Goal: Task Accomplishment & Management: Manage account settings

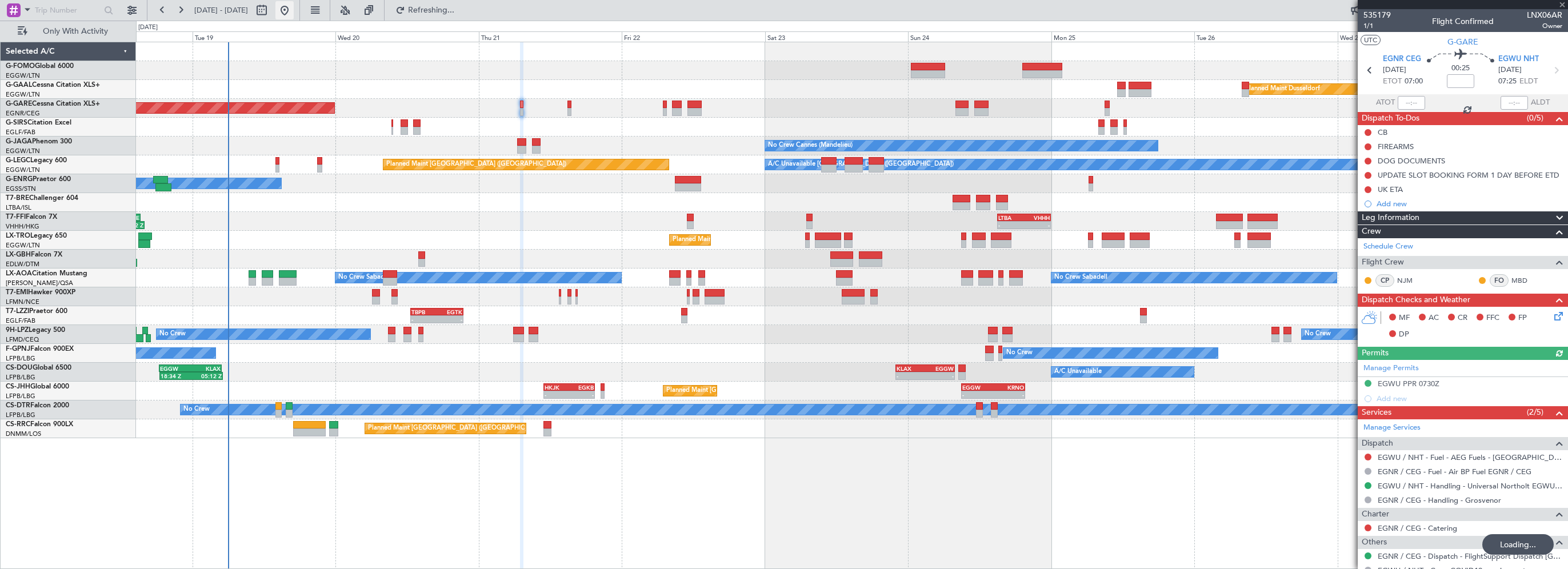
click at [294, 5] on button at bounding box center [284, 10] width 18 height 18
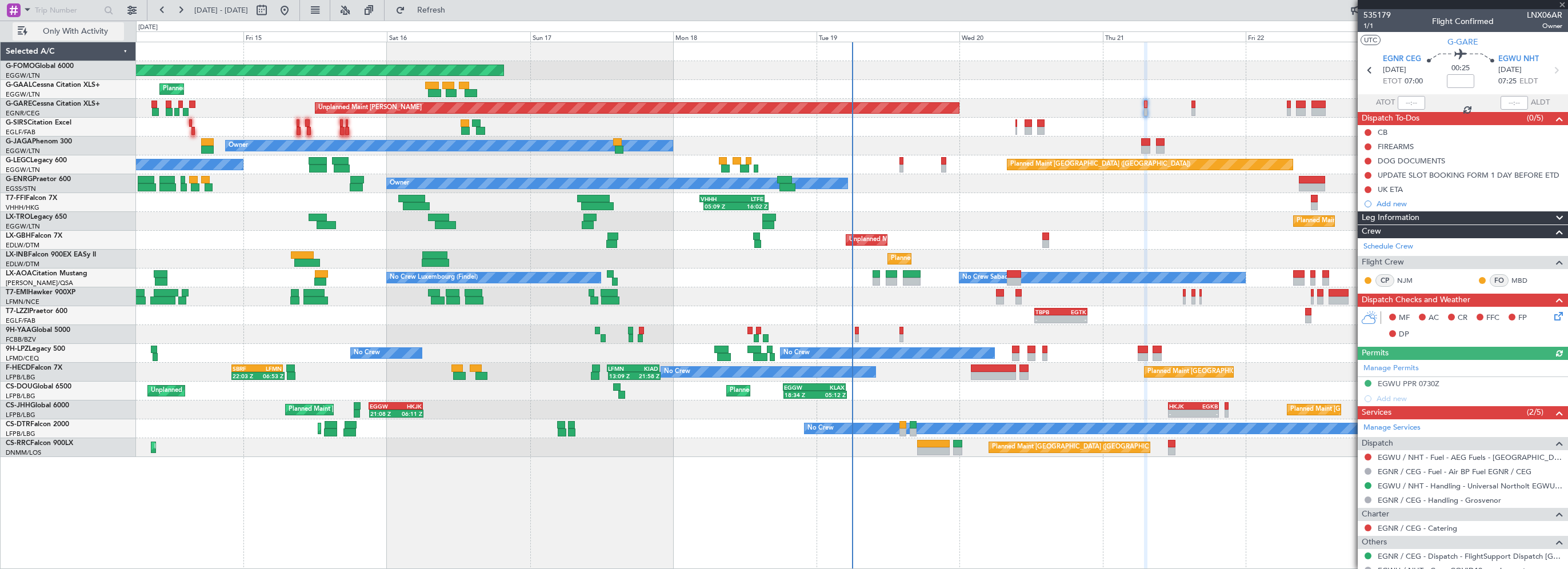
click at [80, 30] on span "Only With Activity" at bounding box center [74, 31] width 90 height 8
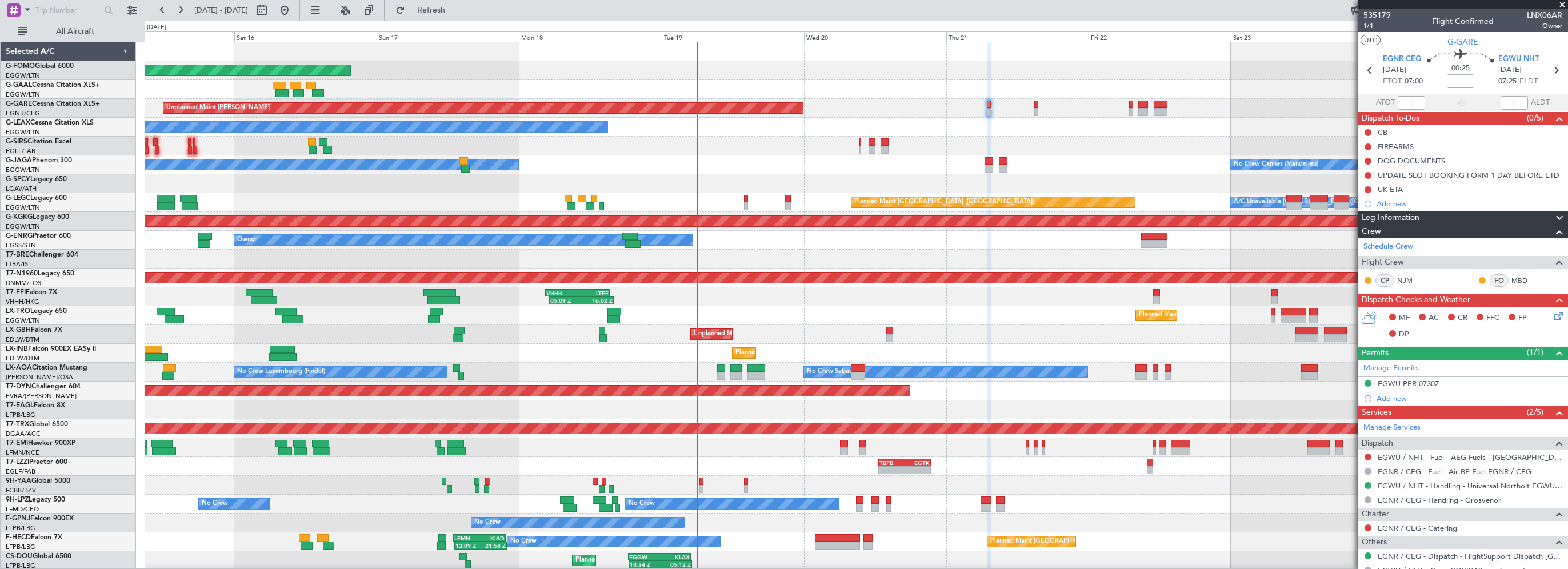
click at [608, 368] on div "Planned Maint Windsor Locks (Bradley Intl) Planned Maint Planned Maint Dusseldo…" at bounding box center [856, 344] width 1422 height 603
click at [464, 375] on div "No Crew Sabadell No Crew Luxembourg (Findel) No Crew Sabadell" at bounding box center [856, 372] width 1422 height 19
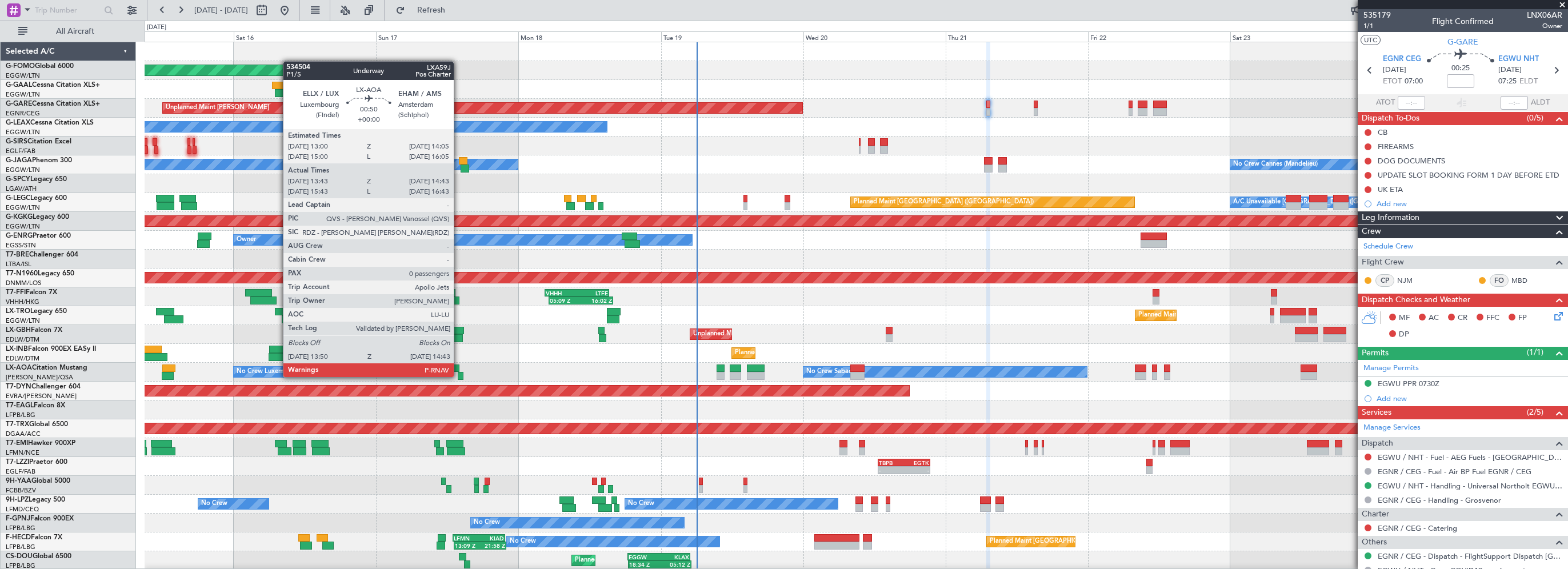
click at [458, 376] on div at bounding box center [460, 376] width 6 height 8
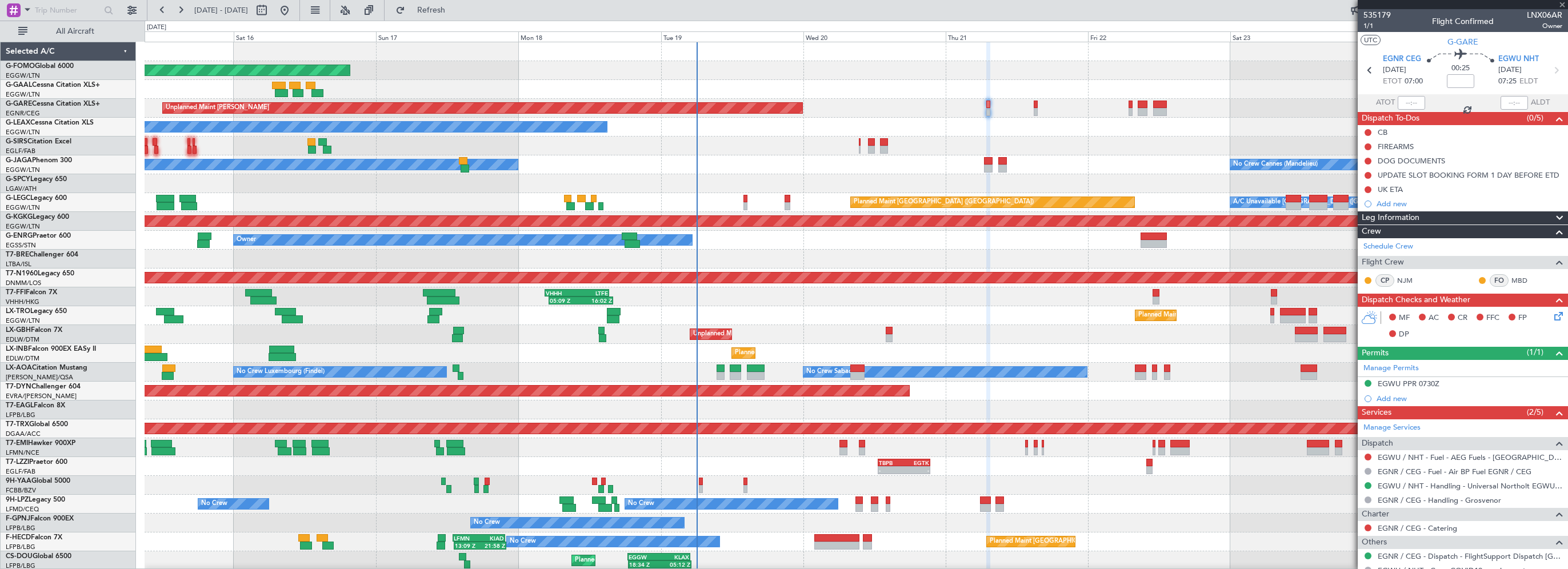
type input "13:53"
type input "14:38"
type input "0"
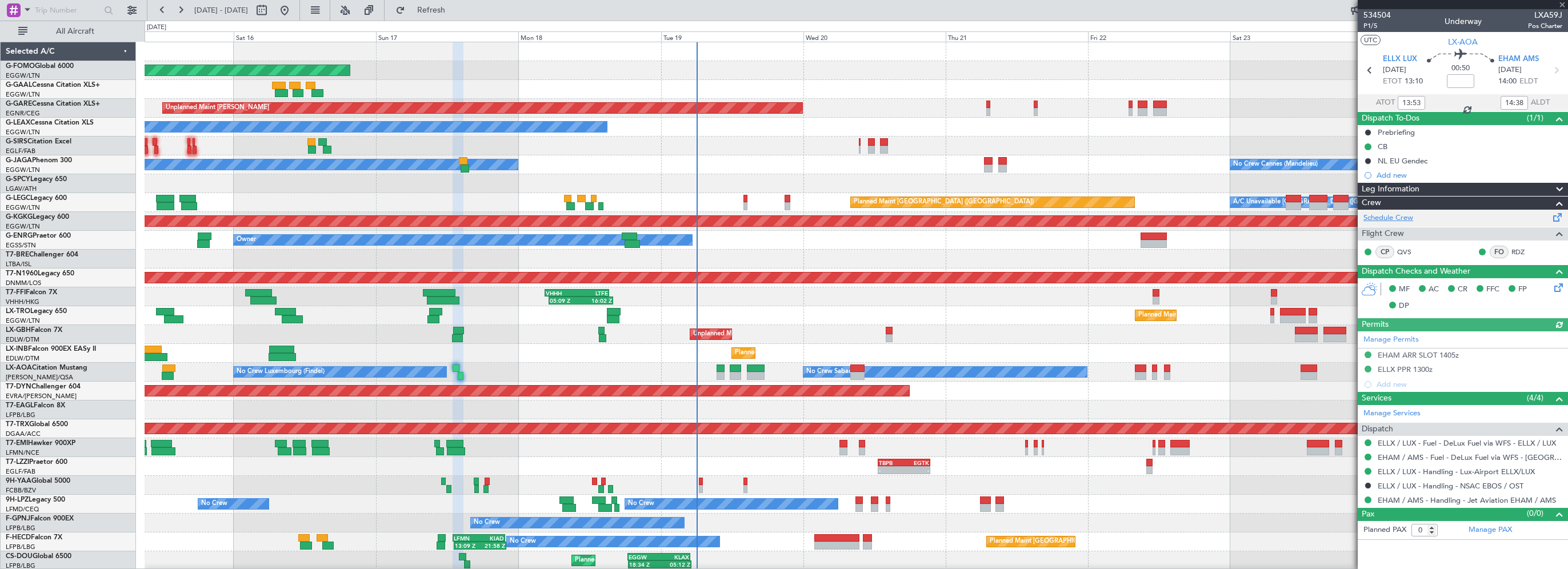
click at [1402, 219] on link "Schedule Crew" at bounding box center [1388, 218] width 50 height 11
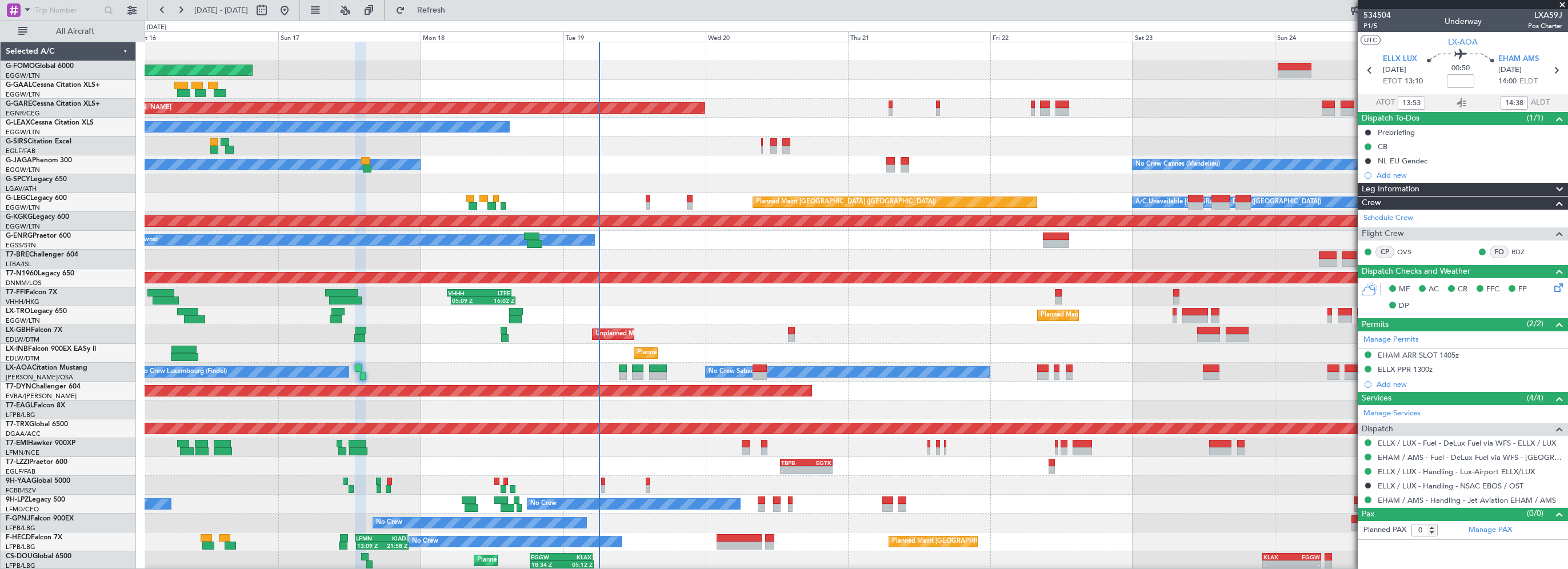
click at [710, 307] on div "Planned Maint Windsor Locks (Bradley Intl) Planned Maint Planned Maint Dusseldo…" at bounding box center [856, 344] width 1422 height 603
click at [696, 138] on div "Planned Maint London (Farnborough)" at bounding box center [856, 146] width 1422 height 19
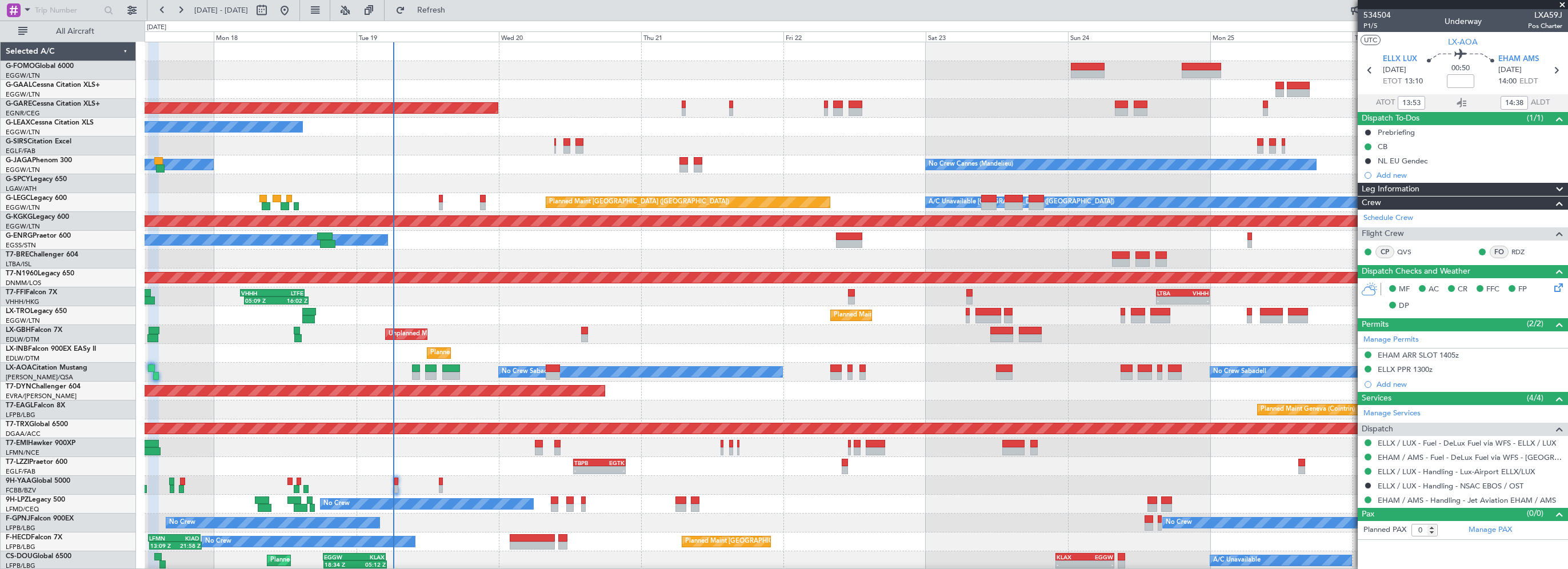
click at [663, 75] on div "Planned Maint Windsor Locks (Bradley Intl) Planned Maint Dusseldorf Unplanned M…" at bounding box center [856, 344] width 1422 height 603
click at [453, 11] on span "Refresh" at bounding box center [431, 10] width 48 height 8
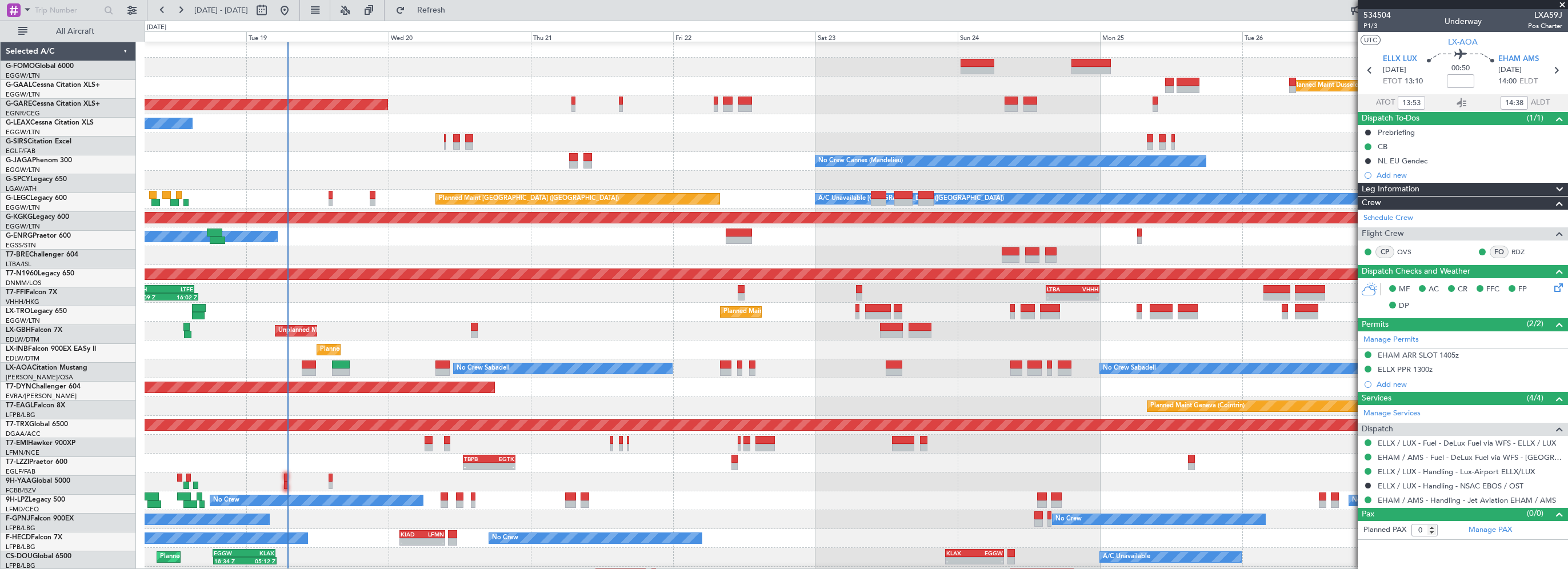
click at [502, 95] on div "Unplanned Maint [PERSON_NAME]" at bounding box center [856, 105] width 1422 height 19
click at [455, 9] on span "Refresh" at bounding box center [431, 10] width 48 height 8
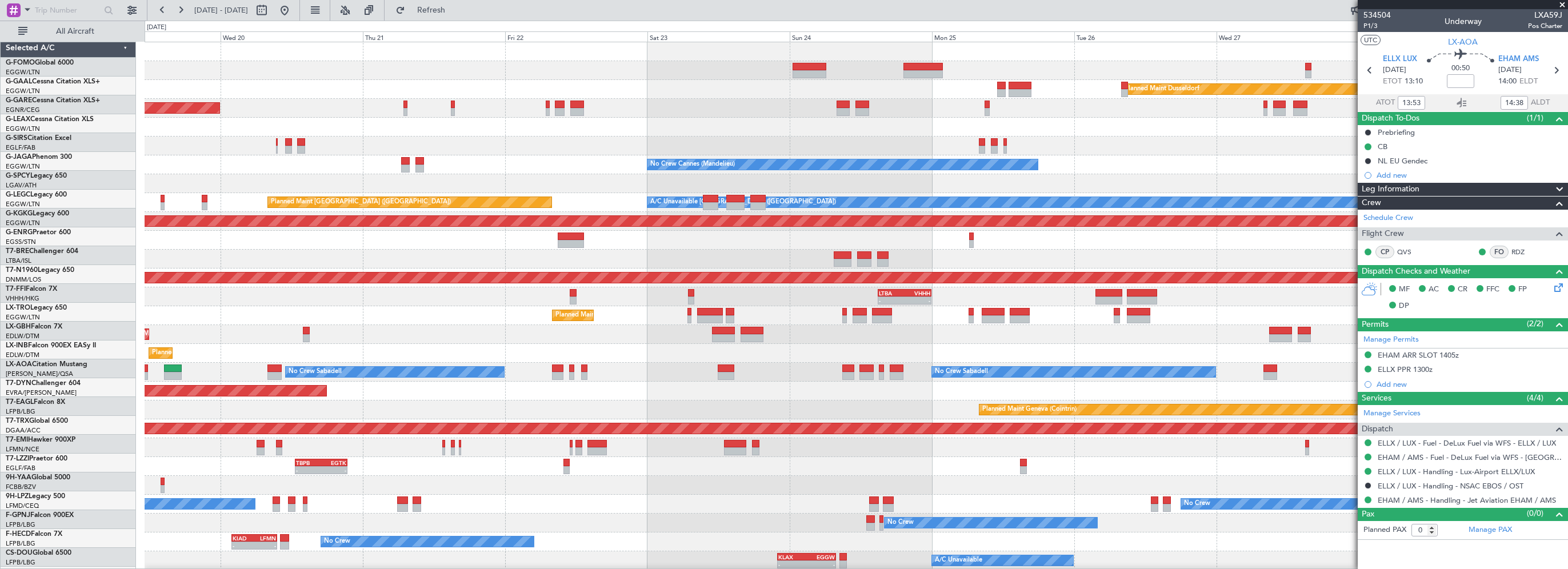
scroll to position [0, 0]
click at [300, 84] on div "Planned Maint Dusseldorf Unplanned Maint Chester Owner No Crew Cannes (Mandelie…" at bounding box center [856, 344] width 1422 height 603
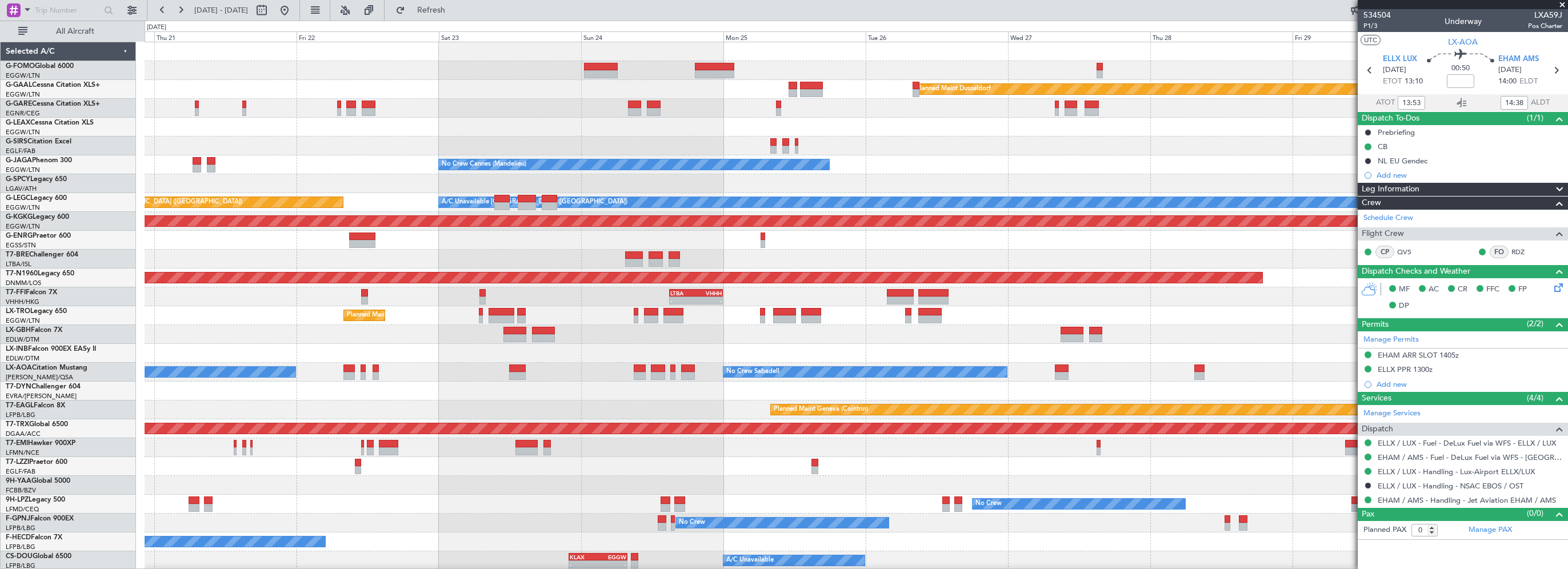
click at [294, 126] on div "Planned Maint Dusseldorf Unplanned Maint Chester Owner No Crew Cannes (Mandelie…" at bounding box center [856, 344] width 1422 height 603
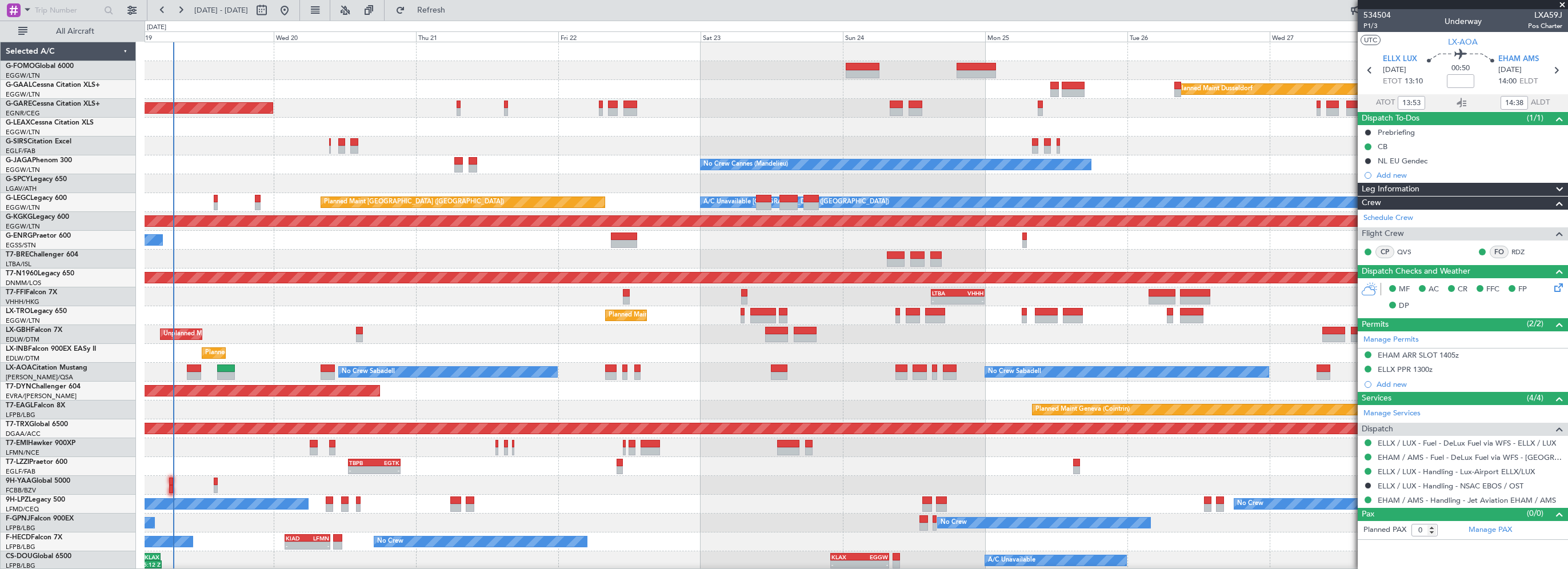
click at [512, 150] on div at bounding box center [856, 146] width 1422 height 19
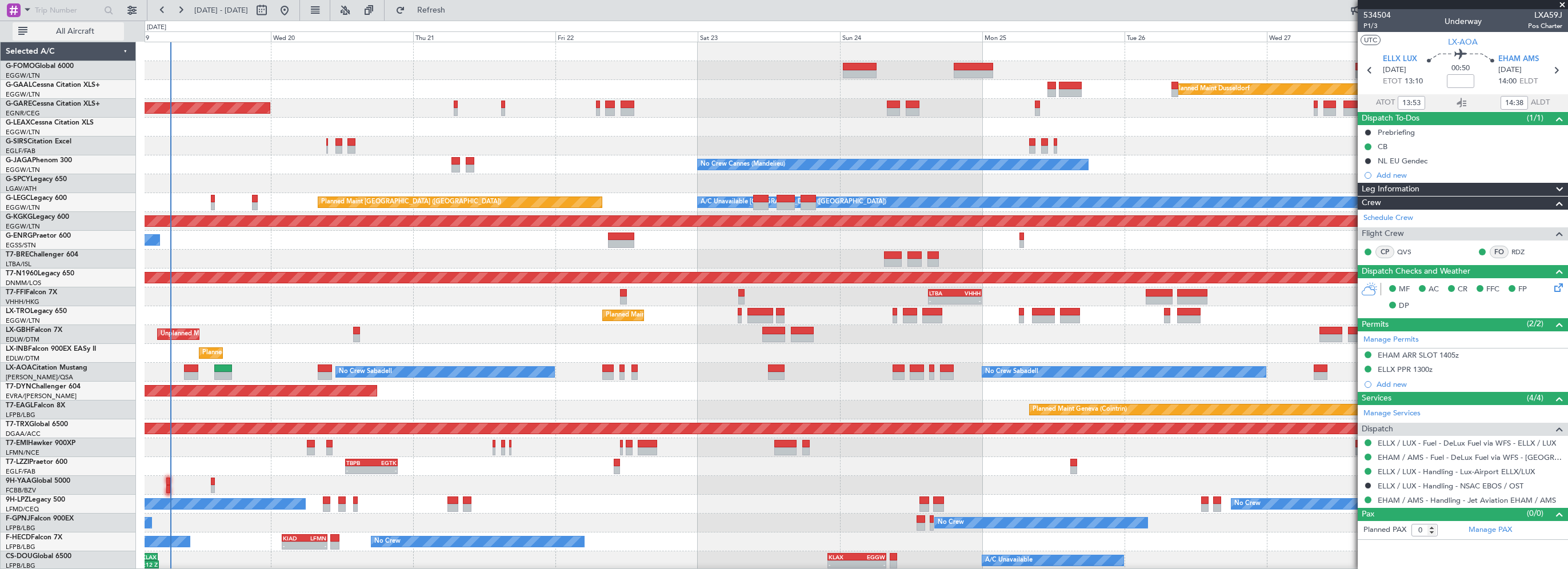
click at [98, 21] on div "All Aircraft" at bounding box center [73, 31] width 146 height 21
click at [94, 27] on span "All Aircraft" at bounding box center [74, 31] width 90 height 8
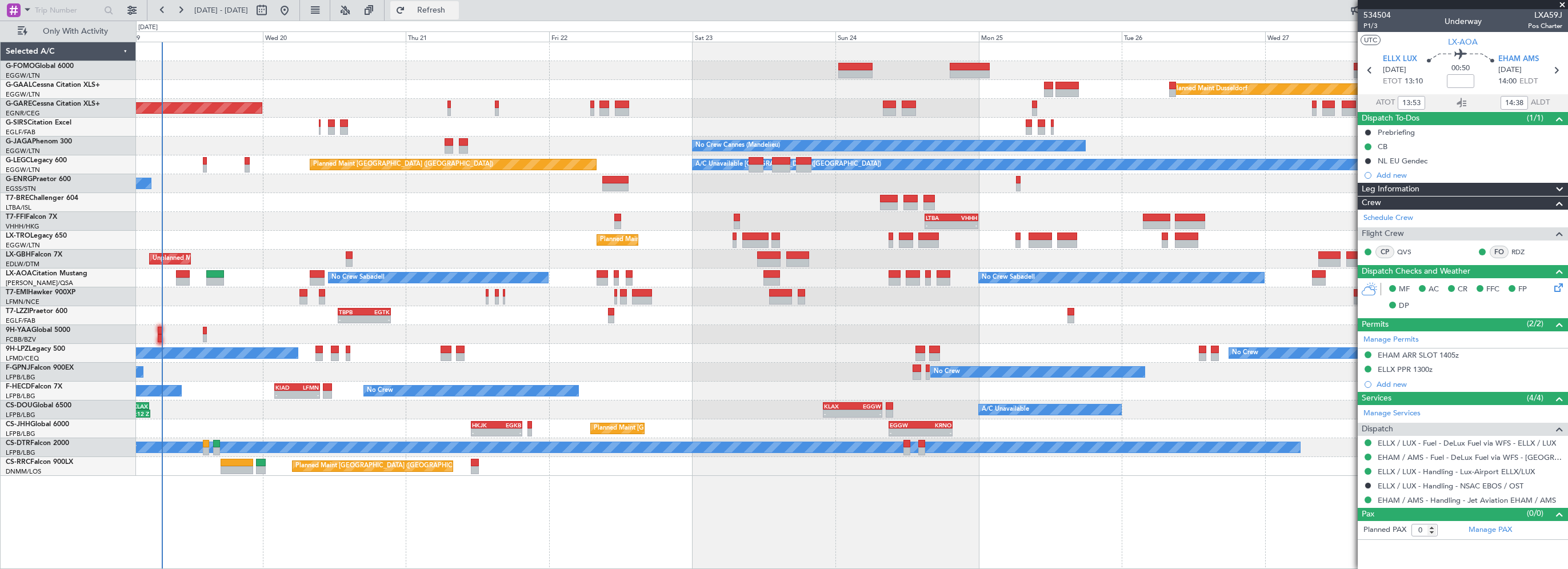
click at [455, 6] on span "Refresh" at bounding box center [431, 10] width 48 height 8
click at [560, 210] on div at bounding box center [852, 202] width 1431 height 19
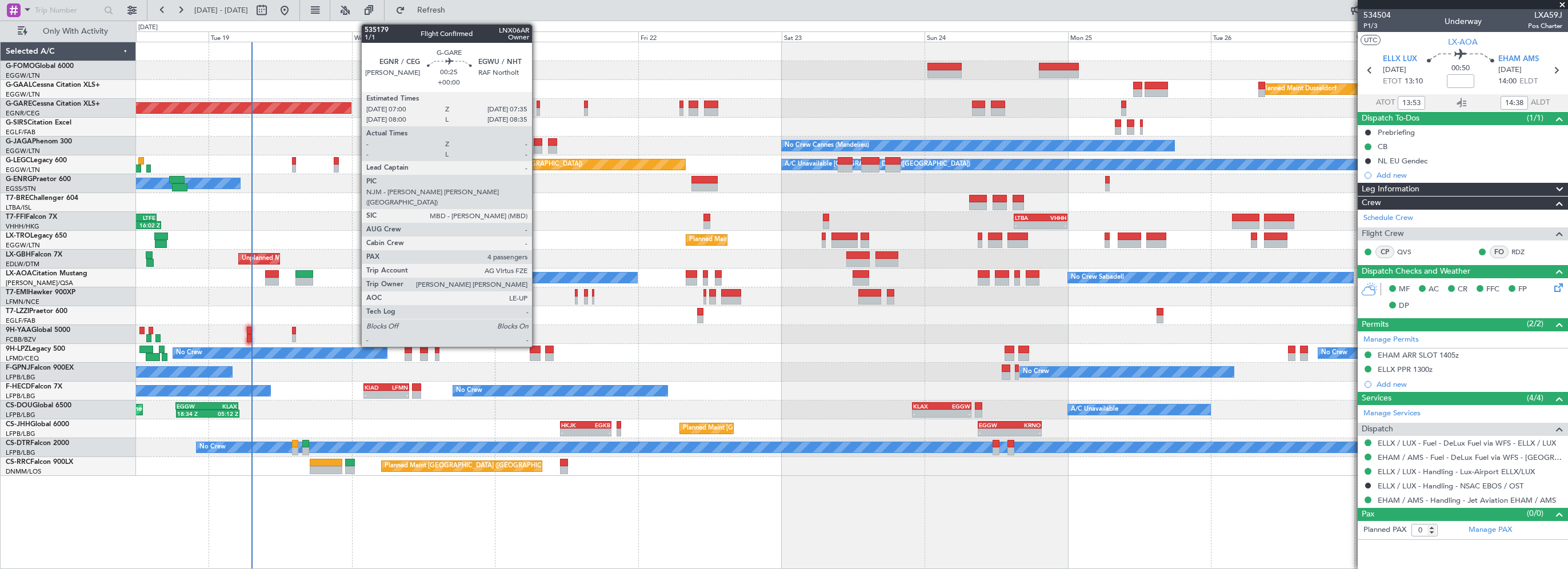
click at [536, 105] on div at bounding box center [538, 105] width 4 height 8
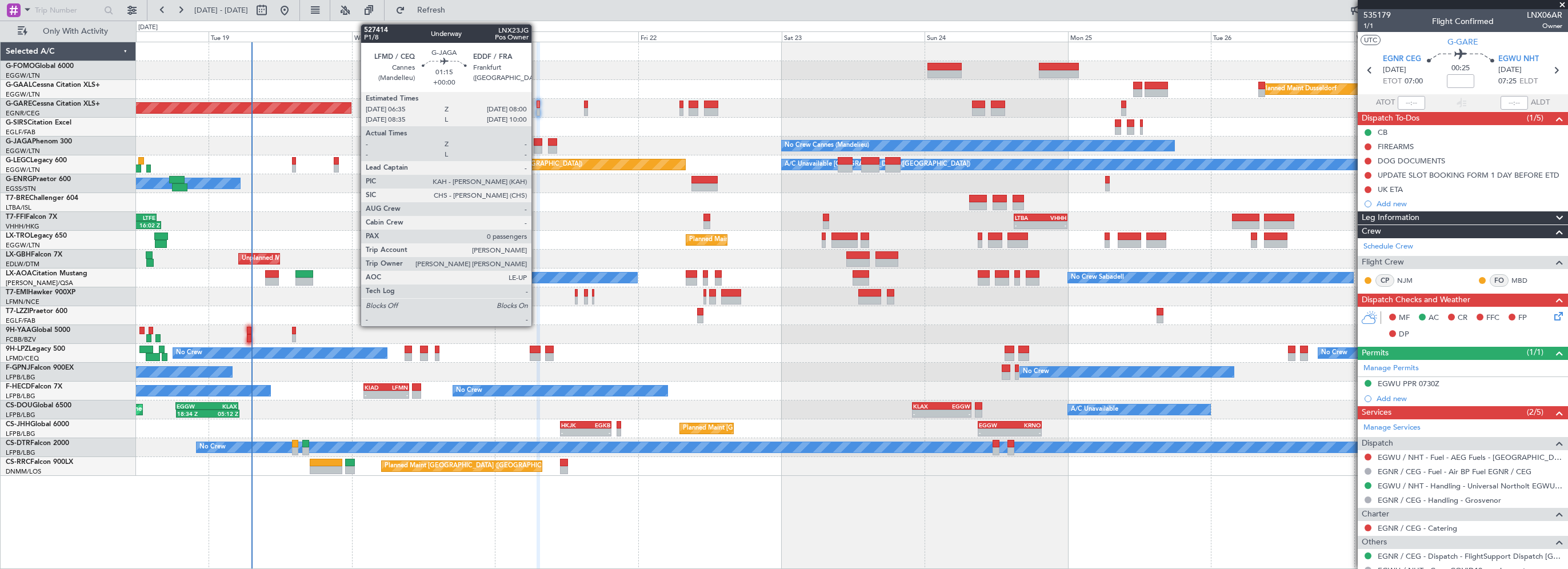
click at [536, 142] on div at bounding box center [538, 142] width 9 height 8
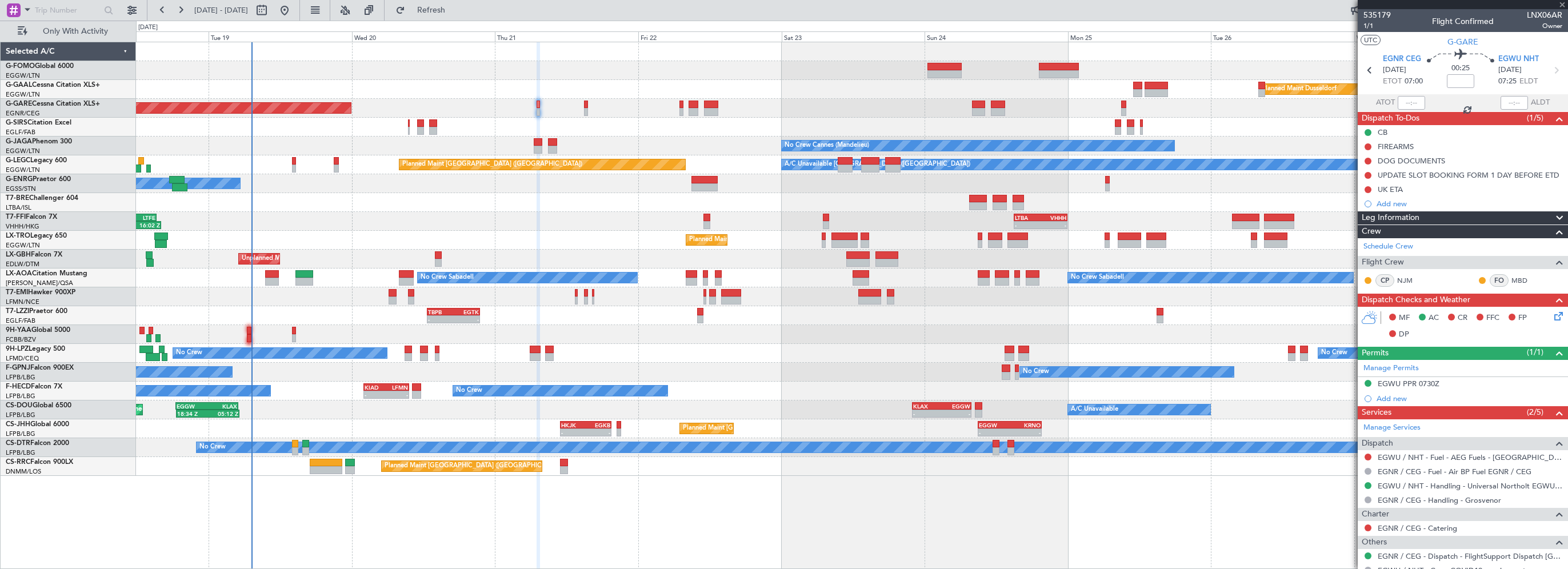
type input "0"
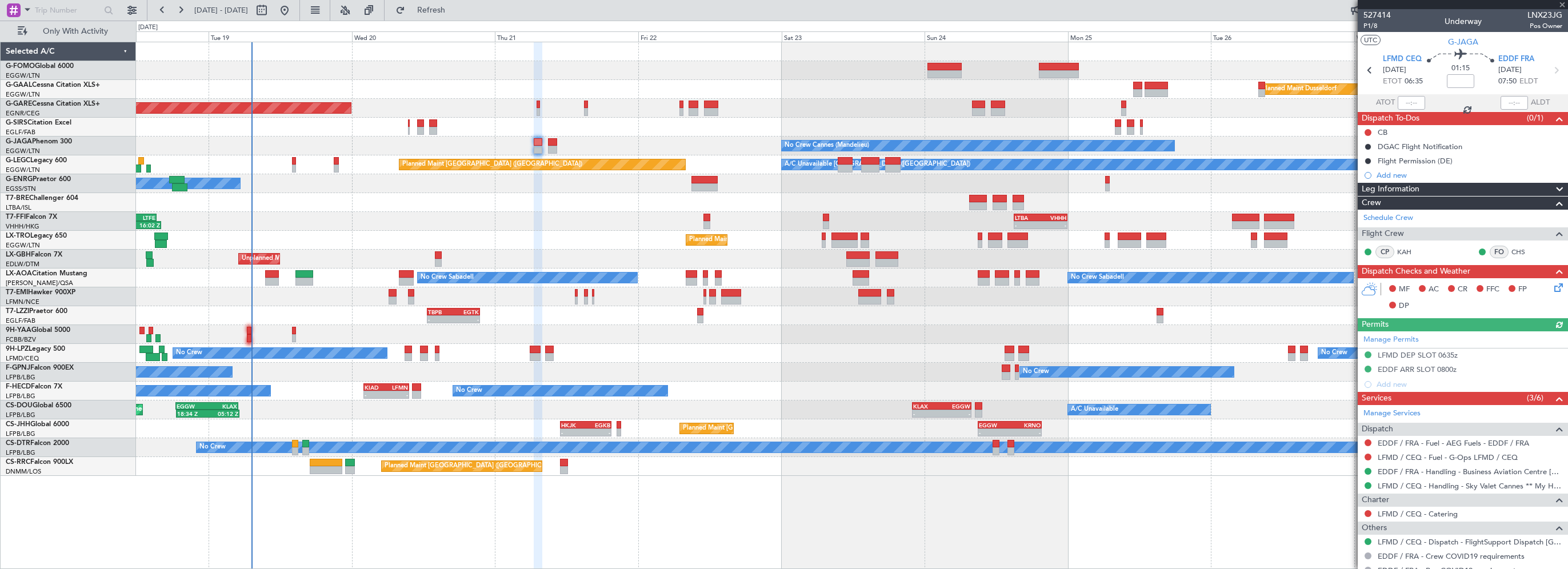
click at [1410, 190] on span "Leg Information" at bounding box center [1390, 189] width 58 height 13
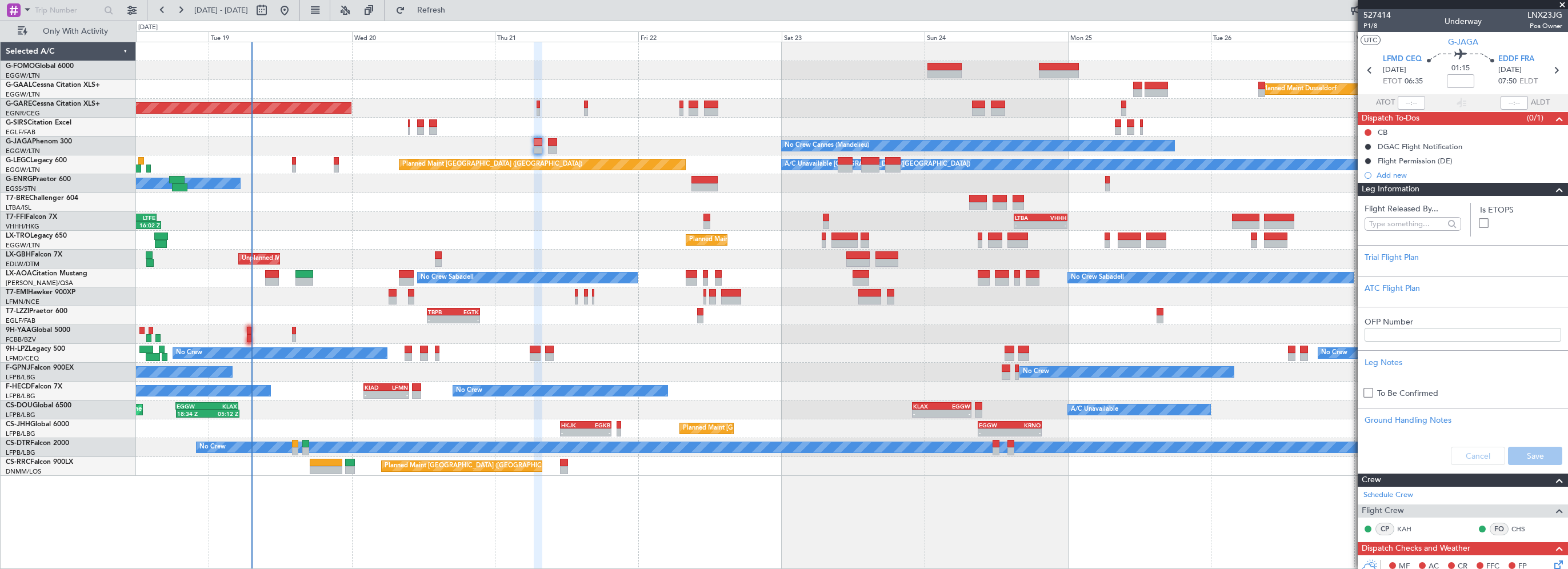
click at [1423, 184] on div "Leg Information" at bounding box center [1462, 189] width 211 height 13
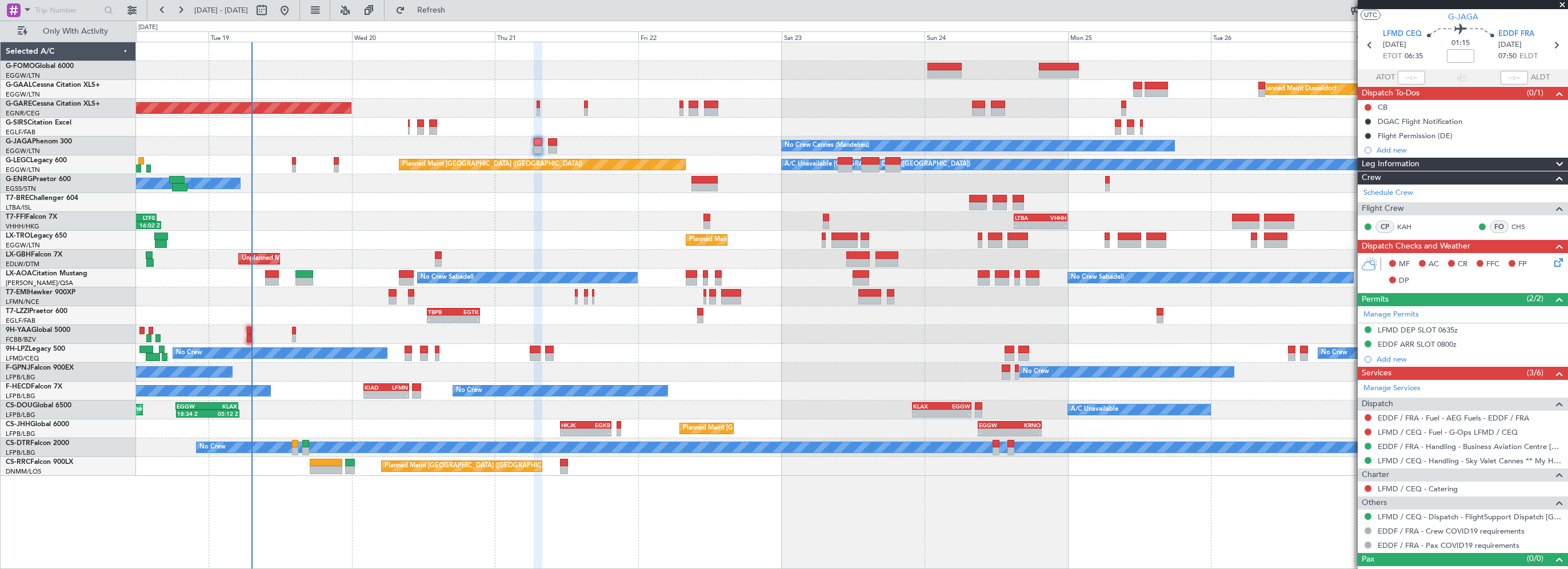
scroll to position [39, 0]
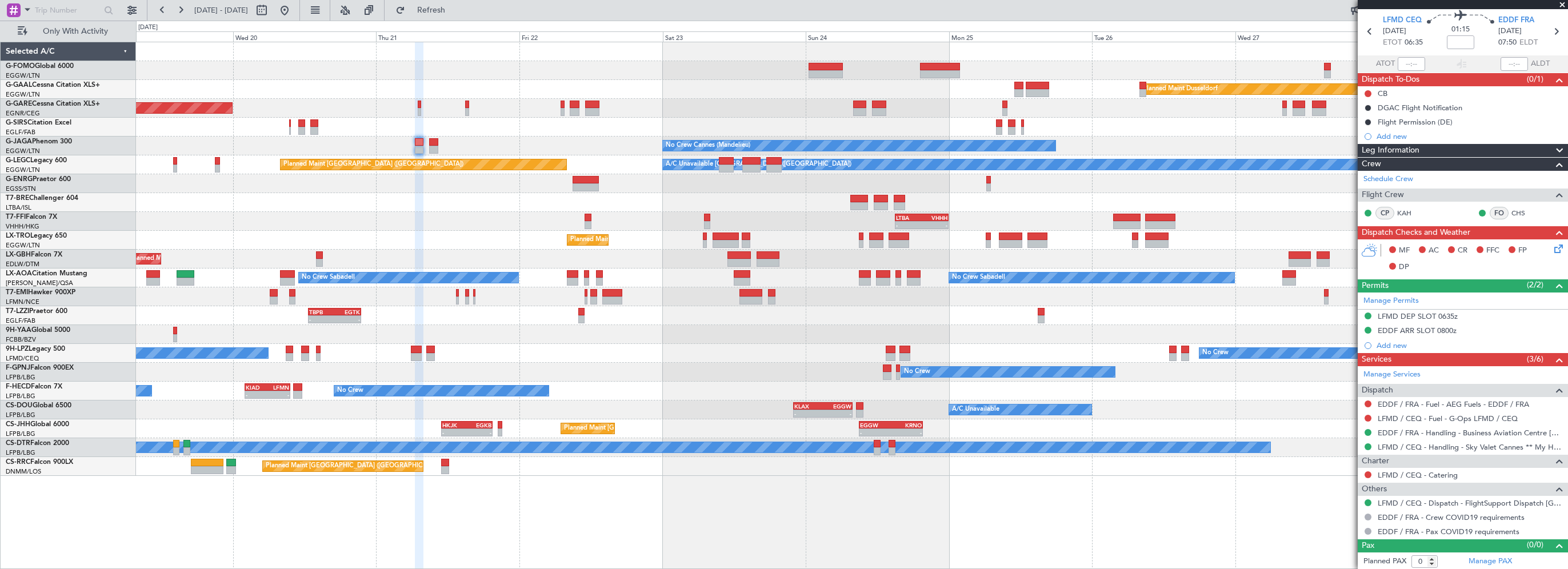
click at [446, 190] on div "Owner" at bounding box center [852, 184] width 1431 height 19
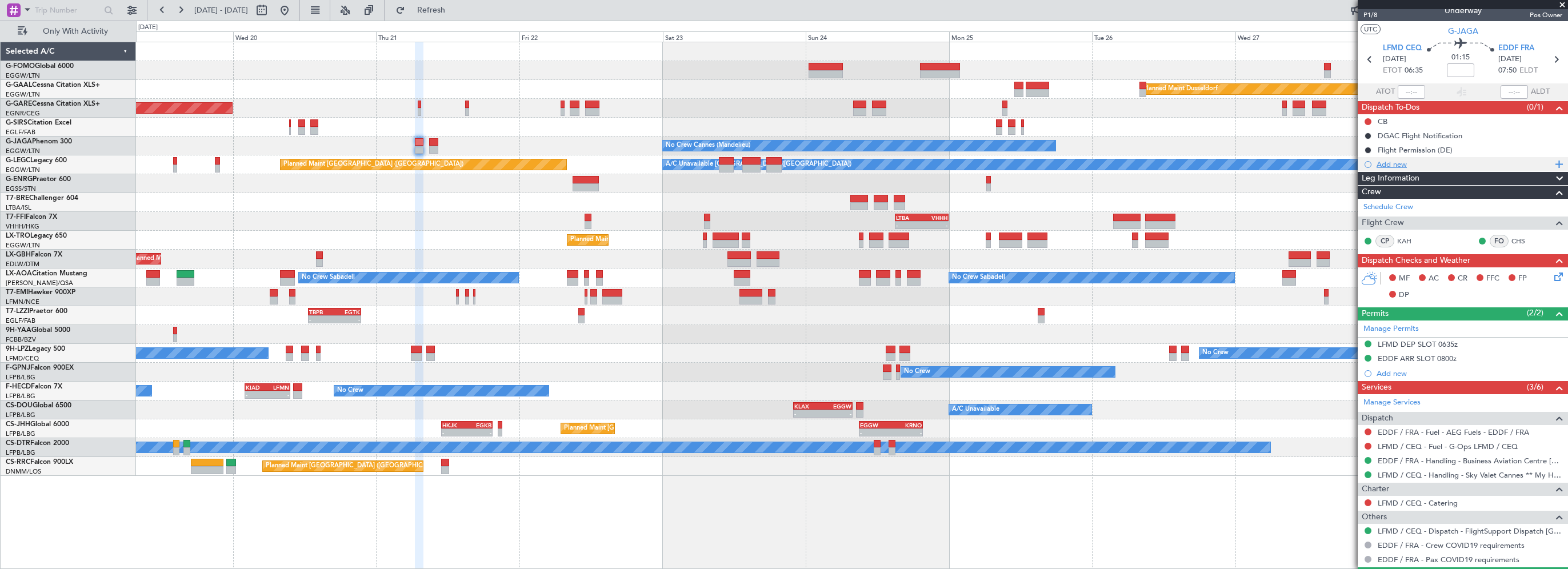
scroll to position [0, 0]
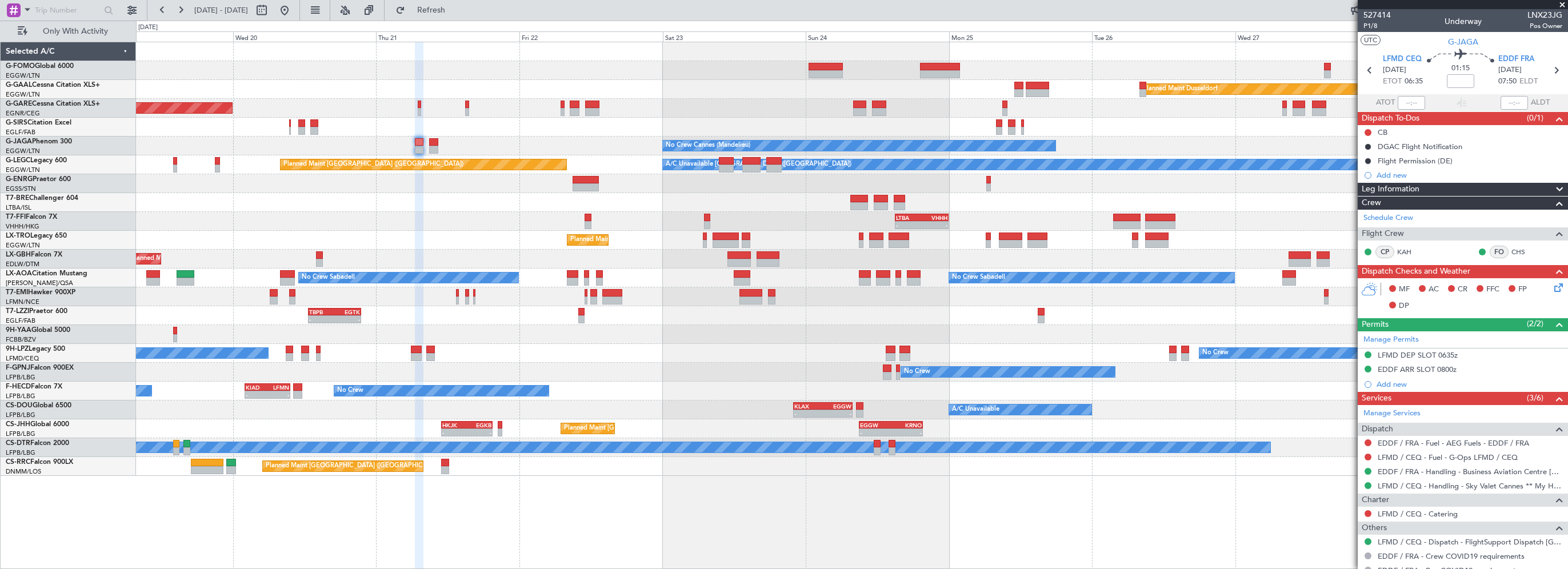
click at [1394, 186] on span "Leg Information" at bounding box center [1390, 189] width 58 height 13
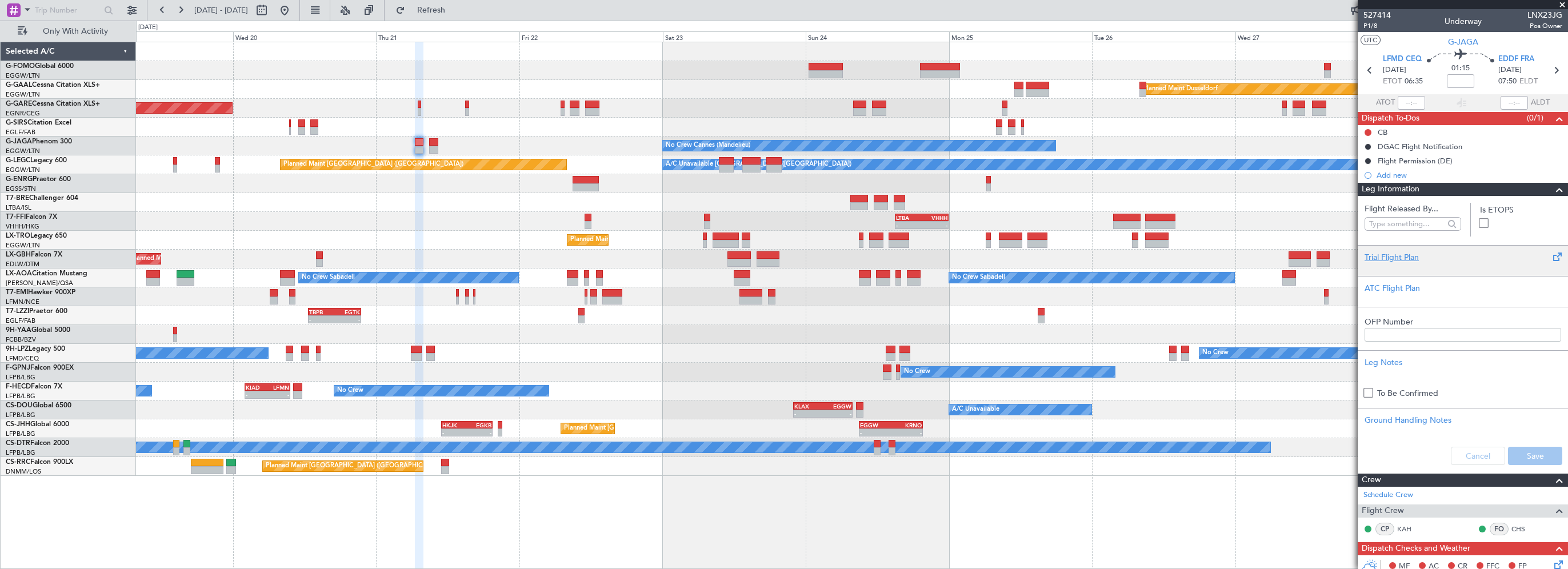
click at [1390, 266] on div at bounding box center [1463, 266] width 197 height 7
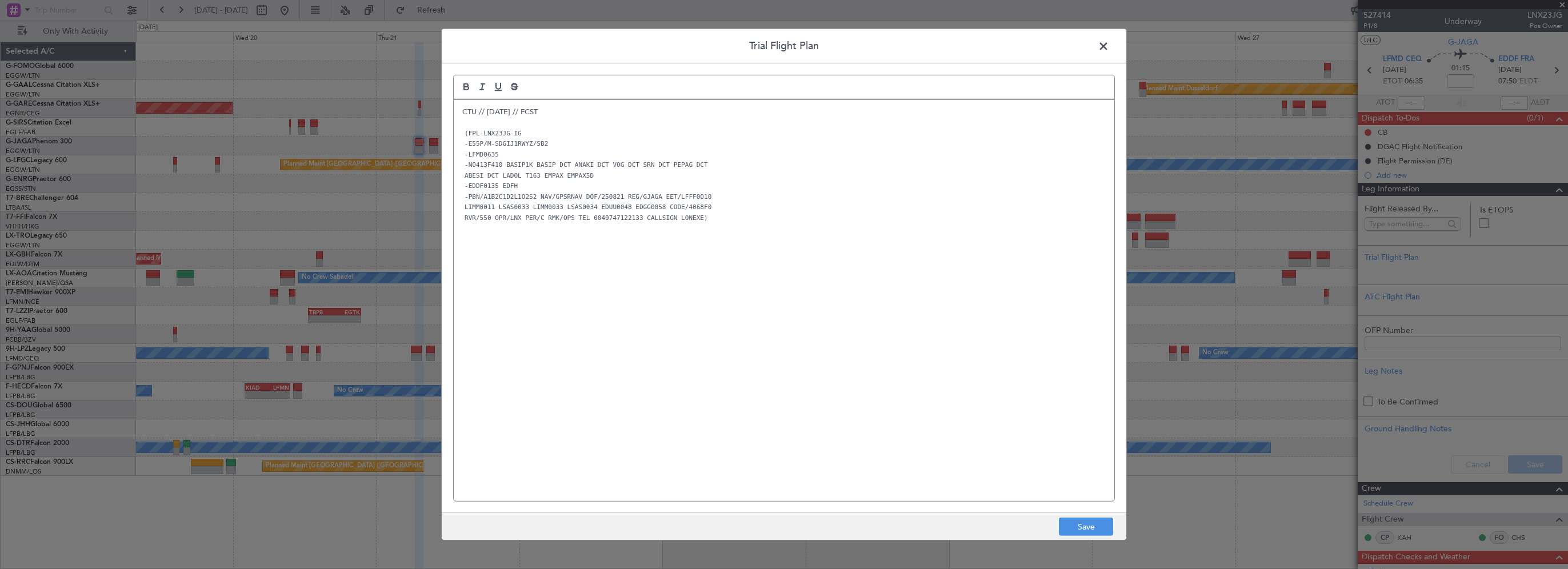
click at [771, 407] on div "CTU // 19 AUG // FCST (FPL-LNX23JG-IG -E55P/M-SDGIJ1RWYZ/SB2 -LFMD0635 -N0413F4…" at bounding box center [784, 300] width 660 height 401
click at [1085, 520] on footer "Save" at bounding box center [784, 526] width 684 height 27
click at [1083, 524] on button "Save" at bounding box center [1086, 527] width 54 height 18
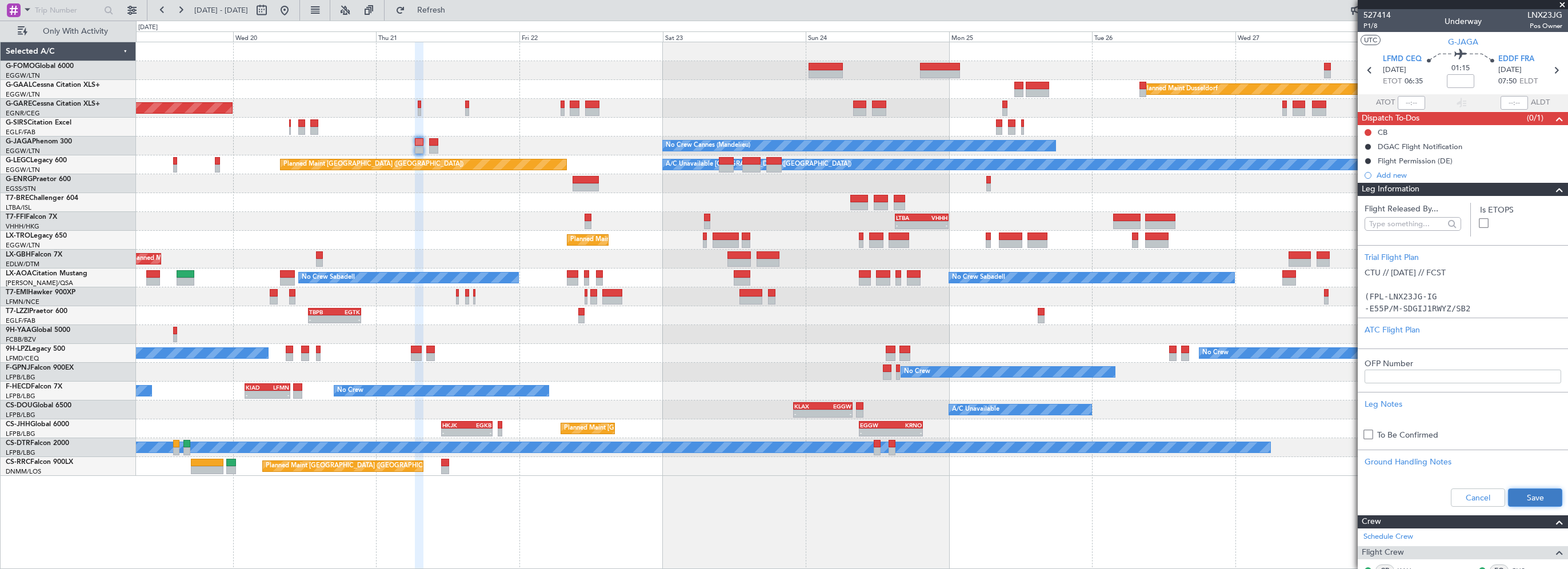
click at [1508, 492] on button "Save" at bounding box center [1535, 497] width 54 height 18
drag, startPoint x: 1458, startPoint y: 75, endPoint x: 1470, endPoint y: 84, distance: 15.0
click at [1458, 76] on mat-tooltip-component "Flight Time" at bounding box center [1458, 90] width 53 height 30
click at [1457, 82] on div "Flight Time" at bounding box center [1458, 90] width 37 height 14
click at [1454, 85] on input at bounding box center [1460, 81] width 27 height 14
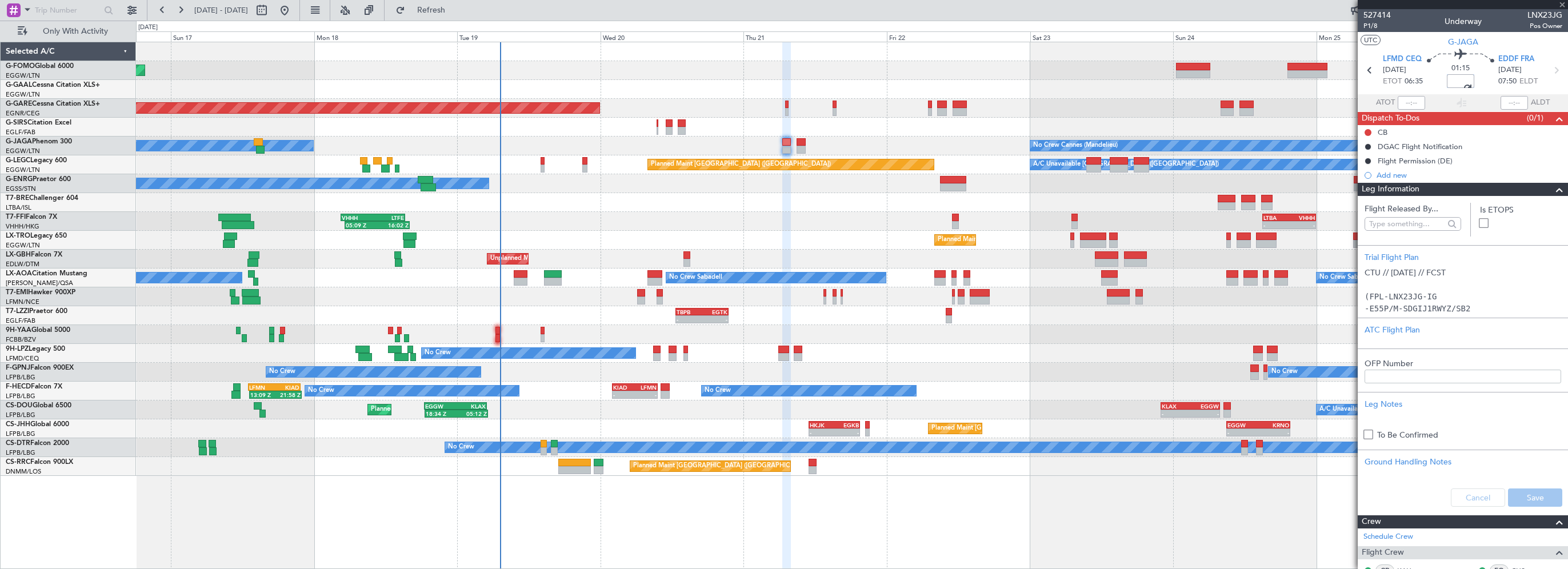
click at [690, 515] on div "Planned Maint Windsor Locks ([PERSON_NAME] Intl) Planned [GEOGRAPHIC_DATA] Plan…" at bounding box center [852, 305] width 1432 height 527
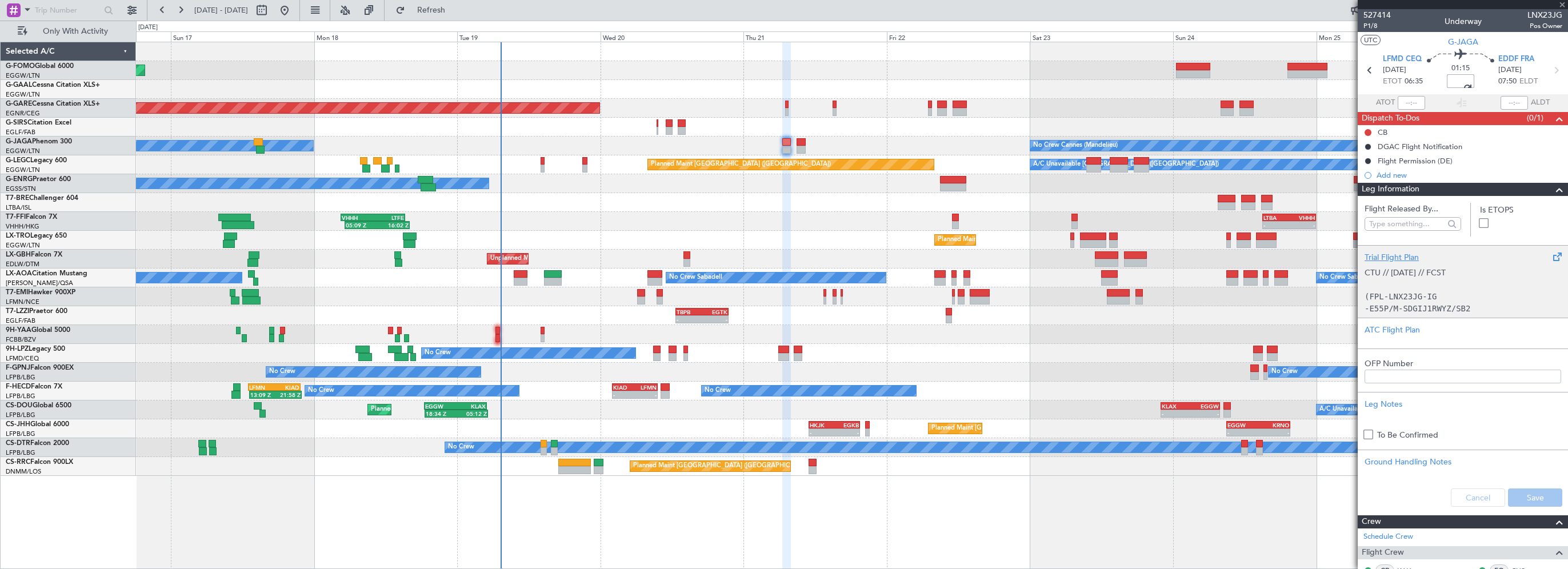
type input "+00:20"
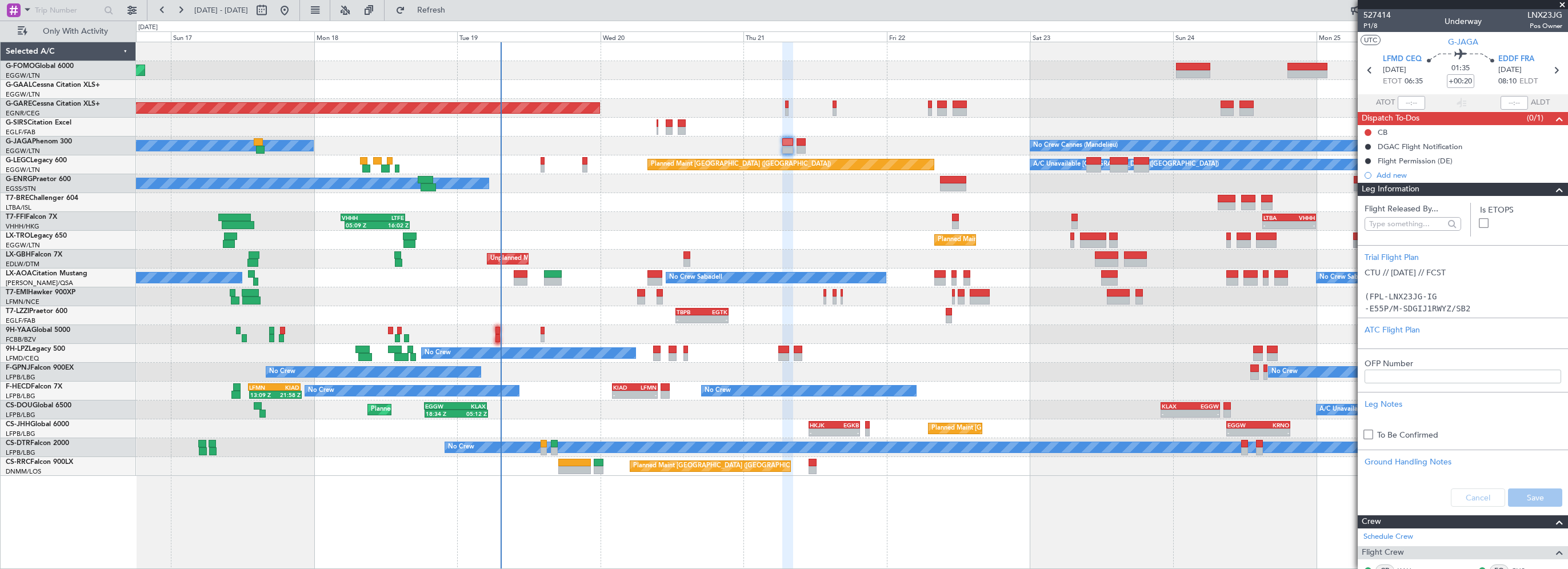
click at [1543, 190] on div at bounding box center [1554, 189] width 23 height 14
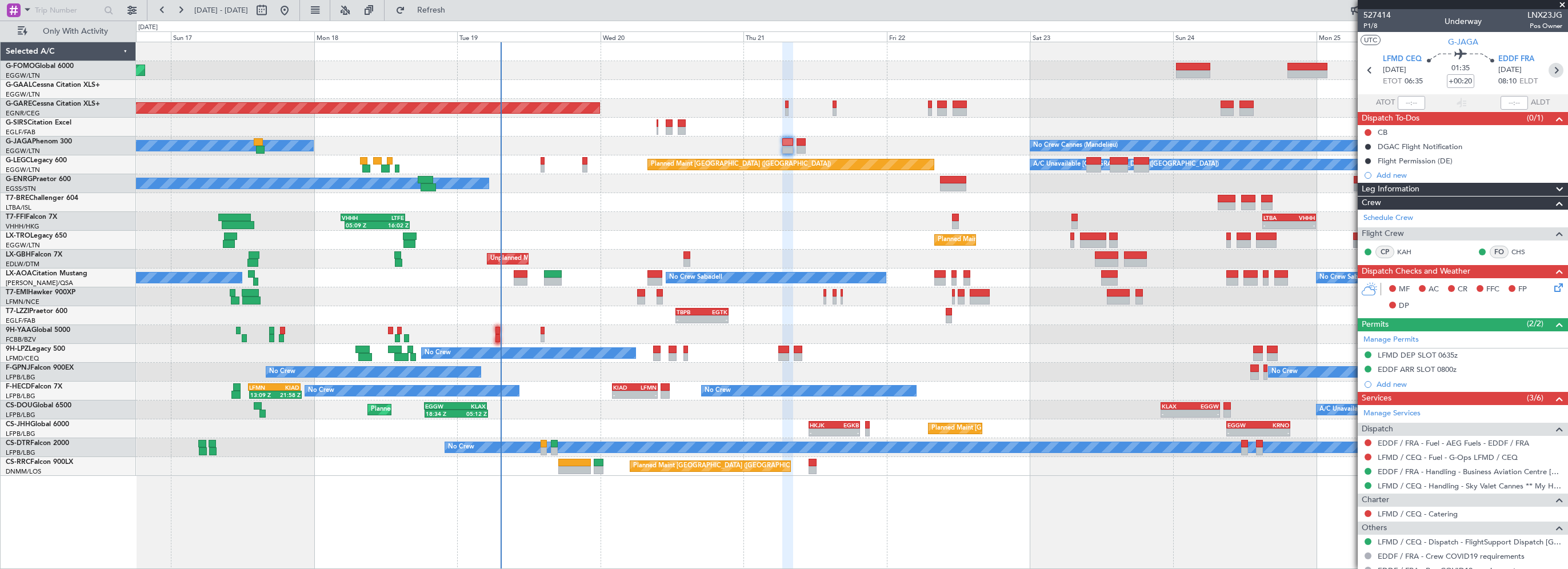
click at [1552, 72] on icon at bounding box center [1555, 70] width 15 height 15
type input "1"
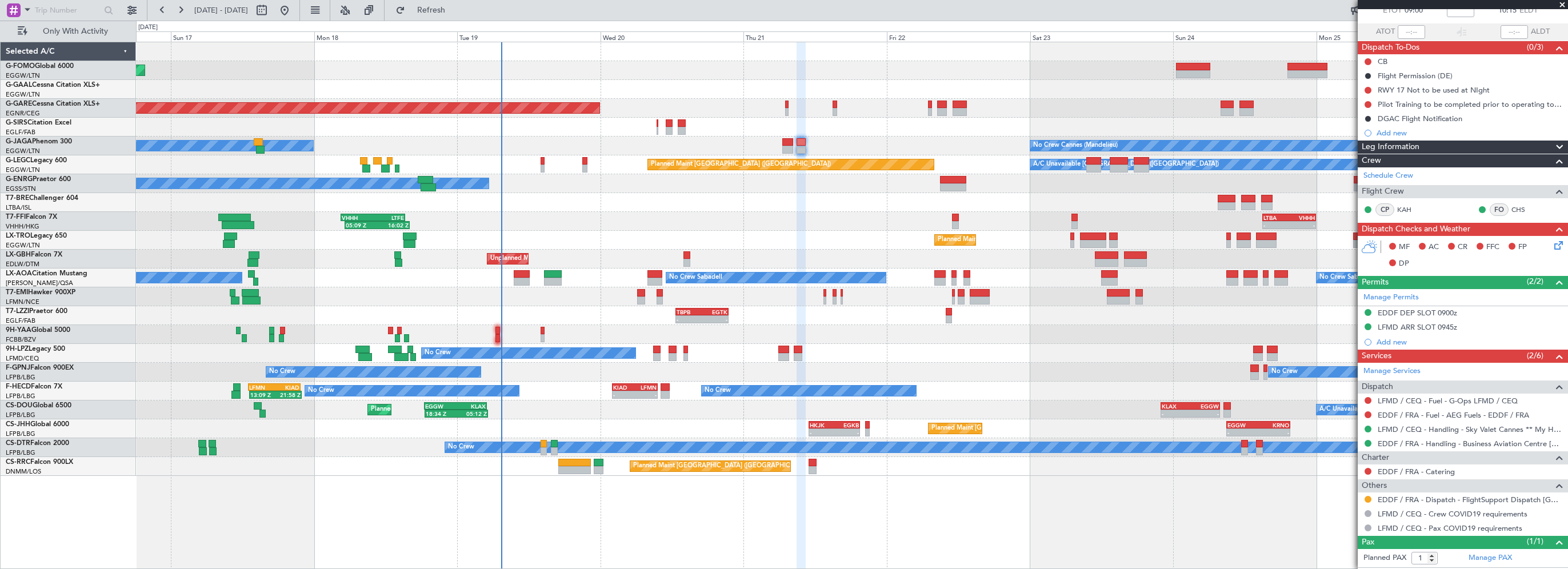
scroll to position [93, 0]
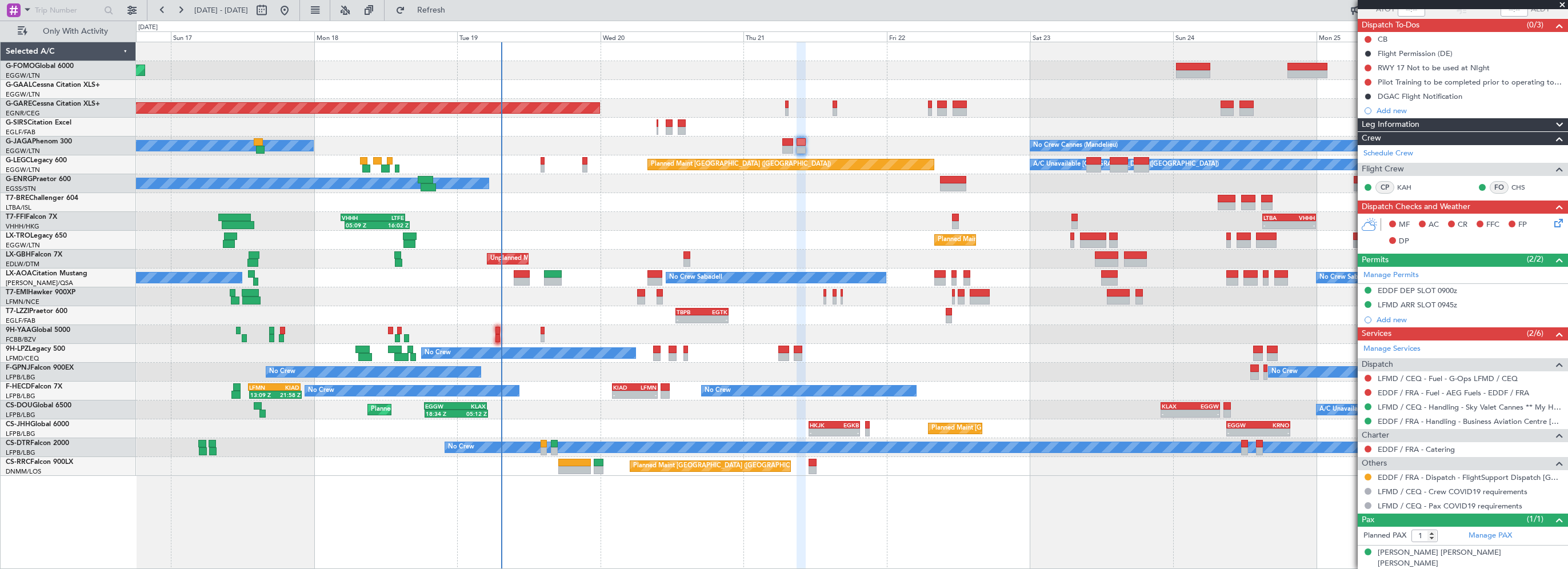
click at [1449, 124] on div "Leg Information" at bounding box center [1462, 125] width 211 height 13
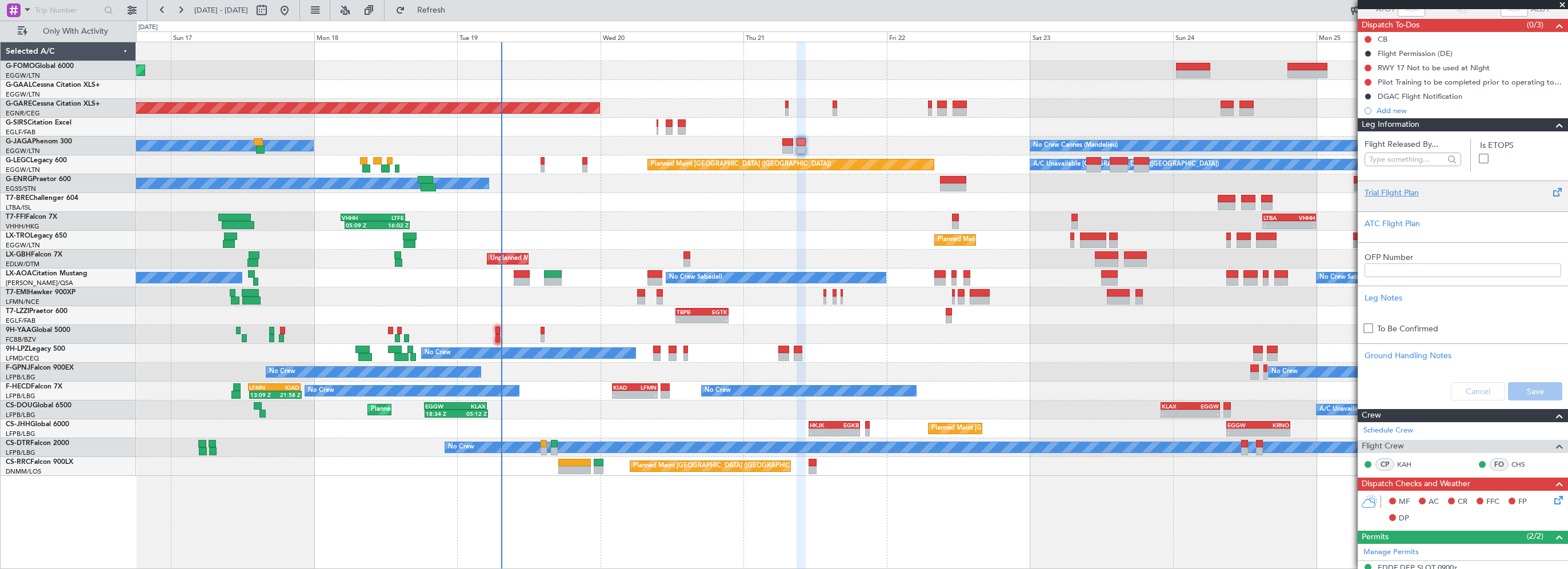
click at [1398, 198] on div at bounding box center [1463, 202] width 197 height 7
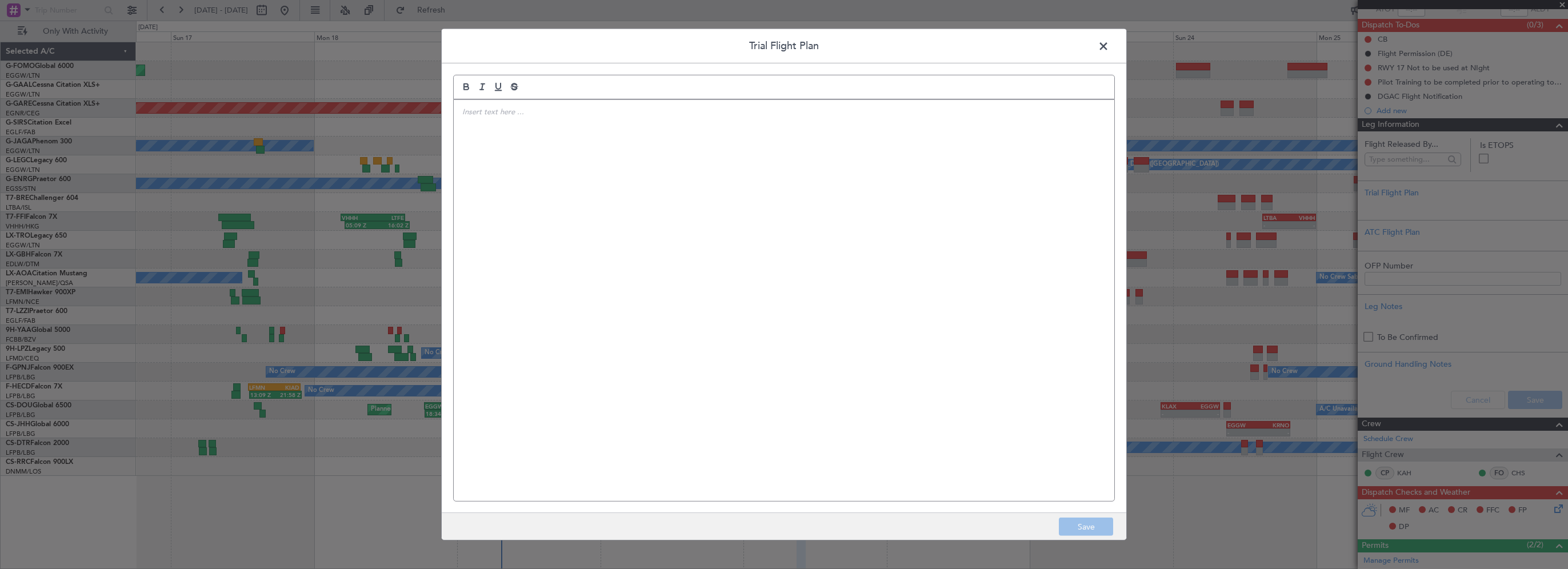
click at [999, 178] on div at bounding box center [784, 300] width 660 height 401
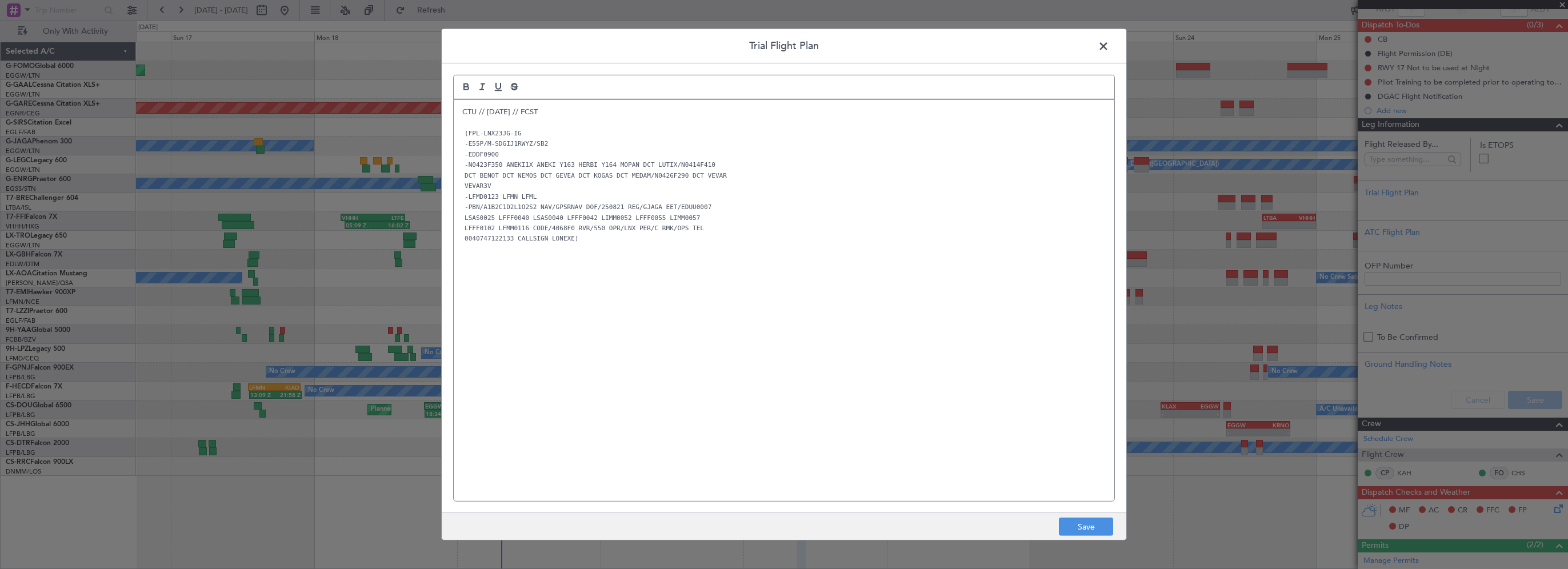
scroll to position [0, 0]
drag, startPoint x: 678, startPoint y: 359, endPoint x: 750, endPoint y: 331, distance: 77.3
click at [677, 359] on div "CTU // 19AUG // FCST (FPL-LNX23JG-IG -E55P/M-SDGIJ1RWYZ/SB2 -EDDF0900 -N0423F35…" at bounding box center [784, 300] width 660 height 401
click at [1099, 527] on button "Save" at bounding box center [1086, 527] width 54 height 18
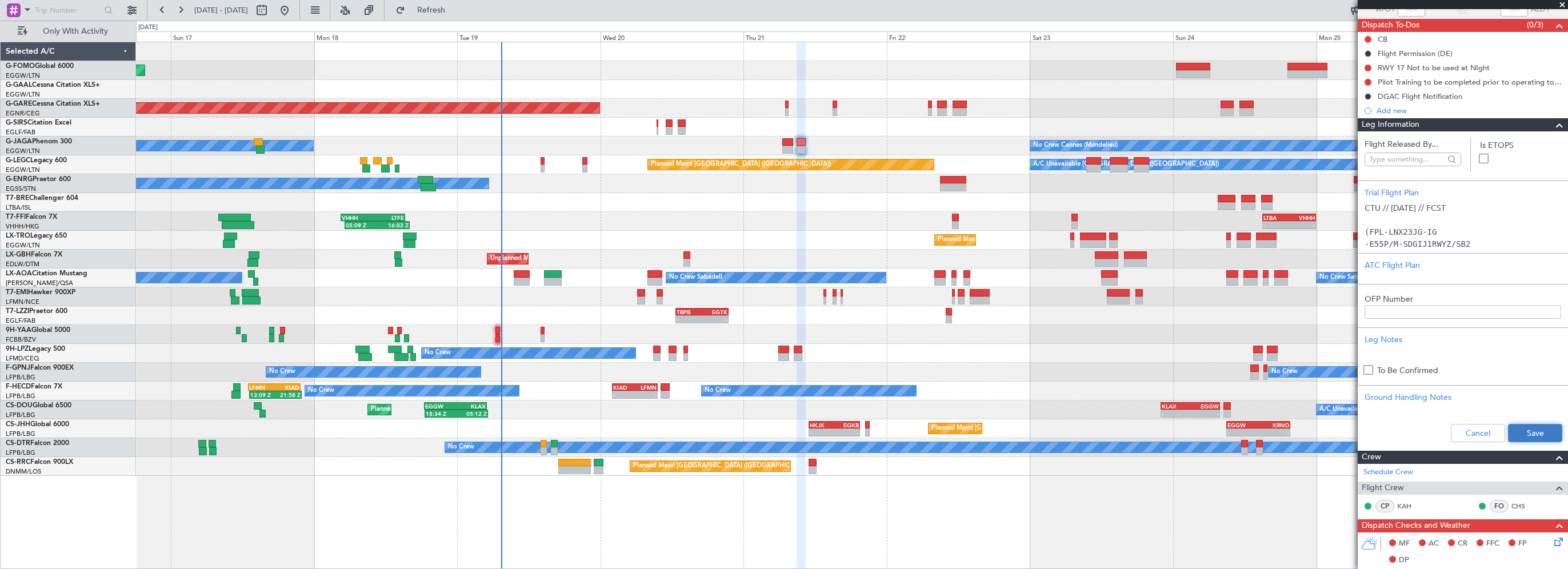
click at [1526, 432] on button "Save" at bounding box center [1535, 433] width 54 height 18
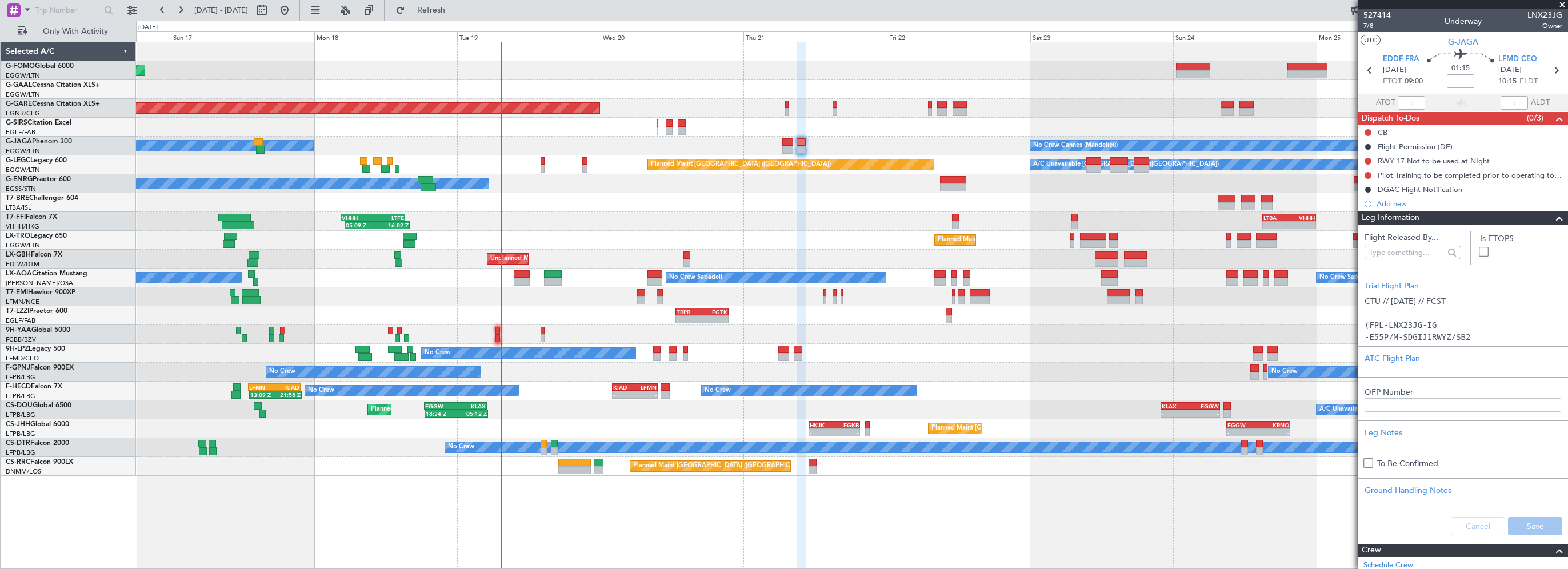
click at [1462, 81] on input at bounding box center [1460, 81] width 27 height 14
type input "+00:10"
click at [1552, 218] on span at bounding box center [1558, 218] width 14 height 14
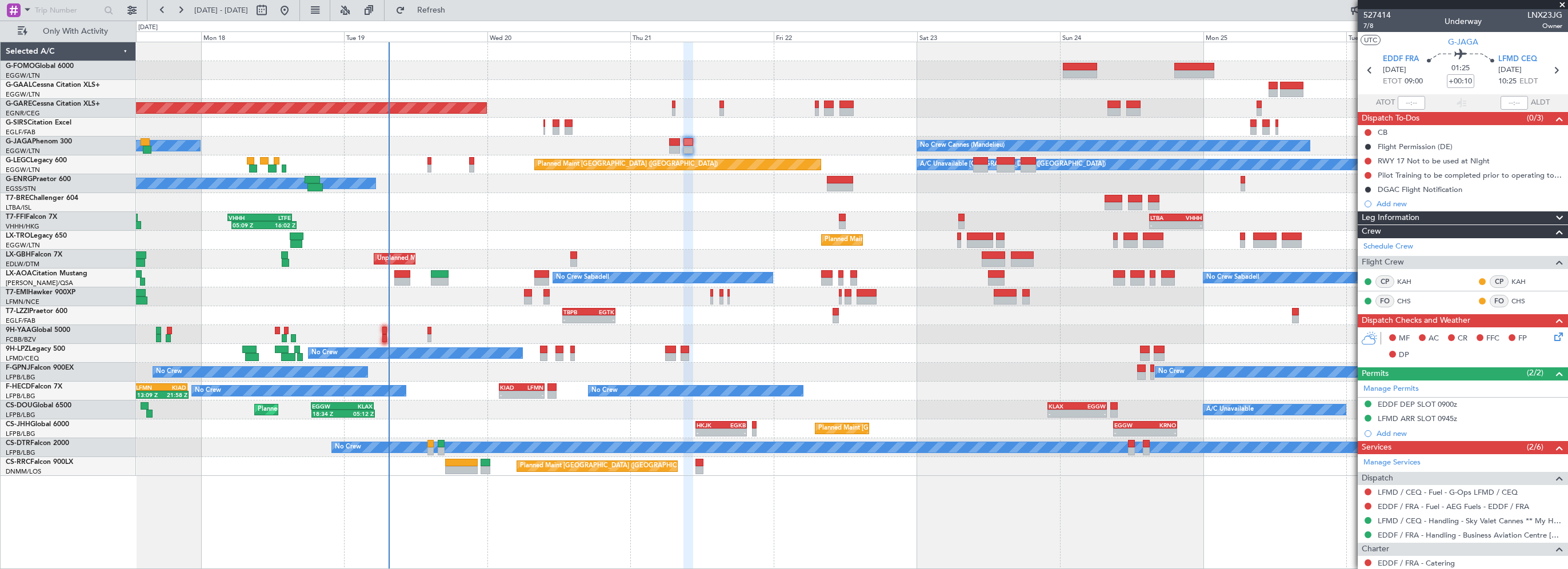
click at [779, 174] on div "Planned Maint Windsor Locks (Bradley Intl) Planned Maint Dusseldorf Unplanned M…" at bounding box center [852, 259] width 1431 height 434
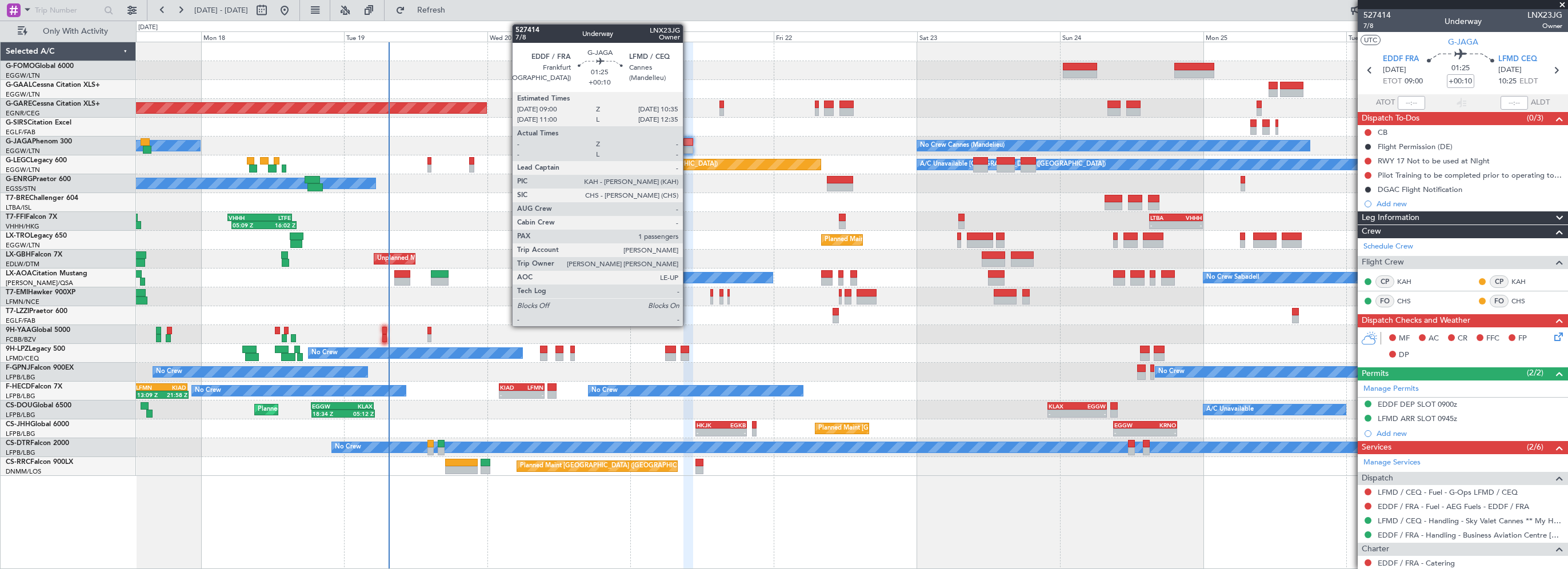
click at [688, 142] on div at bounding box center [688, 142] width 10 height 8
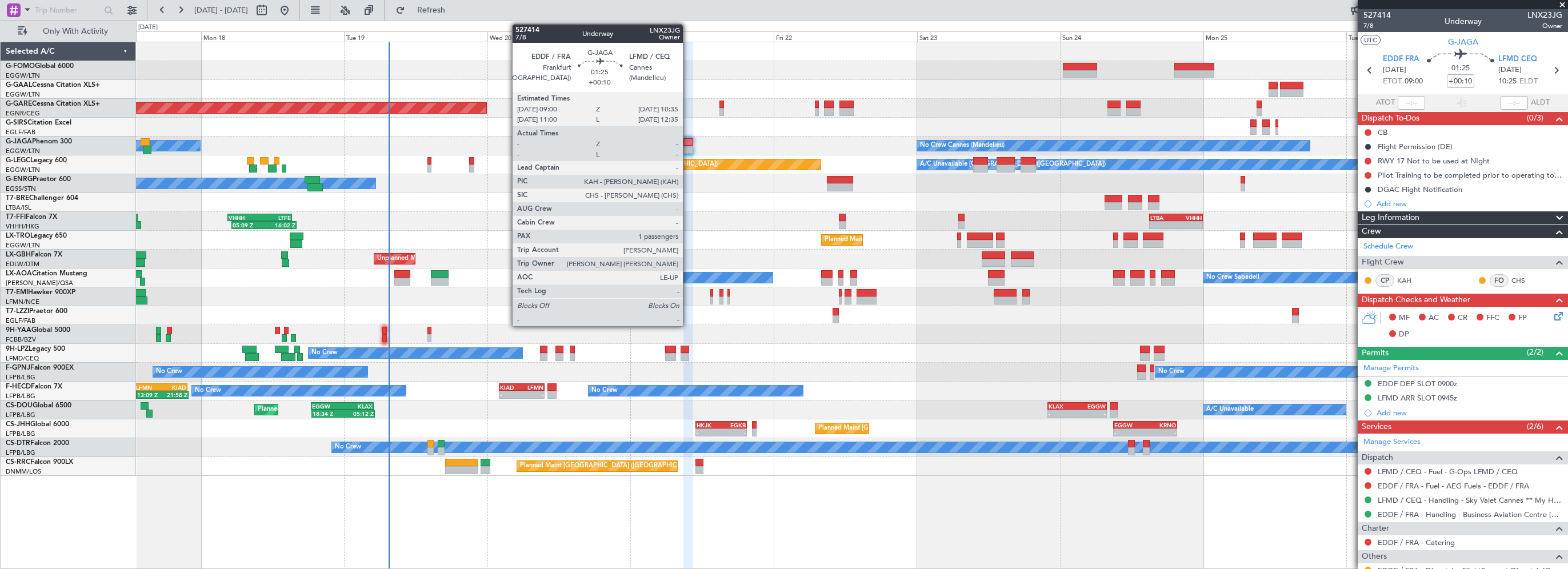
click at [688, 141] on div at bounding box center [688, 142] width 10 height 8
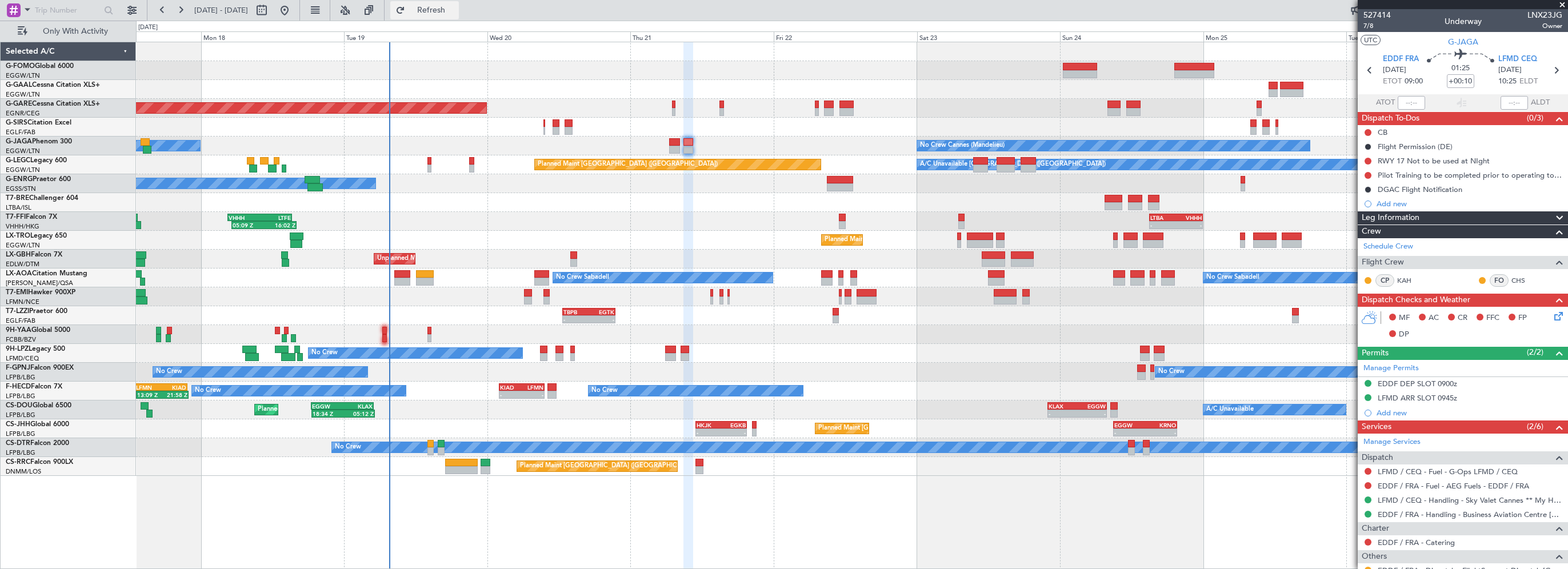
click at [441, 6] on button "Refresh" at bounding box center [425, 10] width 69 height 18
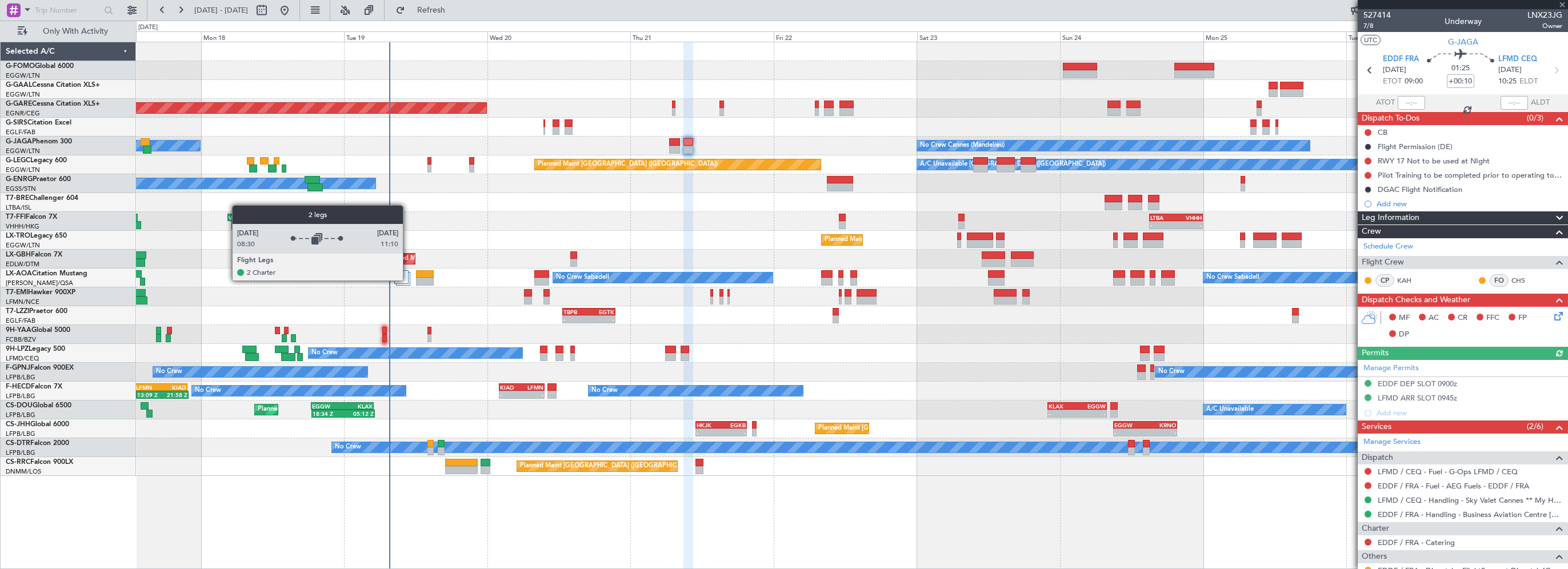
click at [403, 278] on div at bounding box center [402, 277] width 14 height 14
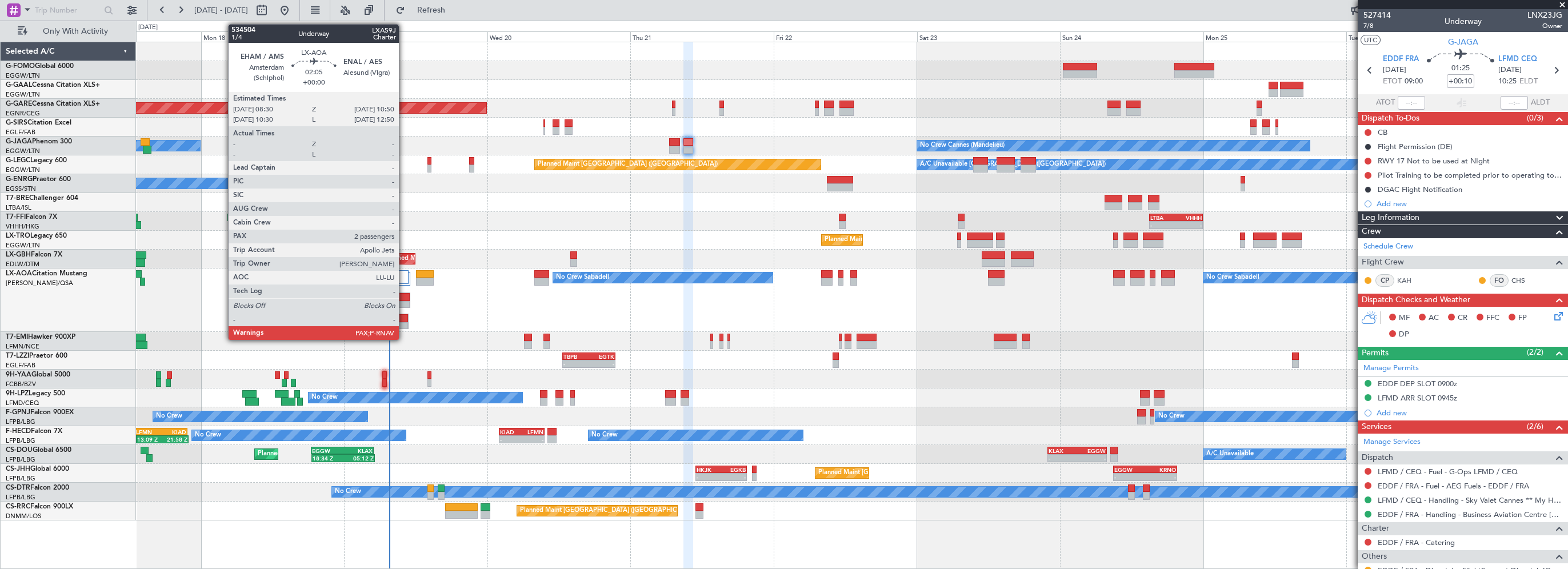
click at [404, 320] on div at bounding box center [401, 319] width 13 height 8
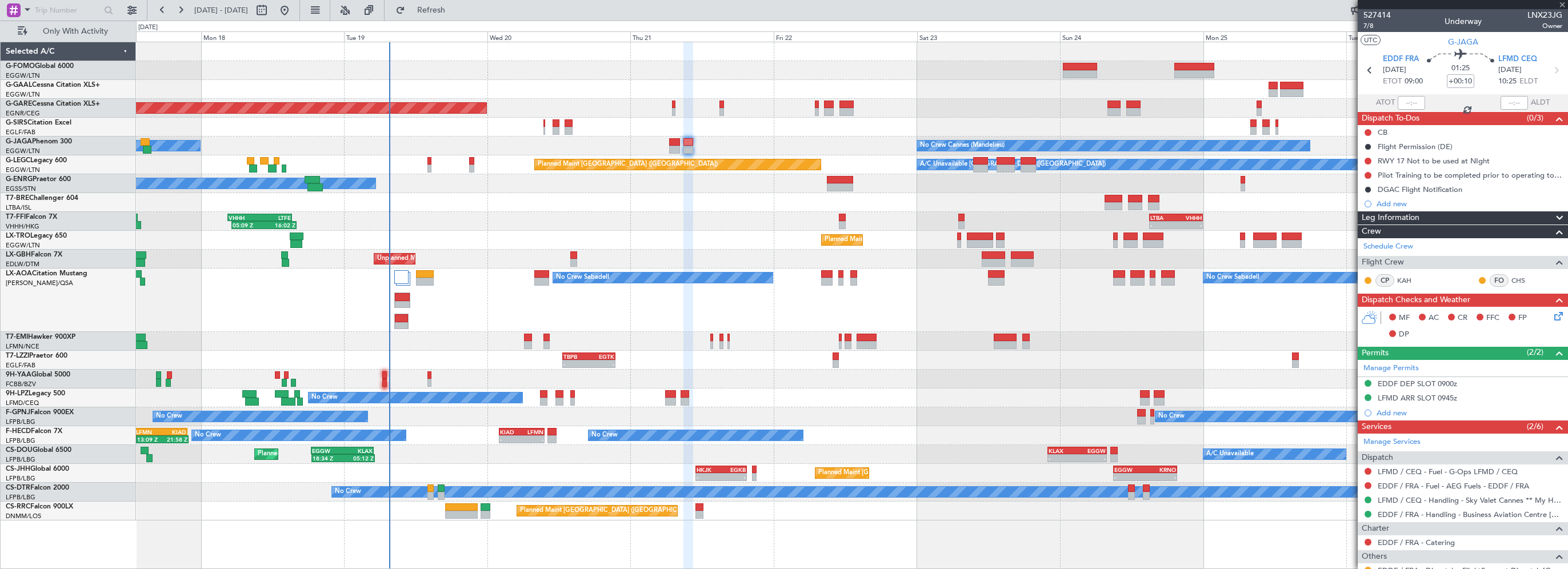
type input "2"
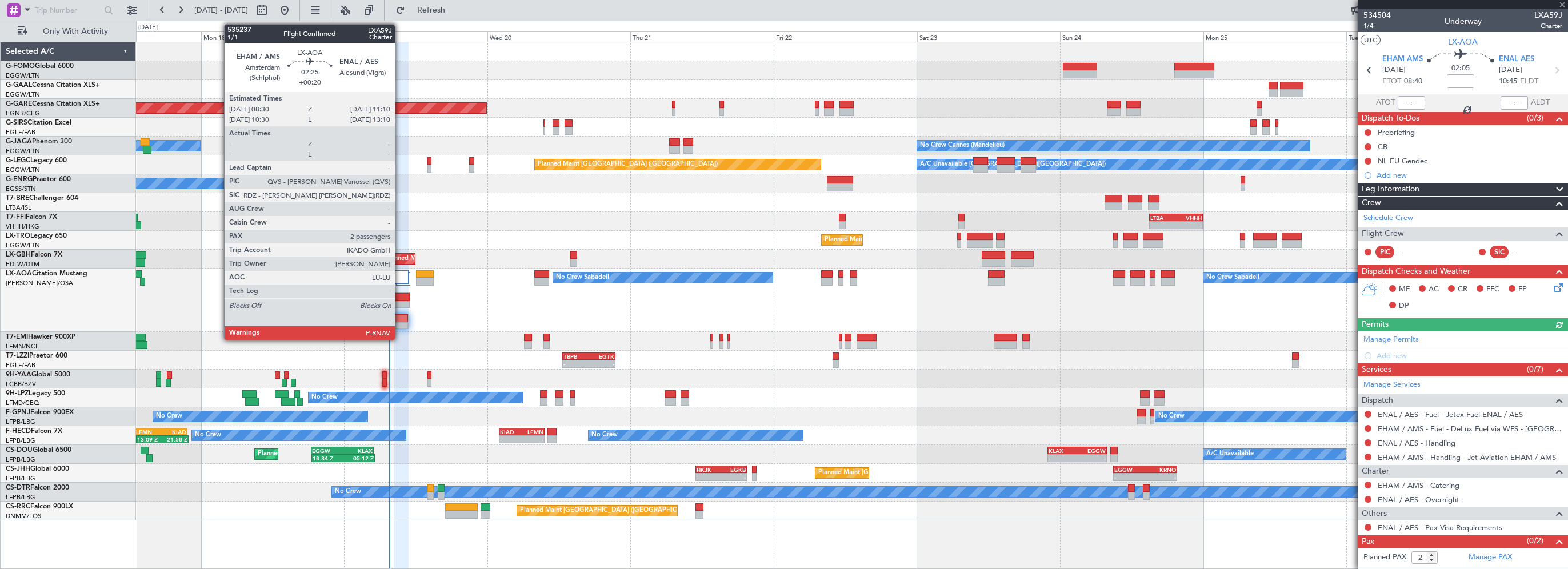
click at [401, 293] on div at bounding box center [402, 297] width 15 height 8
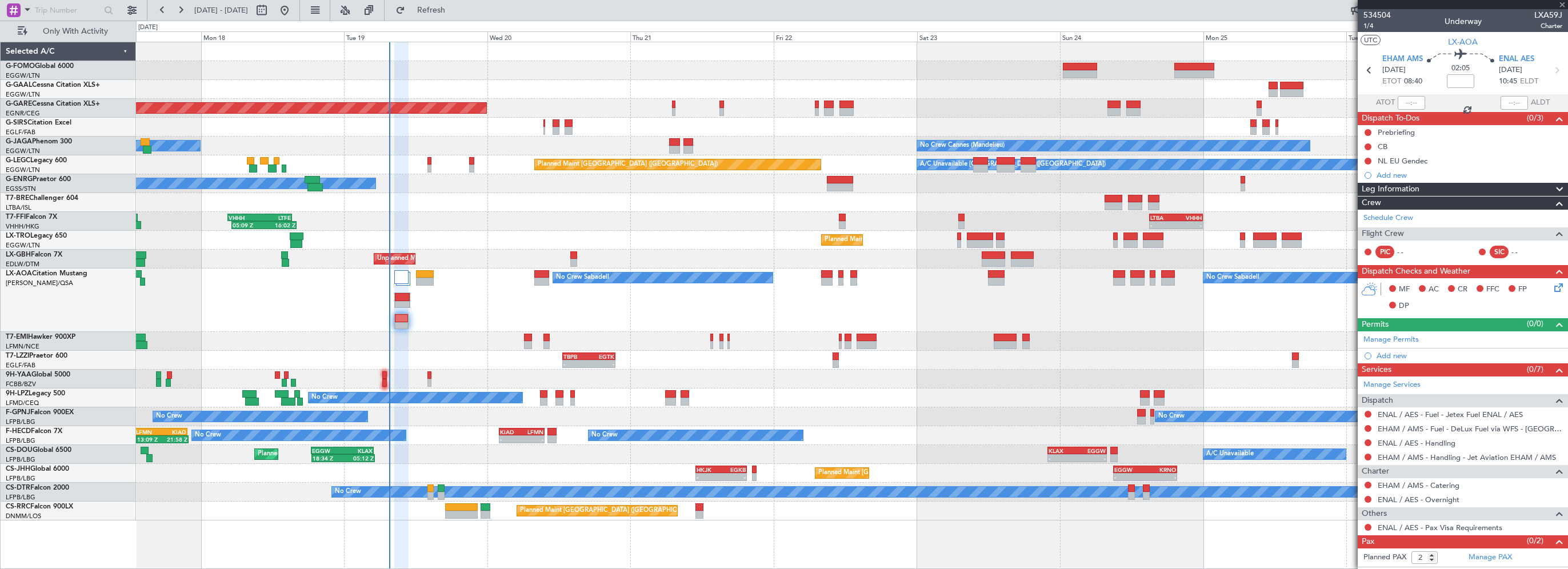
type input "+00:20"
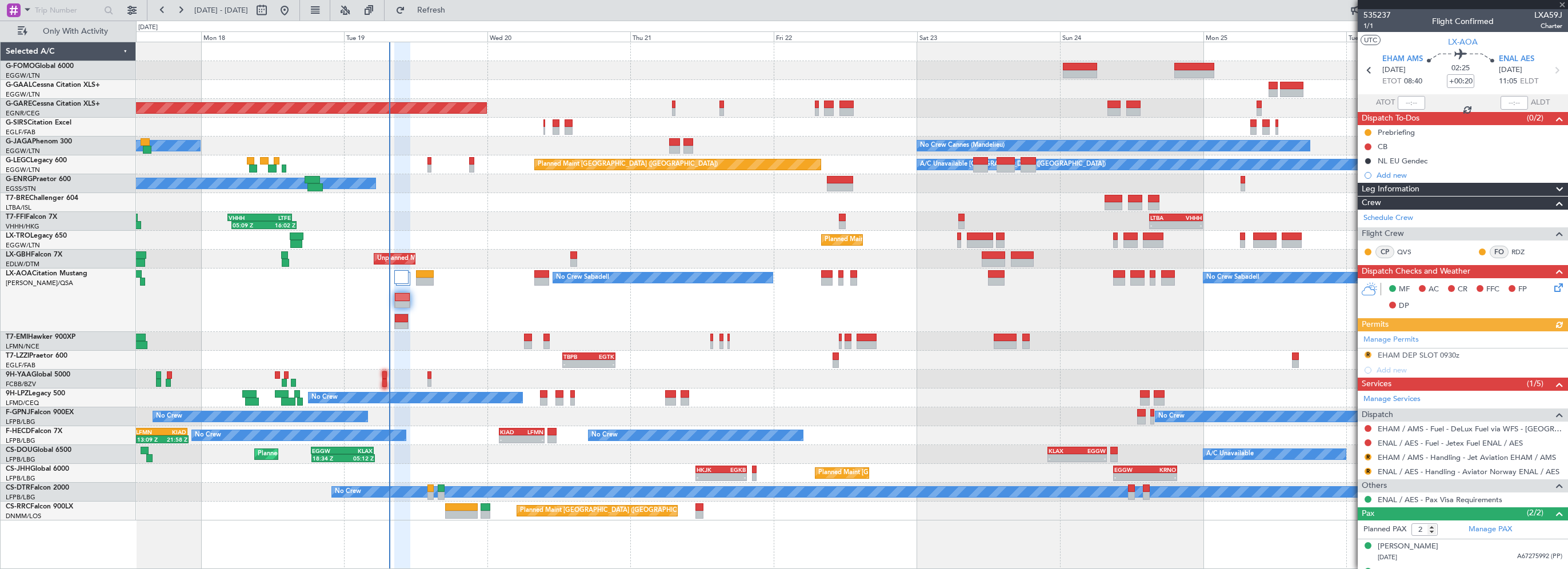
scroll to position [19, 0]
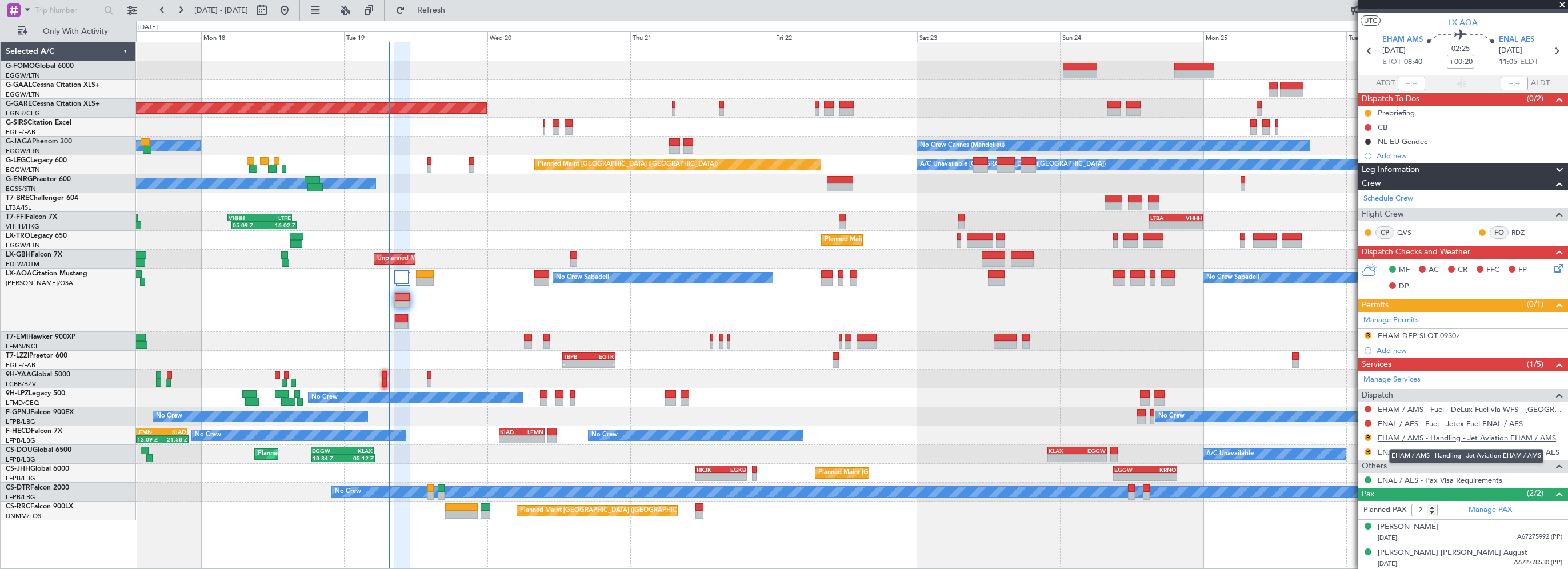
click at [1512, 436] on link "EHAM / AMS - Handling - Jet Aviation EHAM / AMS" at bounding box center [1466, 438] width 178 height 10
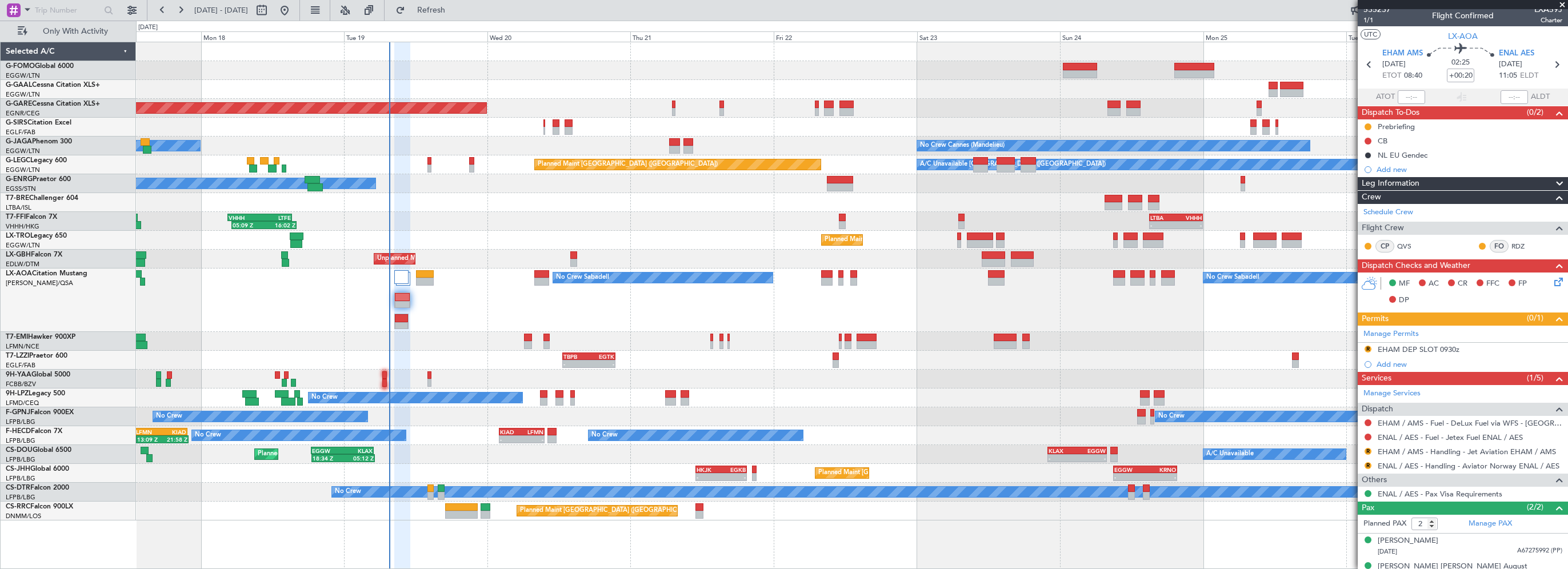
scroll to position [0, 0]
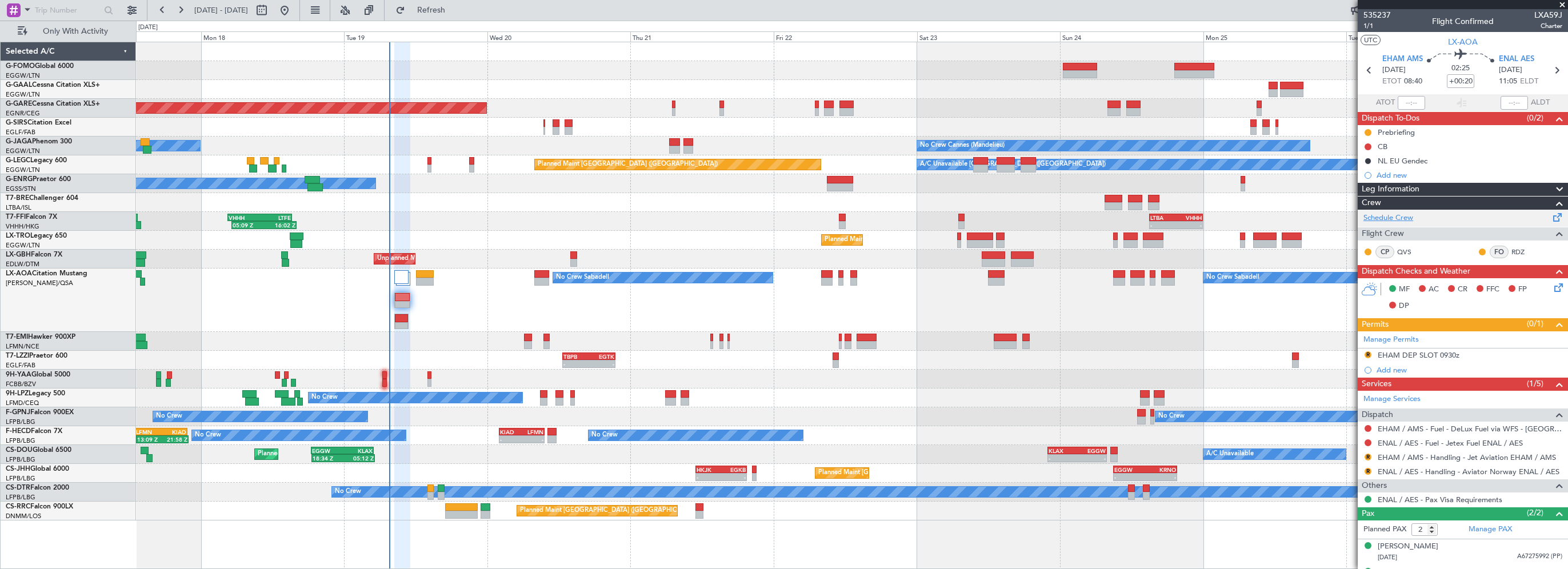
click at [1409, 220] on link "Schedule Crew" at bounding box center [1388, 218] width 50 height 11
click at [437, 303] on div "No Crew Sabadell No Crew Sabadell No Crew Luxembourg (Findel)" at bounding box center [852, 299] width 1431 height 63
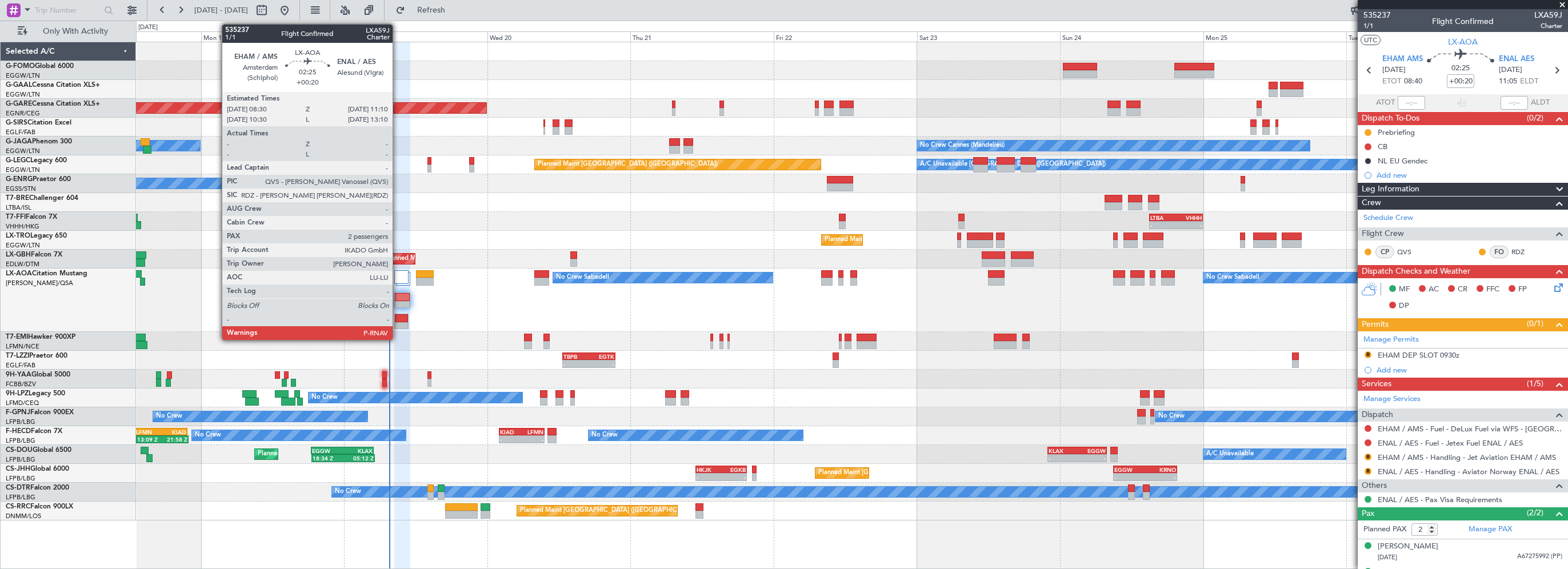
click at [403, 296] on div at bounding box center [402, 297] width 15 height 8
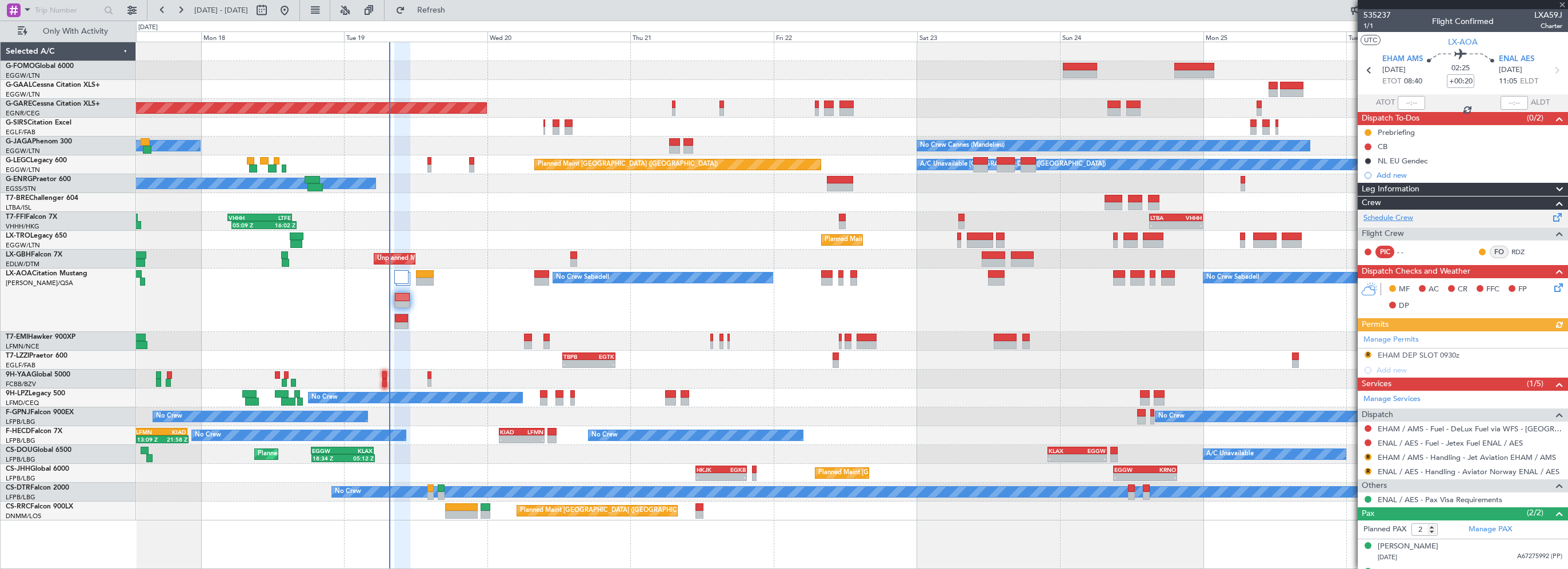
click at [1394, 217] on link "Schedule Crew" at bounding box center [1388, 218] width 50 height 11
drag, startPoint x: 455, startPoint y: 14, endPoint x: 462, endPoint y: 10, distance: 8.1
click at [455, 14] on span "Refresh" at bounding box center [431, 10] width 48 height 8
click at [455, 7] on span "Refresh" at bounding box center [431, 10] width 48 height 8
click at [455, 9] on span "Refresh" at bounding box center [431, 10] width 48 height 8
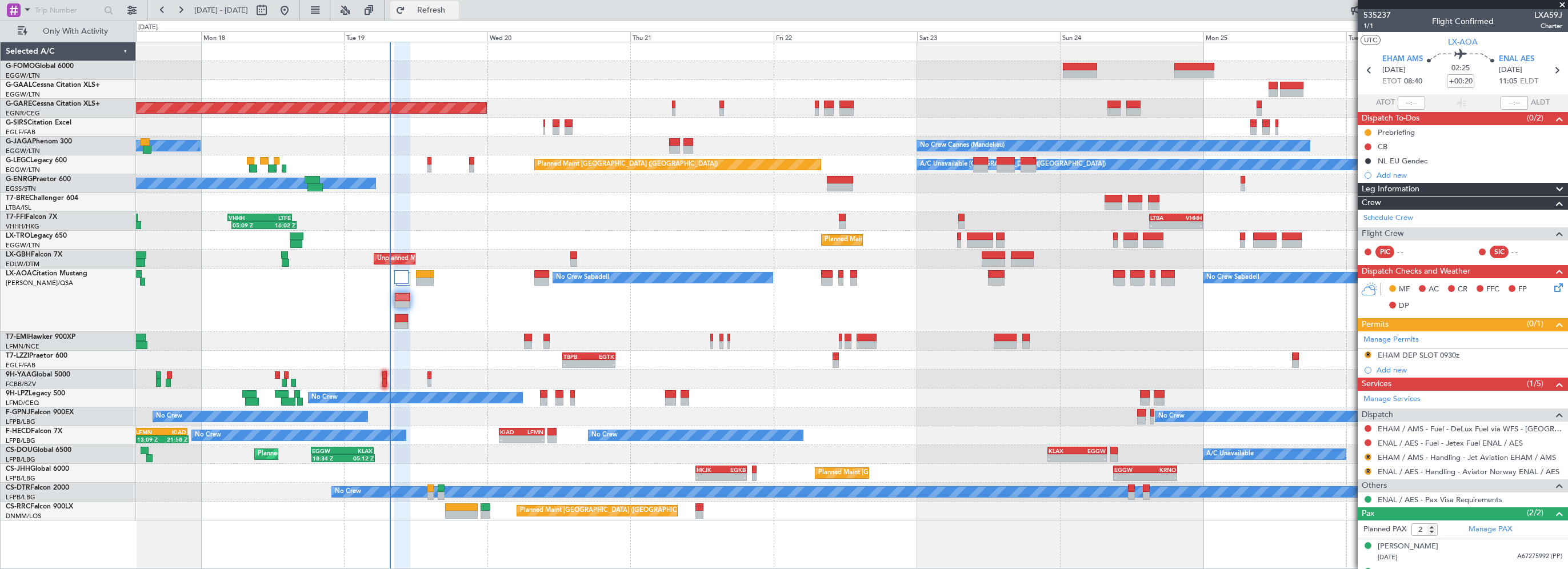
click at [455, 9] on span "Refresh" at bounding box center [431, 10] width 48 height 8
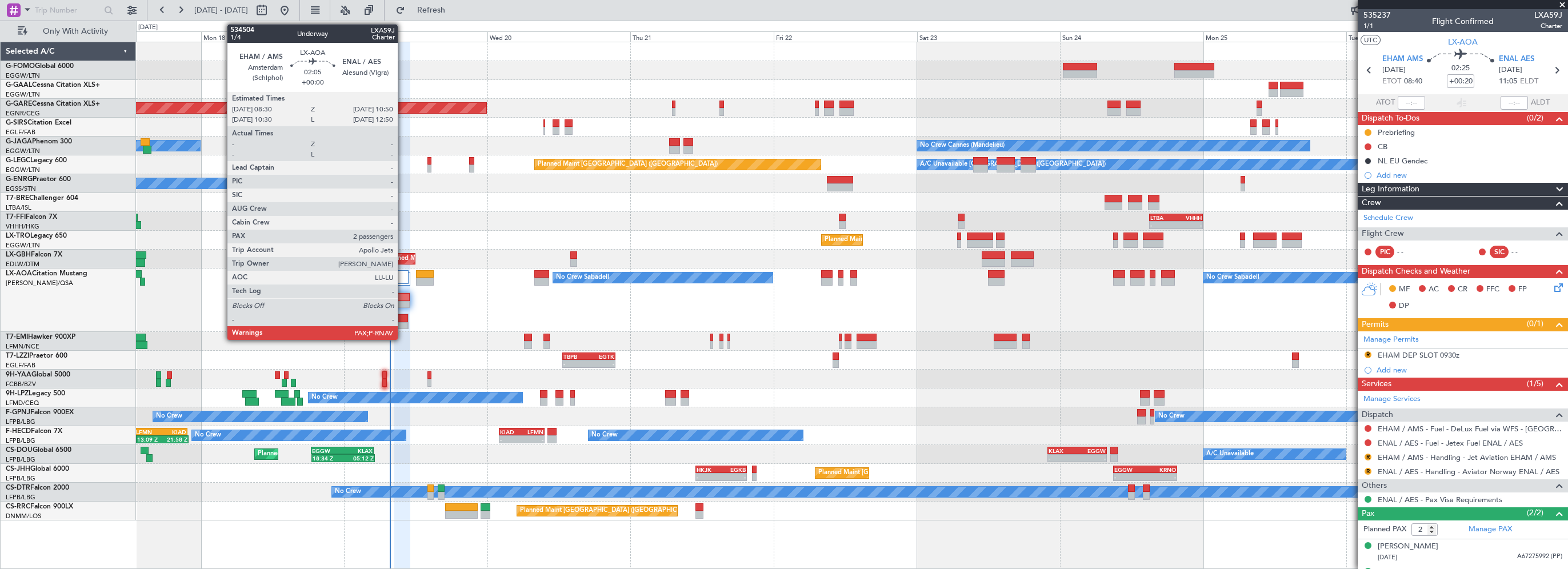
click at [403, 318] on div at bounding box center [401, 319] width 13 height 8
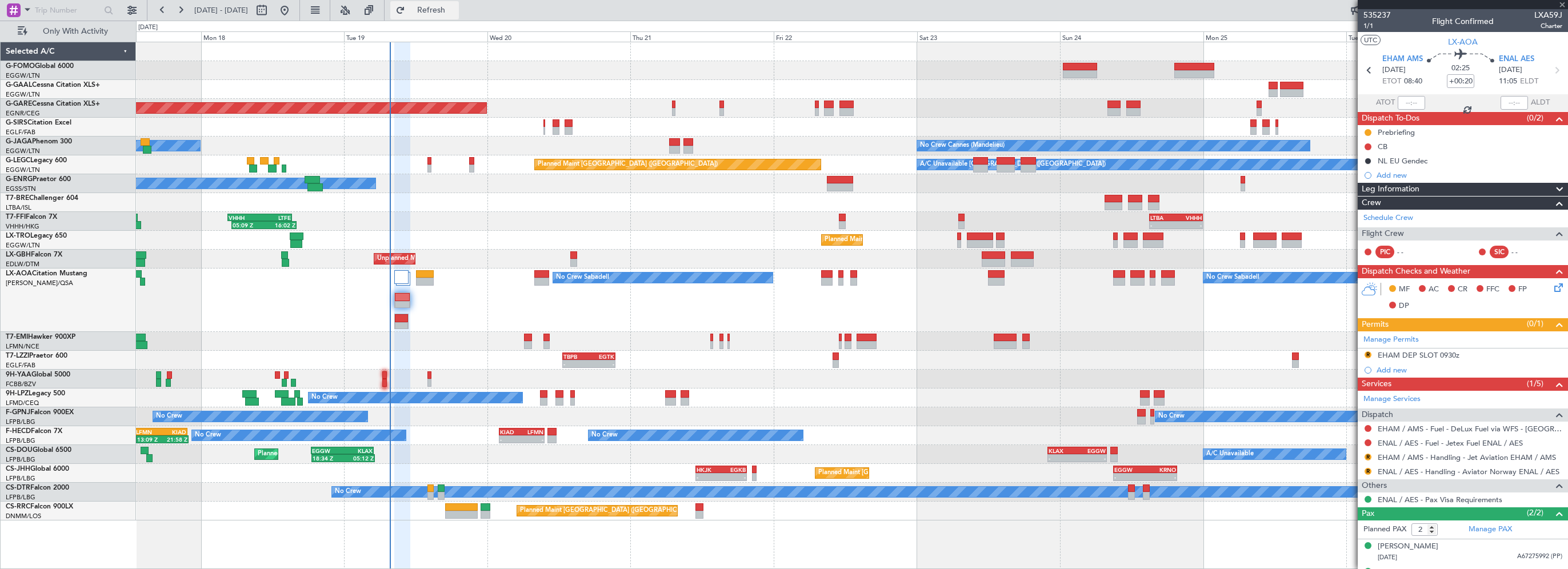
click at [455, 14] on span "Refresh" at bounding box center [431, 10] width 48 height 8
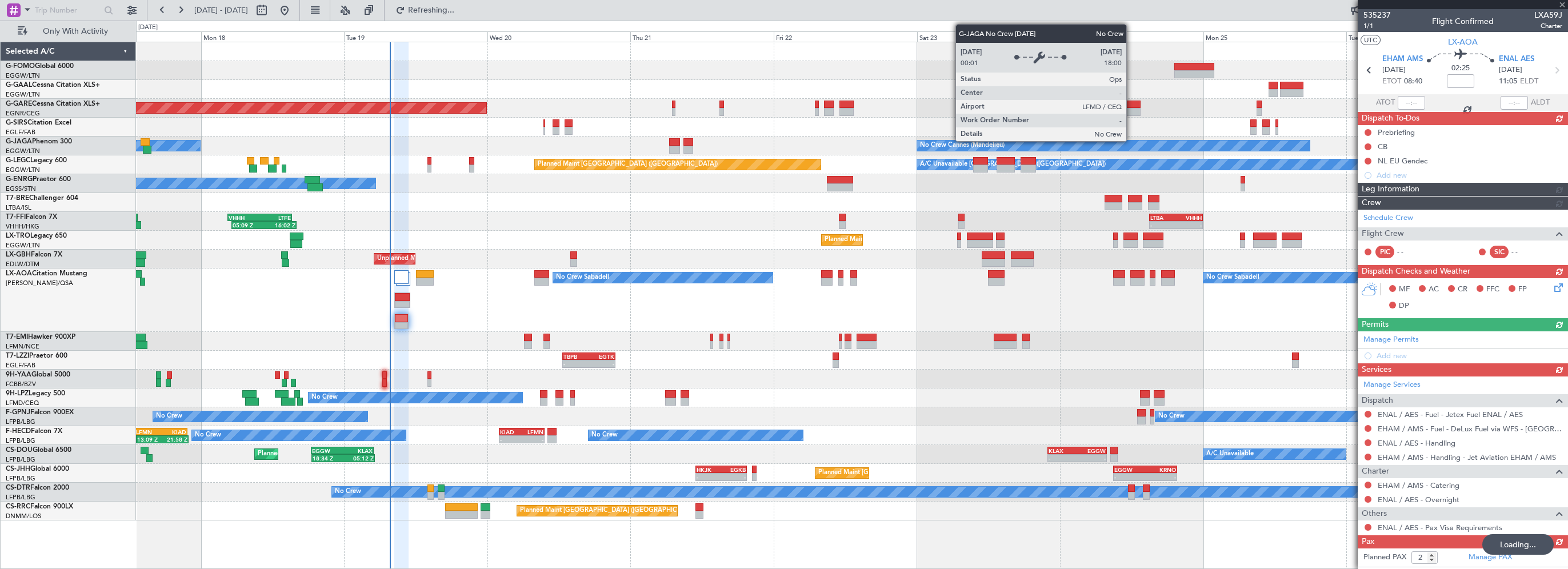
type input "+00:20"
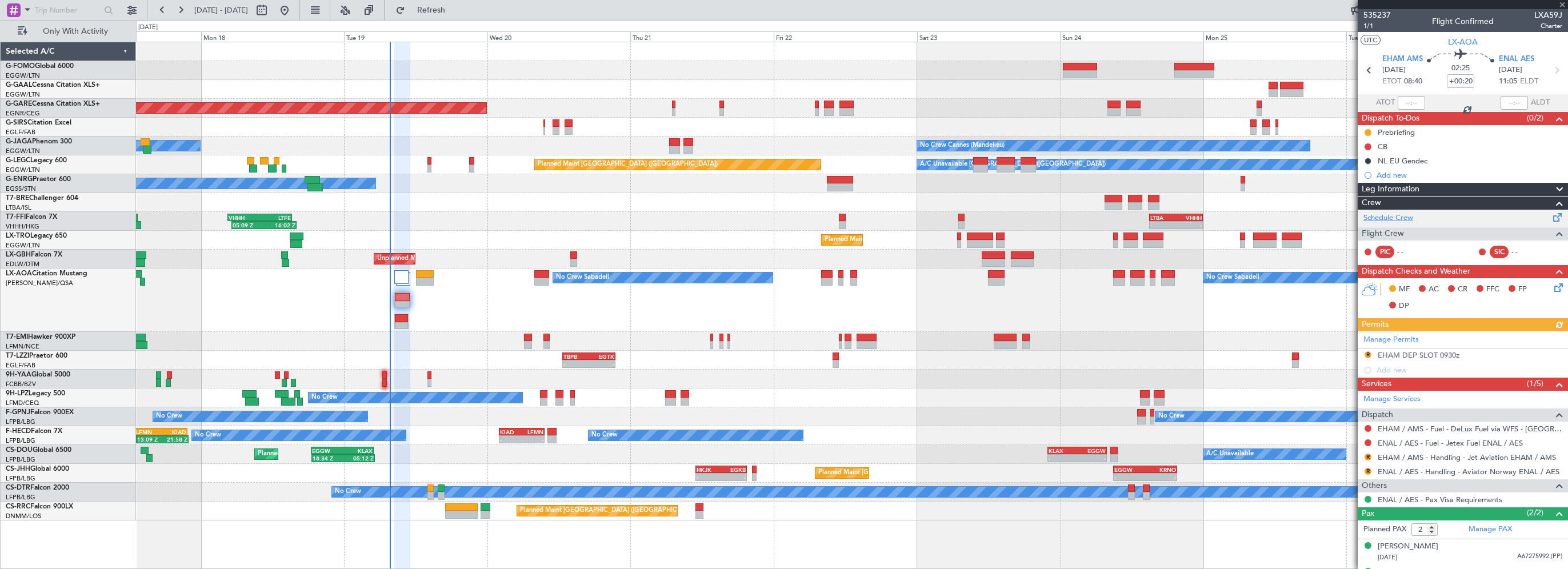
click at [1405, 218] on link "Schedule Crew" at bounding box center [1388, 218] width 50 height 11
click at [454, 246] on div "Planned Maint [GEOGRAPHIC_DATA] ([GEOGRAPHIC_DATA])" at bounding box center [852, 240] width 1431 height 19
click at [455, 6] on span "Refresh" at bounding box center [431, 10] width 48 height 8
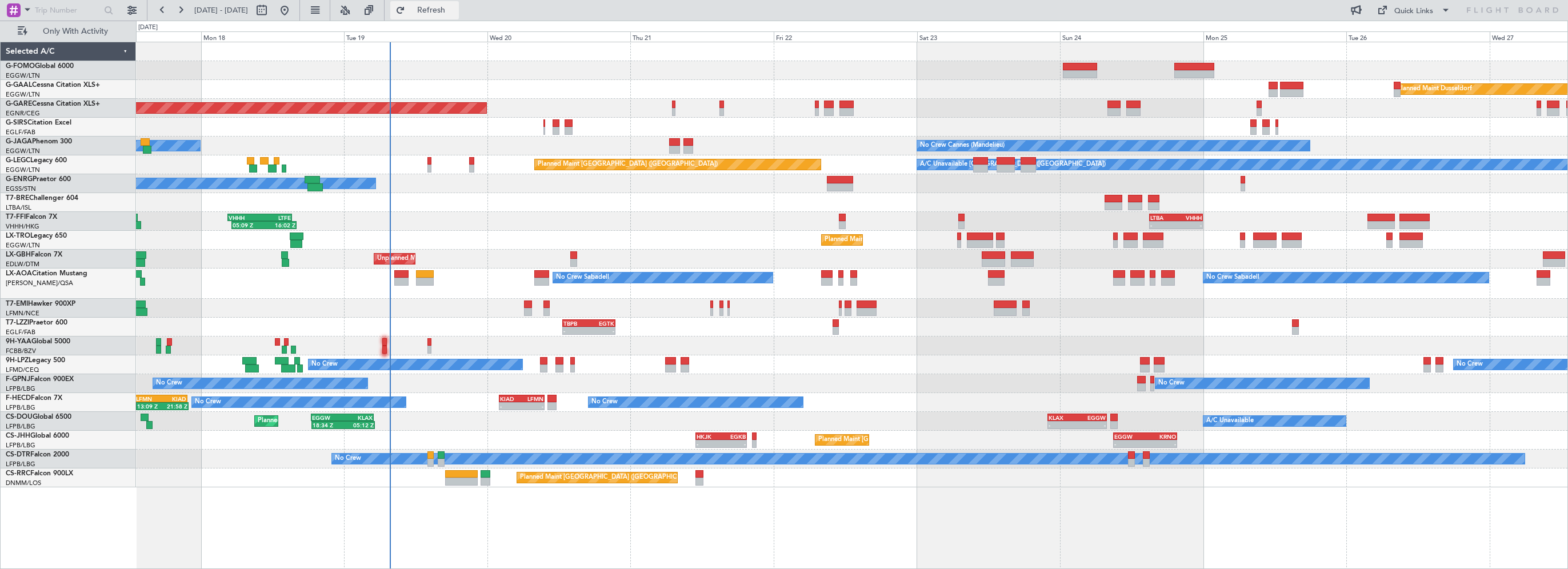
click at [455, 14] on span "Refresh" at bounding box center [431, 10] width 48 height 8
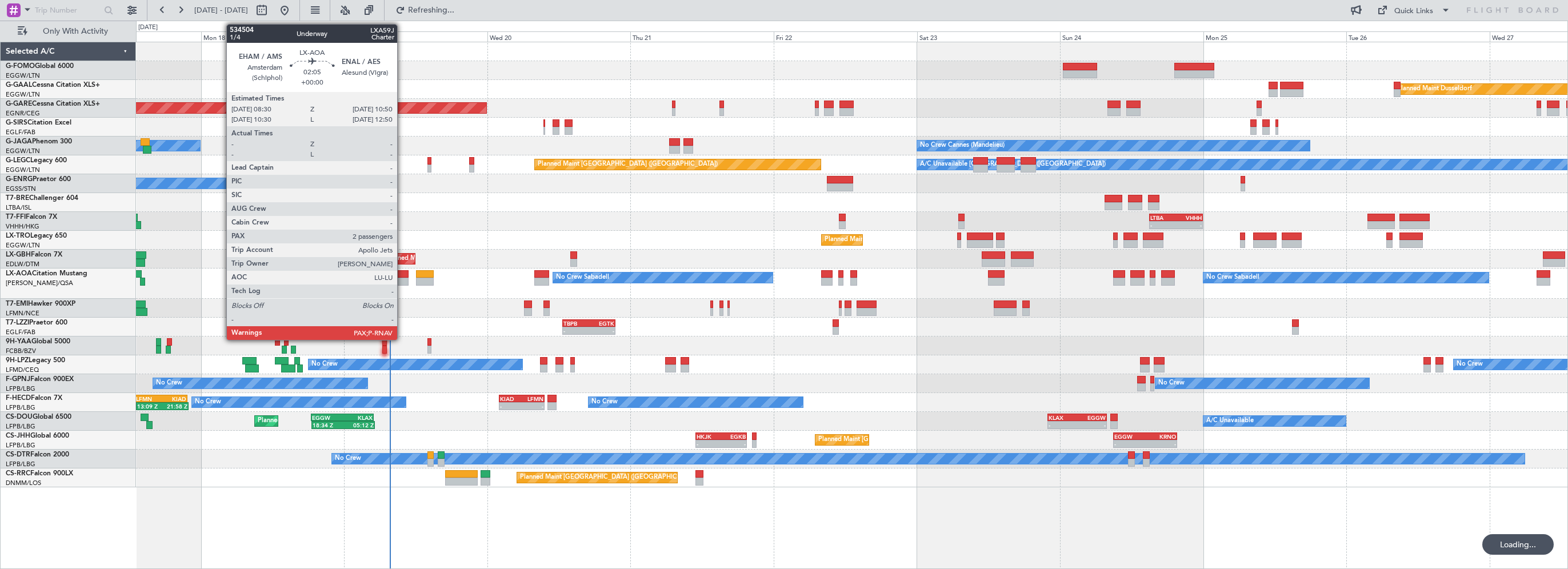
click at [403, 271] on div at bounding box center [402, 274] width 14 height 8
click at [402, 274] on div at bounding box center [402, 274] width 14 height 8
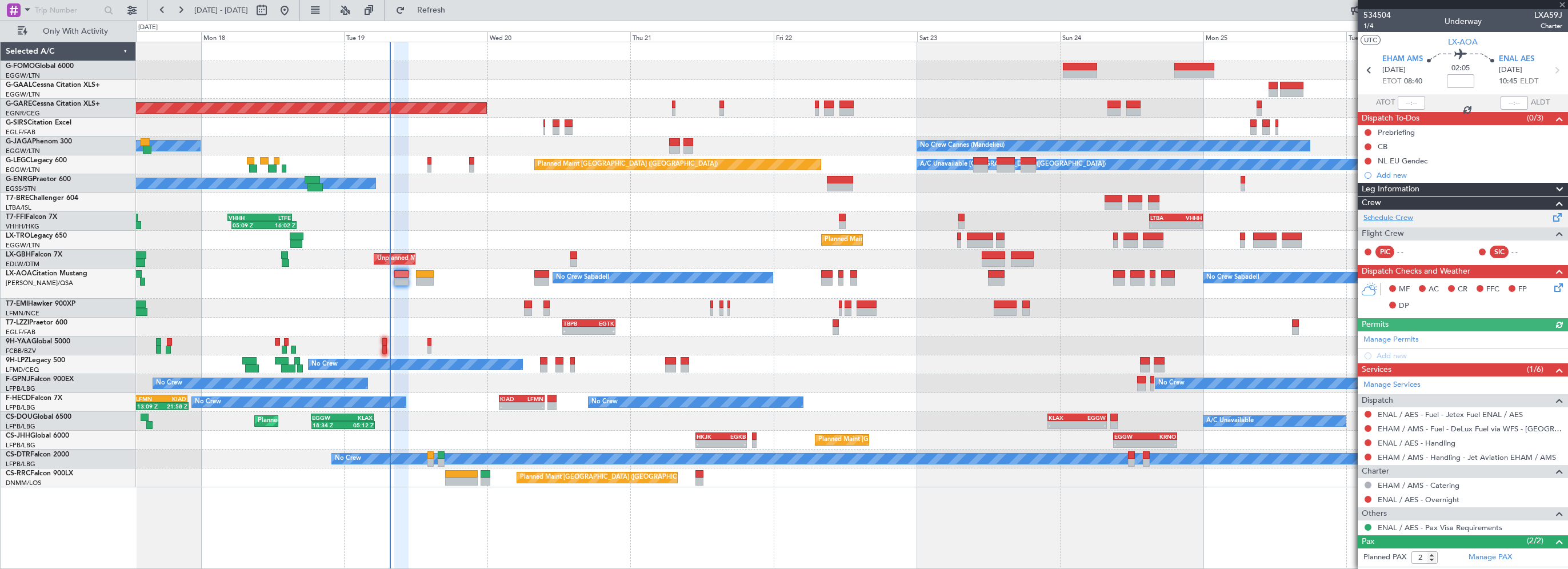
click at [1396, 217] on link "Schedule Crew" at bounding box center [1388, 218] width 50 height 11
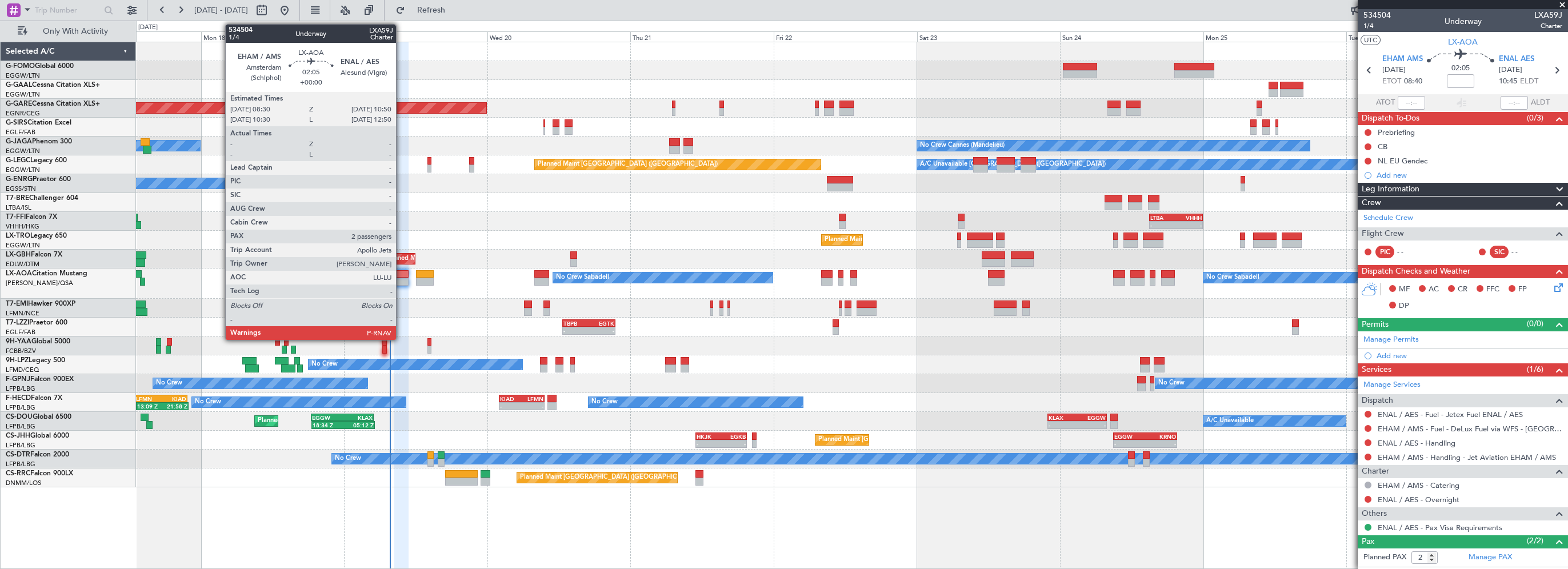
click at [401, 272] on div at bounding box center [402, 274] width 14 height 8
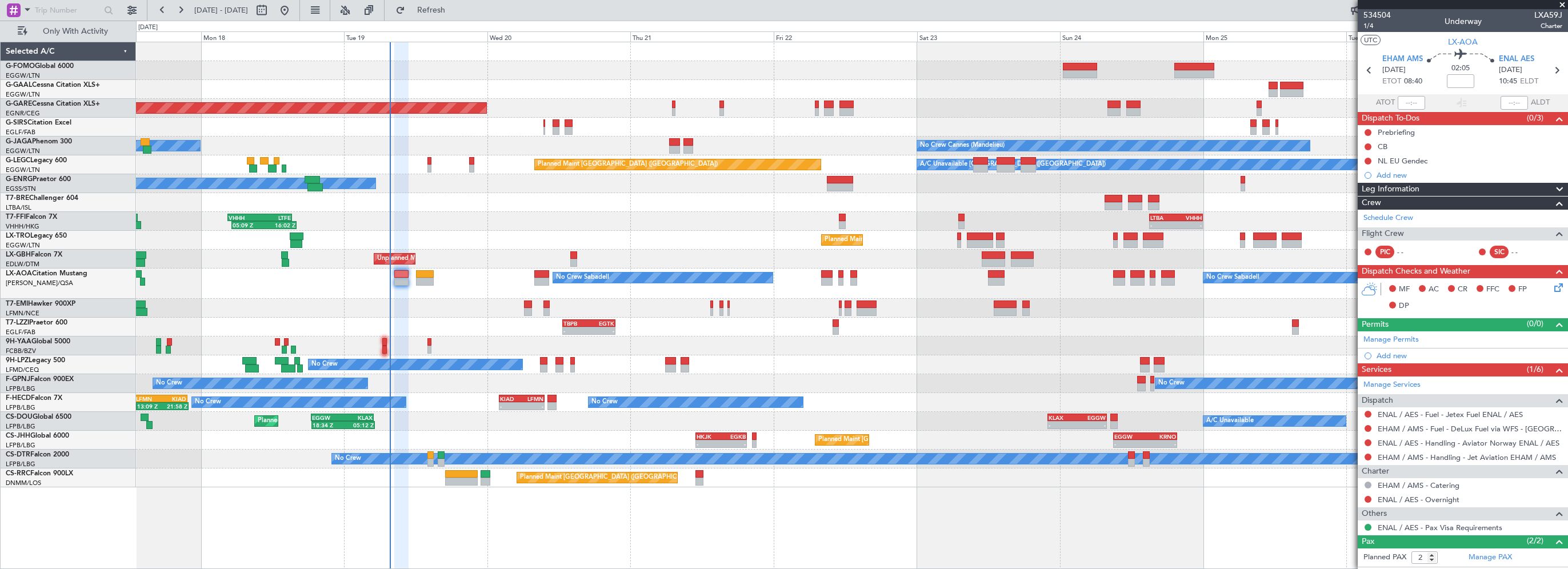
click at [557, 63] on div "Planned Maint Windsor Locks ([PERSON_NAME] Intl)" at bounding box center [852, 70] width 1431 height 19
click at [455, 12] on span "Refresh" at bounding box center [431, 10] width 48 height 8
click at [455, 11] on span "Refreshing..." at bounding box center [431, 10] width 48 height 8
click at [1561, 1] on span at bounding box center [1562, 5] width 11 height 10
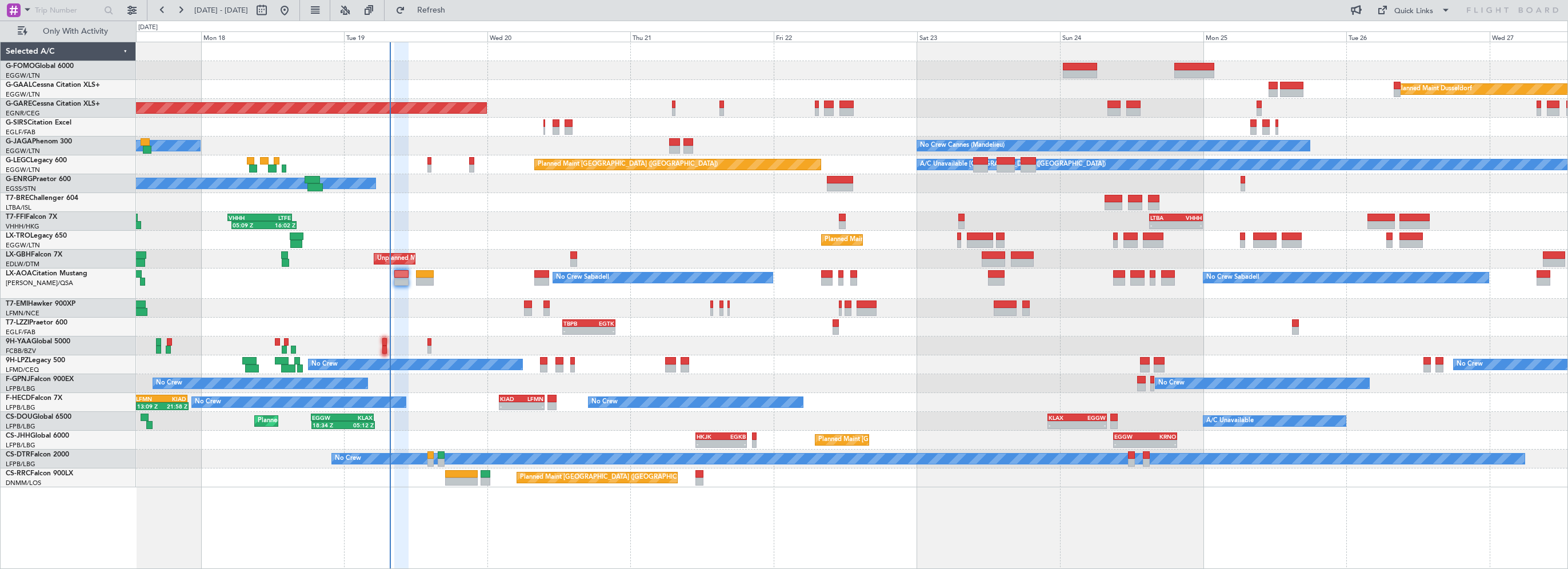
type input "0"
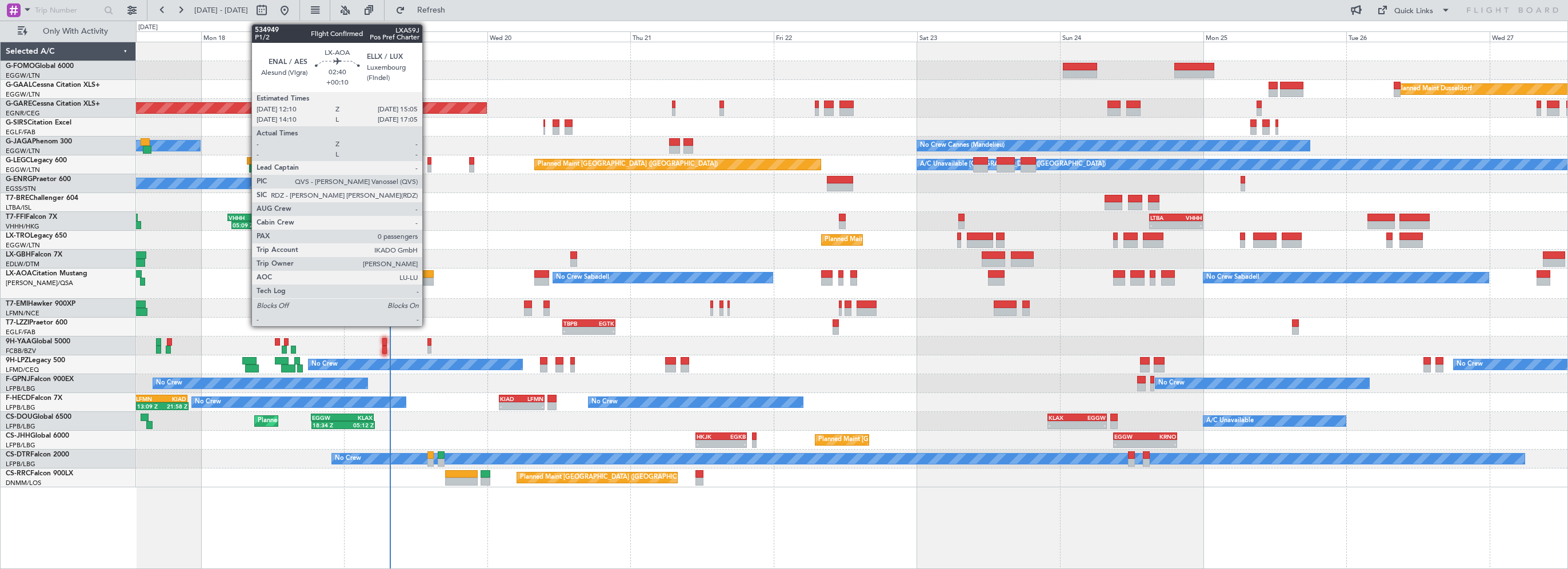
click at [427, 273] on div at bounding box center [425, 274] width 18 height 8
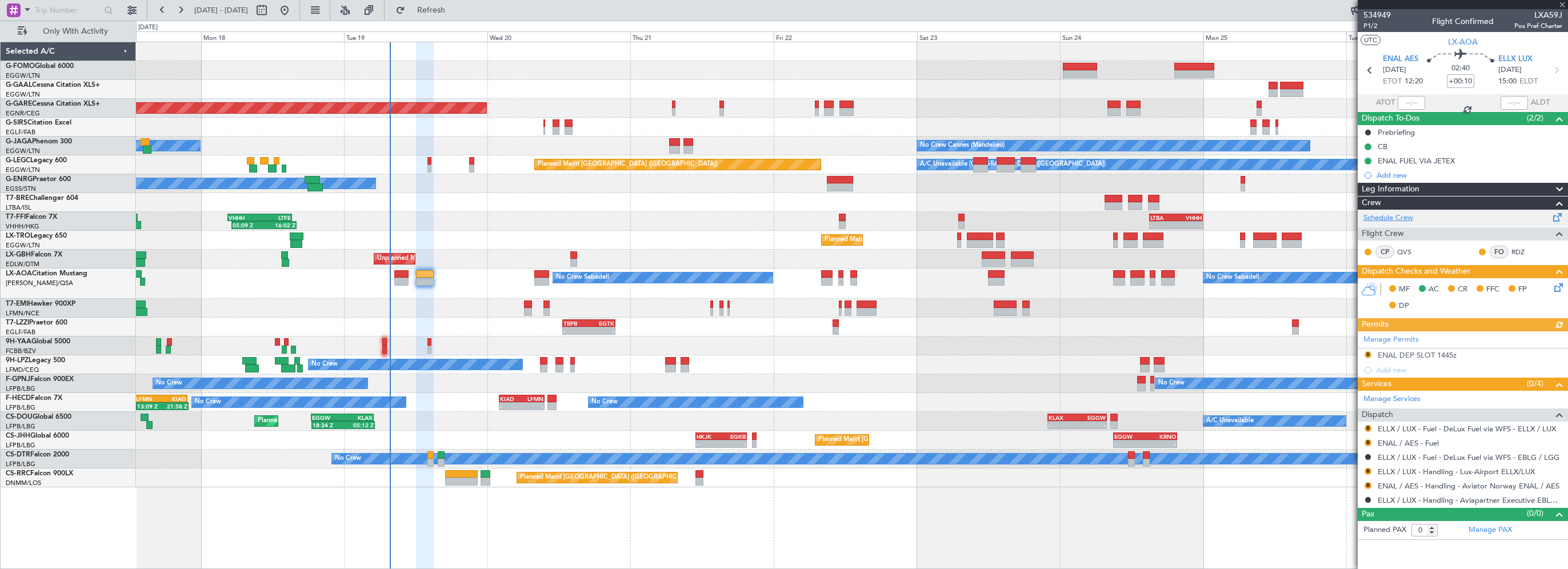
click at [1406, 217] on link "Schedule Crew" at bounding box center [1388, 218] width 50 height 11
click at [455, 7] on span "Refresh" at bounding box center [431, 10] width 48 height 8
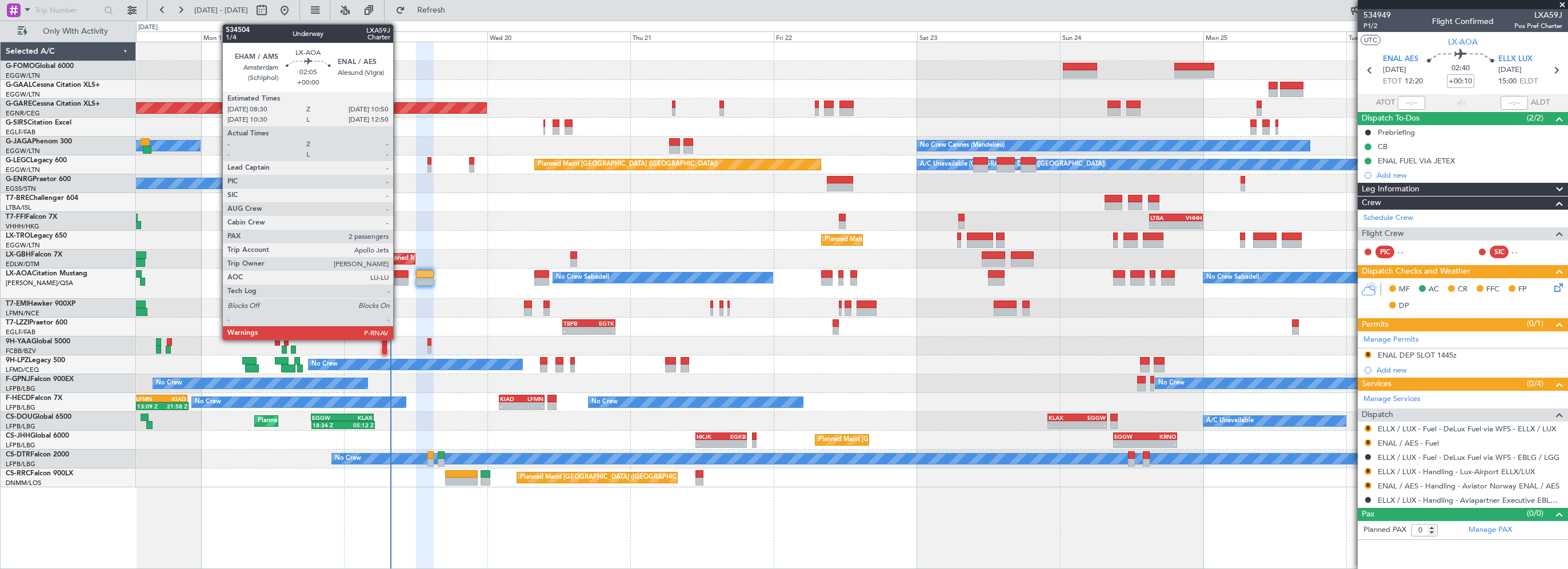
click at [399, 274] on div at bounding box center [402, 274] width 14 height 8
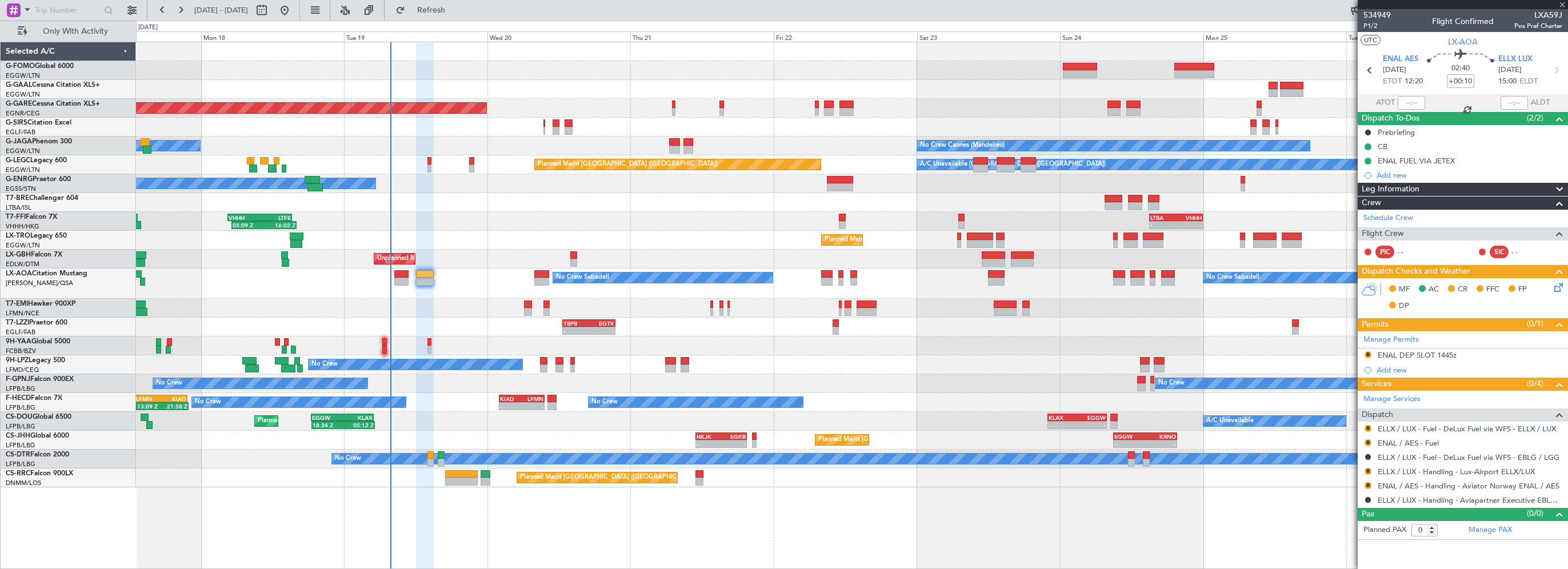
type input "2"
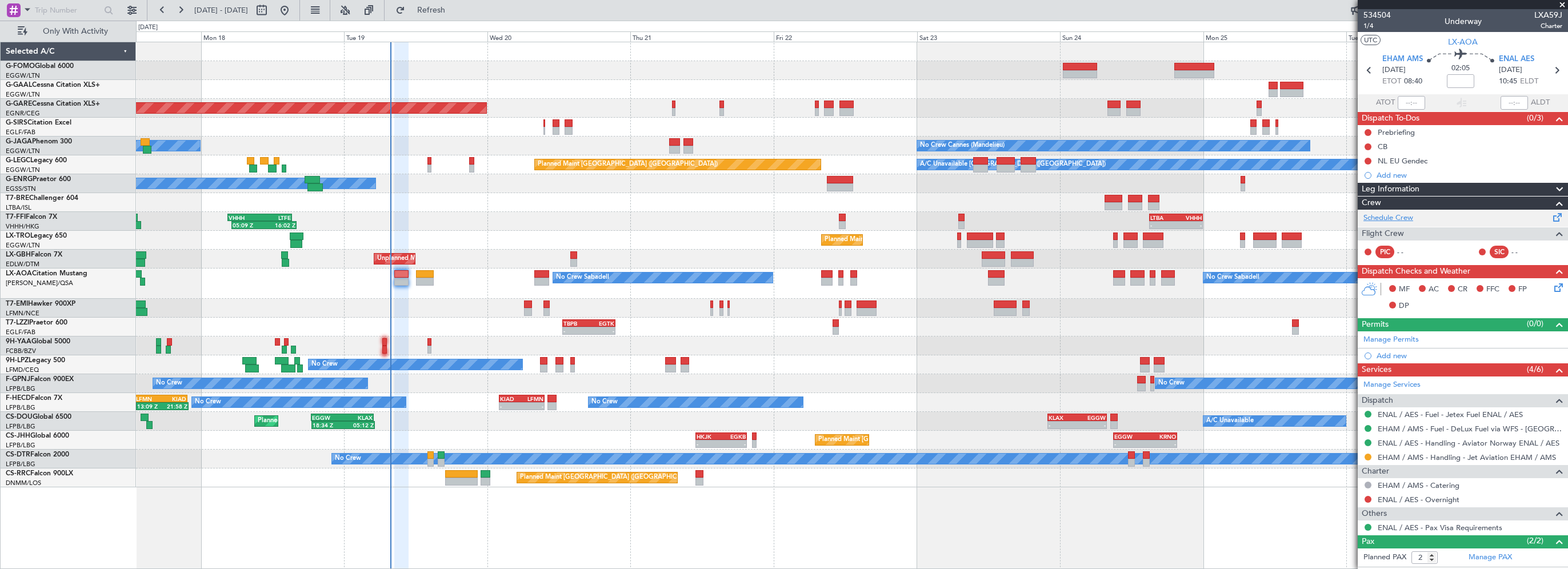
click at [1395, 218] on link "Schedule Crew" at bounding box center [1388, 218] width 50 height 11
click at [1519, 61] on span "ENAL AES" at bounding box center [1516, 59] width 35 height 11
click at [455, 8] on span "Refresh" at bounding box center [431, 10] width 48 height 8
click at [489, 222] on div "05:09 Z 16:02 Z VHHH 04:30 Z LTFE 15:20 Z - - LTBA 15:00 Z VHHH 00:00 Z" at bounding box center [852, 222] width 1431 height 19
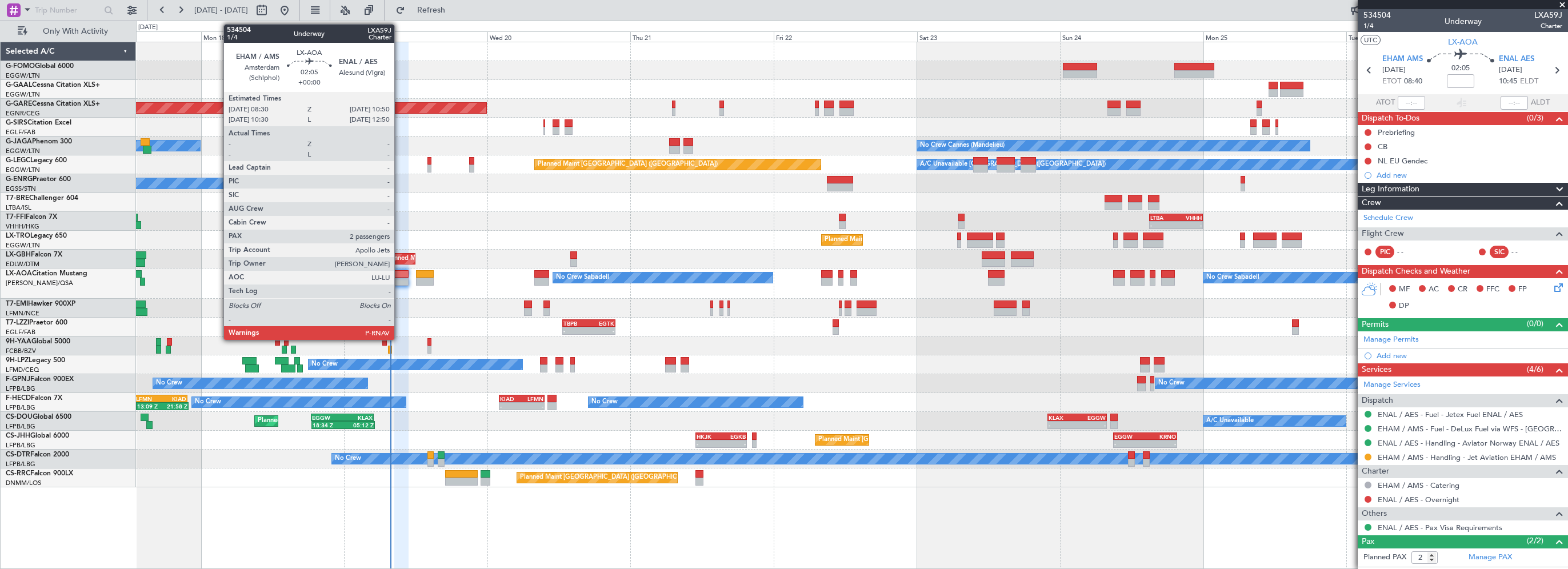
click at [399, 272] on div at bounding box center [402, 274] width 14 height 8
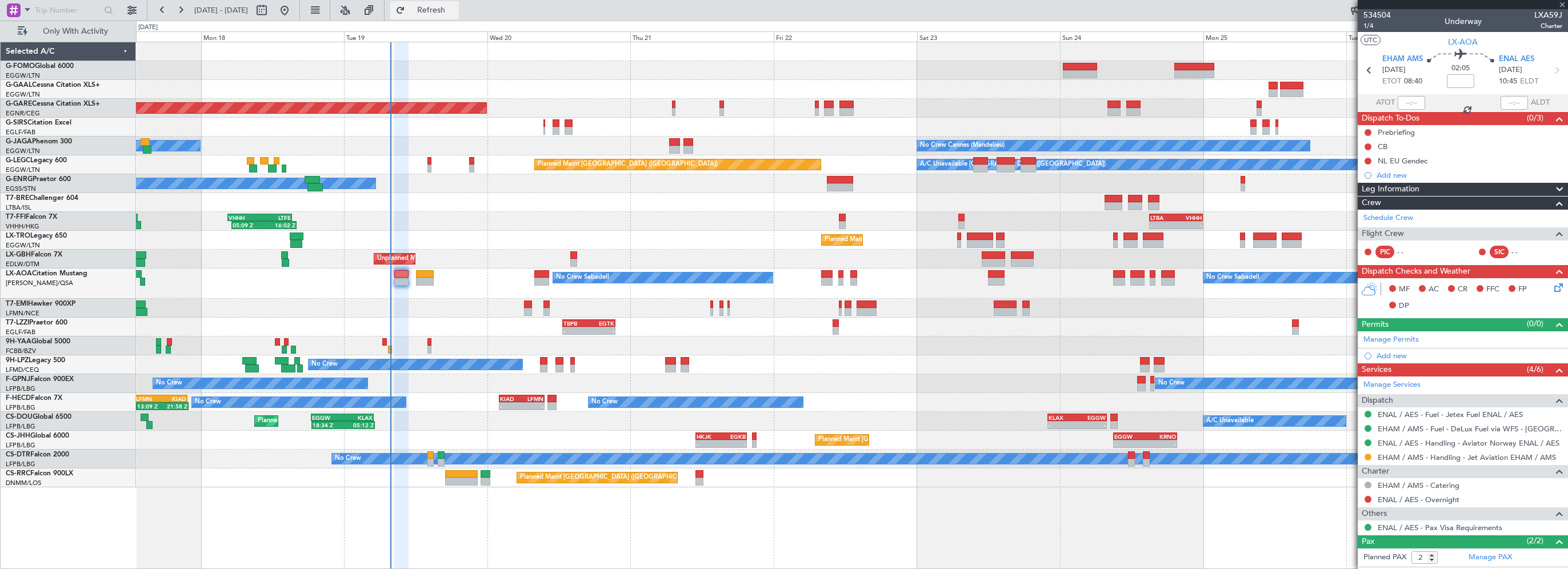
click at [455, 8] on span "Refresh" at bounding box center [431, 10] width 48 height 8
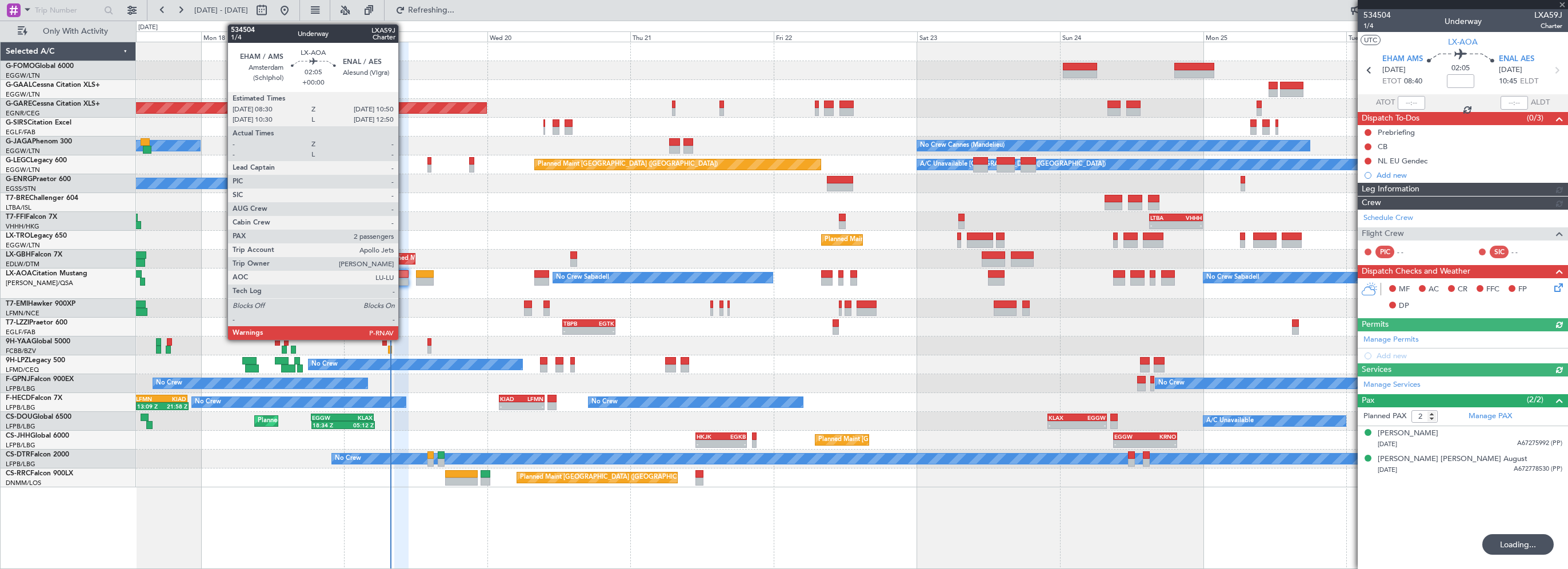
click at [403, 275] on div at bounding box center [402, 274] width 14 height 8
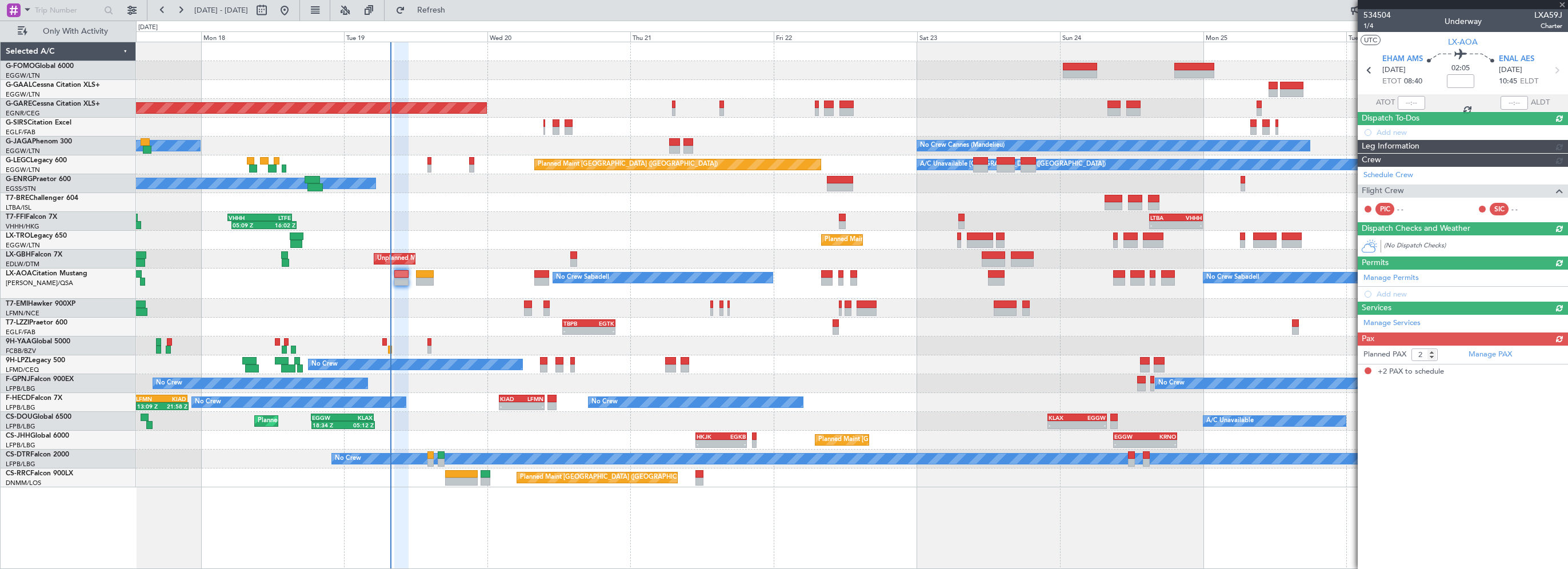
click at [1383, 218] on div "Schedule Crew Flight Crew PIC - - SIC - -" at bounding box center [1462, 194] width 211 height 55
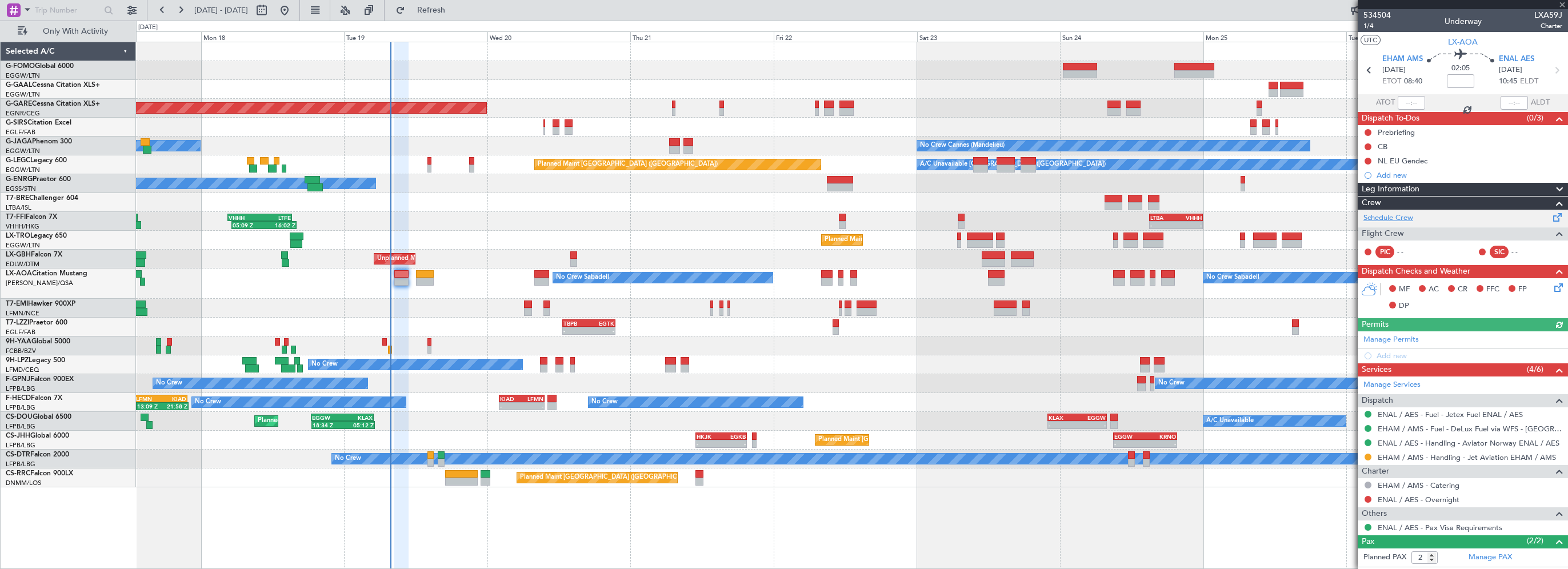
click at [1389, 214] on link "Schedule Crew" at bounding box center [1388, 218] width 50 height 11
click at [462, 198] on div at bounding box center [852, 202] width 1431 height 19
click at [462, 16] on fb-flight-board "17 Aug 2025 - 27 Aug 2025 Refresh Quick Links Only With Activity Planned Maint …" at bounding box center [784, 289] width 1568 height 560
click at [455, 10] on span "Refresh" at bounding box center [431, 10] width 48 height 8
click at [494, 235] on div "Planned Maint [GEOGRAPHIC_DATA] ([GEOGRAPHIC_DATA])" at bounding box center [852, 240] width 1431 height 19
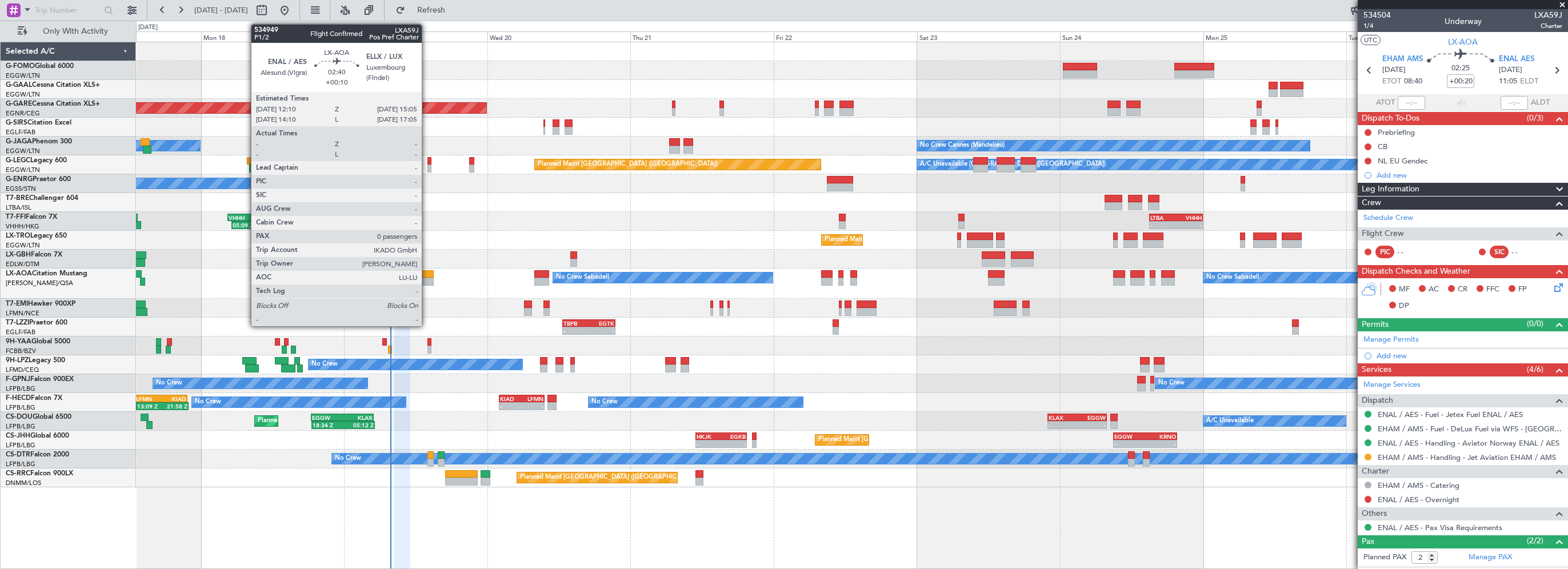
click at [427, 272] on div at bounding box center [425, 274] width 18 height 8
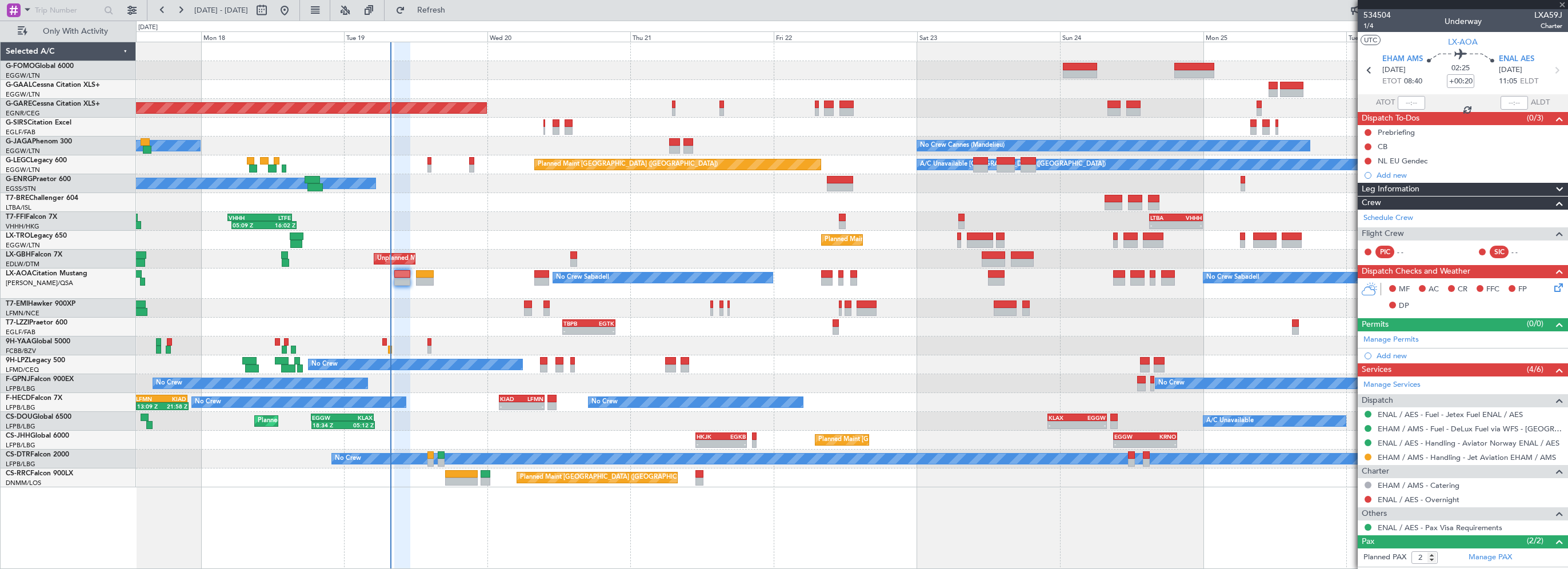
type input "+00:10"
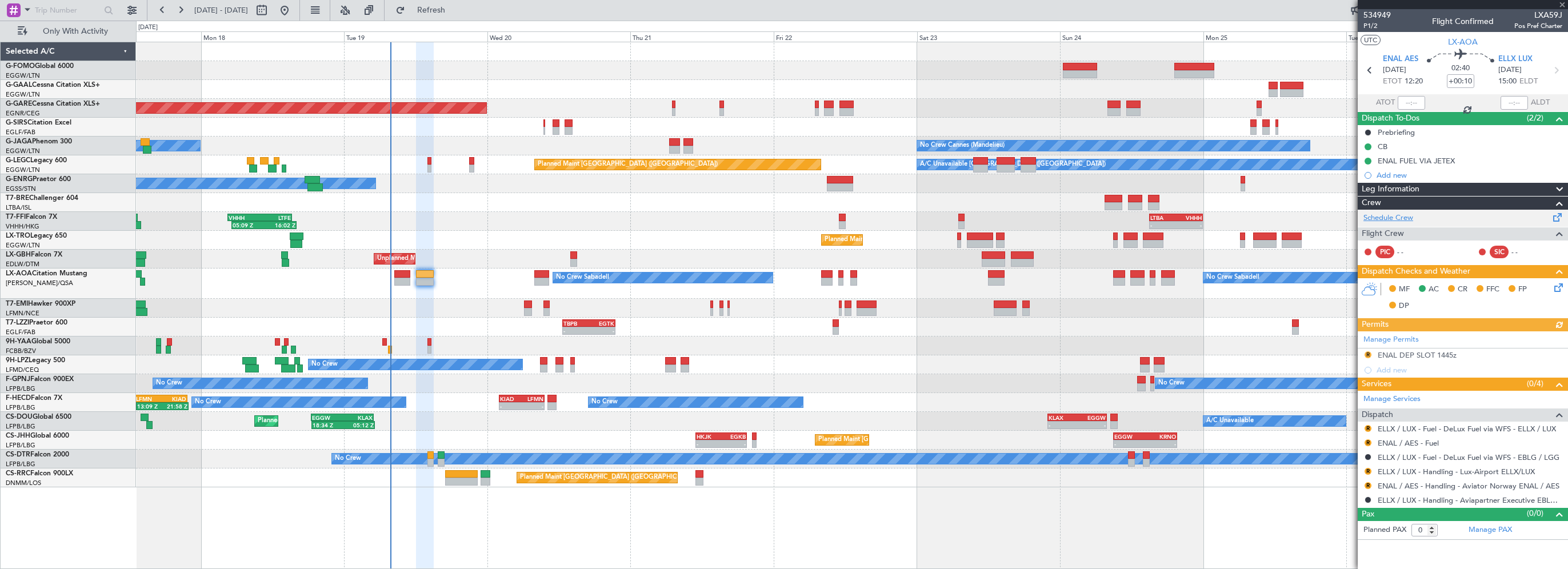
click at [1394, 217] on link "Schedule Crew" at bounding box center [1388, 218] width 50 height 11
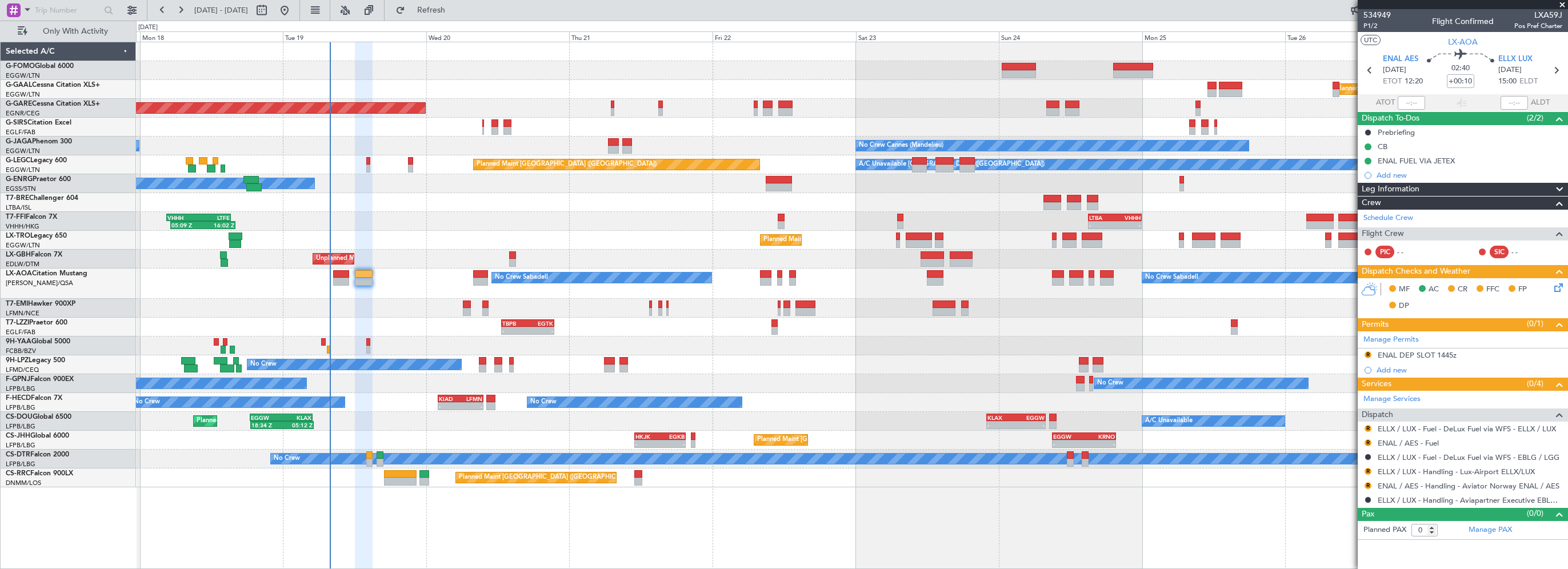
click at [404, 222] on div "Planned Maint Windsor Locks (Bradley Intl) Planned Maint Dusseldorf Unplanned M…" at bounding box center [852, 265] width 1431 height 445
click at [459, 2] on button "Refresh" at bounding box center [425, 10] width 69 height 18
click at [414, 250] on div "Unplanned Maint [GEOGRAPHIC_DATA] ([GEOGRAPHIC_DATA])" at bounding box center [852, 259] width 1431 height 19
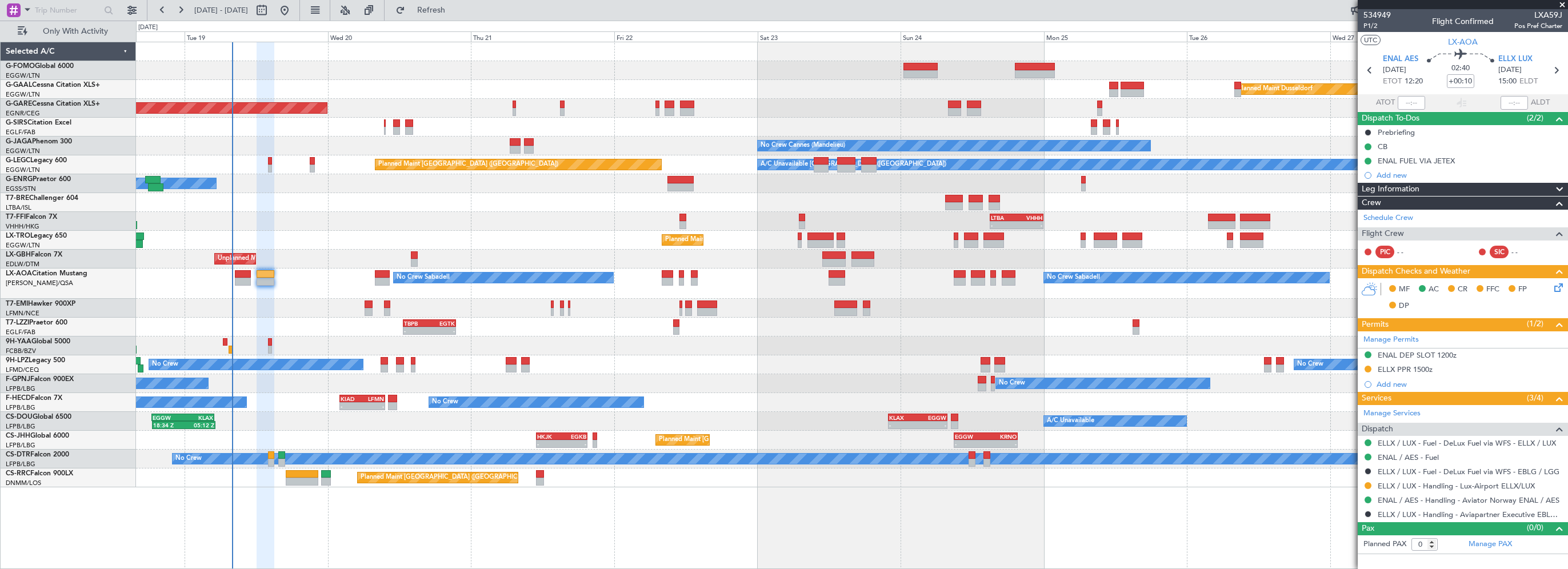
click at [503, 251] on div "Planned Maint Windsor Locks (Bradley Intl) Planned Maint Dusseldorf Unplanned M…" at bounding box center [852, 265] width 1431 height 445
click at [459, 3] on button "Refresh" at bounding box center [425, 10] width 69 height 18
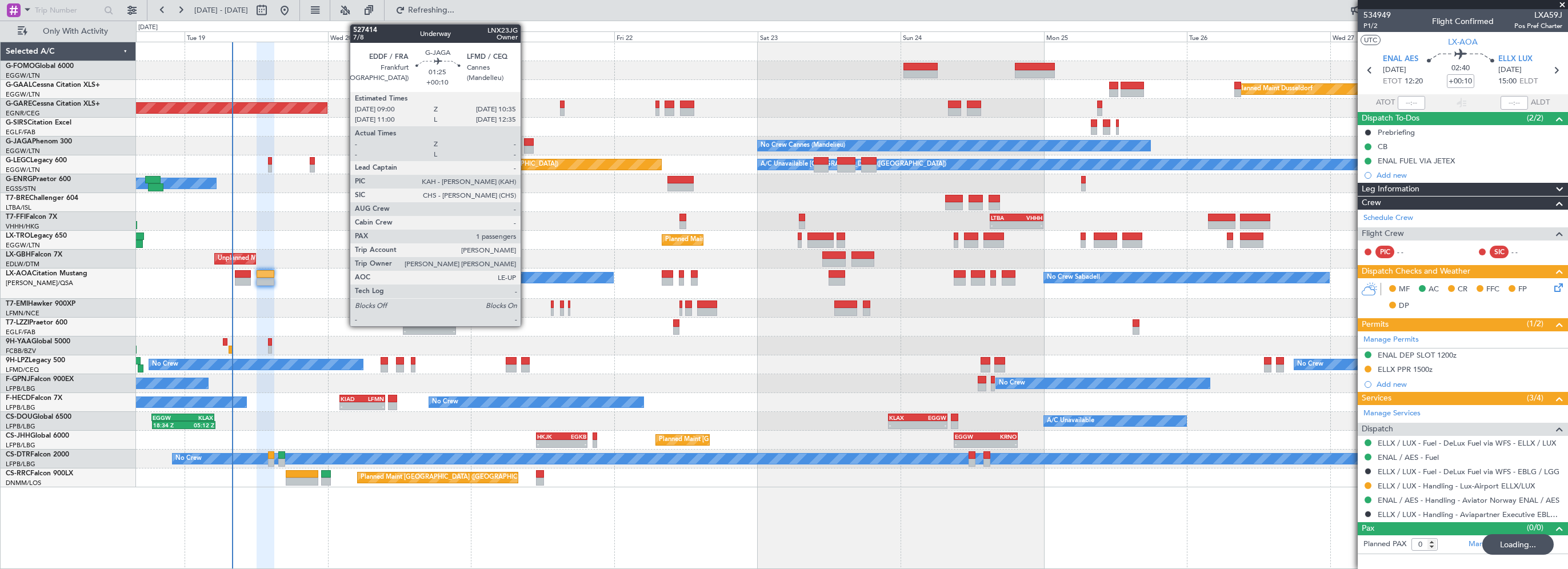
click at [528, 142] on div at bounding box center [529, 142] width 10 height 8
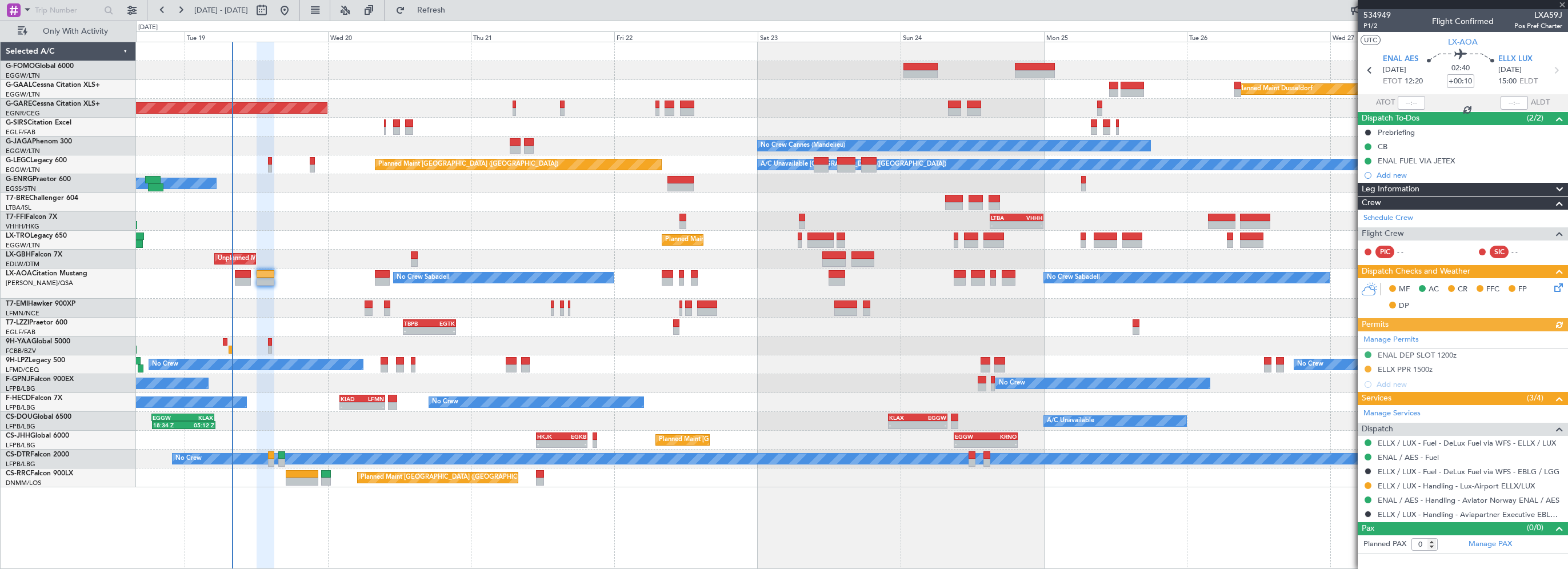
type input "1"
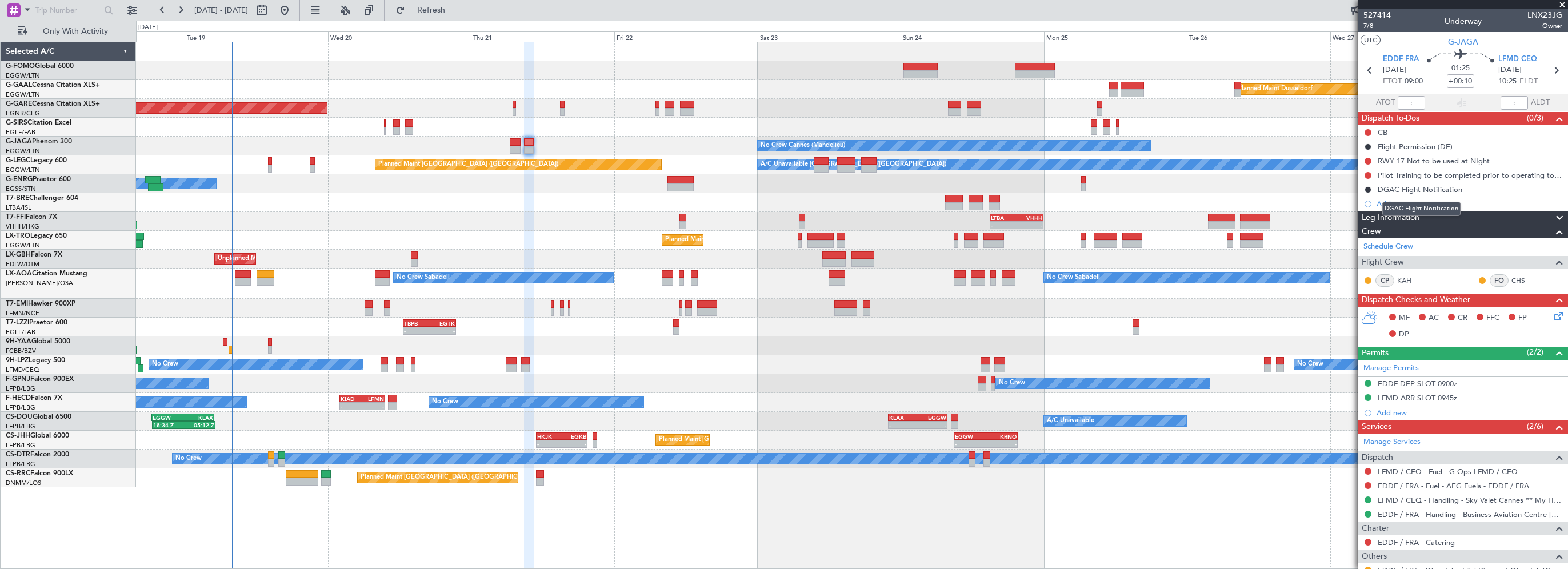
click at [1441, 218] on mat-tooltip-component "DGAC Flight Notification" at bounding box center [1422, 209] width 94 height 30
click at [1389, 213] on div "DGAC Flight Notification" at bounding box center [1422, 209] width 78 height 14
click at [1374, 215] on span "Leg Information" at bounding box center [1390, 218] width 58 height 13
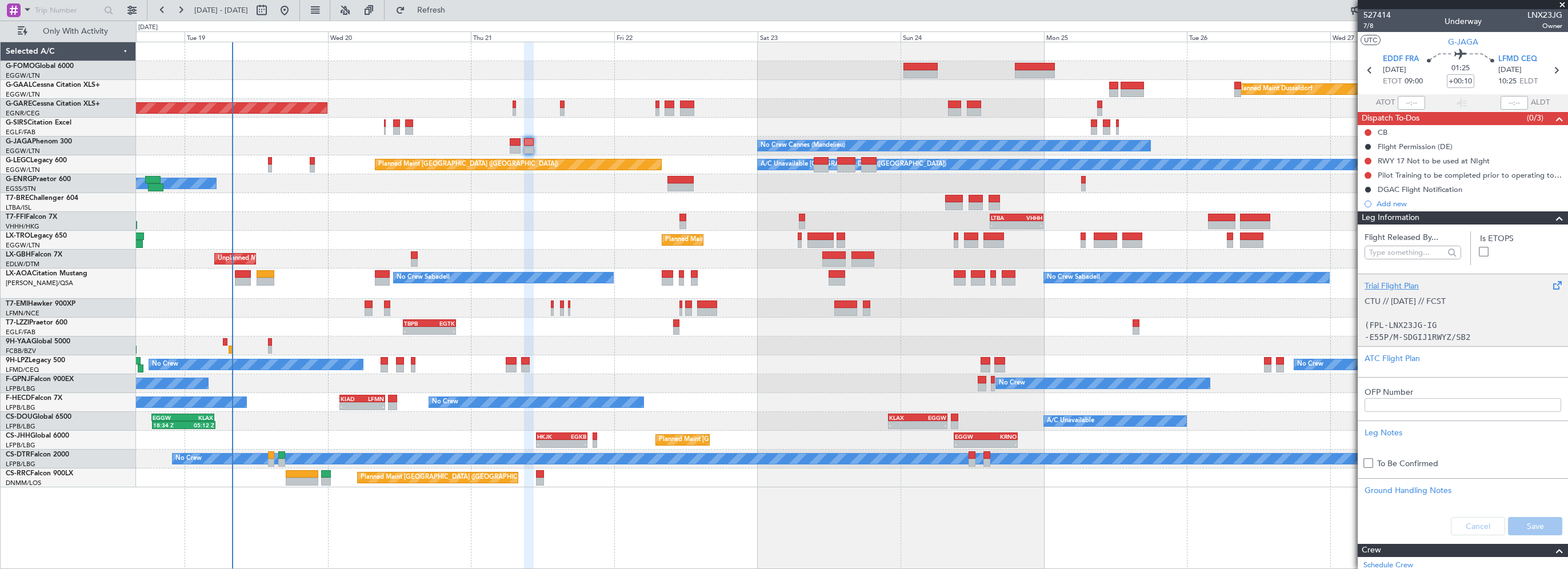
click at [1413, 286] on div "Trial Flight Plan" at bounding box center [1463, 286] width 197 height 12
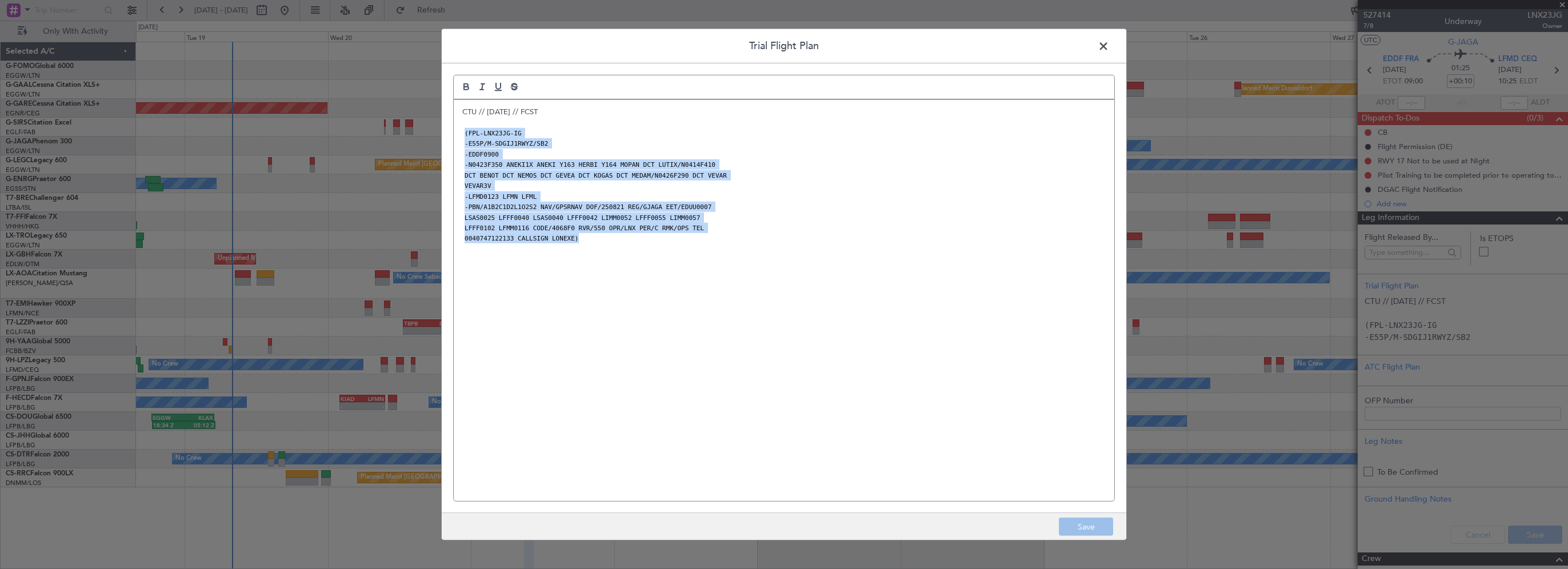
drag, startPoint x: 599, startPoint y: 238, endPoint x: 456, endPoint y: 130, distance: 179.2
click at [456, 130] on div "CTU // 19AUG // FCST (FPL-LNX23JG-IG -E55P/M-SDGIJ1RWYZ/SB2 -EDDF0900 -N0423F35…" at bounding box center [784, 300] width 660 height 401
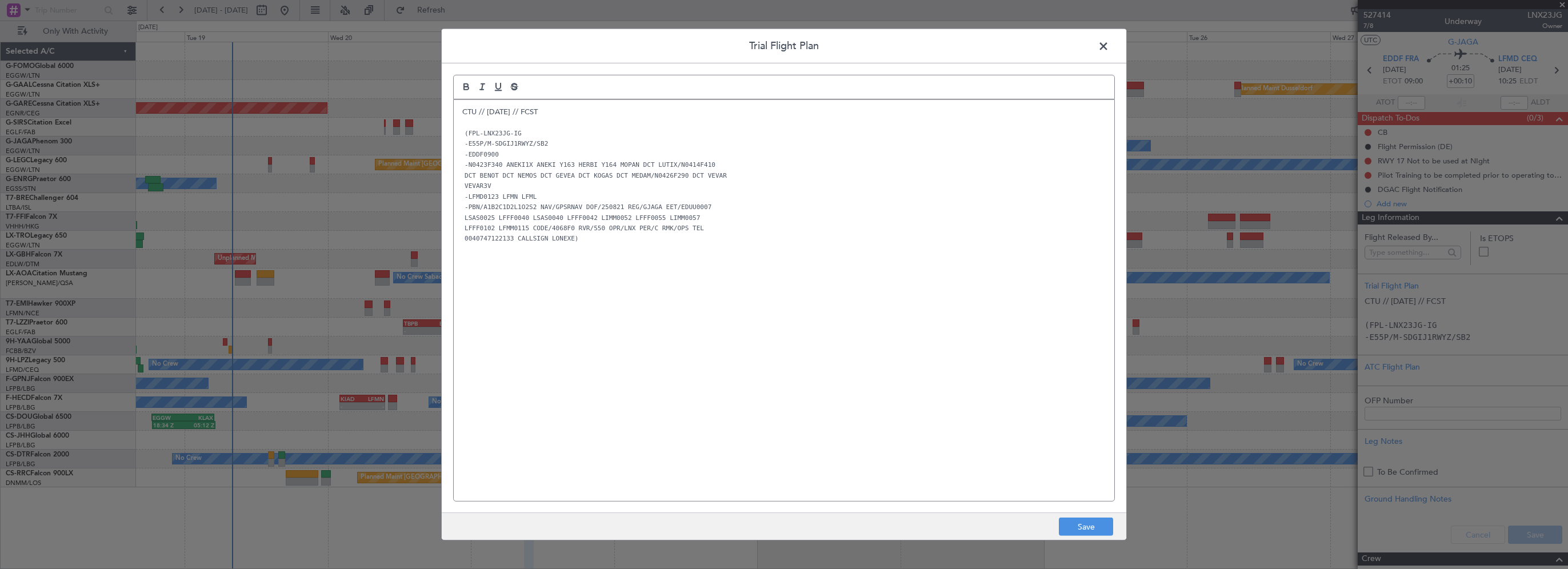
drag, startPoint x: 547, startPoint y: 296, endPoint x: 743, endPoint y: 396, distance: 220.0
click at [743, 397] on div "CTU // 19AUG // FCST (FPL-LNX23JG-IG -E55P/M-SDGIJ1RWYZ/SB2 -EDDF0900 -N0423F34…" at bounding box center [784, 300] width 660 height 401
drag, startPoint x: 1099, startPoint y: 526, endPoint x: 1168, endPoint y: 526, distance: 69.0
click at [1099, 526] on button "Save" at bounding box center [1086, 527] width 54 height 18
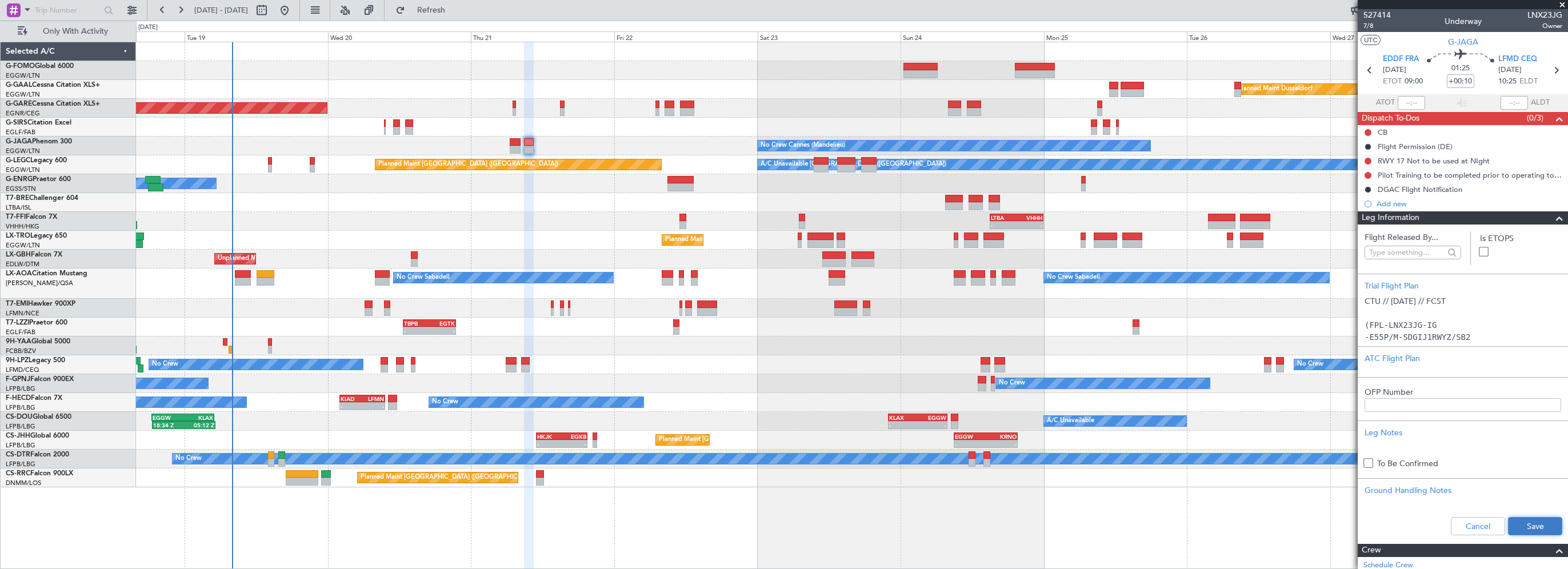
click at [1525, 523] on button "Save" at bounding box center [1535, 526] width 54 height 18
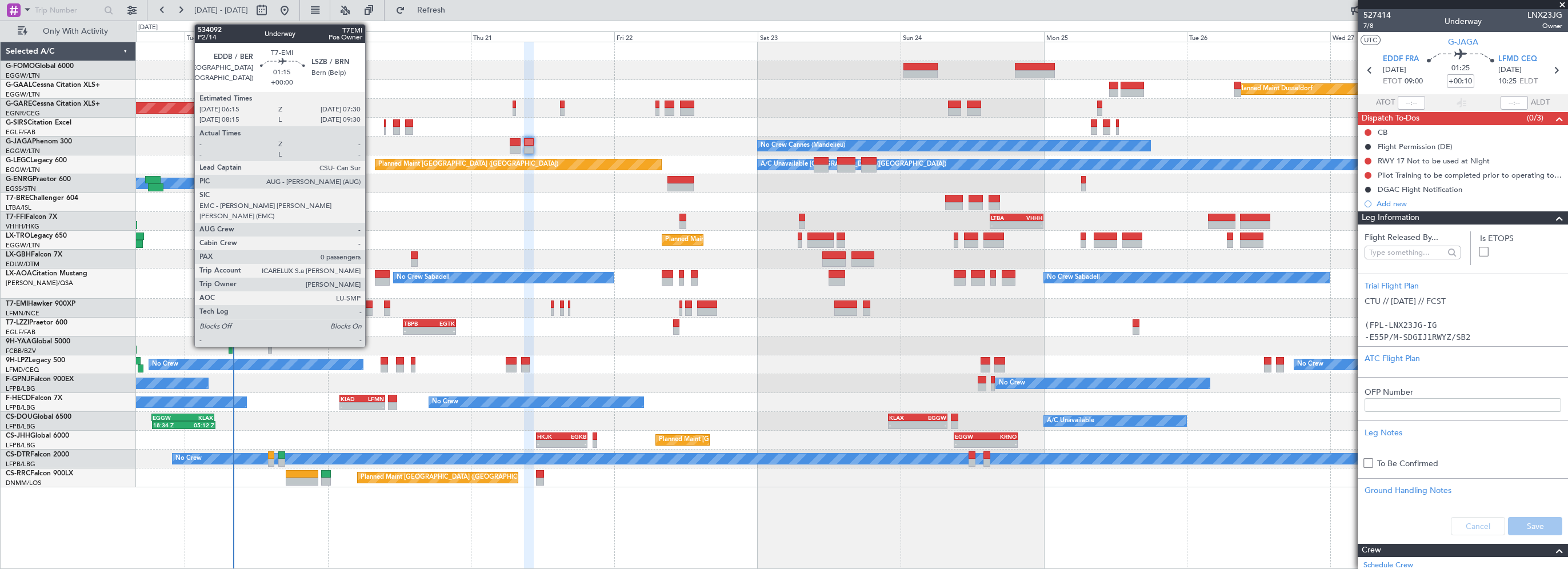
click at [371, 303] on div at bounding box center [368, 304] width 8 height 8
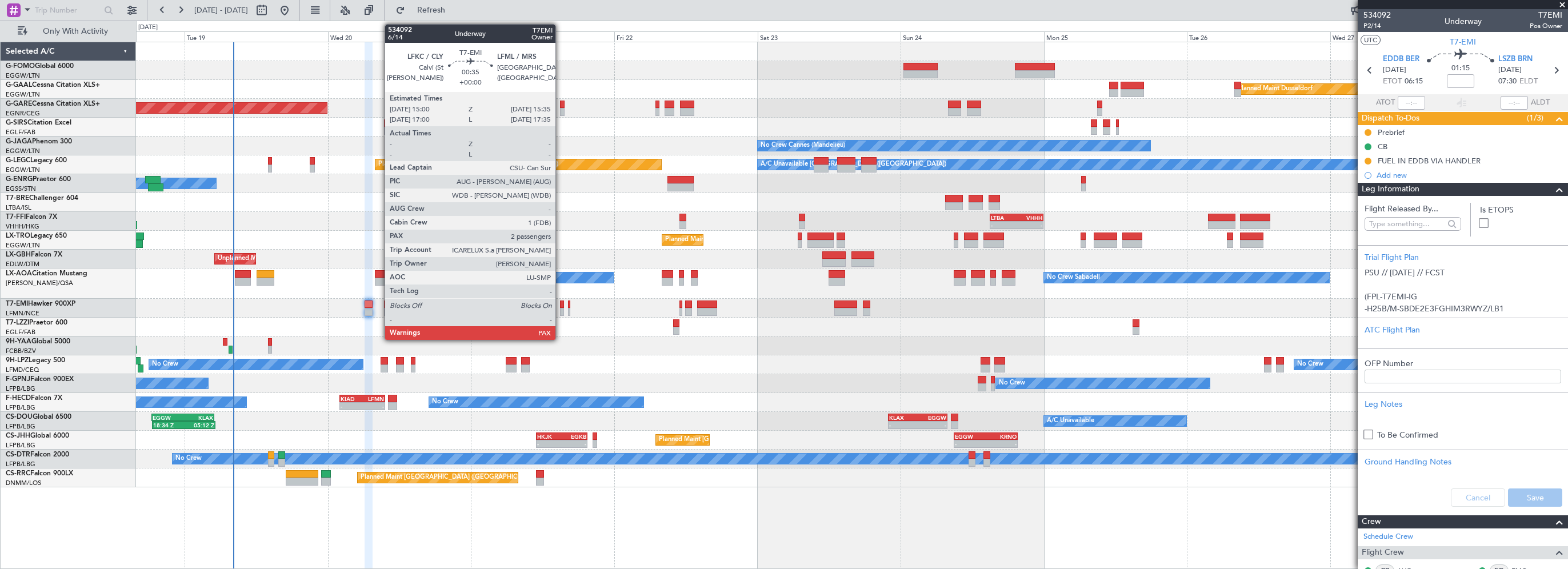
click at [560, 303] on div at bounding box center [562, 304] width 4 height 8
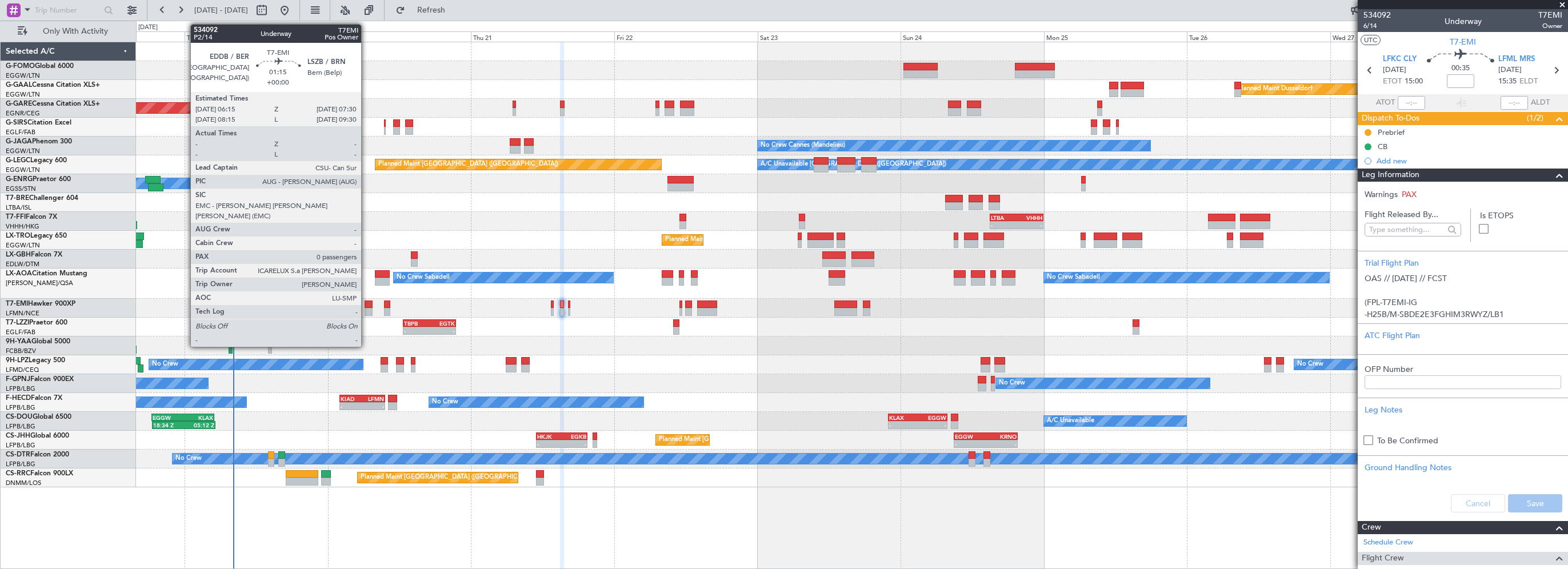
click at [367, 303] on div at bounding box center [368, 304] width 8 height 8
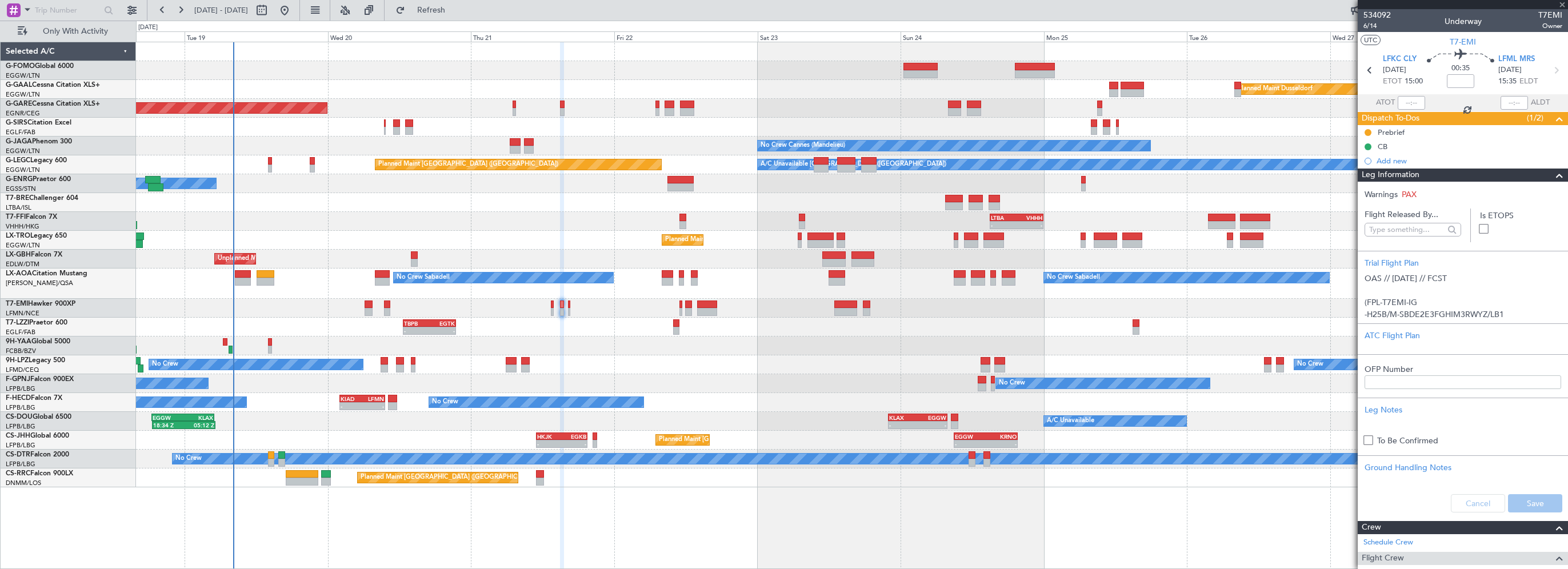
type input "0"
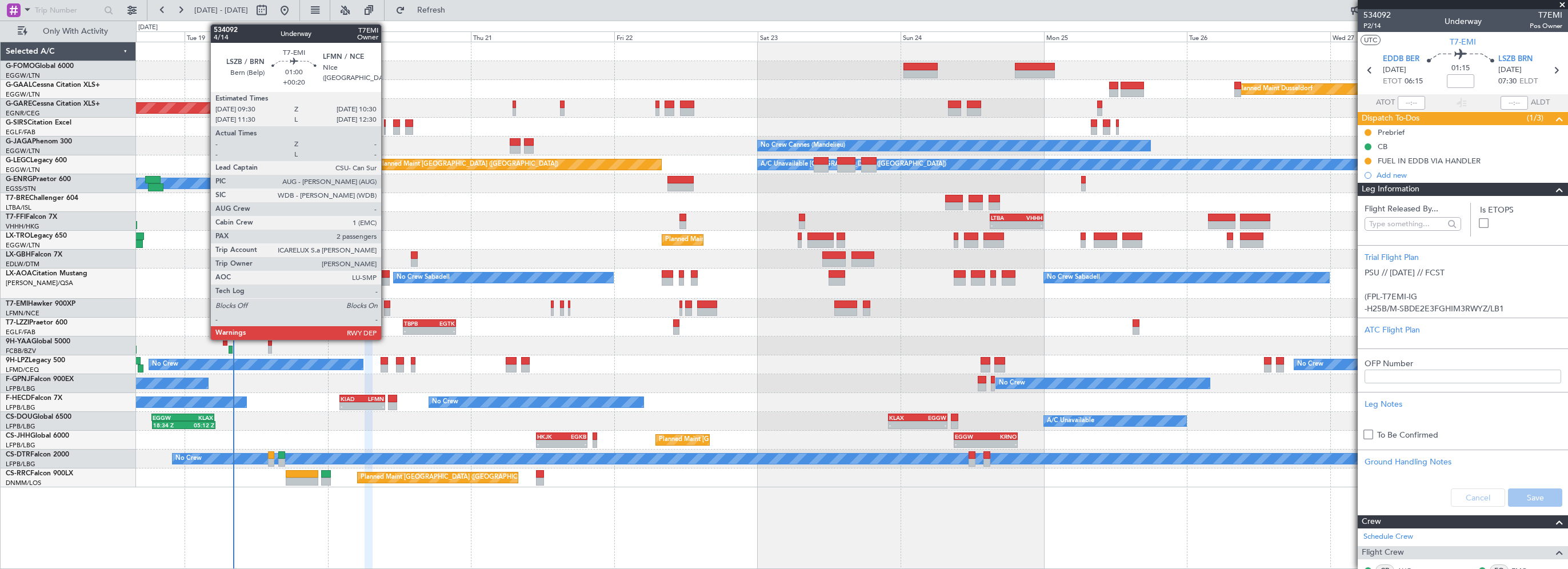
click at [387, 304] on div at bounding box center [387, 304] width 6 height 8
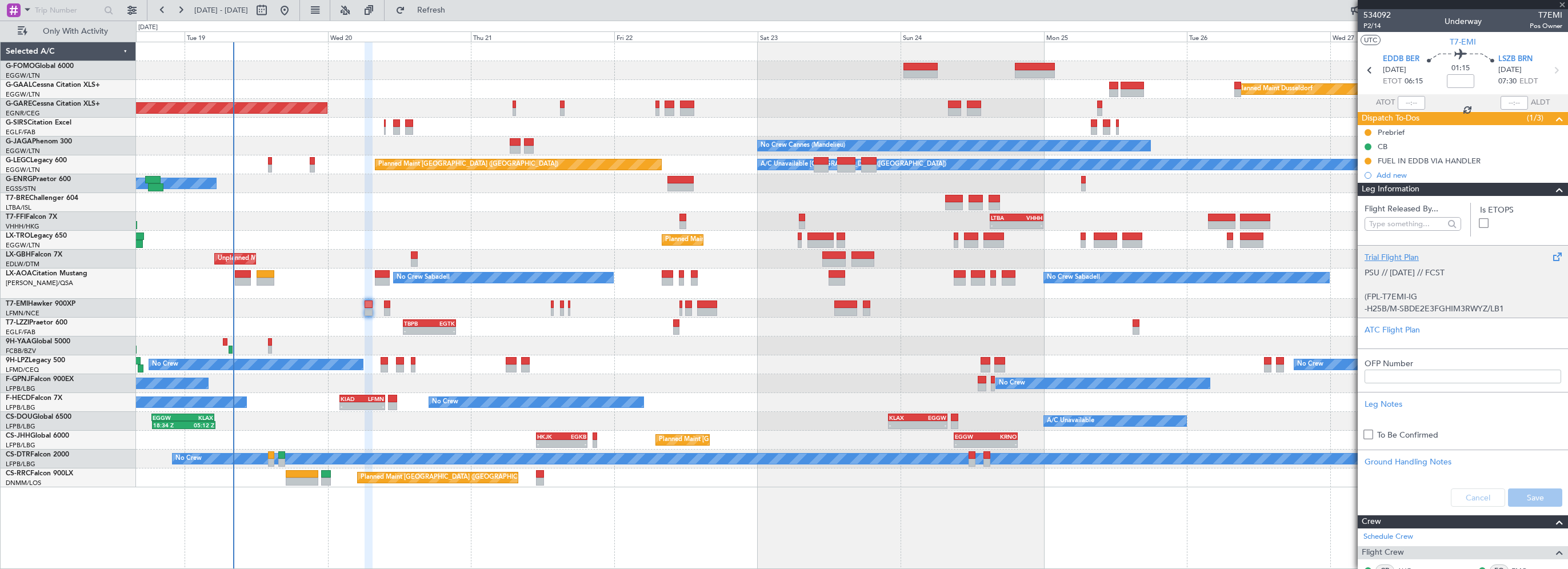
type input "+00:20"
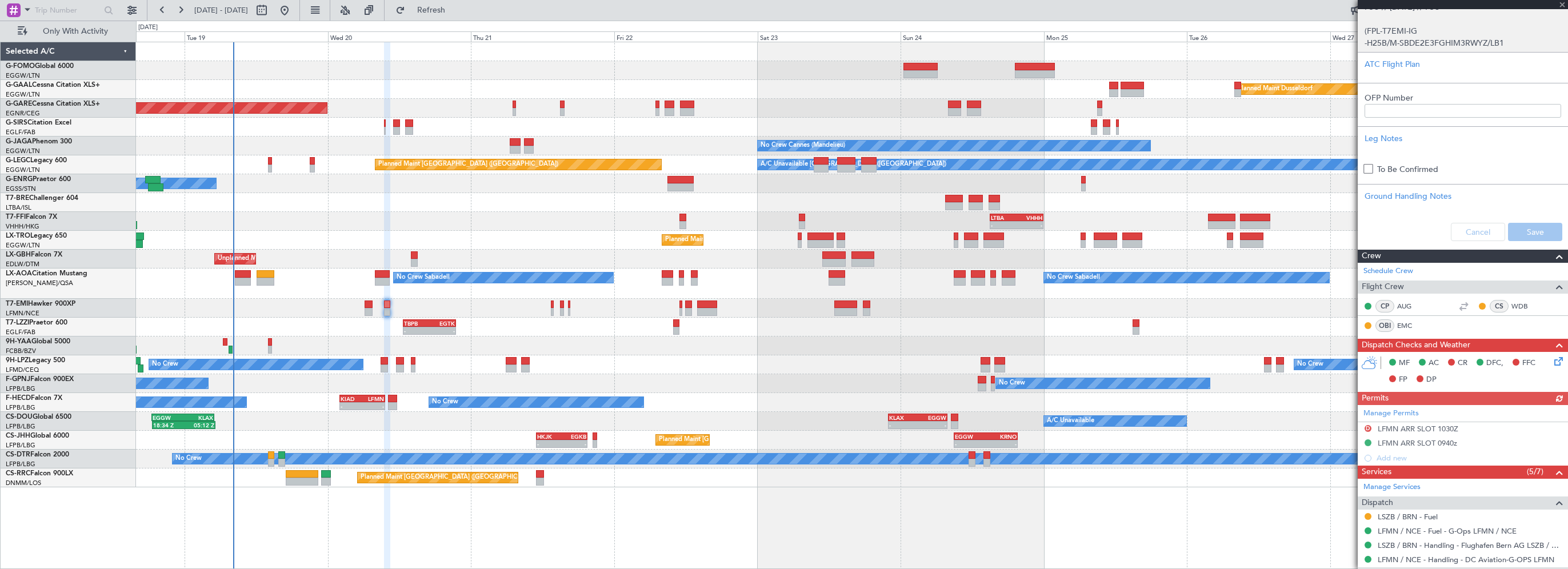
scroll to position [449, 0]
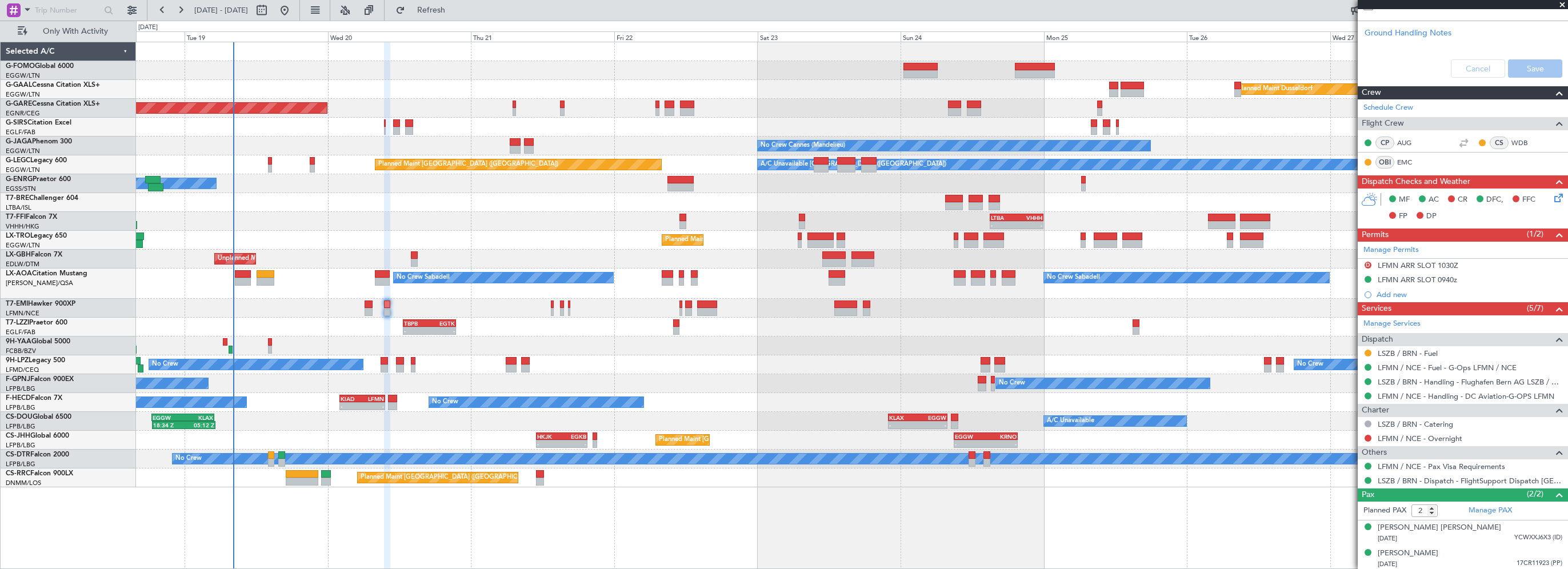
click at [335, 229] on div "05:09 Z 16:02 Z - - LTBA 15:00 Z VHHH 00:00 Z VHHH 04:30 Z LTFE 15:20 Z" at bounding box center [852, 222] width 1431 height 19
click at [288, 218] on div "05:09 Z 16:02 Z - - LTBA 15:00 Z VHHH 00:00 Z VHHH 04:30 Z LTFE 15:20 Z" at bounding box center [852, 222] width 1431 height 19
click at [453, 11] on span "Refresh" at bounding box center [431, 10] width 48 height 8
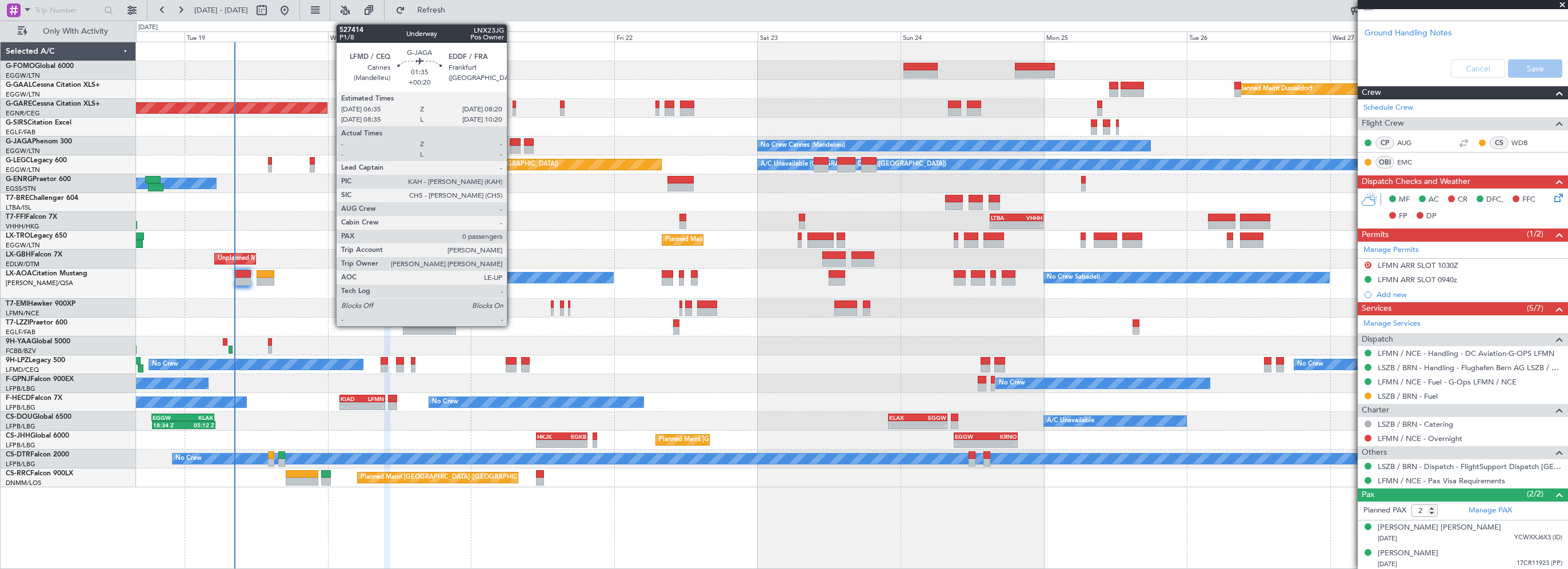
click at [512, 140] on div at bounding box center [515, 142] width 11 height 8
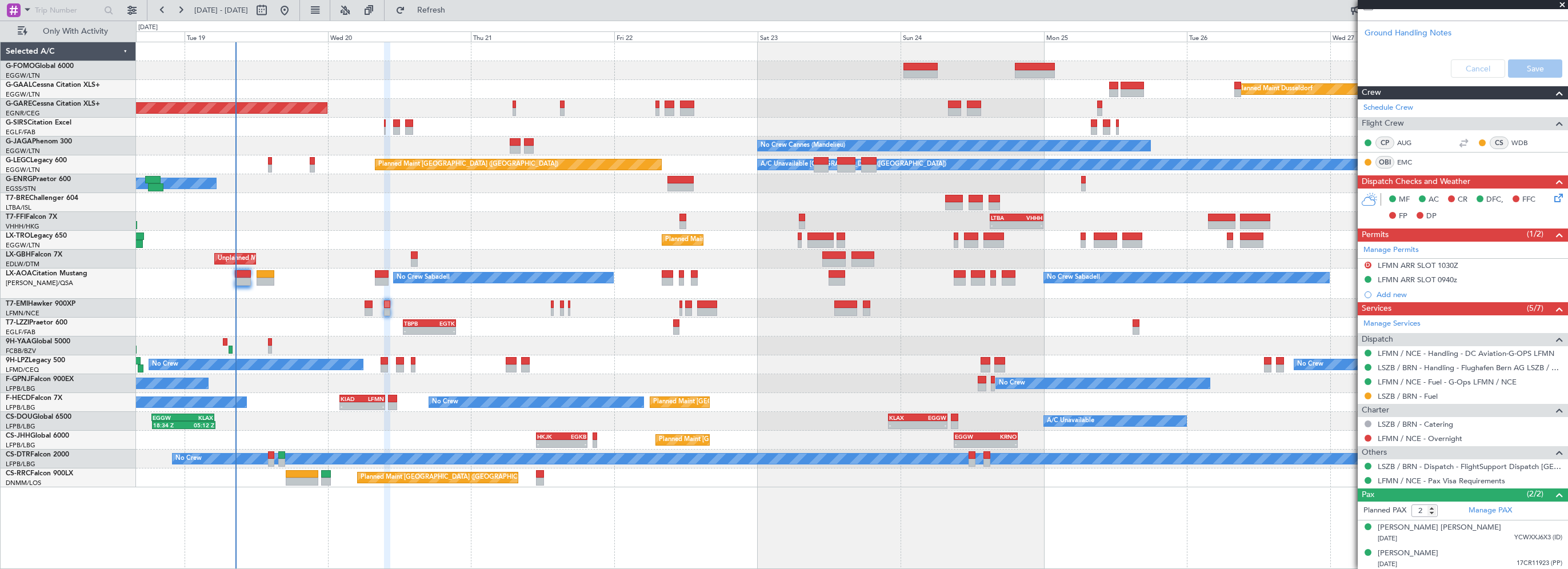
click at [427, 214] on div "05:09 Z 16:02 Z - - LTBA 15:00 Z VHHH 00:00 Z VHHH 04:30 Z LTFE 15:20 Z" at bounding box center [852, 222] width 1431 height 19
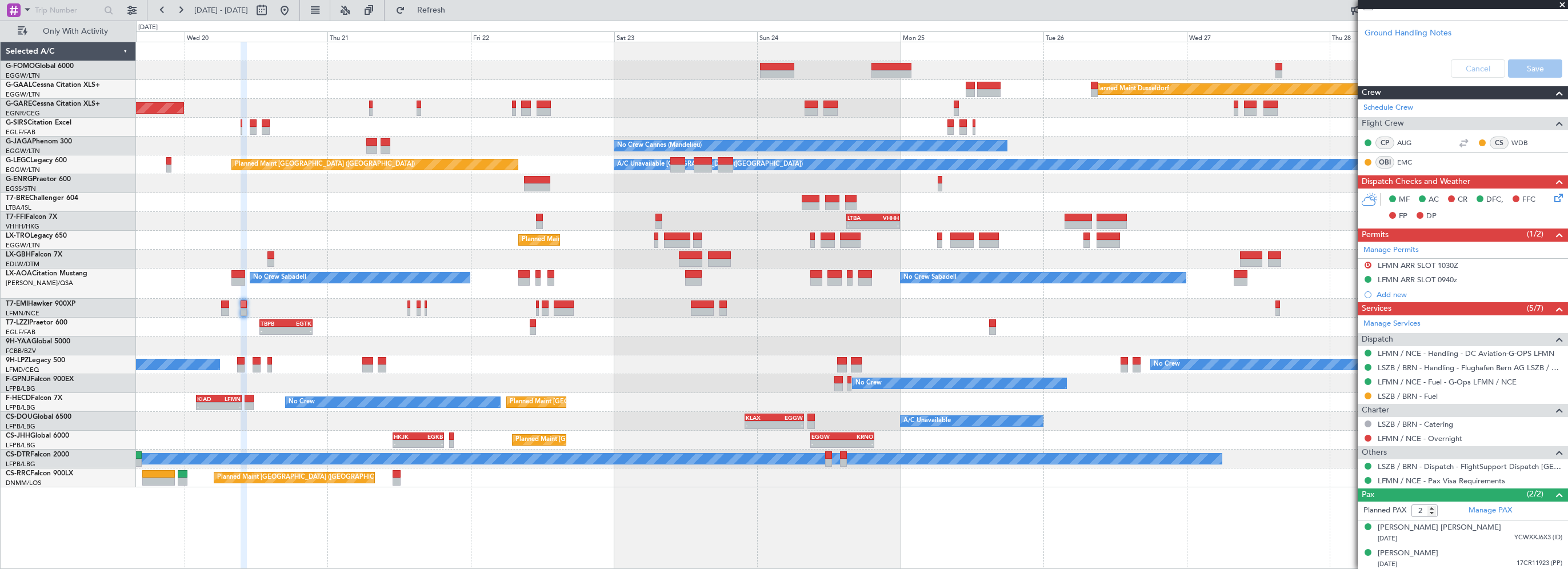
click at [445, 217] on div "Planned Maint Dusseldorf Unplanned Maint Chester No Crew Cannes (Mandelieu) Own…" at bounding box center [852, 265] width 1431 height 445
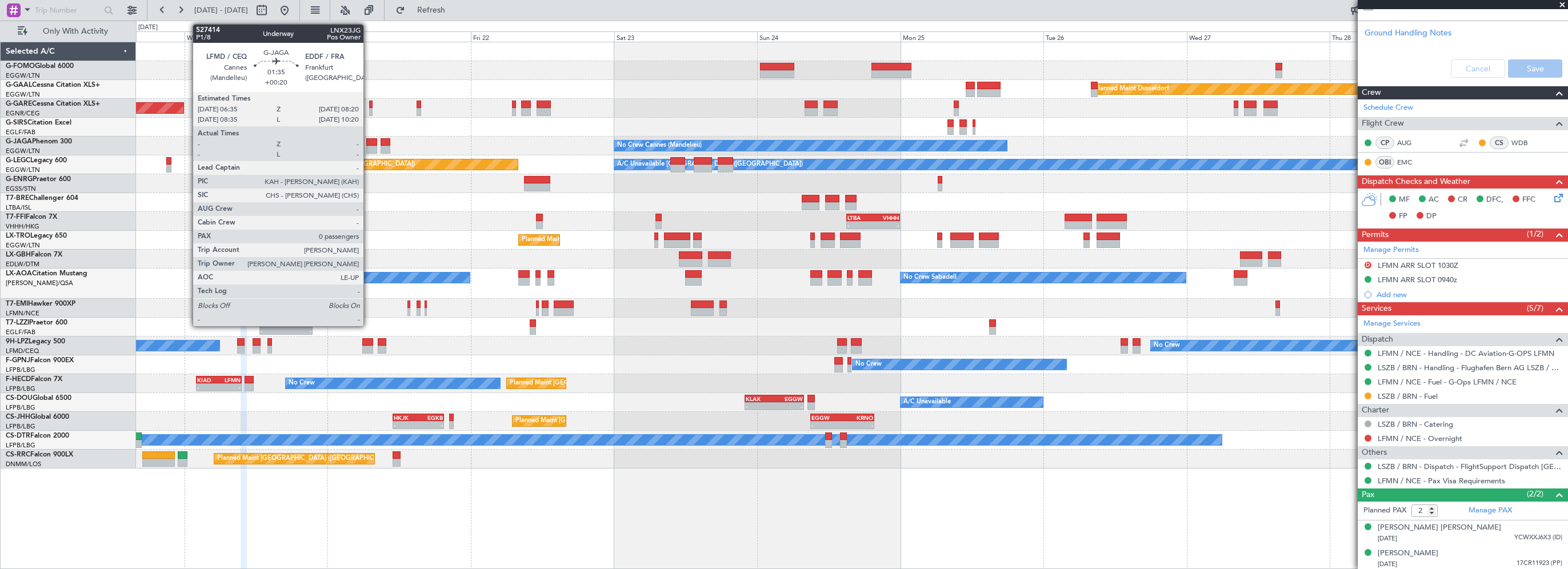
click at [368, 142] on div at bounding box center [372, 142] width 11 height 8
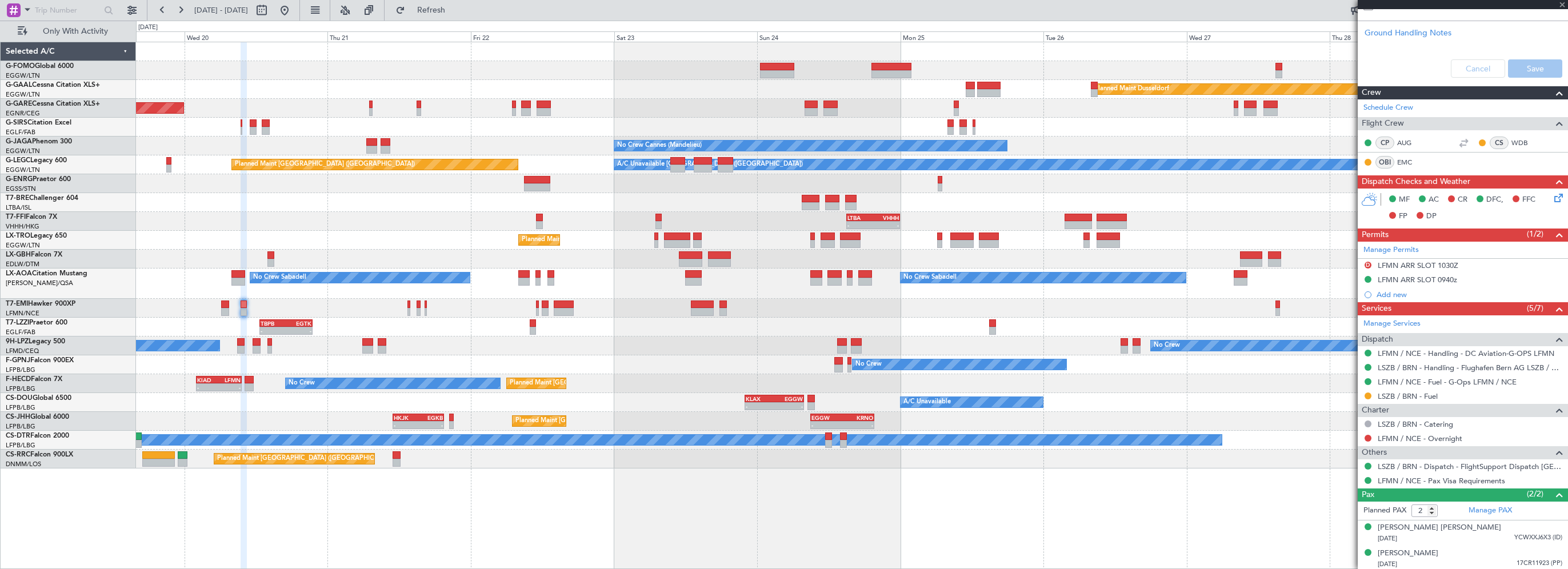
type input "0"
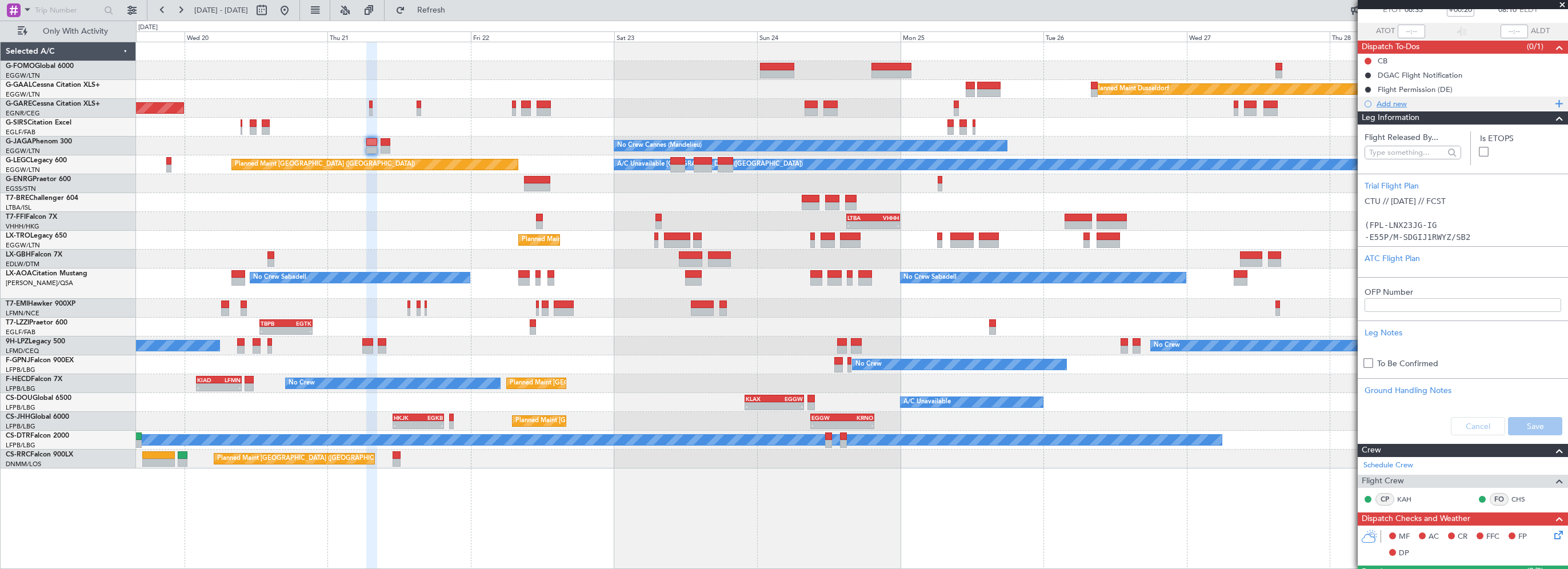
scroll to position [0, 0]
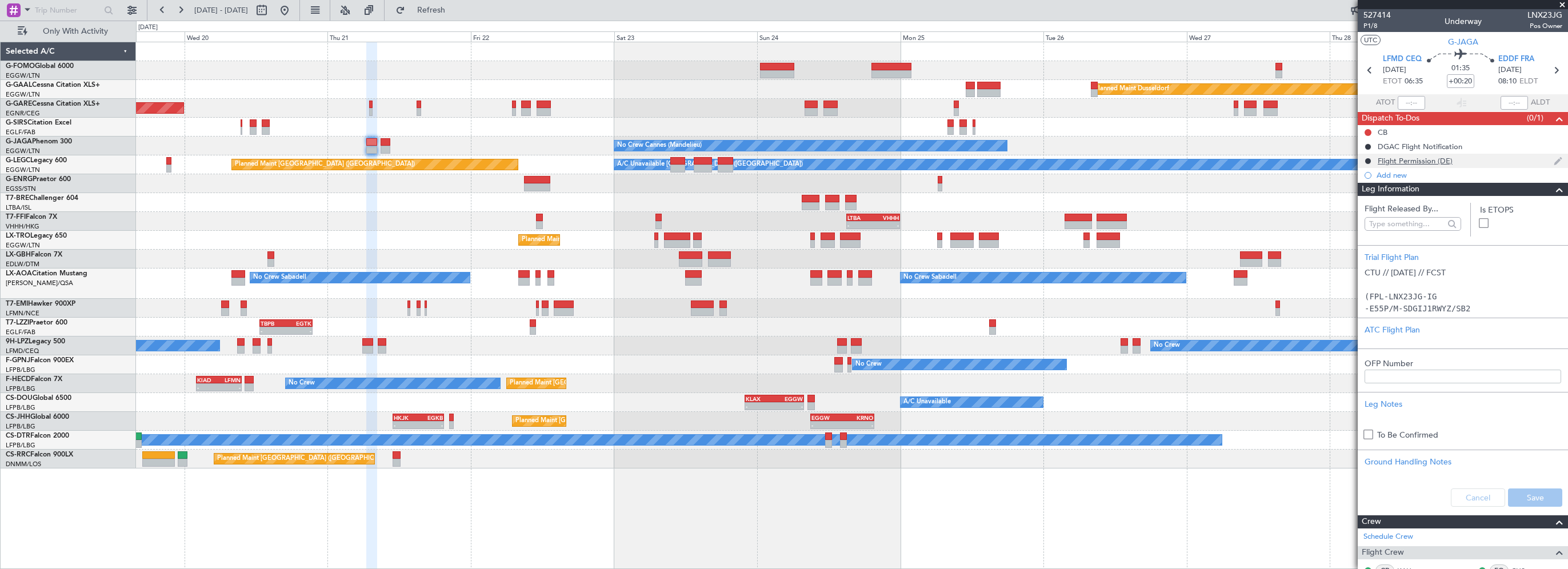
drag, startPoint x: 1549, startPoint y: 190, endPoint x: 1509, endPoint y: 158, distance: 51.2
click at [1552, 190] on span at bounding box center [1558, 189] width 14 height 14
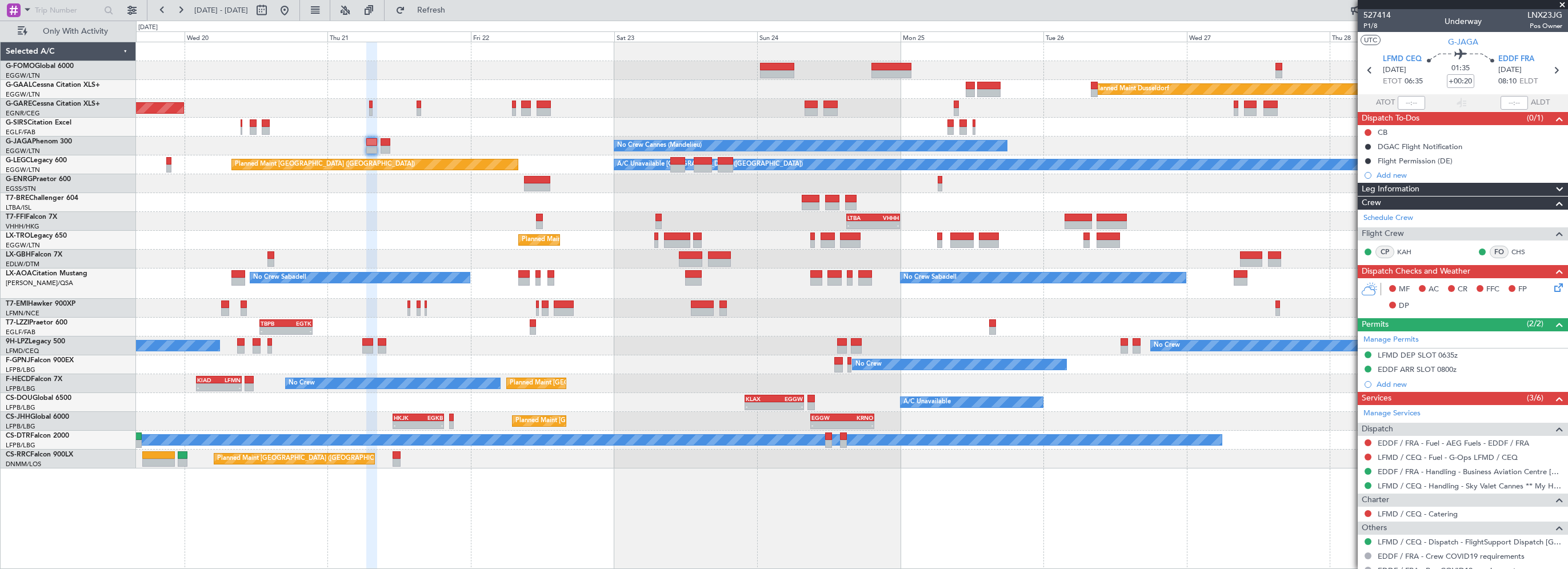
click at [1369, 131] on button at bounding box center [1368, 132] width 7 height 7
click at [1366, 178] on span "Completed" at bounding box center [1373, 182] width 38 height 11
click at [1552, 285] on icon at bounding box center [1556, 285] width 9 height 9
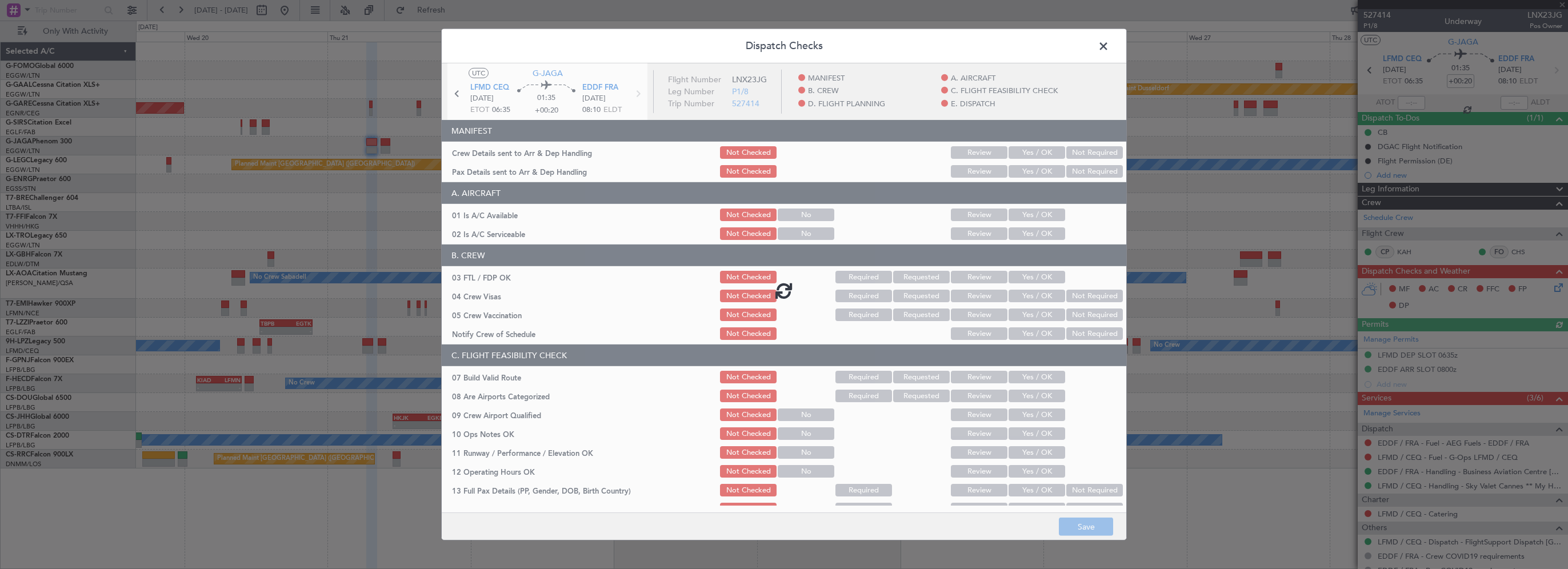
click at [1023, 211] on div at bounding box center [784, 290] width 684 height 454
click at [1021, 237] on div at bounding box center [784, 290] width 684 height 454
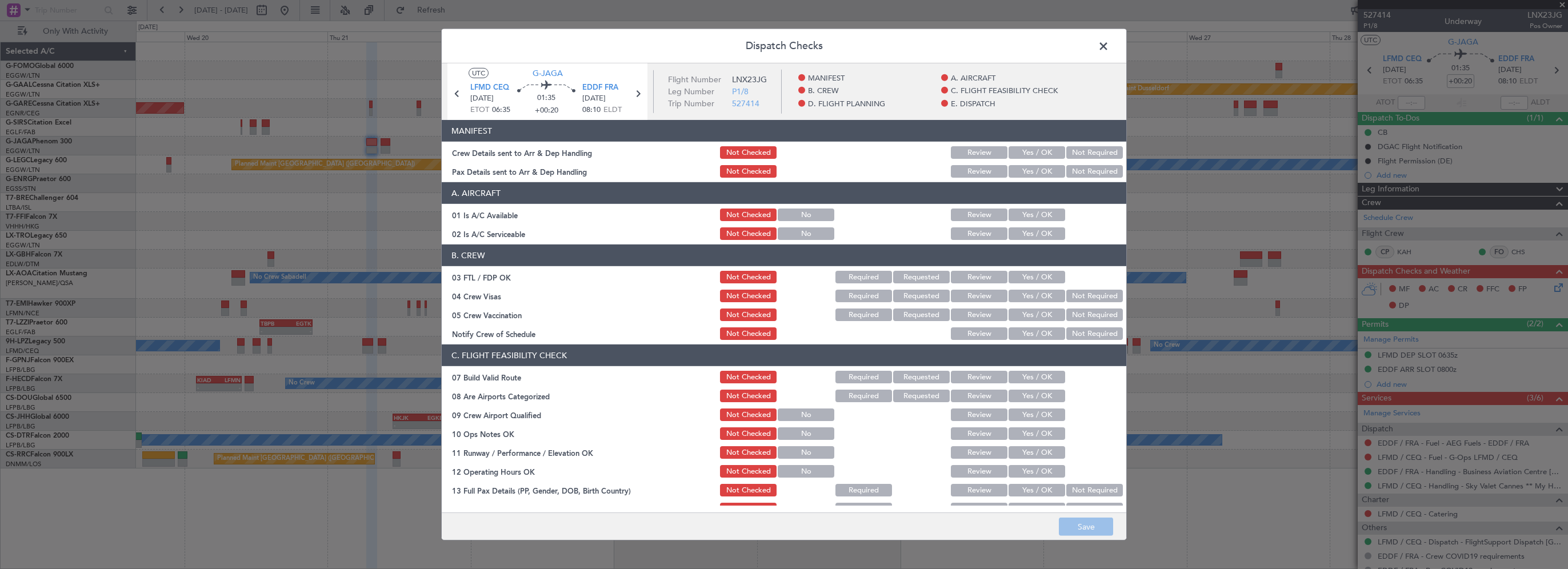
click at [1029, 214] on button "Yes / OK" at bounding box center [1037, 215] width 57 height 13
drag, startPoint x: 1026, startPoint y: 234, endPoint x: 1032, endPoint y: 296, distance: 62.3
click at [1026, 234] on button "Yes / OK" at bounding box center [1037, 234] width 57 height 13
click at [1021, 380] on button "Yes / OK" at bounding box center [1037, 377] width 57 height 13
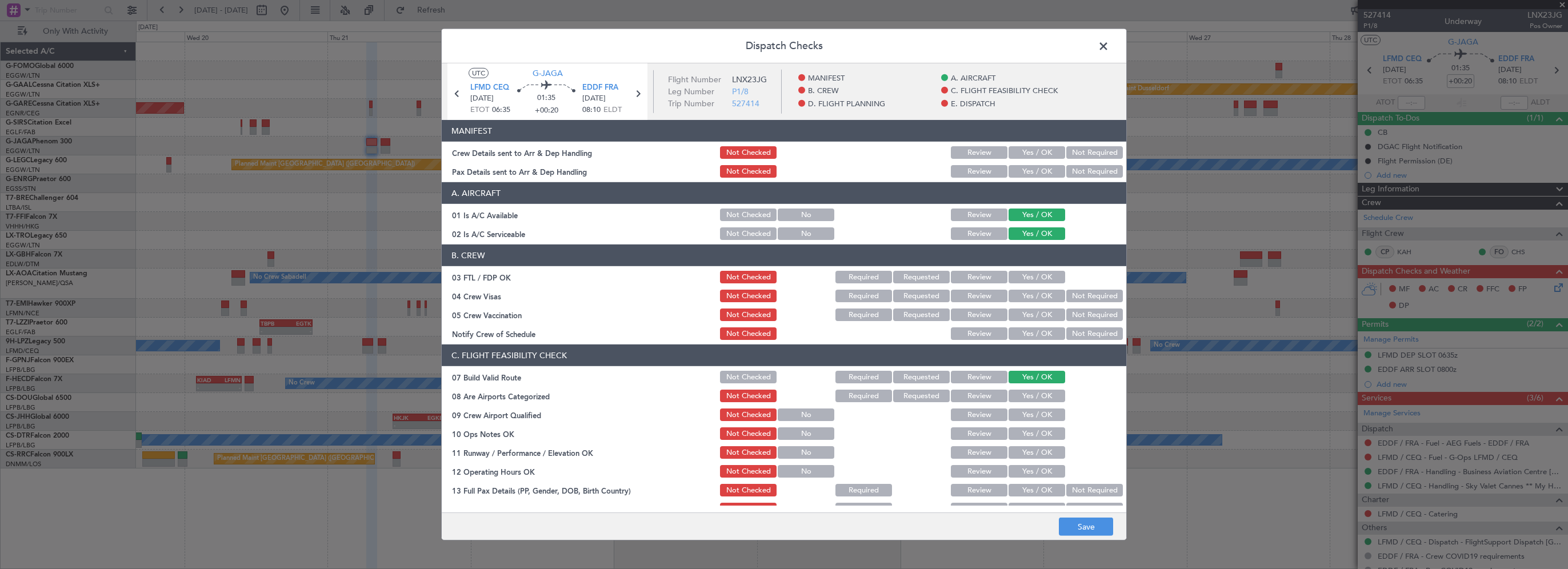
click at [1011, 439] on button "Yes / OK" at bounding box center [1037, 434] width 57 height 13
click at [1015, 455] on button "Yes / OK" at bounding box center [1037, 452] width 57 height 13
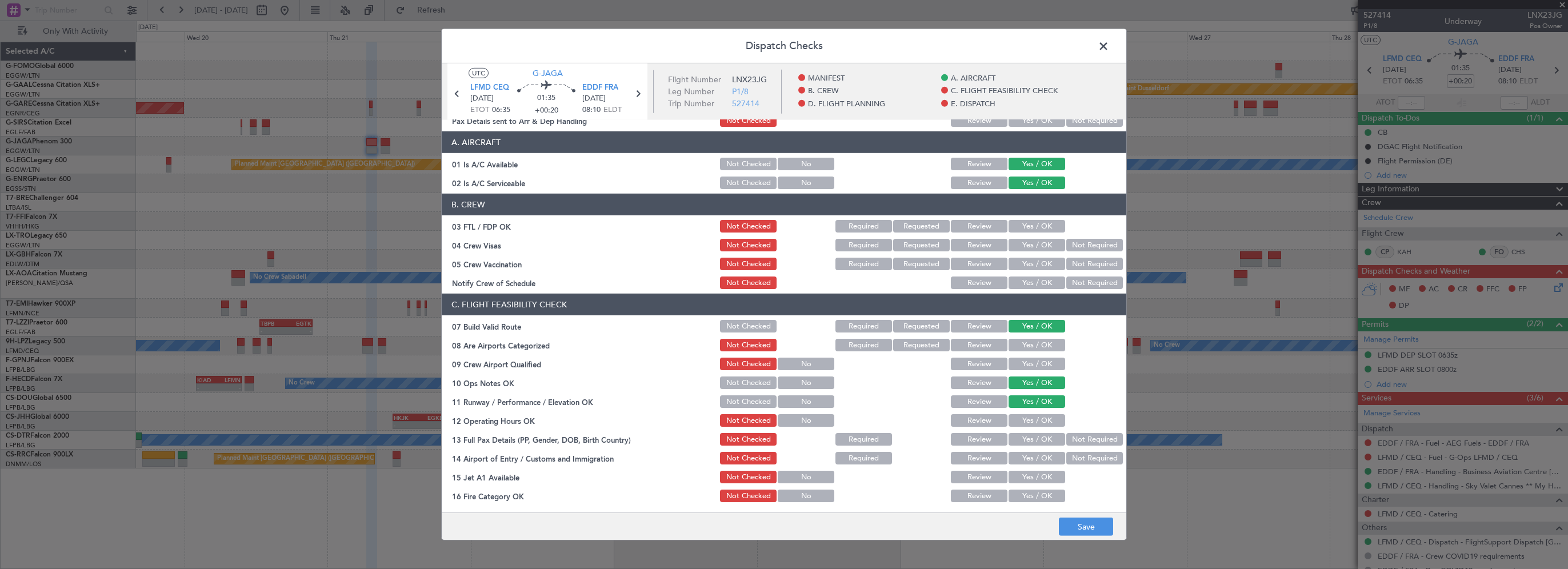
scroll to position [229, 0]
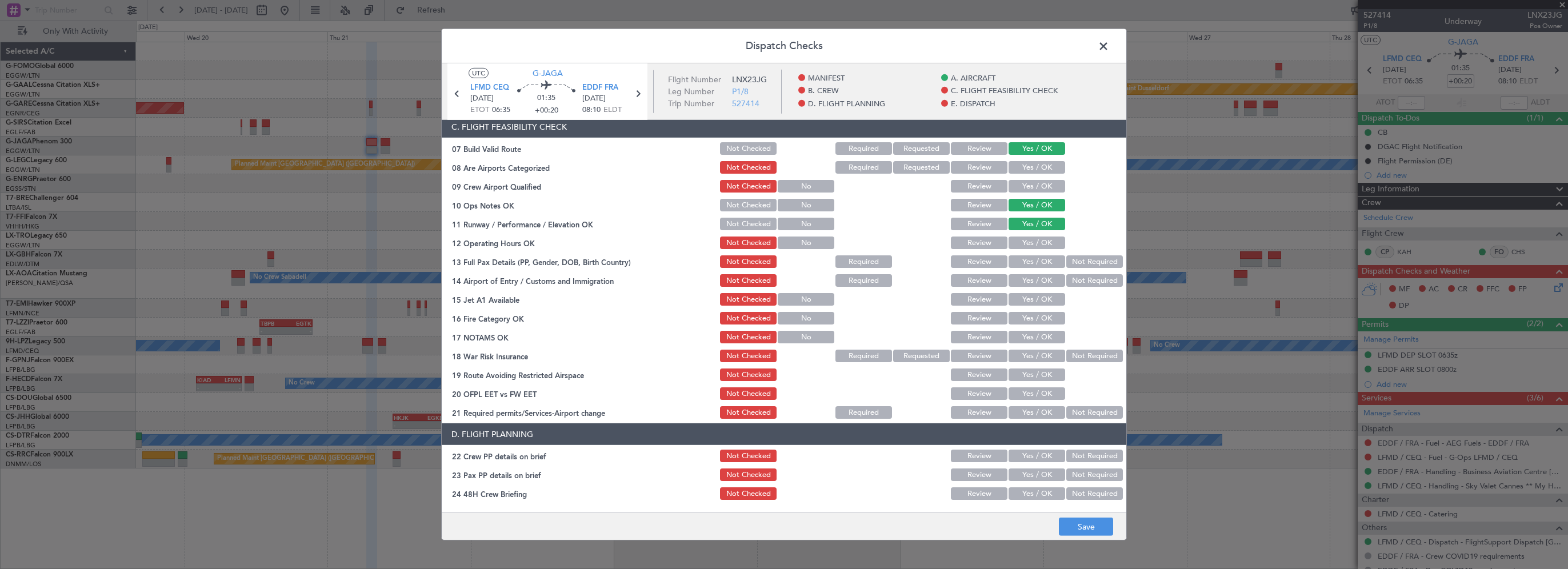
click at [1045, 235] on div "Yes / OK" at bounding box center [1036, 242] width 58 height 16
click at [1037, 246] on button "Yes / OK" at bounding box center [1037, 243] width 57 height 13
drag, startPoint x: 1033, startPoint y: 262, endPoint x: 1026, endPoint y: 282, distance: 21.2
click at [1033, 263] on button "Yes / OK" at bounding box center [1037, 262] width 57 height 13
click at [1026, 282] on button "Yes / OK" at bounding box center [1037, 281] width 57 height 13
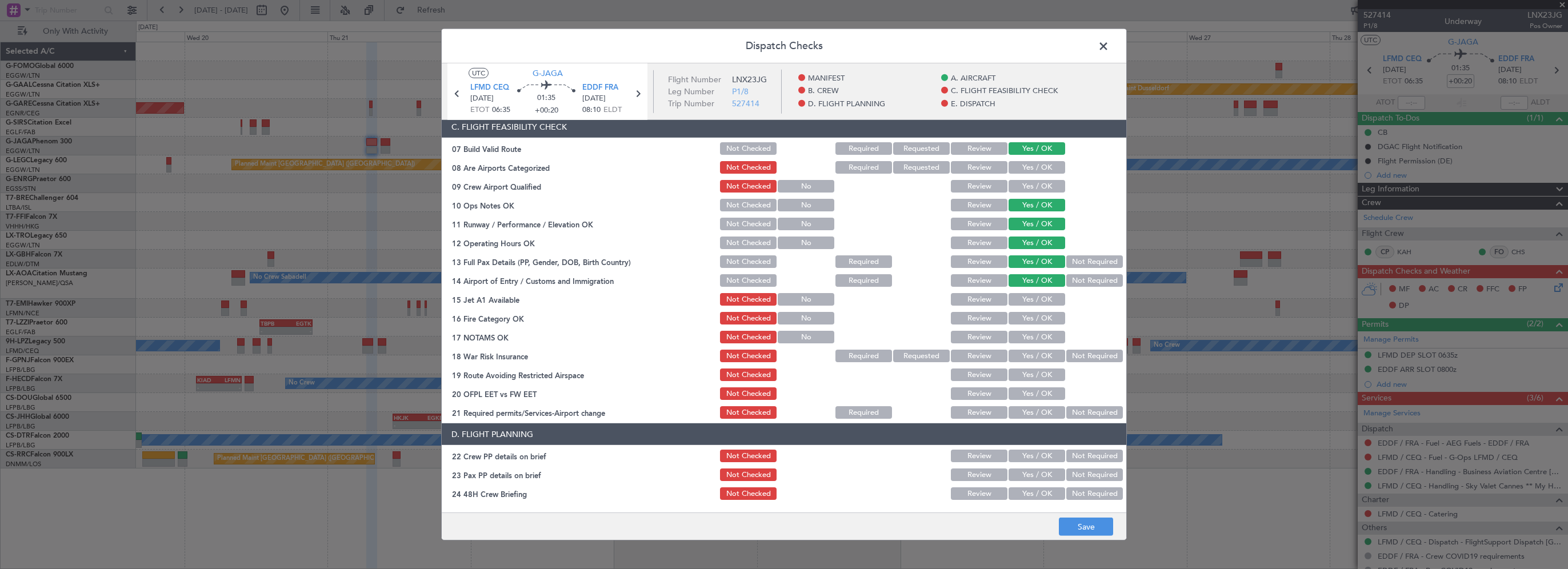
click at [1027, 303] on button "Yes / OK" at bounding box center [1037, 299] width 57 height 13
click at [1025, 320] on button "Yes / OK" at bounding box center [1037, 319] width 57 height 13
click at [1028, 340] on button "Yes / OK" at bounding box center [1037, 337] width 57 height 13
click at [1073, 366] on section "C. FLIGHT FEASIBILITY CHECK 07 Build Valid Route Not Checked Required Requested…" at bounding box center [784, 268] width 684 height 304
click at [1069, 358] on button "Not Required" at bounding box center [1094, 356] width 57 height 13
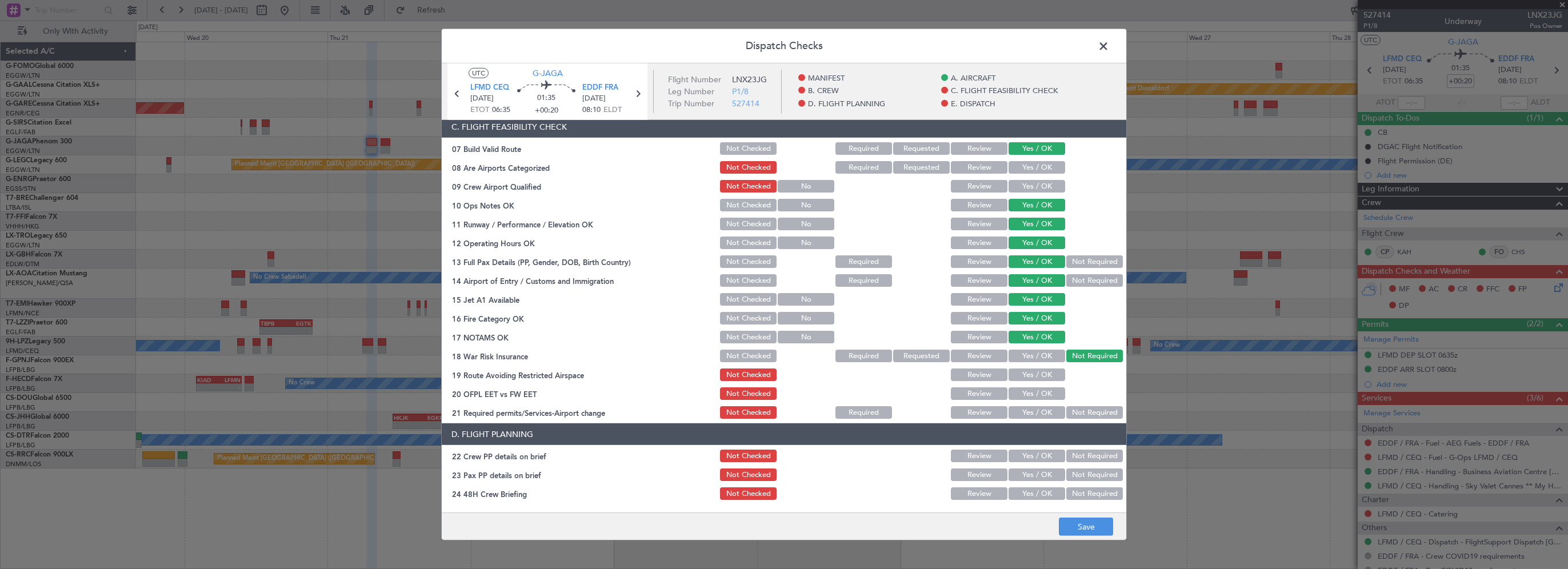
click at [1036, 375] on button "Yes / OK" at bounding box center [1037, 375] width 57 height 13
click at [1027, 395] on button "Yes / OK" at bounding box center [1037, 394] width 57 height 13
click at [1025, 409] on button "Yes / OK" at bounding box center [1037, 413] width 57 height 13
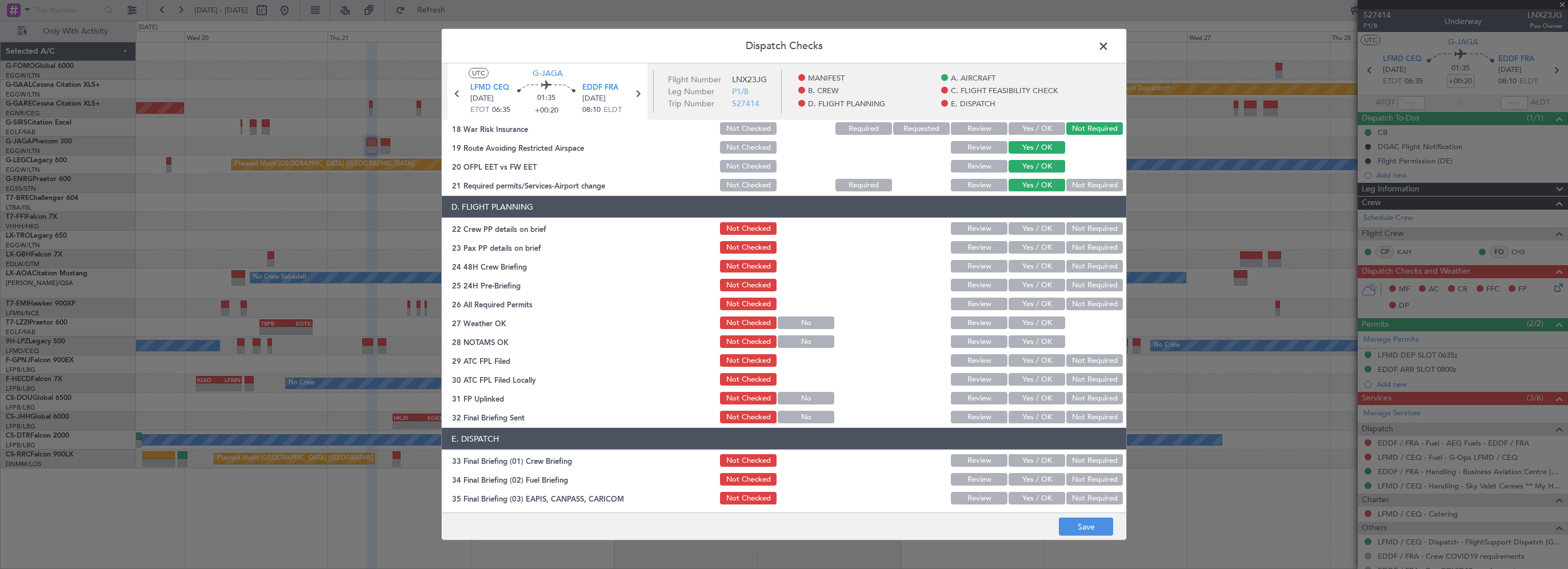
scroll to position [457, 0]
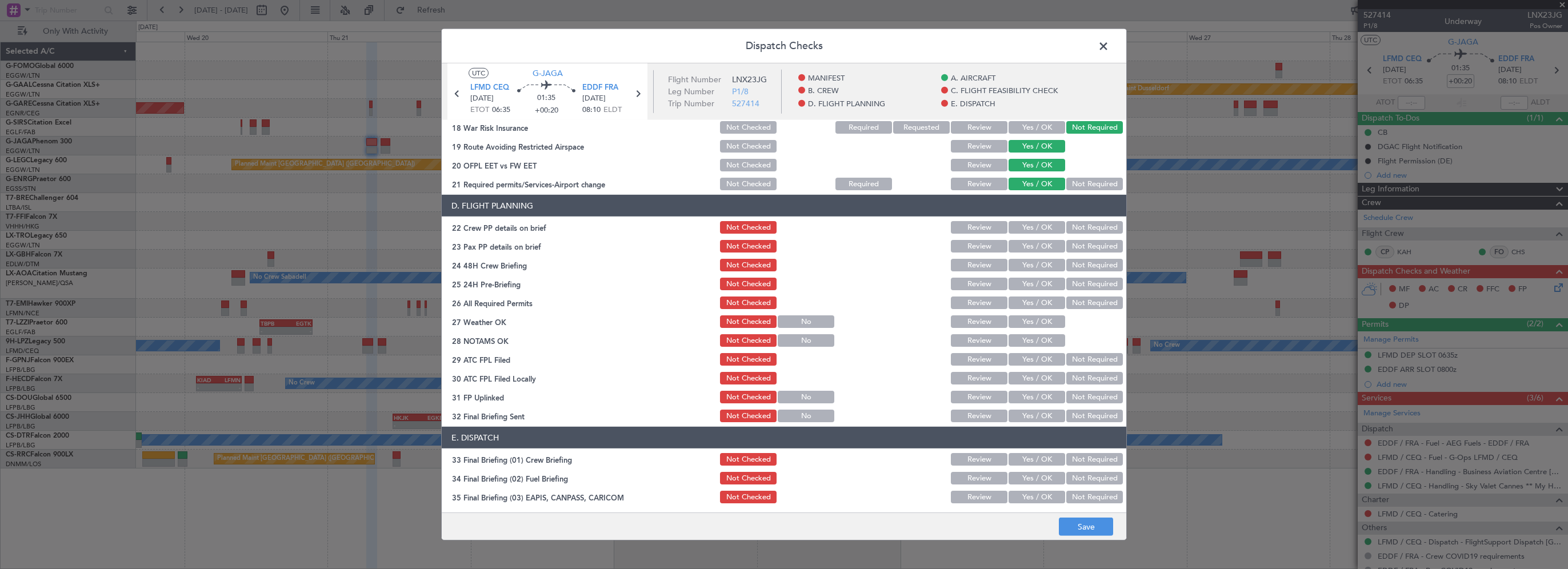
click at [1042, 230] on button "Yes / OK" at bounding box center [1037, 227] width 57 height 13
drag, startPoint x: 1037, startPoint y: 245, endPoint x: 1035, endPoint y: 252, distance: 7.3
click at [1037, 245] on button "Yes / OK" at bounding box center [1037, 246] width 57 height 13
click at [1031, 267] on button "Yes / OK" at bounding box center [1037, 265] width 57 height 13
click at [1085, 291] on div "Not Required" at bounding box center [1093, 284] width 58 height 16
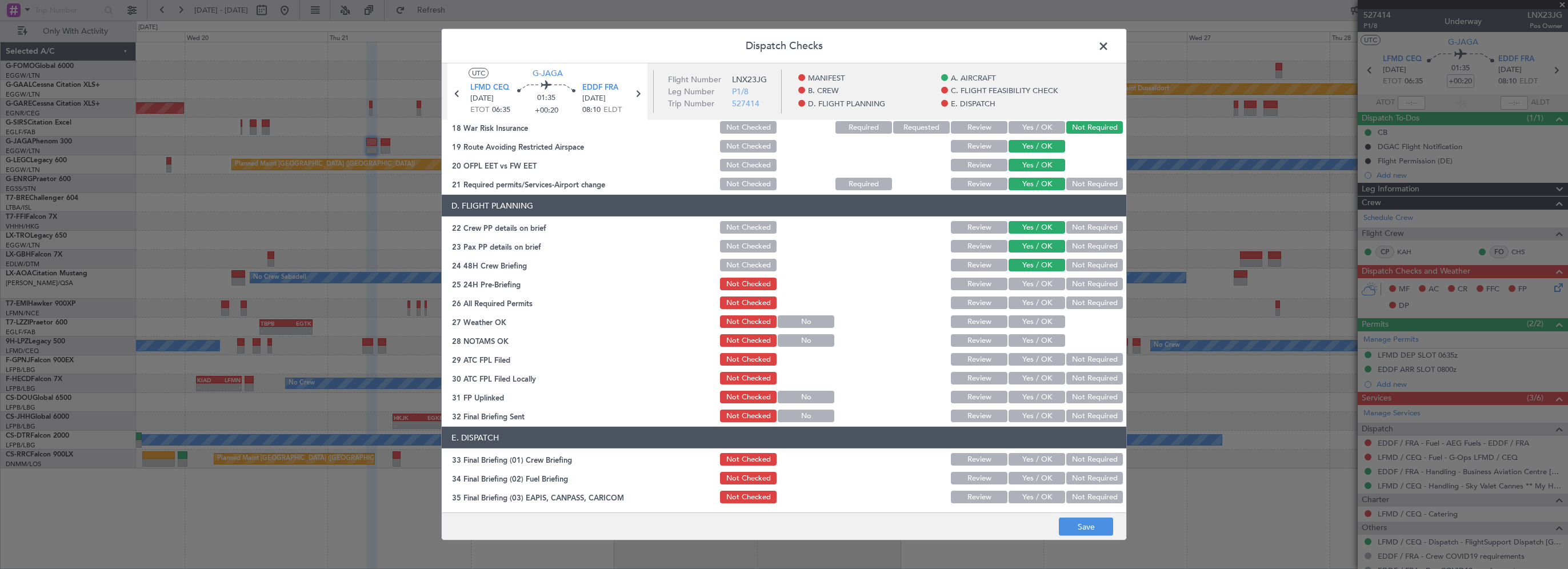
click at [1079, 281] on button "Not Required" at bounding box center [1094, 284] width 57 height 13
click at [1085, 522] on button "Save" at bounding box center [1086, 527] width 54 height 18
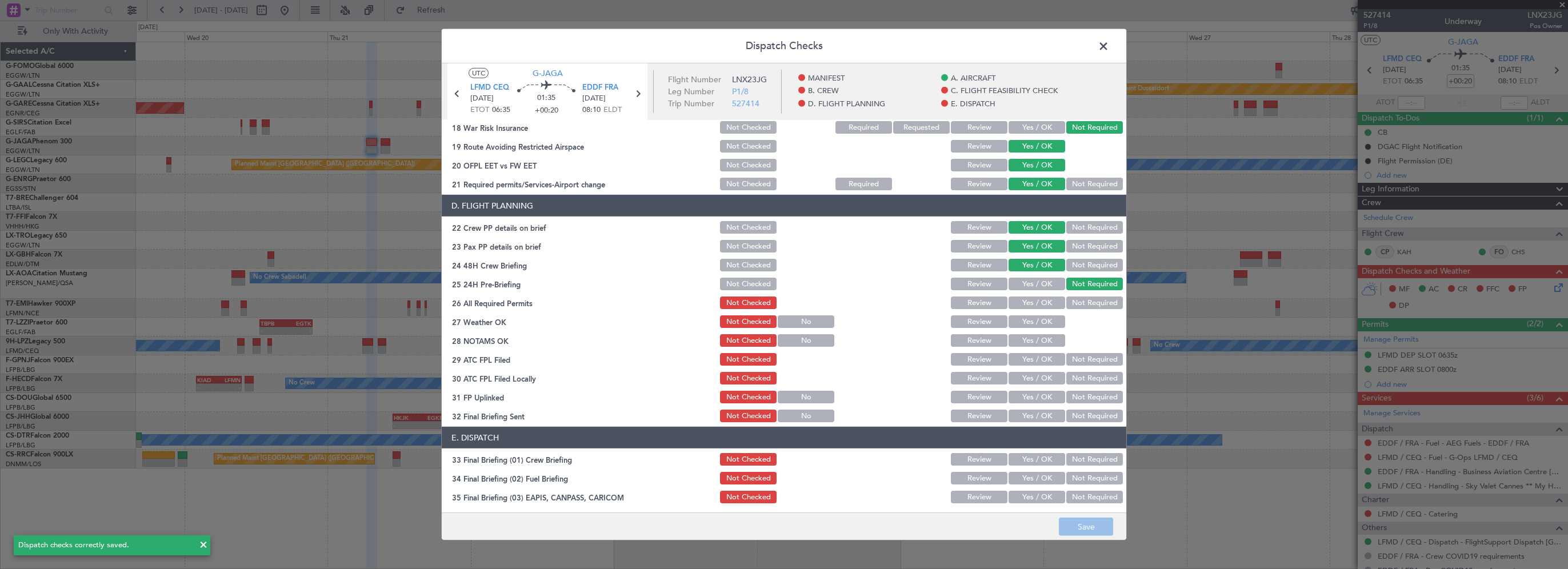
click at [1109, 47] on span at bounding box center [1109, 49] width 0 height 23
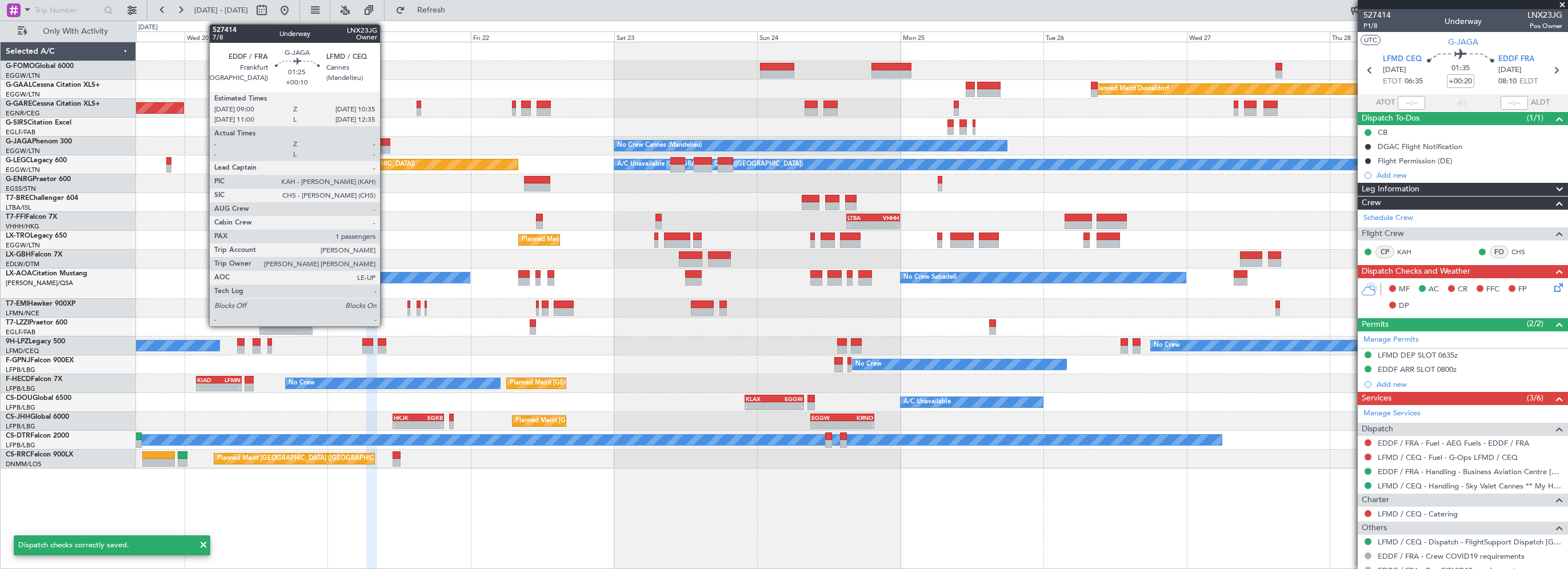
click at [385, 143] on div at bounding box center [385, 142] width 10 height 8
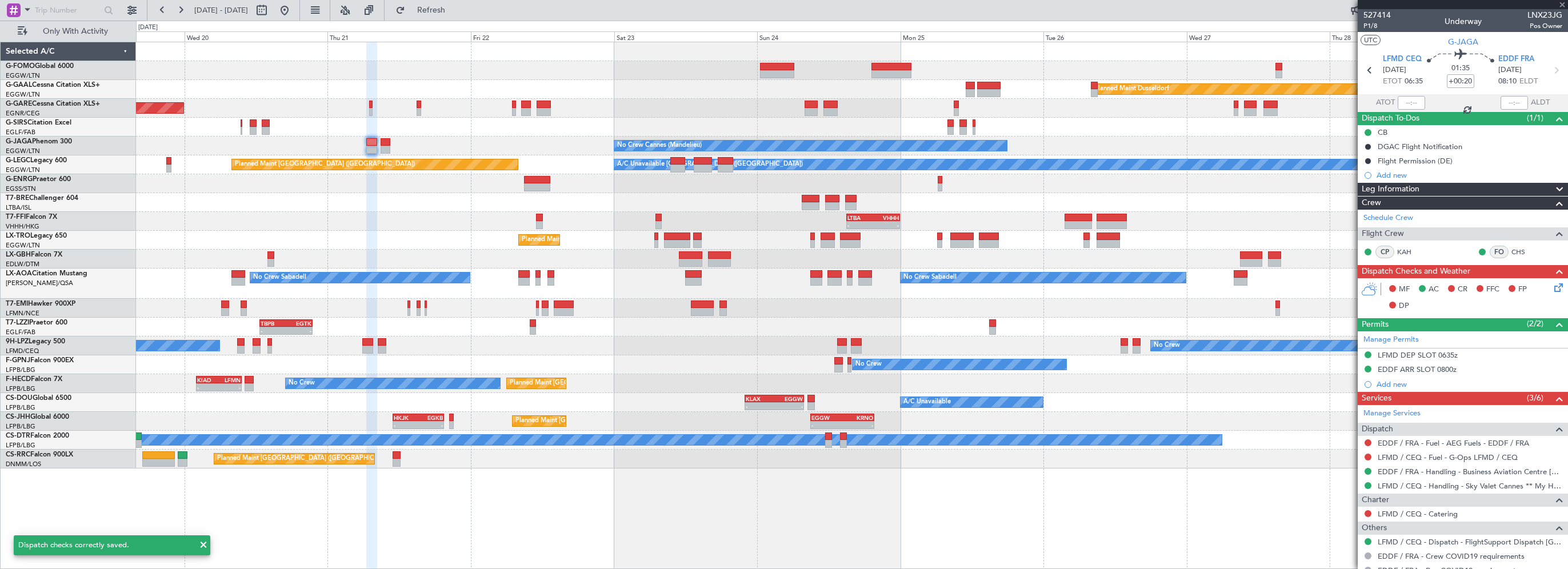
type input "+00:10"
type input "1"
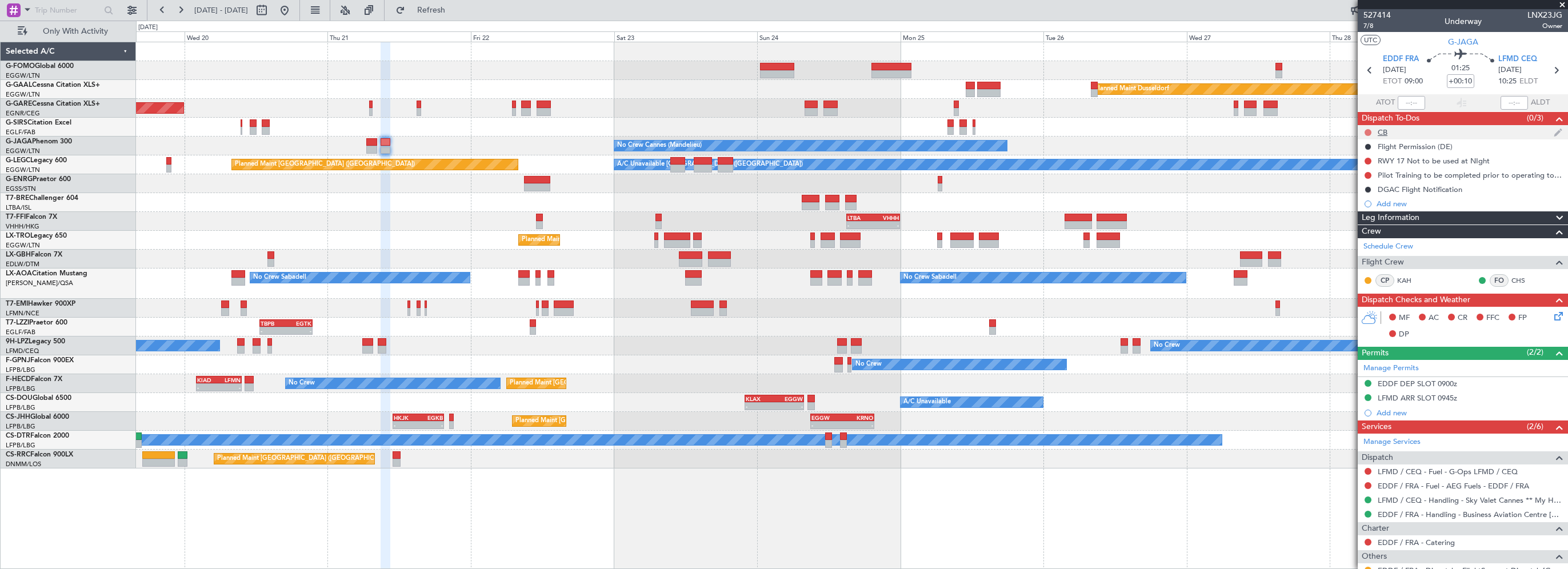
click at [1369, 132] on button at bounding box center [1368, 132] width 7 height 7
click at [1366, 181] on span "Completed" at bounding box center [1373, 182] width 38 height 11
click at [1552, 315] on icon at bounding box center [1556, 314] width 9 height 9
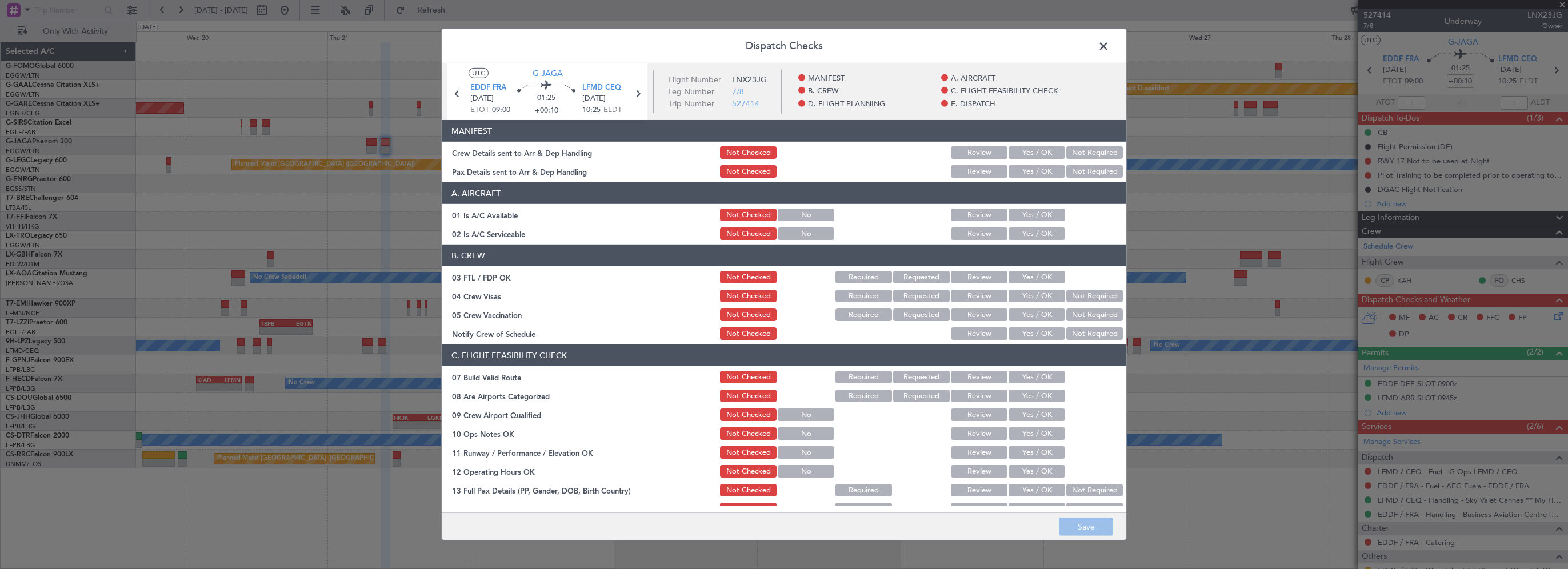
click at [1041, 218] on button "Yes / OK" at bounding box center [1037, 215] width 57 height 13
click at [1040, 230] on button "Yes / OK" at bounding box center [1037, 234] width 57 height 13
click at [1038, 375] on button "Yes / OK" at bounding box center [1037, 377] width 57 height 13
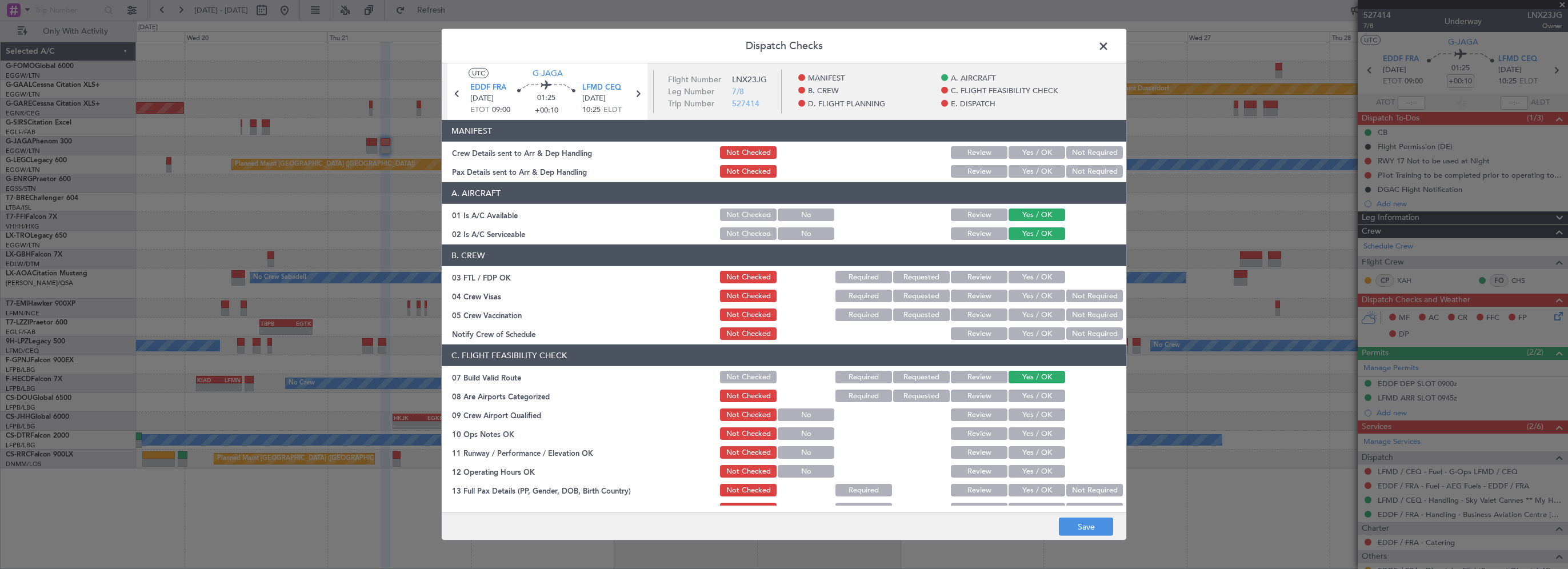
drag, startPoint x: 1037, startPoint y: 418, endPoint x: 1035, endPoint y: 440, distance: 22.1
click at [1037, 419] on button "Yes / OK" at bounding box center [1037, 415] width 57 height 13
click at [1035, 442] on section "C. FLIGHT FEASIBILITY CHECK 07 Build Valid Route Not Checked Required Requested…" at bounding box center [784, 496] width 684 height 304
drag, startPoint x: 1025, startPoint y: 455, endPoint x: 1025, endPoint y: 448, distance: 7.0
click at [1025, 452] on button "Yes / OK" at bounding box center [1037, 452] width 57 height 13
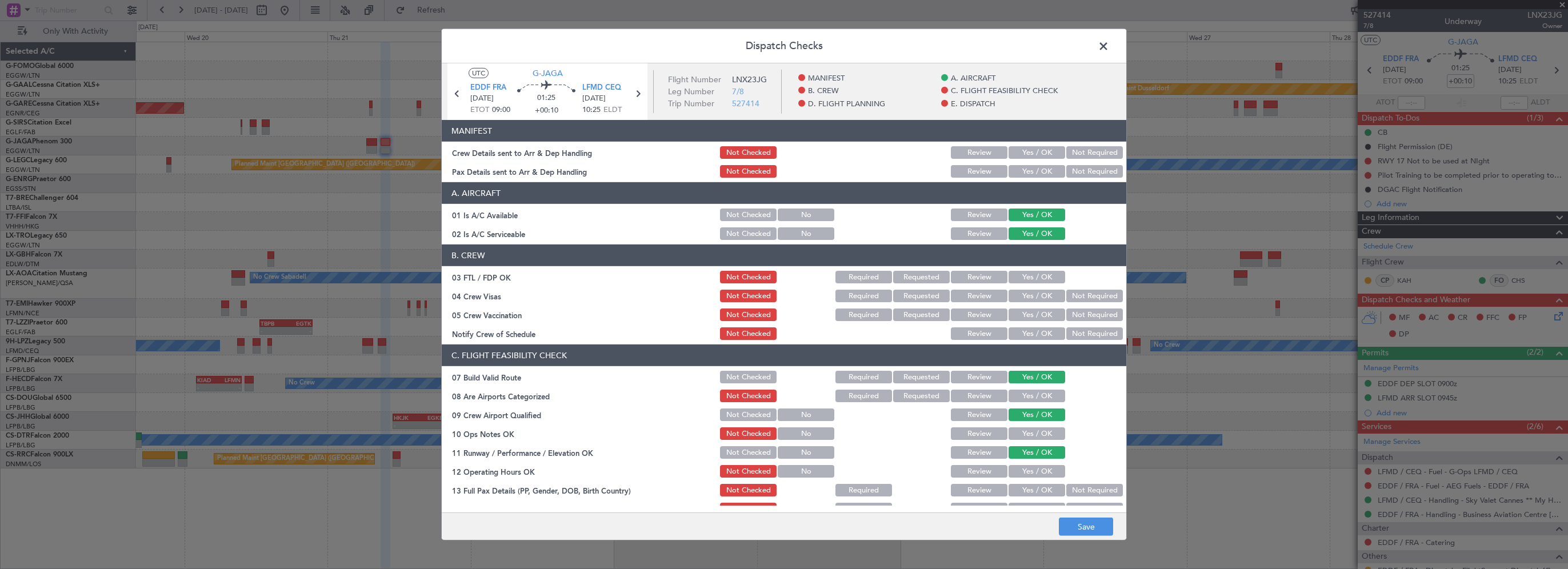
drag, startPoint x: 746, startPoint y: 412, endPoint x: 756, endPoint y: 414, distance: 10.2
click at [746, 412] on button "Not Checked" at bounding box center [748, 415] width 57 height 13
click at [1024, 434] on button "Yes / OK" at bounding box center [1037, 434] width 57 height 13
click at [1018, 470] on button "Yes / OK" at bounding box center [1037, 471] width 57 height 13
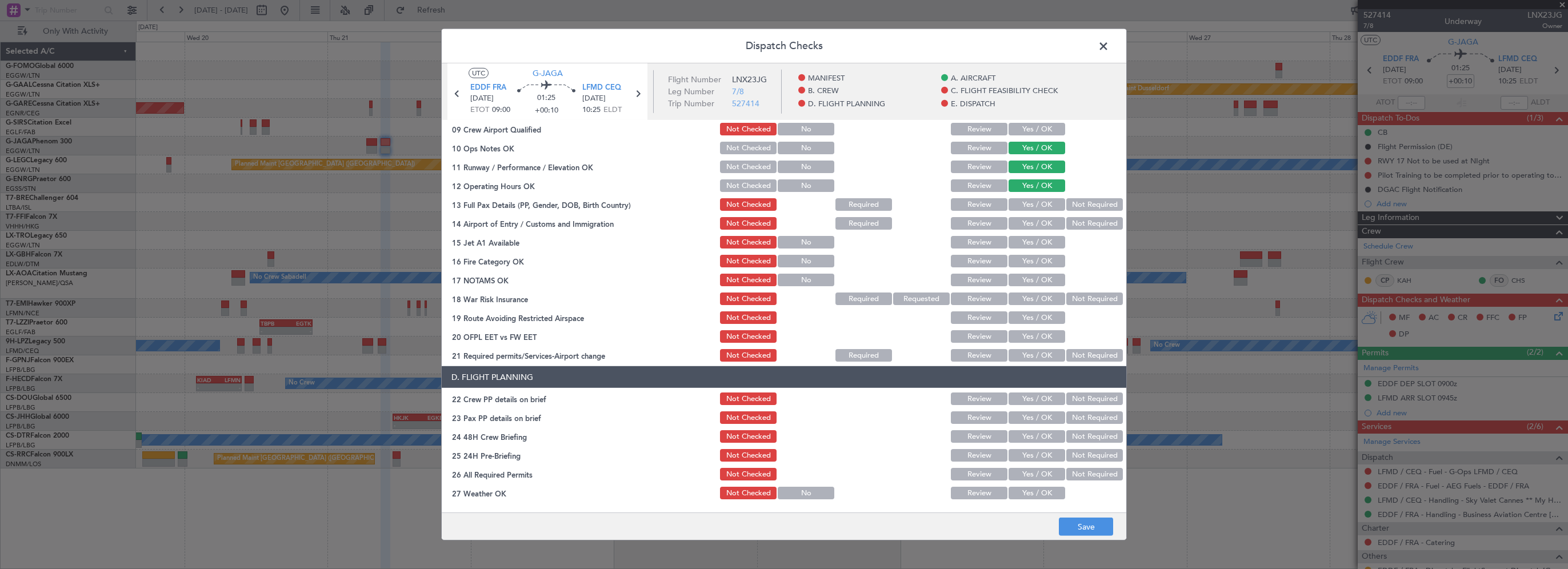
click at [1039, 204] on button "Yes / OK" at bounding box center [1037, 205] width 57 height 13
click at [1037, 221] on button "Yes / OK" at bounding box center [1037, 223] width 57 height 13
click at [1033, 252] on section "C. FLIGHT FEASIBILITY CHECK 07 Build Valid Route Not Checked Required Requested…" at bounding box center [784, 211] width 684 height 304
drag, startPoint x: 1035, startPoint y: 242, endPoint x: 1031, endPoint y: 262, distance: 20.4
click at [1035, 243] on button "Yes / OK" at bounding box center [1037, 242] width 57 height 13
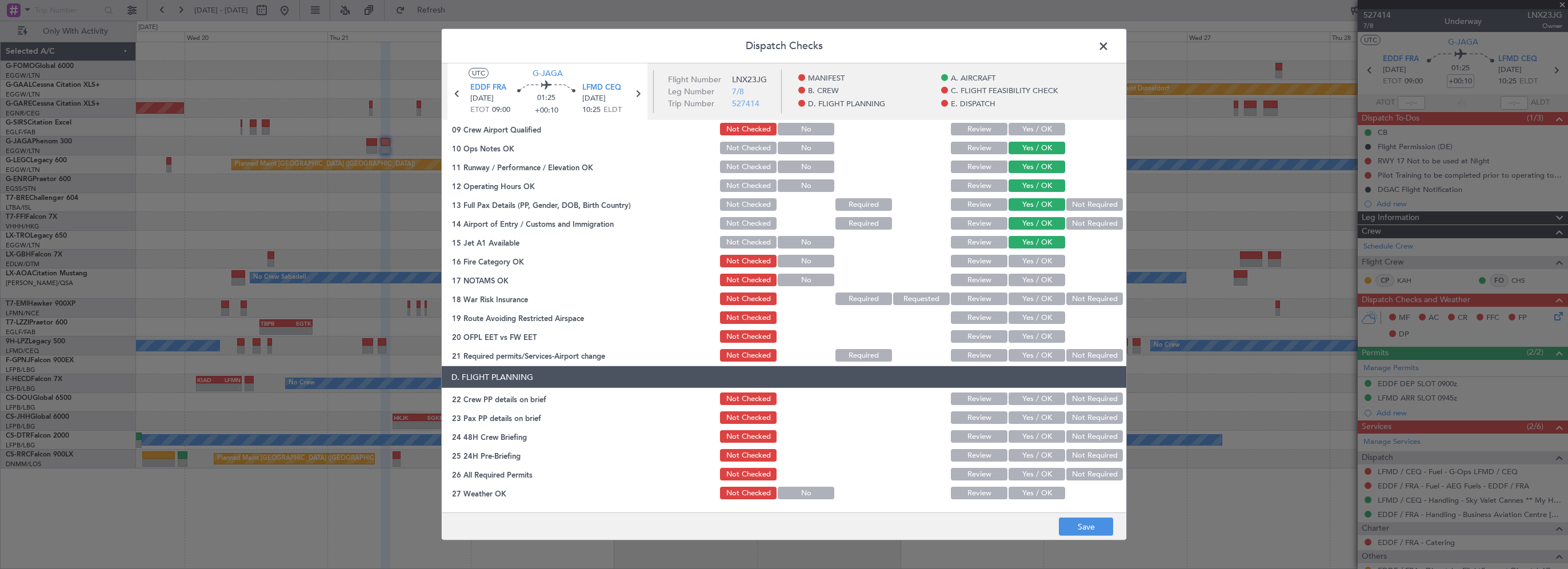
click at [1031, 262] on button "Yes / OK" at bounding box center [1037, 261] width 57 height 13
click at [1032, 284] on button "Yes / OK" at bounding box center [1037, 280] width 57 height 13
click at [1073, 299] on button "Not Required" at bounding box center [1094, 299] width 57 height 13
click at [1031, 319] on button "Yes / OK" at bounding box center [1037, 318] width 57 height 13
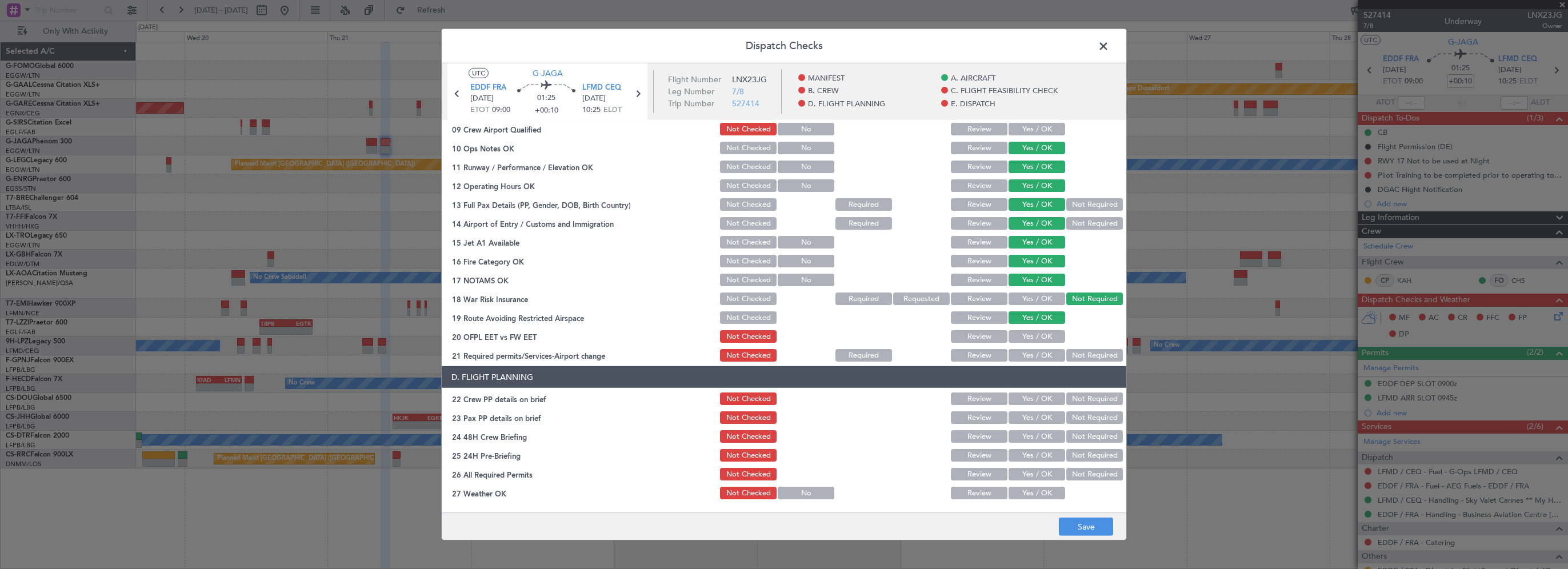
click at [1026, 335] on button "Yes / OK" at bounding box center [1037, 337] width 57 height 13
click at [1025, 353] on button "Yes / OK" at bounding box center [1037, 355] width 57 height 13
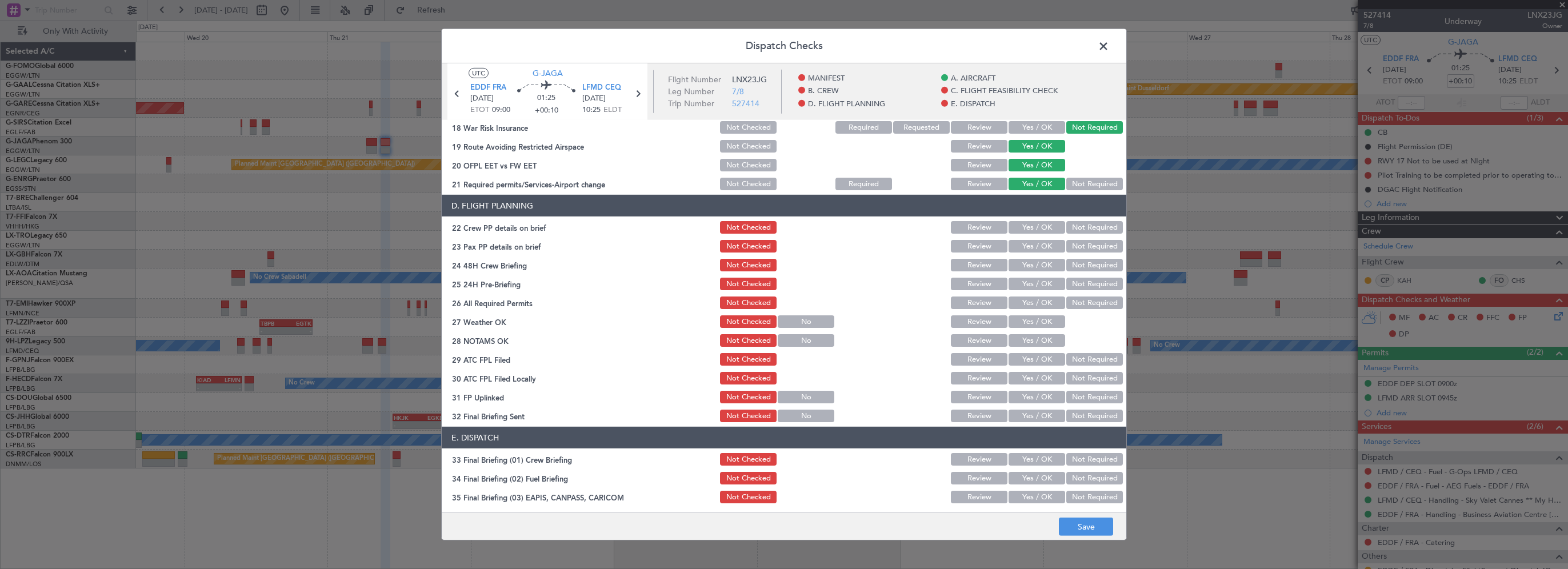
click at [1031, 230] on button "Yes / OK" at bounding box center [1037, 227] width 57 height 13
click at [1029, 244] on button "Yes / OK" at bounding box center [1037, 246] width 57 height 13
click at [1025, 268] on button "Yes / OK" at bounding box center [1037, 265] width 57 height 13
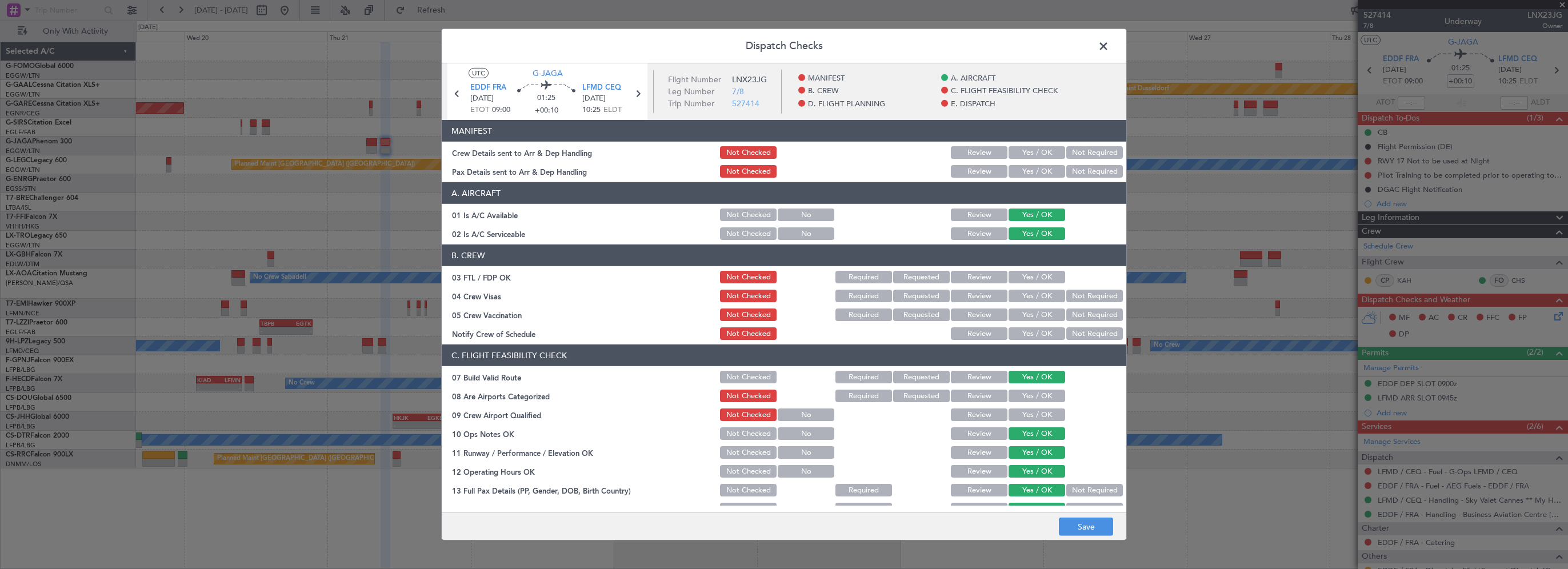
scroll to position [457, 0]
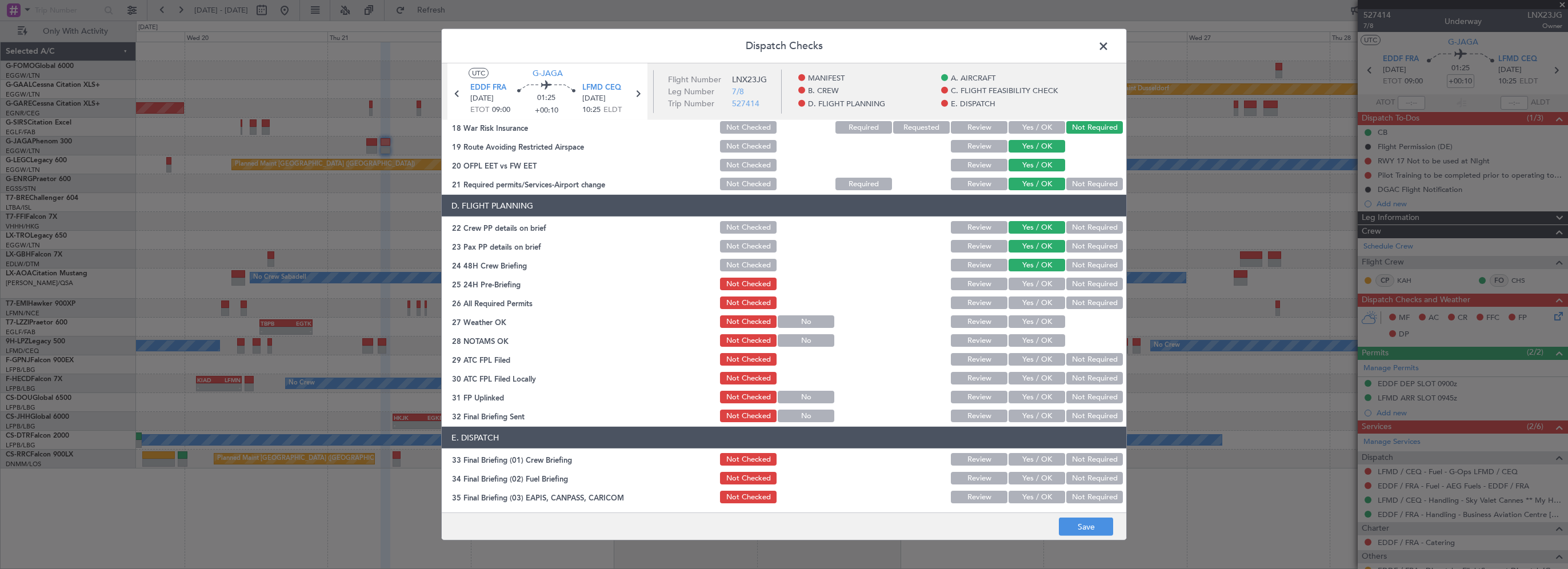
click at [1072, 282] on button "Not Required" at bounding box center [1094, 284] width 57 height 13
click at [1075, 526] on button "Save" at bounding box center [1086, 527] width 54 height 18
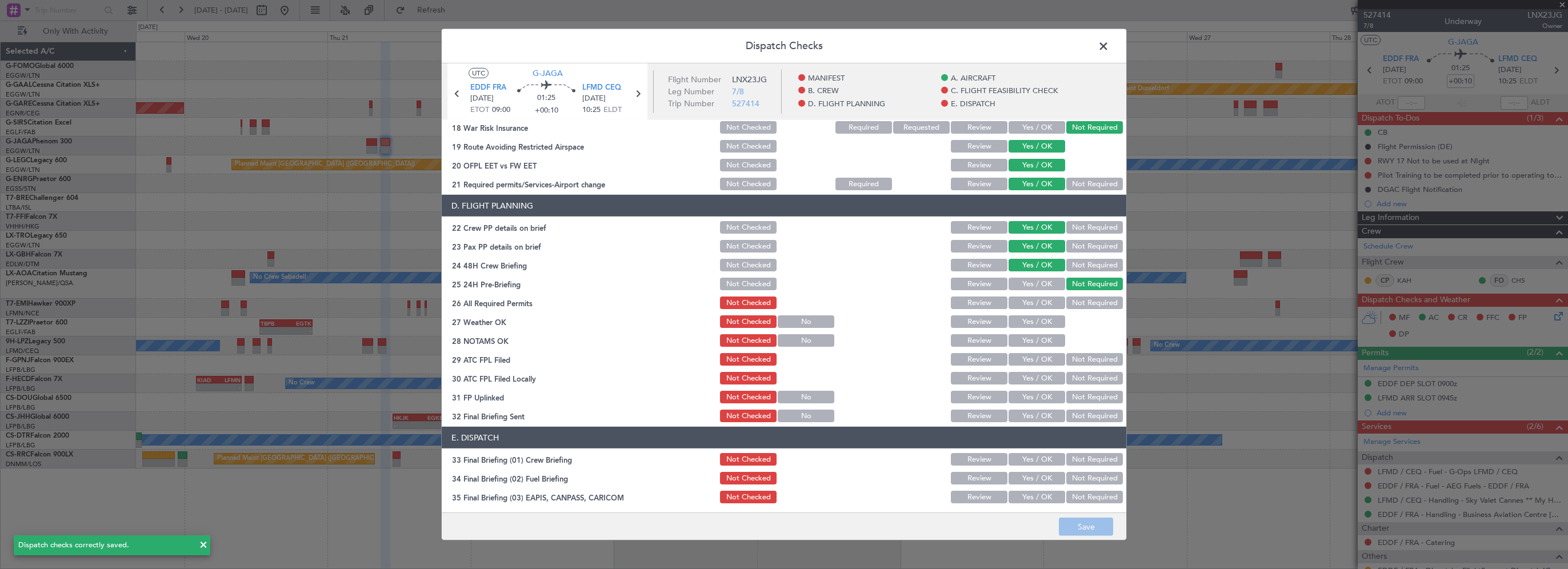
drag, startPoint x: 1106, startPoint y: 45, endPoint x: 1250, endPoint y: 294, distance: 287.6
click at [1109, 43] on span at bounding box center [1109, 49] width 0 height 23
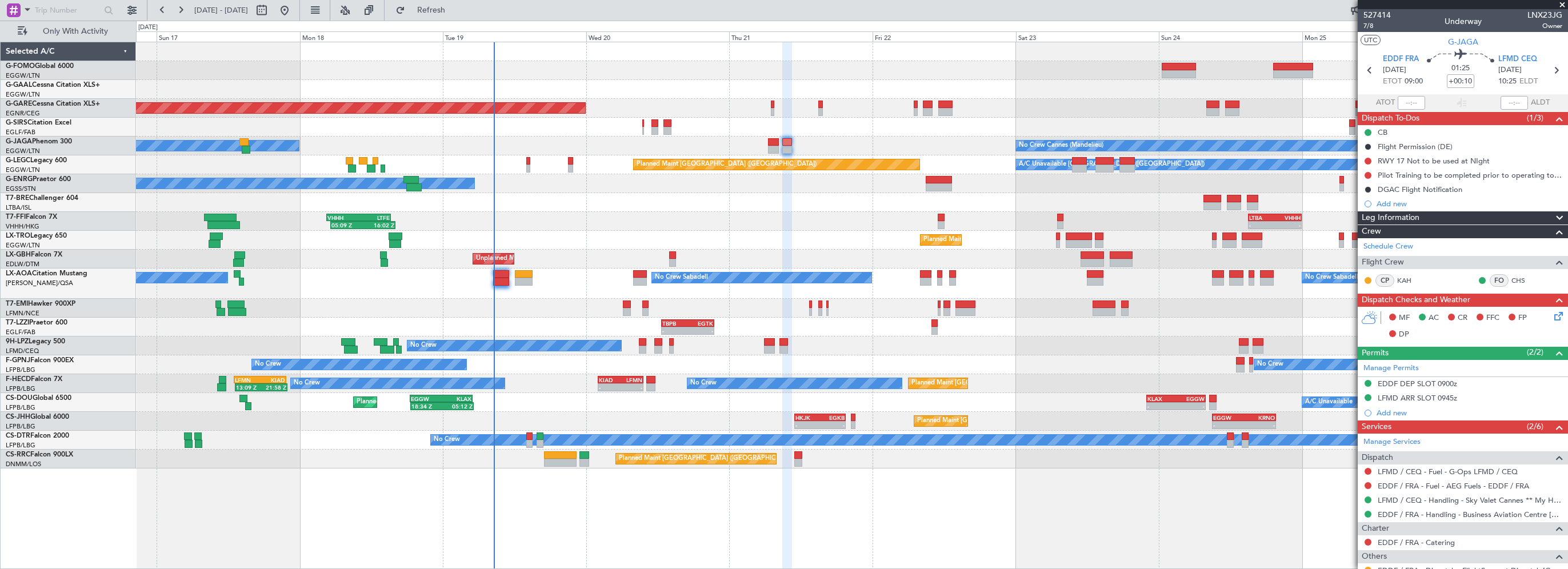
click at [704, 238] on div "Planned Maint Windsor Locks ([PERSON_NAME] Intl) Planned [GEOGRAPHIC_DATA] Plan…" at bounding box center [852, 255] width 1431 height 427
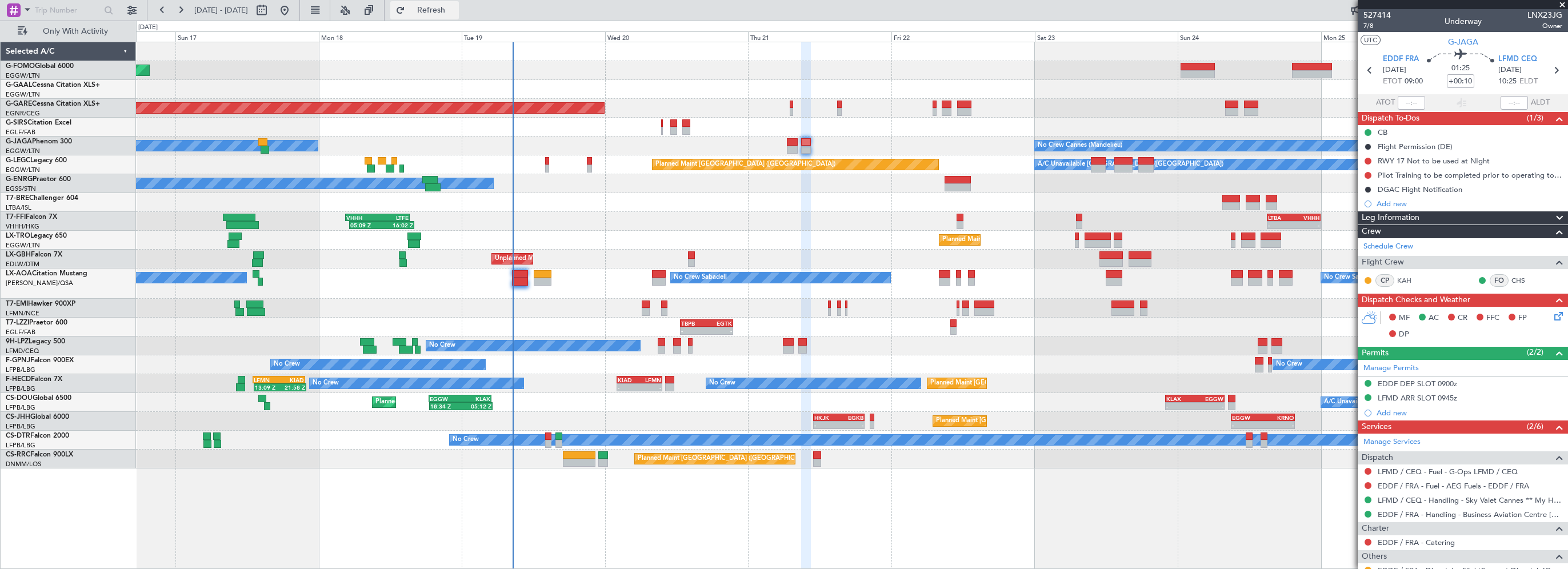
click at [455, 10] on span "Refresh" at bounding box center [431, 10] width 48 height 8
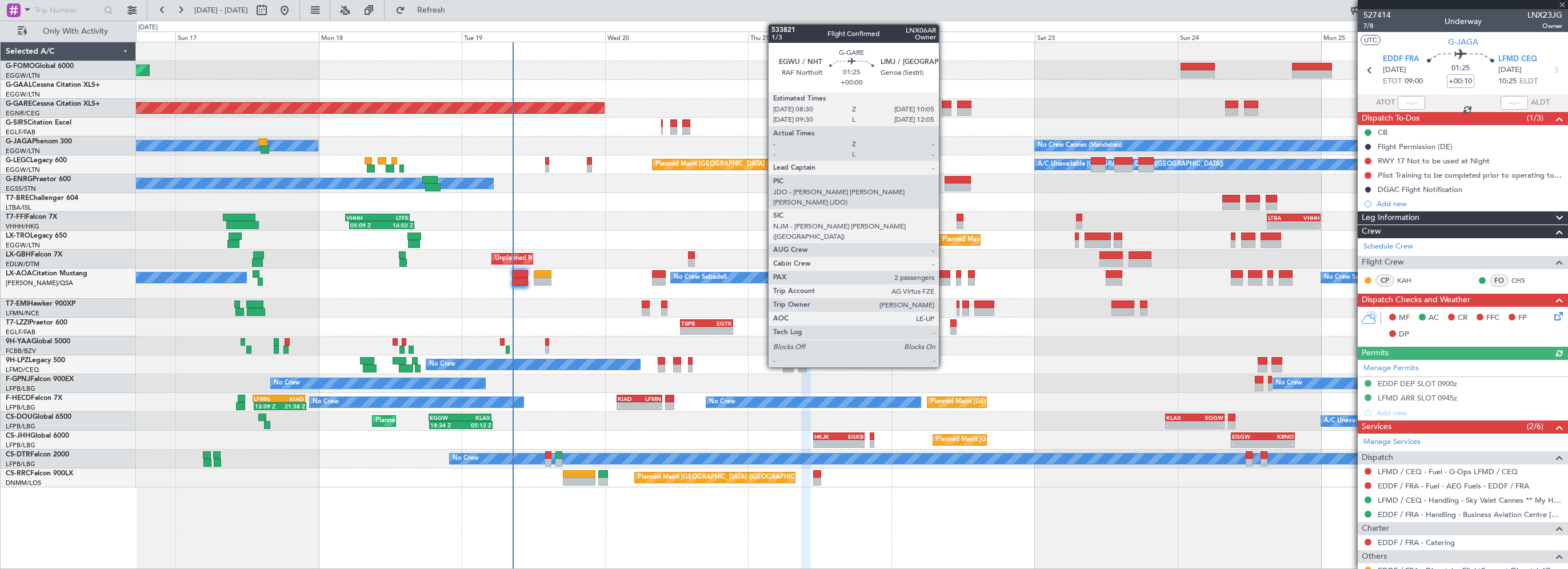
click at [944, 105] on div at bounding box center [946, 105] width 10 height 8
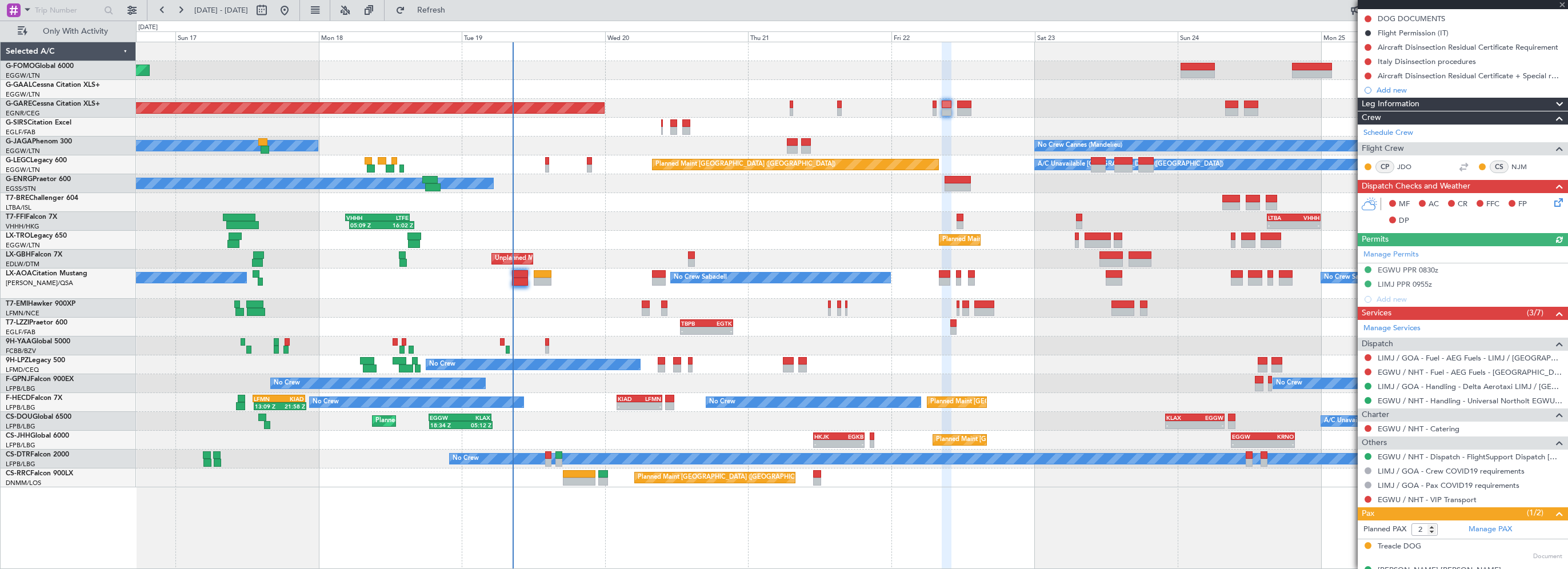
scroll to position [189, 0]
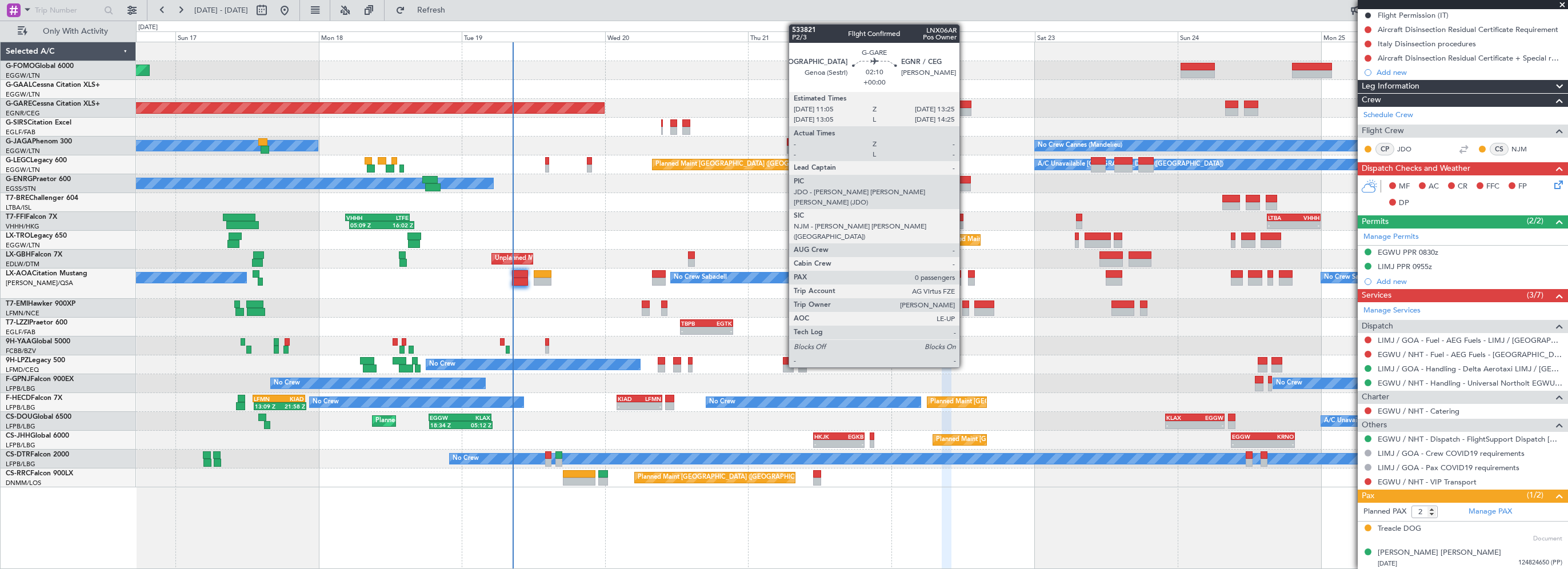
click at [964, 102] on div at bounding box center [964, 105] width 14 height 8
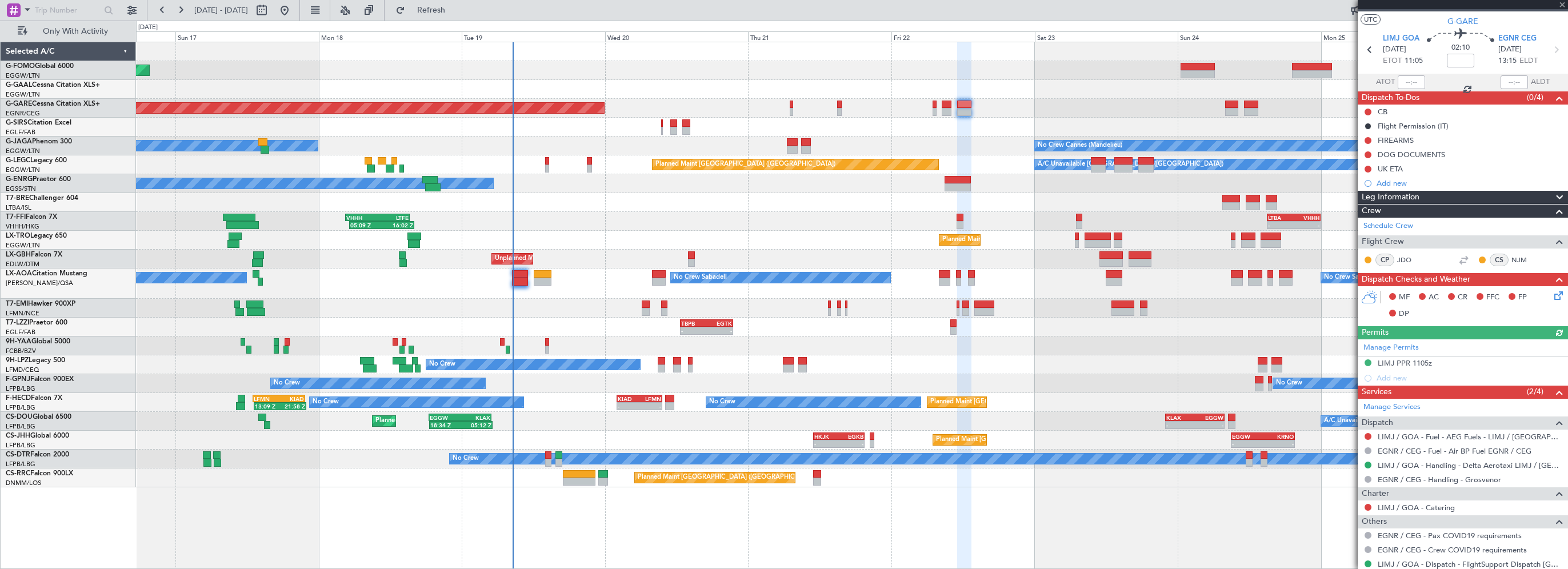
scroll to position [53, 0]
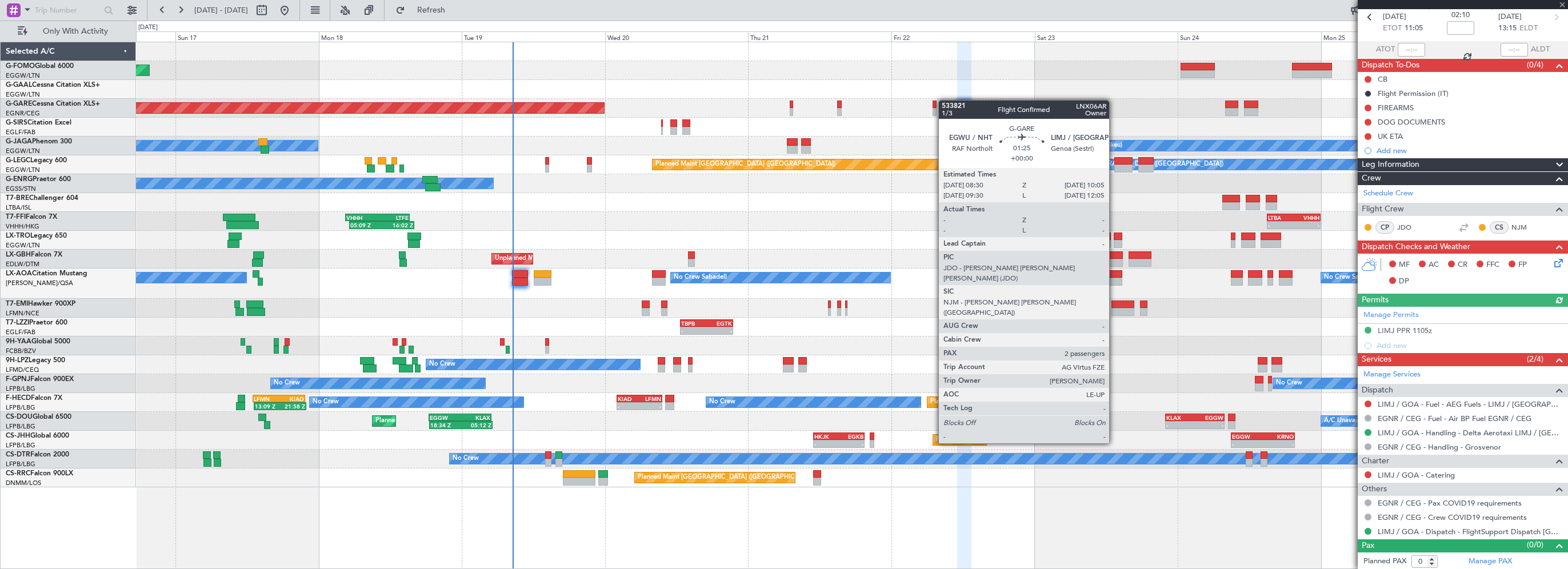
click at [944, 101] on div "Unplanned Maint [PERSON_NAME]" at bounding box center [852, 108] width 1431 height 19
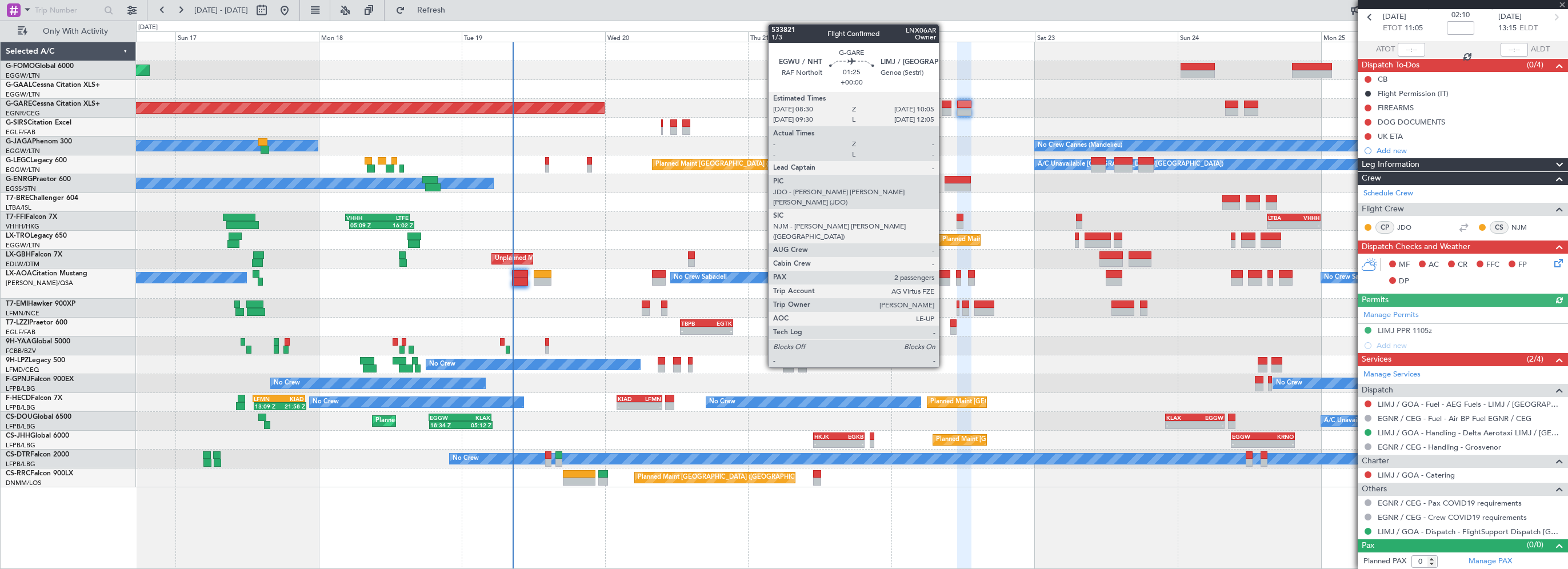
click at [944, 101] on div at bounding box center [946, 105] width 10 height 8
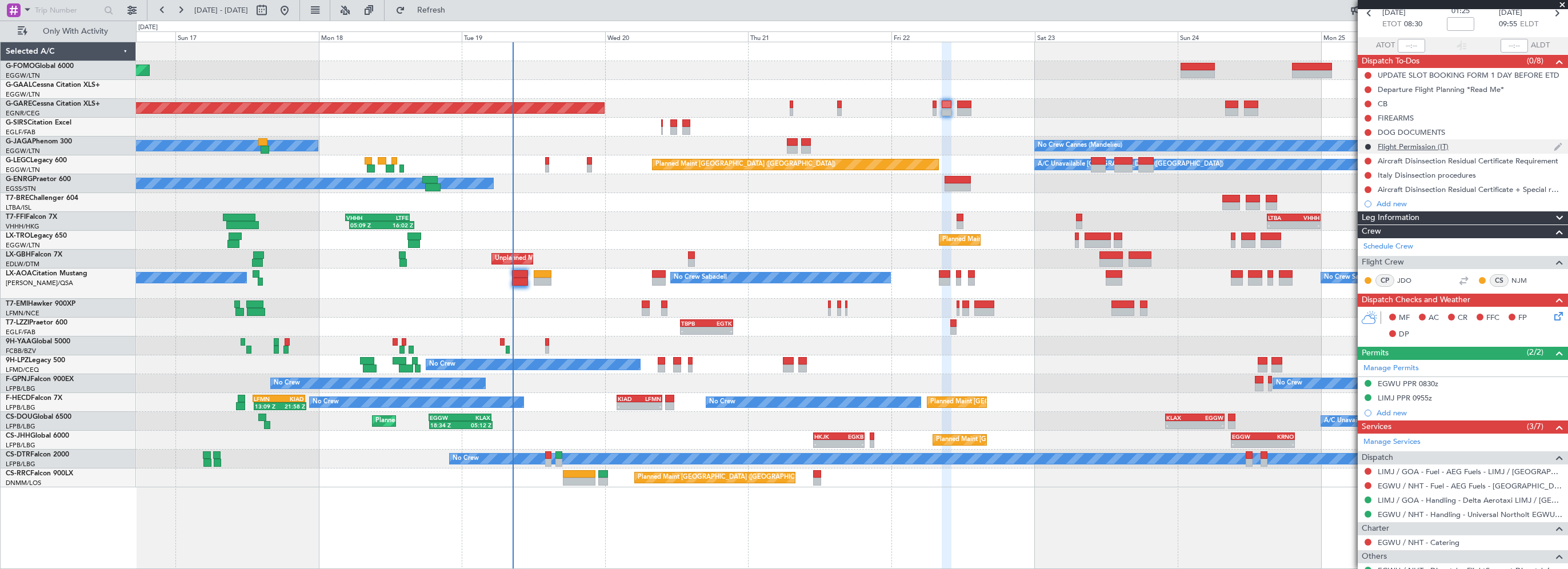
scroll to position [0, 0]
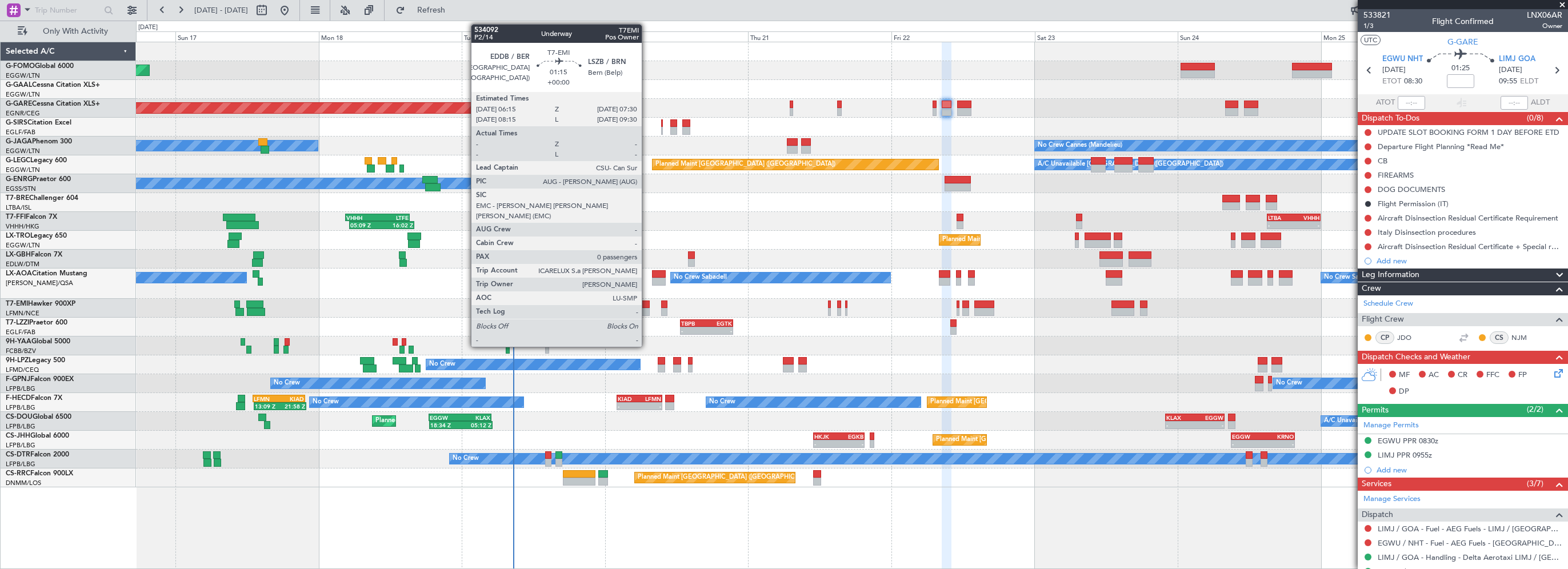
click at [644, 304] on div at bounding box center [646, 304] width 8 height 8
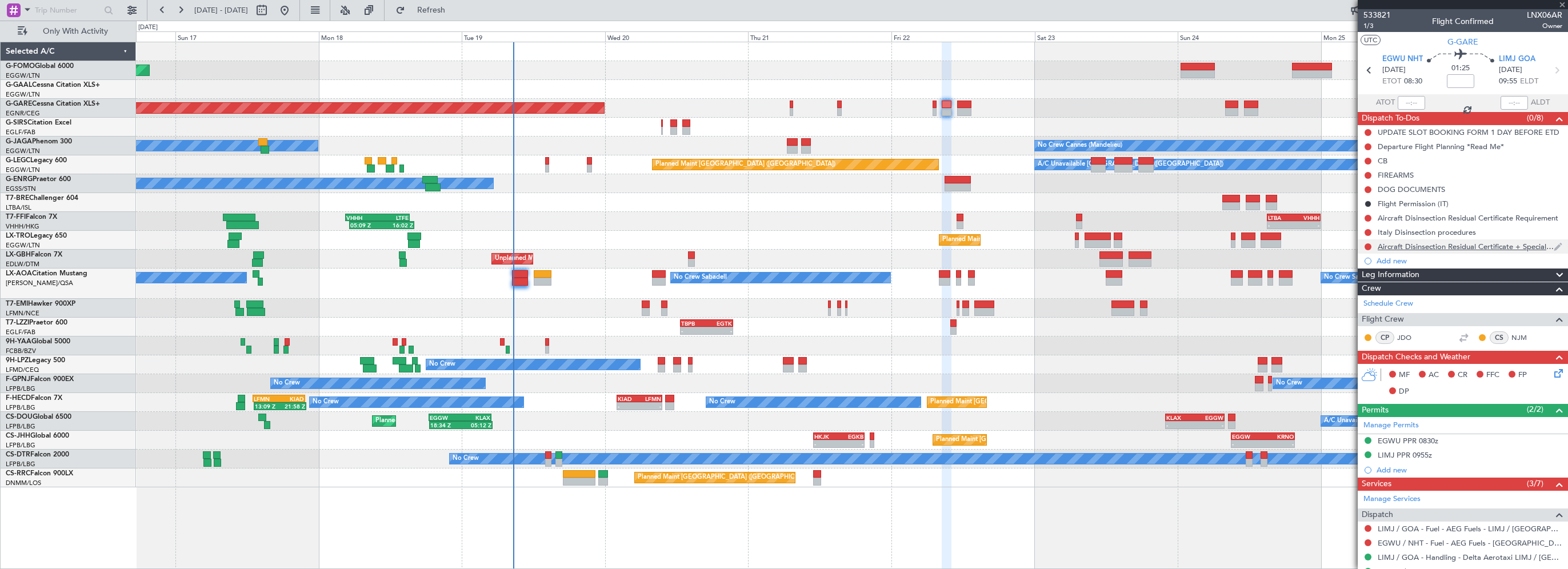
type input "0"
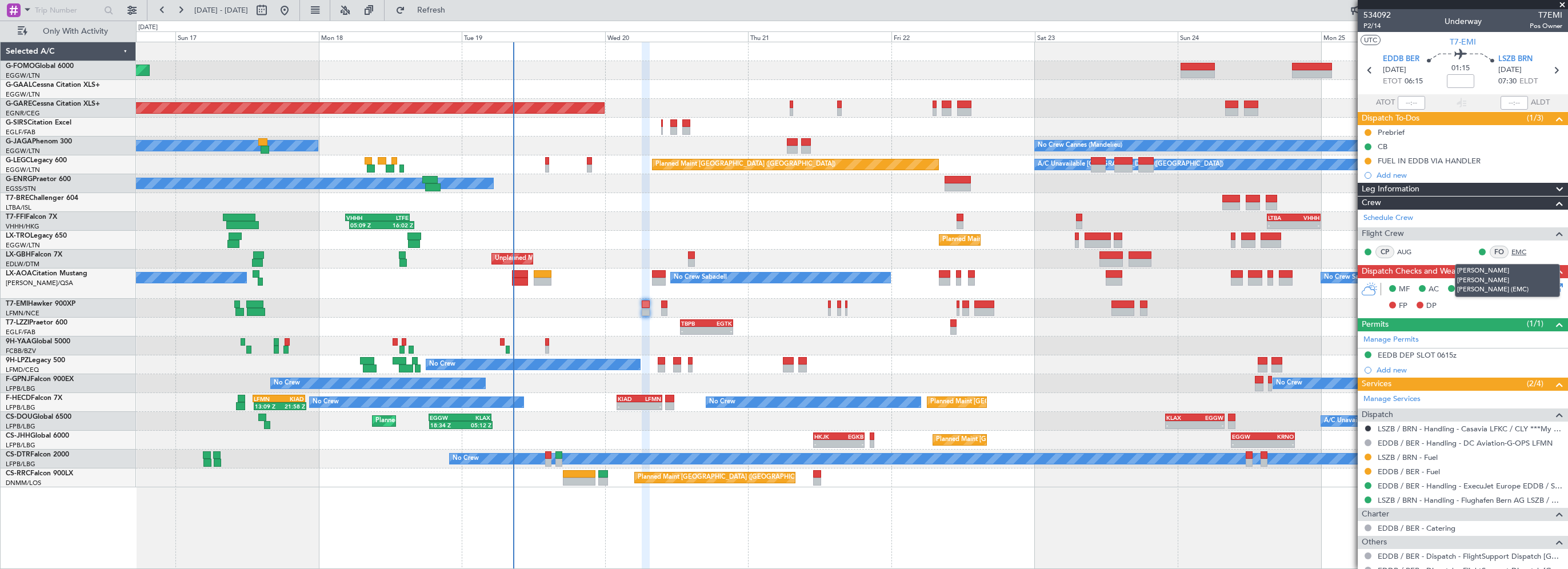
click at [1516, 250] on link "EMC" at bounding box center [1524, 251] width 26 height 10
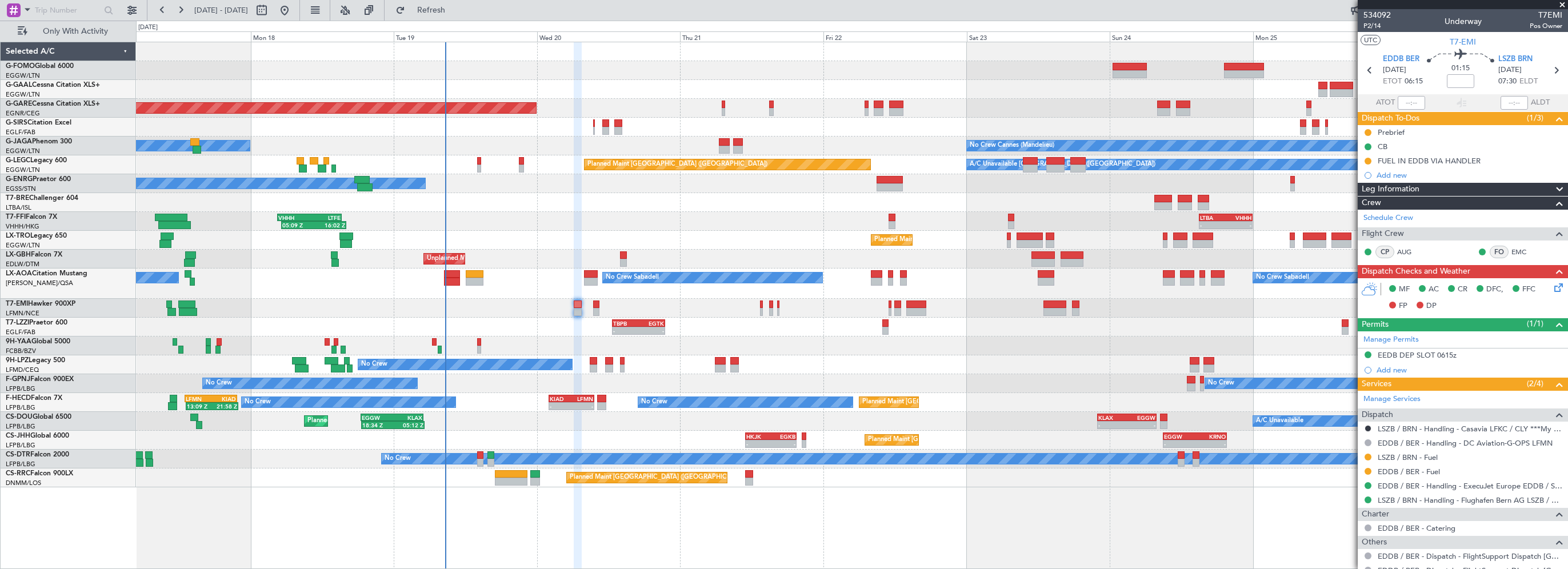
click at [544, 233] on div "Planned Maint Windsor Locks ([PERSON_NAME] Intl) Planned [GEOGRAPHIC_DATA] Unpl…" at bounding box center [852, 265] width 1431 height 445
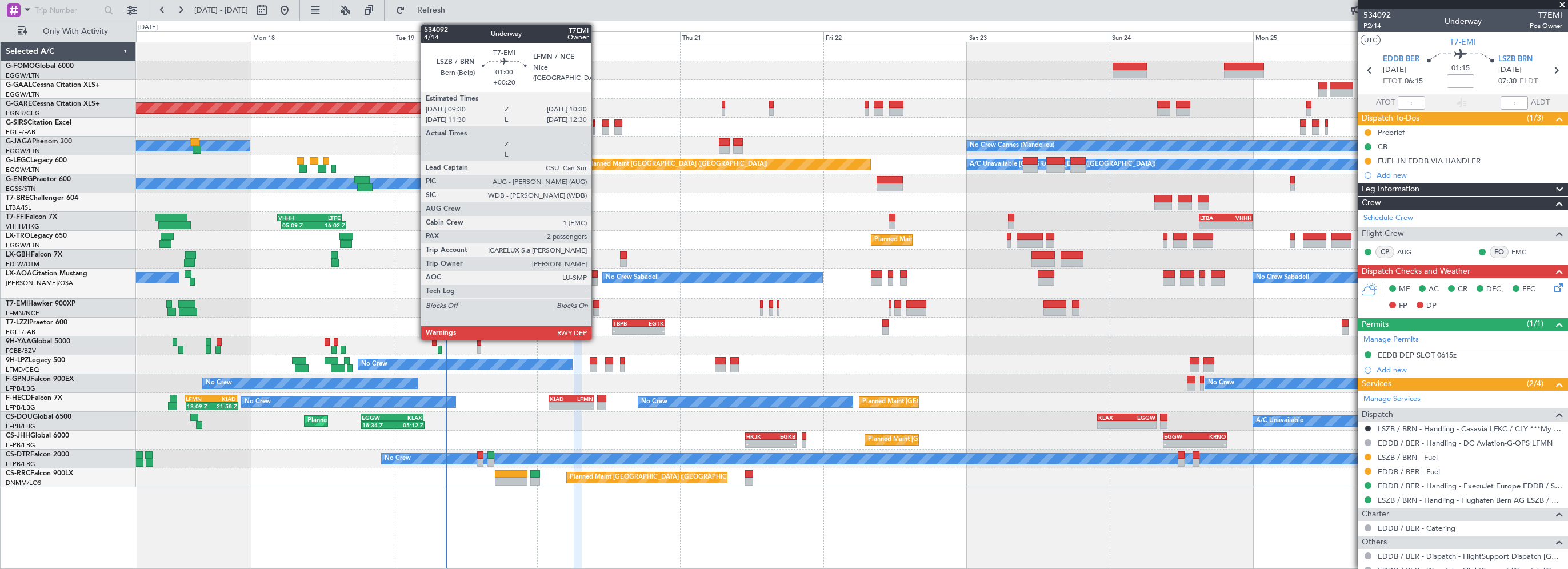
click at [596, 302] on div at bounding box center [596, 304] width 6 height 8
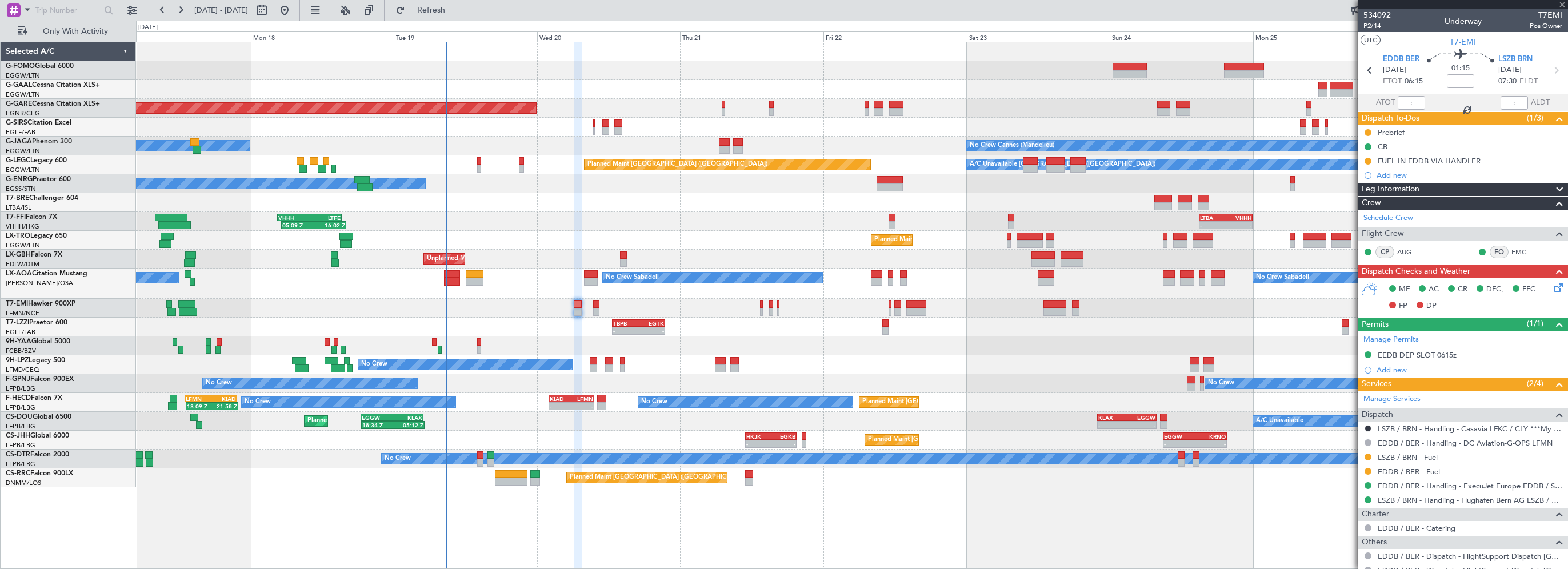
type input "+00:20"
type input "2"
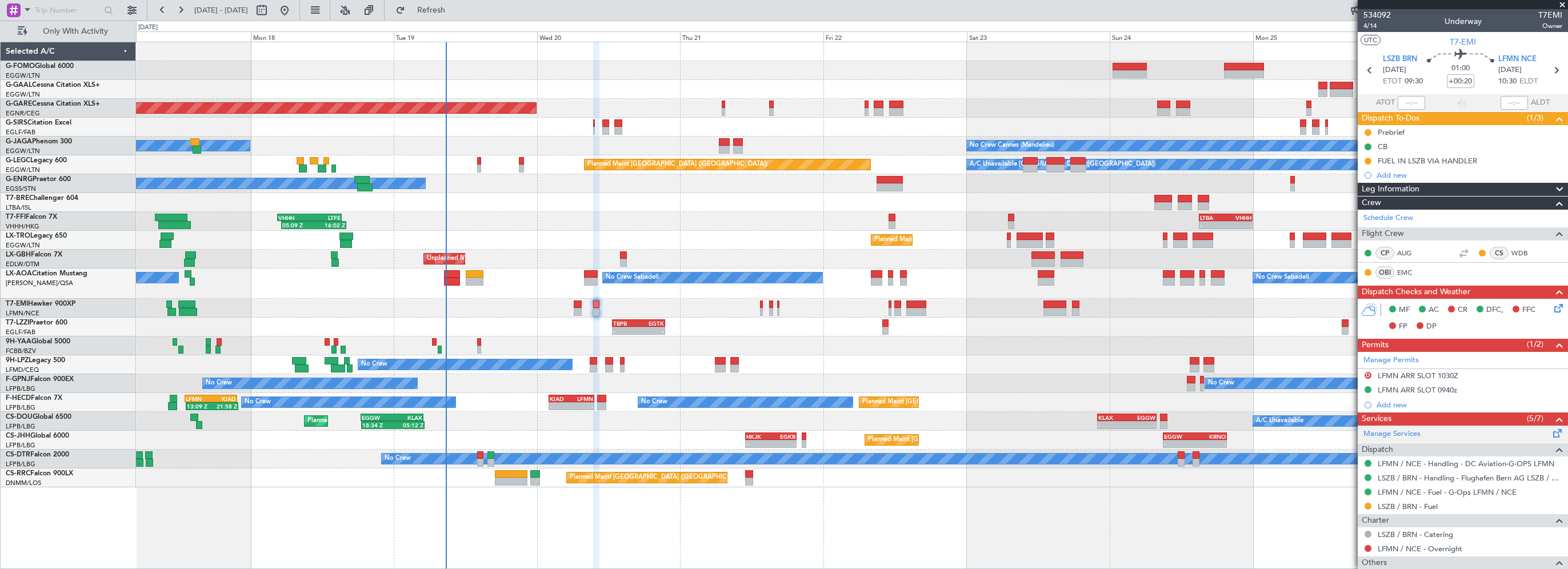
scroll to position [110, 0]
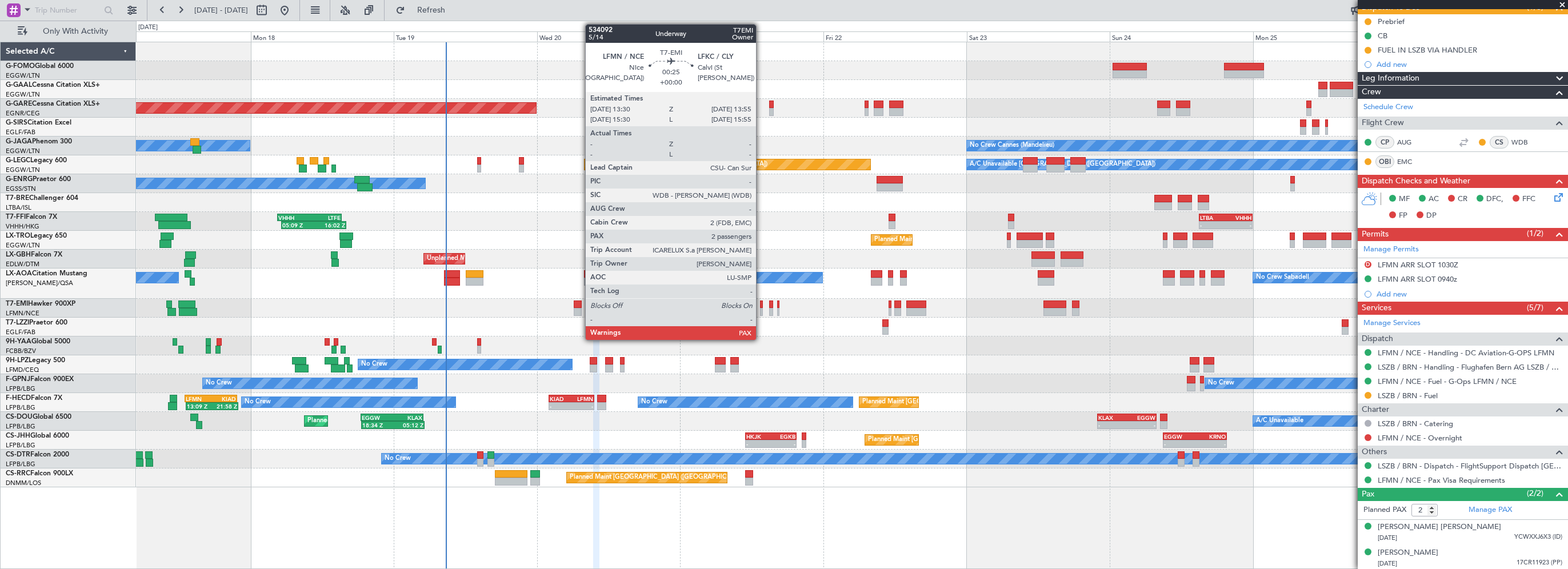
click at [761, 303] on div at bounding box center [761, 304] width 3 height 8
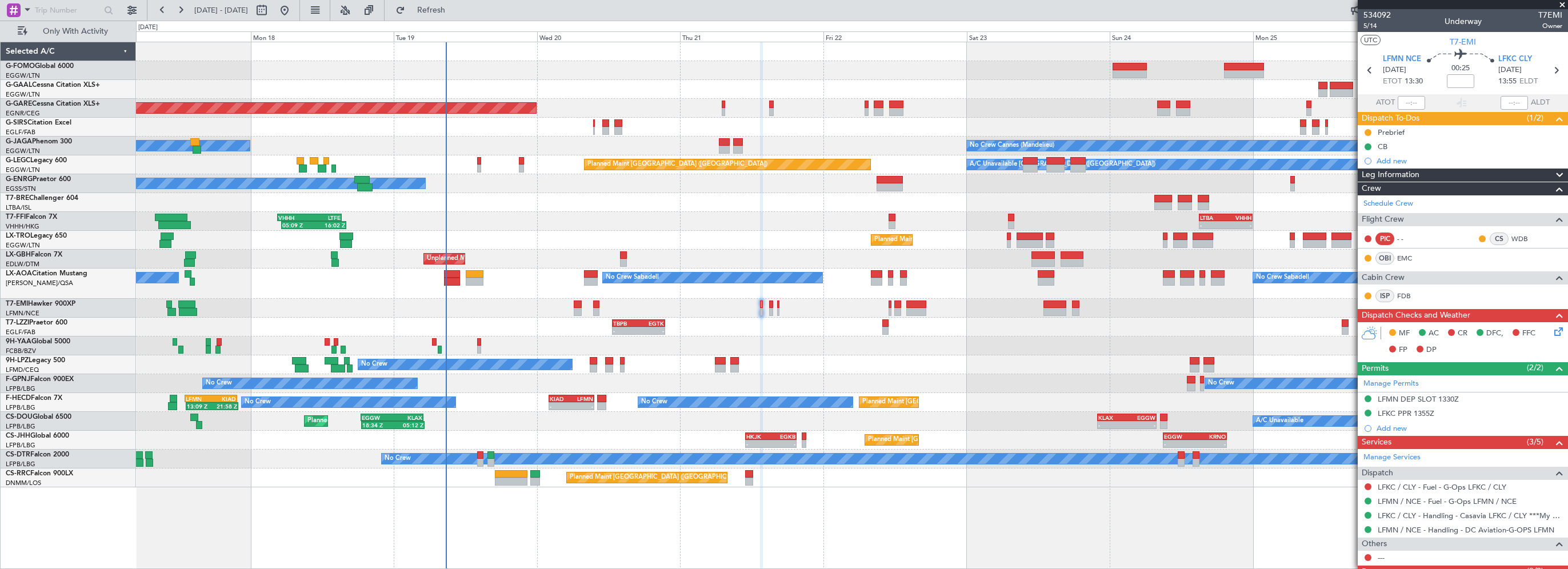
scroll to position [41, 0]
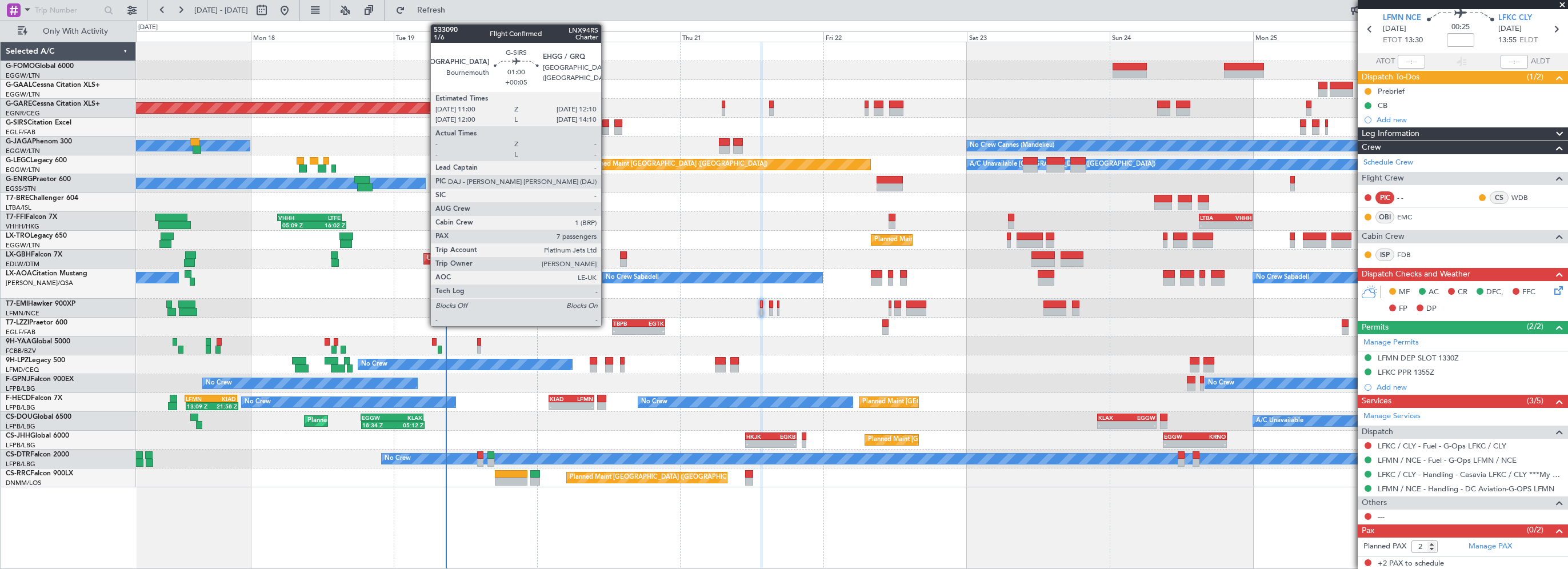
click at [606, 122] on div at bounding box center [605, 123] width 7 height 8
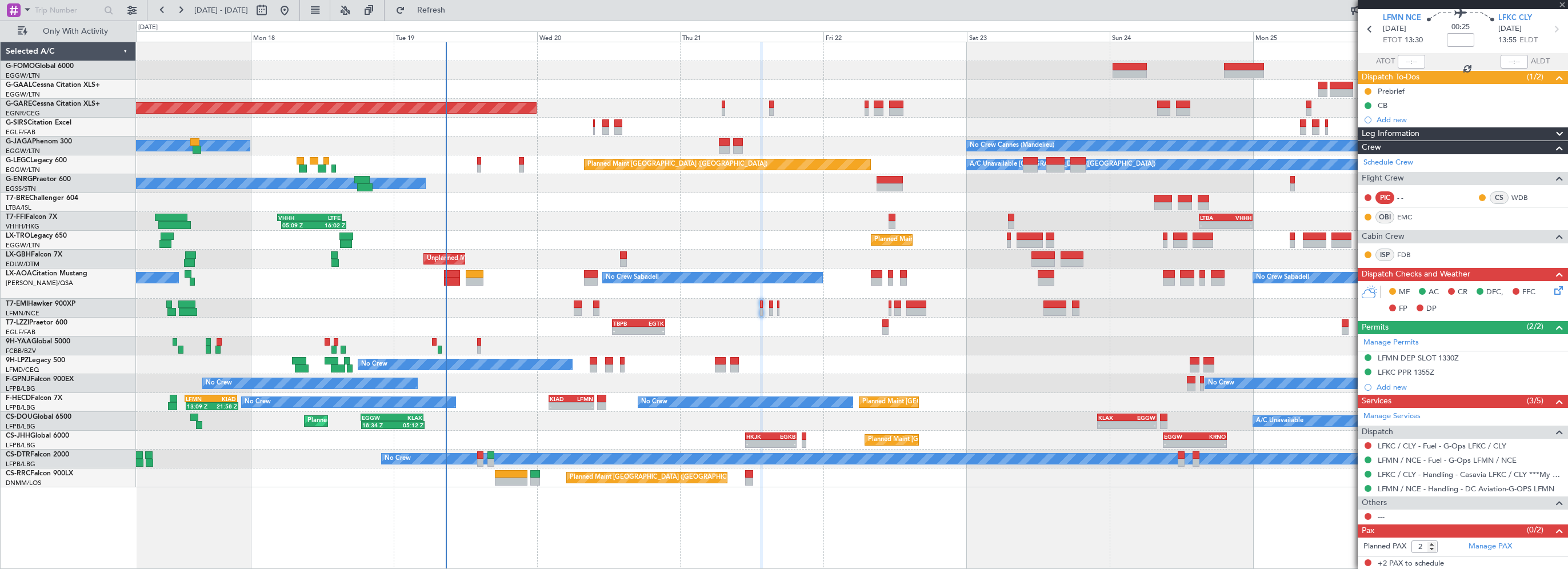
type input "+00:05"
type input "7"
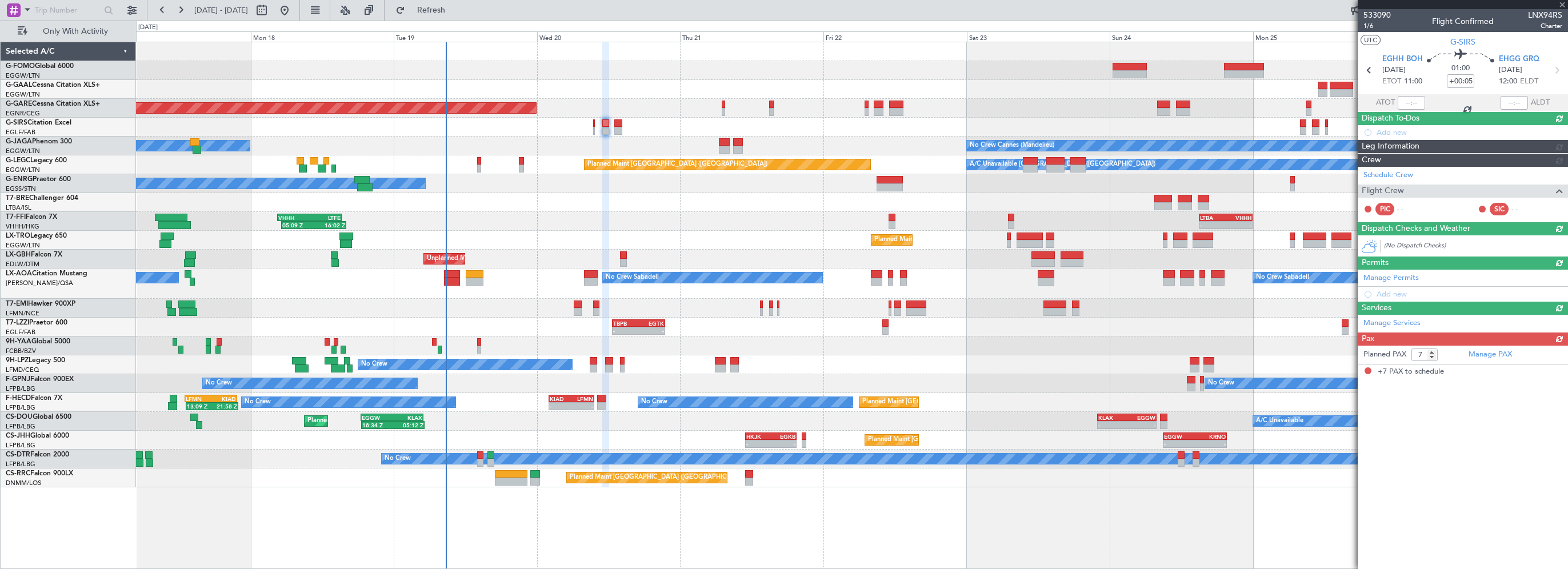
scroll to position [0, 0]
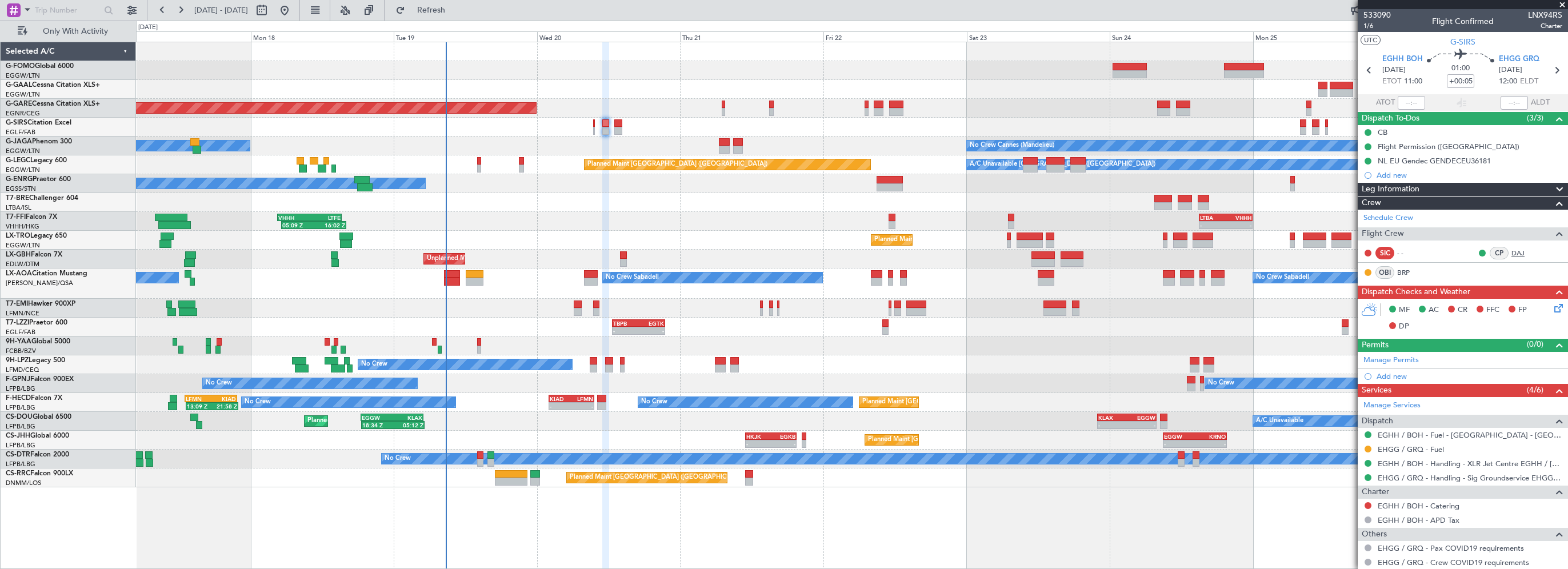
click at [1511, 251] on link "DAJ" at bounding box center [1524, 253] width 26 height 10
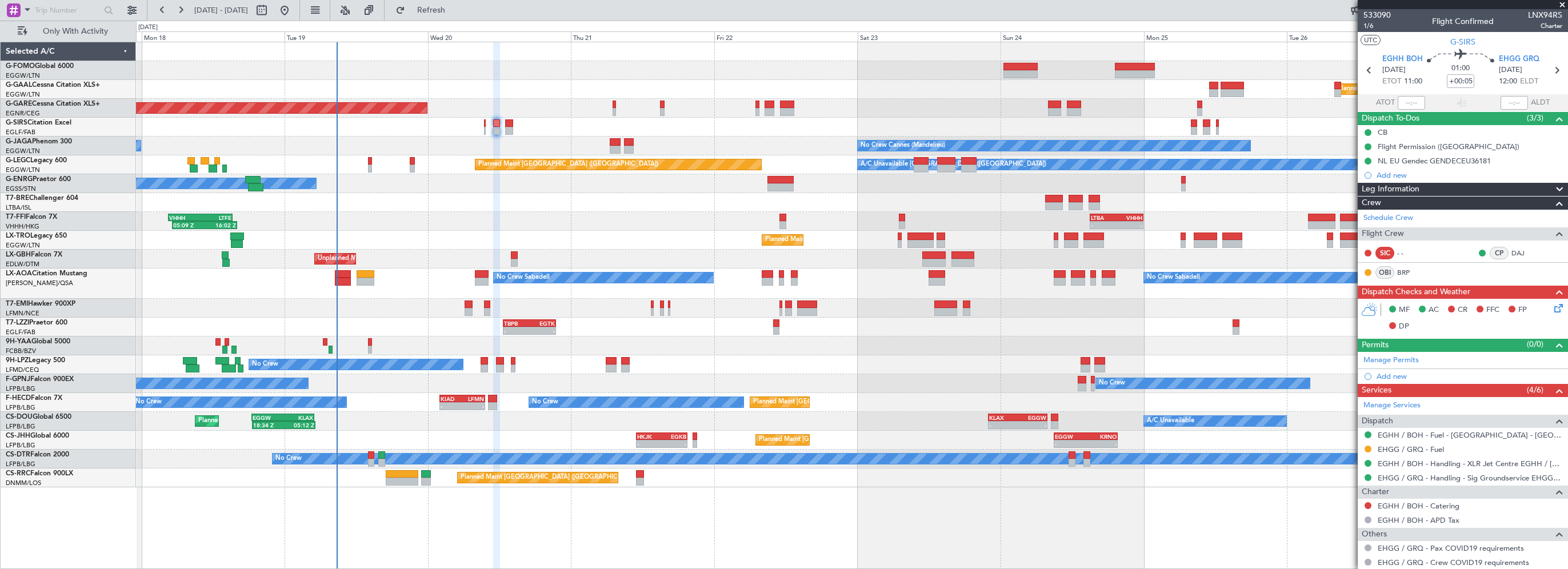
click at [640, 211] on div "Planned Maint Windsor Locks ([PERSON_NAME] Intl) Planned [GEOGRAPHIC_DATA] Unpl…" at bounding box center [852, 265] width 1431 height 445
click at [609, 217] on div "05:09 Z 16:02 Z VHHH 04:30 Z LTFE 15:20 Z - - LTBA 15:00 Z VHHH 00:00 Z" at bounding box center [852, 222] width 1431 height 19
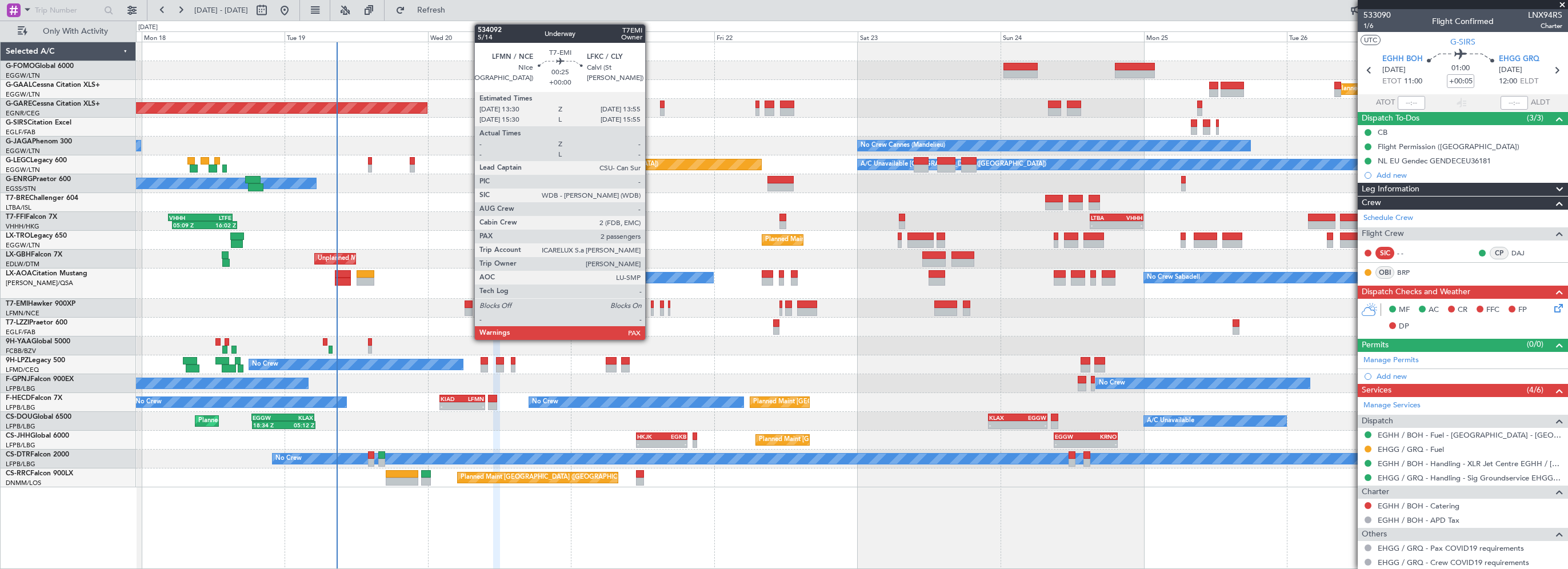
click at [651, 305] on div at bounding box center [652, 304] width 3 height 8
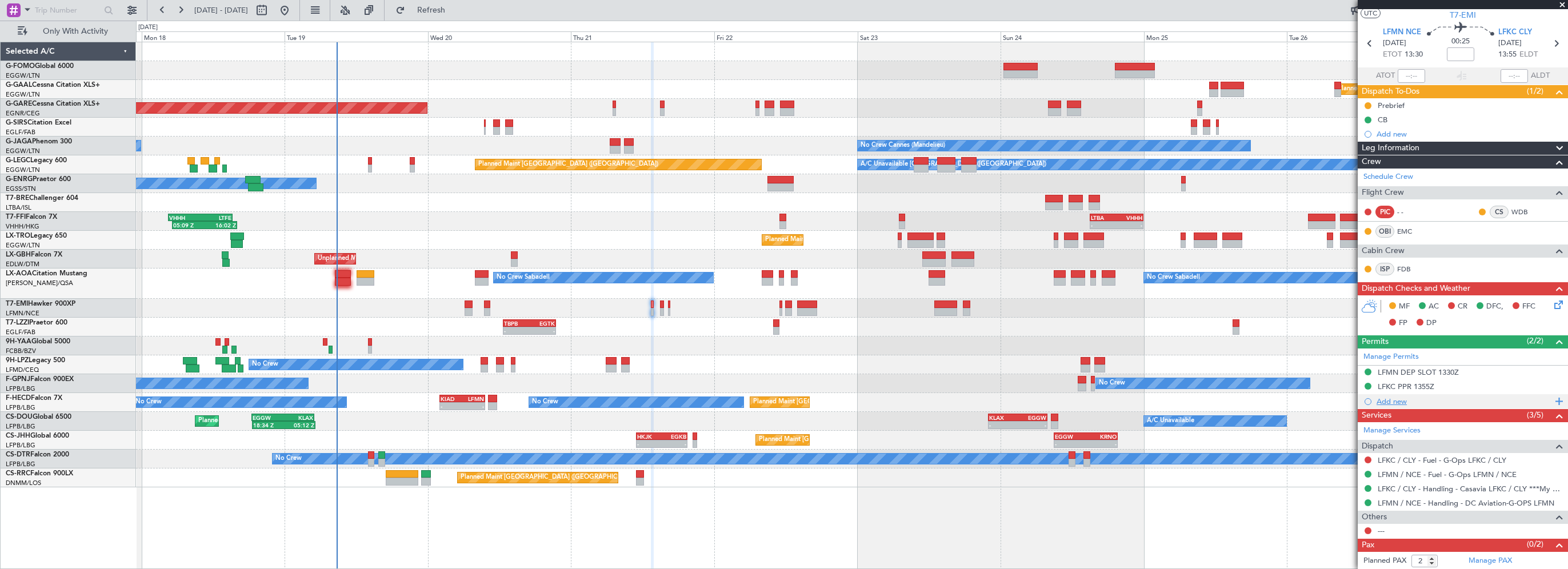
scroll to position [41, 0]
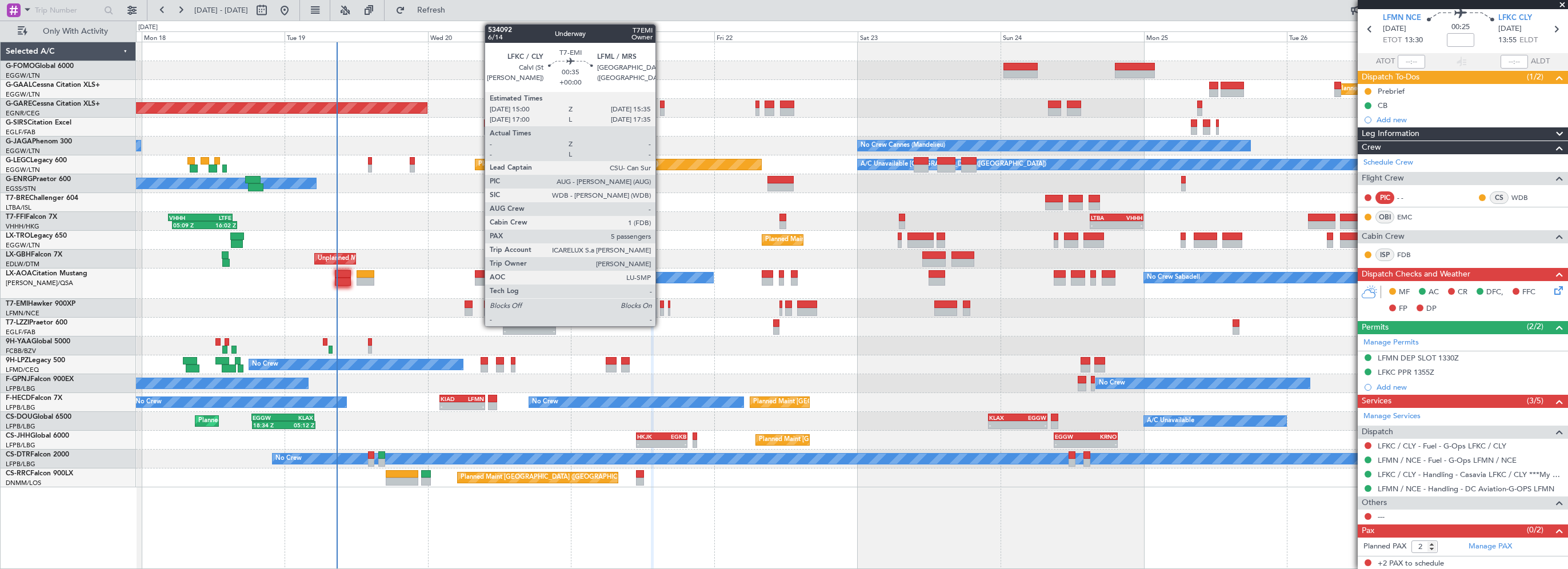
click at [660, 305] on div at bounding box center [661, 304] width 4 height 8
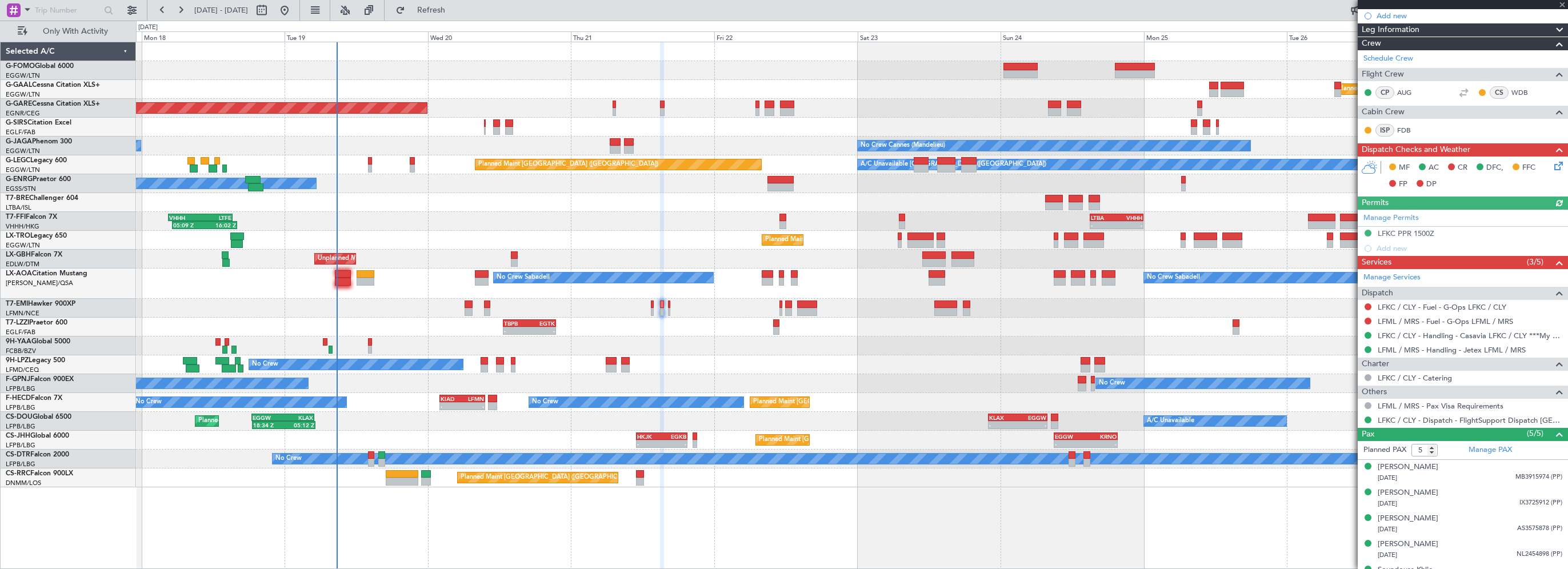
scroll to position [162, 0]
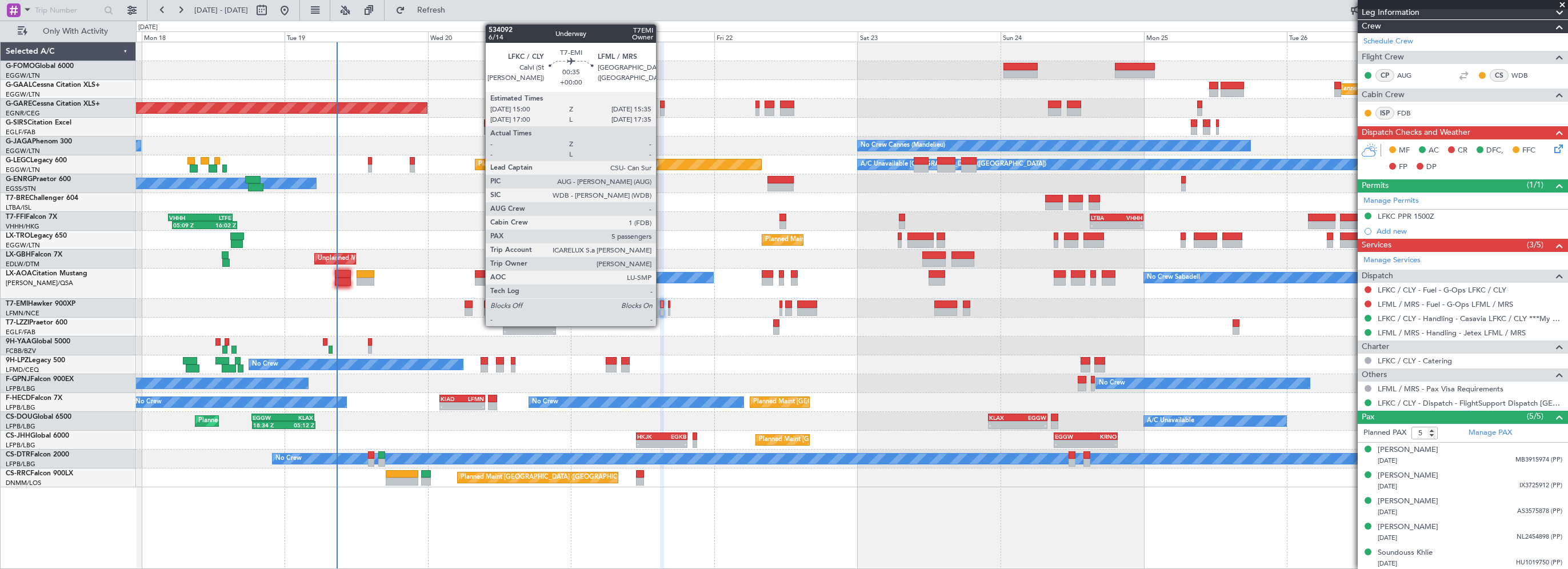
click at [661, 307] on div at bounding box center [661, 304] width 4 height 8
click at [660, 303] on div at bounding box center [661, 304] width 4 height 8
click at [660, 303] on div at bounding box center [661, 304] width 4 height 8
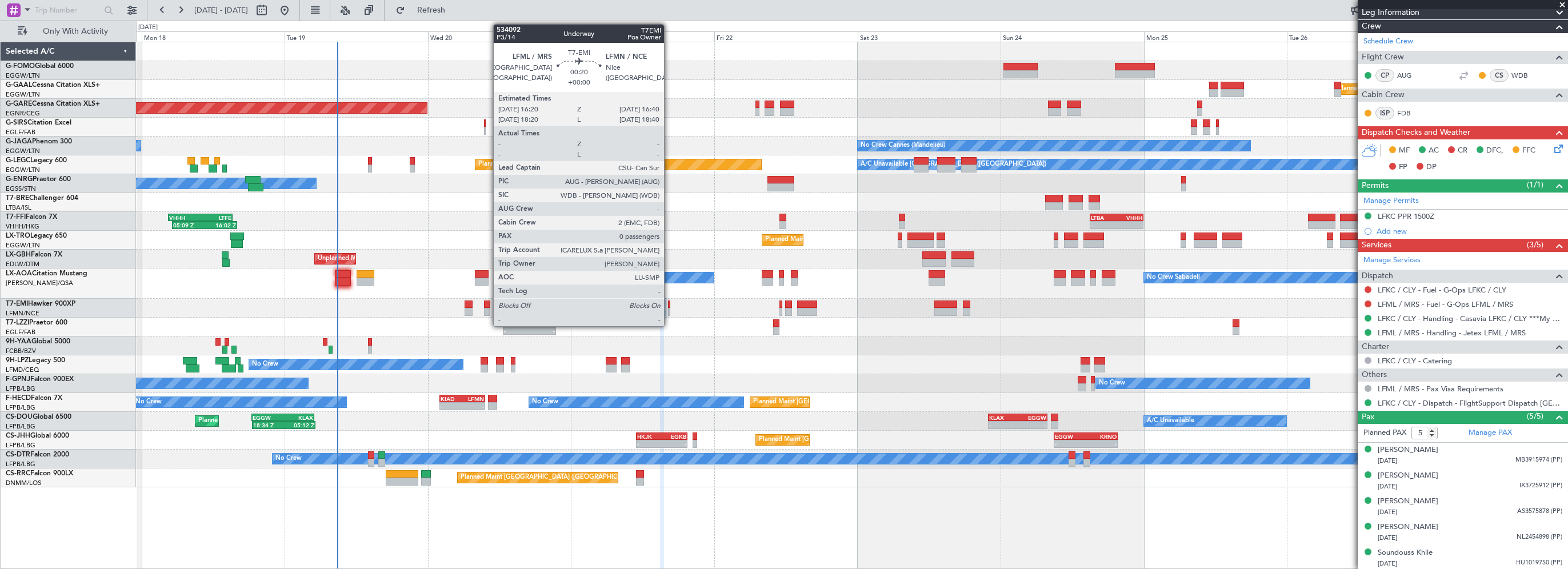
click at [669, 302] on div at bounding box center [668, 304] width 2 height 8
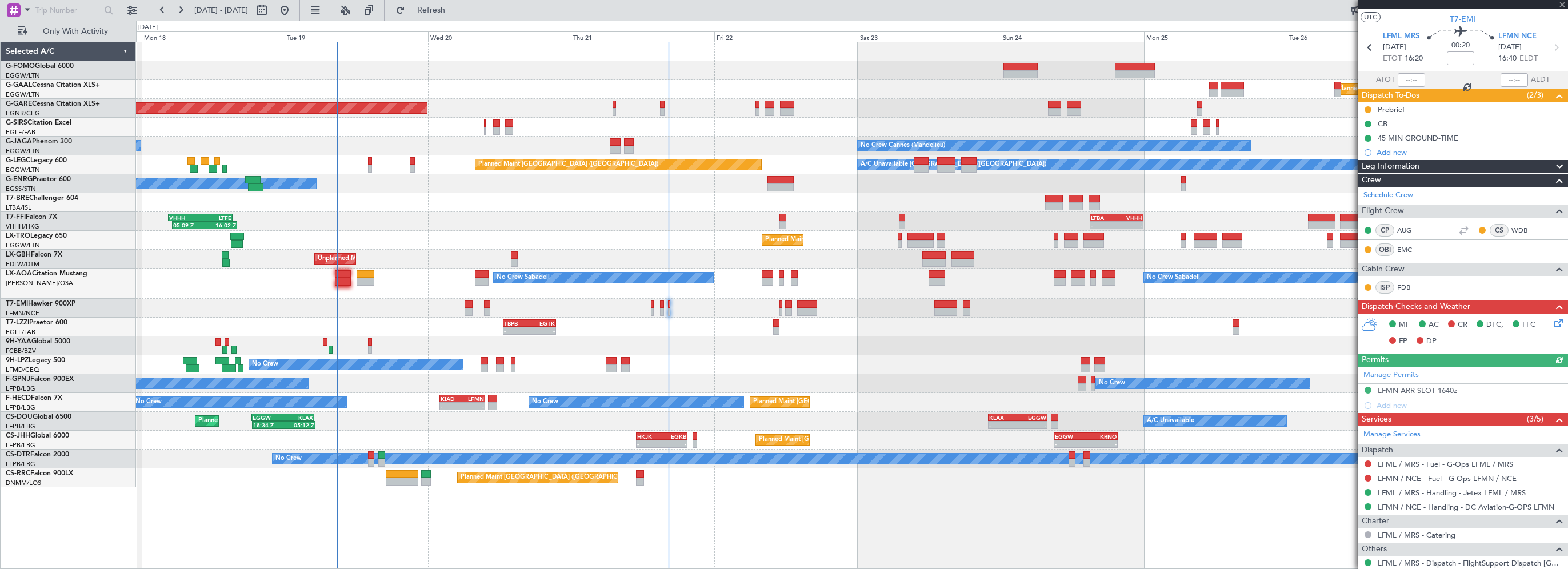
scroll to position [54, 0]
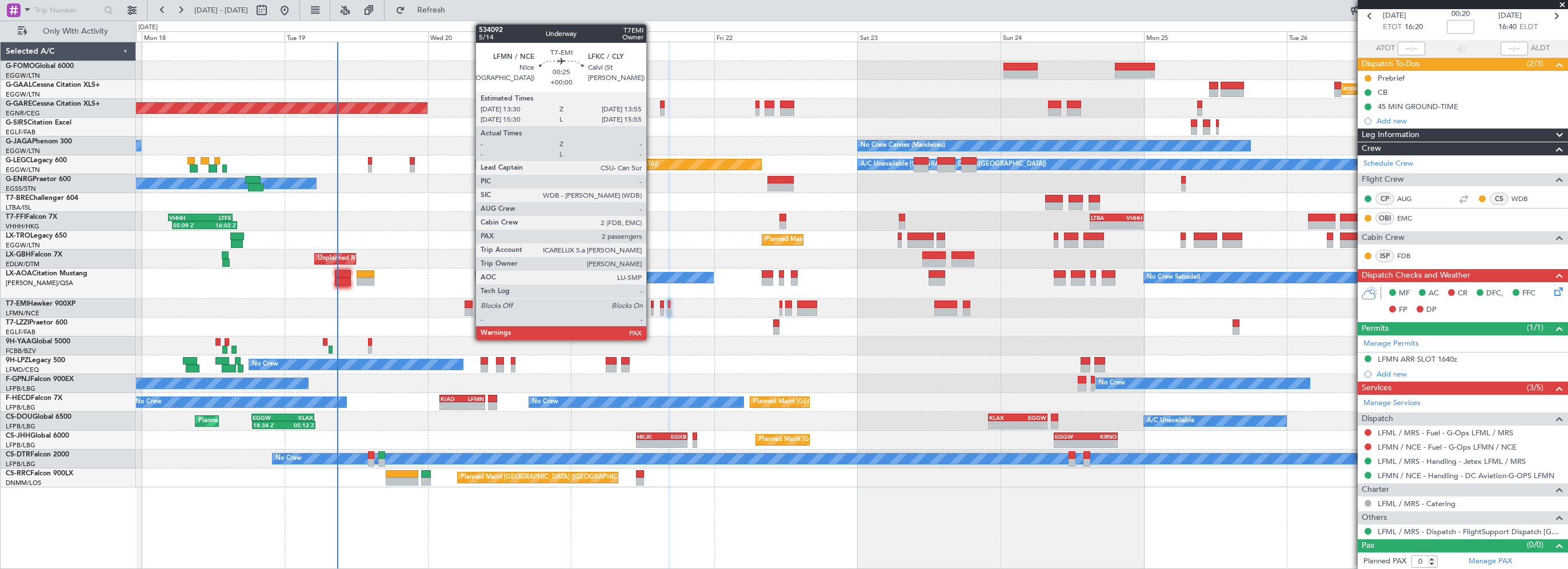
click at [652, 304] on div at bounding box center [652, 304] width 3 height 8
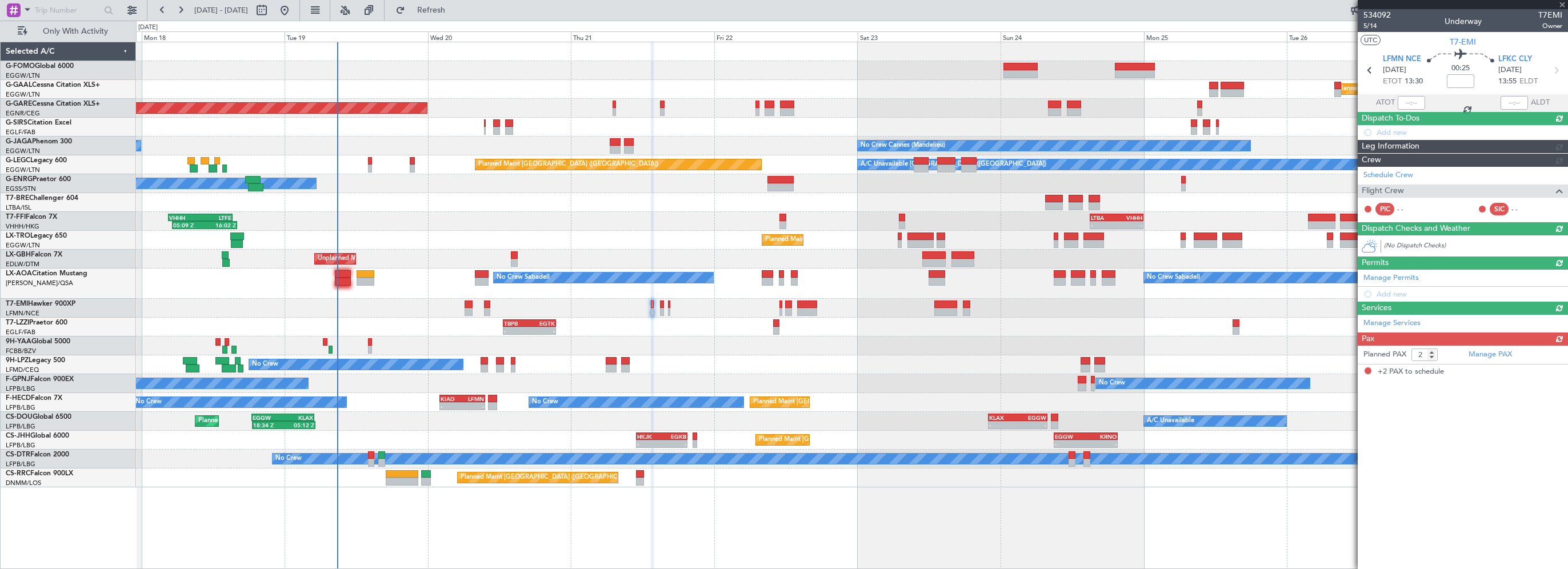
scroll to position [0, 0]
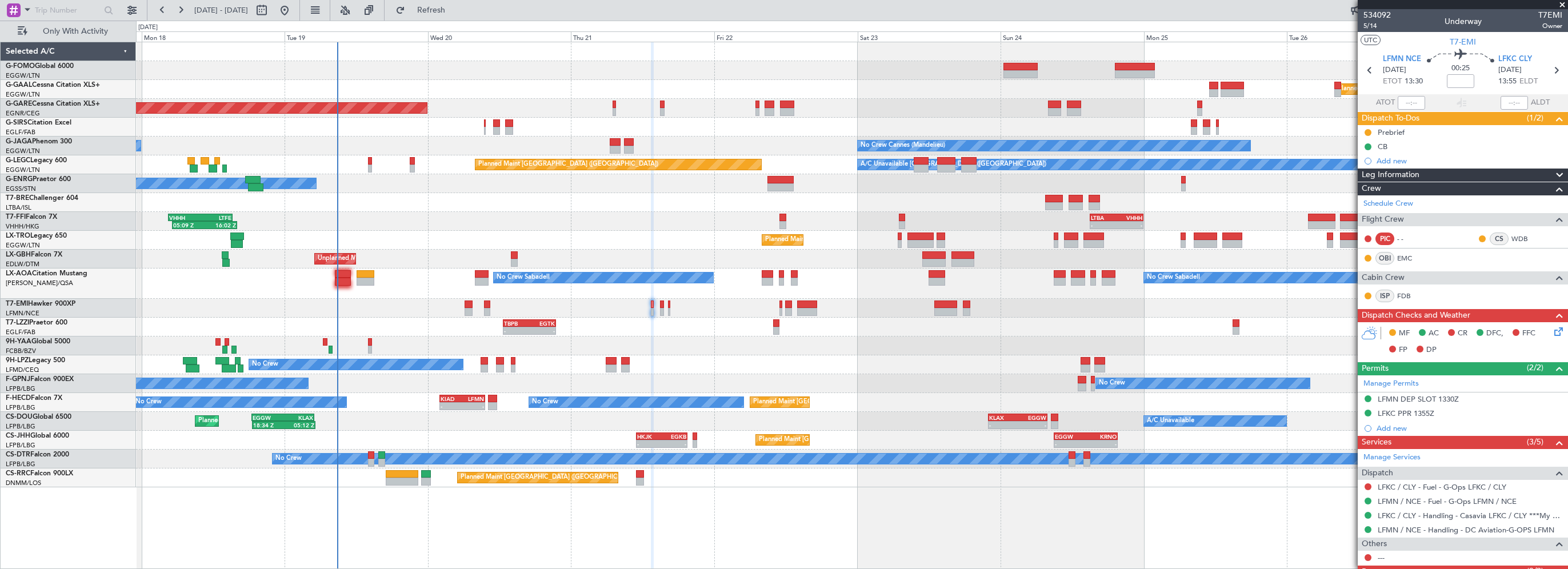
click at [666, 355] on div "No Crew No Crew No Crew" at bounding box center [852, 365] width 1431 height 19
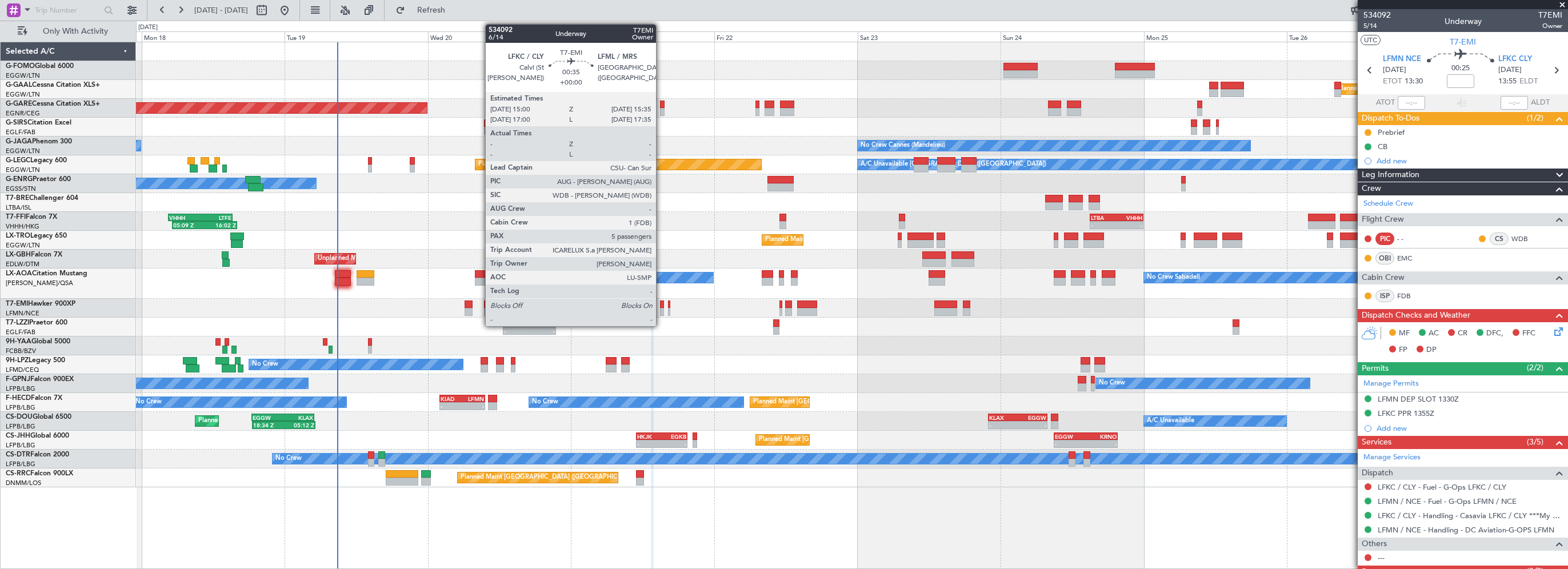
click at [661, 305] on div at bounding box center [661, 304] width 4 height 8
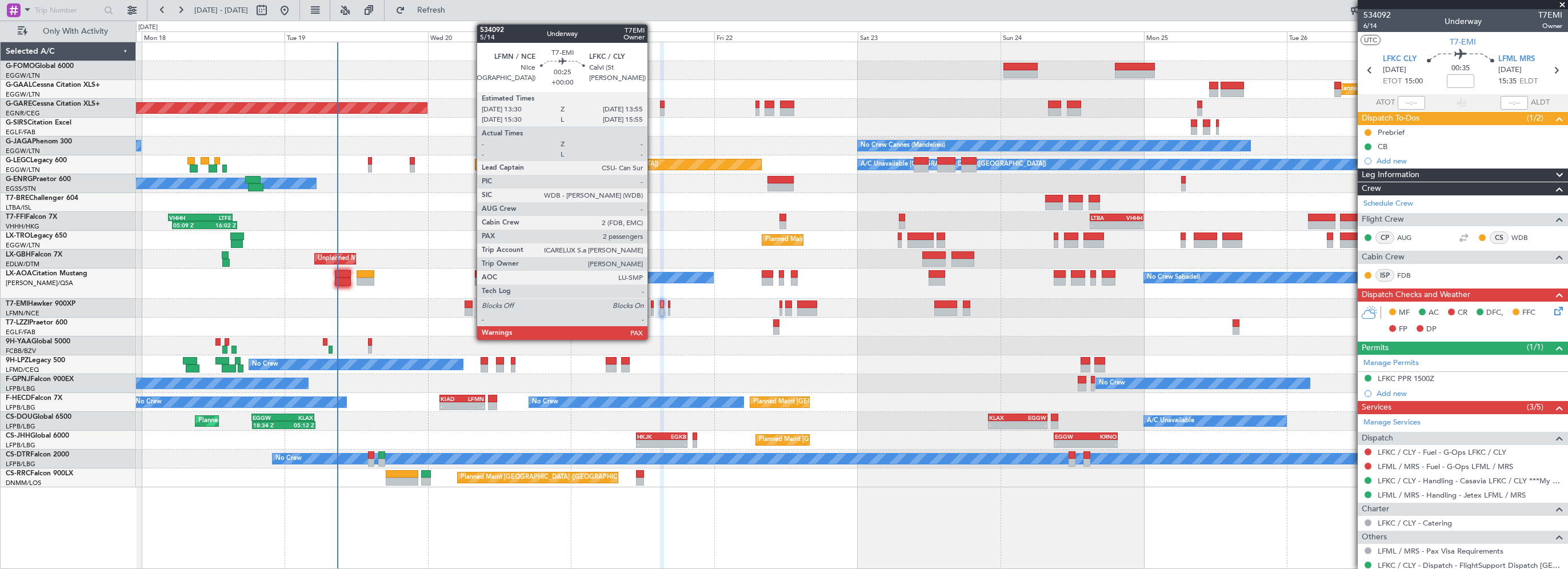
click at [652, 303] on div at bounding box center [652, 304] width 3 height 8
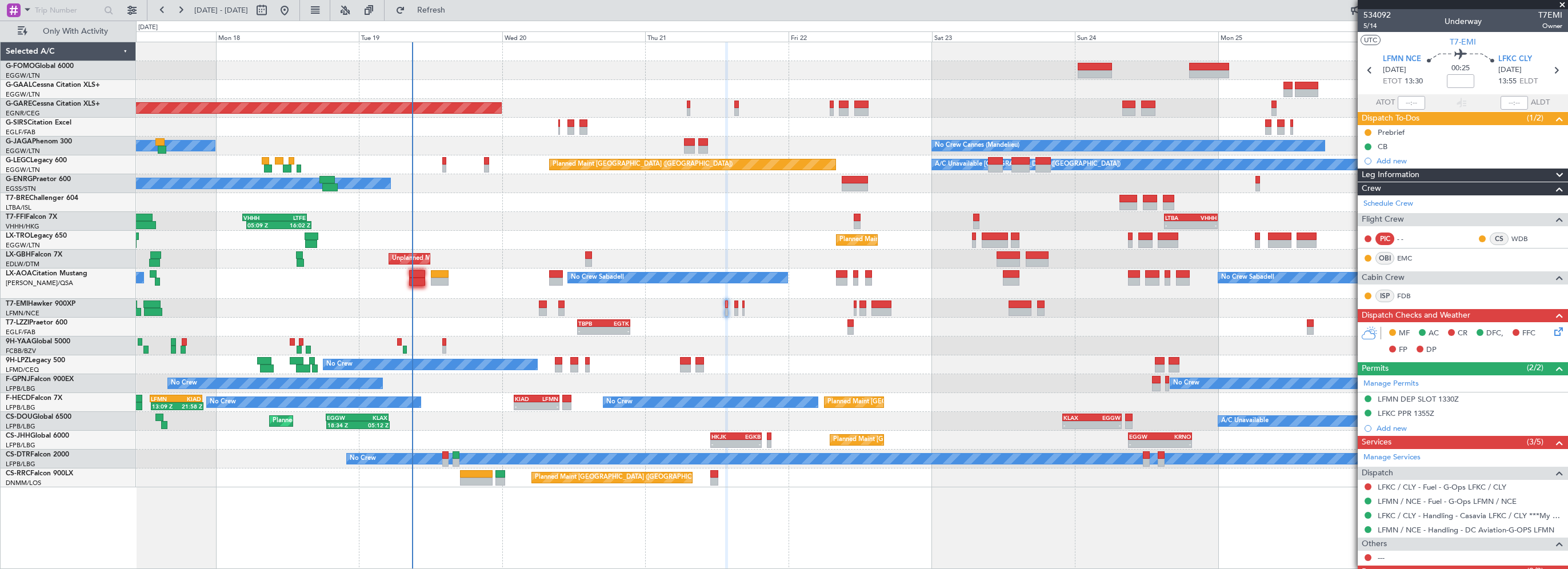
click at [760, 332] on div "Planned Maint Windsor Locks (Bradley Intl) Planned Maint Dusseldorf Unplanned M…" at bounding box center [852, 265] width 1431 height 445
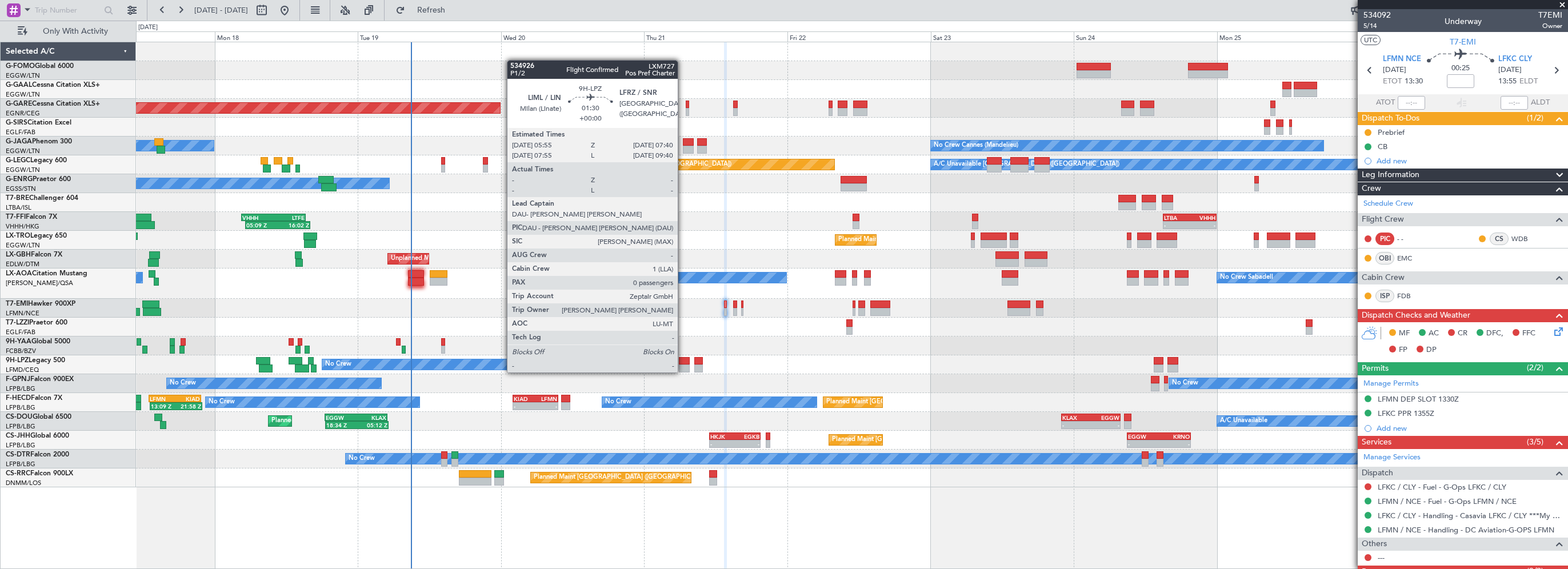
click at [683, 361] on div at bounding box center [684, 361] width 11 height 8
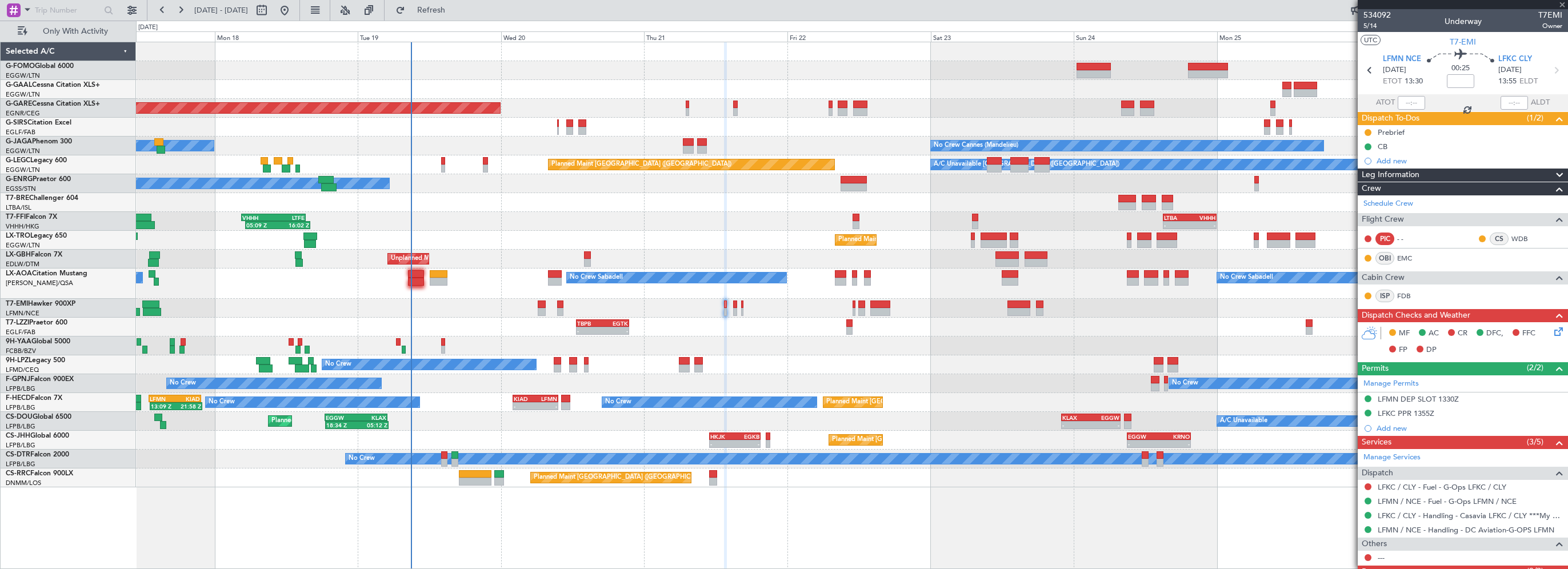
type input "0"
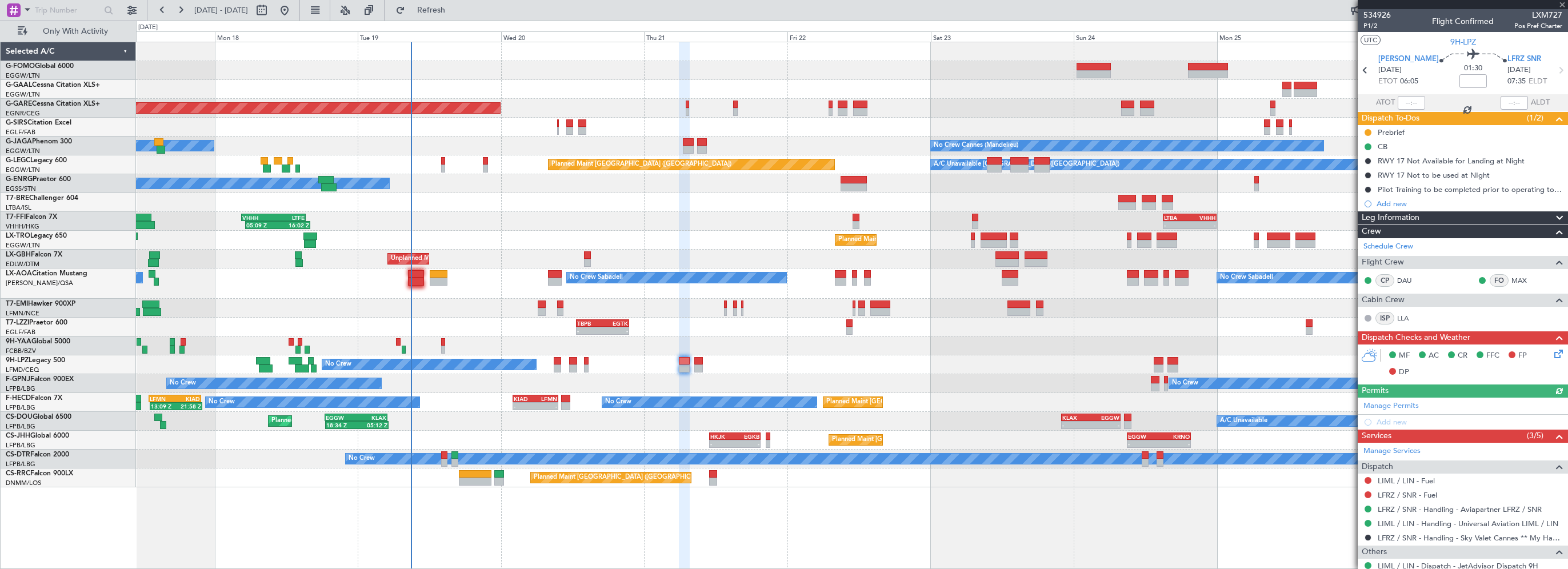
click at [1413, 218] on span "Leg Information" at bounding box center [1390, 218] width 58 height 13
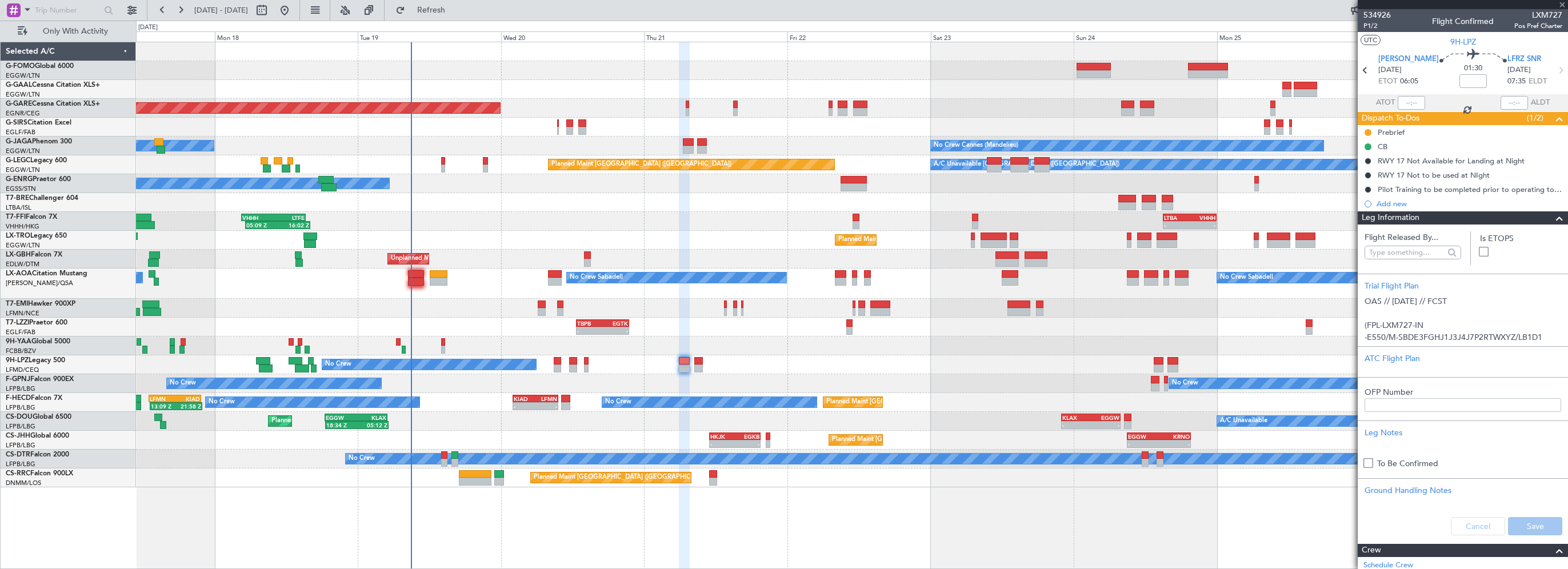
click at [1560, 6] on div at bounding box center [1462, 4] width 211 height 9
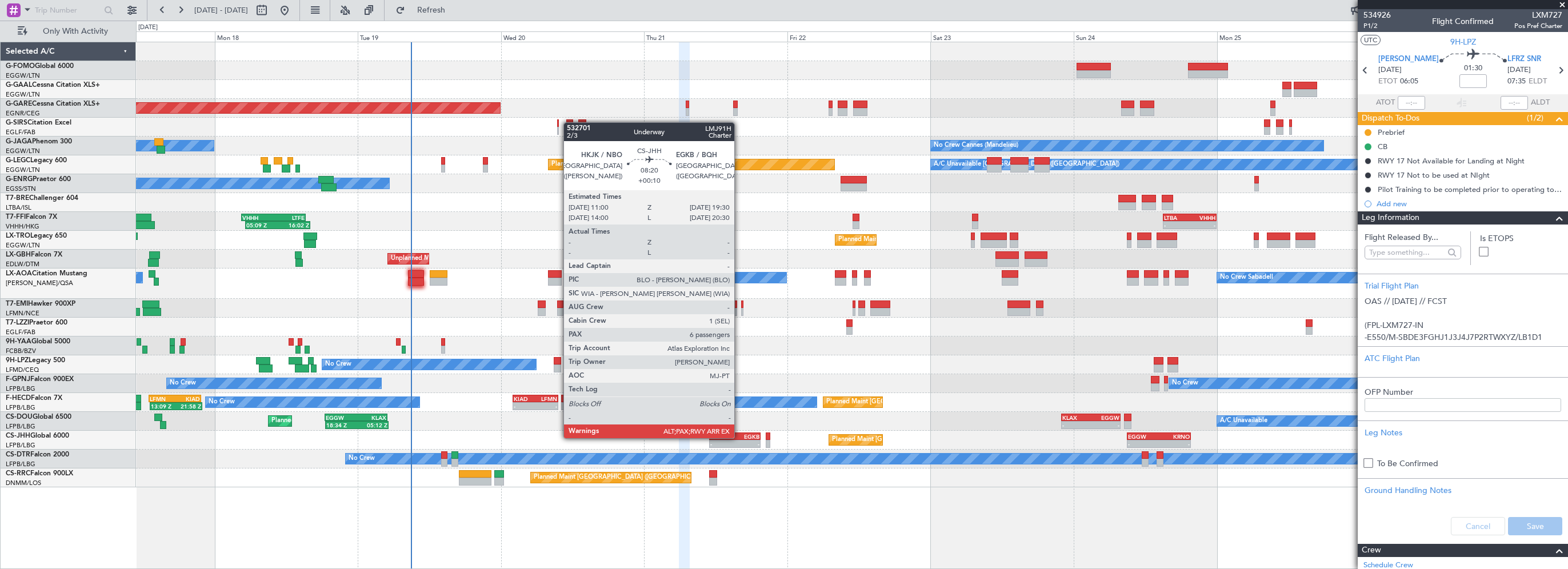
click at [741, 435] on div "EGKB" at bounding box center [747, 436] width 25 height 7
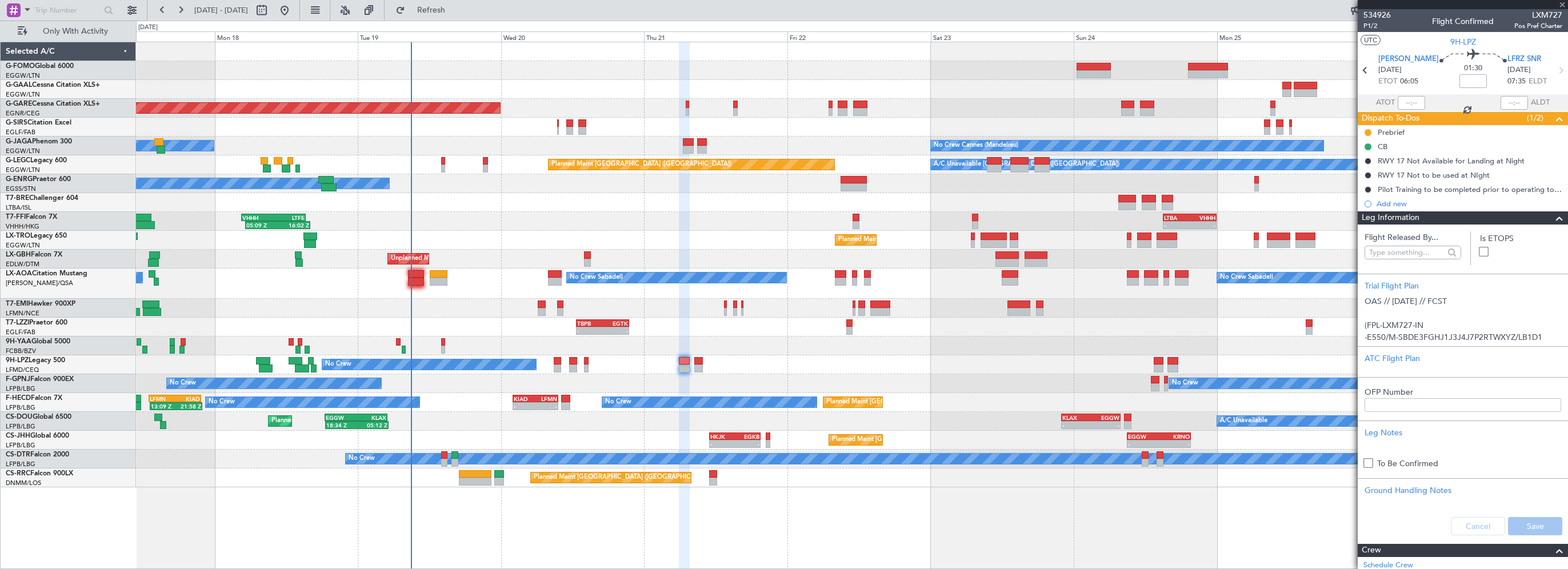
type input "+00:10"
type input "6"
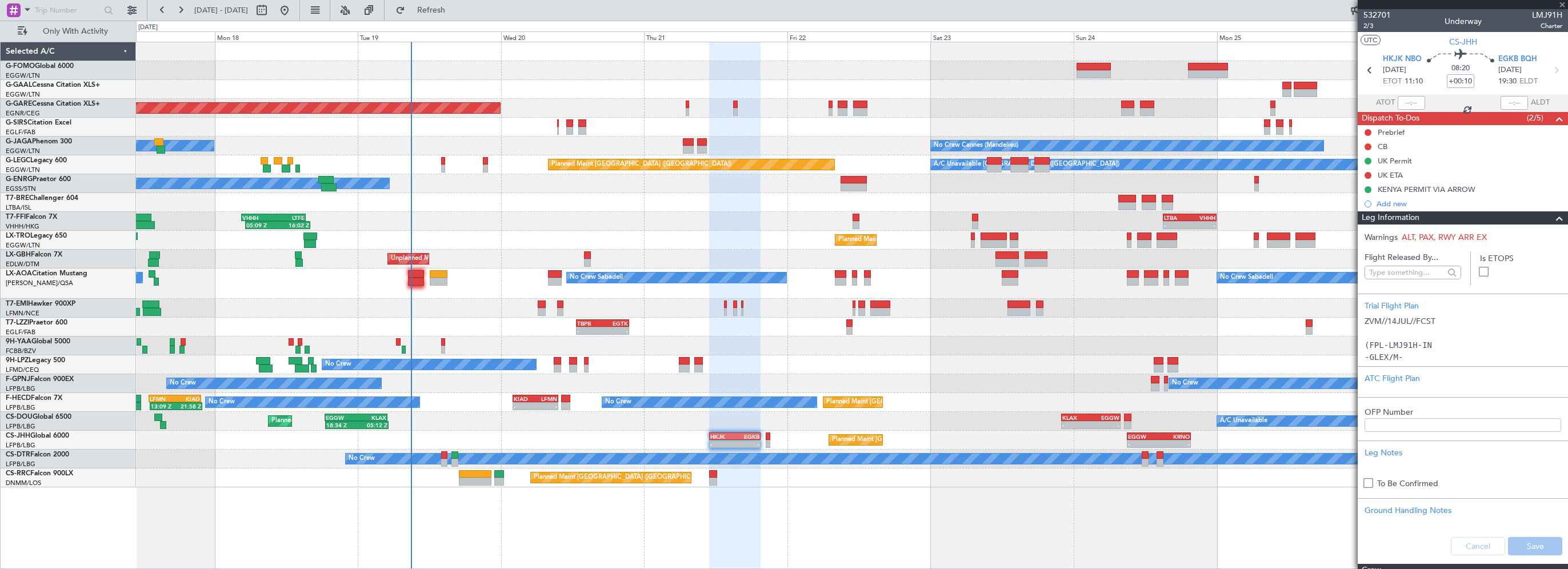
click at [1562, 2] on div at bounding box center [1462, 4] width 211 height 9
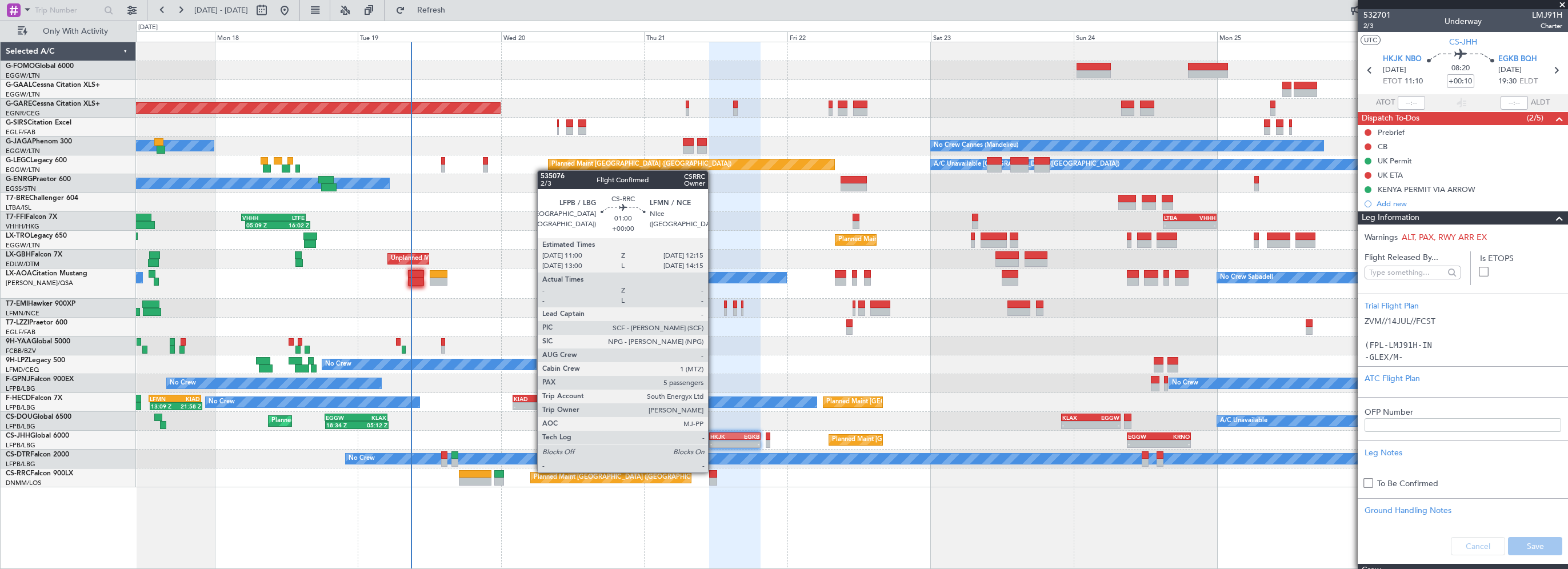
click at [713, 471] on div at bounding box center [713, 474] width 8 height 8
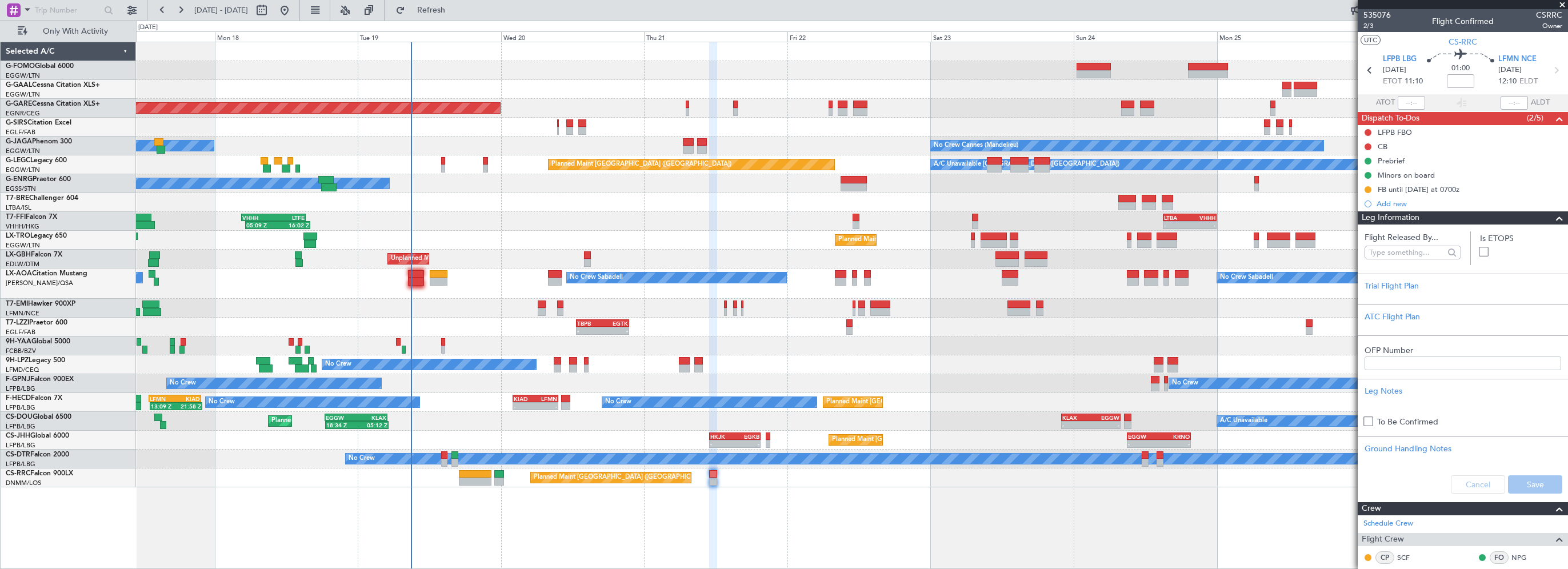
click at [1560, 5] on span at bounding box center [1562, 5] width 11 height 10
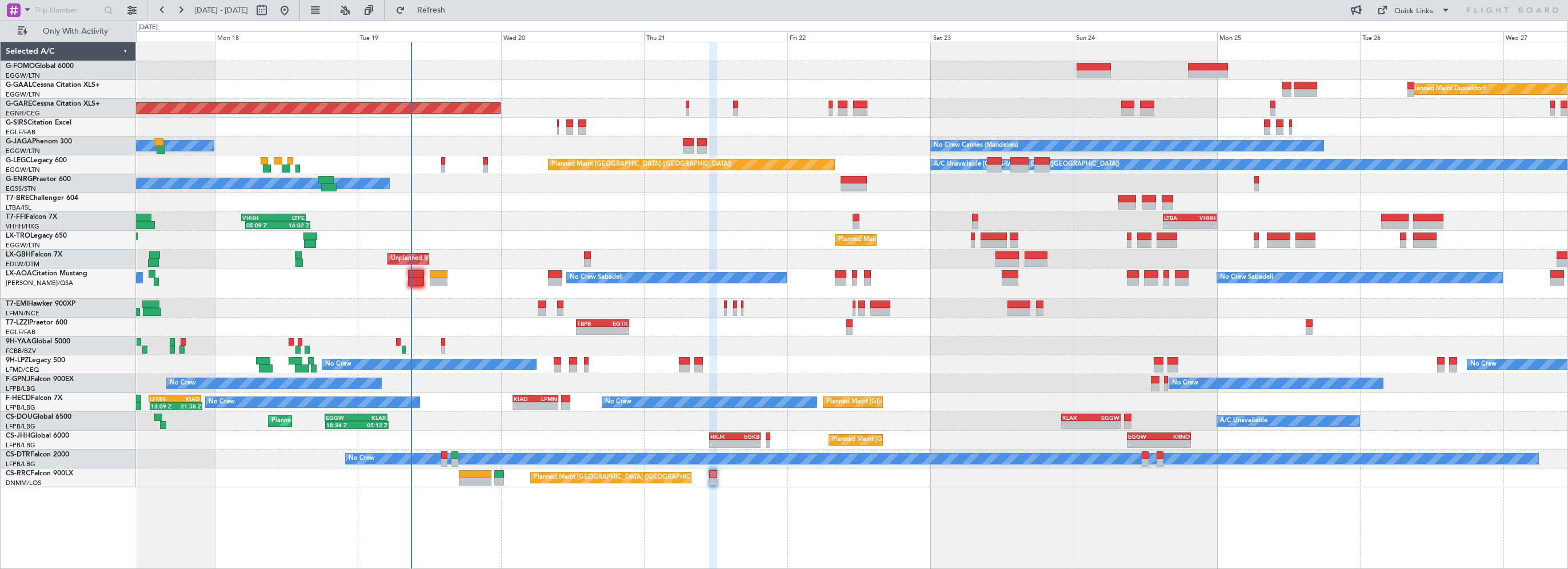
type input "0"
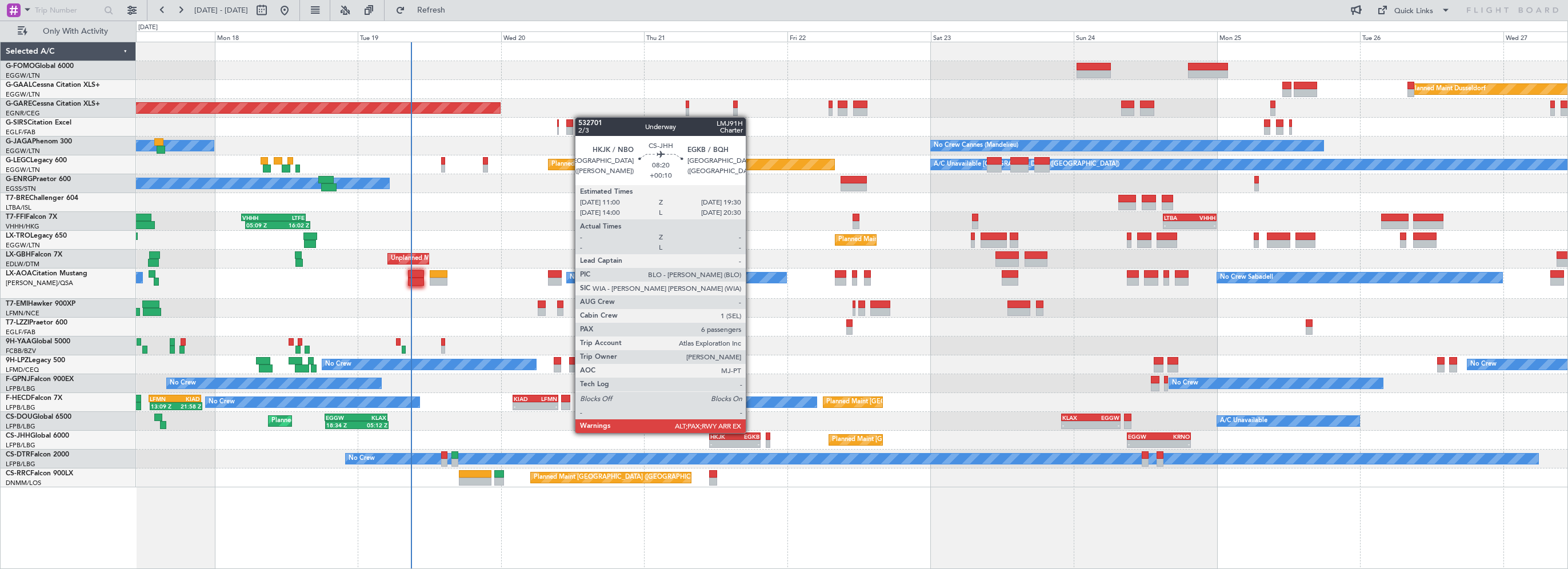
click at [751, 433] on div "EGKB" at bounding box center [747, 436] width 25 height 7
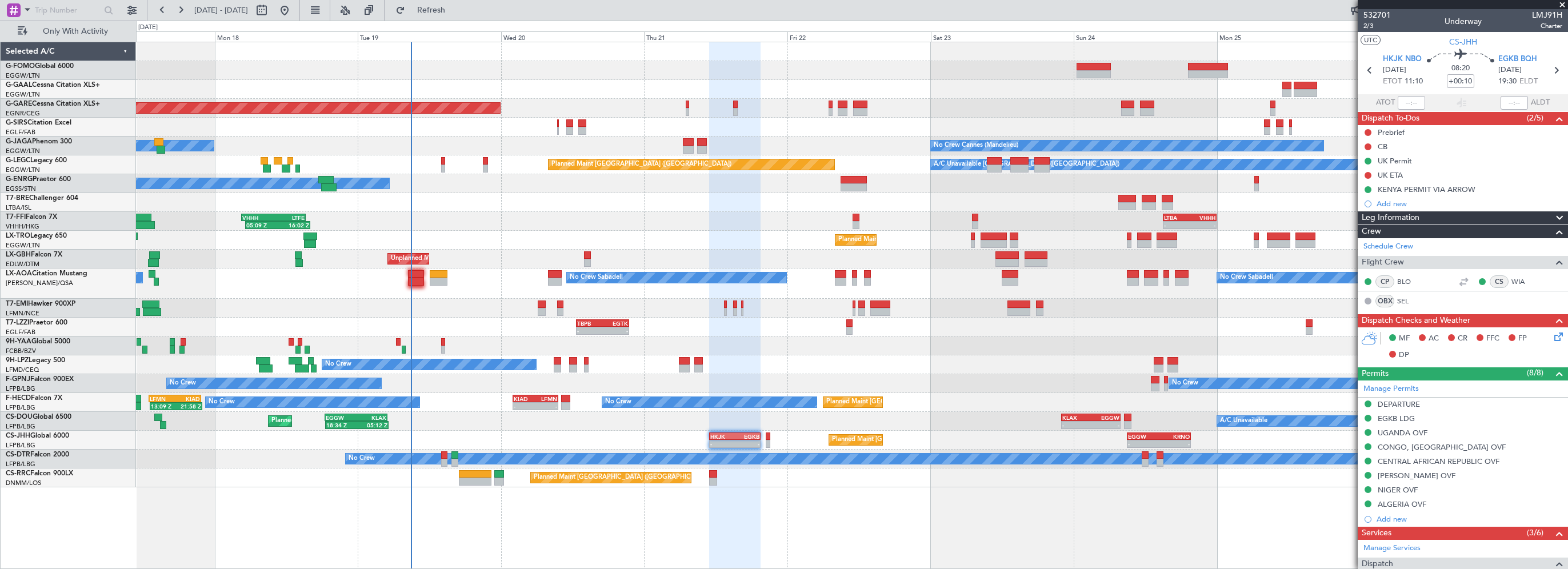
click at [1450, 215] on div "Leg Information" at bounding box center [1462, 218] width 211 height 13
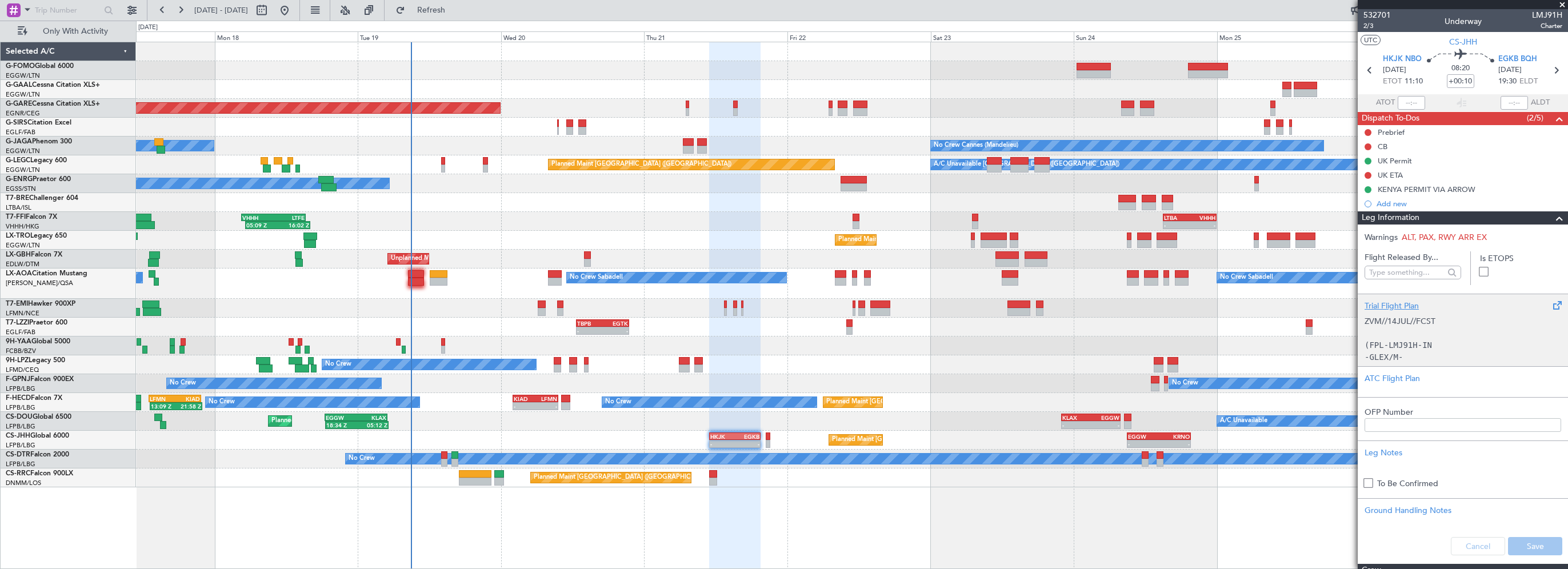
click at [1398, 308] on div "Trial Flight Plan" at bounding box center [1463, 306] width 197 height 12
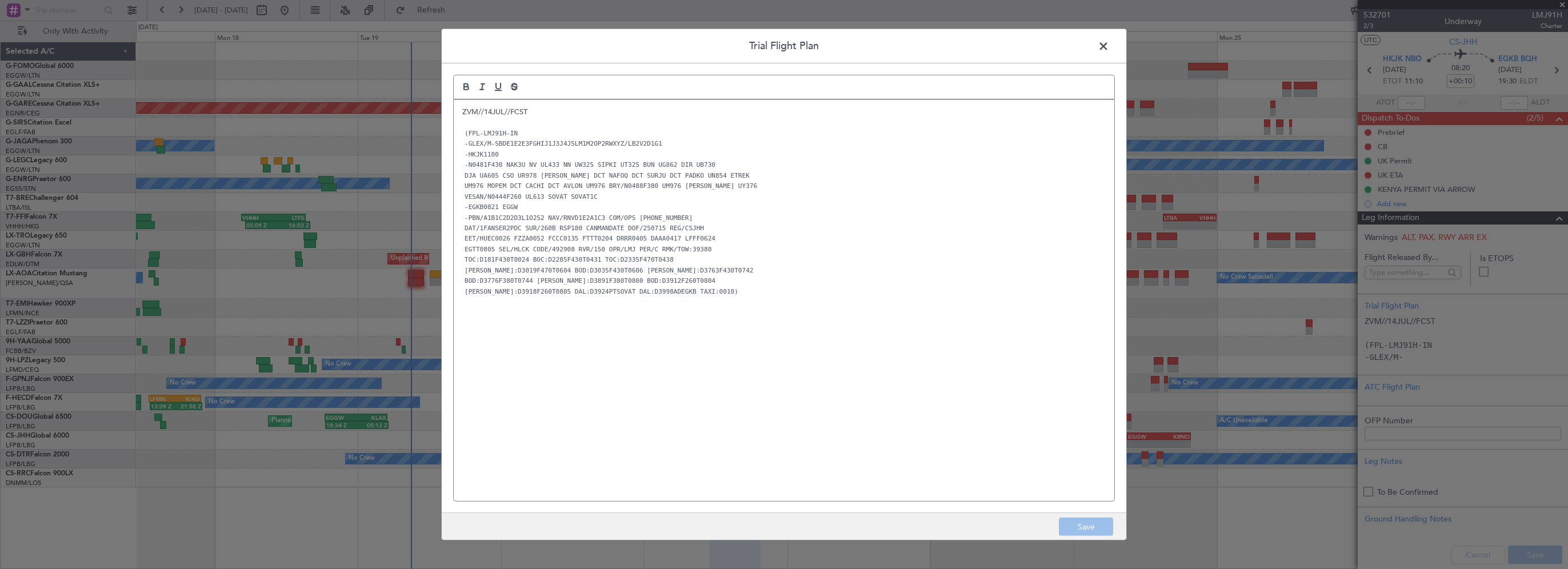
drag, startPoint x: 568, startPoint y: 347, endPoint x: 529, endPoint y: 171, distance: 180.3
click at [568, 347] on div "ZVM//14JUL//FCST (FPL-LMJ91H-IN -GLEX/M-SBDE1E2E3FGHIJ1J3J4J5LM1M2OP2RWXYZ/LB2V…" at bounding box center [784, 300] width 660 height 401
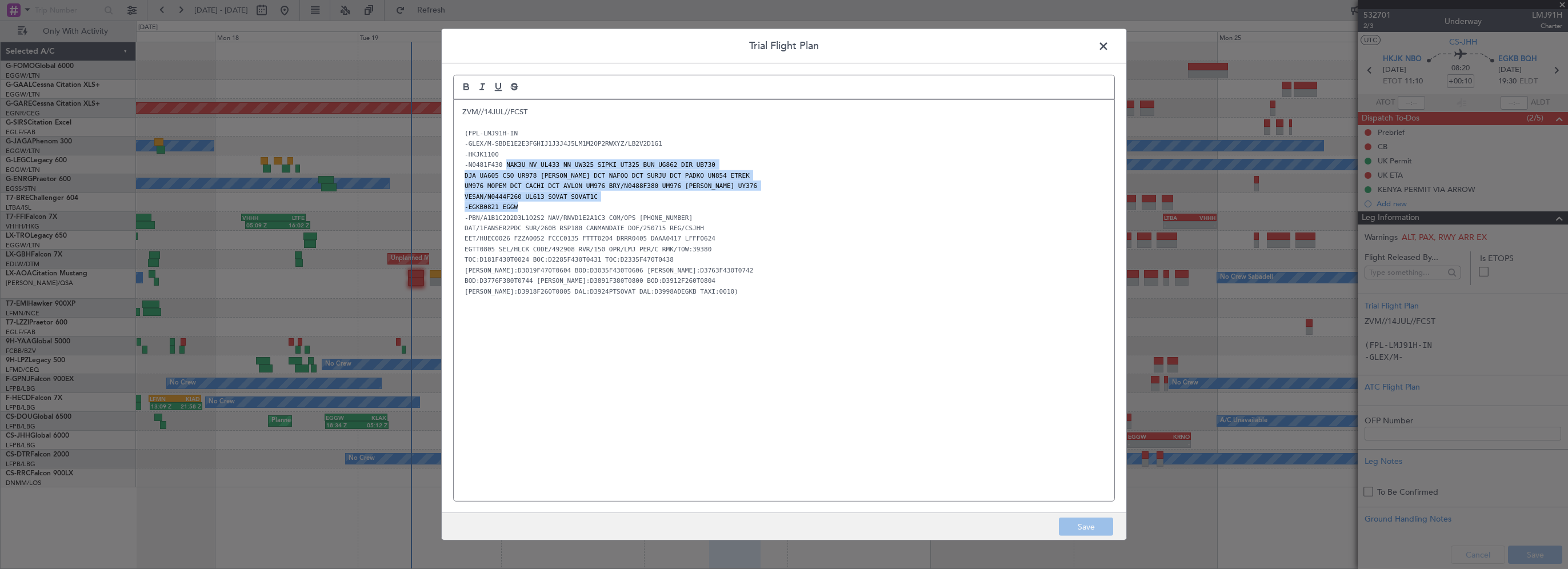
drag, startPoint x: 501, startPoint y: 165, endPoint x: 604, endPoint y: 201, distance: 109.1
click at [604, 201] on div "ZVM//14JUL//FCST (FPL-LMJ91H-IN -GLEX/M-SBDE1E2E3FGHIJ1J3J4J5LM1M2OP2RWXYZ/LB2V…" at bounding box center [784, 300] width 660 height 401
click at [614, 202] on p "-EGKB0821 EGGW" at bounding box center [784, 206] width 644 height 10
click at [504, 177] on code "DJA UA605 CSO UR978 KAMER DCT NAFOQ DCT SURJU DCT PADKO UN854 ETREK" at bounding box center [607, 175] width 290 height 10
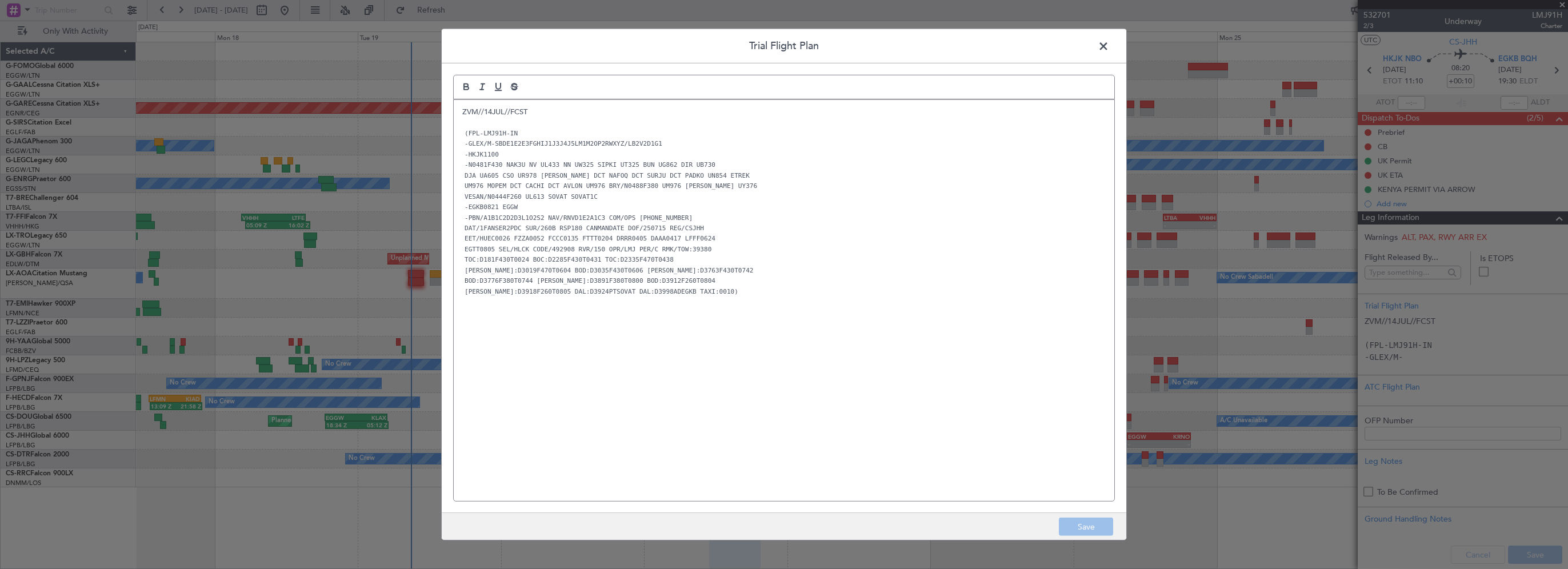
click at [503, 165] on code "-N0481F430 NAK3U NV UL433 NN UW325 SIPKI UT325 BUN UG862 DIR UB730" at bounding box center [589, 165] width 255 height 10
drag, startPoint x: 603, startPoint y: 198, endPoint x: 591, endPoint y: 191, distance: 13.9
click at [604, 198] on p "VESAN/N0444F260 UL613 SOVAT SOVAT1C" at bounding box center [784, 195] width 644 height 10
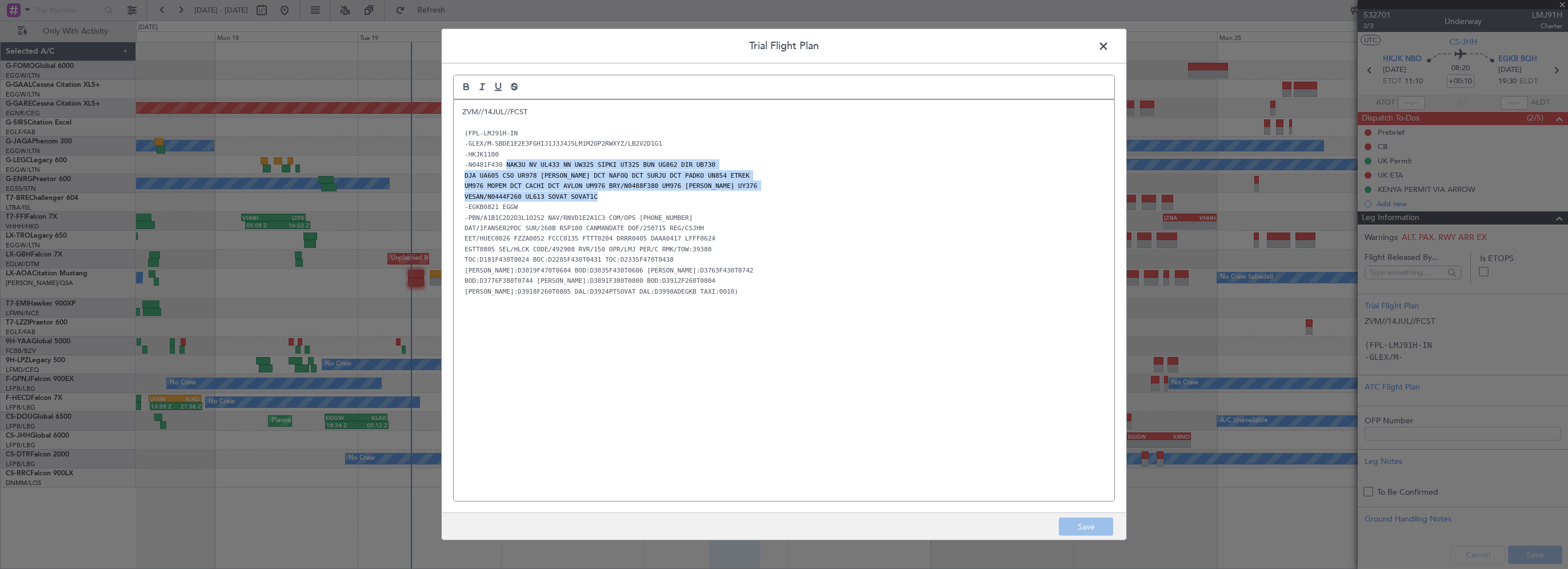
drag, startPoint x: 501, startPoint y: 162, endPoint x: 592, endPoint y: 194, distance: 96.5
click at [592, 194] on div "ZVM//14JUL//FCST (FPL-LMJ91H-IN -GLEX/M-SBDE1E2E3FGHIJ1J3J4J5LM1M2OP2RWXYZ/LB2V…" at bounding box center [784, 300] width 660 height 401
copy div "NAK3U NV UL433 NN UW325 SIPKI UT325 BUN UG862 DIR UB730 DJA UA605 CSO UR978 KAM…"
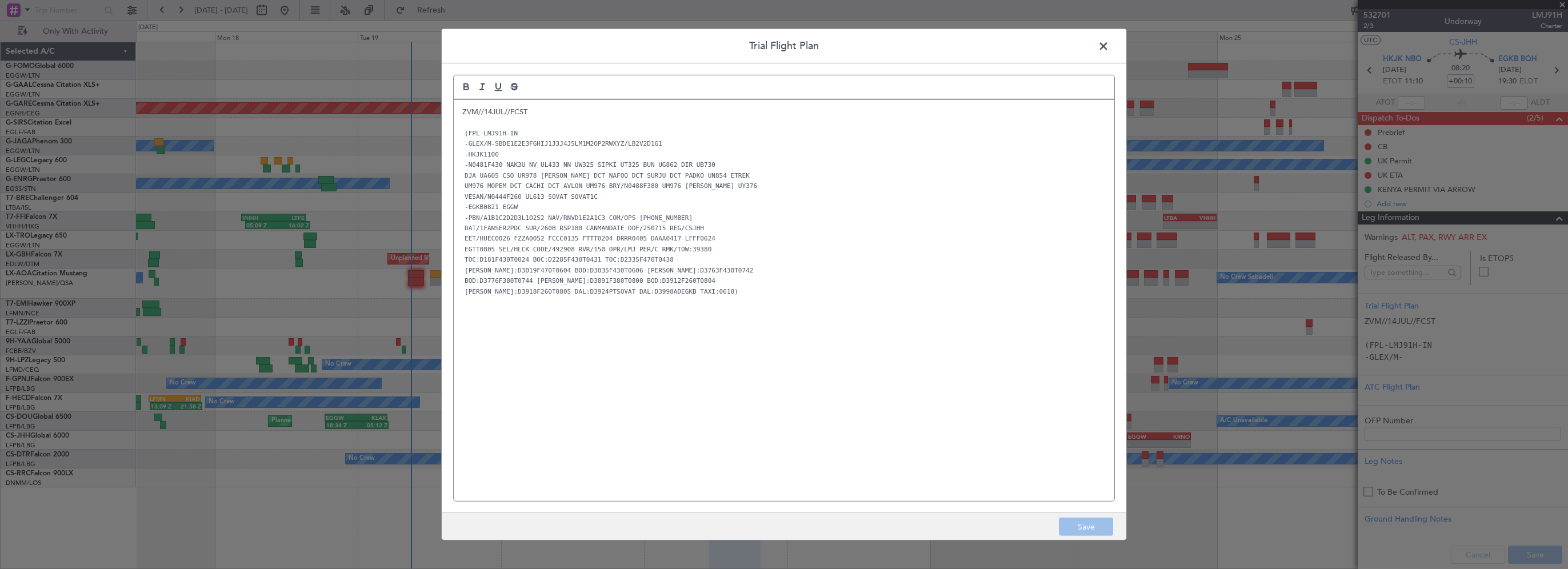
drag, startPoint x: 1108, startPoint y: 39, endPoint x: 1122, endPoint y: 40, distance: 14.0
click at [1109, 39] on span at bounding box center [1109, 49] width 0 height 23
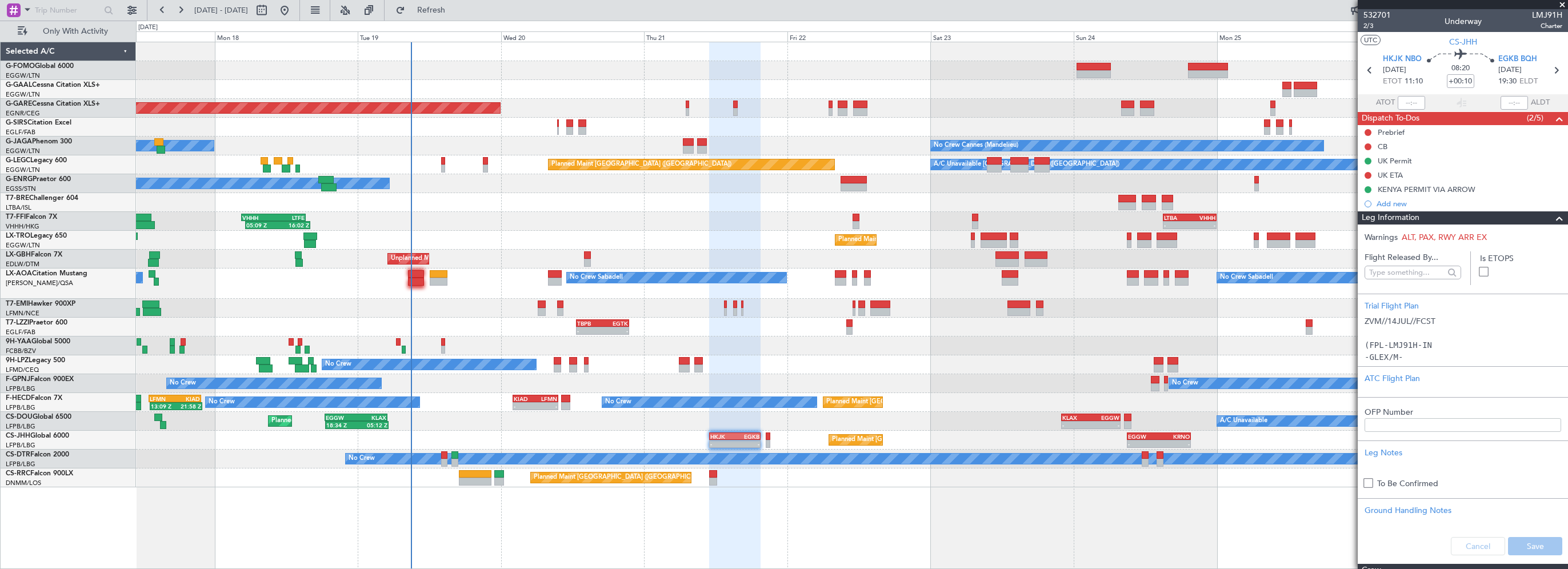
drag, startPoint x: 1551, startPoint y: 218, endPoint x: 941, endPoint y: 254, distance: 611.1
click at [1552, 218] on span at bounding box center [1558, 218] width 14 height 14
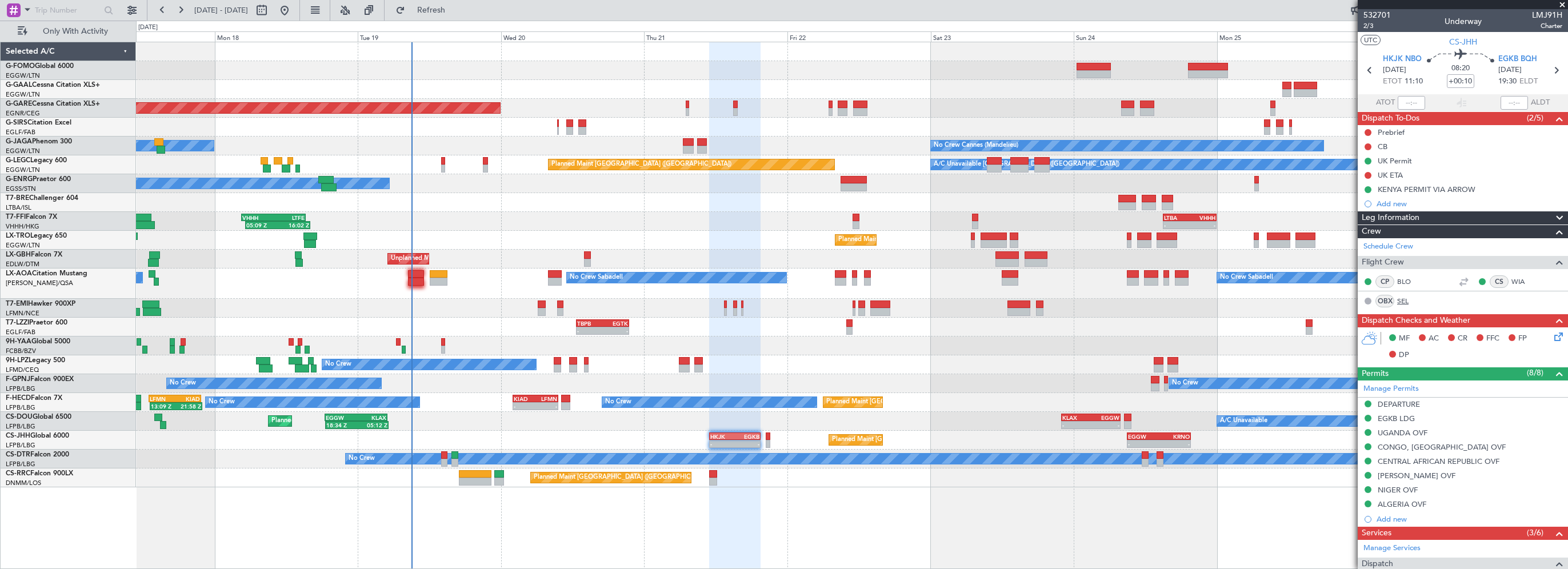
click at [1406, 298] on link "SEL" at bounding box center [1410, 301] width 26 height 10
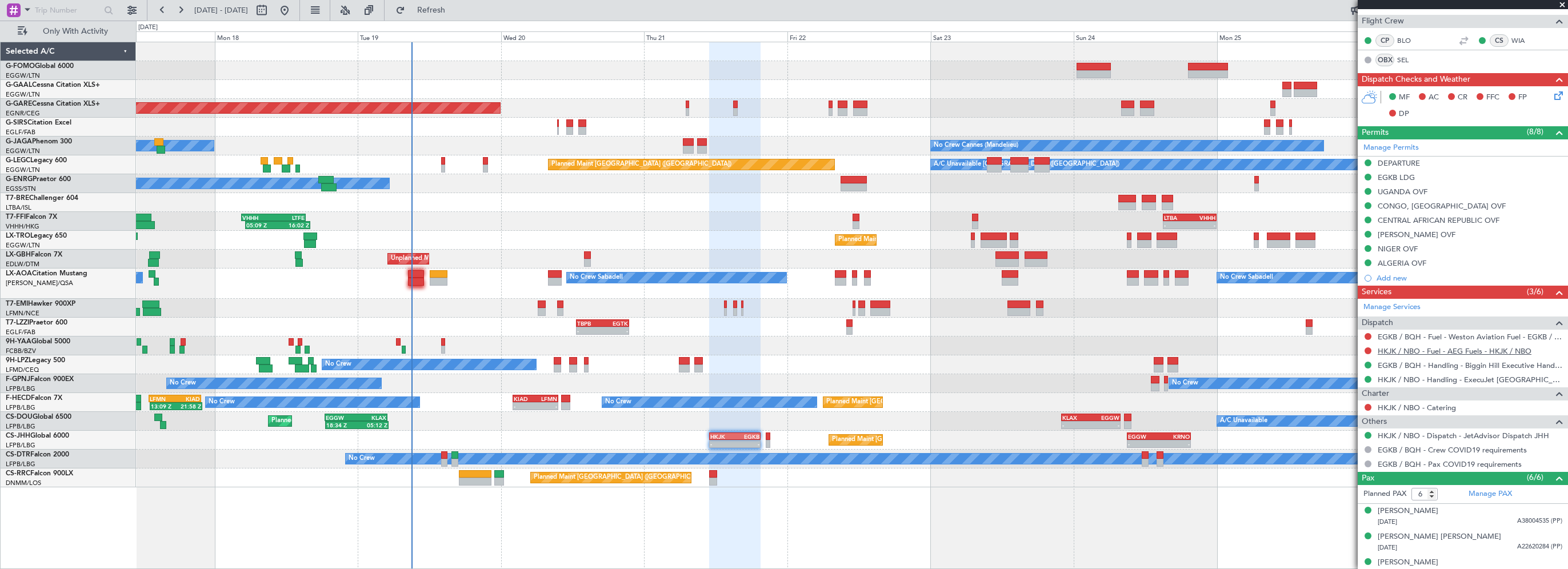
scroll to position [328, 0]
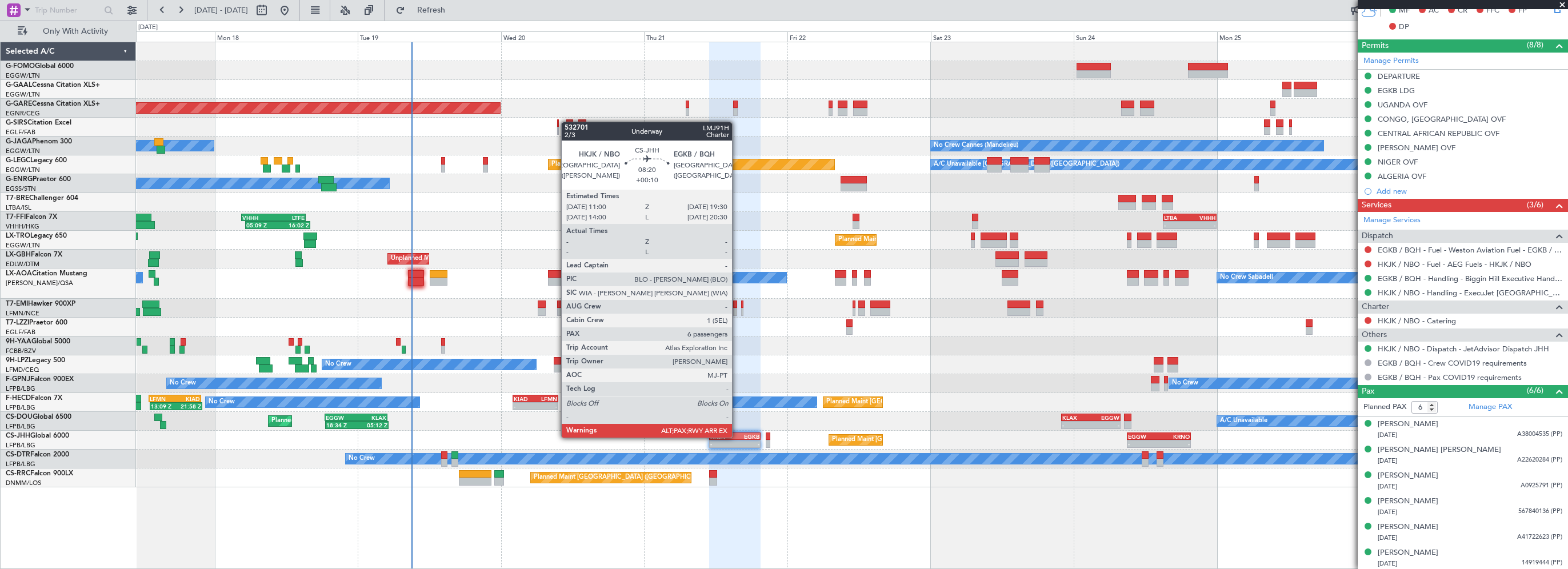
click at [737, 436] on div "EGKB" at bounding box center [747, 436] width 25 height 7
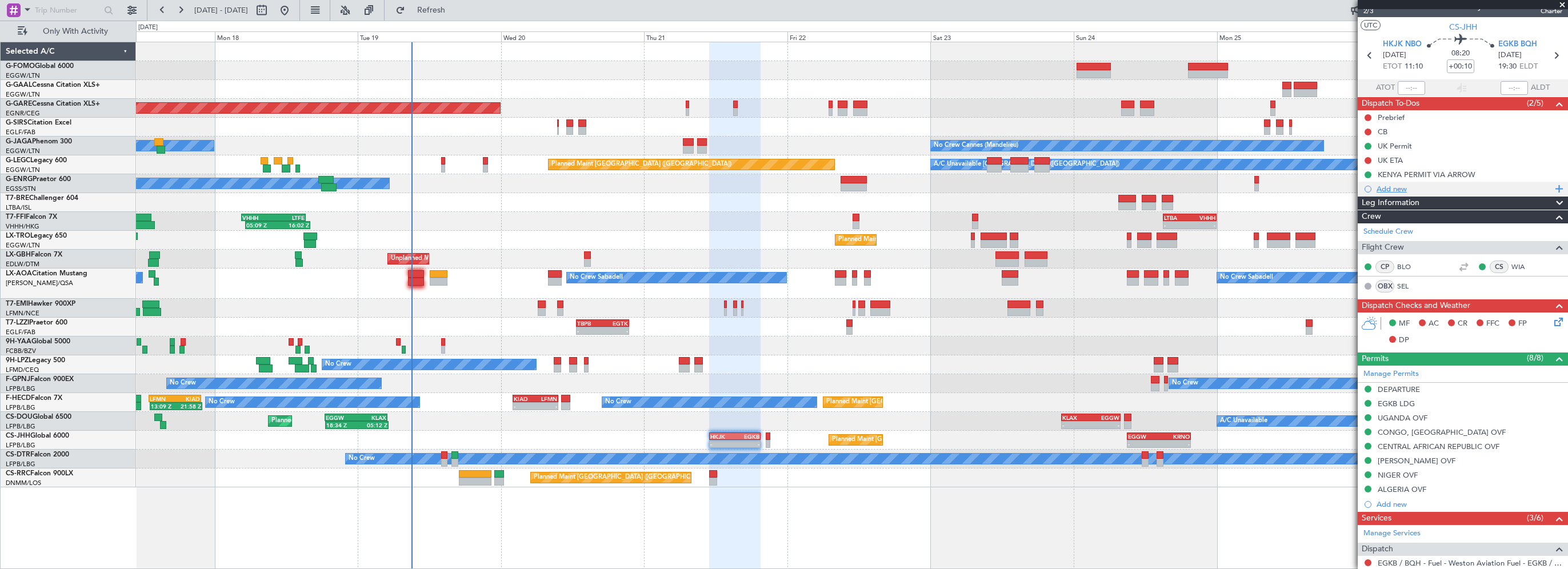
scroll to position [0, 0]
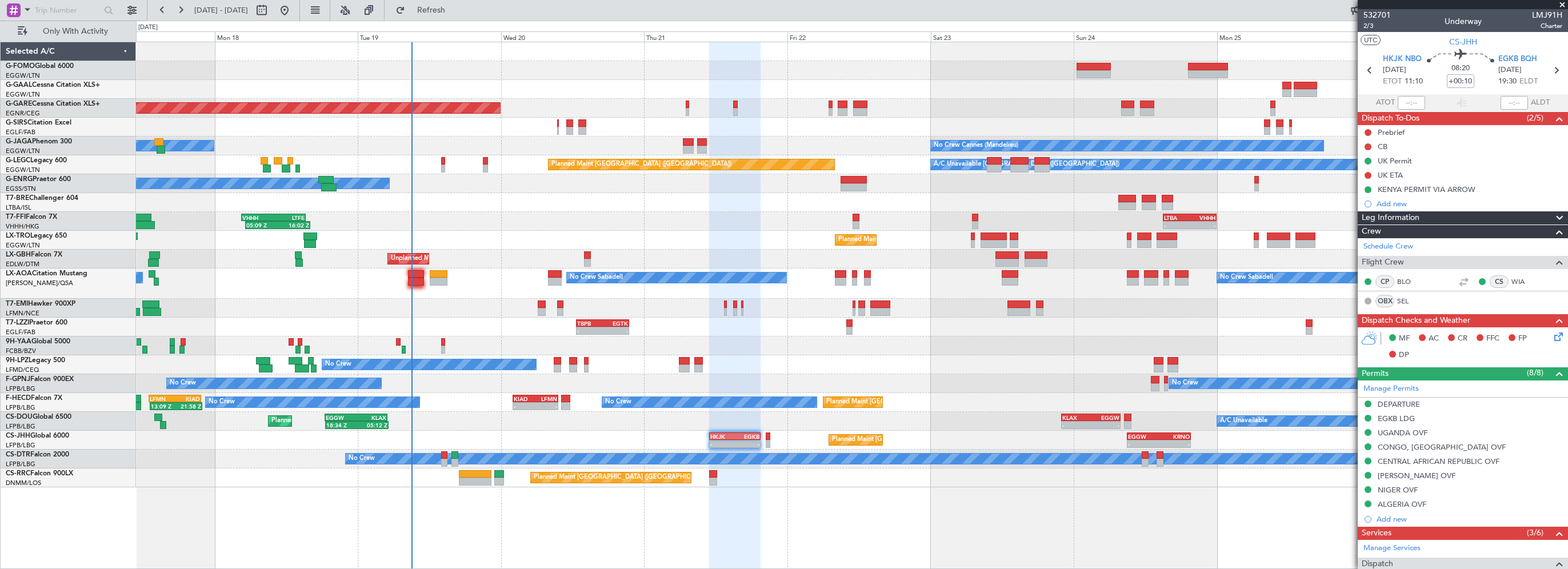
click at [1430, 219] on div "Leg Information" at bounding box center [1462, 218] width 211 height 13
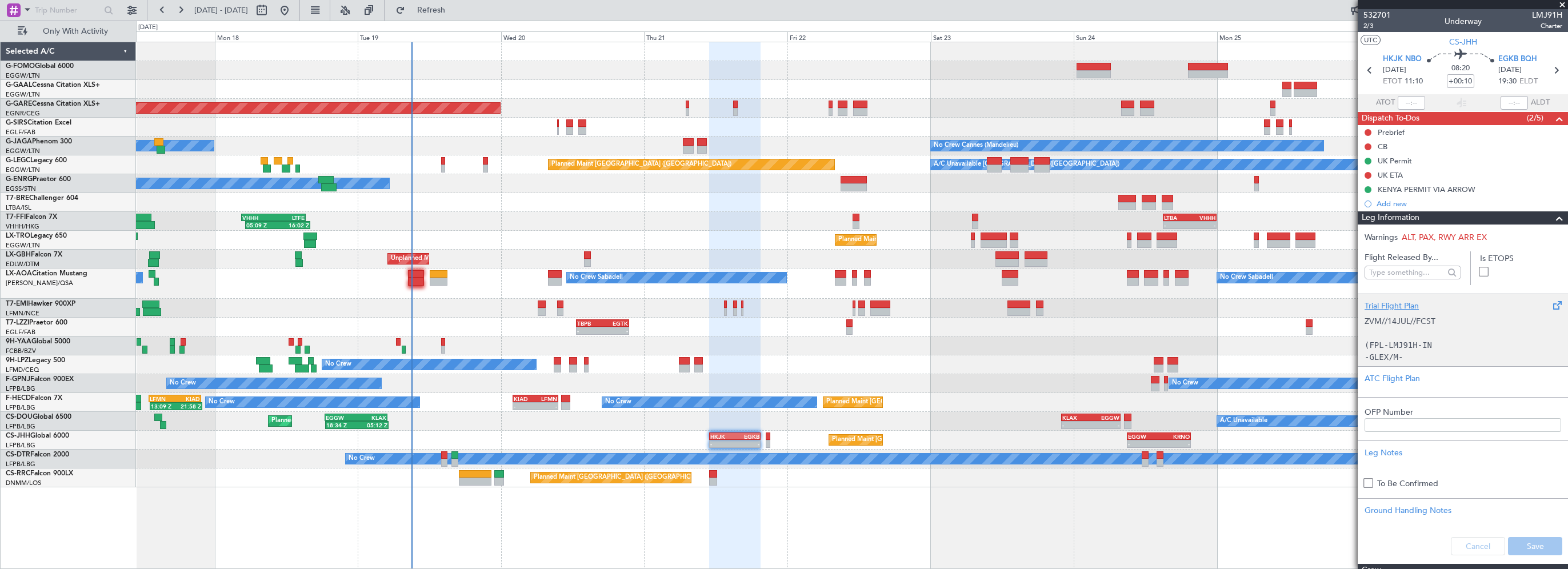
click at [1411, 308] on div "Trial Flight Plan" at bounding box center [1463, 306] width 197 height 12
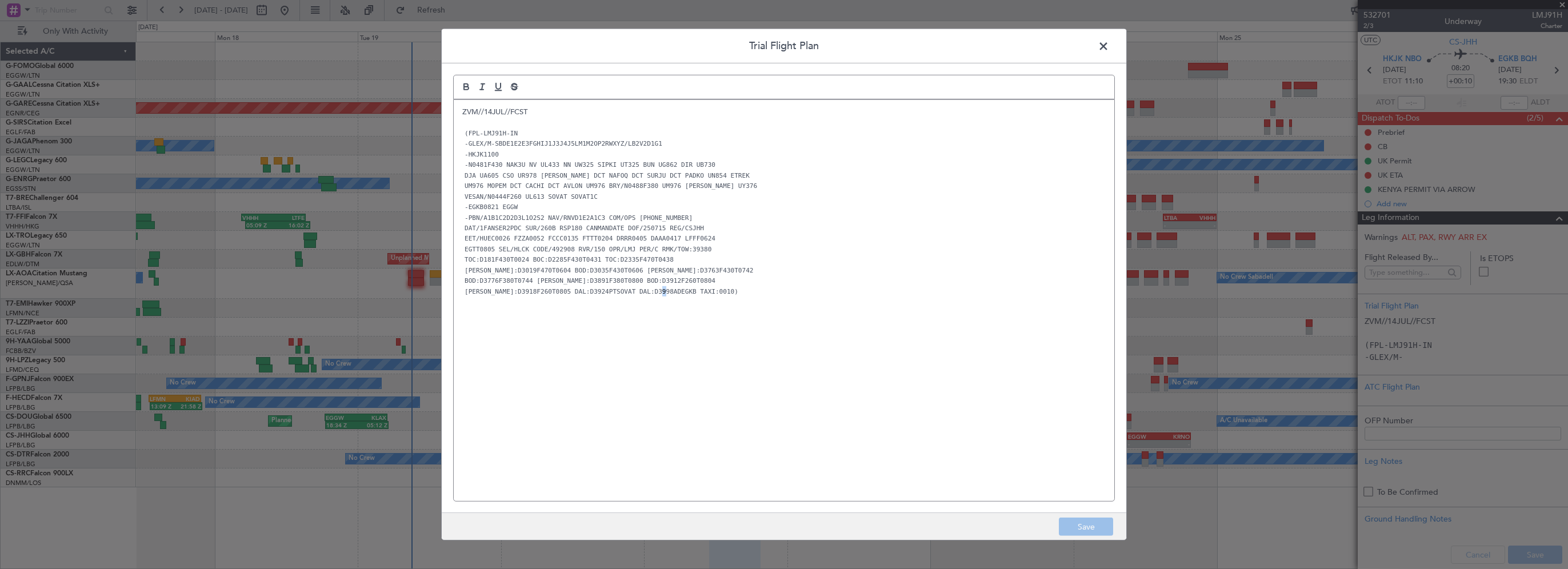
click at [648, 372] on div "ZVM//14JUL//FCST (FPL-LMJ91H-IN -GLEX/M-SBDE1E2E3FGHIJ1J3J4J5LM1M2OP2RWXYZ/LB2V…" at bounding box center [784, 300] width 660 height 401
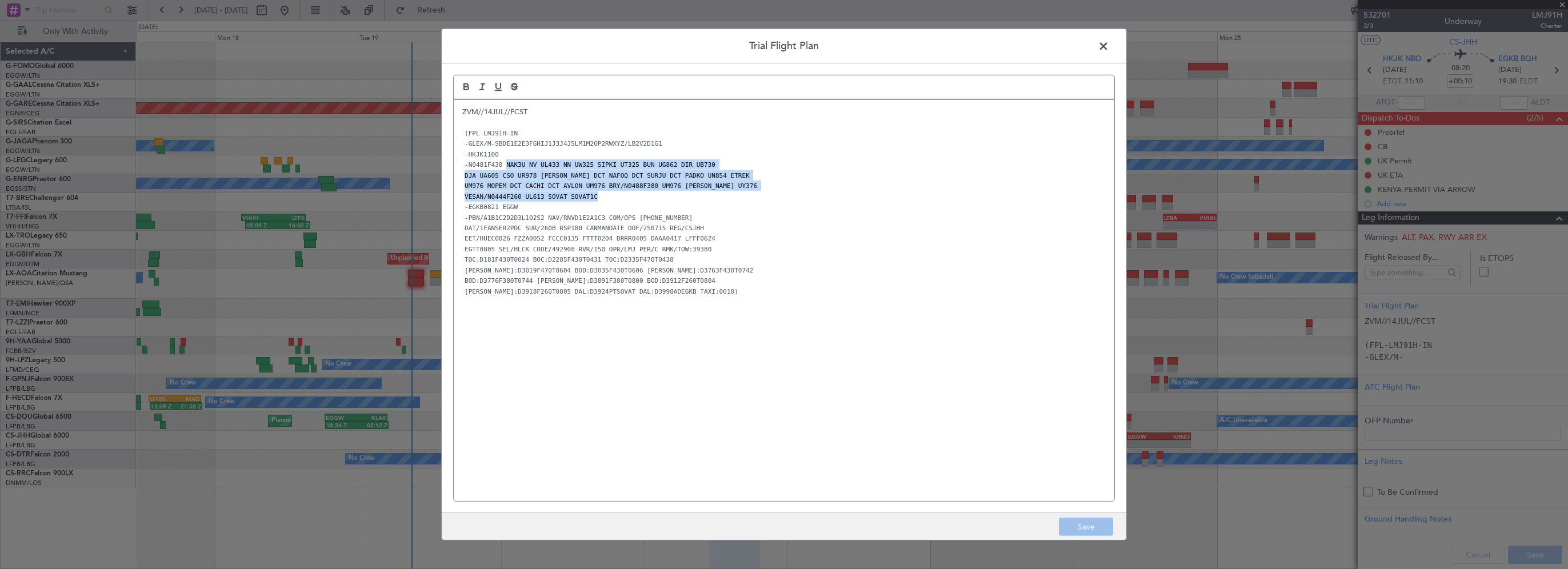
drag, startPoint x: 503, startPoint y: 166, endPoint x: 592, endPoint y: 193, distance: 93.0
click at [592, 194] on div "ZVM//14JUL//FCST (FPL-LMJ91H-IN -GLEX/M-SBDE1E2E3FGHIJ1J3J4J5LM1M2OP2RWXYZ/LB2V…" at bounding box center [784, 300] width 660 height 401
copy div "NAK3U NV UL433 NN UW325 SIPKI UT325 BUN UG862 DIR UB730 DJA UA605 CSO UR978 KAM…"
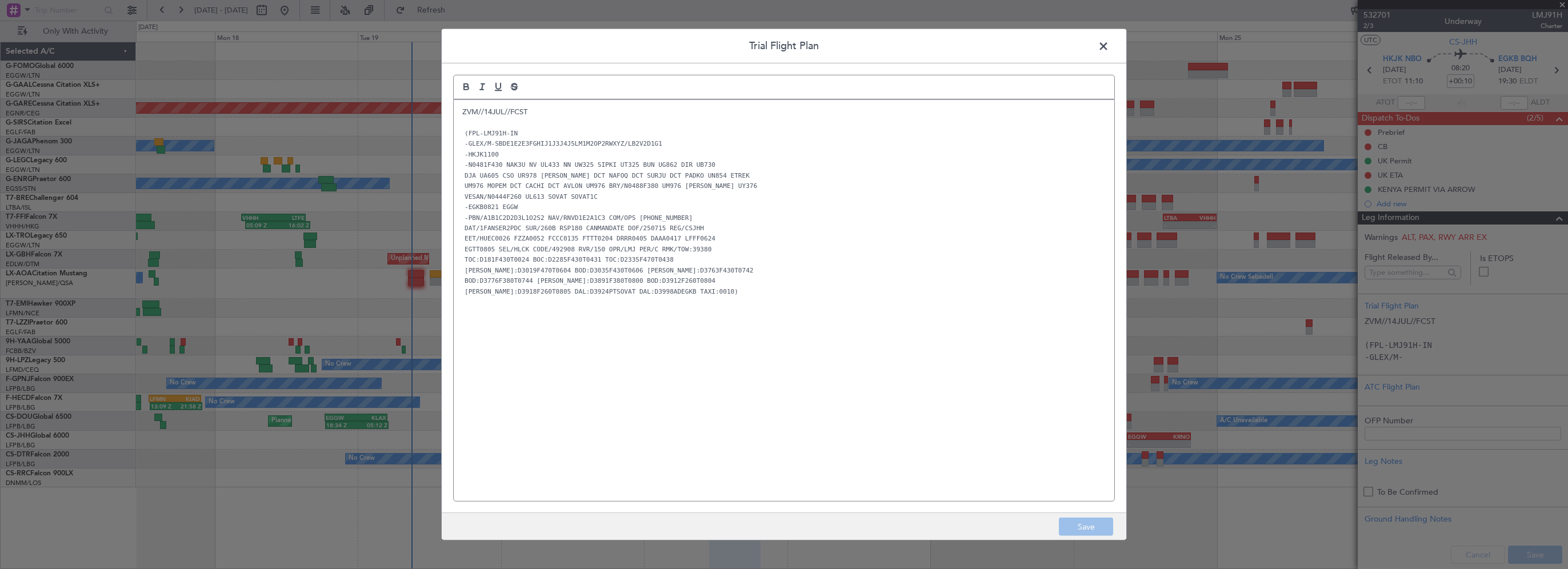
click at [1109, 47] on span at bounding box center [1109, 49] width 0 height 23
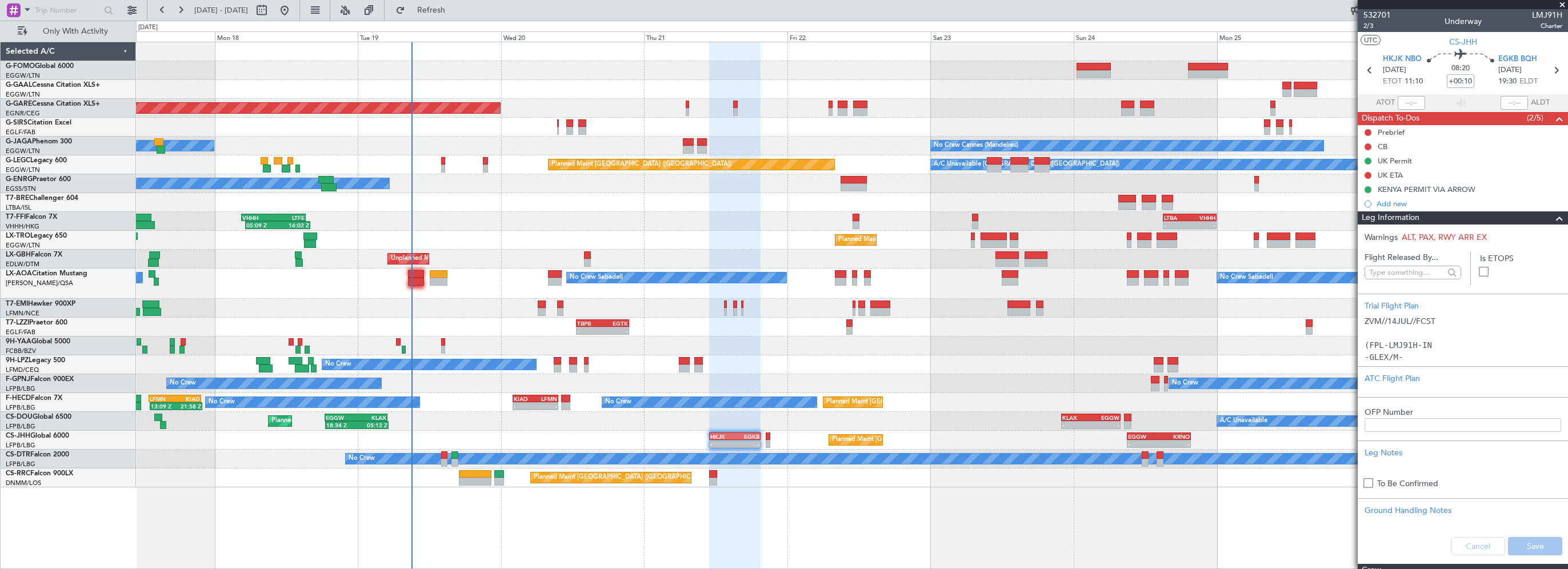
click at [1552, 218] on span at bounding box center [1558, 218] width 14 height 14
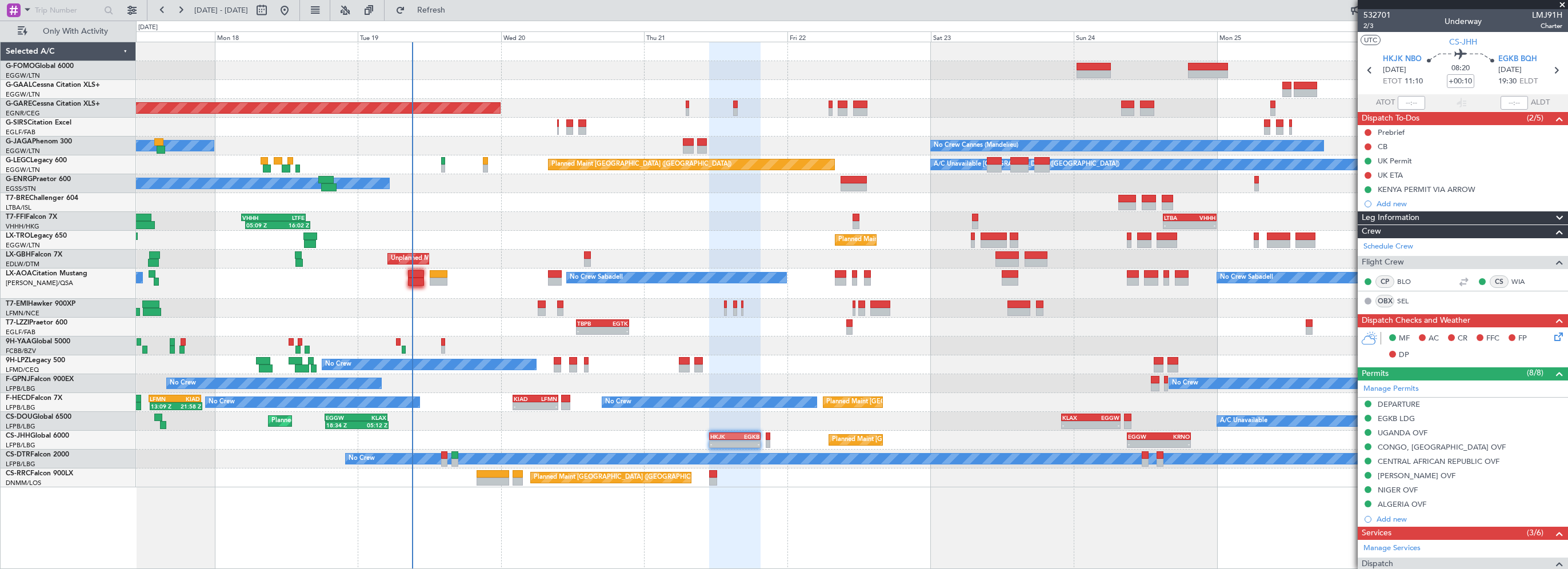
click at [1562, 5] on span at bounding box center [1562, 5] width 11 height 10
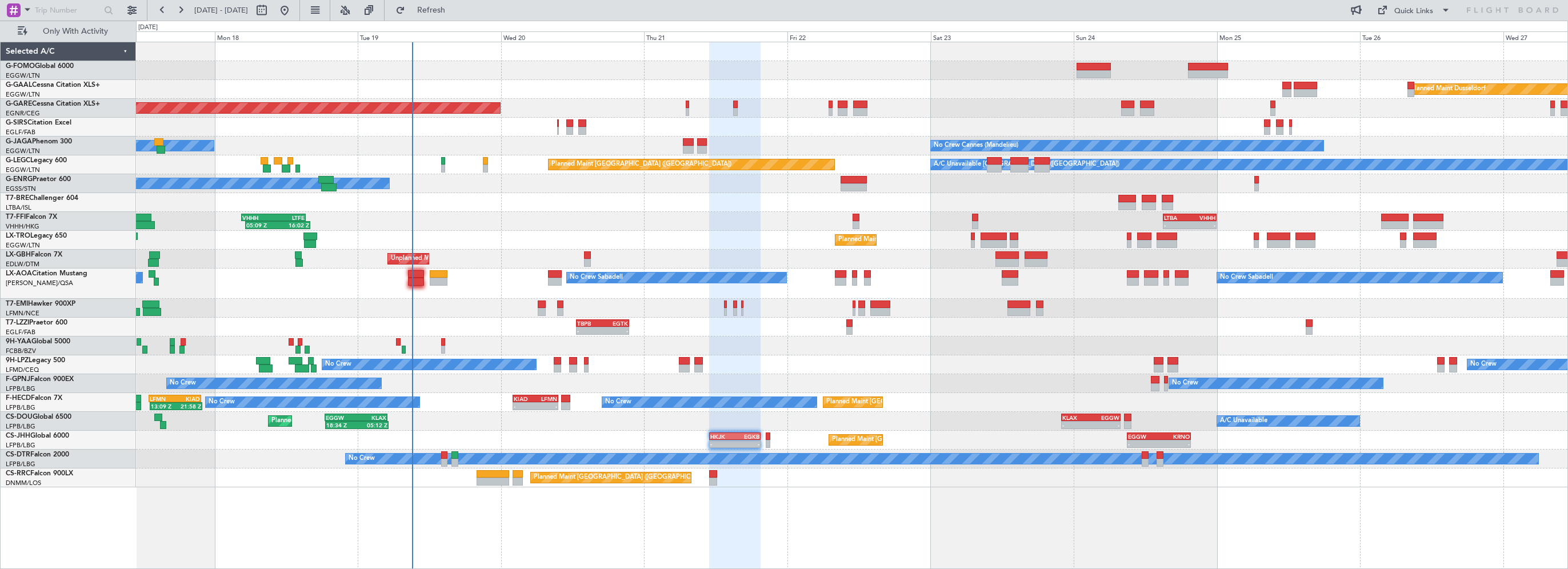
type input "0"
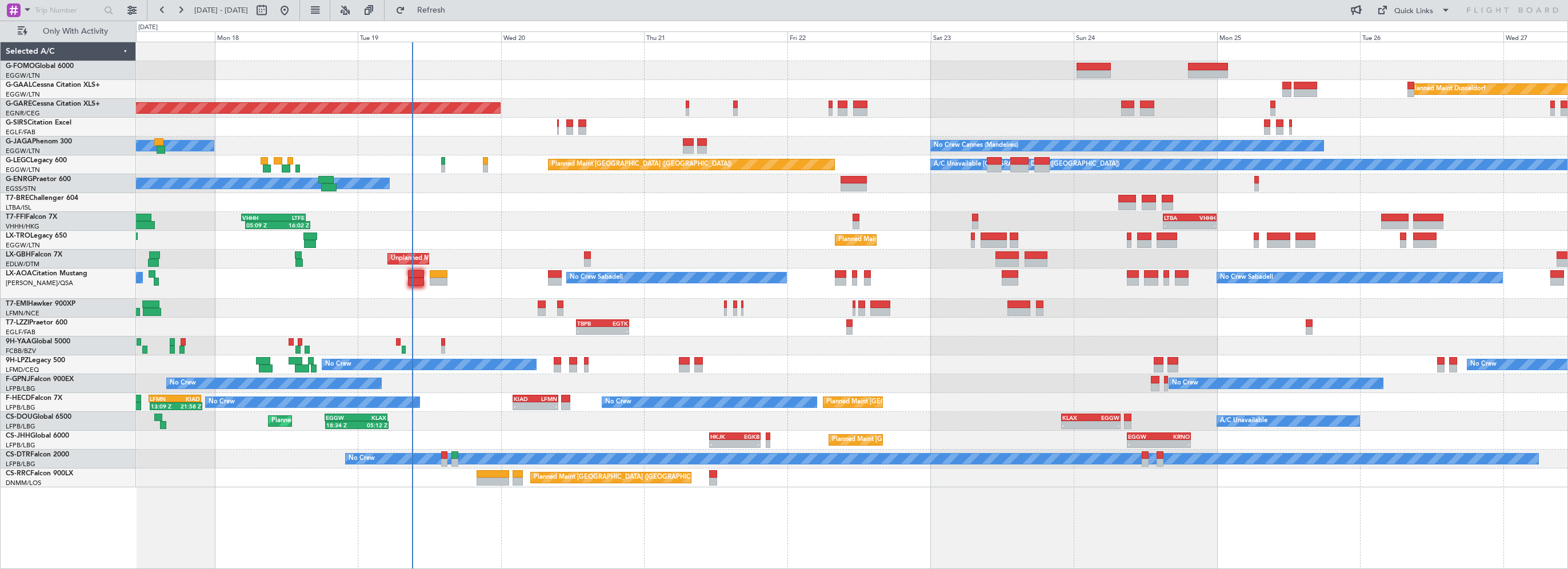
click at [1013, 492] on div "Planned Maint Windsor Locks (Bradley Intl) Planned Maint Dusseldorf Unplanned M…" at bounding box center [852, 305] width 1432 height 527
click at [455, 8] on span "Refresh" at bounding box center [431, 10] width 48 height 8
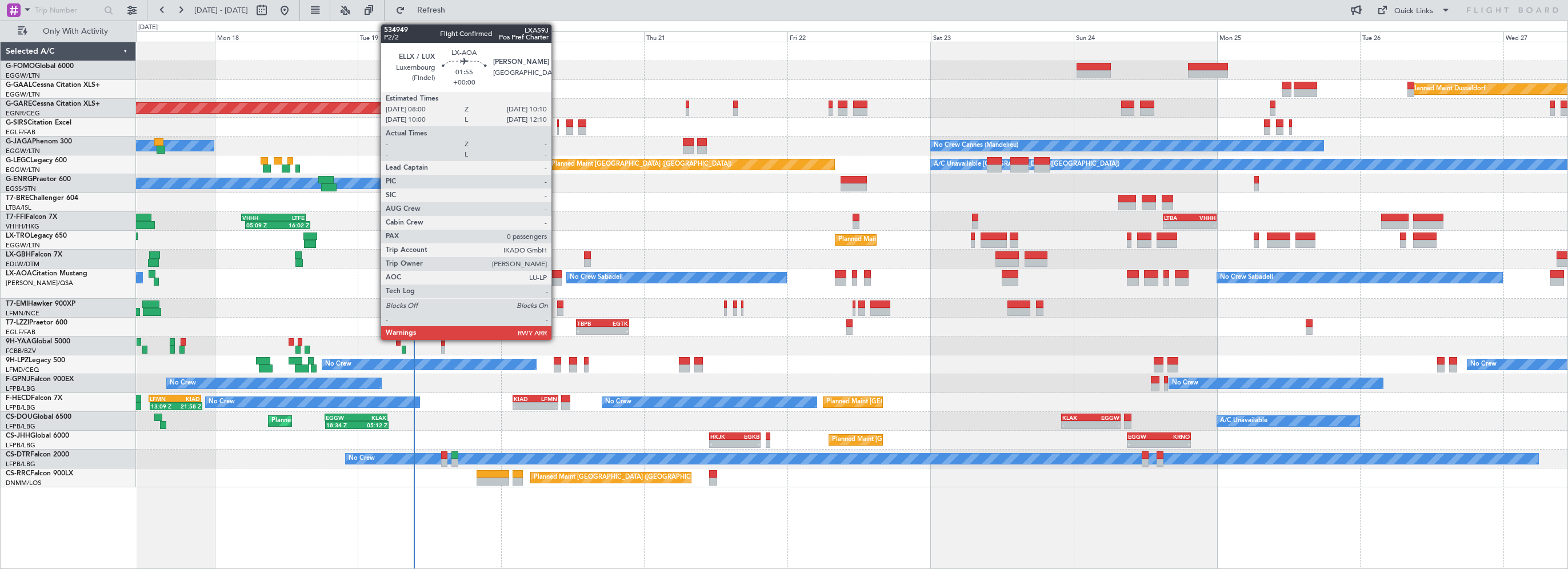
click at [556, 274] on div at bounding box center [555, 274] width 13 height 8
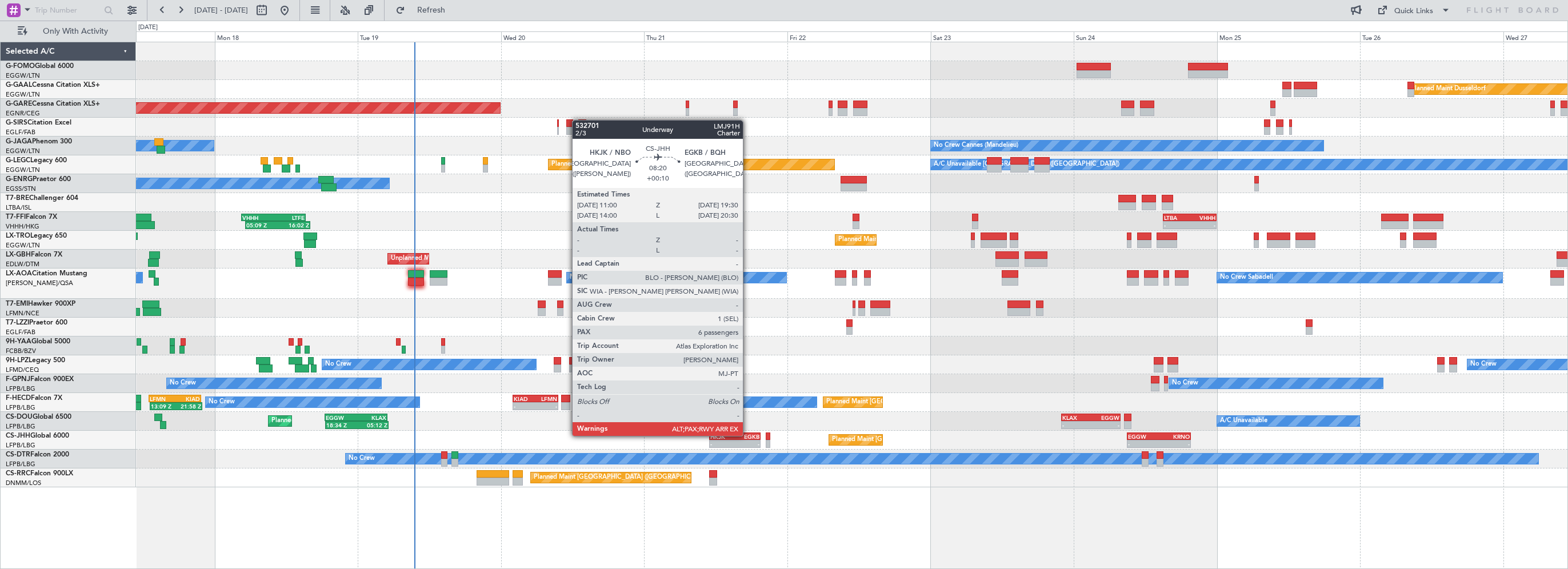
click at [748, 435] on div "EGKB" at bounding box center [747, 436] width 25 height 7
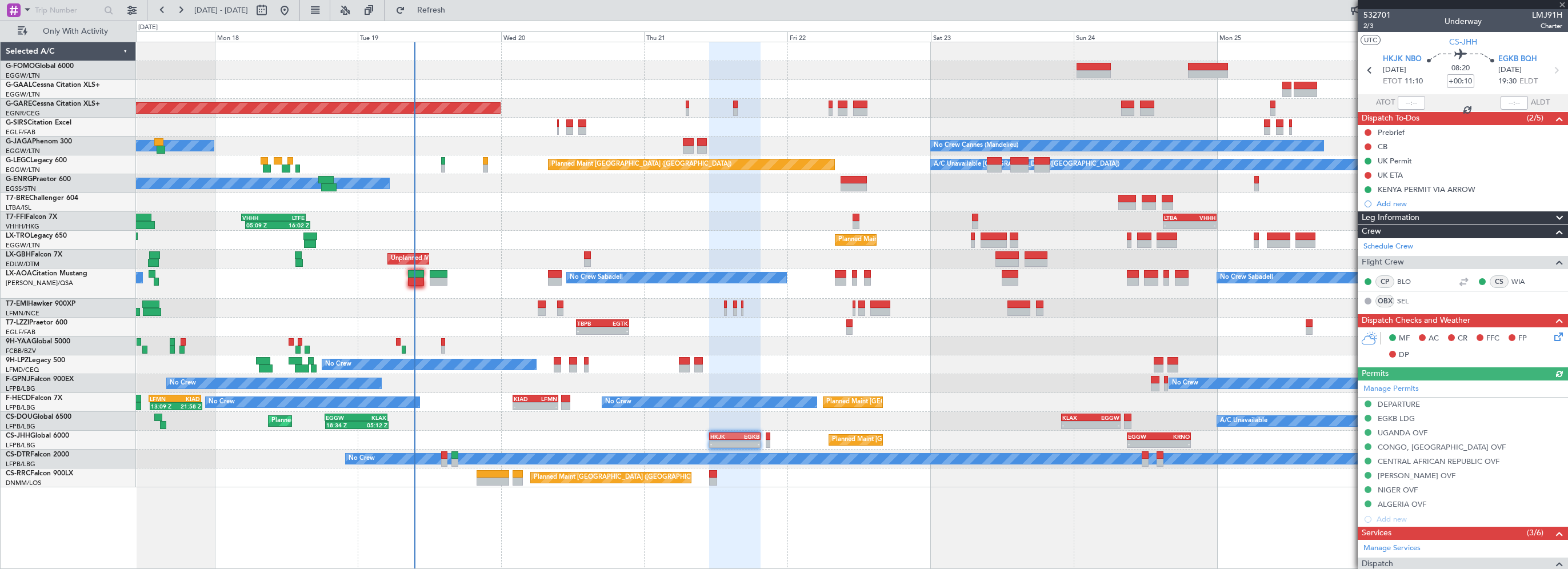
click at [1415, 218] on span "Leg Information" at bounding box center [1390, 218] width 58 height 13
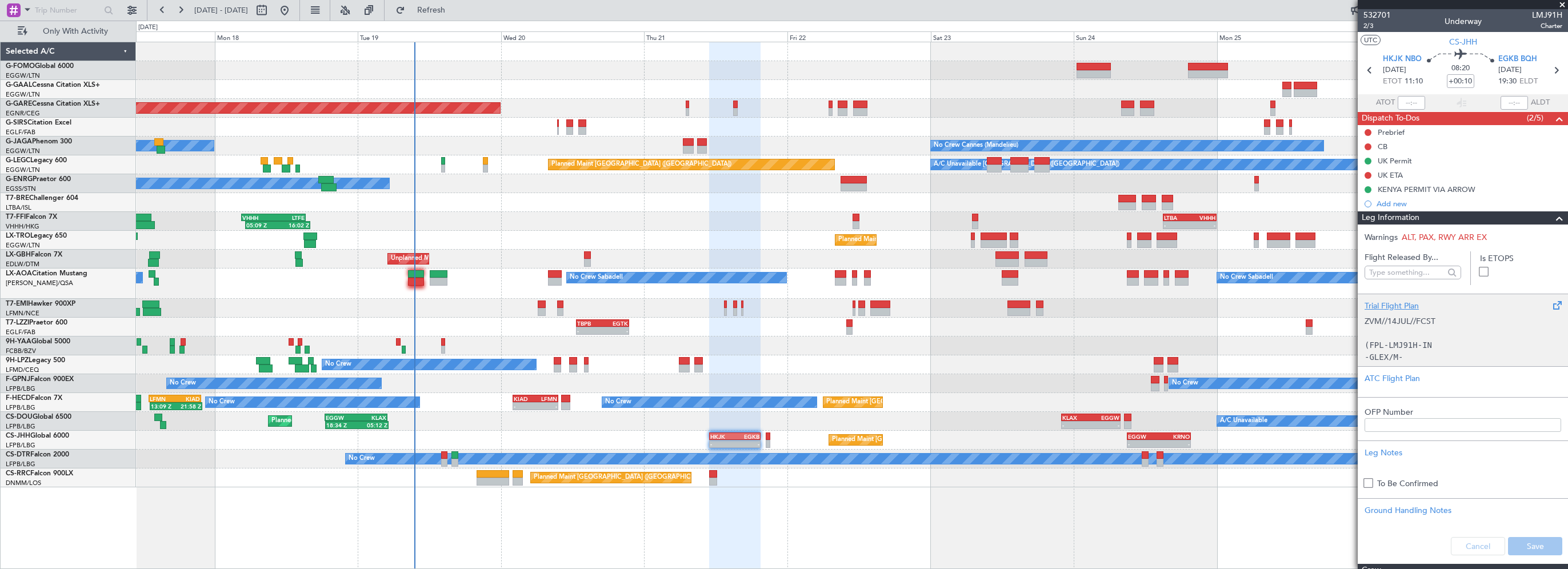
click at [1384, 301] on div "Trial Flight Plan" at bounding box center [1463, 306] width 197 height 12
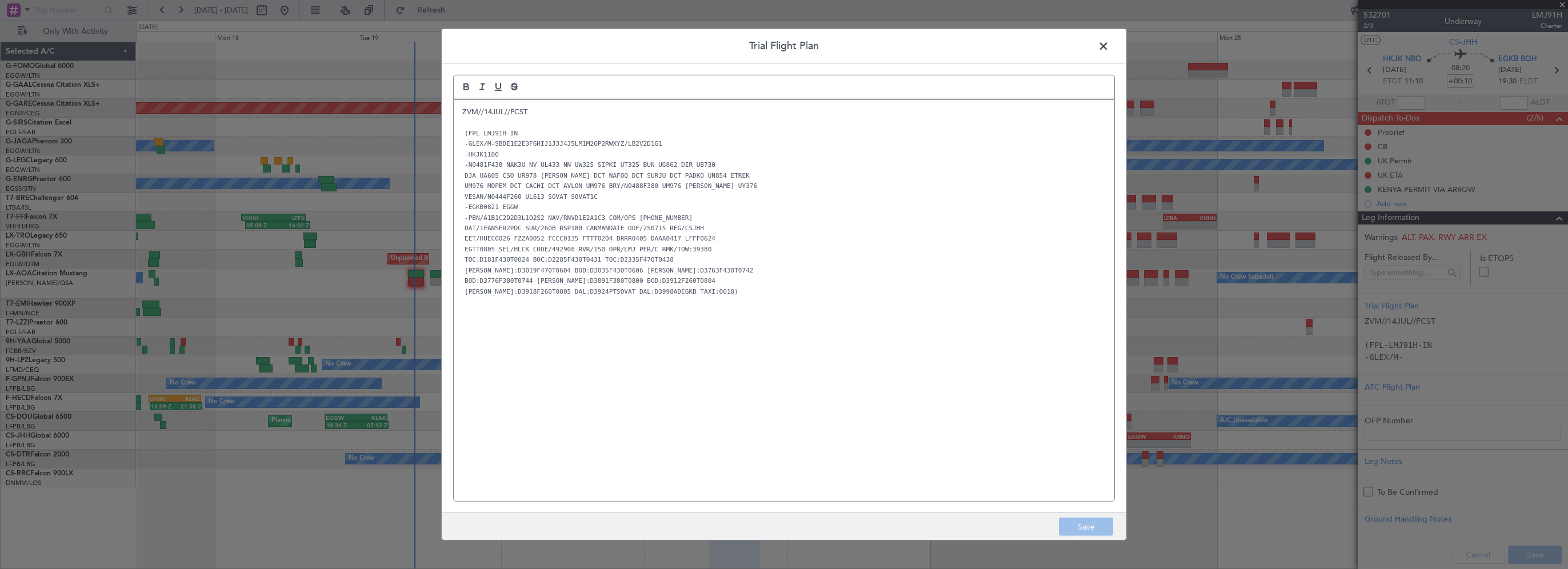
drag, startPoint x: 462, startPoint y: 116, endPoint x: 477, endPoint y: 114, distance: 15.1
click at [462, 116] on p "ZVM//14JUL//FCST" at bounding box center [784, 111] width 644 height 10
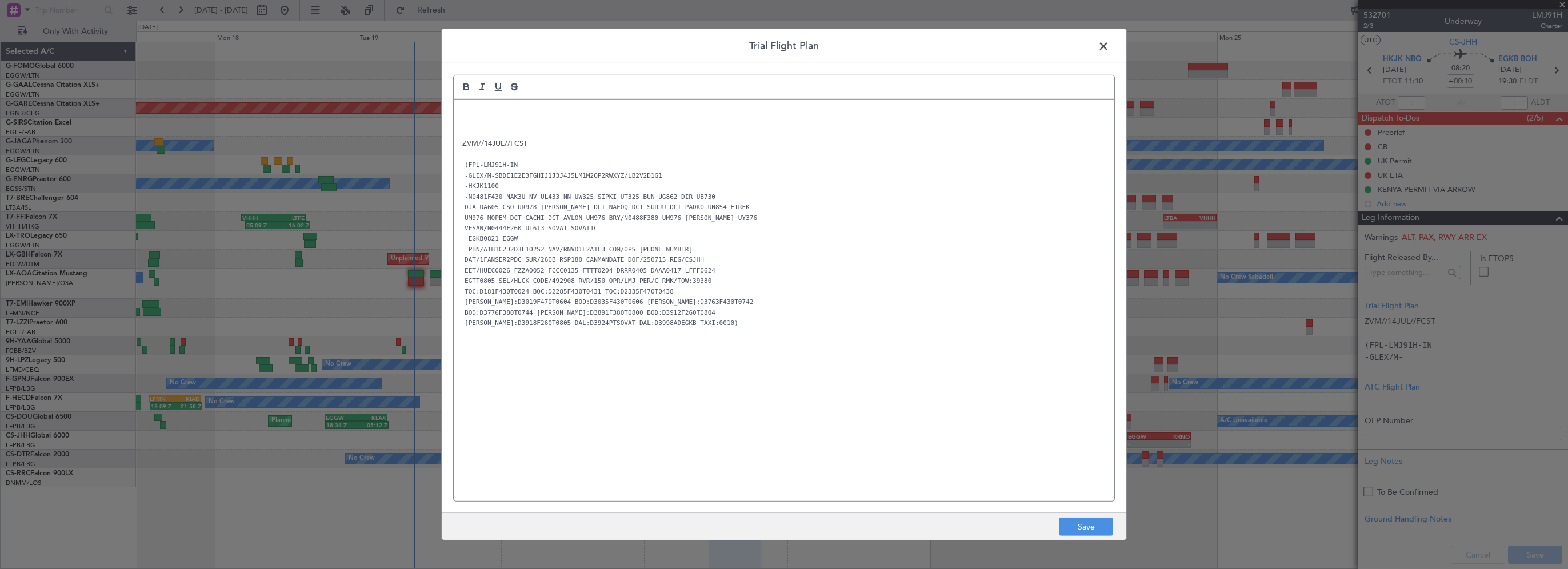
click at [499, 110] on p at bounding box center [784, 111] width 644 height 10
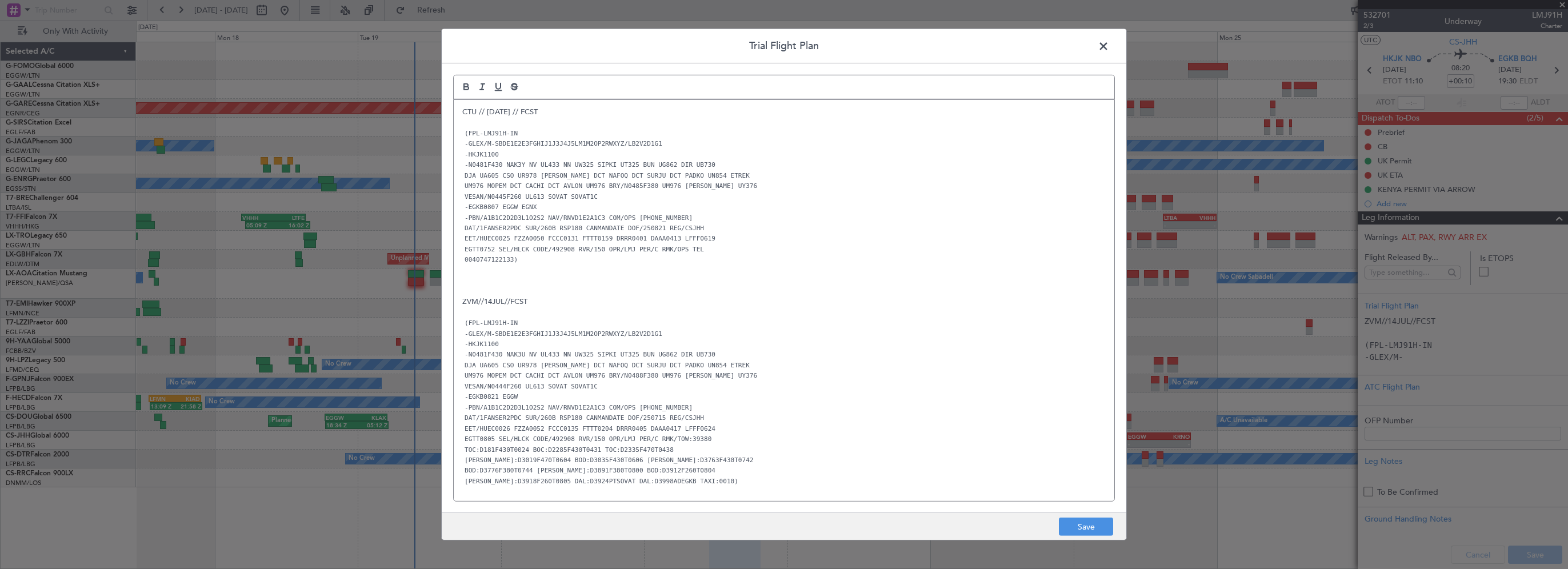
click at [788, 305] on p "ZVM//14JUL//FCST" at bounding box center [784, 301] width 644 height 10
click at [1072, 523] on button "Save" at bounding box center [1086, 527] width 54 height 18
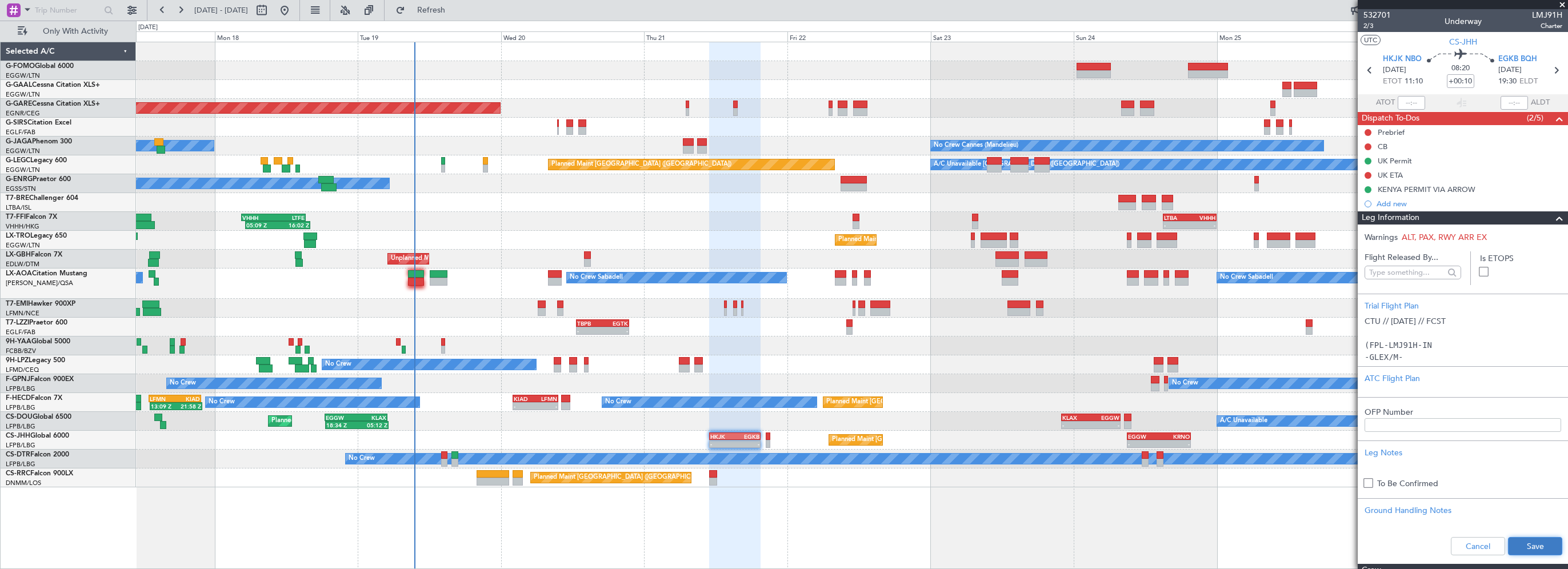
click at [1514, 537] on button "Save" at bounding box center [1535, 546] width 54 height 18
click at [1466, 79] on input "+00:10" at bounding box center [1460, 81] width 27 height 14
click at [1466, 81] on input "+00:10" at bounding box center [1460, 81] width 27 height 14
type input "+00:00"
click at [1552, 217] on span at bounding box center [1558, 218] width 14 height 14
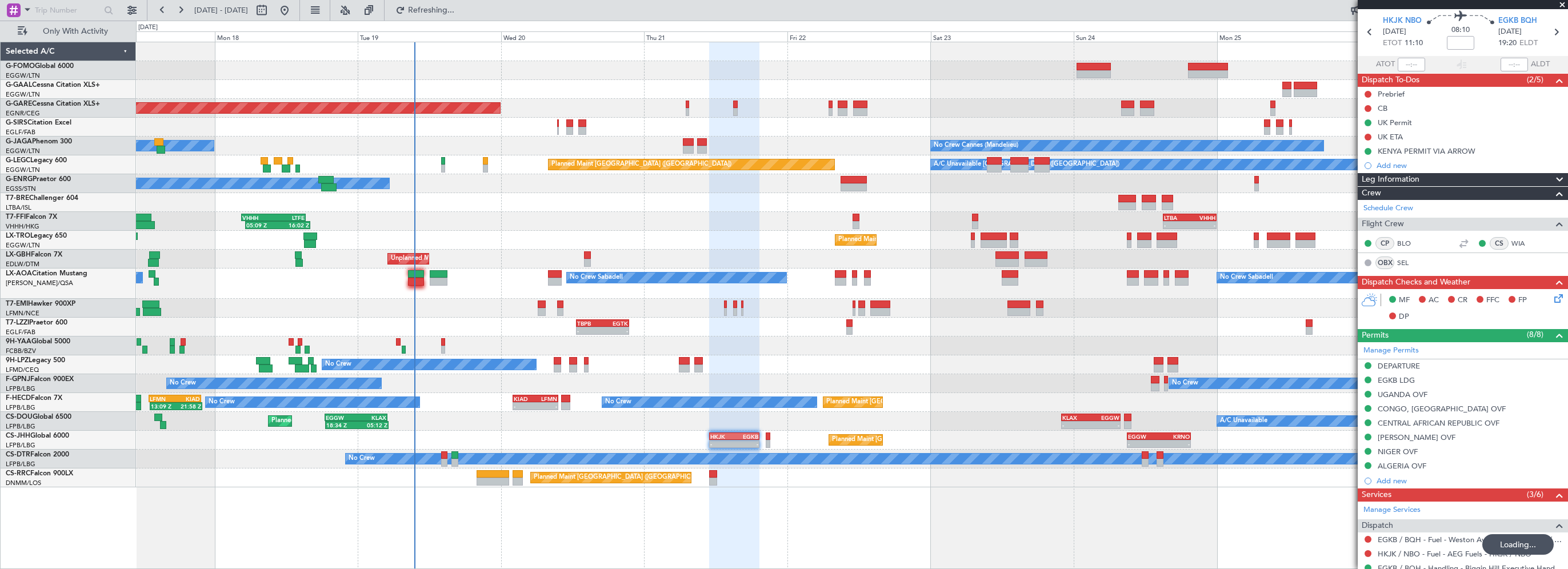
scroll to position [57, 0]
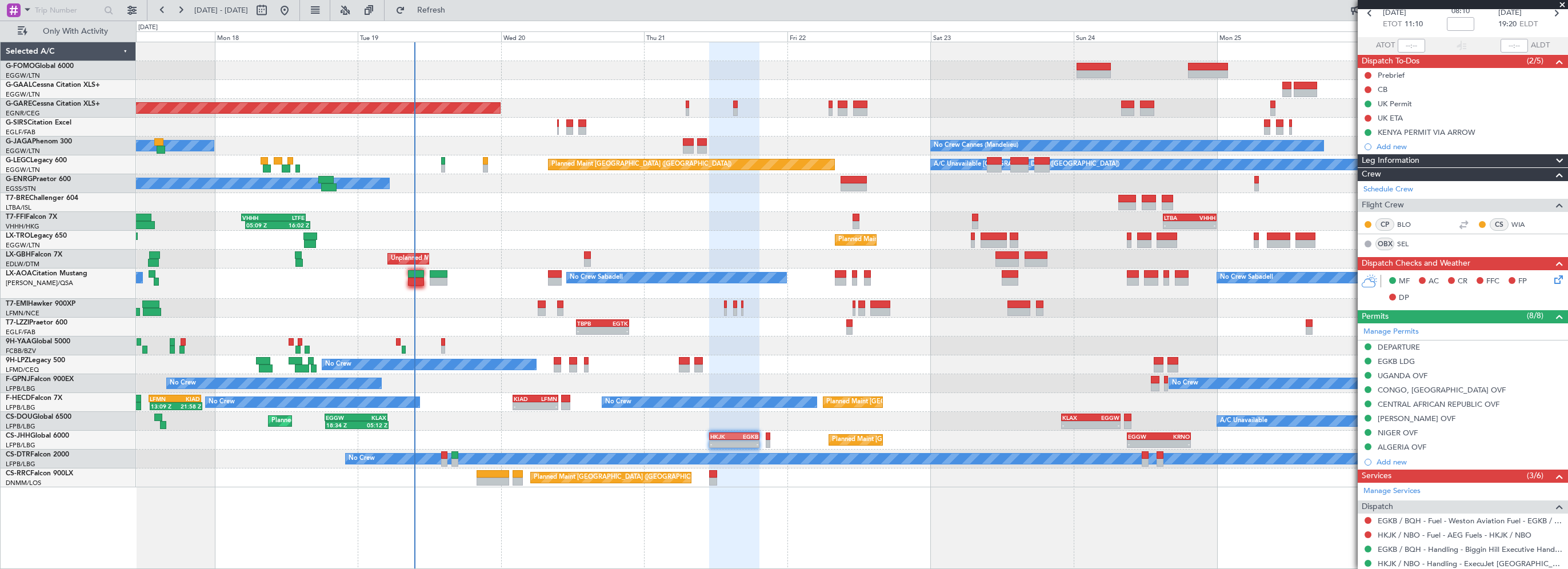
click at [1390, 154] on span "Leg Information" at bounding box center [1390, 161] width 58 height 13
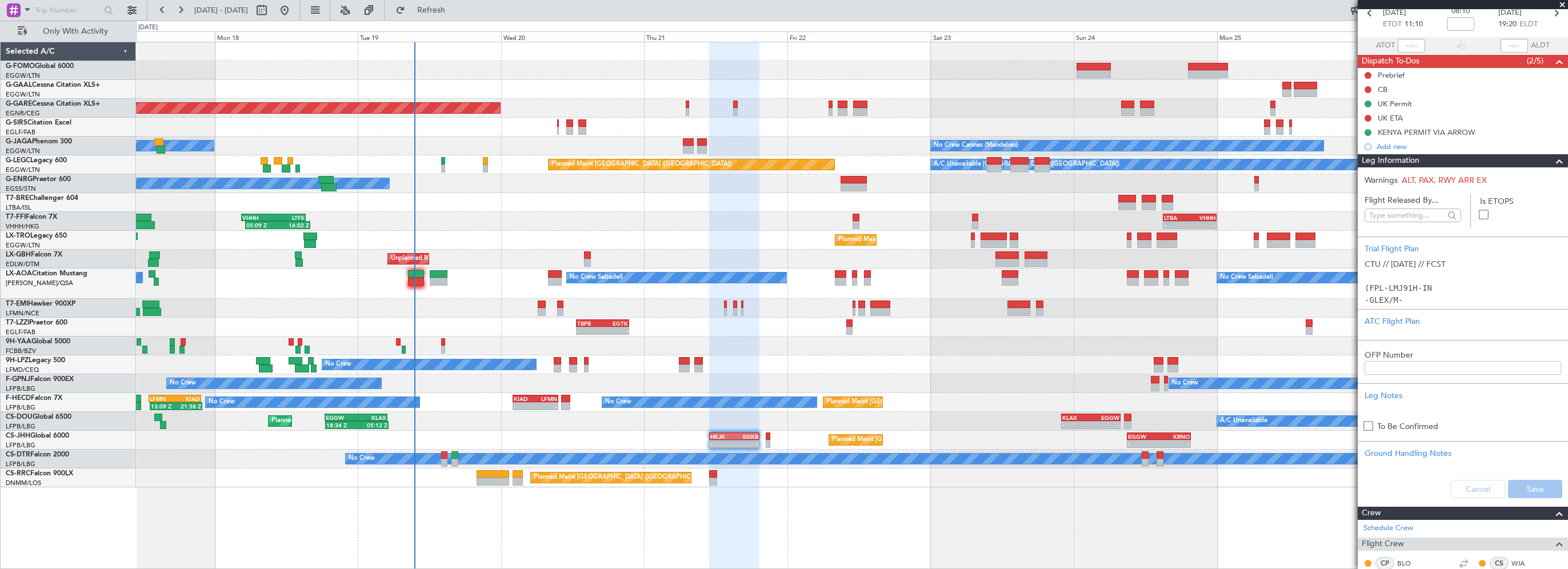
click at [757, 504] on div at bounding box center [734, 306] width 50 height 527
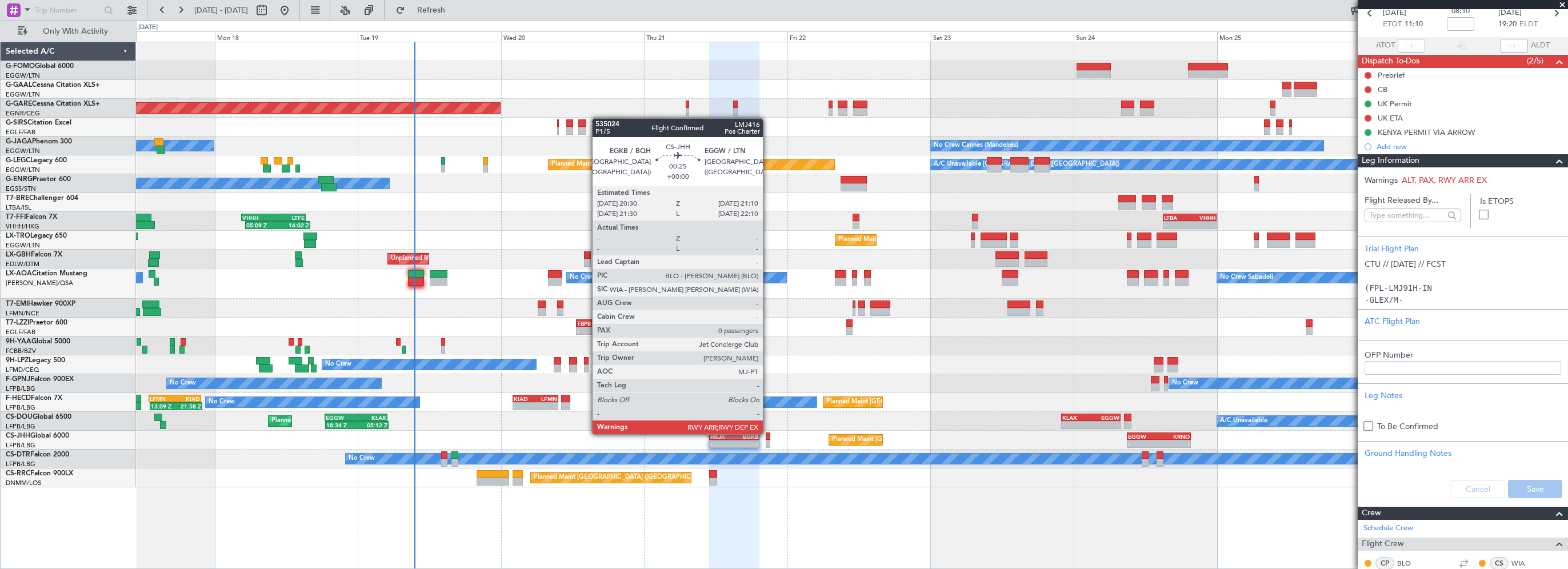
click at [768, 433] on div at bounding box center [768, 436] width 4 height 8
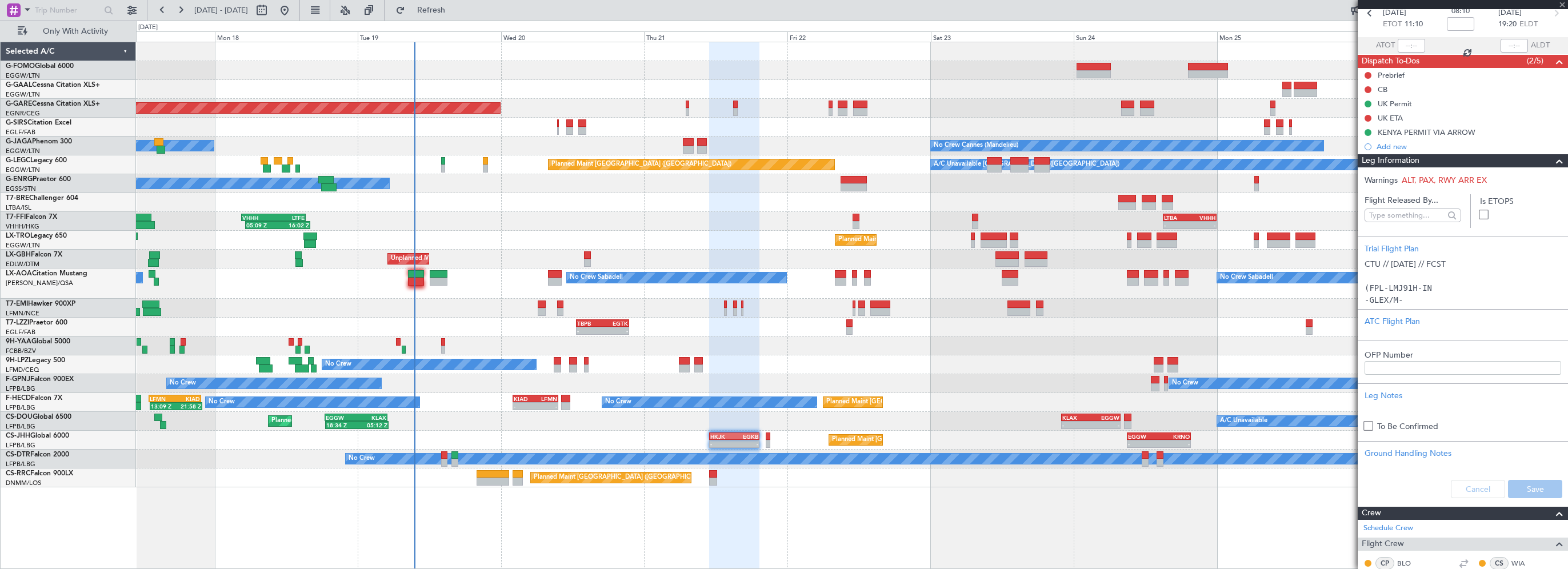
type input "0"
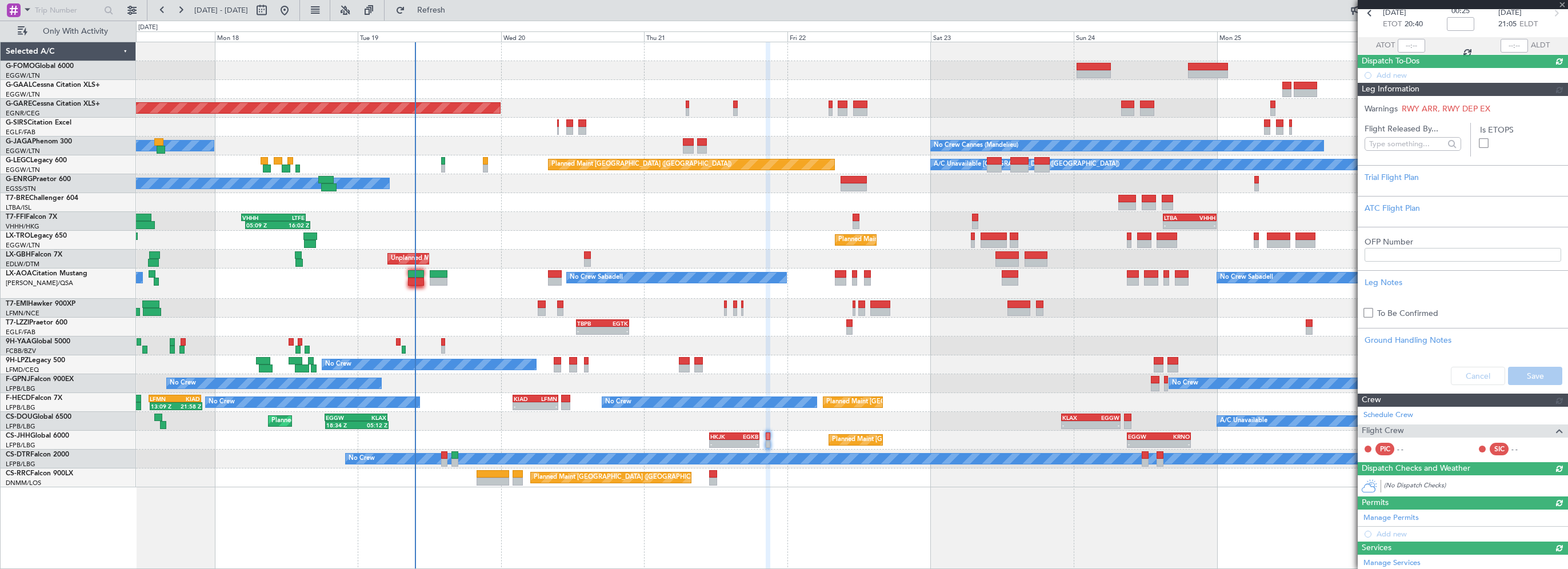
scroll to position [0, 0]
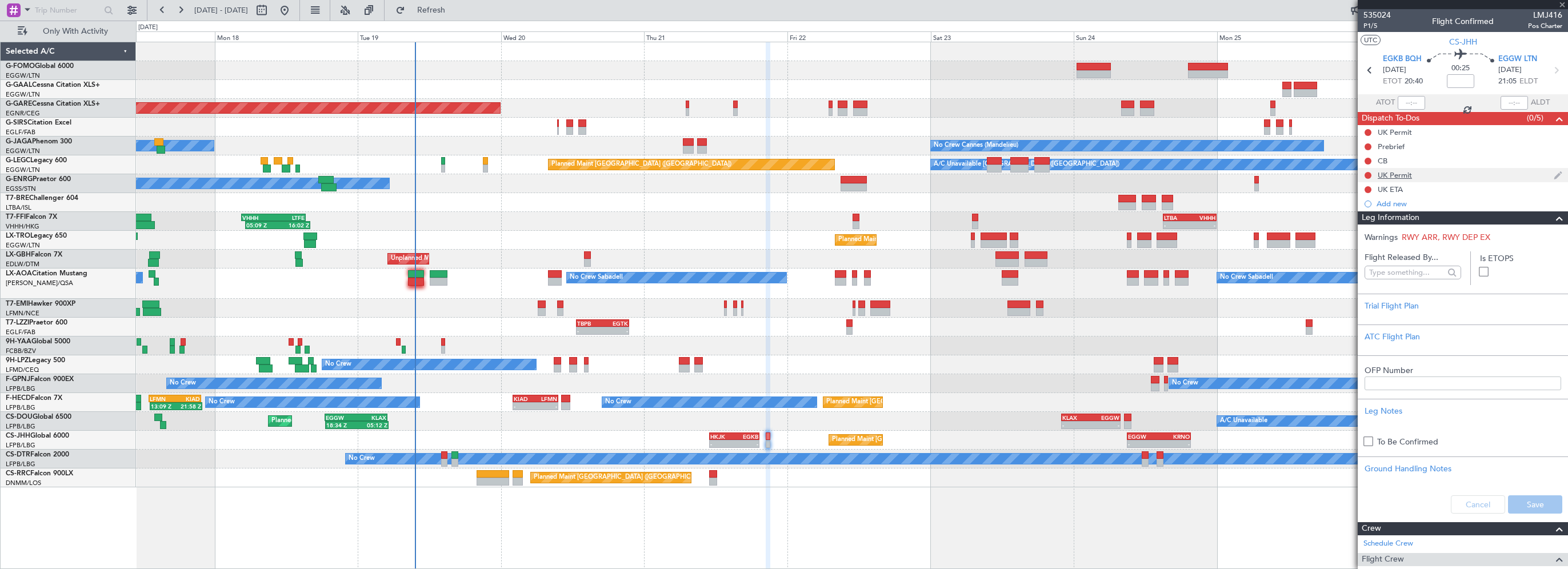
drag, startPoint x: 1548, startPoint y: 219, endPoint x: 1474, endPoint y: 171, distance: 88.2
click at [1552, 219] on span at bounding box center [1558, 218] width 14 height 14
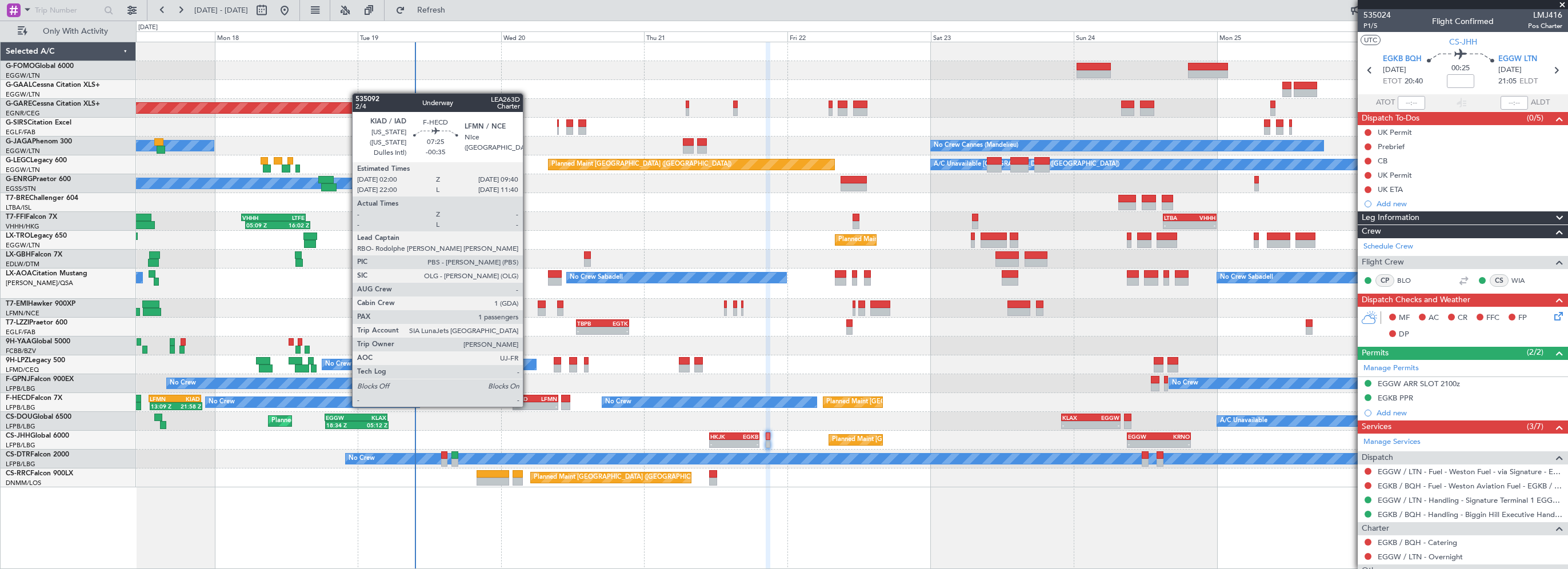
click at [528, 395] on div "KIAD" at bounding box center [524, 399] width 22 height 7
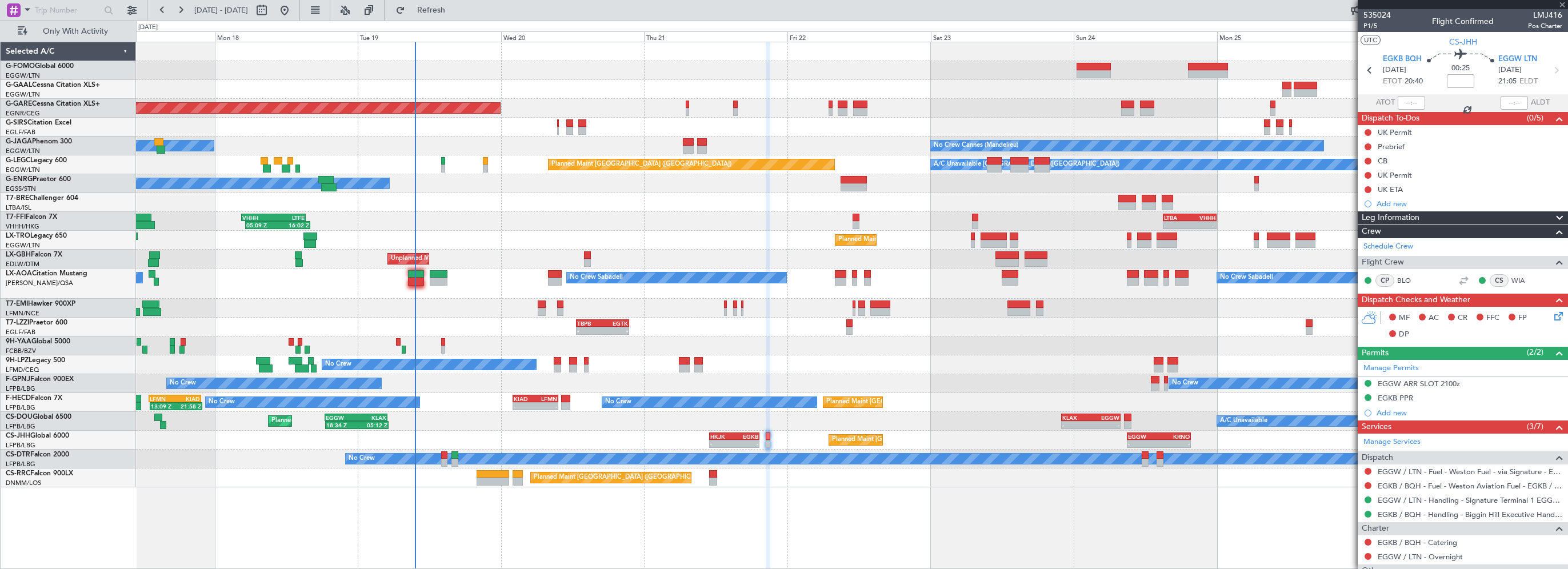
type input "-00:35"
type input "1"
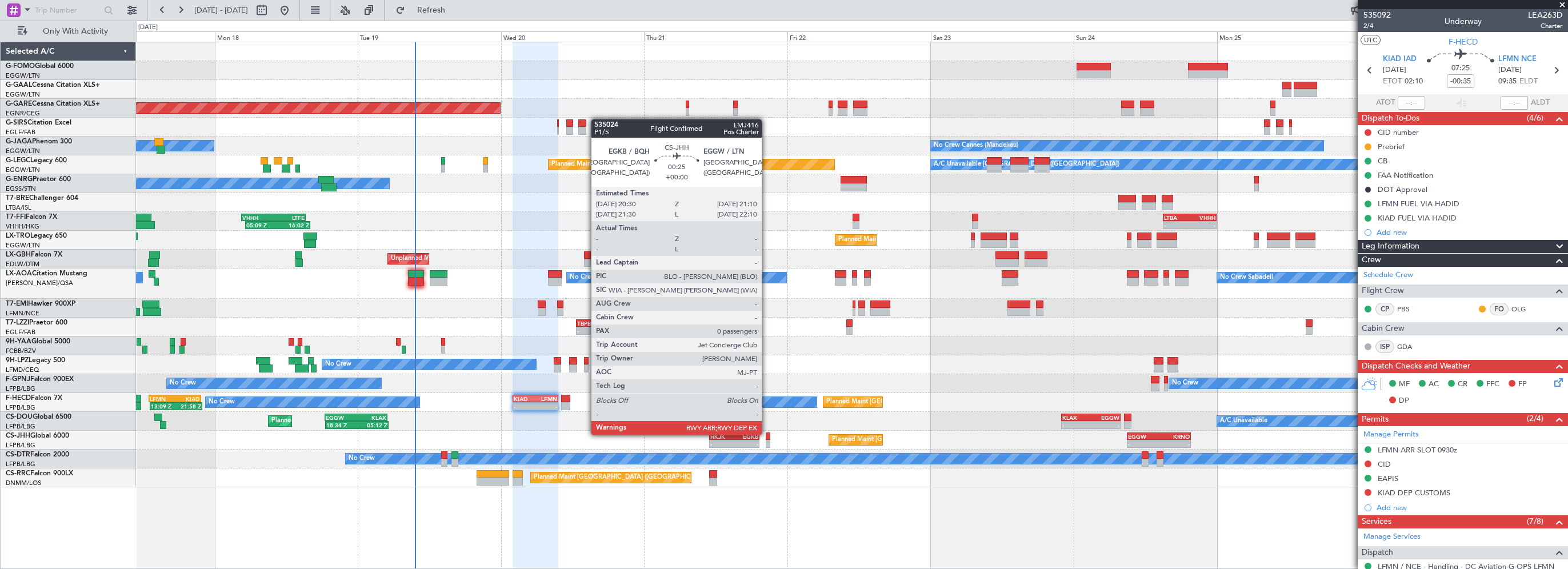
click at [767, 434] on div at bounding box center [768, 436] width 4 height 8
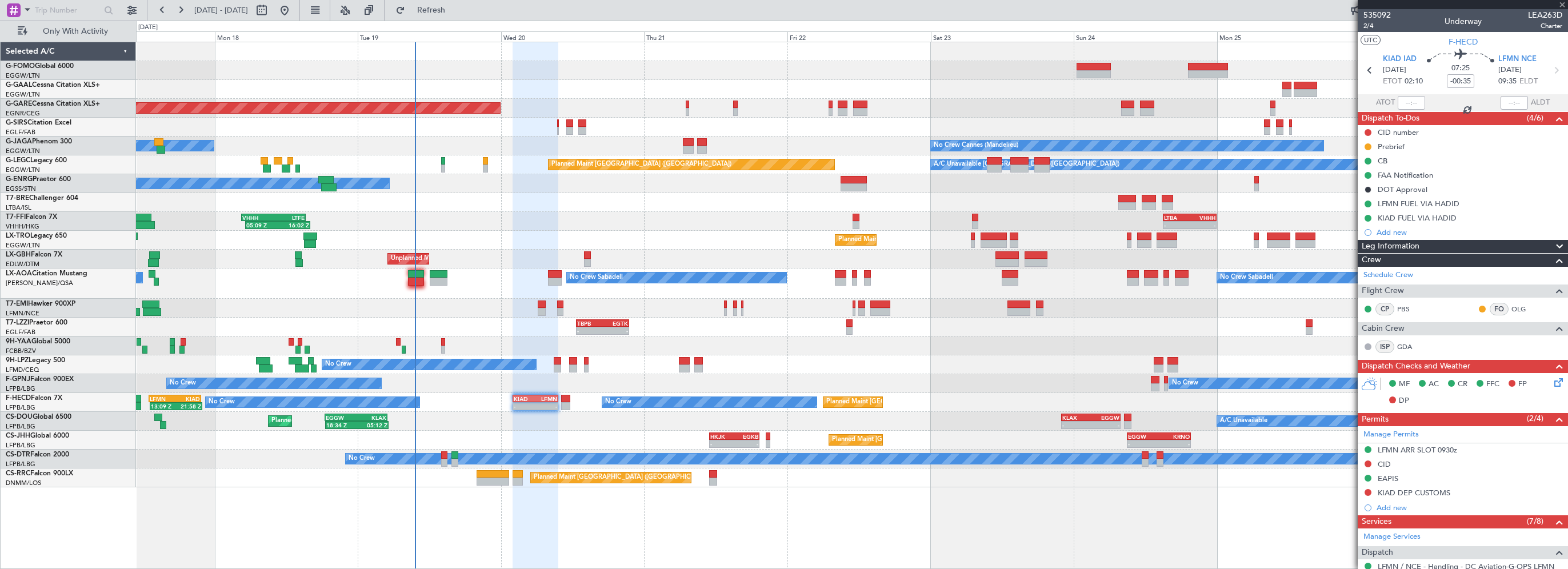
type input "0"
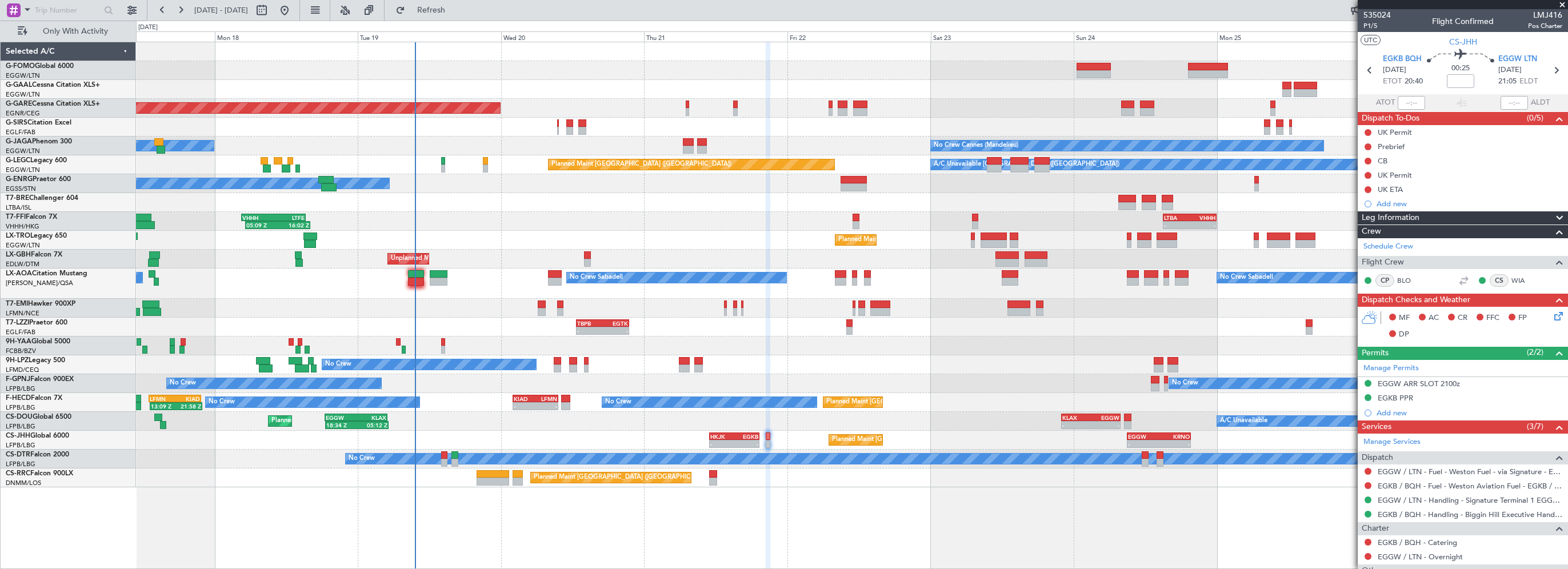
click at [1442, 213] on div "Leg Information" at bounding box center [1462, 218] width 211 height 13
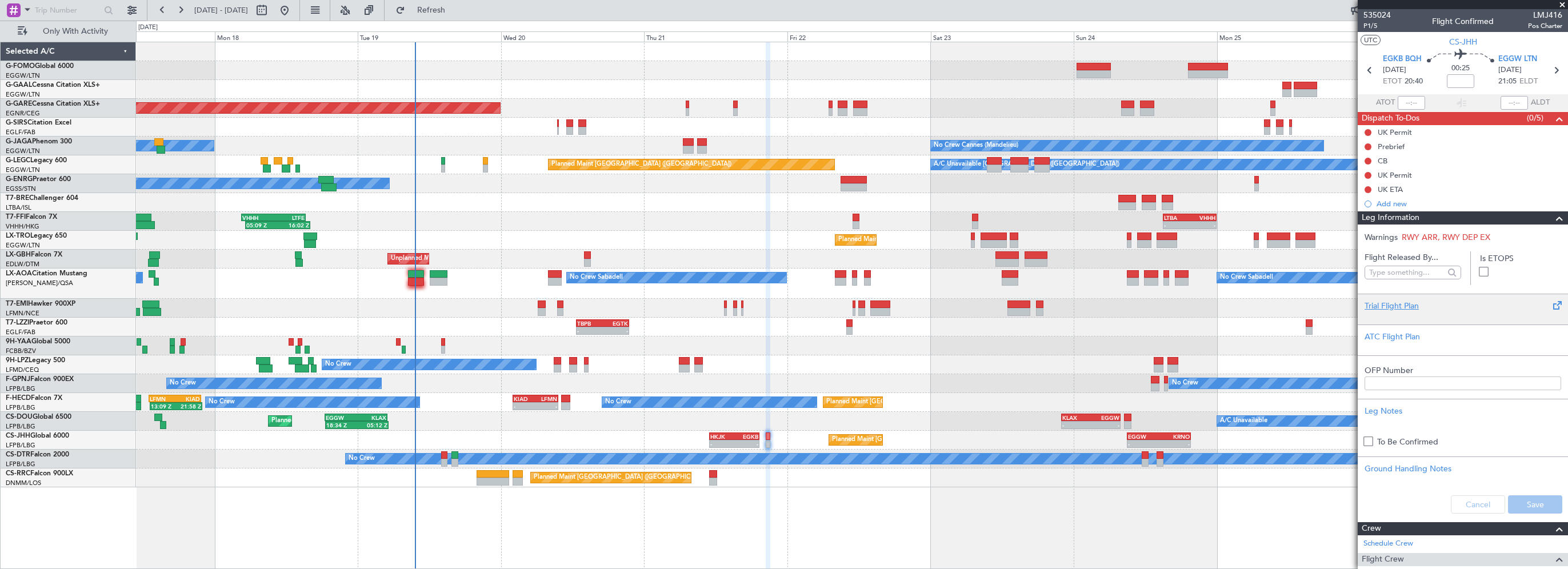
click at [1390, 307] on div "Trial Flight Plan" at bounding box center [1463, 306] width 197 height 12
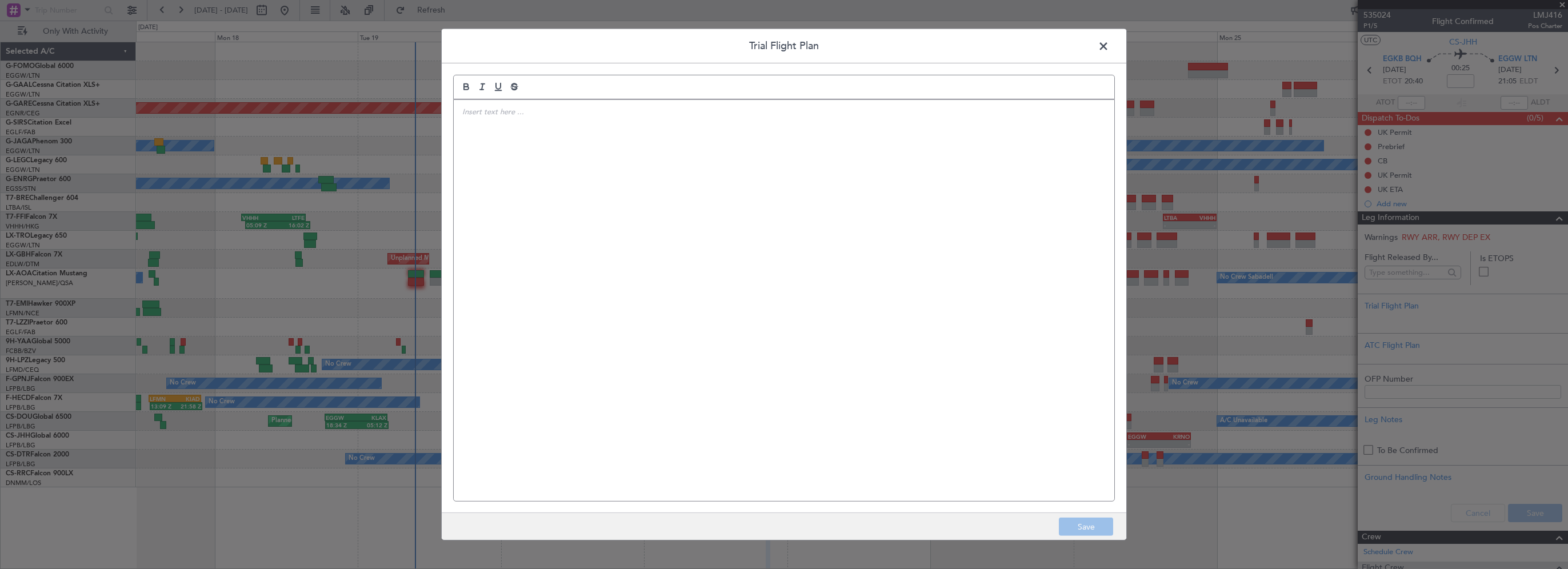
click at [973, 280] on div at bounding box center [784, 300] width 660 height 401
click at [964, 283] on div at bounding box center [784, 300] width 660 height 401
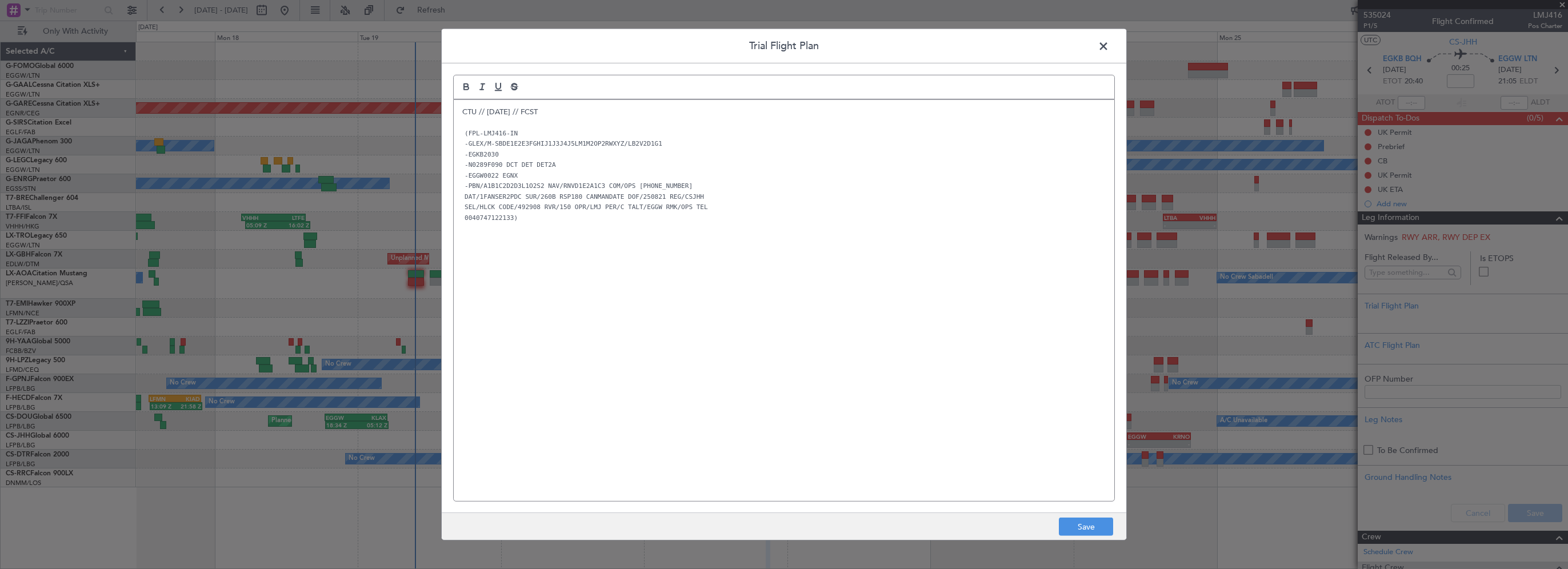
click at [809, 364] on div "CTU // 19AUG // FCST (FPL-LMJ416-IN -GLEX/M-SBDE1E2E3FGHIJ1J3J4J5LM1M2OP2RWXYZ/…" at bounding box center [784, 300] width 660 height 401
click at [1104, 525] on button "Save" at bounding box center [1086, 527] width 54 height 18
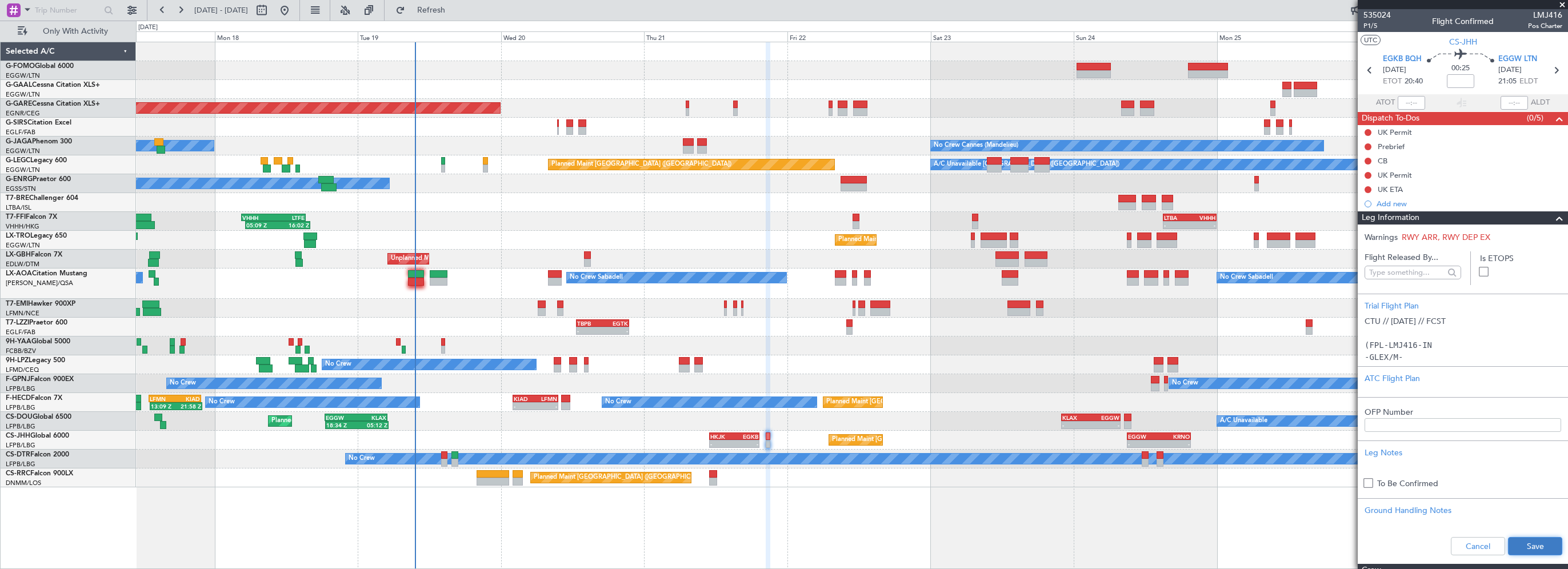
click at [1516, 549] on button "Save" at bounding box center [1535, 546] width 54 height 18
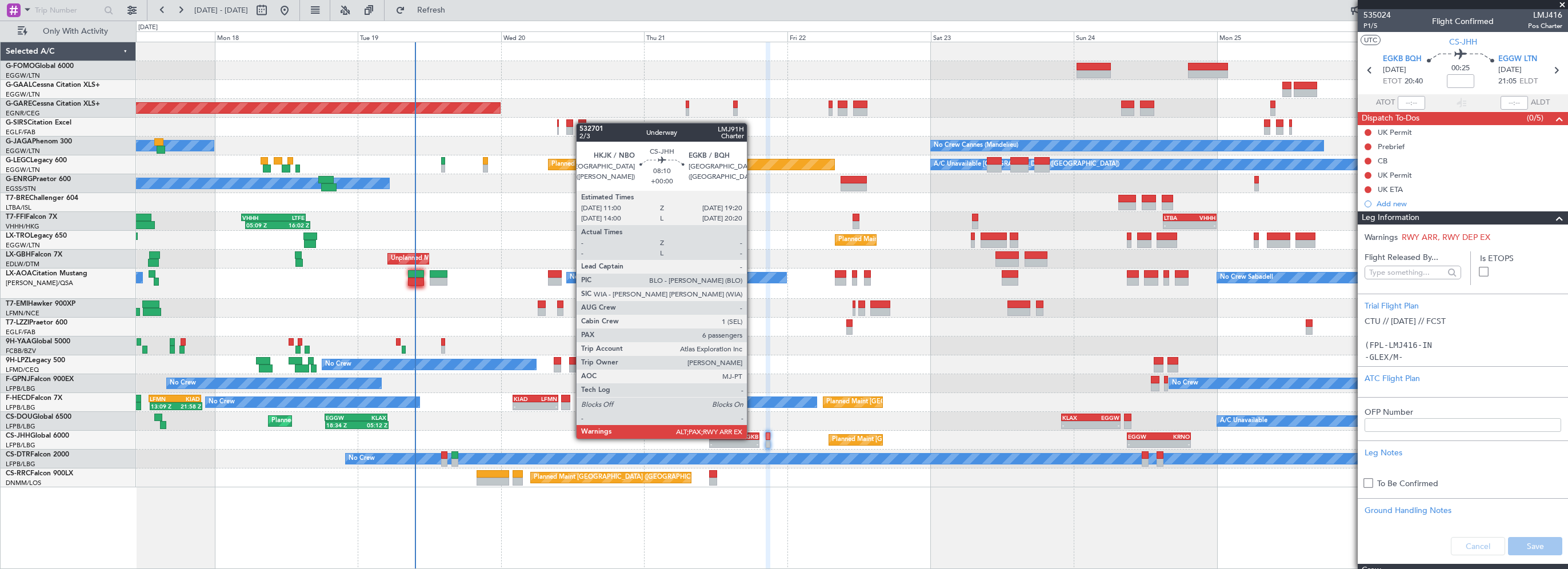
click at [752, 438] on div "EGKB" at bounding box center [746, 436] width 24 height 7
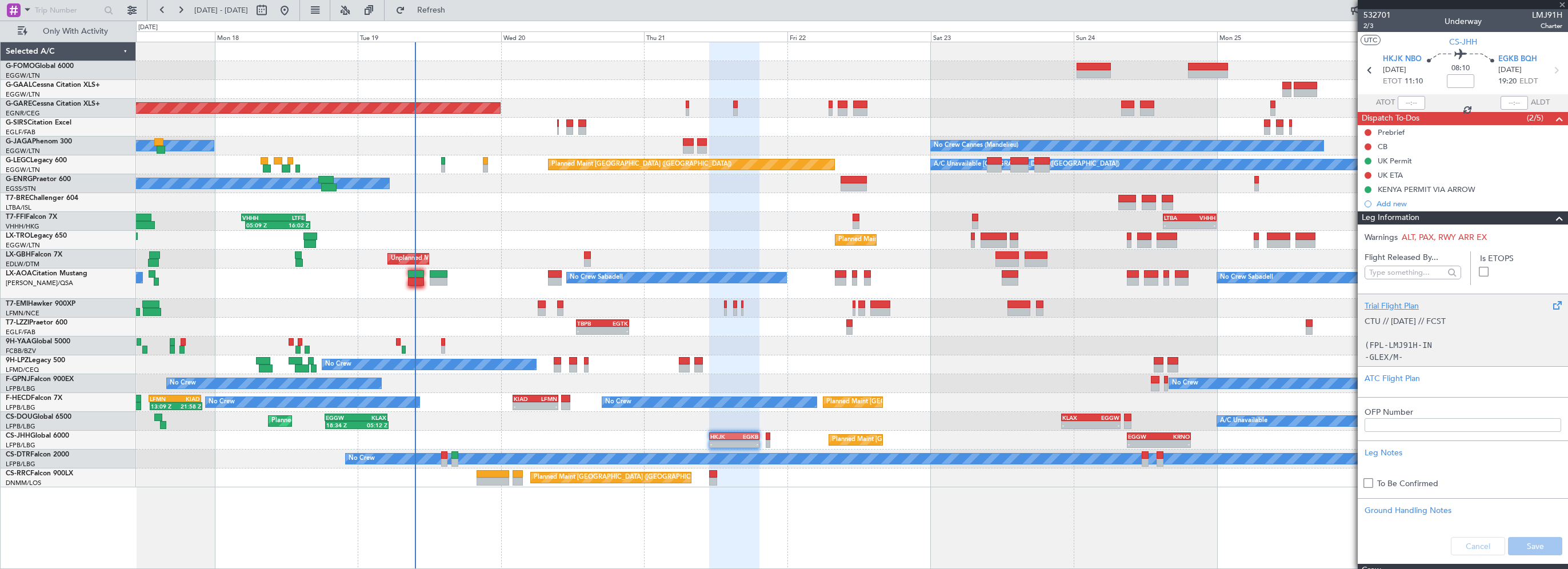
click at [1412, 302] on div "Trial Flight Plan" at bounding box center [1463, 306] width 197 height 12
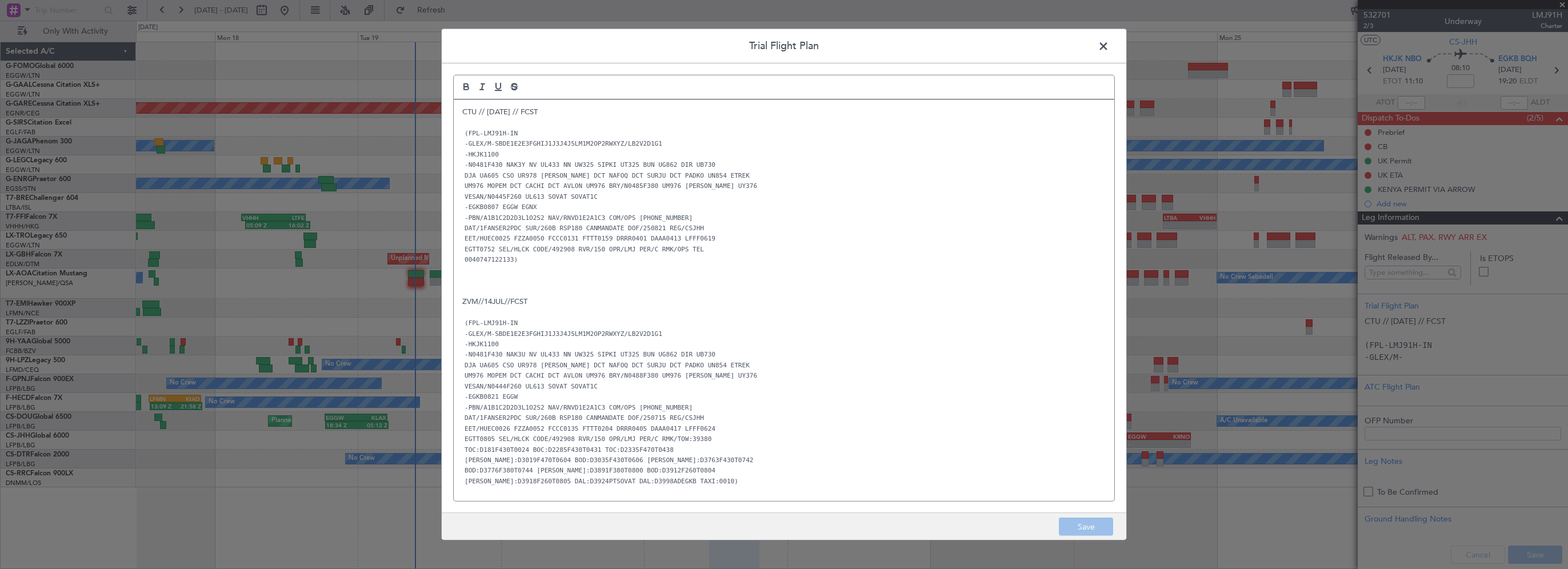
click at [1109, 46] on span at bounding box center [1109, 49] width 0 height 23
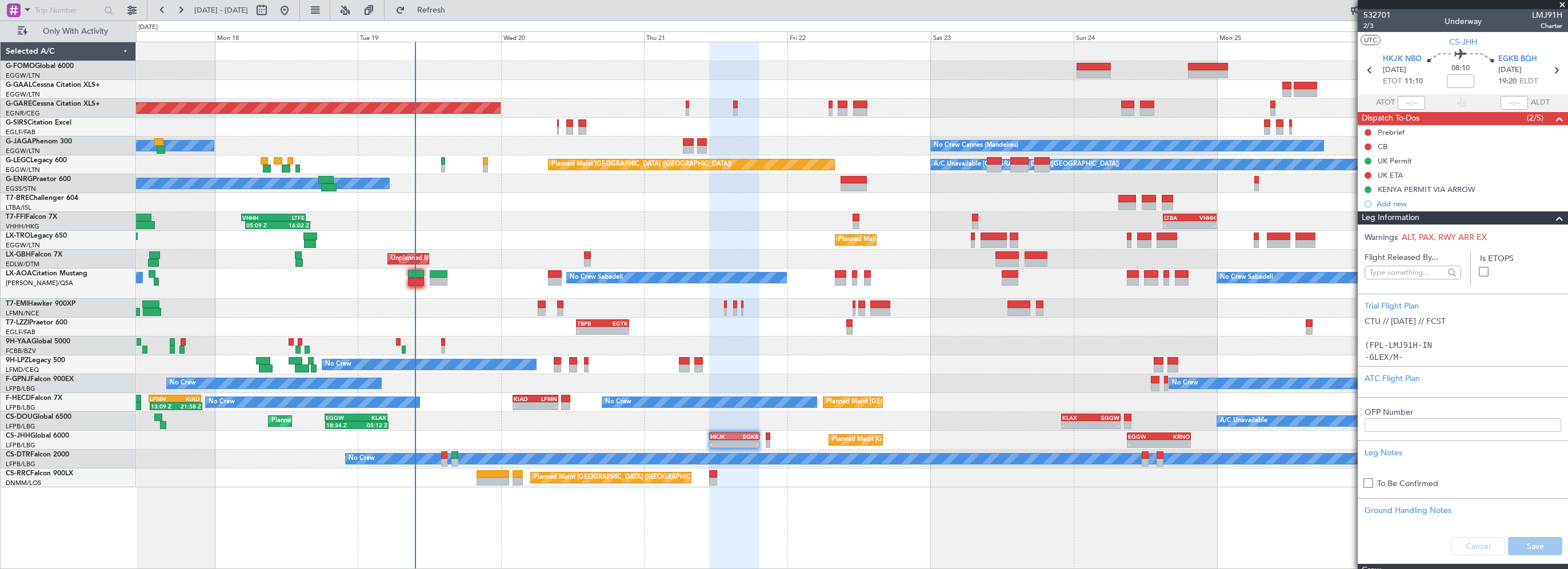
drag, startPoint x: 1558, startPoint y: 5, endPoint x: 1534, endPoint y: 22, distance: 29.4
click at [1558, 6] on span at bounding box center [1562, 5] width 11 height 10
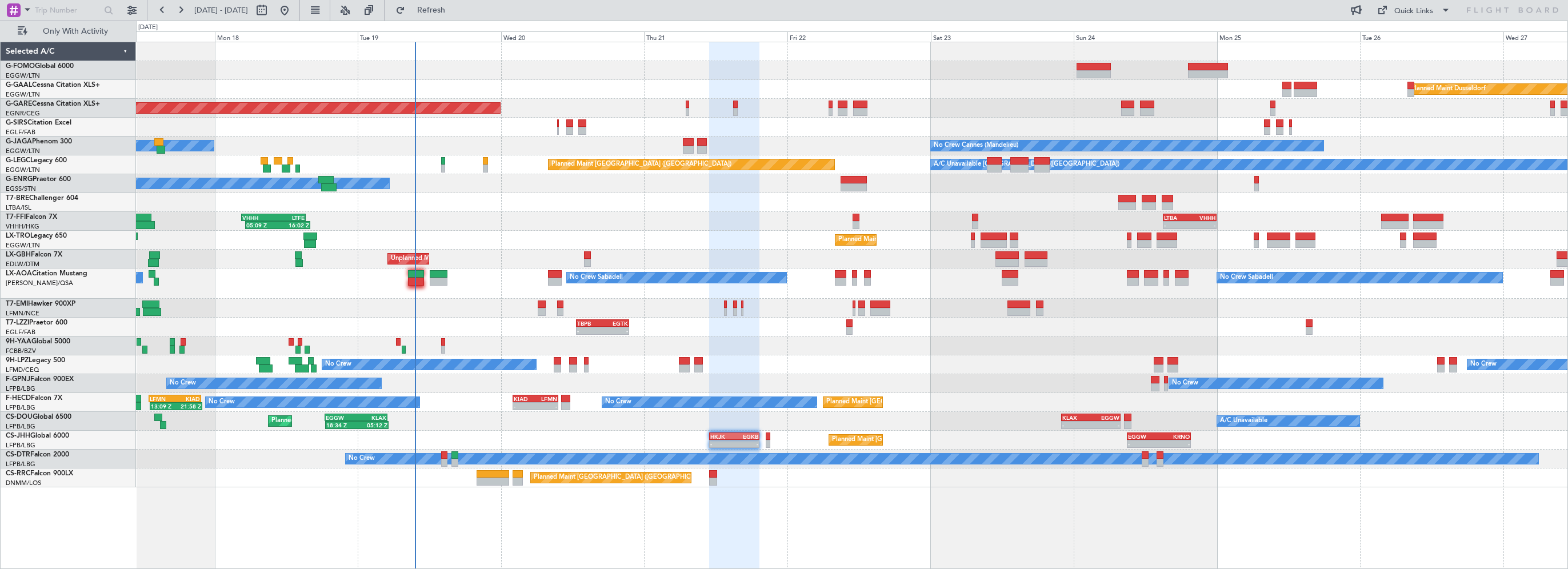
type input "0"
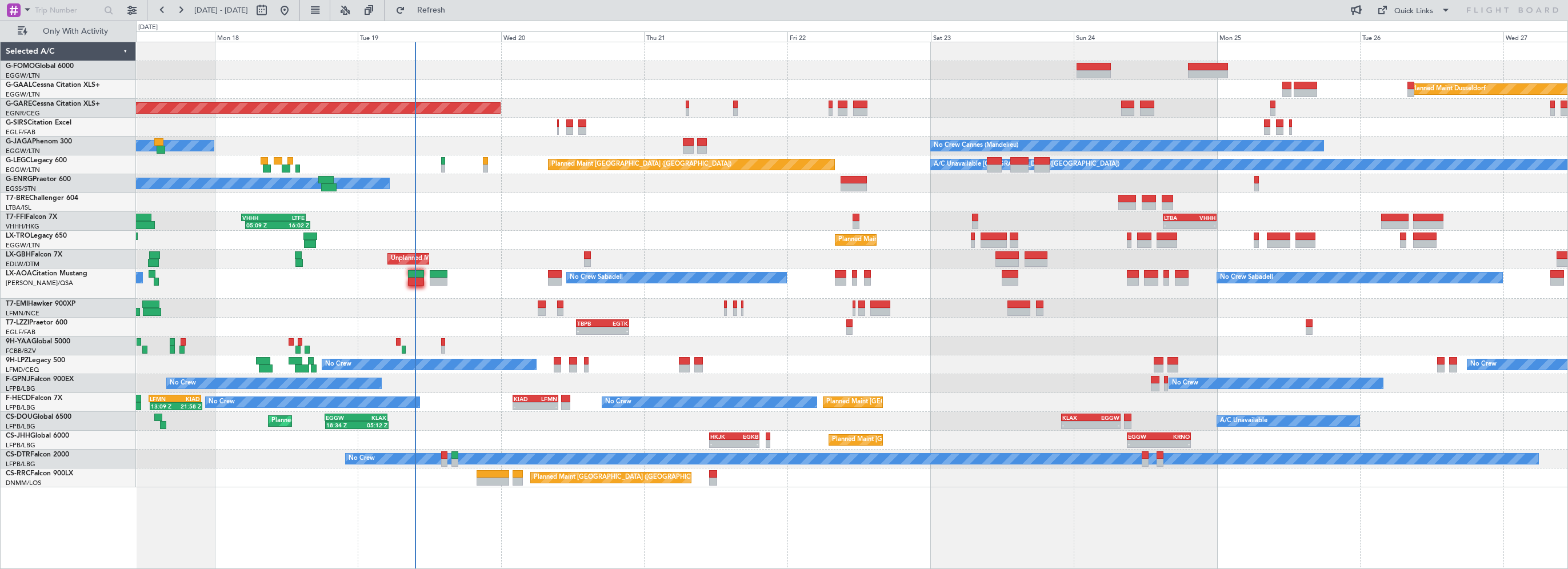
click at [1005, 352] on div at bounding box center [852, 346] width 1431 height 19
click at [828, 508] on div "Planned Maint Windsor Locks (Bradley Intl) Planned Maint Dusseldorf Unplanned M…" at bounding box center [852, 305] width 1432 height 527
click at [784, 534] on div "Planned Maint Windsor Locks (Bradley Intl) Planned Maint Dusseldorf Unplanned M…" at bounding box center [852, 305] width 1432 height 527
click at [455, 8] on span "Refresh" at bounding box center [431, 10] width 48 height 8
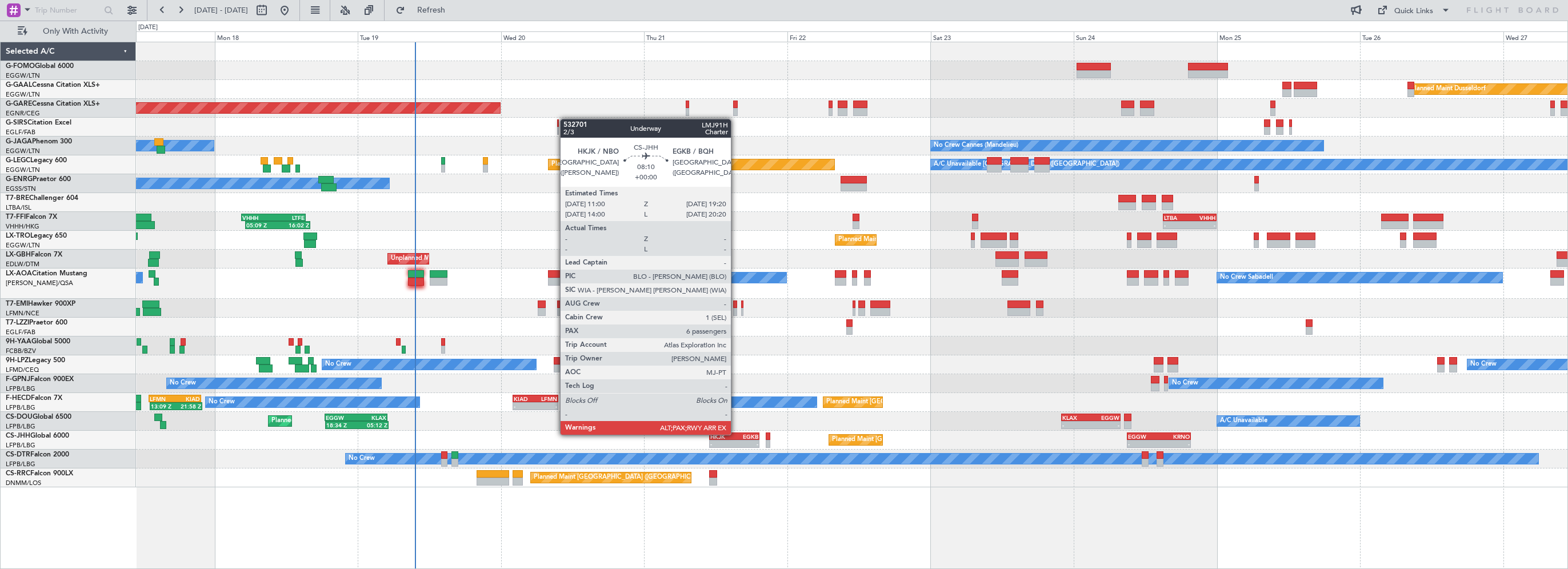
click at [736, 435] on div "EGKB" at bounding box center [746, 436] width 24 height 7
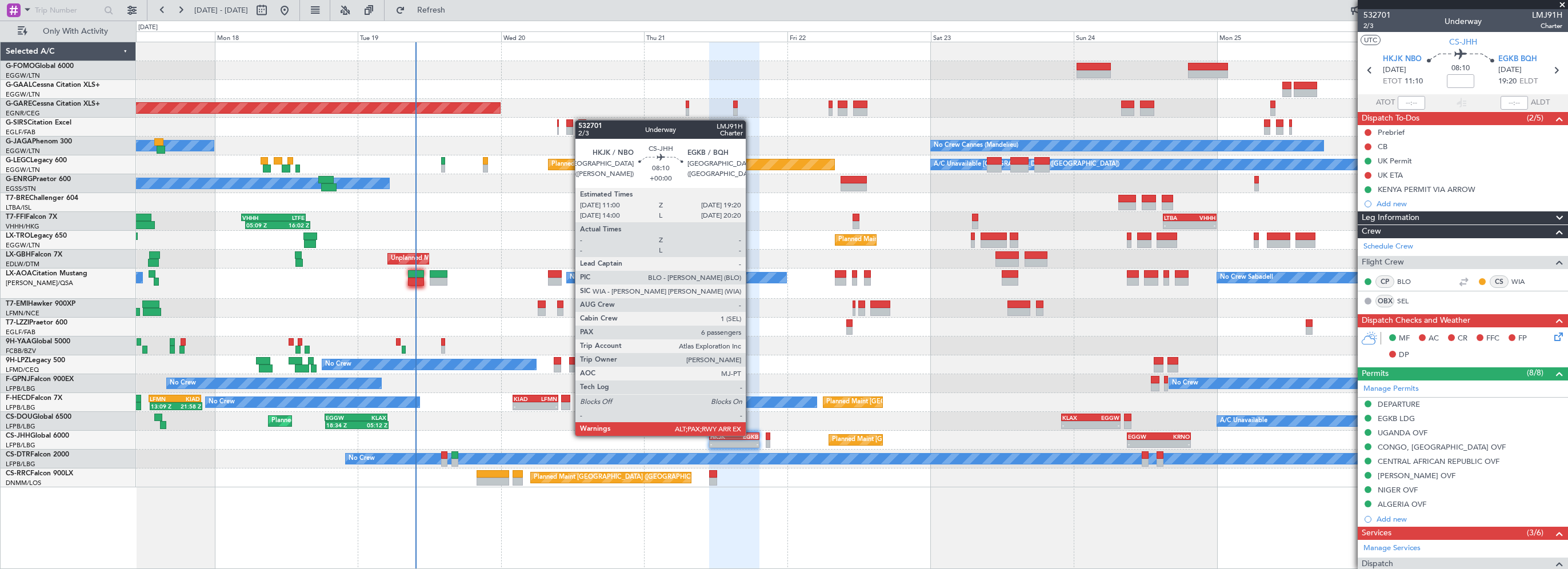
click at [751, 435] on div "EGKB" at bounding box center [746, 436] width 24 height 7
click at [752, 435] on div "EGKB" at bounding box center [746, 436] width 24 height 7
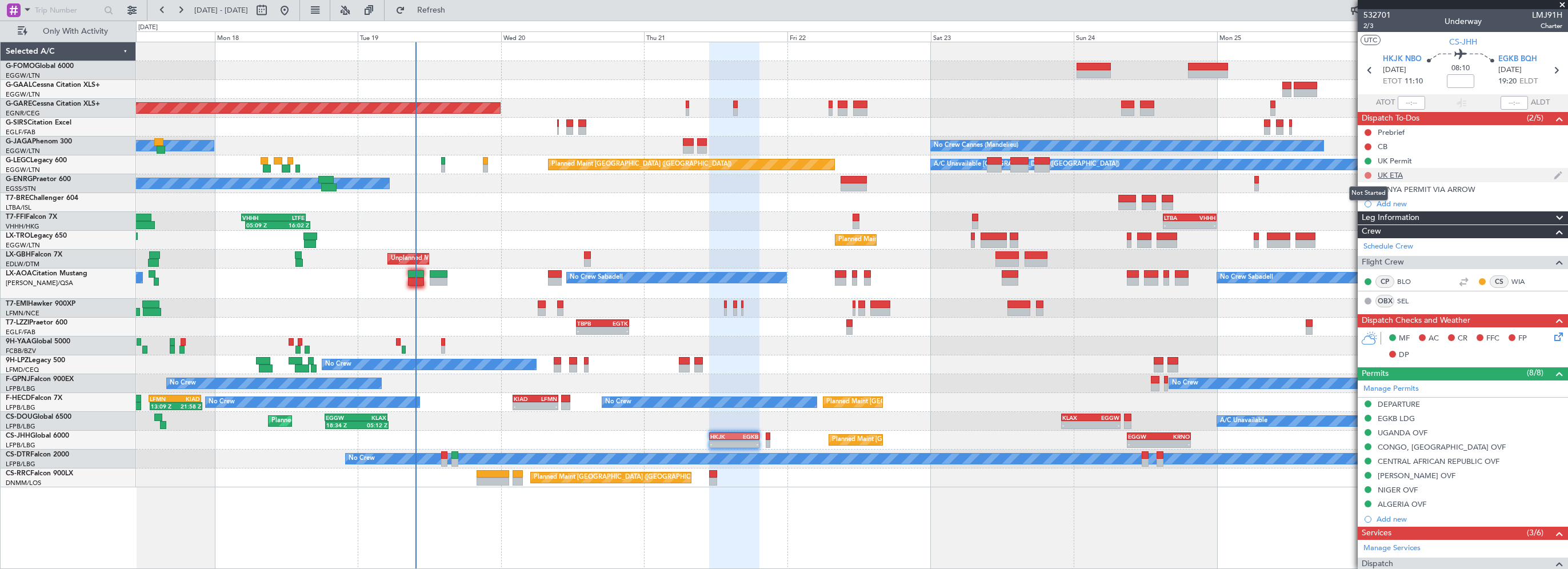
click at [1369, 176] on button at bounding box center [1368, 175] width 7 height 7
click at [1372, 225] on span "Completed" at bounding box center [1373, 226] width 38 height 11
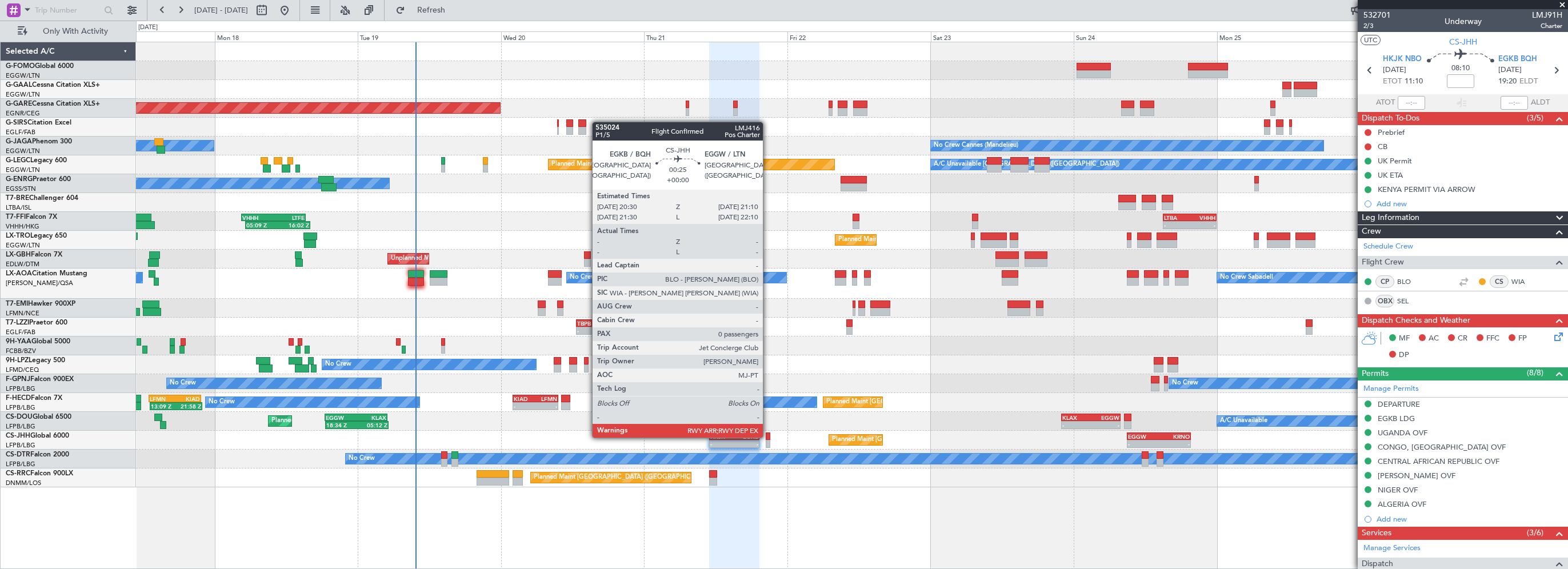
click at [768, 436] on div at bounding box center [768, 436] width 4 height 8
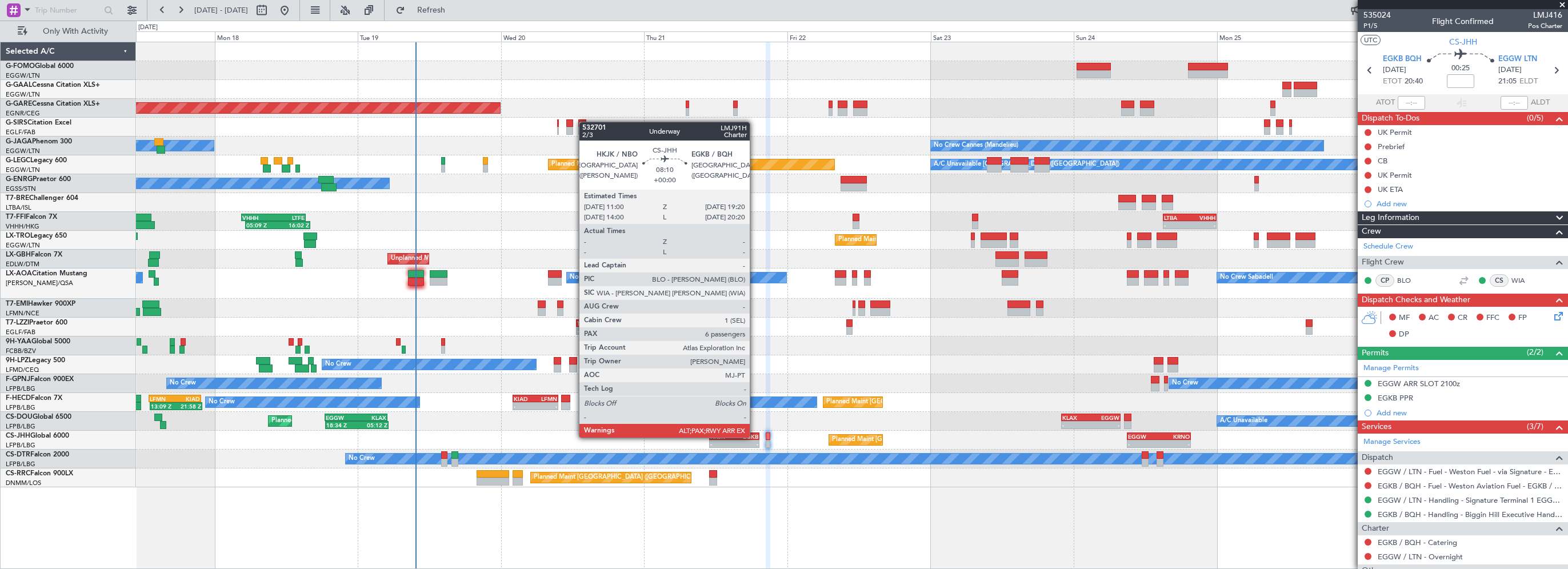
click at [752, 436] on div "EGKB" at bounding box center [746, 436] width 24 height 7
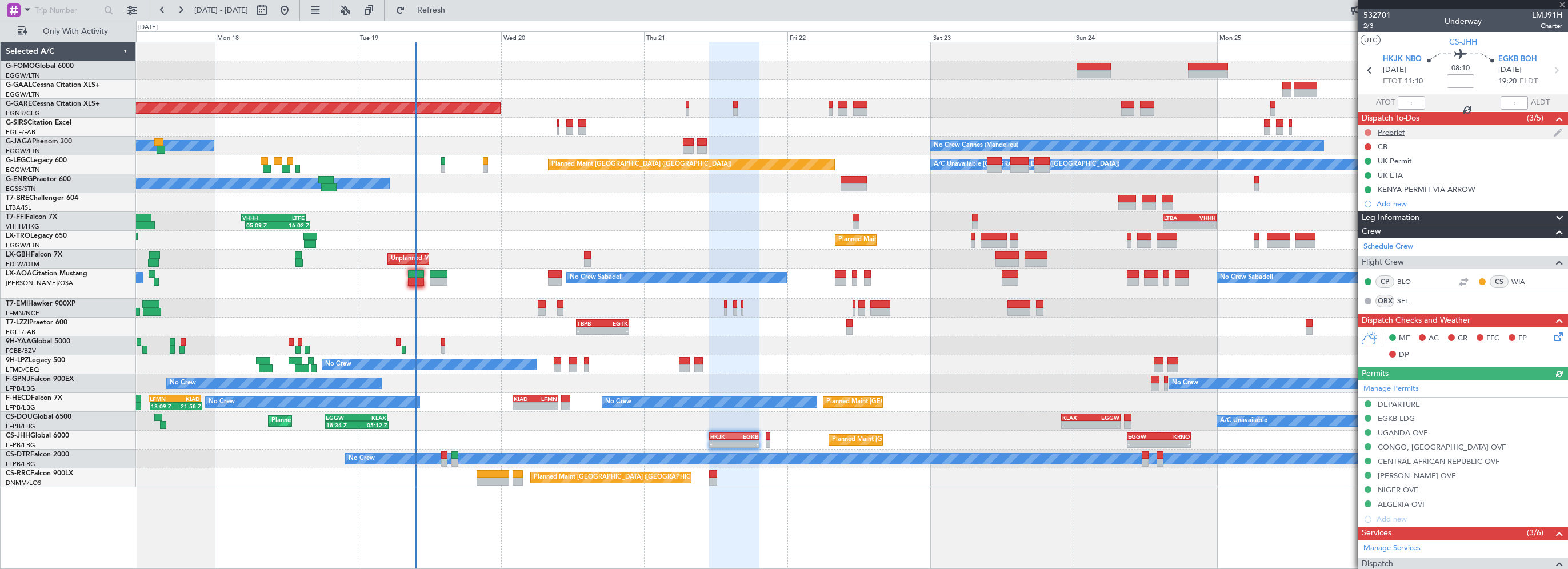
click at [1367, 130] on button at bounding box center [1368, 132] width 7 height 7
click at [1374, 163] on span "In Progress" at bounding box center [1374, 166] width 39 height 11
click at [1368, 146] on button at bounding box center [1368, 146] width 7 height 7
click at [1366, 198] on span "Completed" at bounding box center [1373, 197] width 38 height 11
click at [1552, 335] on icon at bounding box center [1556, 335] width 9 height 9
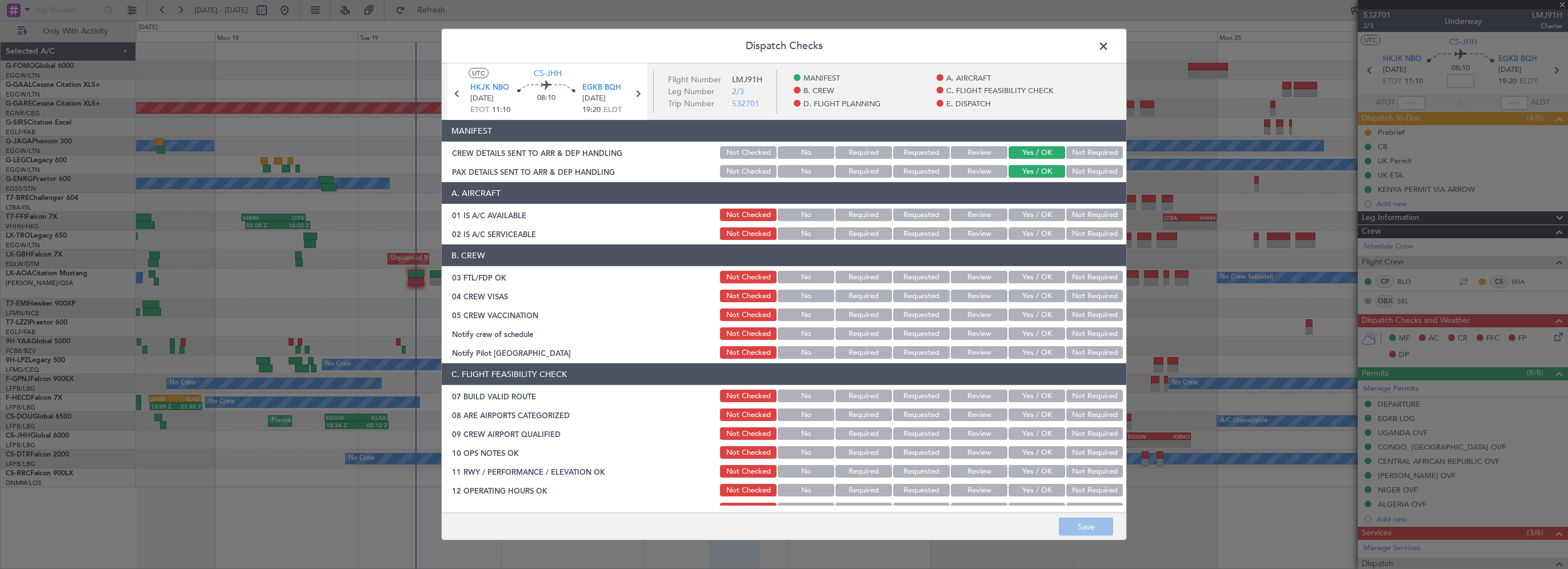
click at [1049, 210] on button "Yes / OK" at bounding box center [1037, 215] width 57 height 13
click at [1047, 229] on button "Yes / OK" at bounding box center [1037, 234] width 57 height 13
click at [1019, 280] on button "Yes / OK" at bounding box center [1037, 277] width 57 height 13
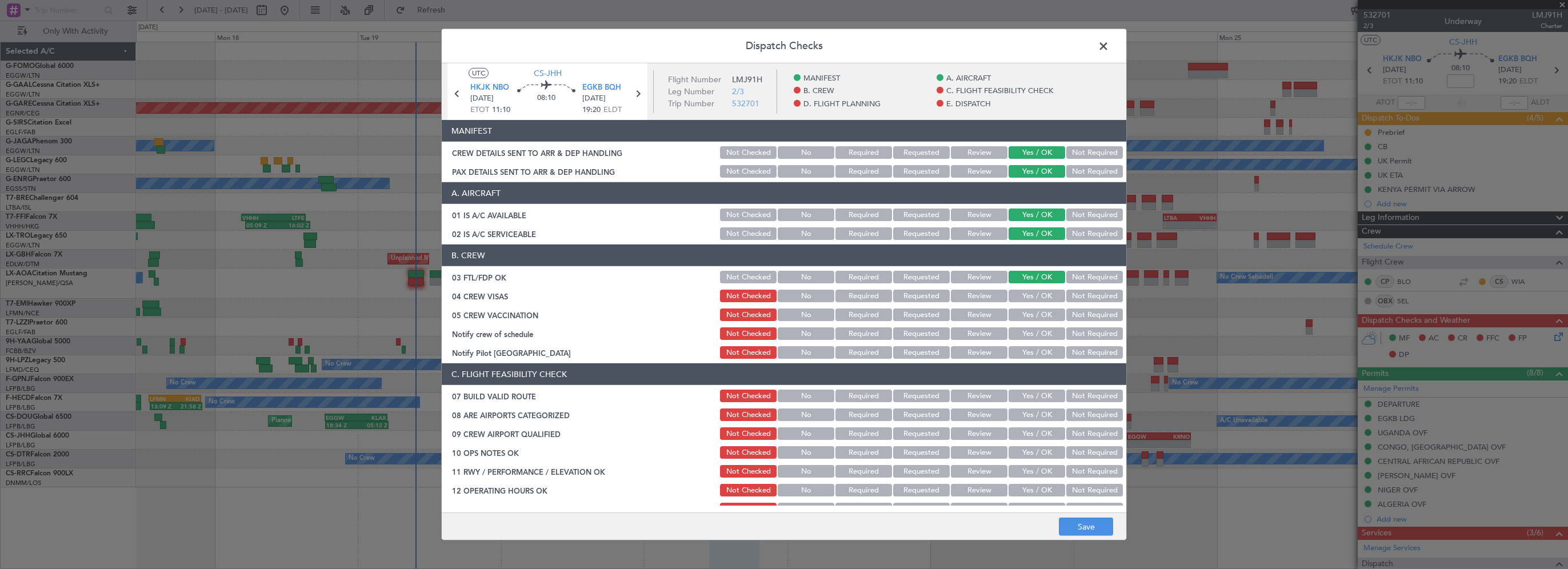
click at [1033, 299] on button "Yes / OK" at bounding box center [1037, 296] width 57 height 13
click at [1025, 312] on button "Yes / OK" at bounding box center [1037, 315] width 57 height 13
click at [1066, 312] on button "Not Required" at bounding box center [1094, 315] width 57 height 13
click at [1071, 294] on button "Not Required" at bounding box center [1094, 296] width 57 height 13
click at [1041, 334] on button "Yes / OK" at bounding box center [1037, 334] width 57 height 13
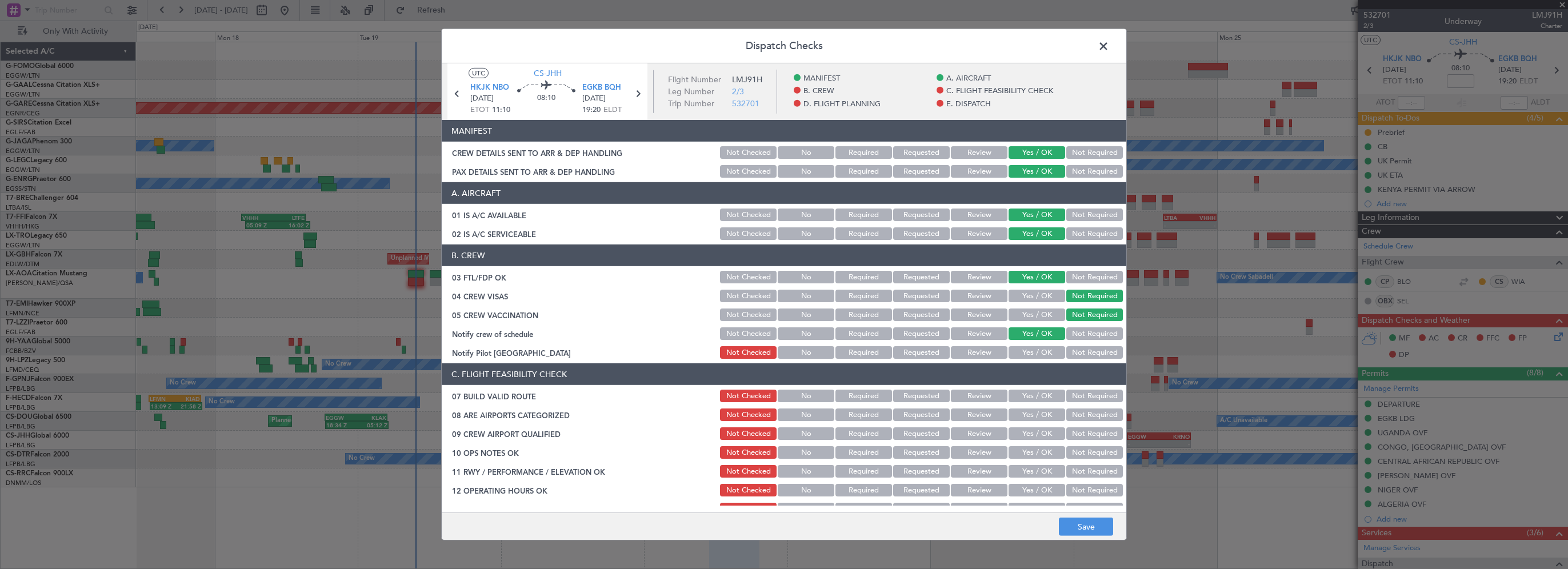
click at [1031, 352] on button "Yes / OK" at bounding box center [1037, 353] width 57 height 13
click at [1029, 396] on button "Yes / OK" at bounding box center [1037, 396] width 57 height 13
click at [1024, 450] on button "Yes / OK" at bounding box center [1037, 452] width 57 height 13
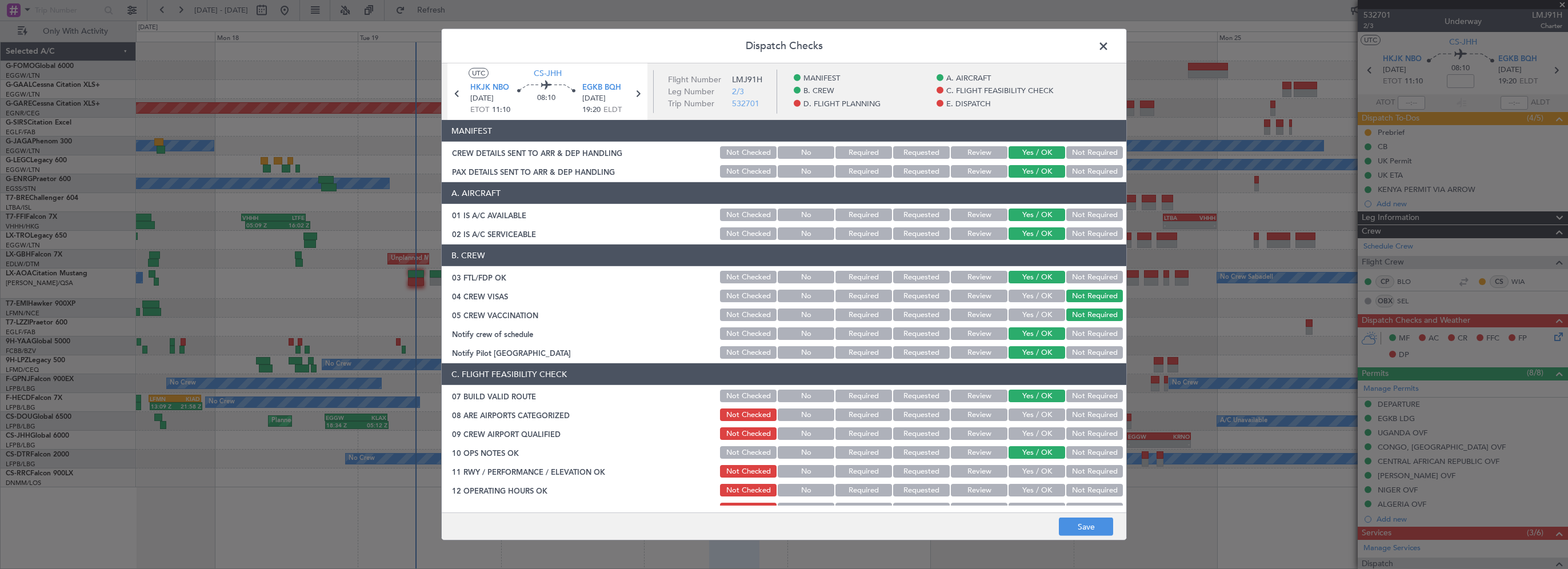
click at [1024, 472] on button "Yes / OK" at bounding box center [1037, 471] width 57 height 13
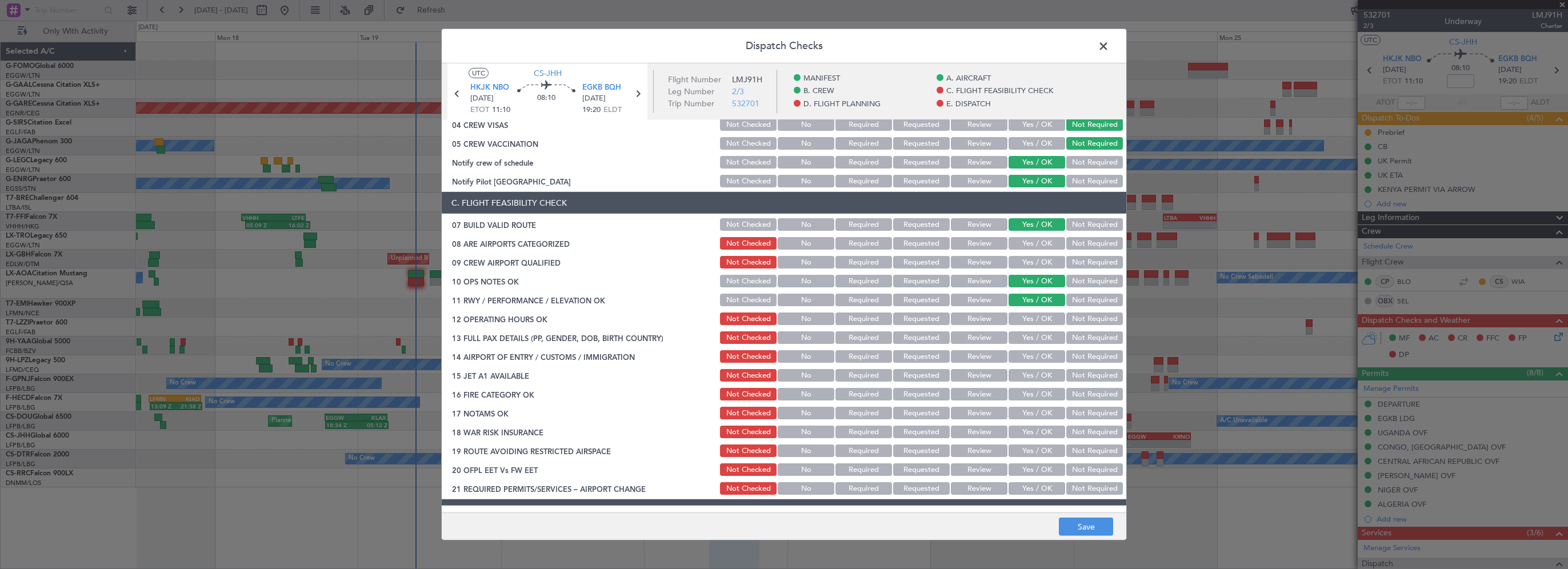
click at [1031, 316] on button "Yes / OK" at bounding box center [1037, 319] width 57 height 13
click at [1027, 336] on button "Yes / OK" at bounding box center [1037, 338] width 57 height 13
click at [1037, 355] on button "Yes / OK" at bounding box center [1037, 357] width 57 height 13
click at [1027, 375] on button "Yes / OK" at bounding box center [1037, 375] width 57 height 13
click at [1021, 393] on button "Yes / OK" at bounding box center [1037, 395] width 57 height 13
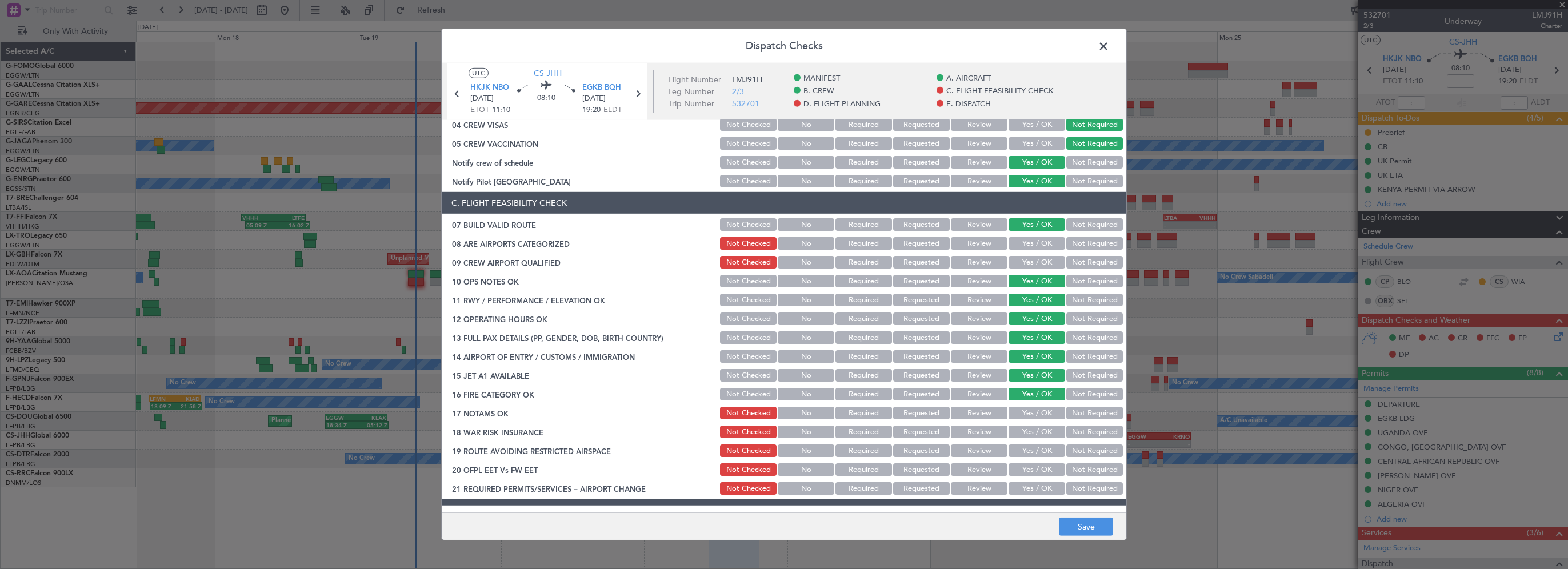
click at [1024, 408] on button "Yes / OK" at bounding box center [1037, 413] width 57 height 13
click at [1068, 427] on button "Not Required" at bounding box center [1094, 432] width 57 height 13
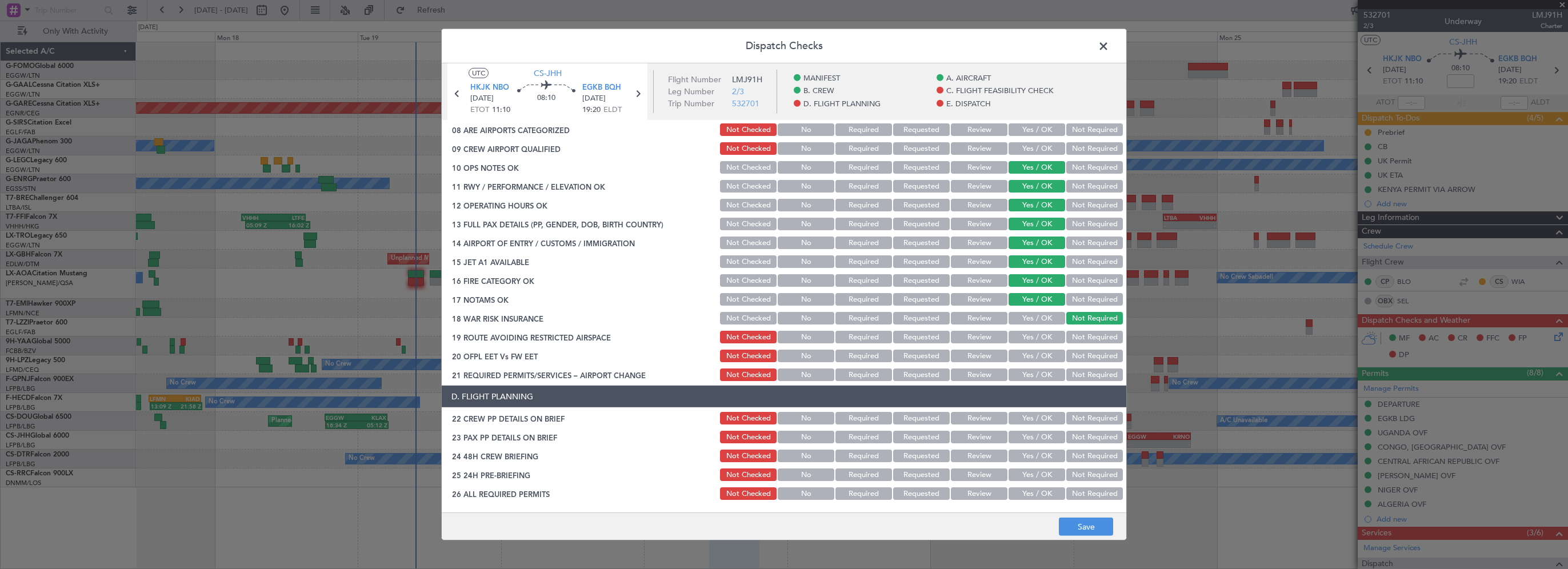
scroll to position [286, 0]
click at [1029, 342] on button "Yes / OK" at bounding box center [1037, 337] width 57 height 13
click at [1031, 357] on button "Yes / OK" at bounding box center [1037, 355] width 57 height 13
click at [1027, 375] on button "Yes / OK" at bounding box center [1037, 375] width 57 height 13
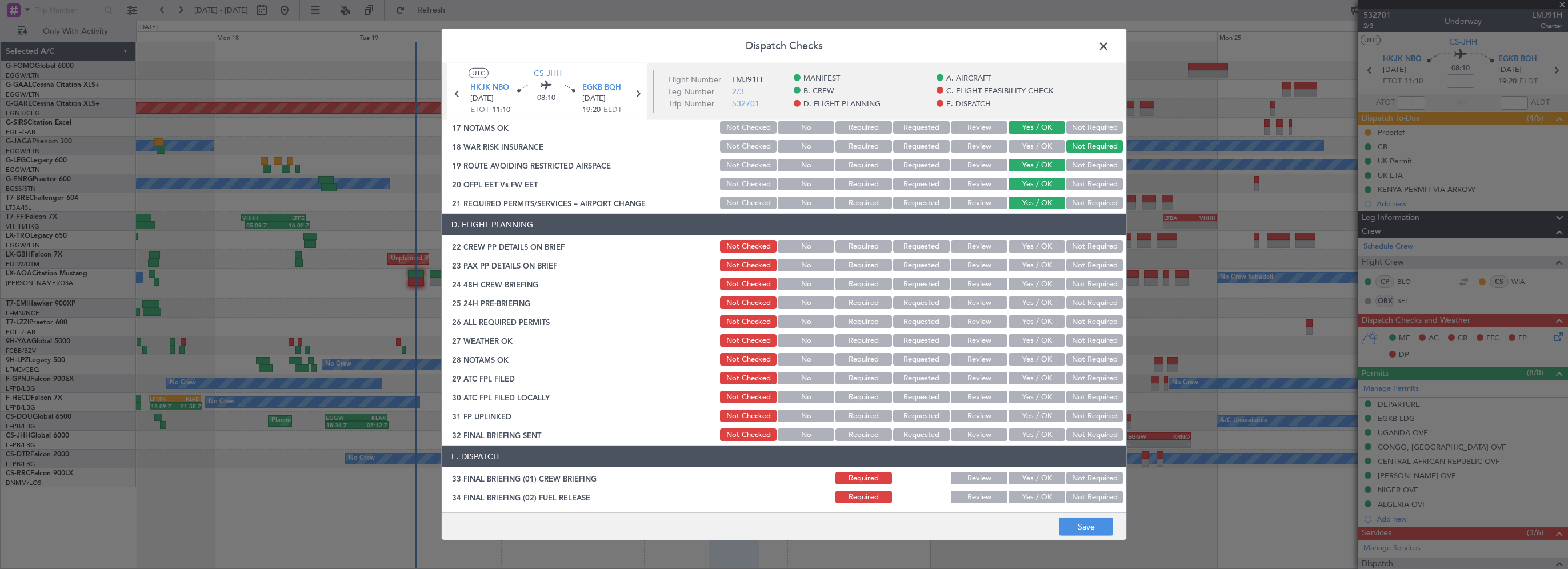
click at [1040, 251] on button "Yes / OK" at bounding box center [1037, 246] width 57 height 13
click at [1029, 266] on button "Yes / OK" at bounding box center [1037, 265] width 57 height 13
click at [1031, 292] on section "D. FLIGHT PLANNING 22 CREW PP DETAILS ON BRIEF Not Checked No Required Requeste…" at bounding box center [784, 328] width 684 height 229
click at [1047, 285] on button "Yes / OK" at bounding box center [1037, 284] width 57 height 13
click at [1073, 303] on button "Not Required" at bounding box center [1094, 303] width 57 height 13
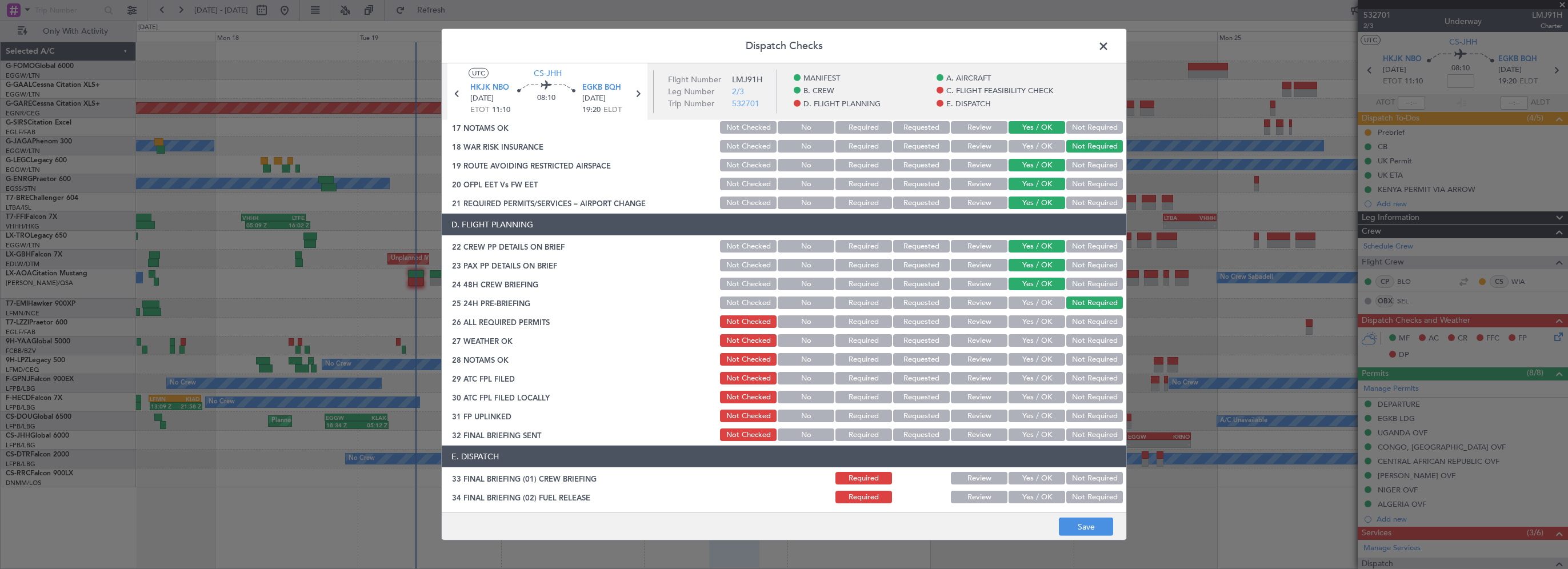
click at [1039, 319] on button "Yes / OK" at bounding box center [1037, 322] width 57 height 13
click at [1022, 343] on button "Yes / OK" at bounding box center [1037, 341] width 57 height 13
click at [1023, 354] on button "Yes / OK" at bounding box center [1037, 359] width 57 height 13
click at [1020, 379] on button "Yes / OK" at bounding box center [1037, 379] width 57 height 13
click at [1021, 403] on button "Yes / OK" at bounding box center [1037, 397] width 57 height 13
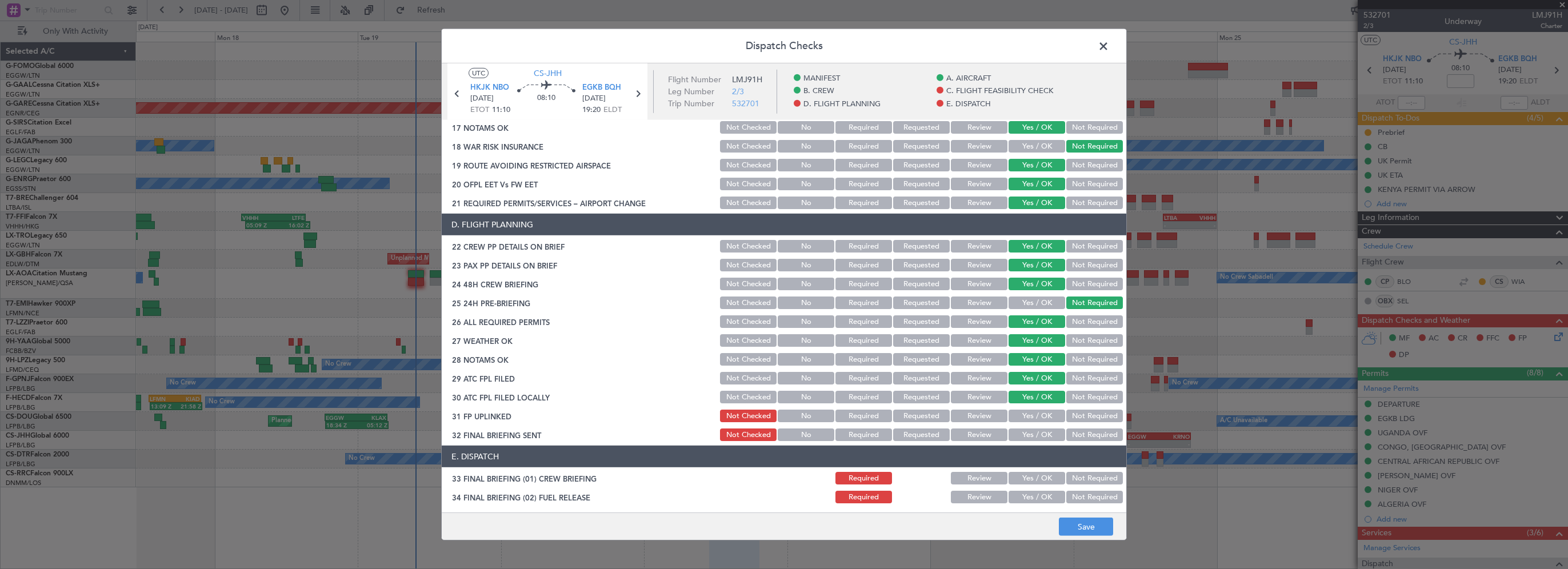
click at [1015, 420] on button "Yes / OK" at bounding box center [1037, 416] width 57 height 13
click at [1019, 428] on button "Yes / OK" at bounding box center [1037, 435] width 57 height 13
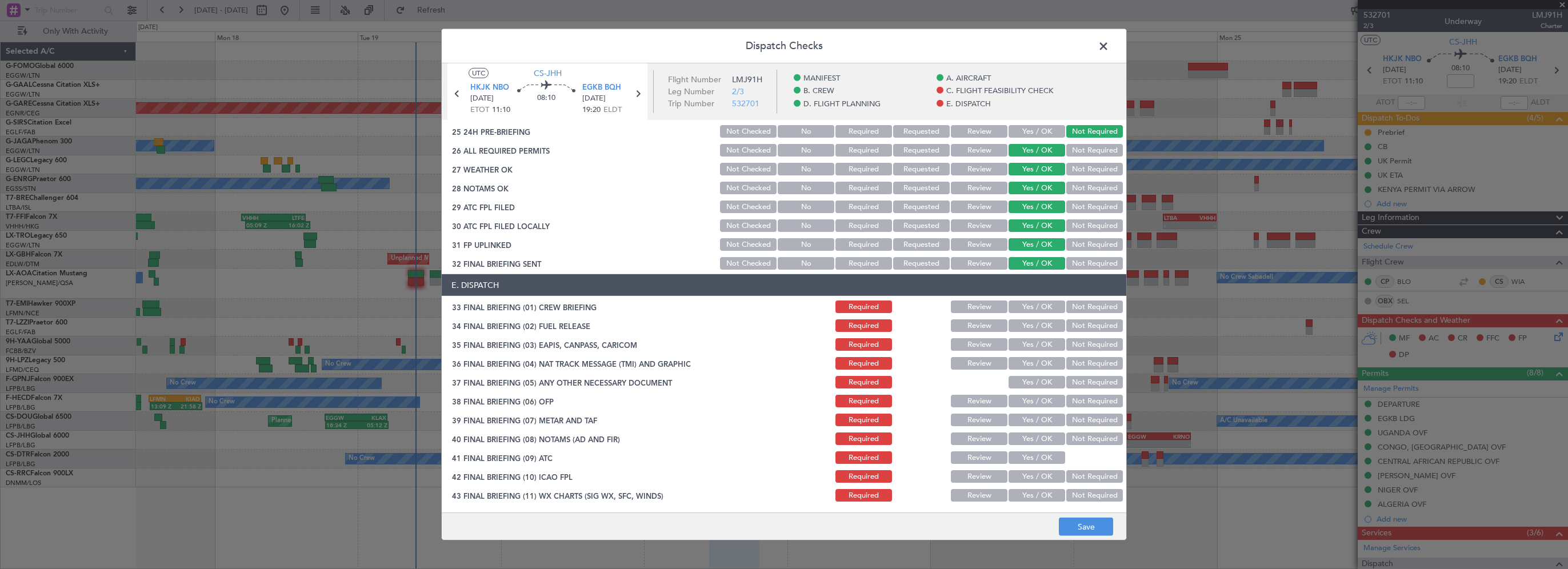
click at [1030, 311] on button "Yes / OK" at bounding box center [1037, 307] width 57 height 13
click at [1029, 331] on button "Yes / OK" at bounding box center [1037, 326] width 57 height 13
click at [839, 324] on button "Required" at bounding box center [864, 326] width 57 height 13
click at [847, 309] on button "Required" at bounding box center [864, 307] width 57 height 13
click at [860, 261] on button "Required" at bounding box center [864, 263] width 57 height 13
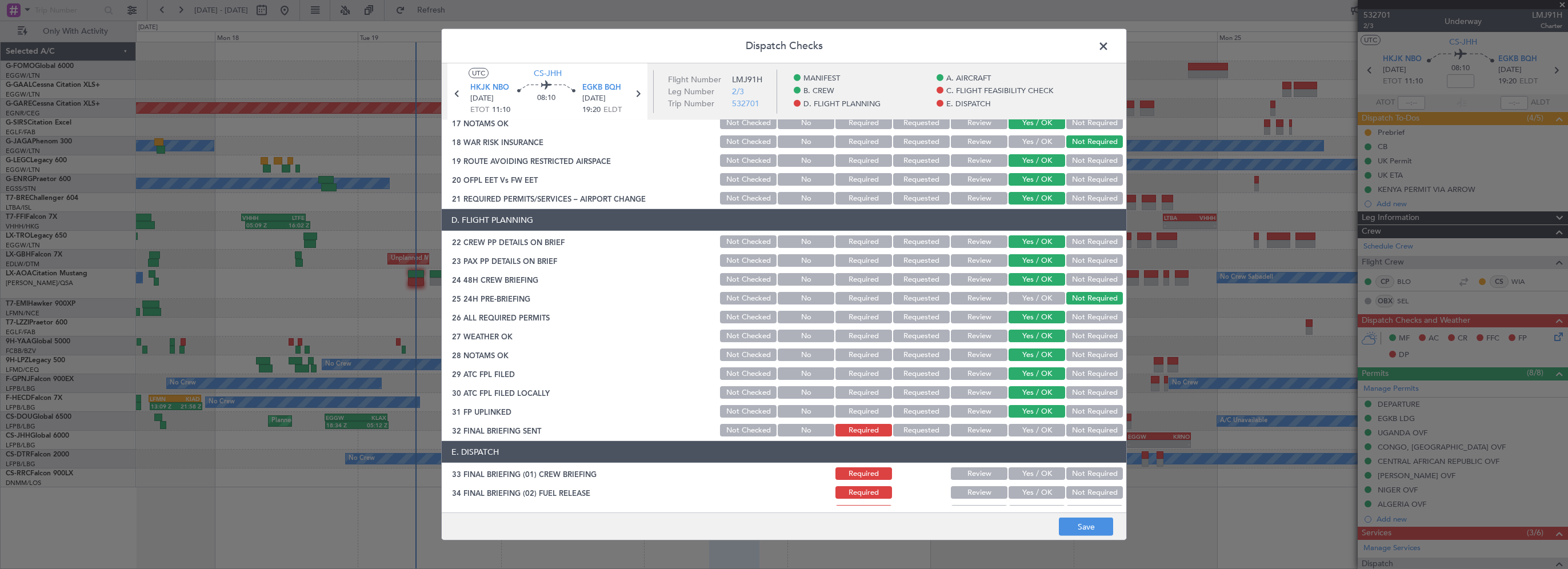
scroll to position [457, 0]
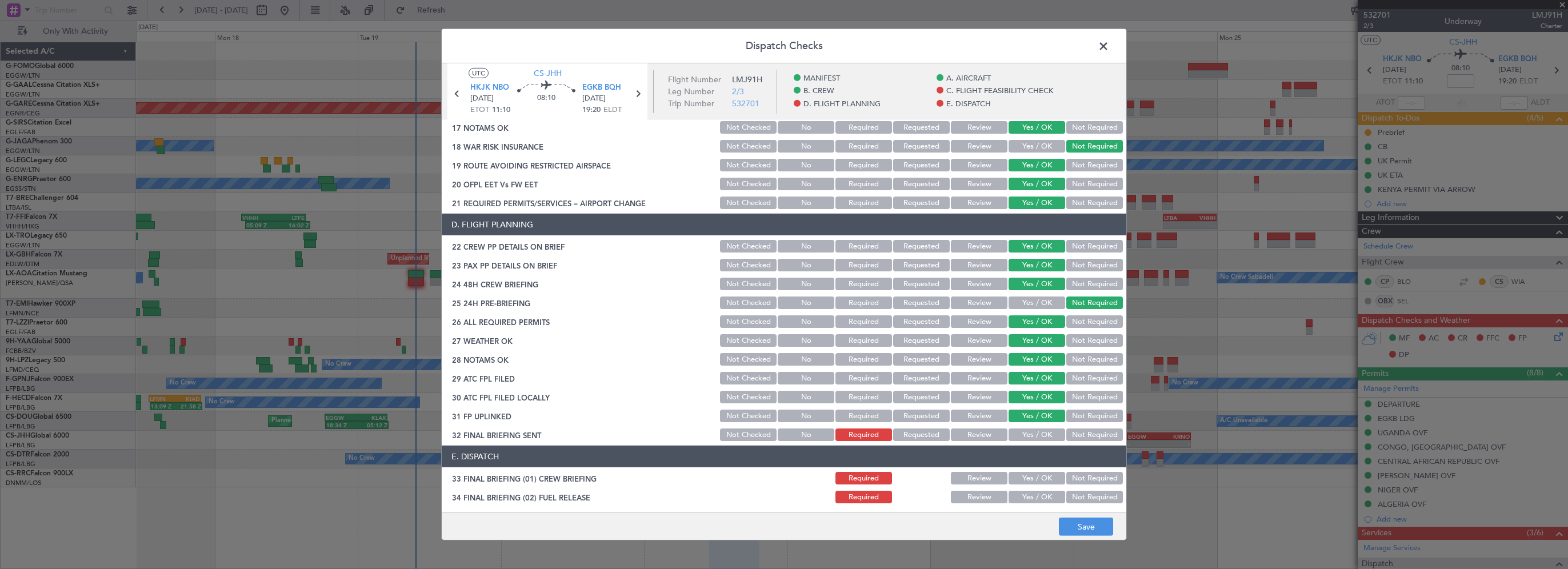
click at [877, 416] on button "Required" at bounding box center [864, 416] width 57 height 13
click at [872, 397] on button "Required" at bounding box center [864, 397] width 57 height 13
click at [865, 369] on section "D. FLIGHT PLANNING 22 CREW PP DETAILS ON BRIEF Not Checked No Required Requeste…" at bounding box center [784, 328] width 684 height 229
click at [863, 373] on button "Required" at bounding box center [864, 379] width 57 height 13
click at [863, 362] on button "Required" at bounding box center [864, 359] width 57 height 13
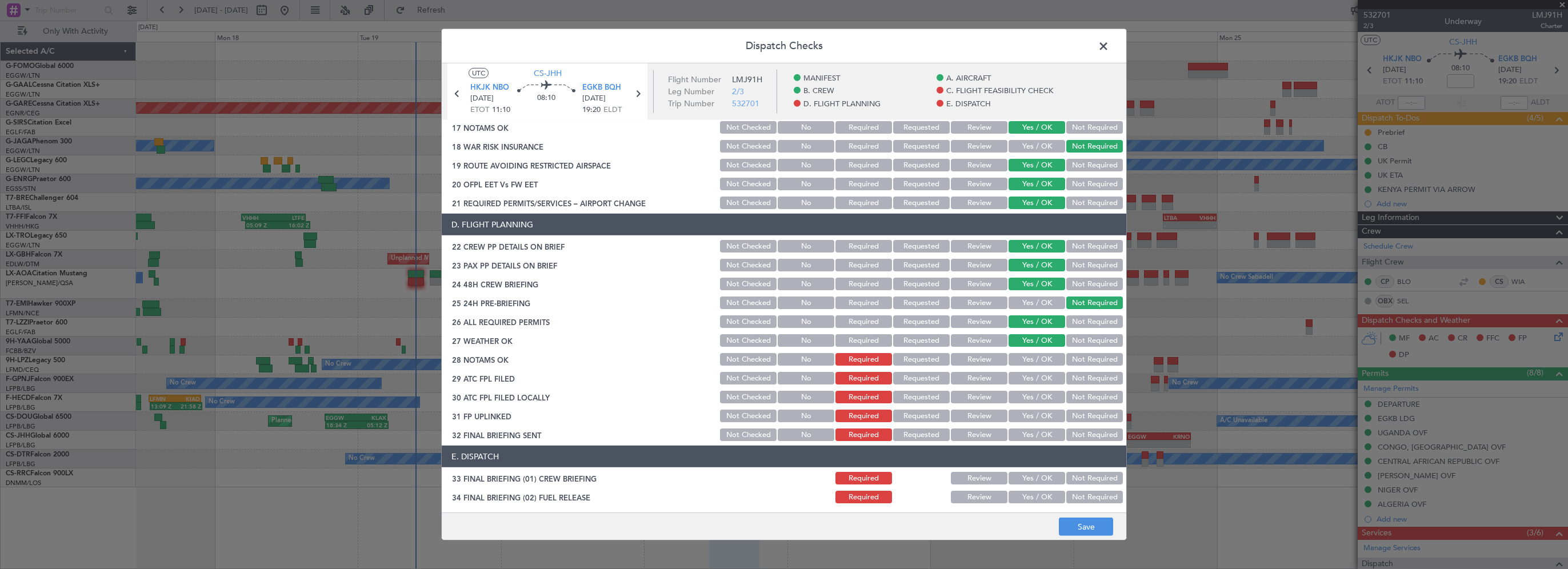
click at [861, 347] on div "Required" at bounding box center [862, 340] width 58 height 16
click at [860, 339] on button "Required" at bounding box center [864, 341] width 57 height 13
click at [860, 321] on button "Required" at bounding box center [864, 322] width 57 height 13
click at [1075, 528] on button "Save" at bounding box center [1086, 527] width 54 height 18
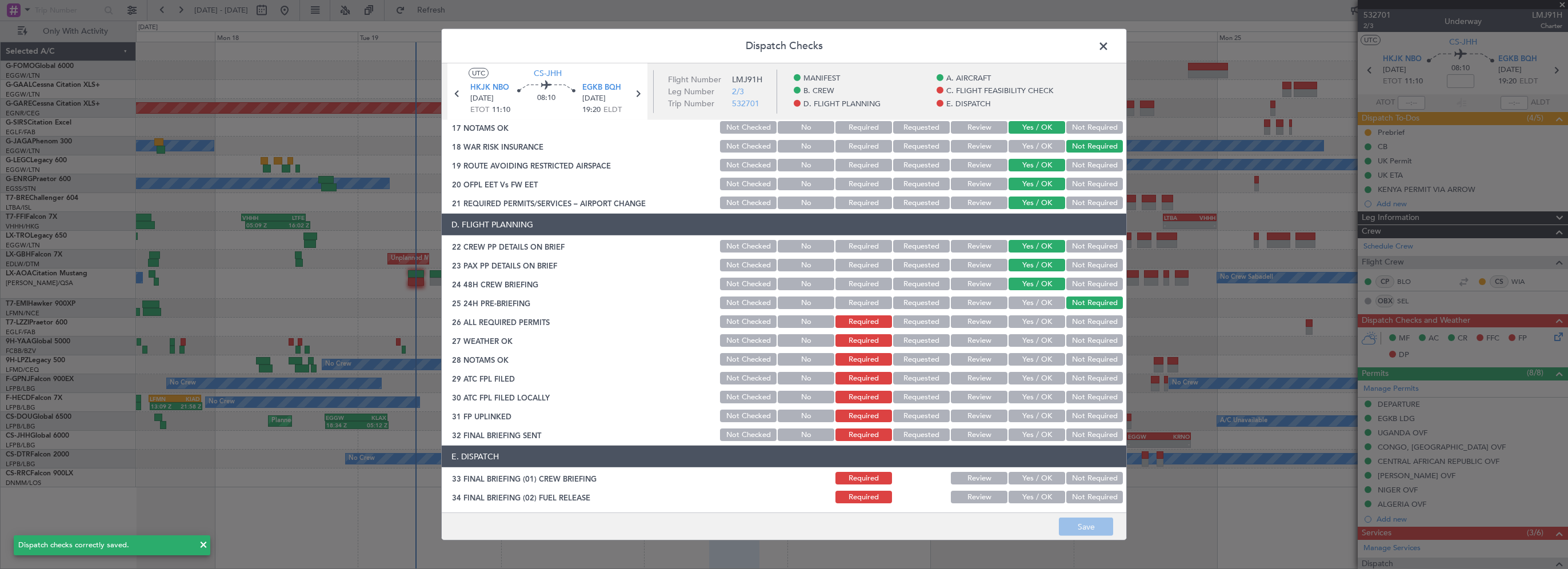
click at [1109, 44] on span at bounding box center [1109, 49] width 0 height 23
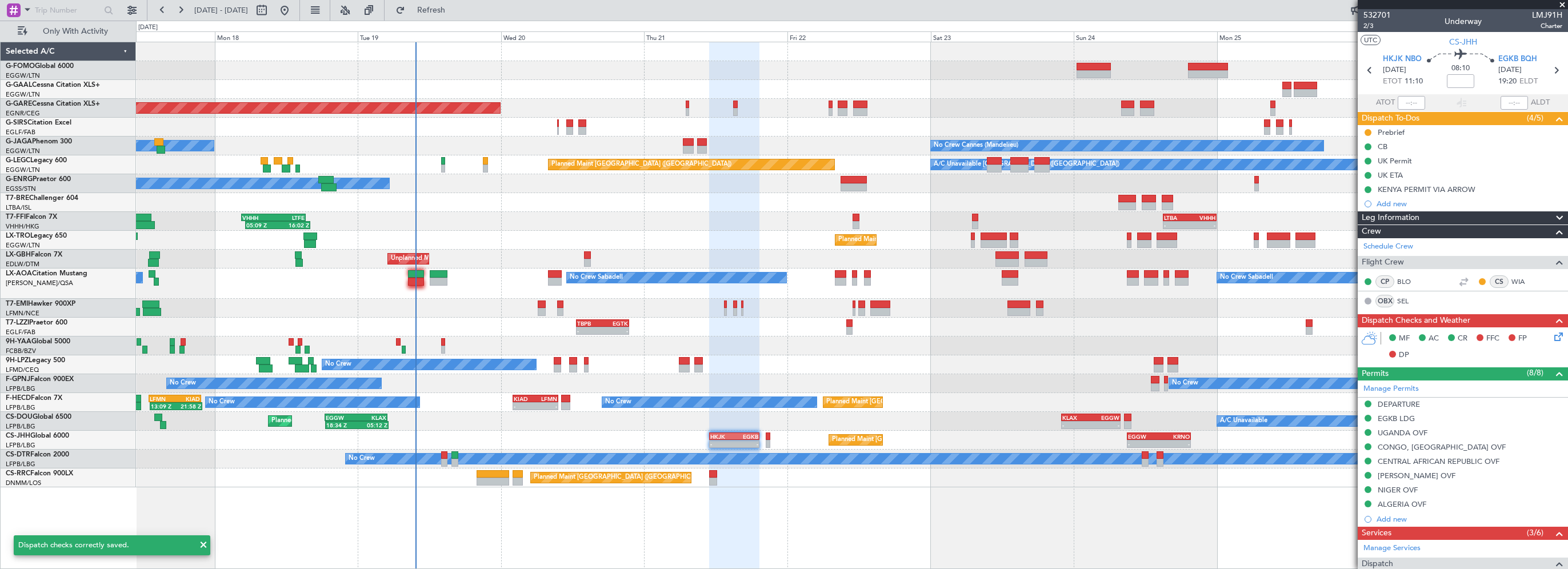
click at [760, 495] on div "Planned Maint Windsor Locks (Bradley Intl) Planned Maint Dusseldorf Unplanned M…" at bounding box center [852, 305] width 1432 height 527
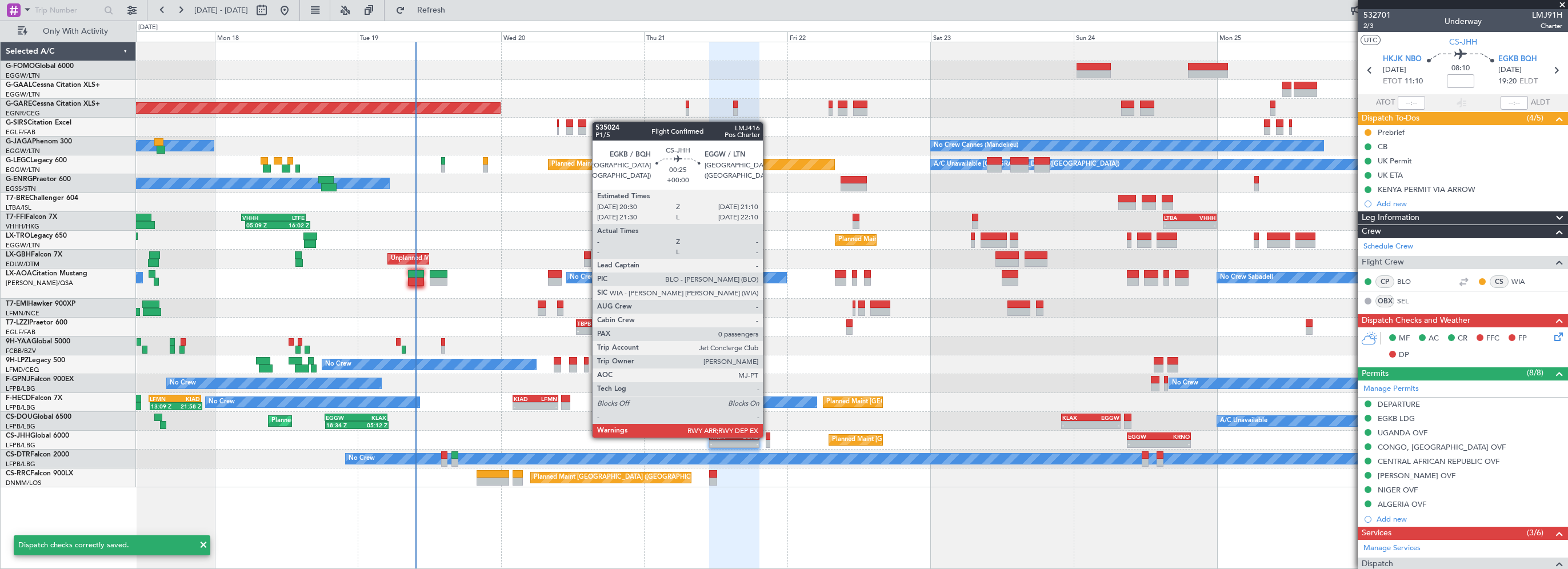
click at [768, 436] on div at bounding box center [768, 436] width 4 height 8
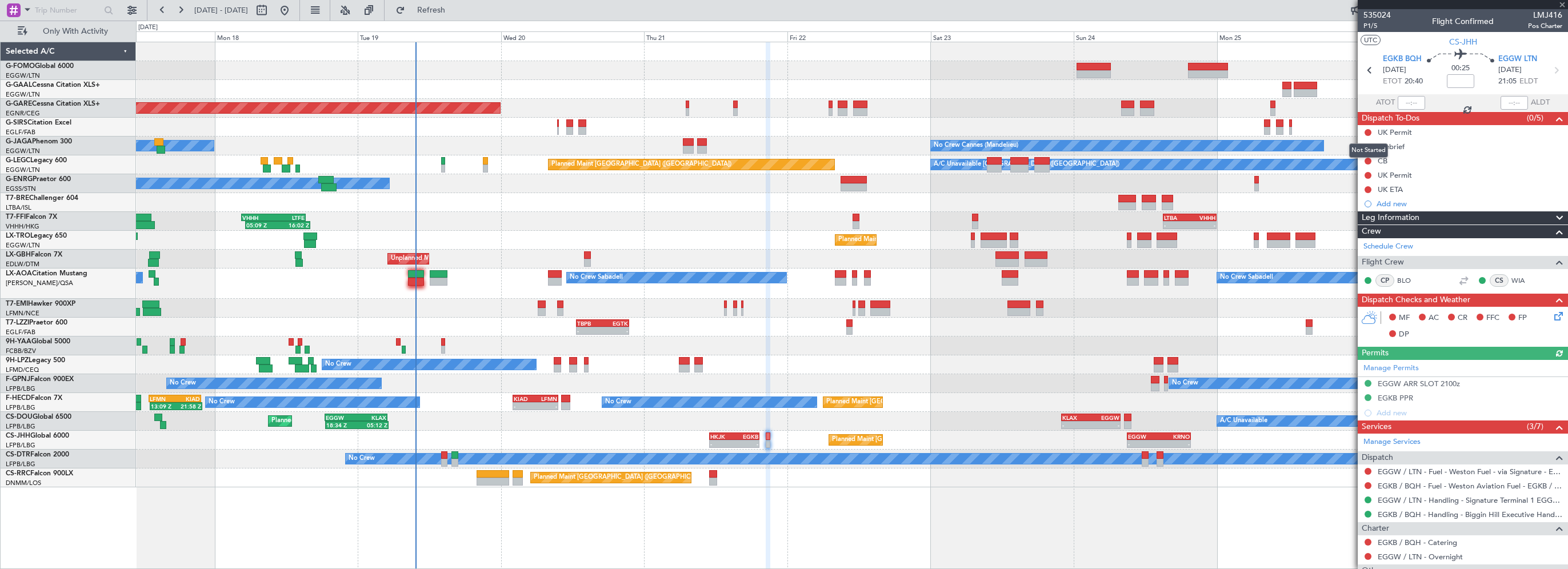
click at [1369, 145] on div "Not Started" at bounding box center [1368, 150] width 39 height 14
click at [1368, 144] on button at bounding box center [1368, 146] width 7 height 7
click at [1363, 180] on span "In Progress" at bounding box center [1374, 180] width 39 height 11
click at [1368, 159] on button at bounding box center [1368, 161] width 7 height 7
click at [1371, 210] on span "Completed" at bounding box center [1373, 211] width 38 height 11
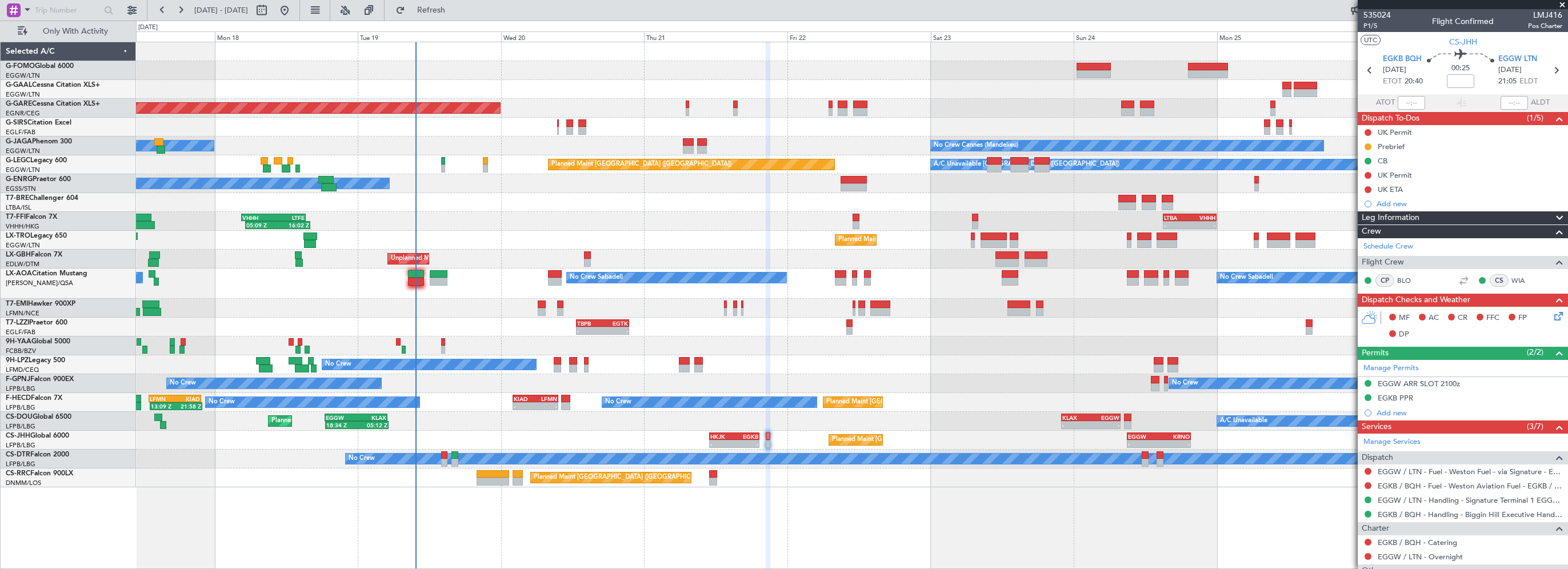
click at [1552, 315] on icon at bounding box center [1556, 314] width 9 height 9
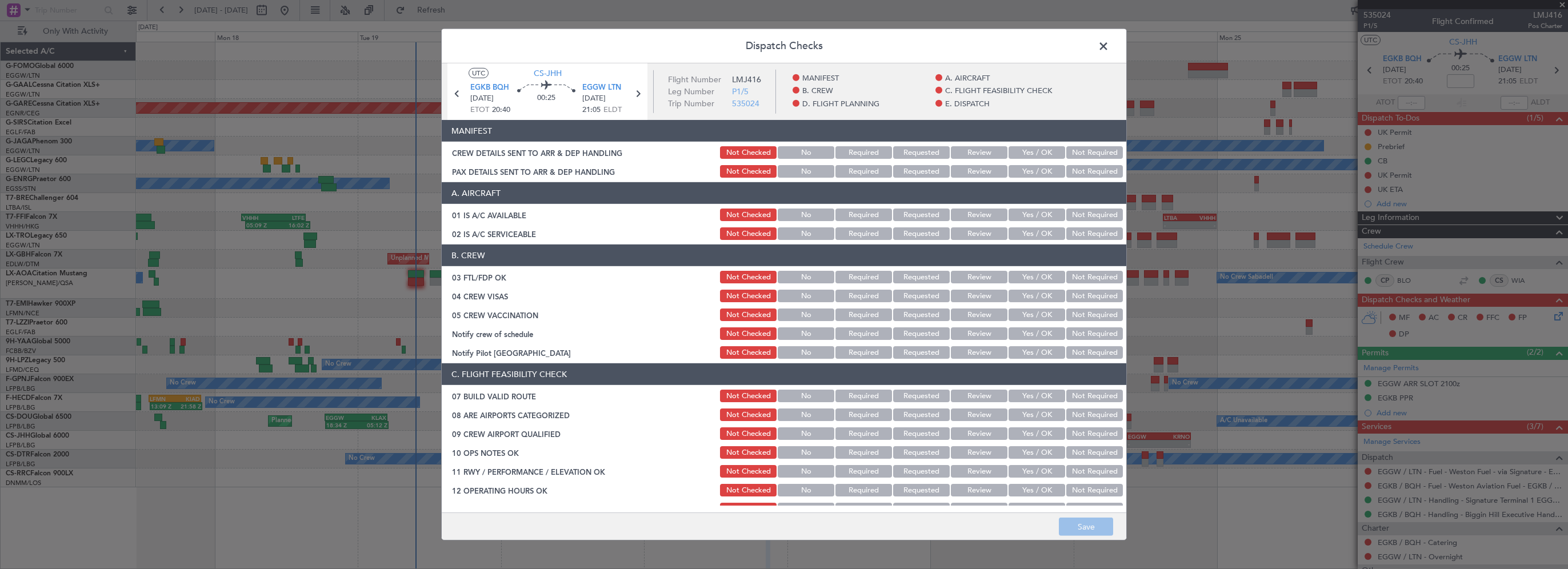
click at [1020, 214] on button "Yes / OK" at bounding box center [1037, 215] width 57 height 13
click at [1016, 238] on button "Yes / OK" at bounding box center [1037, 234] width 57 height 13
click at [1039, 274] on button "Yes / OK" at bounding box center [1037, 277] width 57 height 13
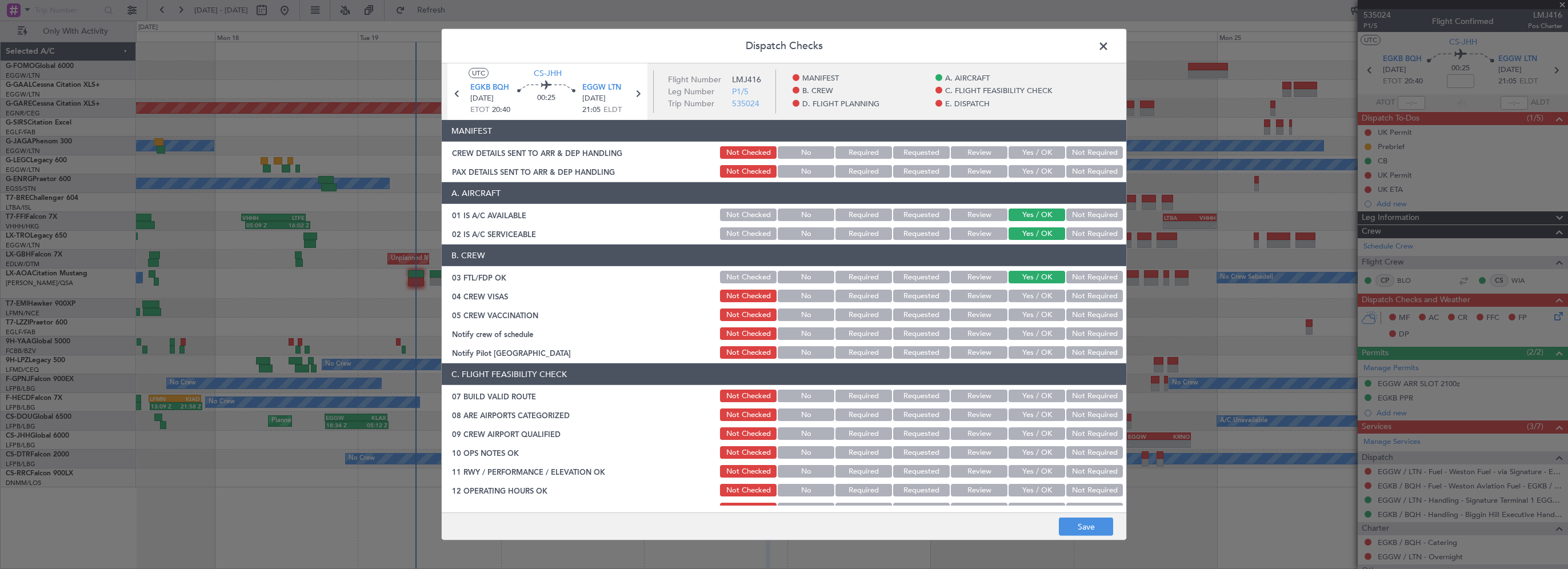
click at [1041, 327] on button "Yes / OK" at bounding box center [1037, 334] width 57 height 13
click at [1035, 347] on button "Yes / OK" at bounding box center [1037, 353] width 57 height 13
click at [1037, 399] on button "Yes / OK" at bounding box center [1037, 396] width 57 height 13
click at [1041, 415] on button "Yes / OK" at bounding box center [1037, 415] width 57 height 13
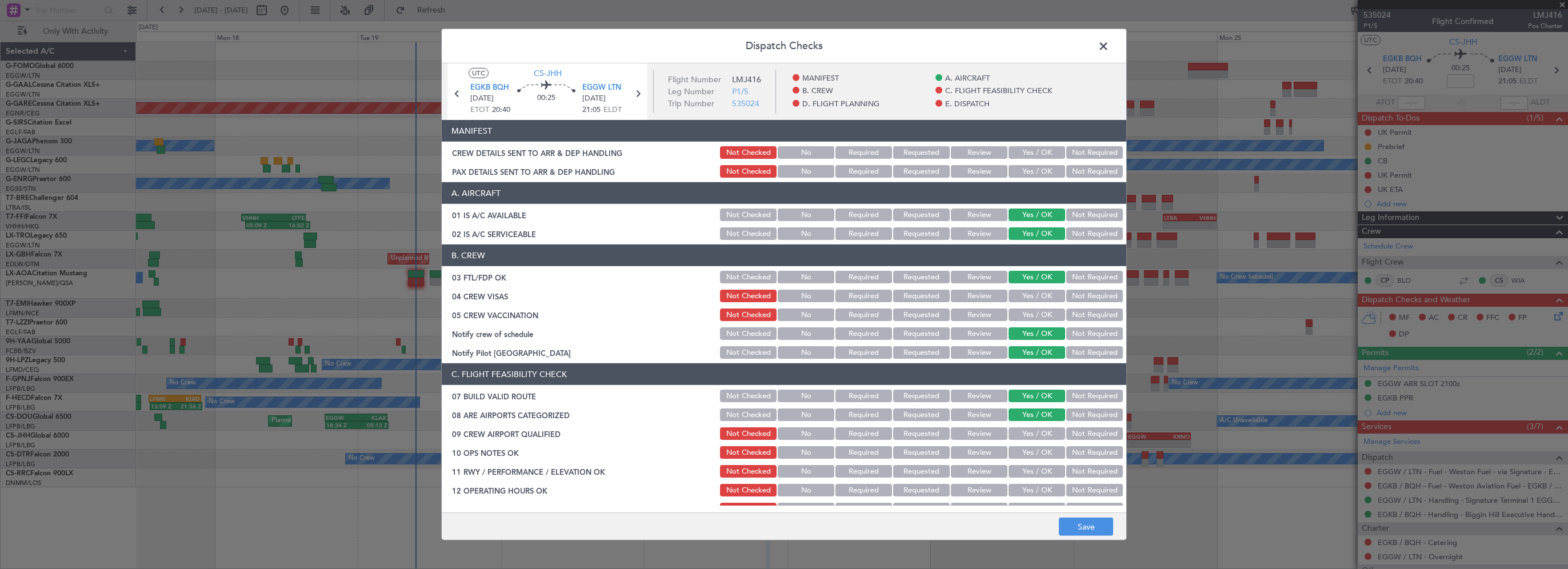
click at [754, 415] on button "Not Checked" at bounding box center [748, 415] width 57 height 13
click at [1030, 452] on button "Yes / OK" at bounding box center [1037, 452] width 57 height 13
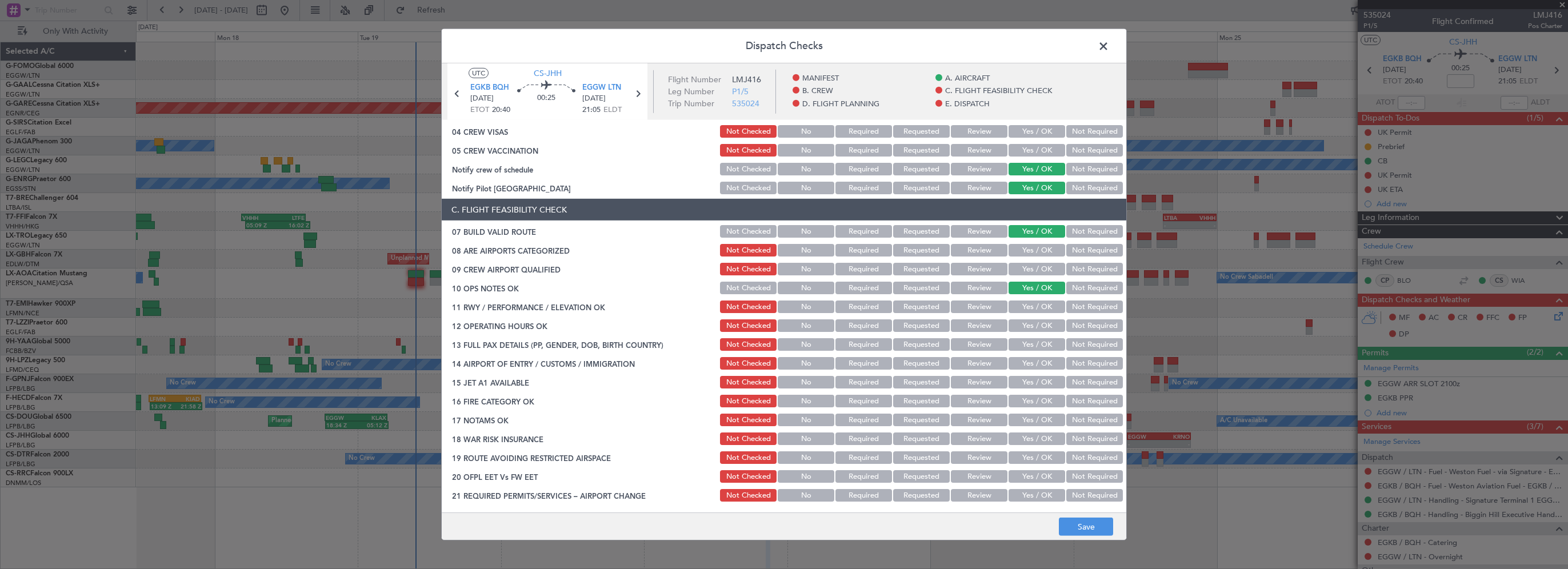
scroll to position [171, 0]
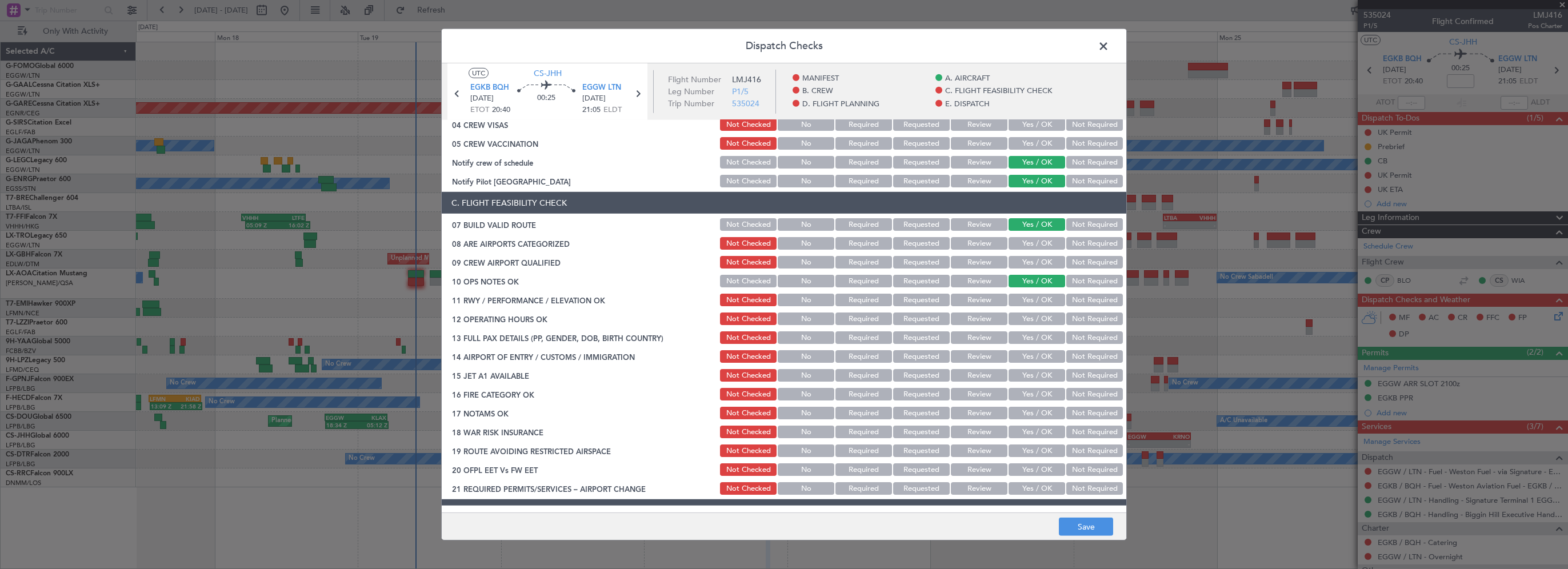
click at [1031, 303] on button "Yes / OK" at bounding box center [1037, 300] width 57 height 13
click at [1021, 320] on button "Yes / OK" at bounding box center [1037, 319] width 57 height 13
click at [1024, 339] on button "Yes / OK" at bounding box center [1037, 338] width 57 height 13
click at [1035, 359] on button "Yes / OK" at bounding box center [1037, 357] width 57 height 13
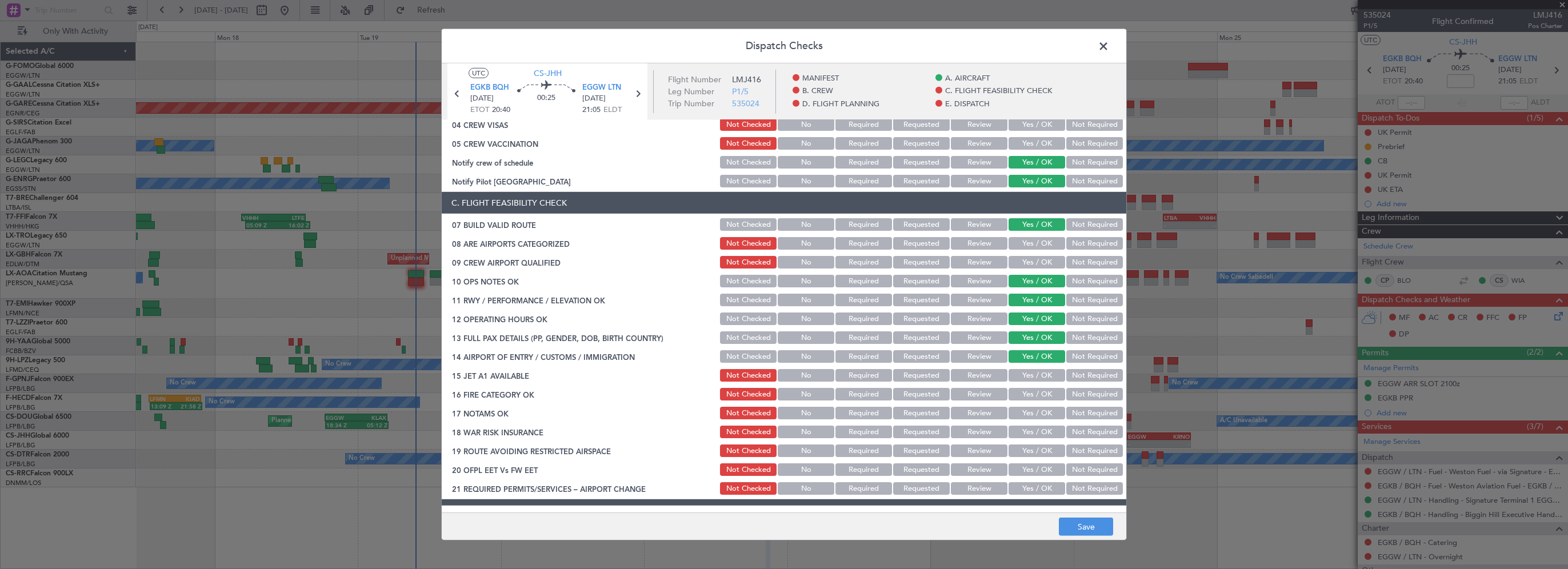
click at [1034, 375] on button "Yes / OK" at bounding box center [1037, 375] width 57 height 13
click at [1005, 403] on section "C. FLIGHT FEASIBILITY CHECK 07 BUILD VALID ROUTE Not Checked No Required Reques…" at bounding box center [784, 344] width 684 height 304
click at [1024, 393] on button "Yes / OK" at bounding box center [1037, 395] width 57 height 13
click at [1081, 411] on button "Not Required" at bounding box center [1094, 413] width 57 height 13
click at [1044, 427] on button "Yes / OK" at bounding box center [1037, 432] width 57 height 13
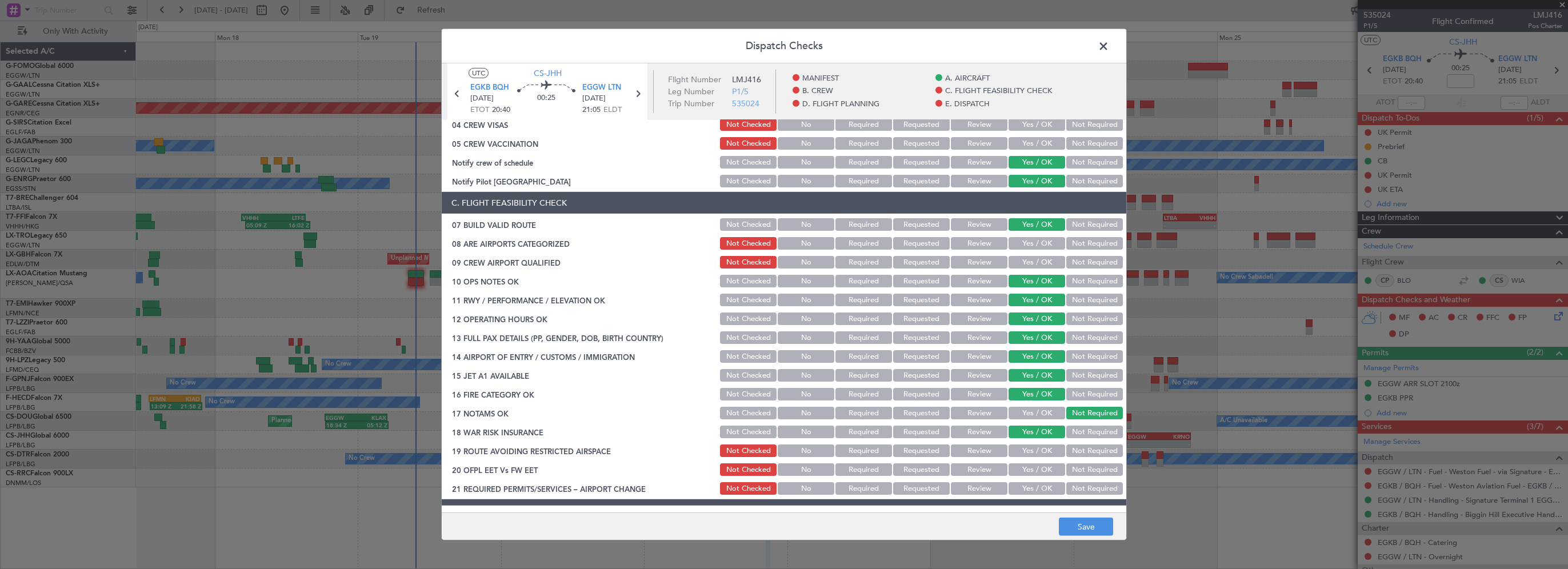
click at [1030, 450] on button "Yes / OK" at bounding box center [1037, 451] width 57 height 13
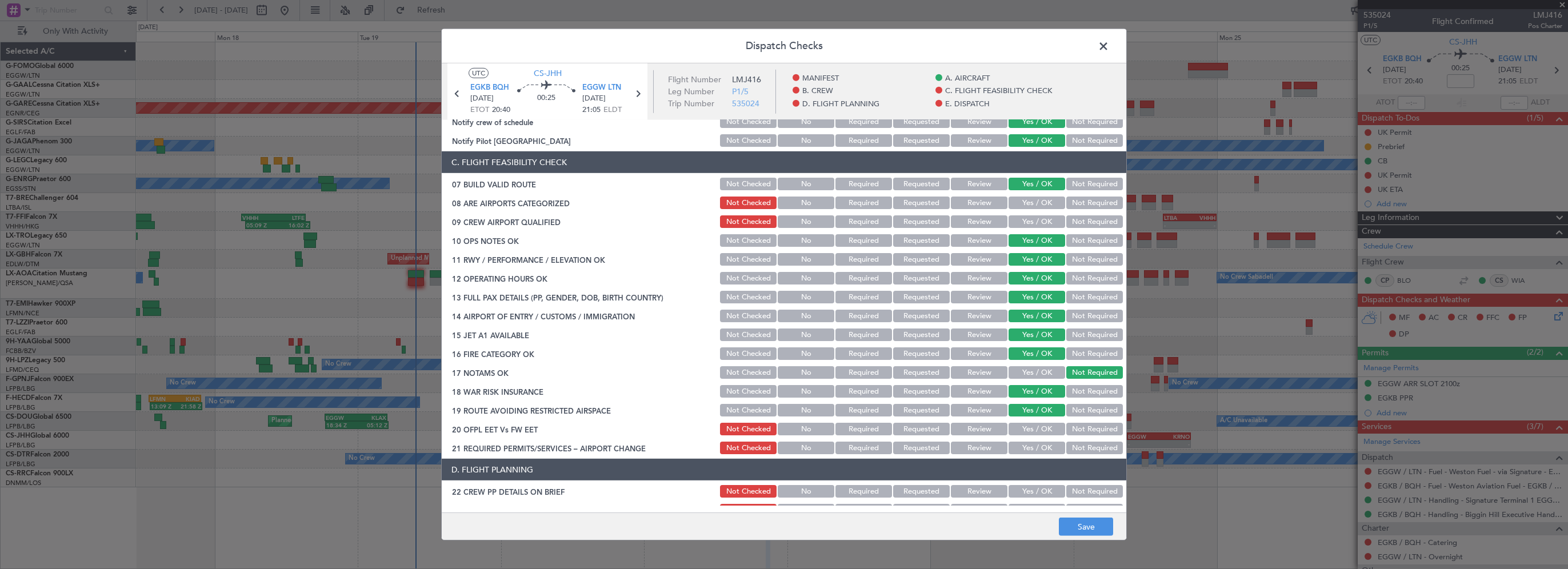
scroll to position [229, 0]
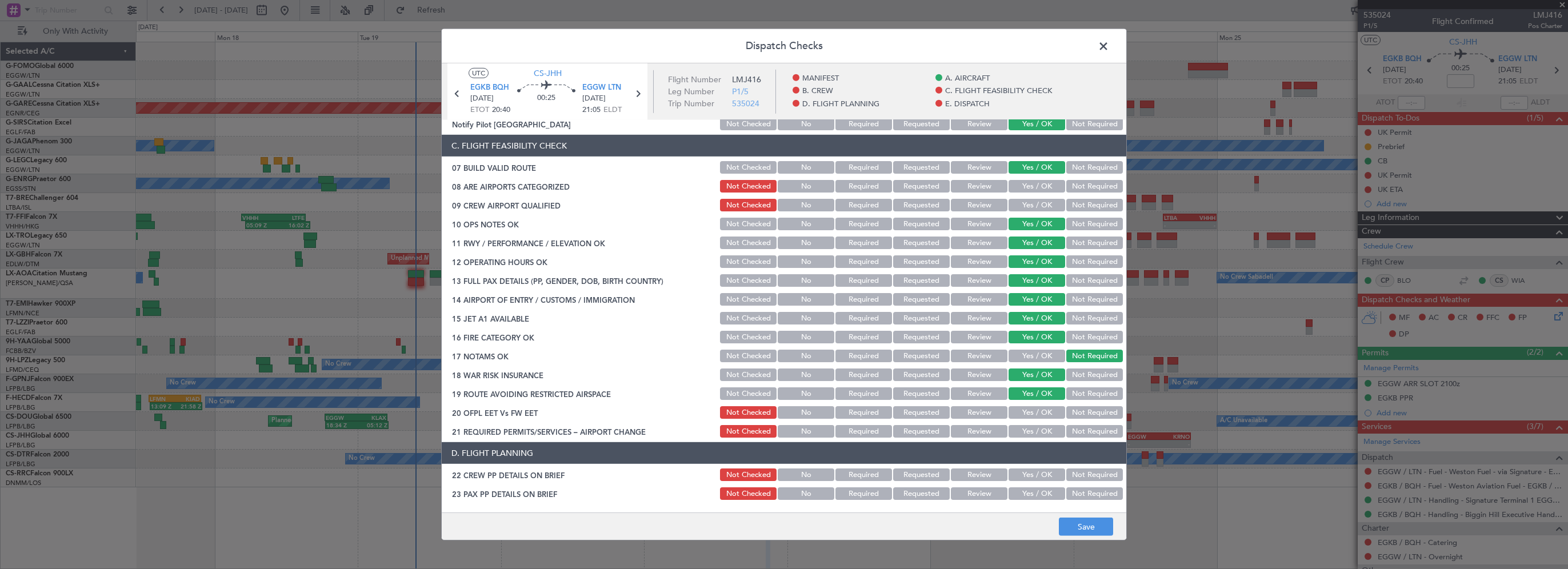
click at [1035, 415] on button "Yes / OK" at bounding box center [1037, 413] width 57 height 13
click at [1037, 435] on button "Yes / OK" at bounding box center [1037, 431] width 57 height 13
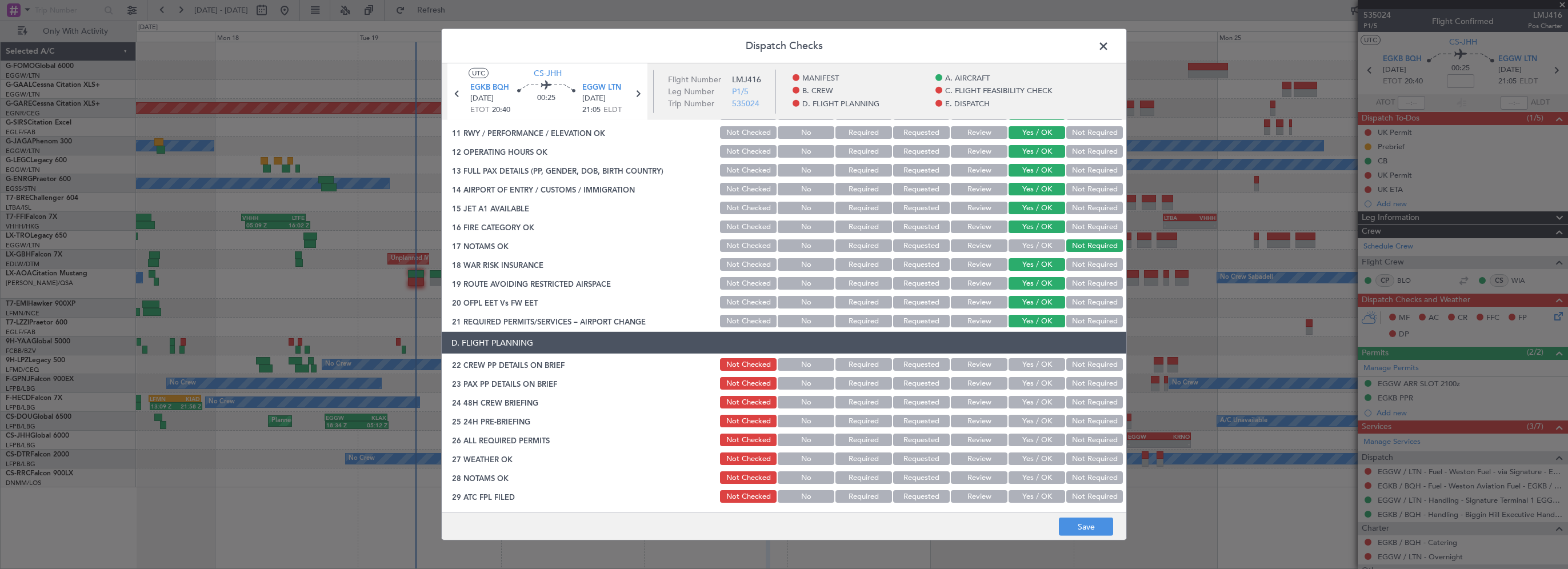
scroll to position [343, 0]
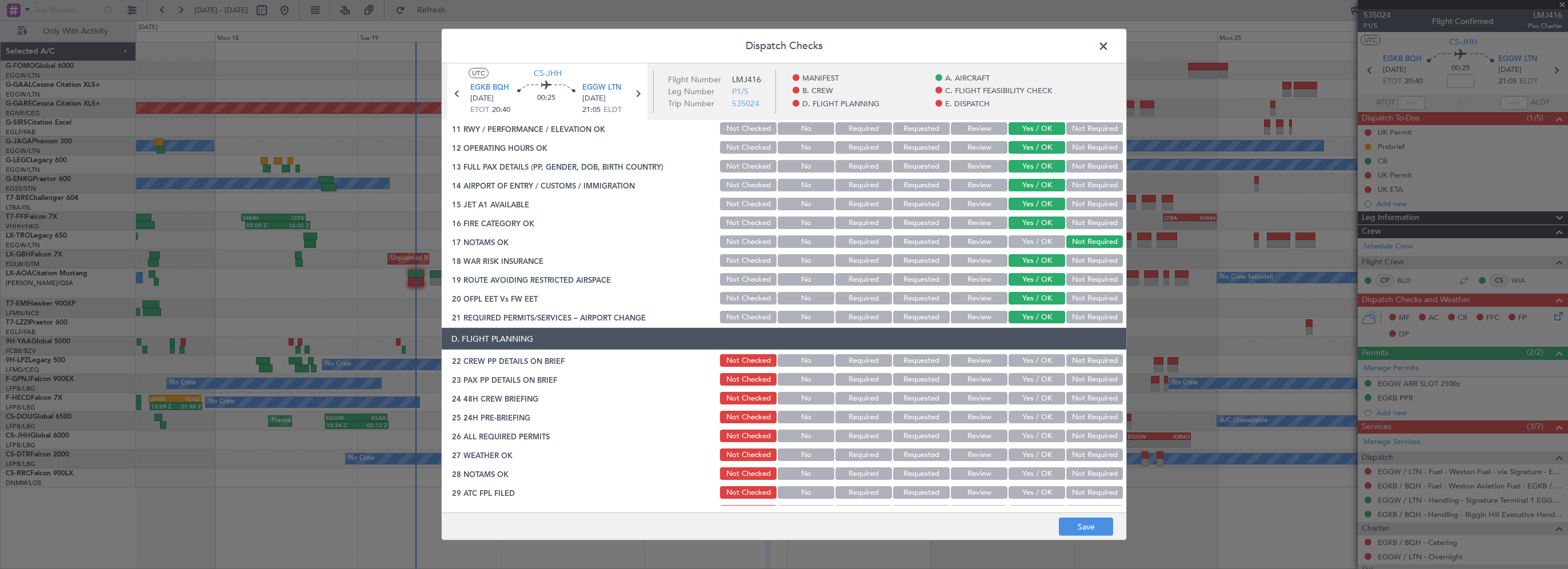
click at [1031, 360] on button "Yes / OK" at bounding box center [1037, 361] width 57 height 13
click at [1027, 382] on button "Yes / OK" at bounding box center [1037, 379] width 57 height 13
click at [1028, 399] on button "Yes / OK" at bounding box center [1037, 399] width 57 height 13
click at [1075, 422] on button "Not Required" at bounding box center [1094, 417] width 57 height 13
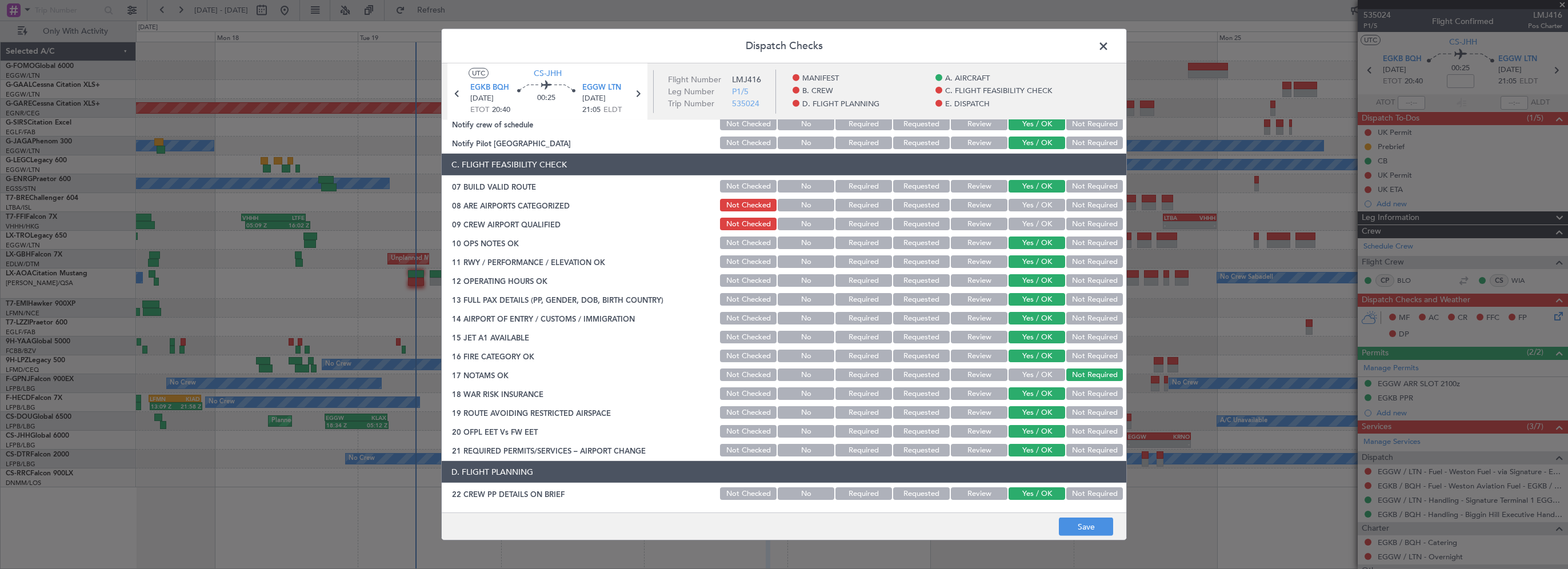
scroll to position [286, 0]
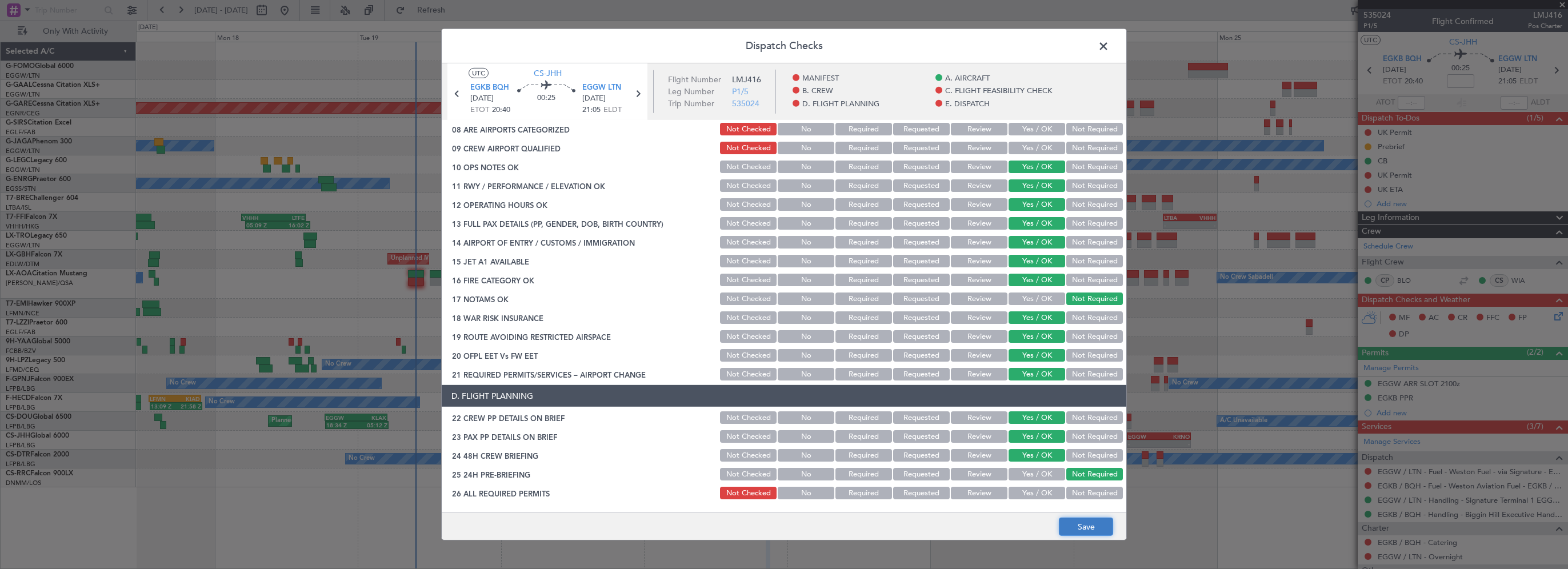
click at [1077, 530] on button "Save" at bounding box center [1086, 527] width 54 height 18
click at [1109, 44] on span at bounding box center [1109, 49] width 0 height 23
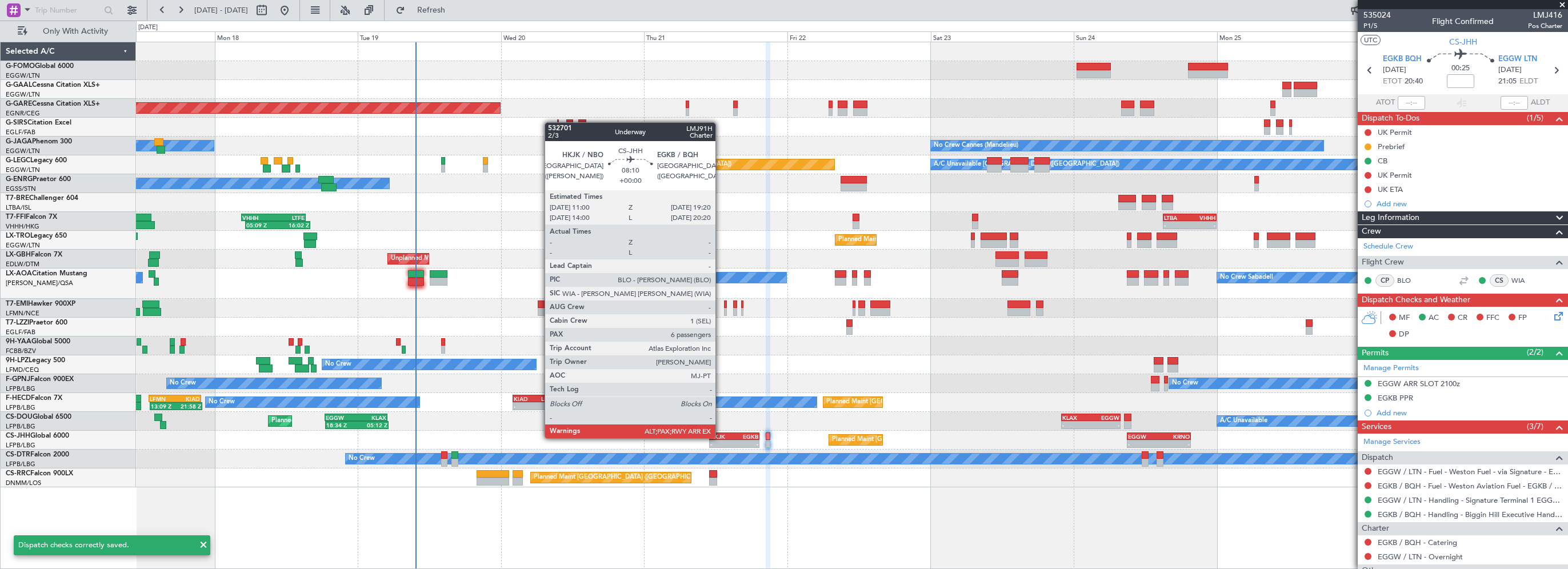
click at [720, 437] on div "HKJK" at bounding box center [722, 436] width 24 height 7
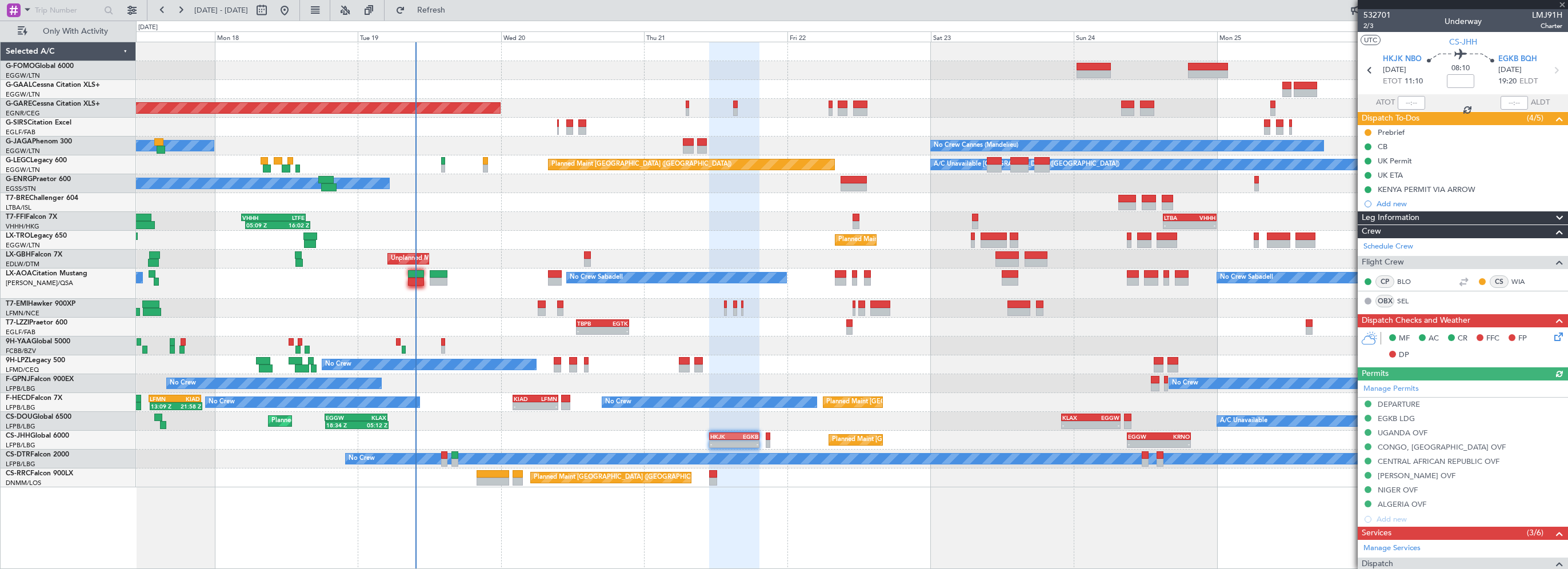
click at [1552, 339] on icon at bounding box center [1556, 335] width 9 height 9
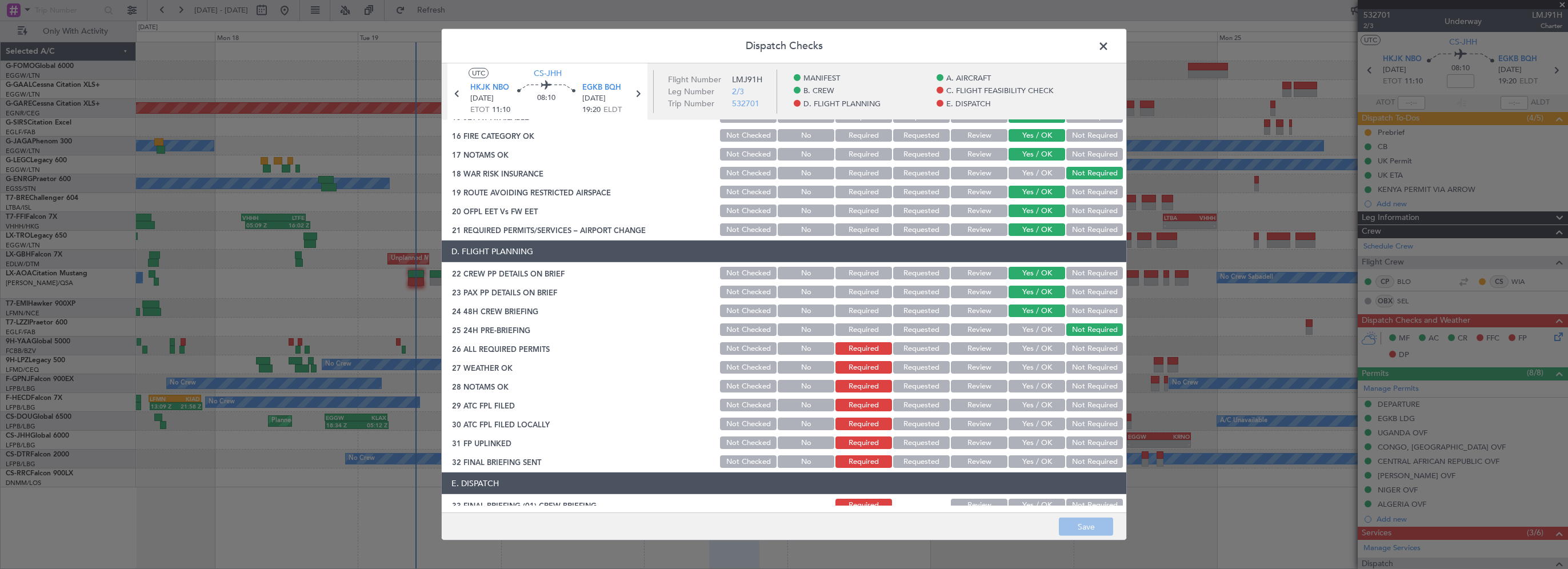
scroll to position [457, 0]
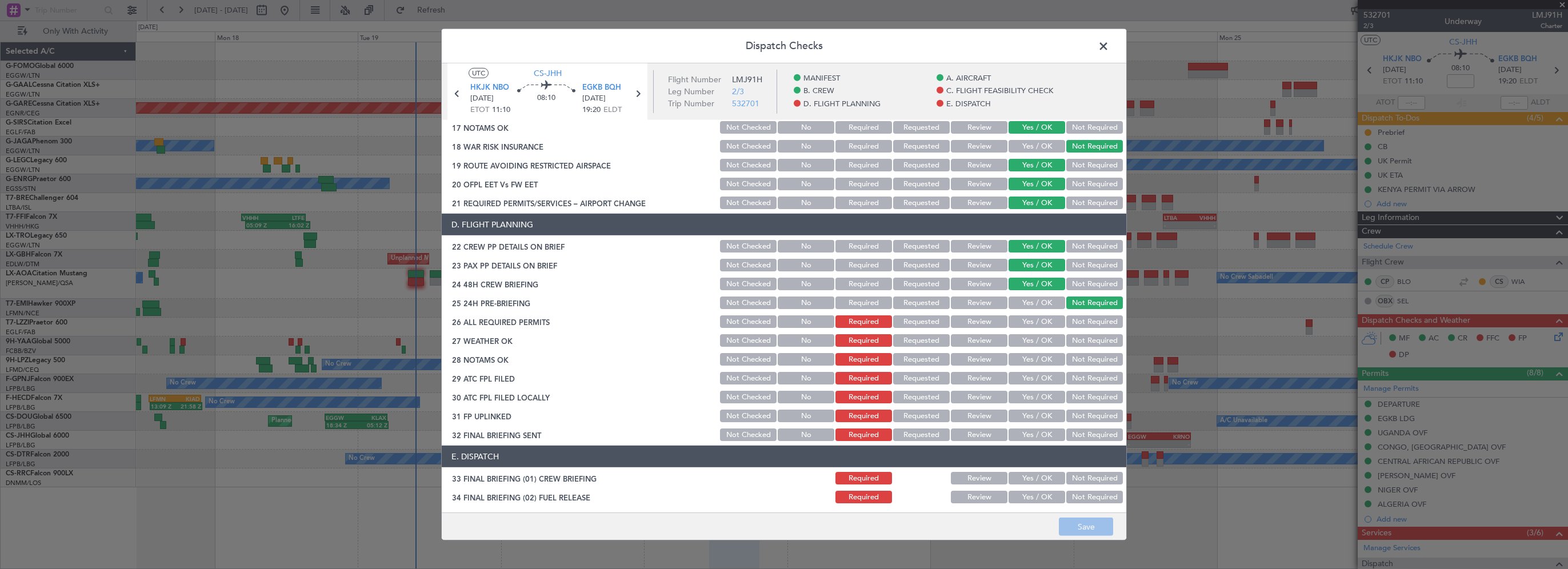
click at [1109, 48] on span at bounding box center [1109, 49] width 0 height 23
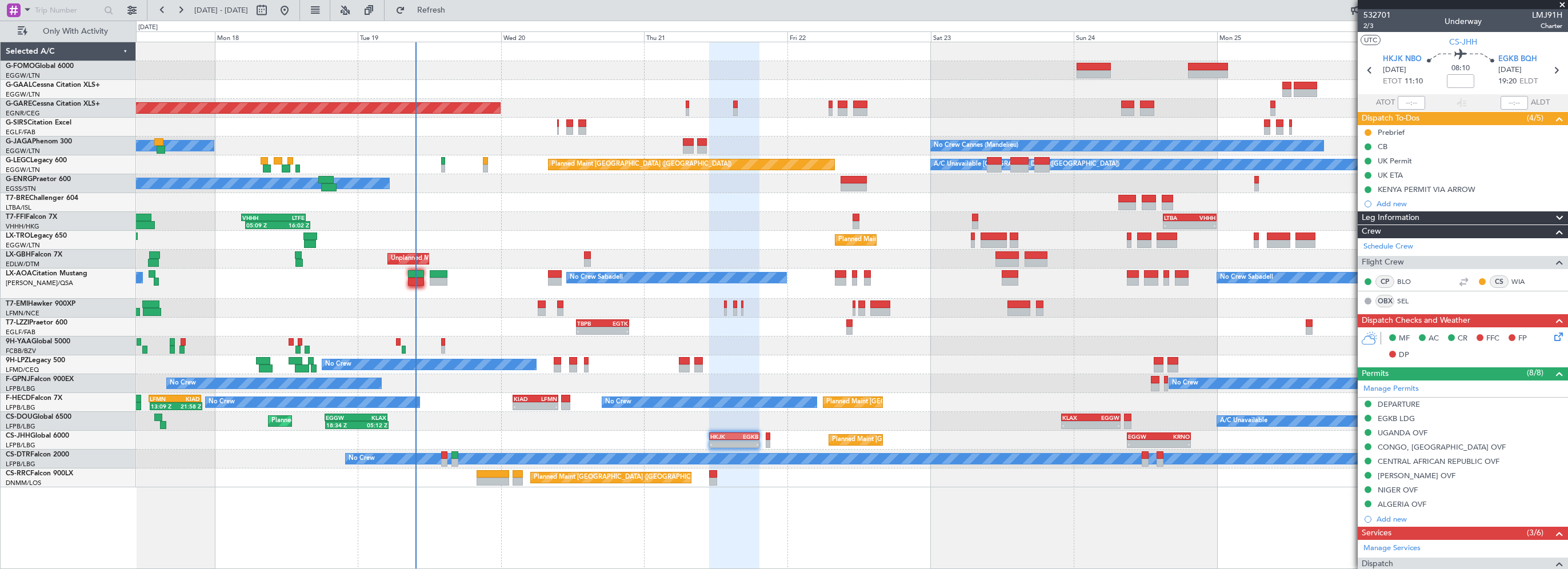
click at [768, 524] on div "Planned Maint Windsor Locks (Bradley Intl) Planned Maint Dusseldorf Unplanned M…" at bounding box center [852, 305] width 1432 height 527
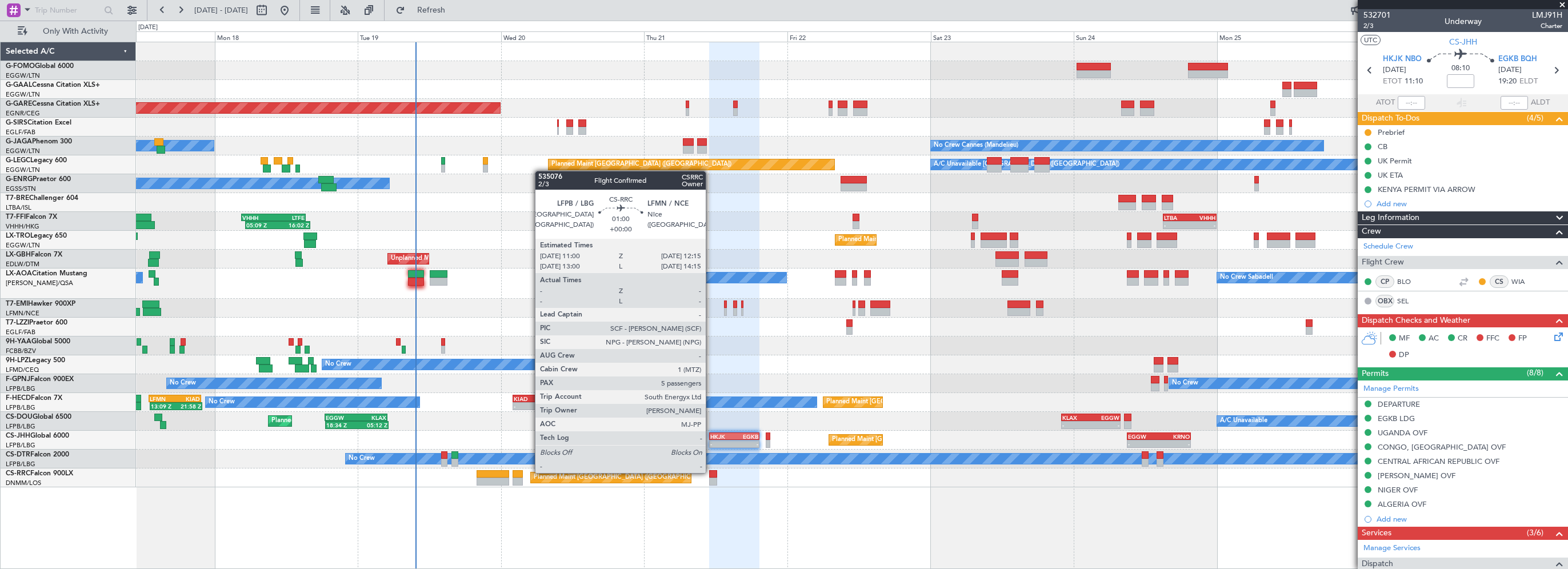
click at [712, 472] on div at bounding box center [713, 474] width 8 height 8
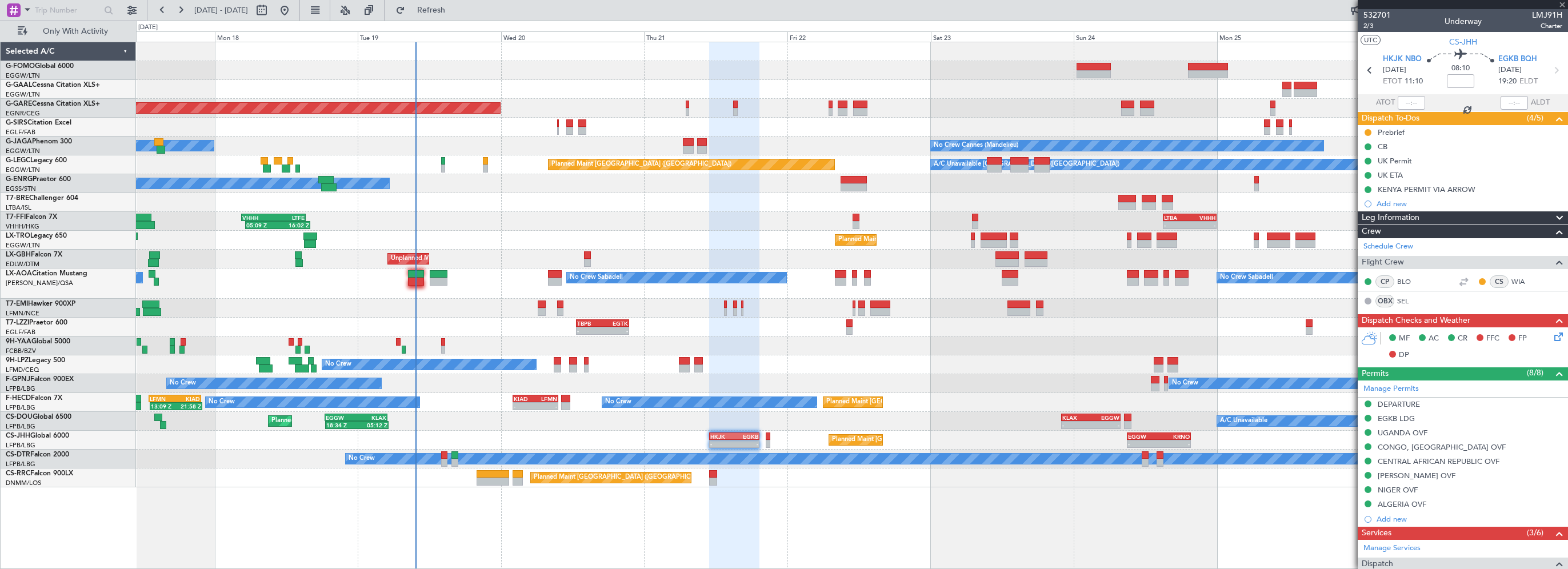
type input "5"
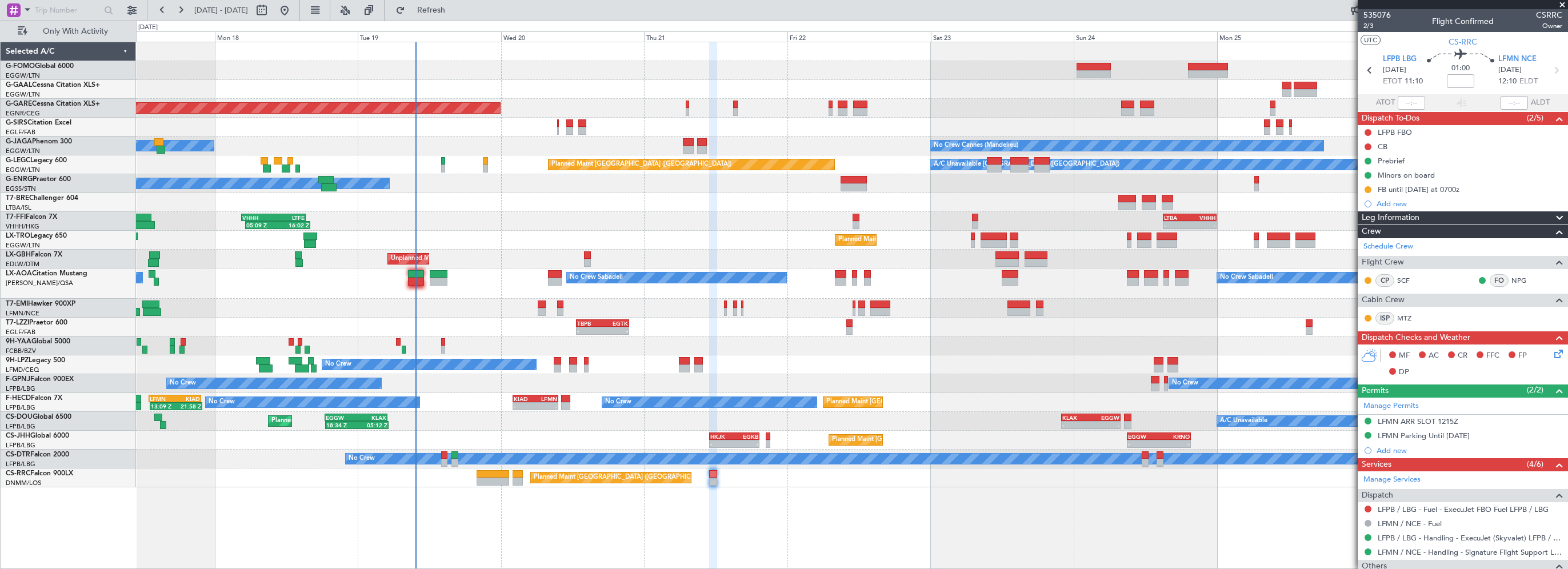
click at [782, 538] on div "Planned Maint Windsor Locks (Bradley Intl) Planned Maint Dusseldorf Unplanned M…" at bounding box center [852, 305] width 1432 height 527
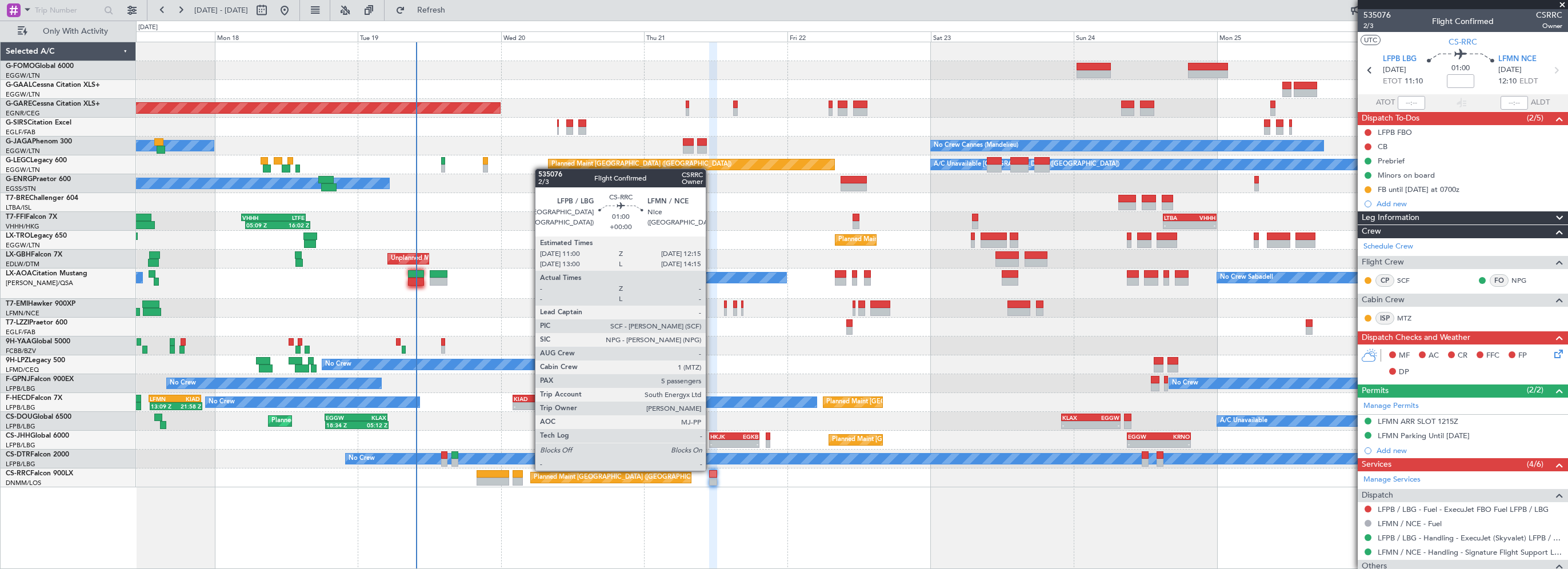
click at [712, 470] on div at bounding box center [713, 474] width 8 height 8
click at [709, 475] on div at bounding box center [713, 474] width 8 height 8
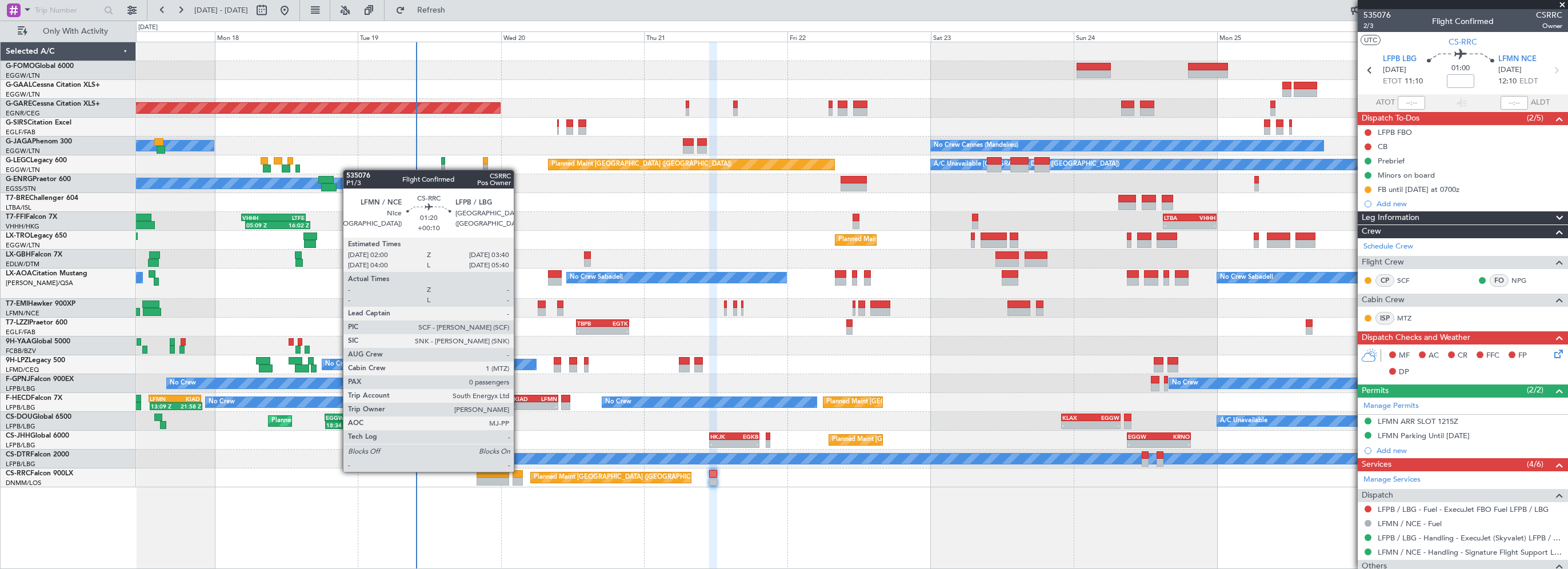
click at [519, 471] on div at bounding box center [517, 474] width 10 height 8
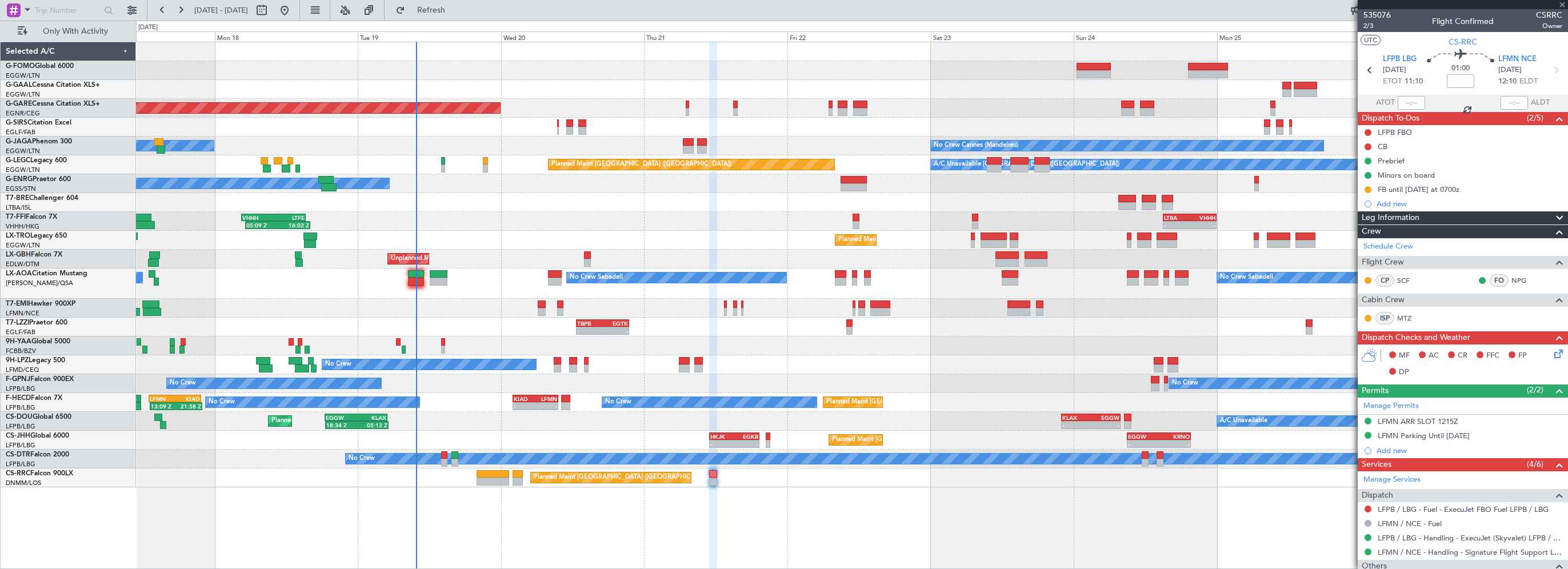
type input "+00:10"
type input "0"
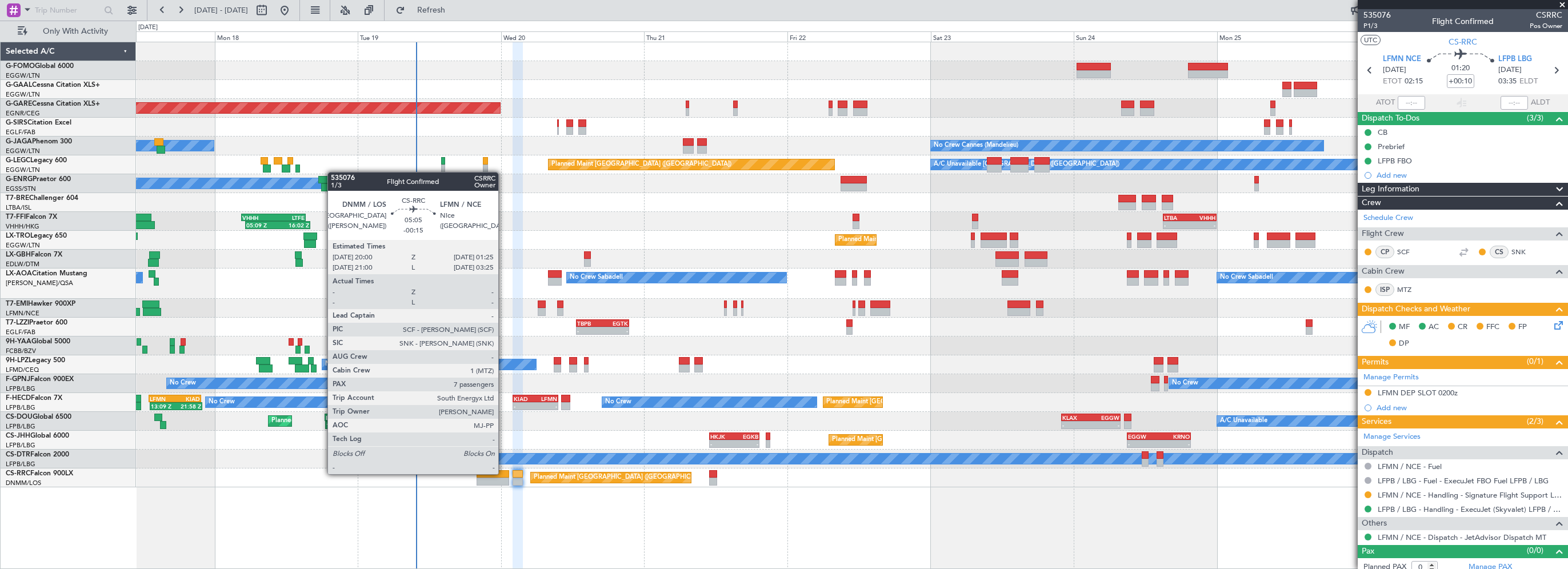
click at [503, 473] on div at bounding box center [492, 474] width 33 height 8
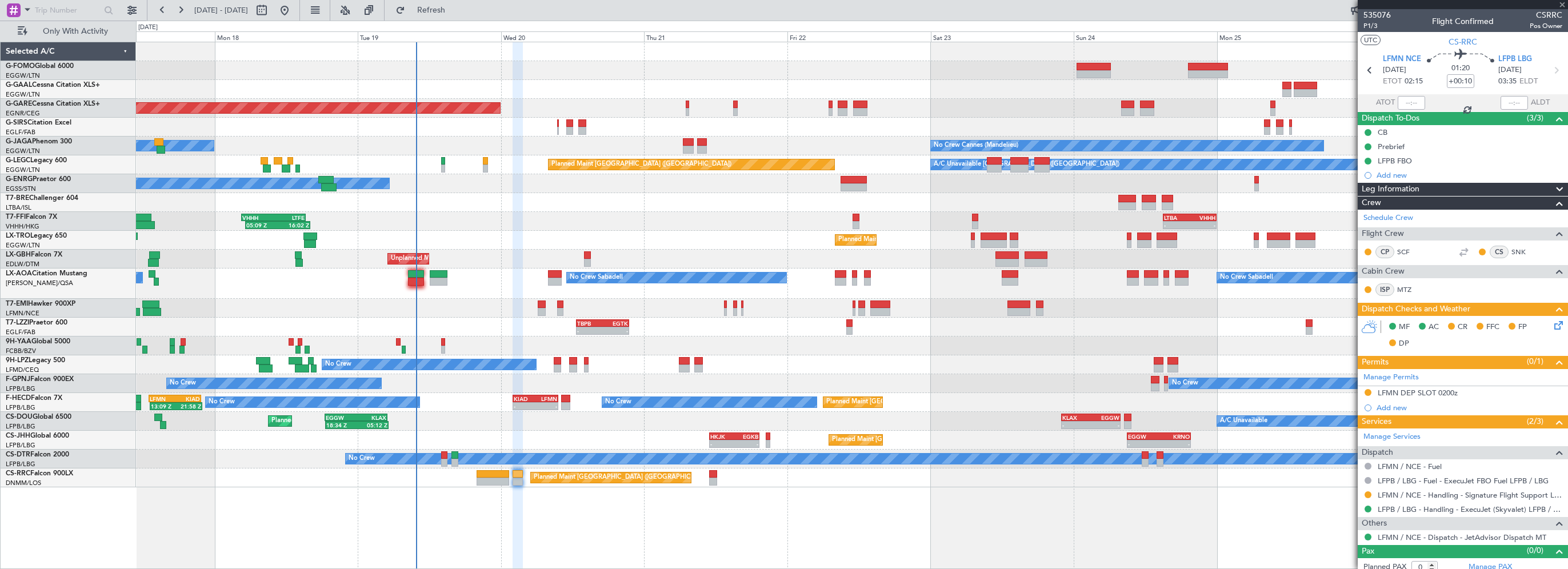
type input "-00:15"
type input "7"
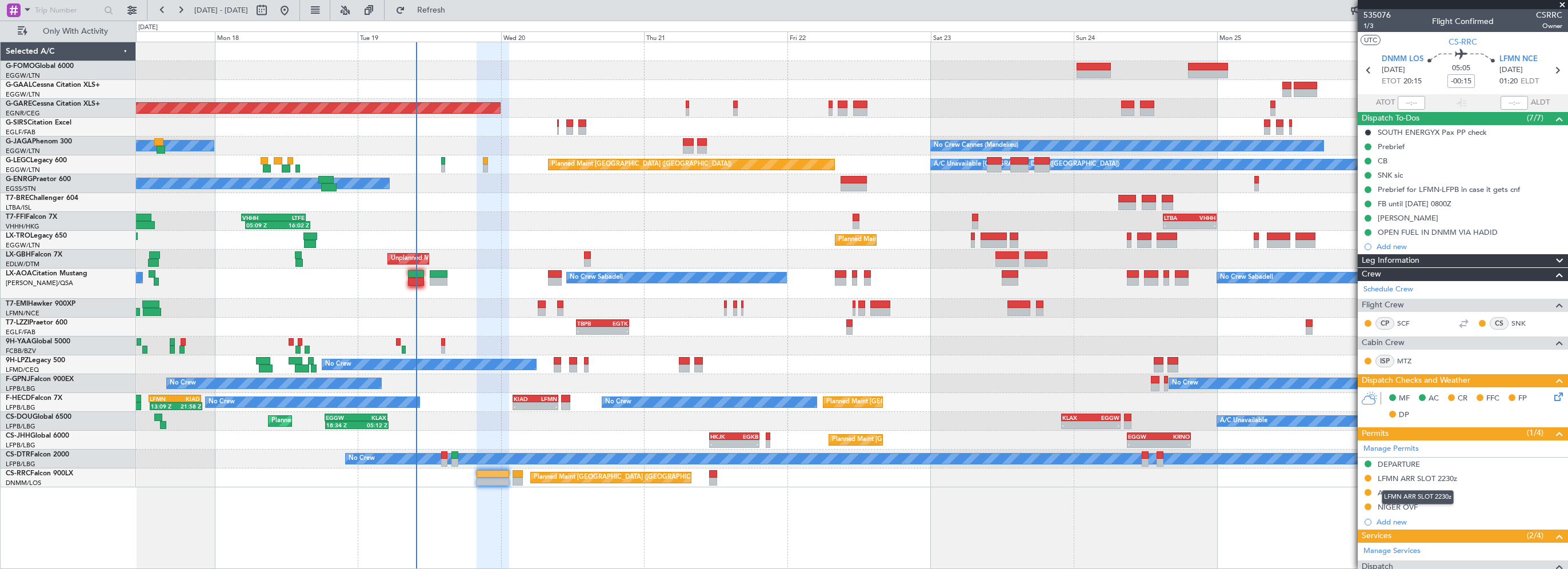
click at [1426, 480] on div "LFMN ARR SLOT 2230z" at bounding box center [1417, 479] width 79 height 10
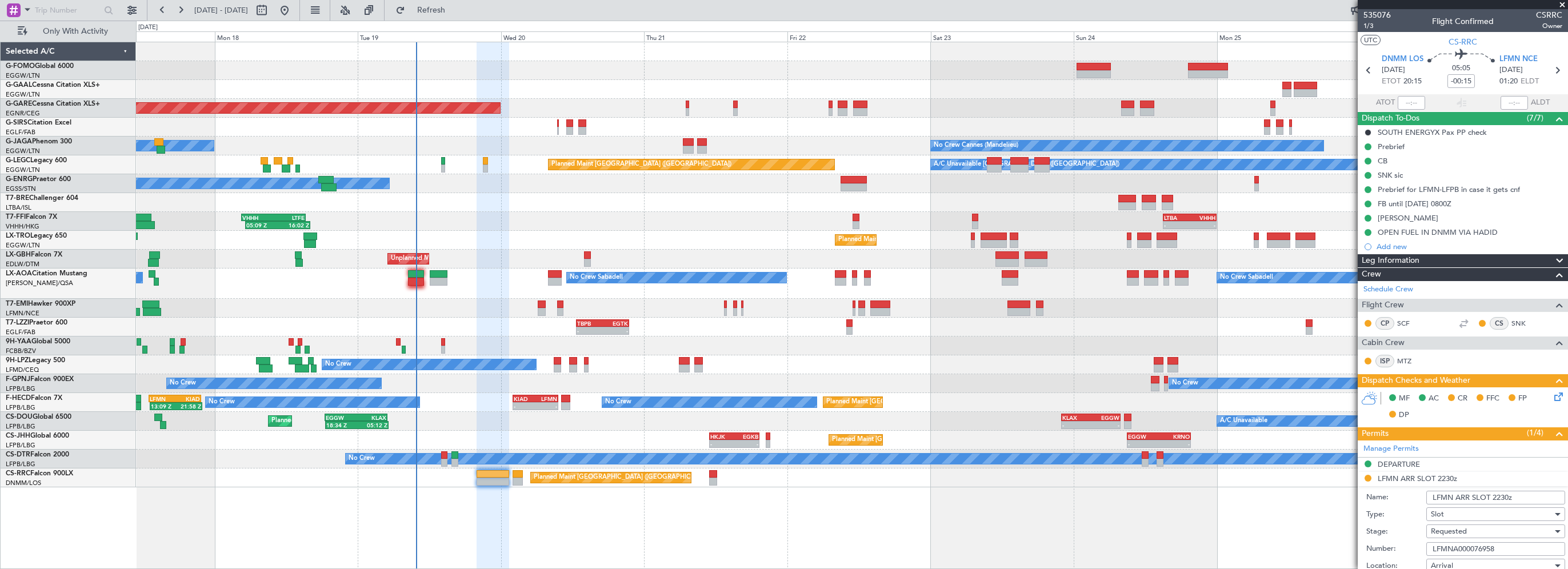
drag, startPoint x: 1506, startPoint y: 546, endPoint x: 1389, endPoint y: 547, distance: 117.0
click at [1389, 547] on div "Number: LFMNA000076958" at bounding box center [1466, 548] width 199 height 17
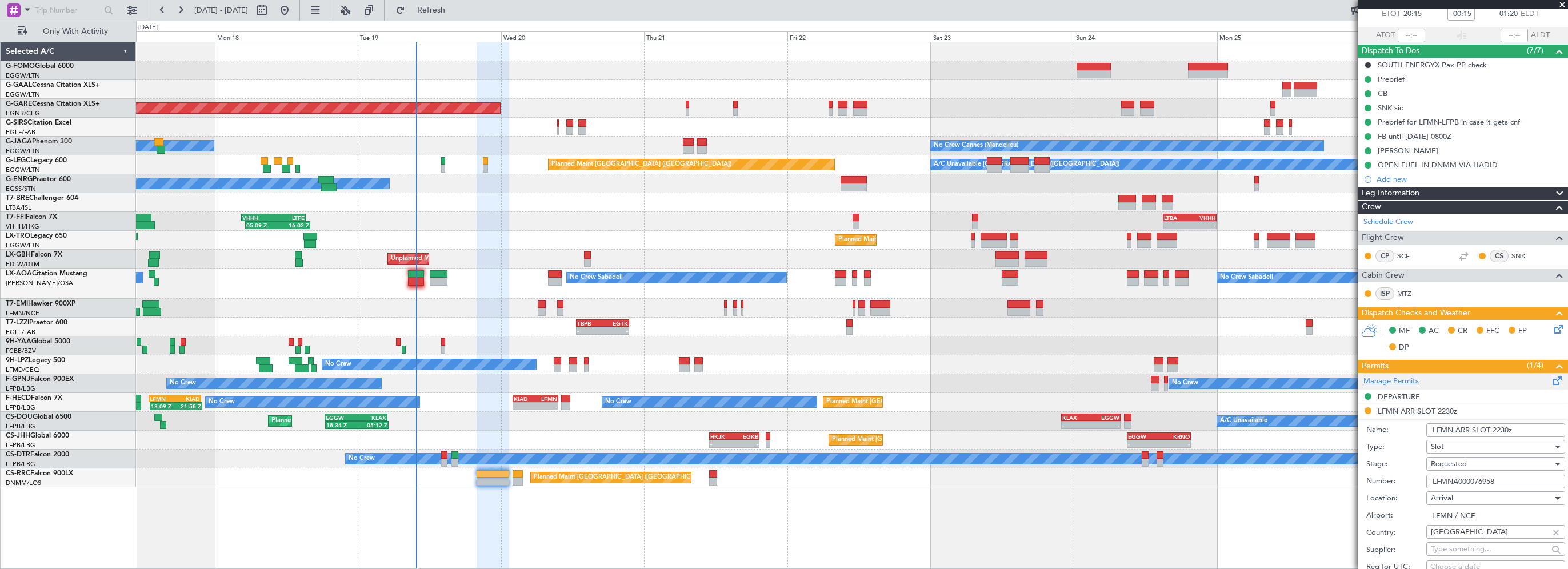
scroll to position [171, 0]
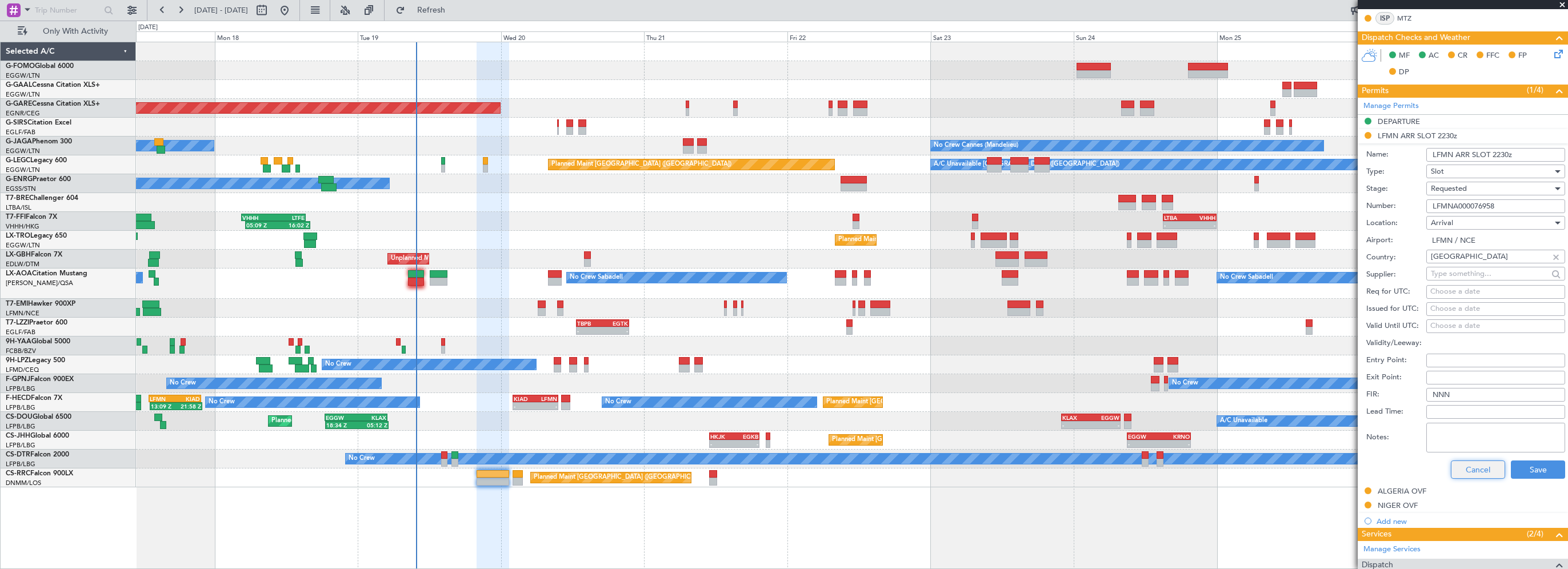
click at [1477, 470] on button "Cancel" at bounding box center [1478, 469] width 54 height 18
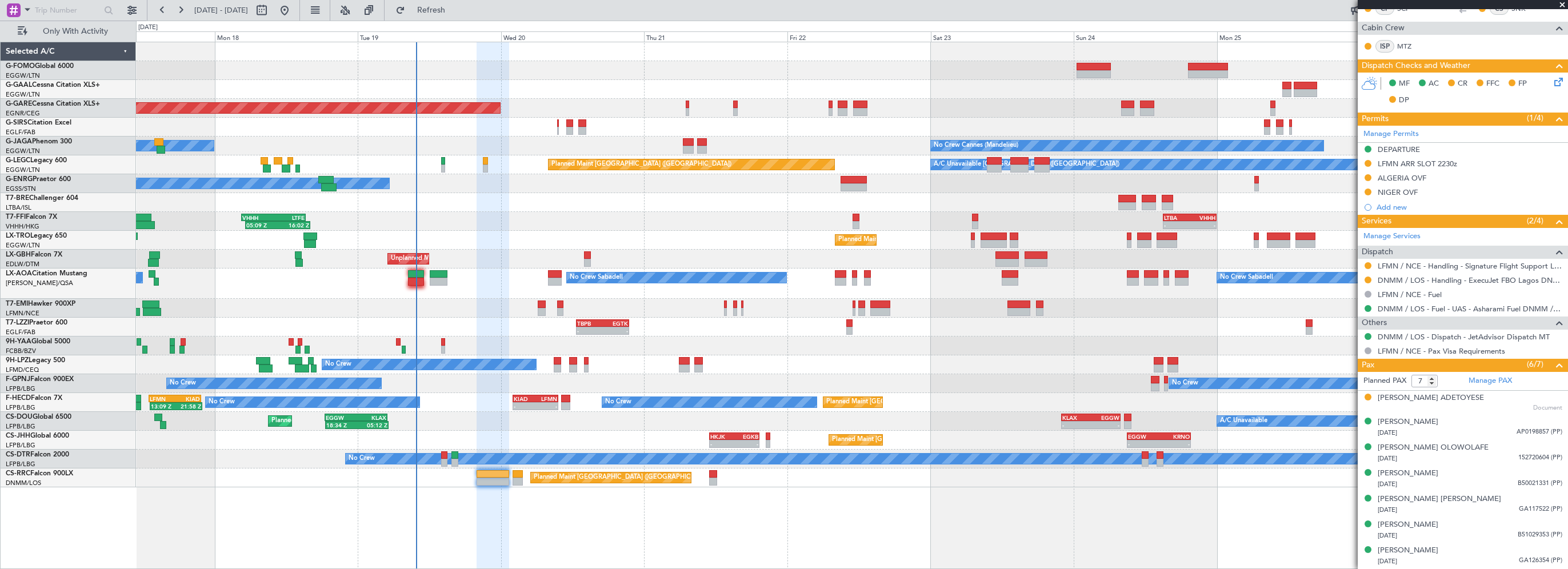
scroll to position [312, 0]
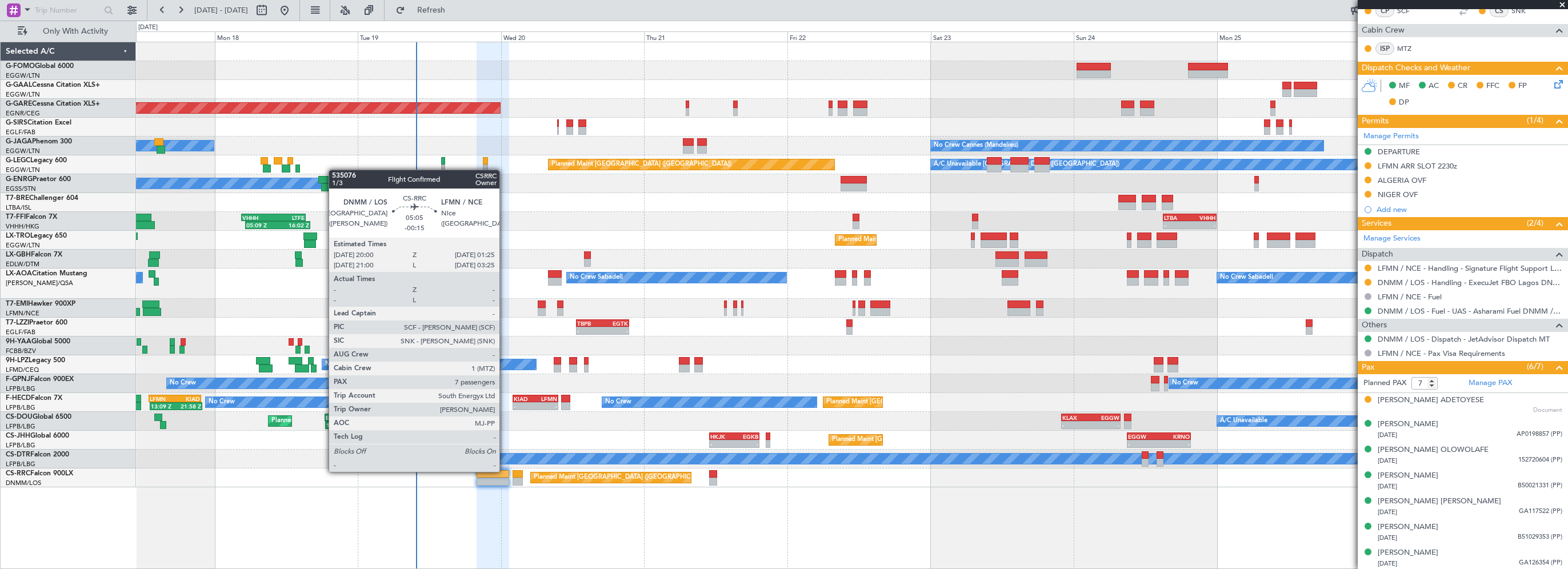
click at [504, 471] on div at bounding box center [492, 474] width 33 height 8
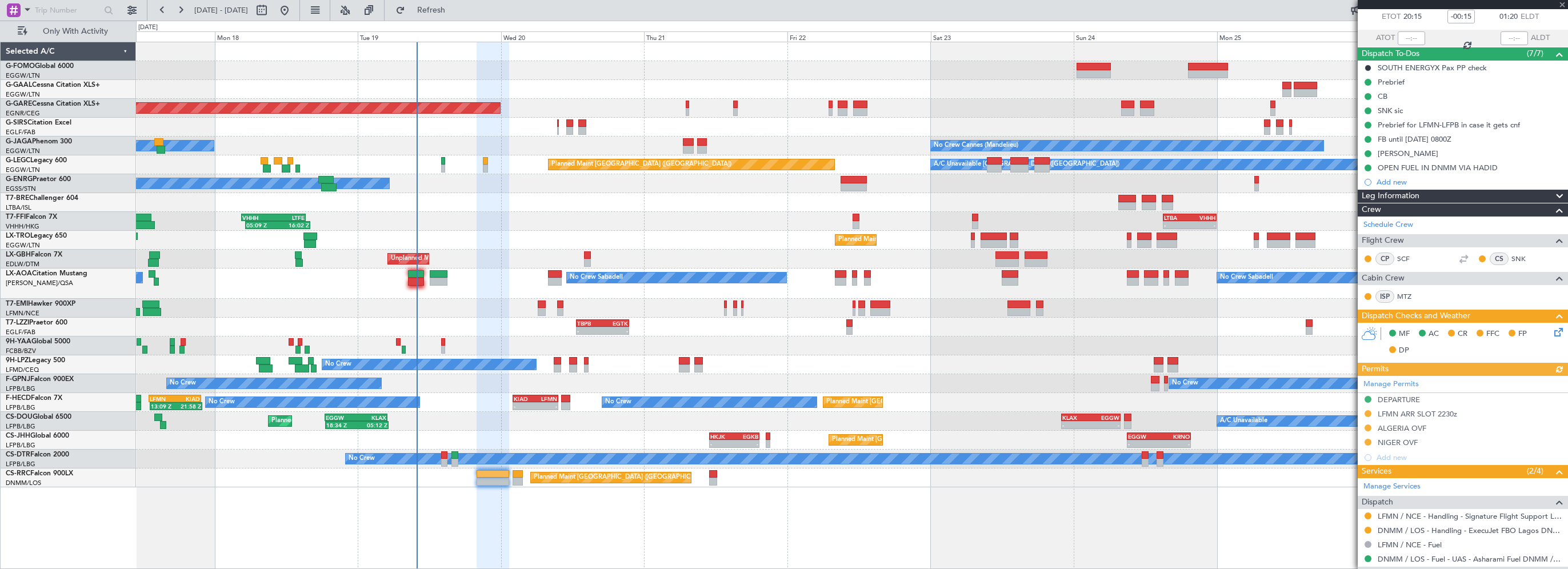
scroll to position [114, 0]
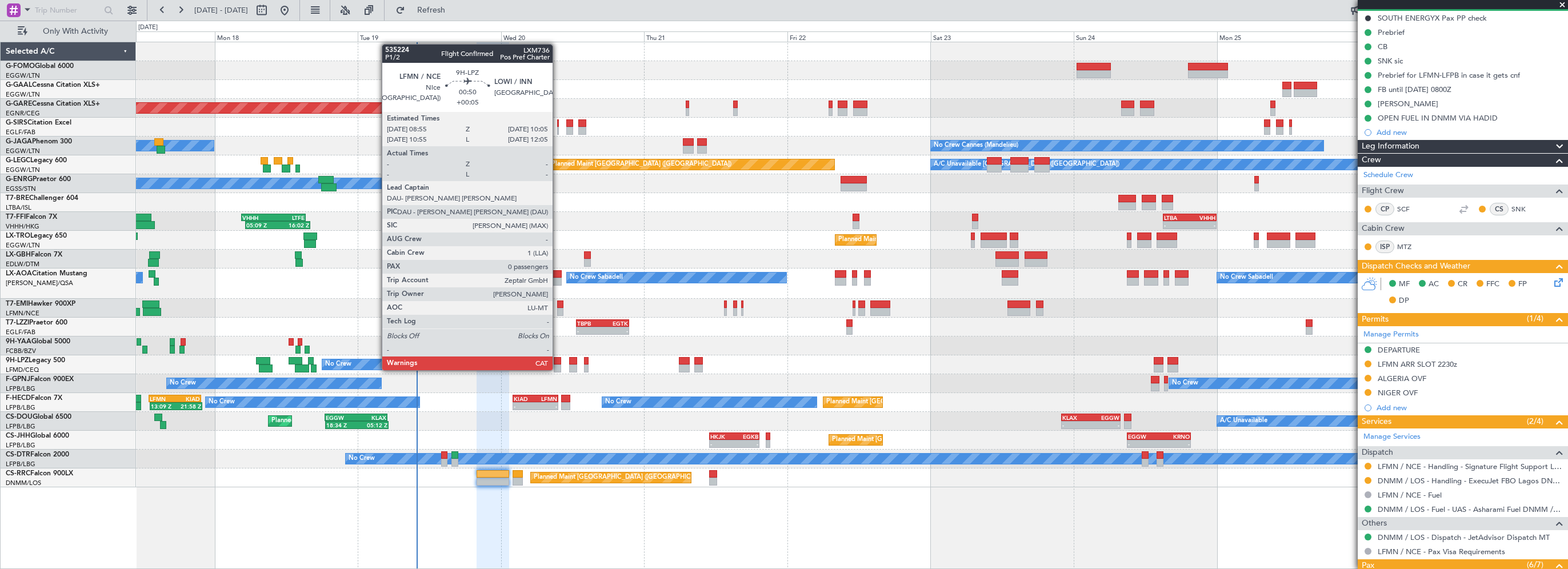
click at [557, 359] on div at bounding box center [557, 361] width 7 height 8
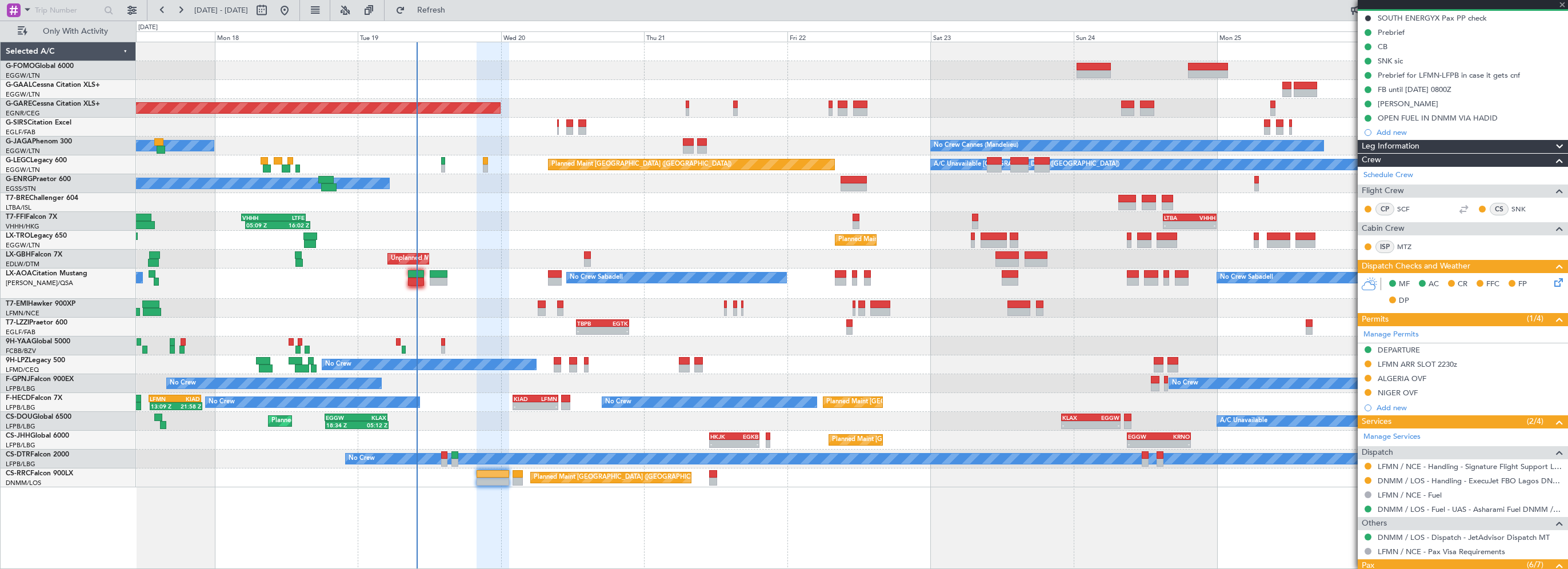
type input "+00:05"
type input "0"
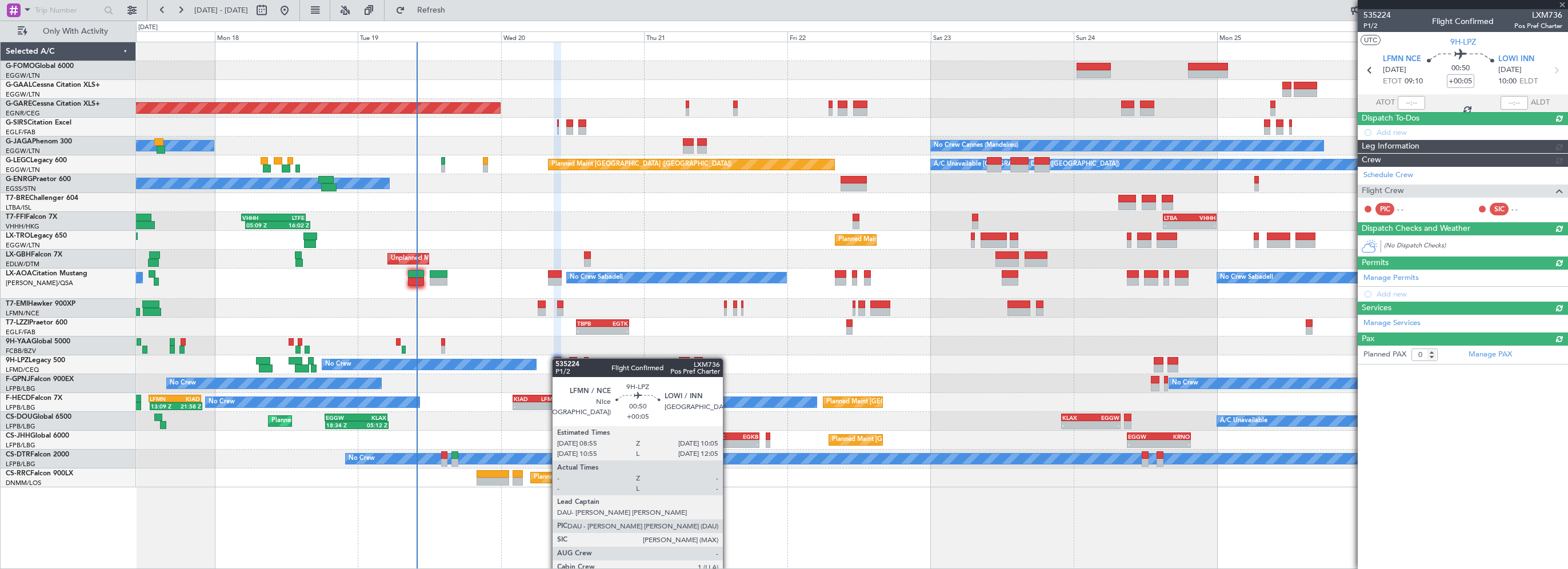
scroll to position [0, 0]
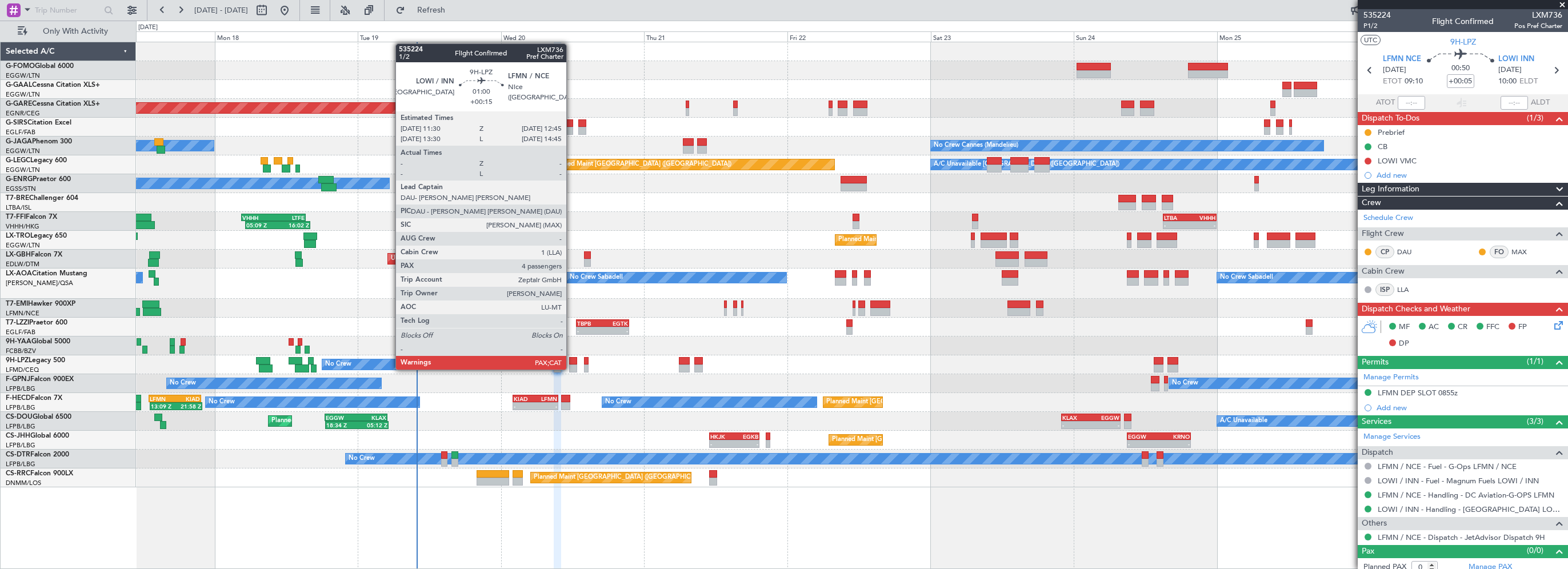
click at [571, 359] on div at bounding box center [573, 361] width 8 height 8
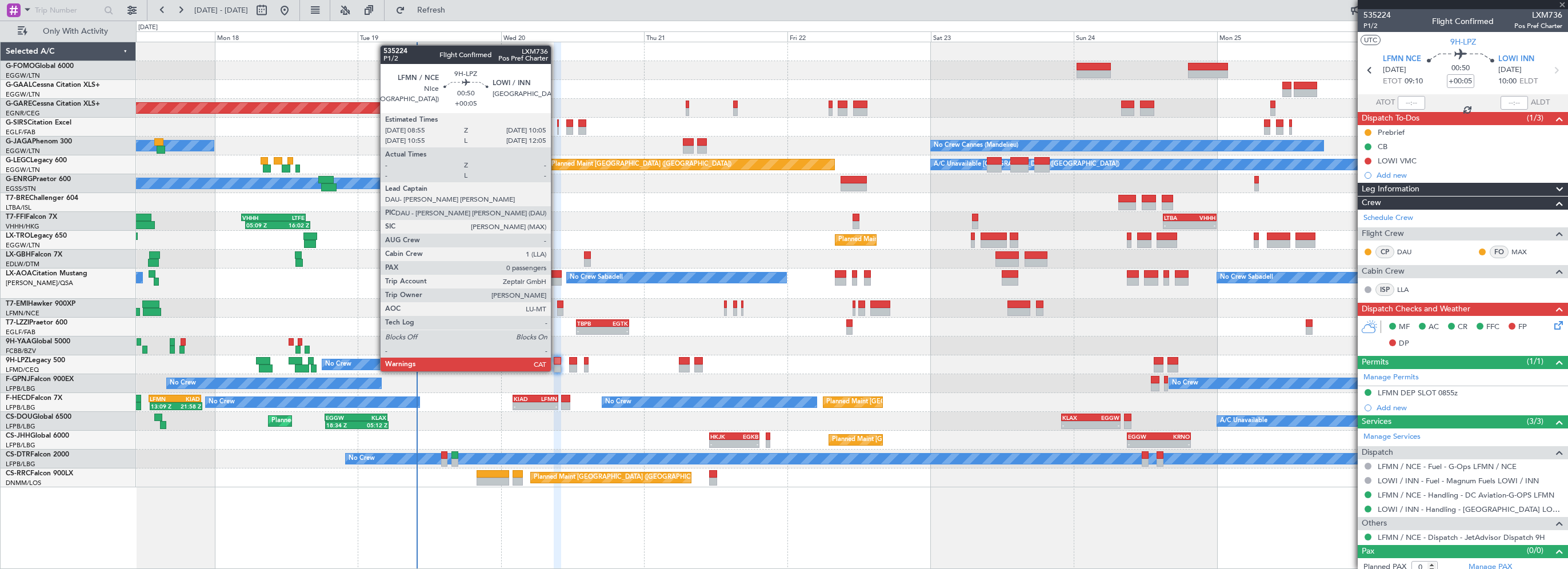
type input "+00:15"
type input "4"
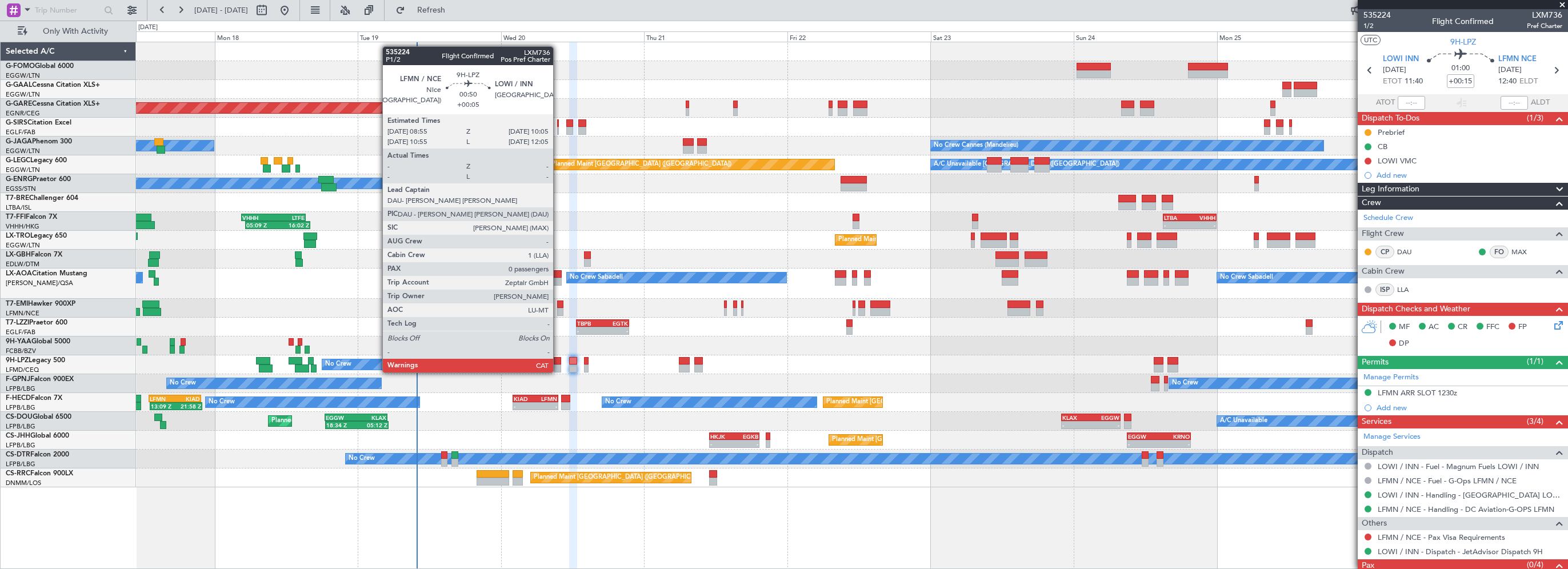
click at [558, 360] on div at bounding box center [557, 361] width 7 height 8
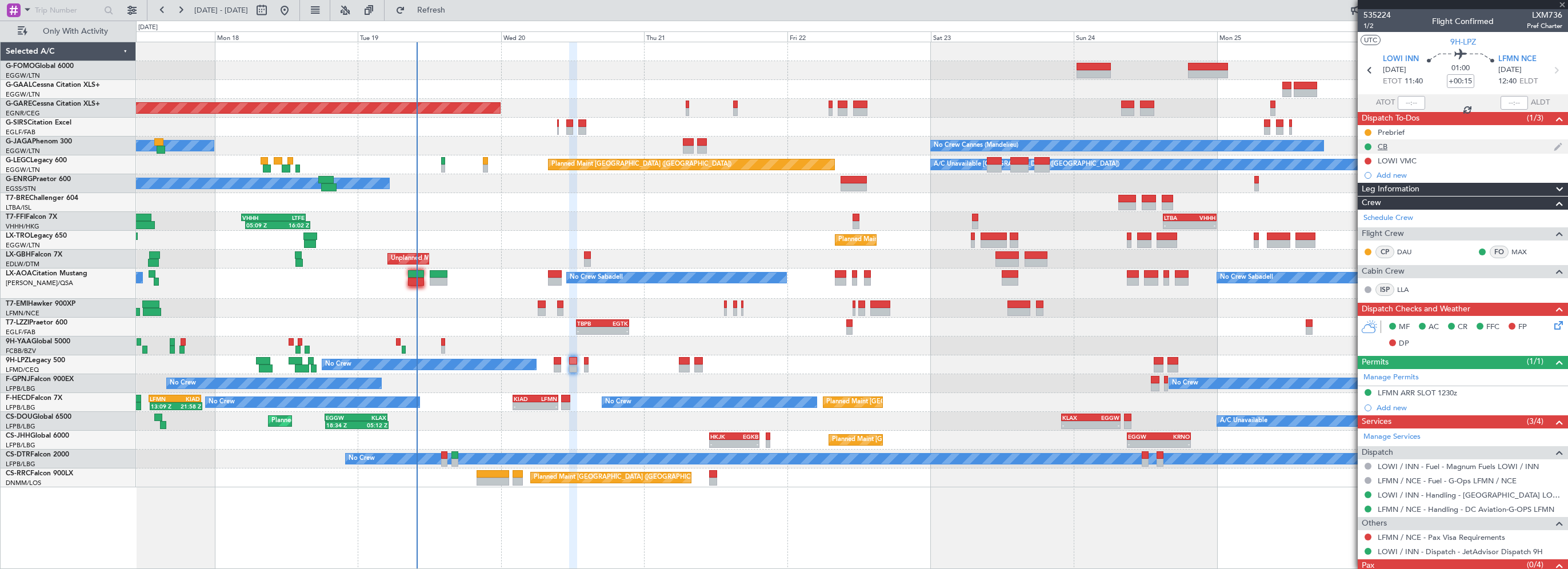
type input "+00:05"
type input "0"
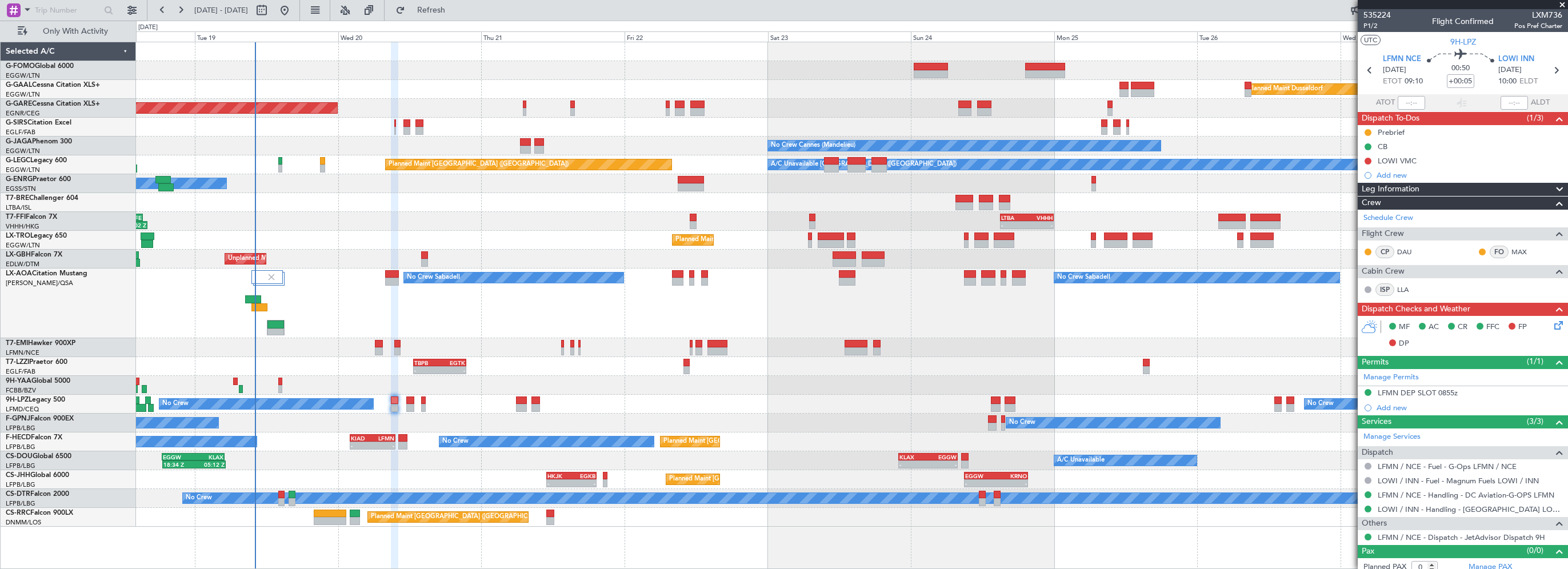
click at [556, 466] on div "Planned Maint Paris (Le Bourget) A/C Unavailable 18:34 Z 05:12 Z EGGW 18:30 Z K…" at bounding box center [852, 461] width 1431 height 19
click at [548, 512] on div at bounding box center [551, 514] width 8 height 8
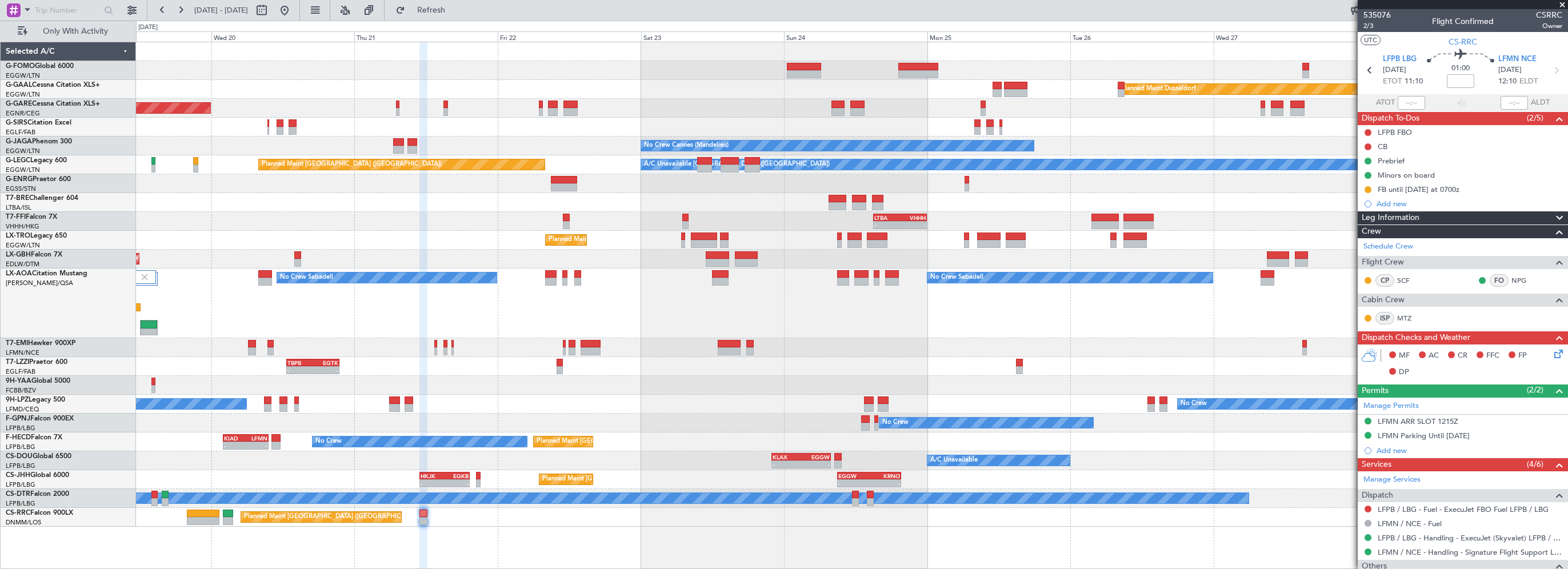
click at [427, 297] on div "No Crew Sabadell No Crew Sabadell No Crew Luxembourg (Findel)" at bounding box center [852, 303] width 1431 height 70
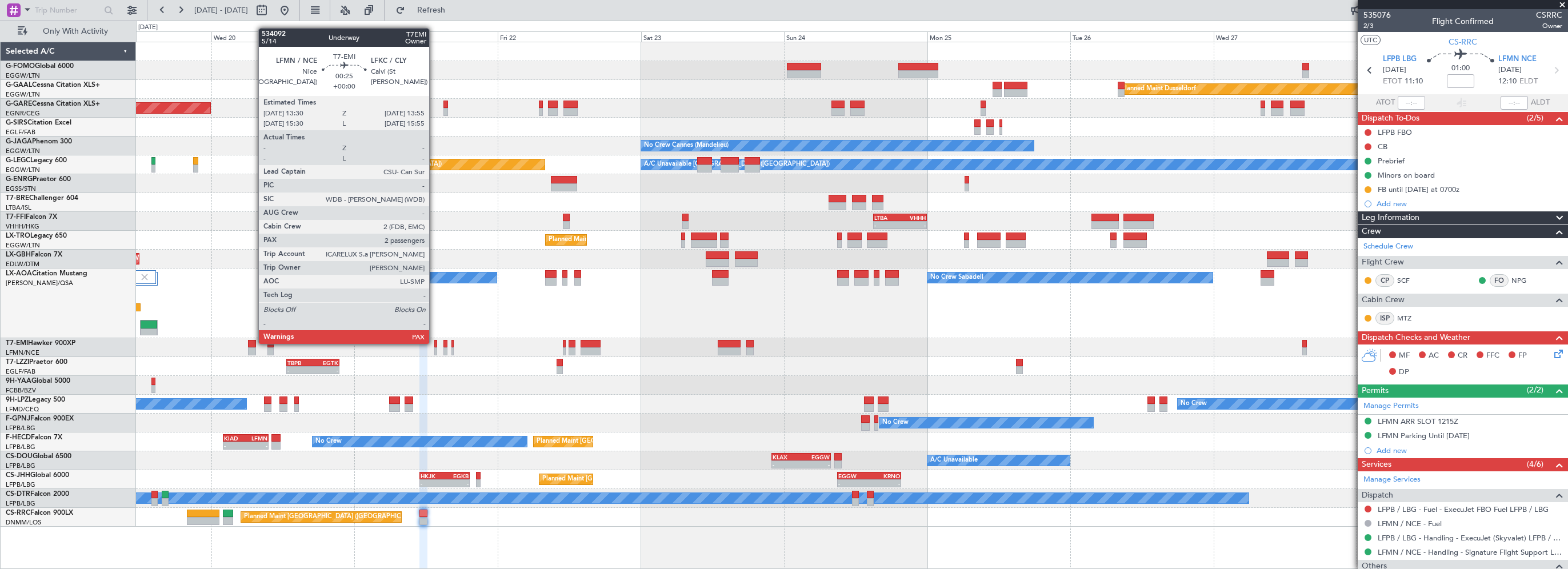
click at [435, 343] on div at bounding box center [436, 344] width 3 height 8
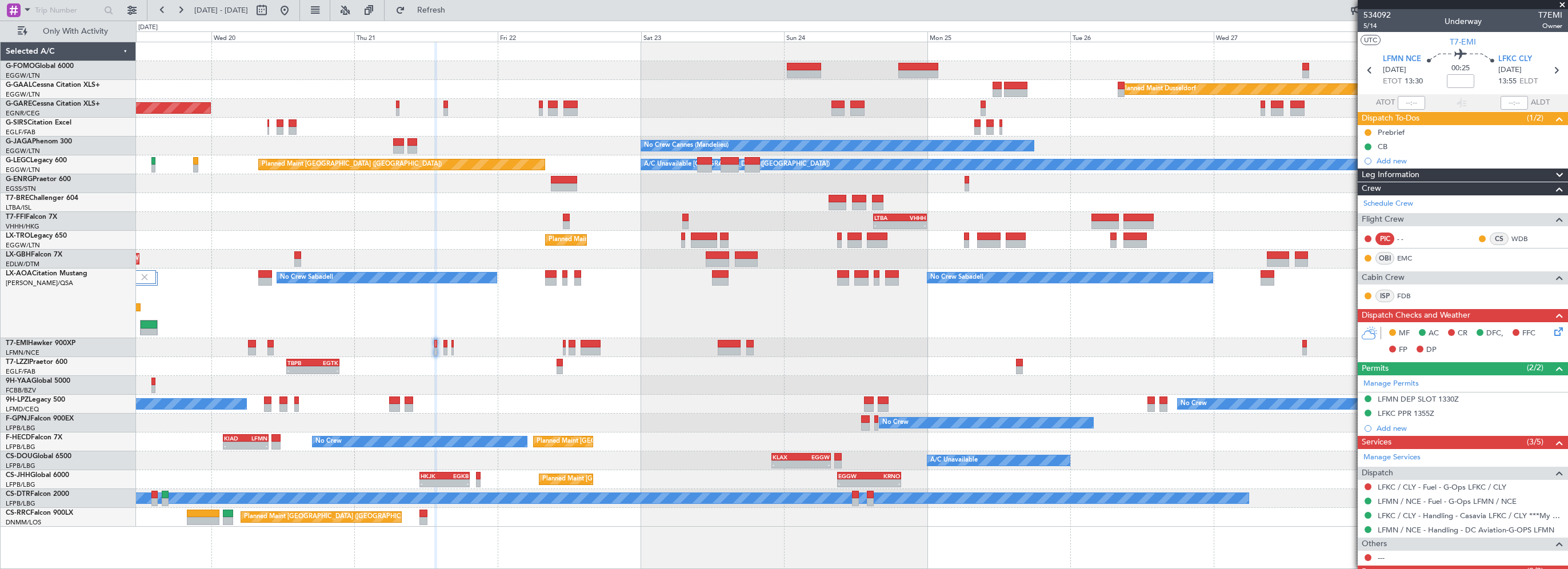
click at [446, 371] on div "- - TBPB 12:40 Z EGTK 21:30 Z" at bounding box center [852, 367] width 1431 height 19
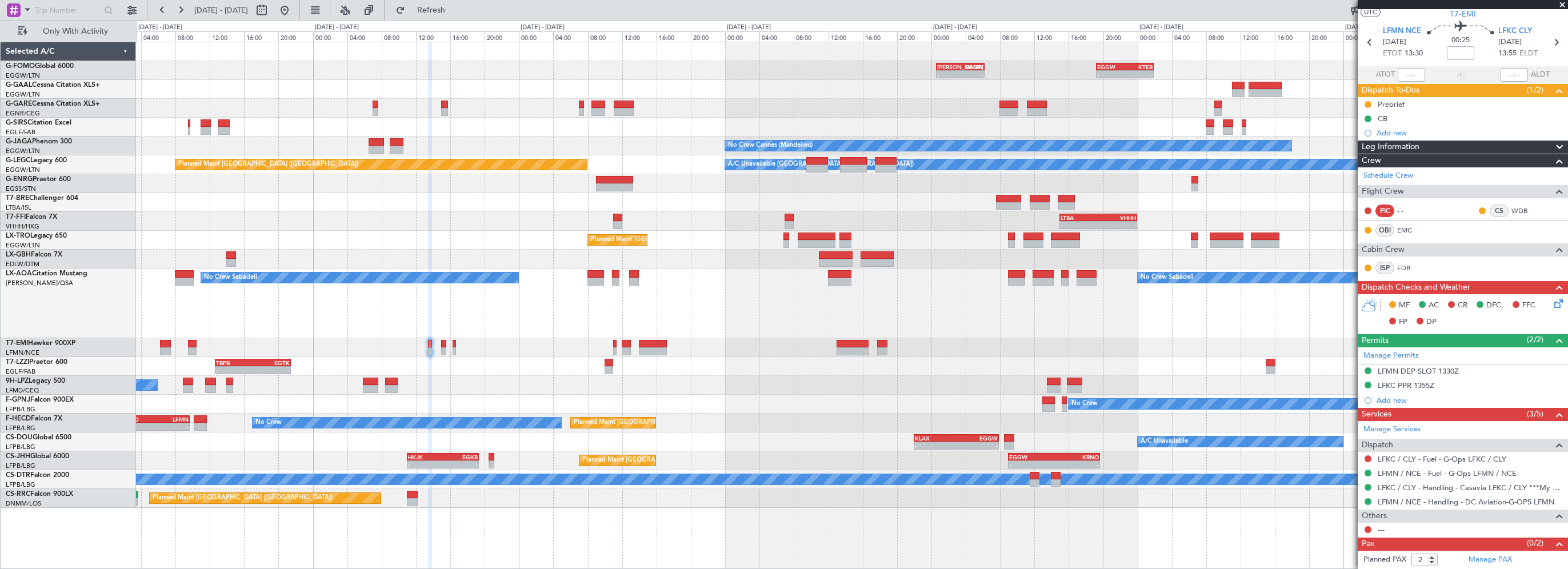
scroll to position [41, 0]
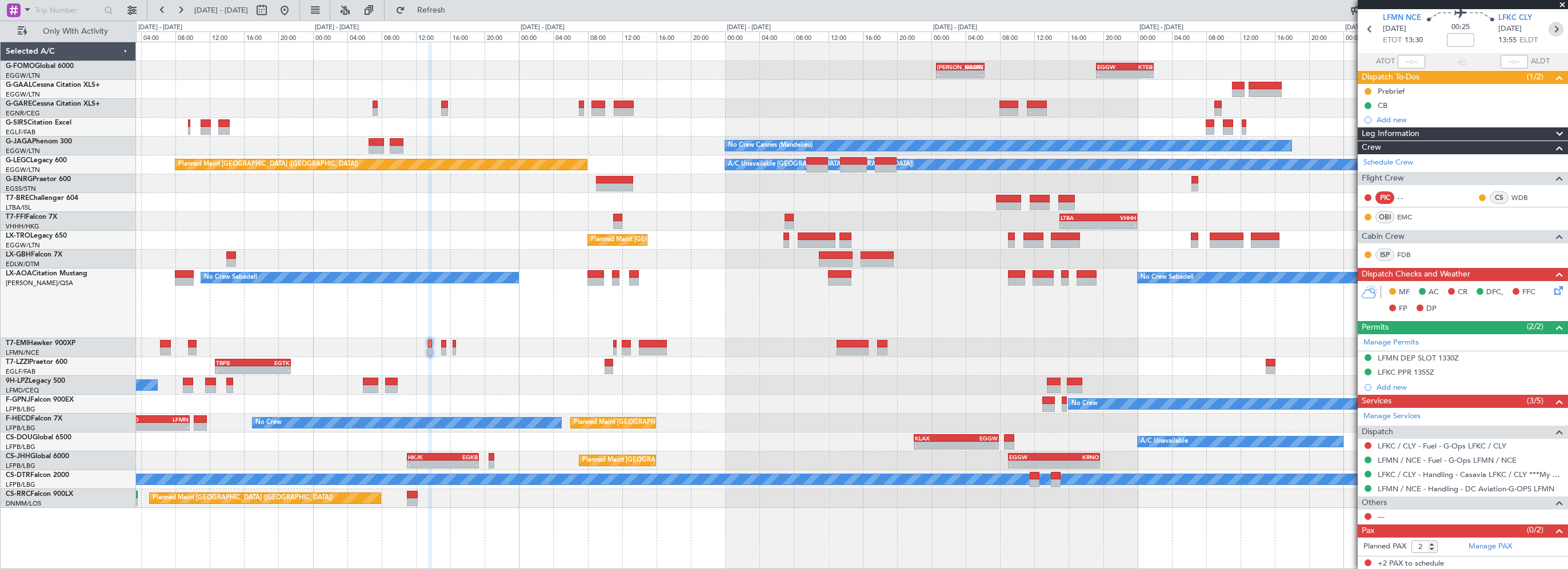
click at [1551, 30] on icon at bounding box center [1555, 29] width 15 height 15
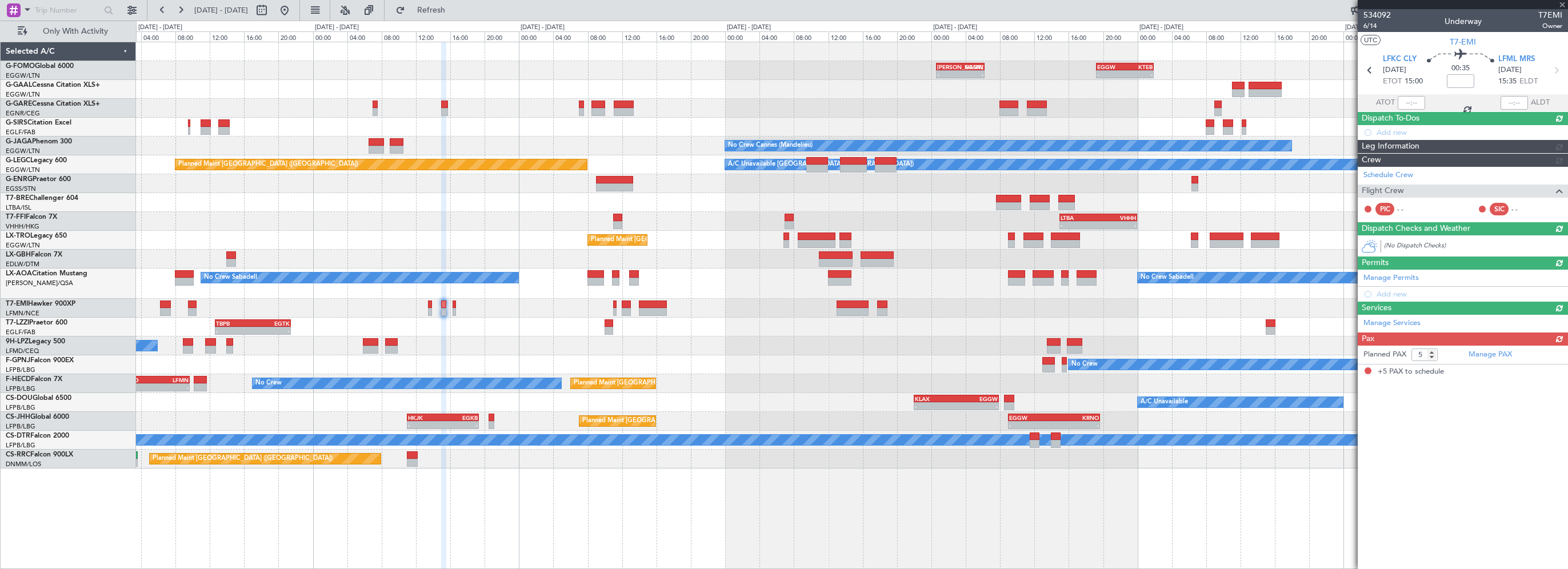
scroll to position [0, 0]
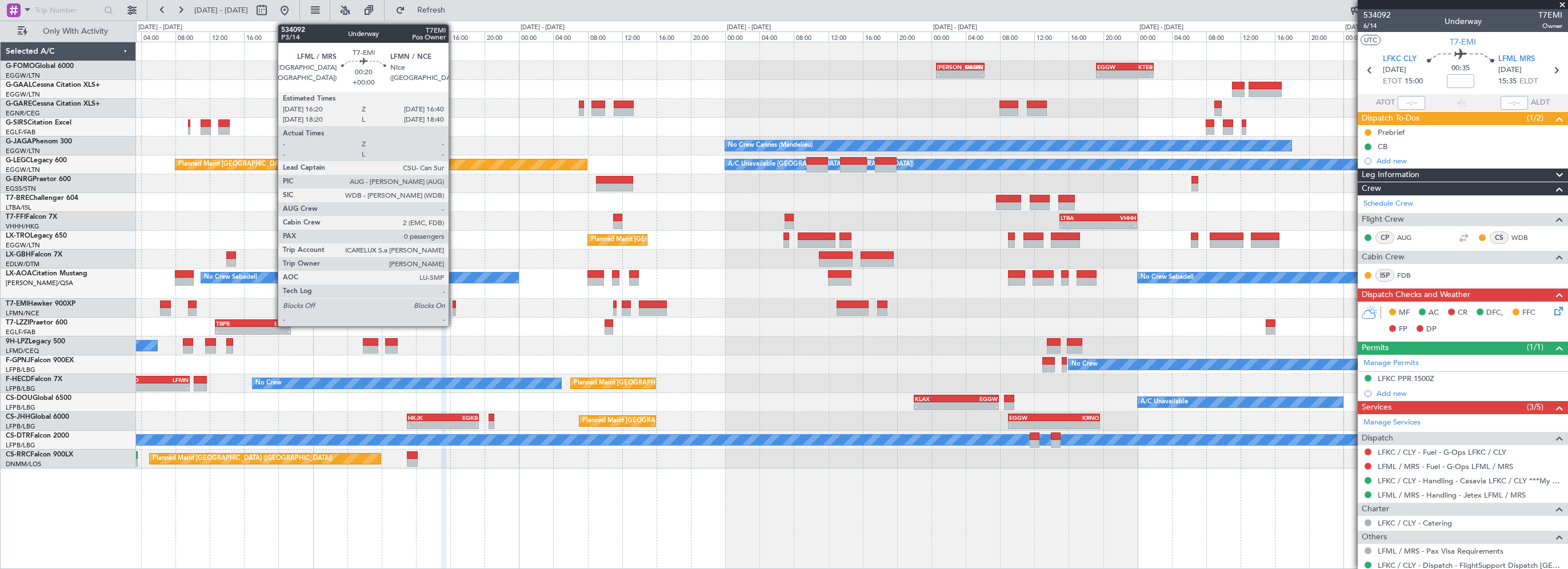
click at [454, 304] on div at bounding box center [454, 304] width 3 height 8
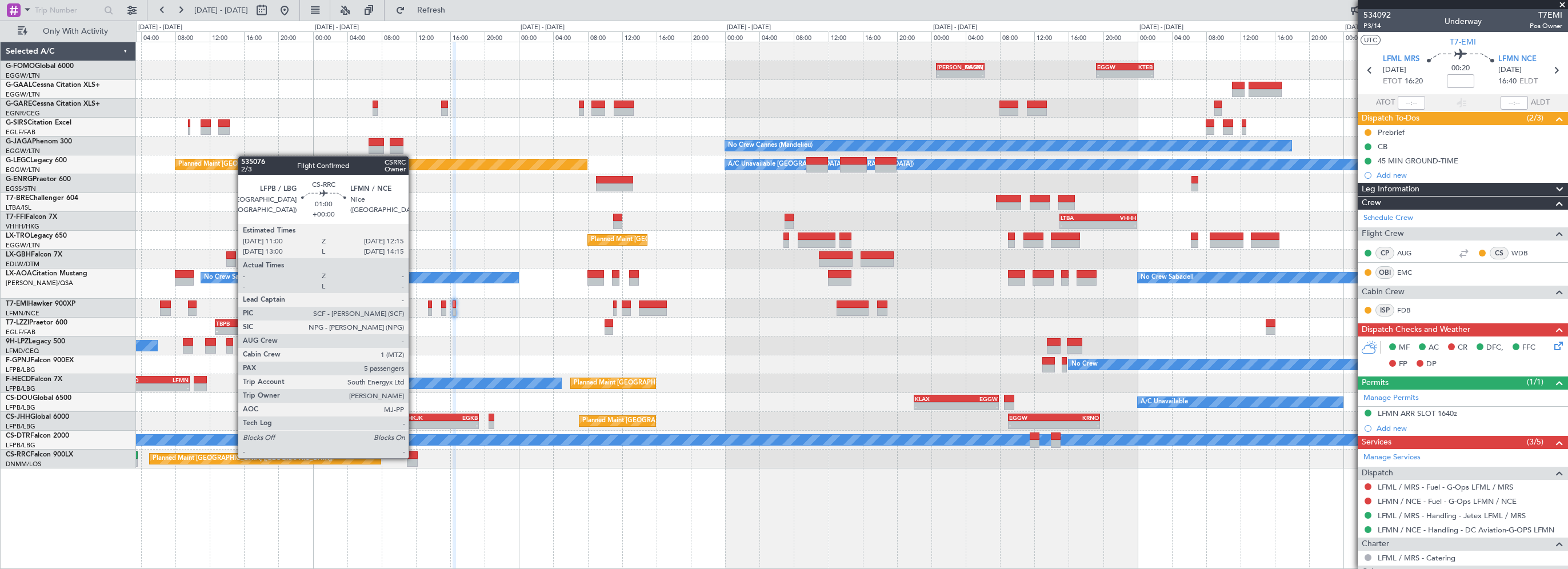
click at [414, 457] on div at bounding box center [412, 455] width 11 height 8
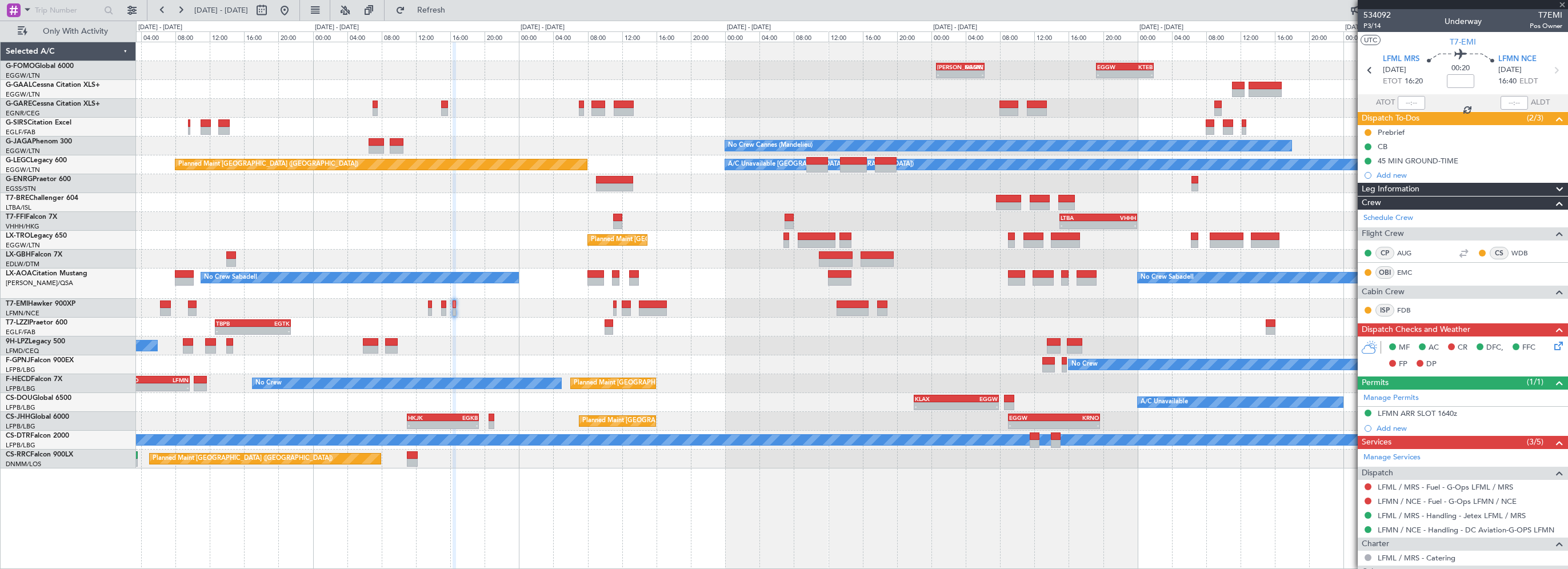
type input "5"
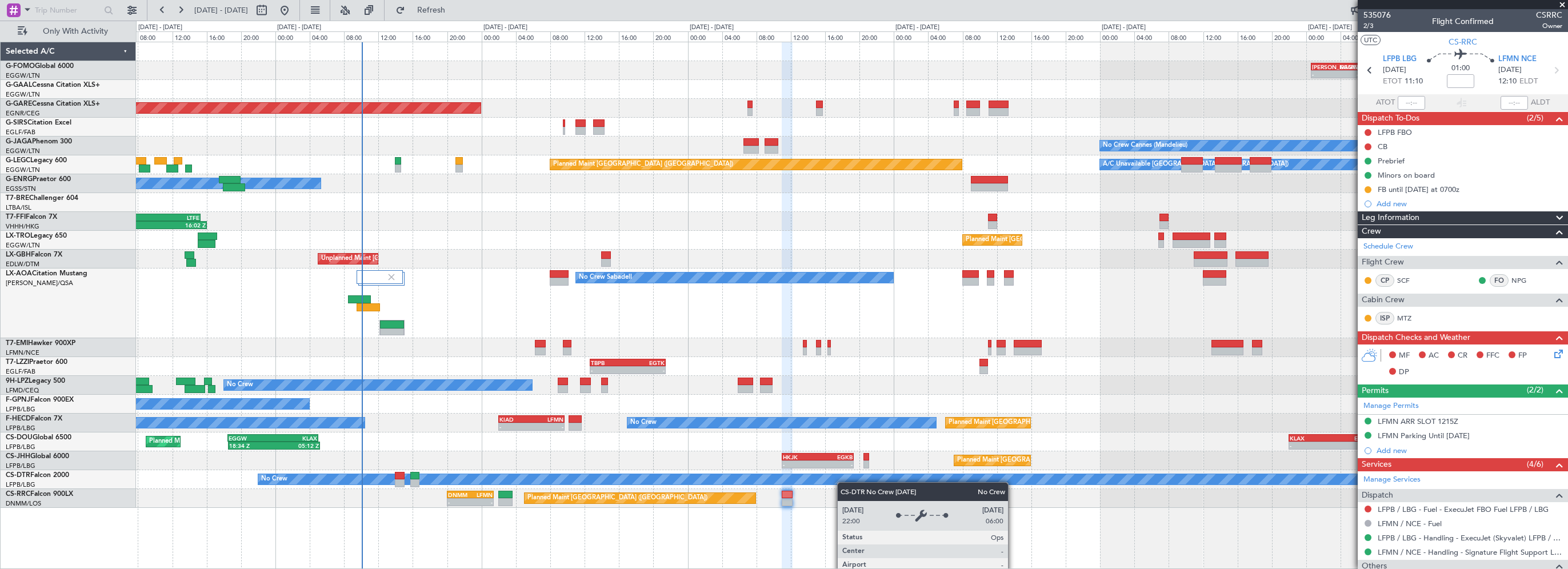
click at [1017, 474] on div "- - KACK 00:35 Z EGGW 06:15 Z - - EGGW 19:15 Z KTEB 01:55 Z Planned Maint Winds…" at bounding box center [852, 305] width 1432 height 527
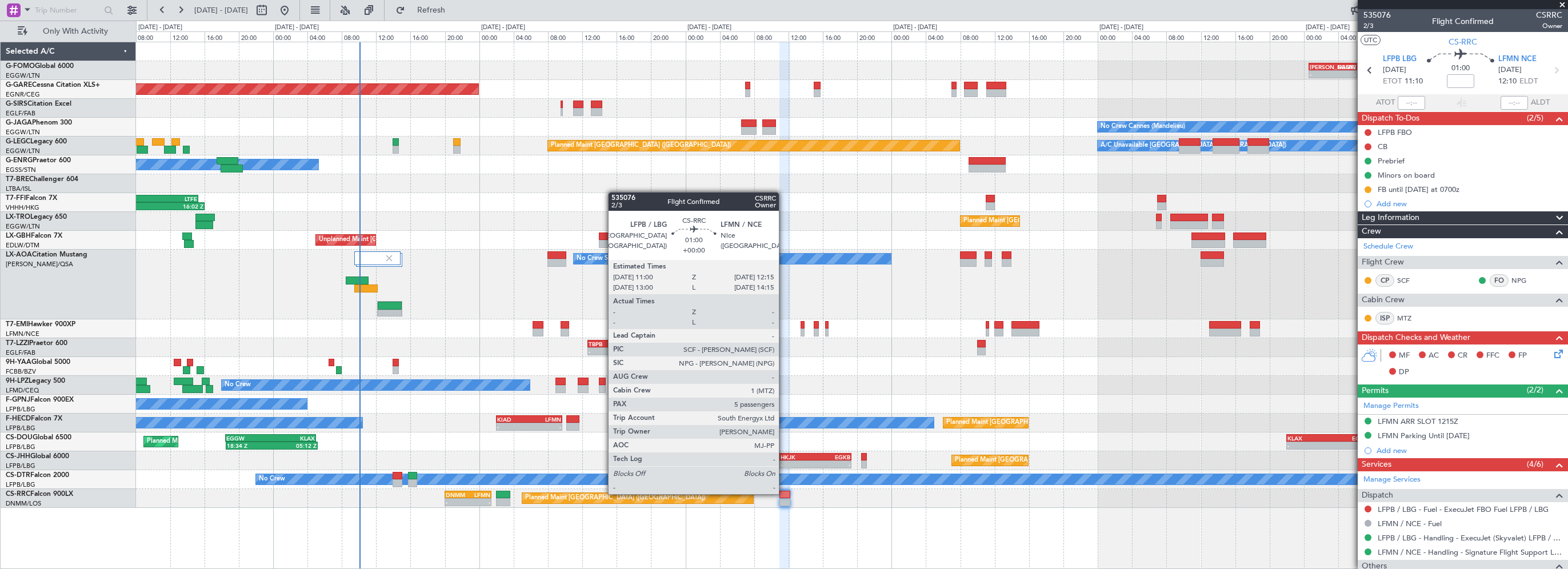
click at [784, 493] on div at bounding box center [785, 495] width 11 height 8
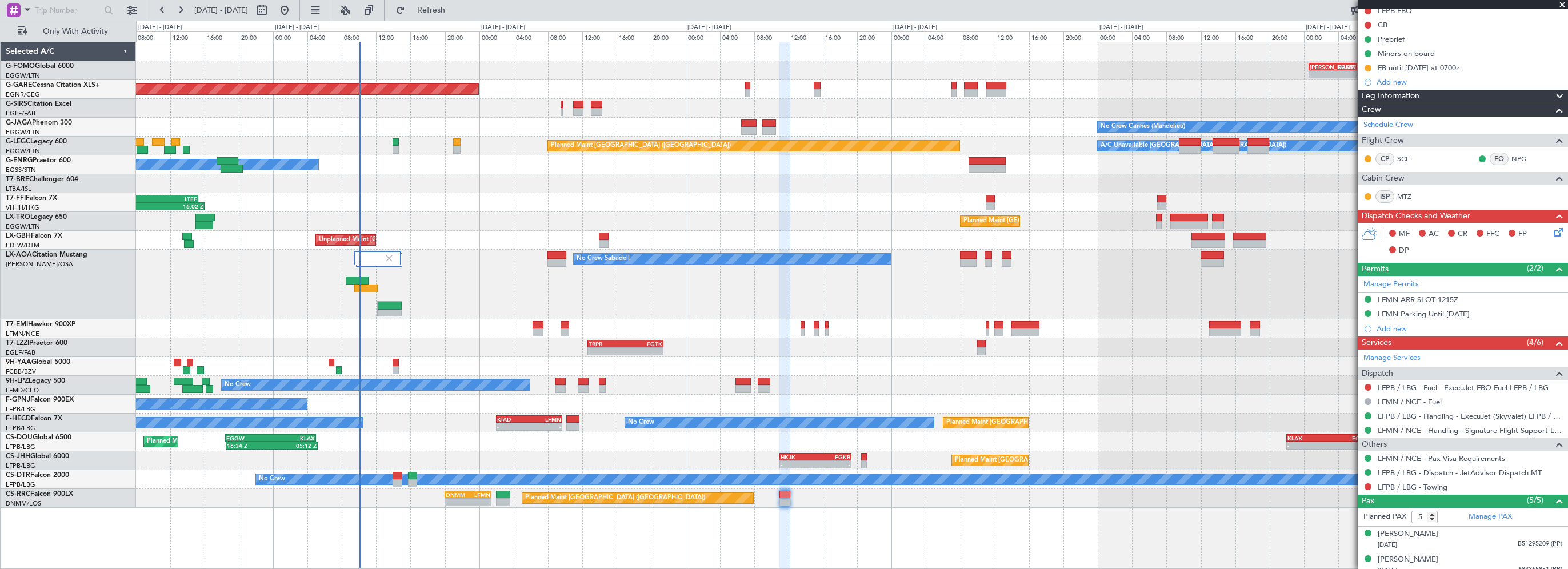
scroll to position [206, 0]
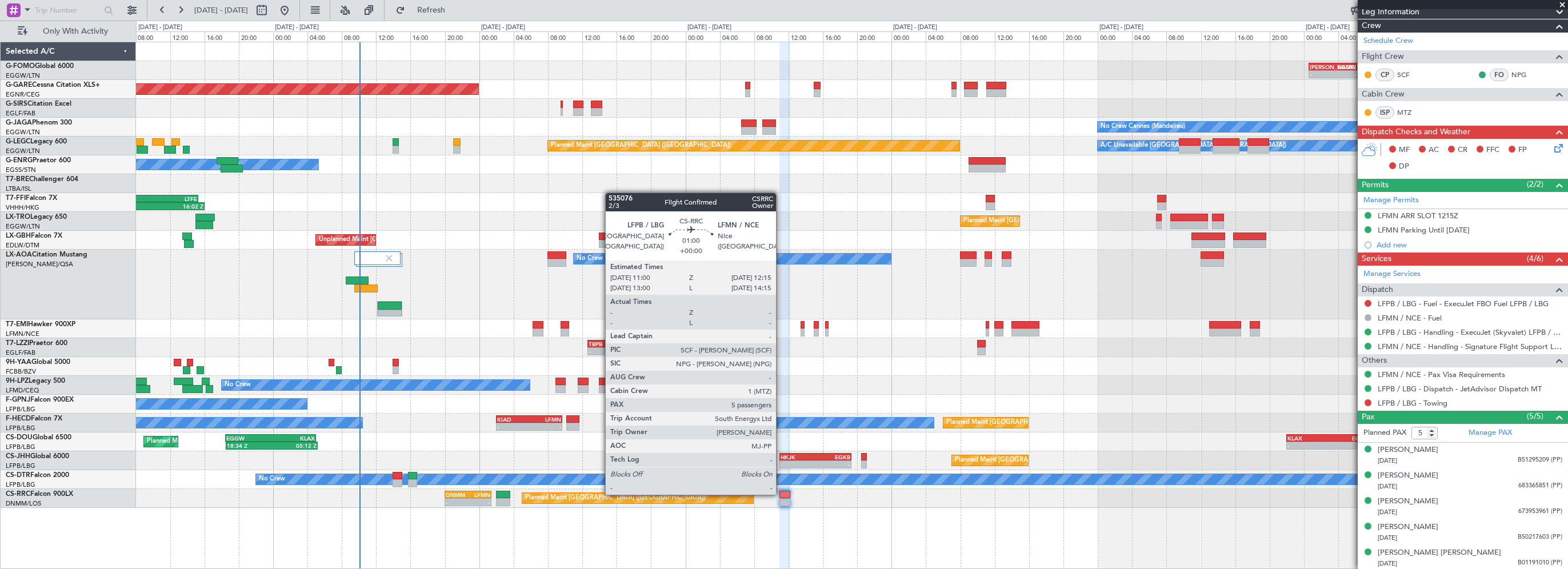
click at [781, 494] on div at bounding box center [785, 495] width 11 height 8
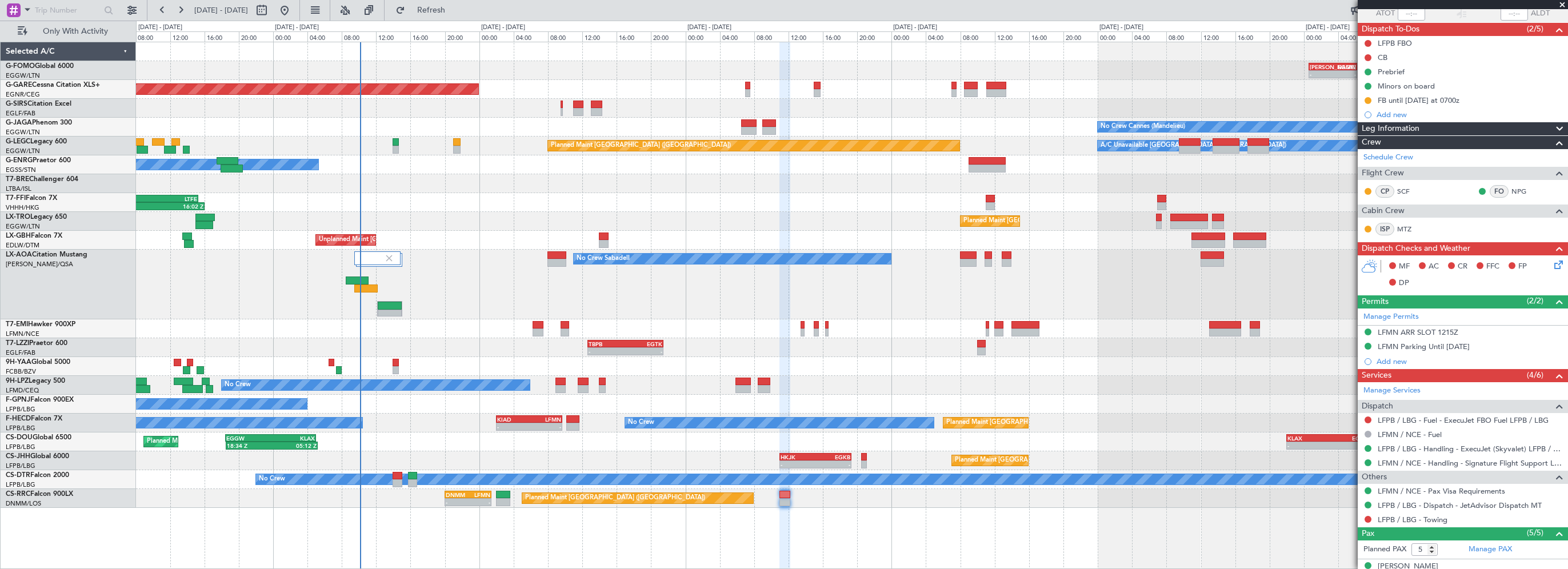
scroll to position [0, 0]
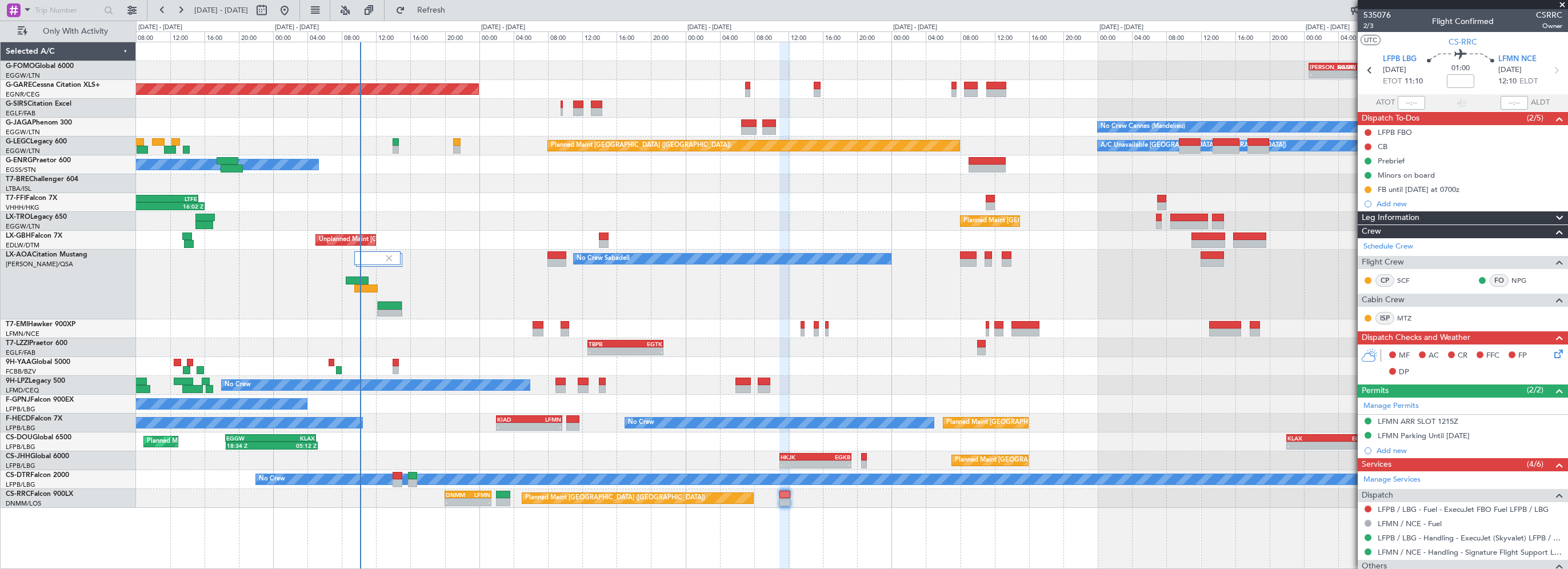
click at [1393, 217] on span "Leg Information" at bounding box center [1390, 218] width 58 height 13
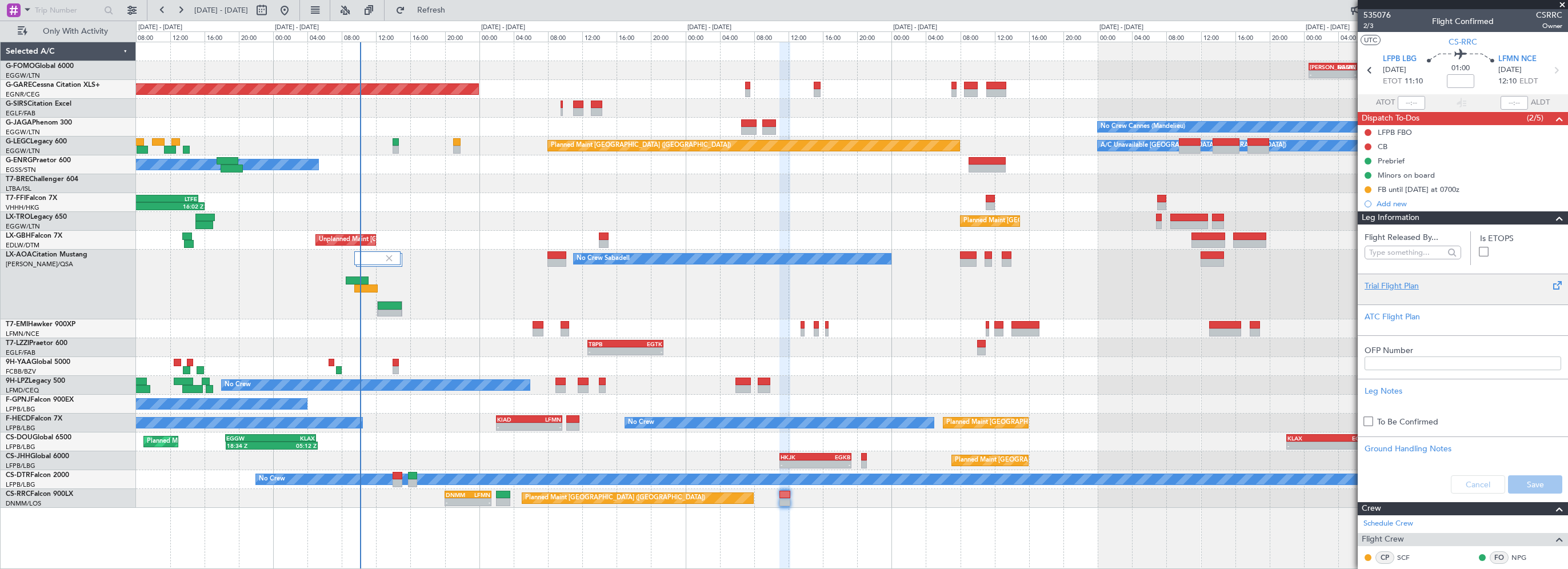
click at [1398, 282] on div "Trial Flight Plan" at bounding box center [1463, 286] width 197 height 12
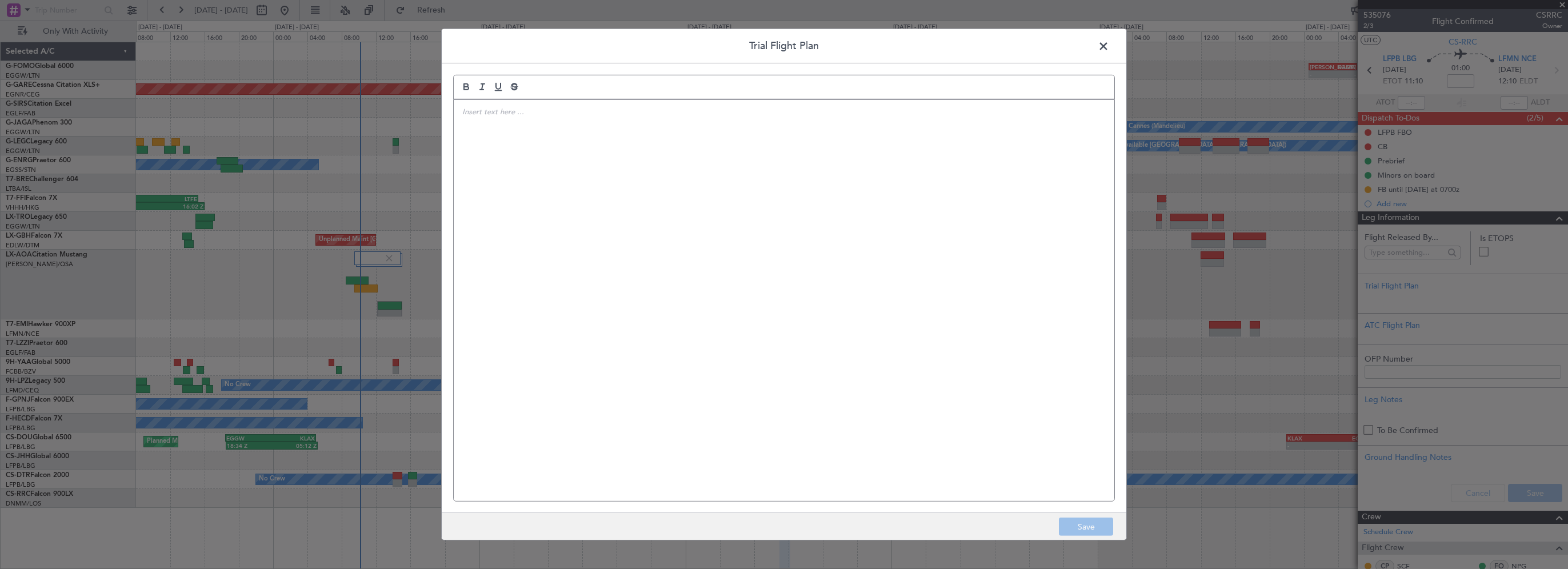
drag, startPoint x: 826, startPoint y: 268, endPoint x: 820, endPoint y: 266, distance: 6.3
click at [824, 268] on div at bounding box center [784, 300] width 660 height 401
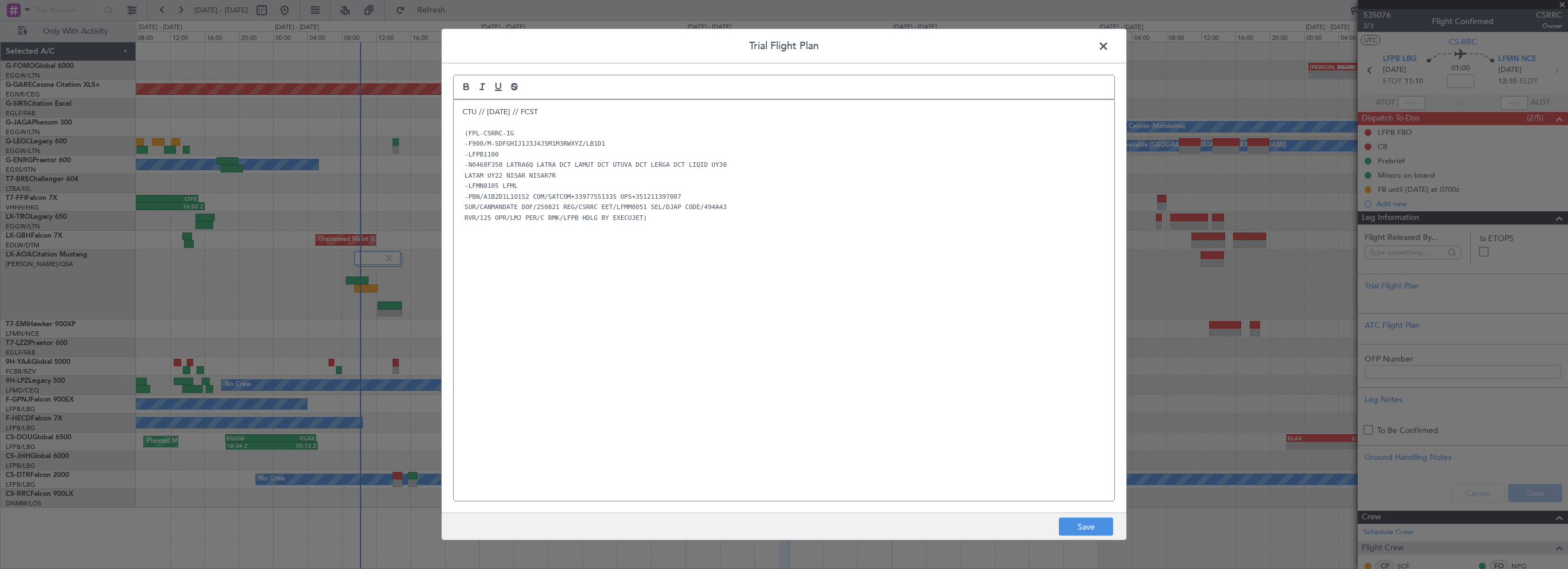
click at [782, 308] on div "CTU // 19AUG // FCST (FPL-CSRRC-IG -F900/M-SDFGHIJ1J3J4J5M1M3RWXYZ/LB1D1 -LFPB1…" at bounding box center [784, 300] width 660 height 401
click at [1096, 532] on button "Save" at bounding box center [1086, 527] width 54 height 18
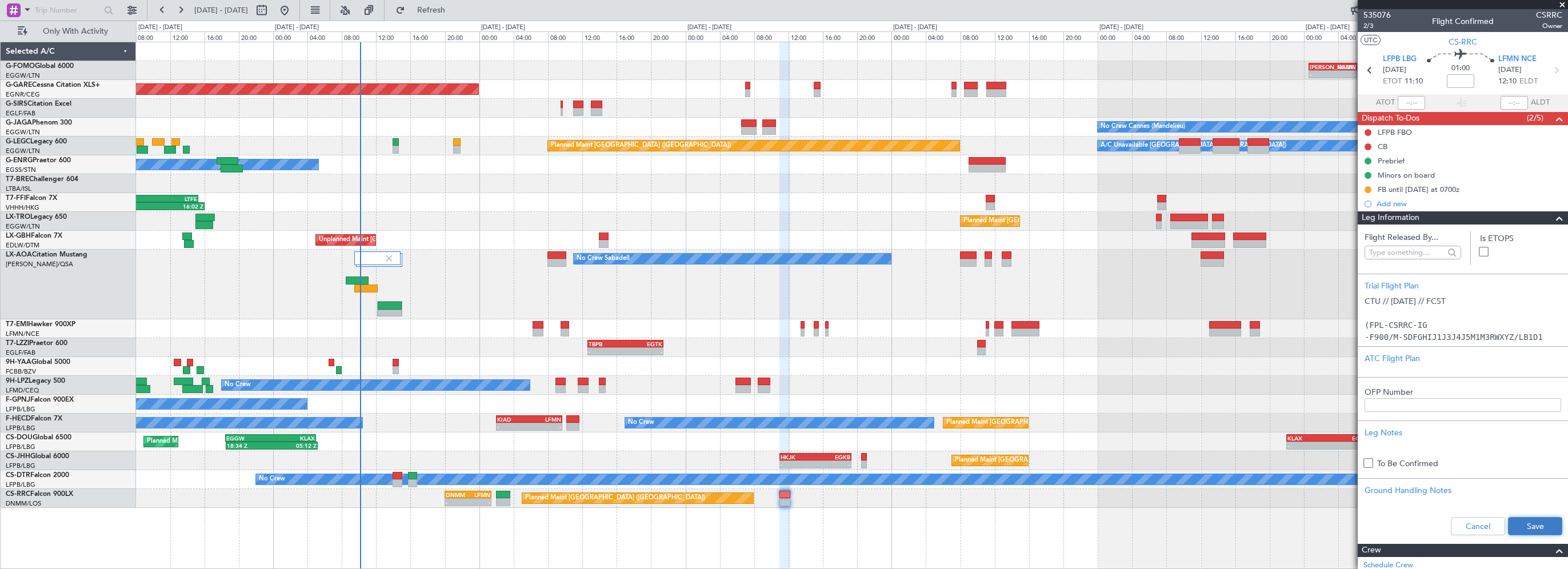
click at [1520, 526] on button "Save" at bounding box center [1535, 526] width 54 height 18
click at [1461, 79] on mat-tooltip-component "Flight Time" at bounding box center [1458, 90] width 53 height 30
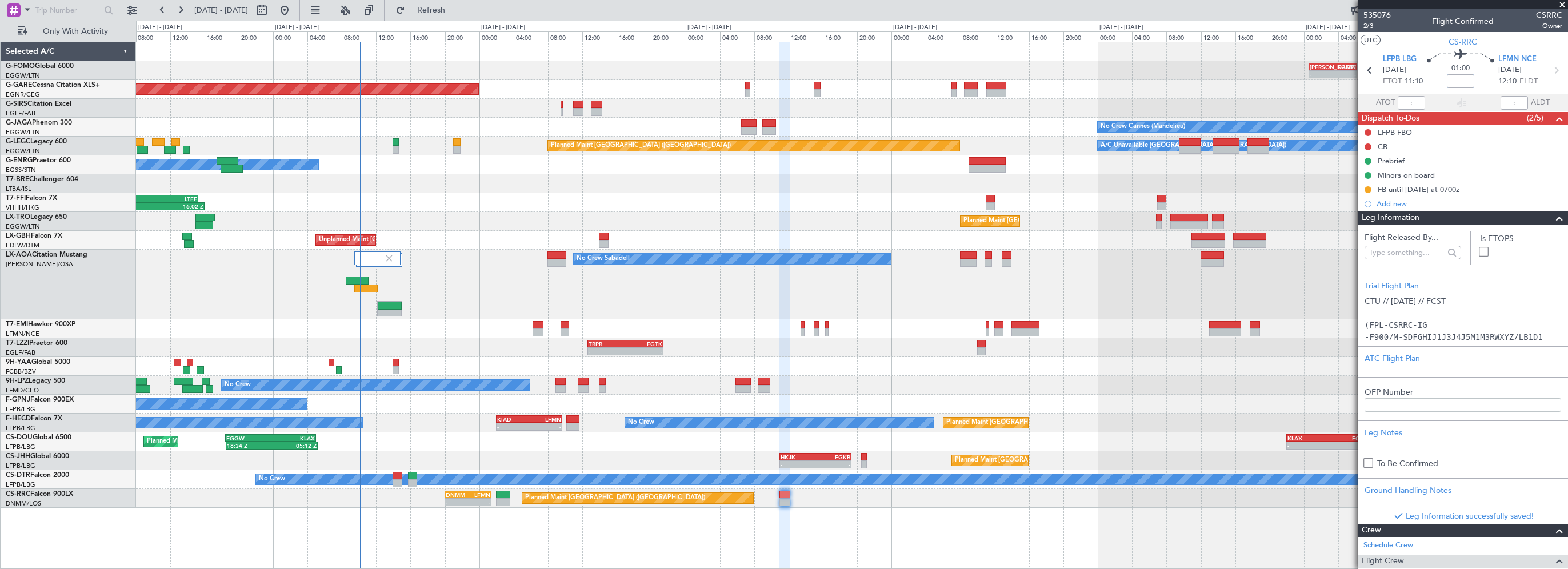
click at [1457, 81] on input at bounding box center [1460, 81] width 27 height 14
type input "+00:05"
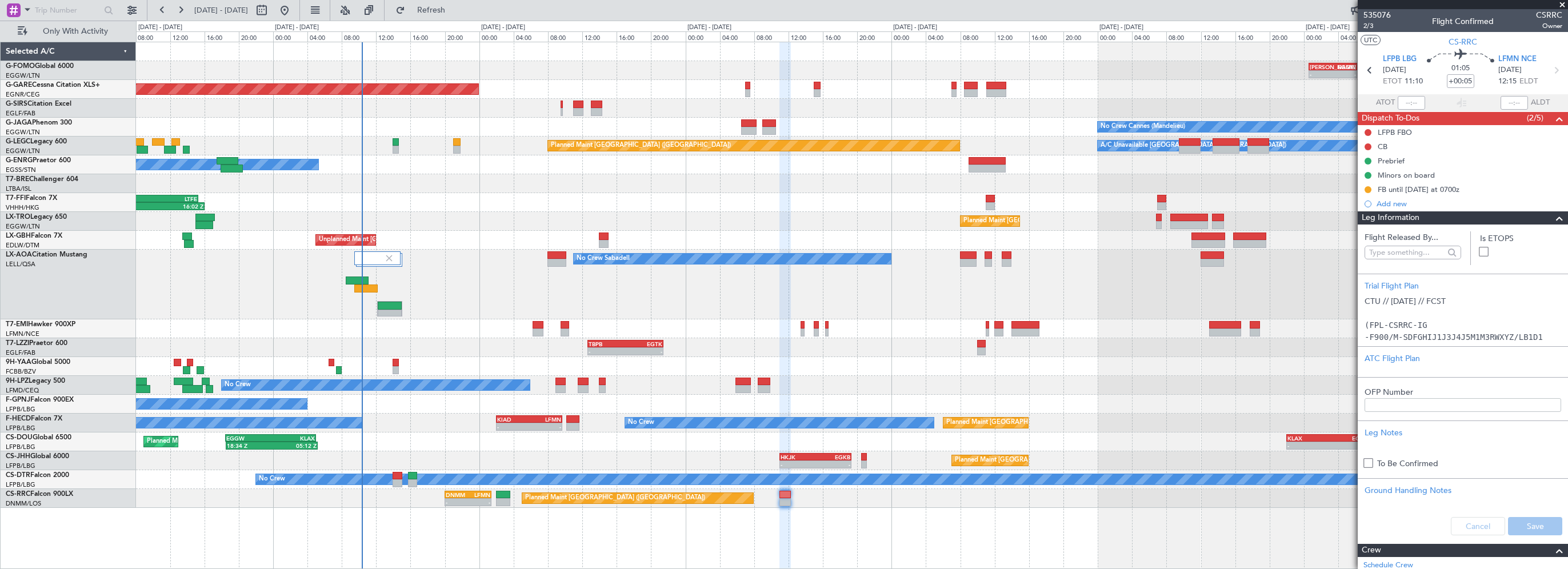
click at [1558, 5] on span at bounding box center [1562, 5] width 11 height 10
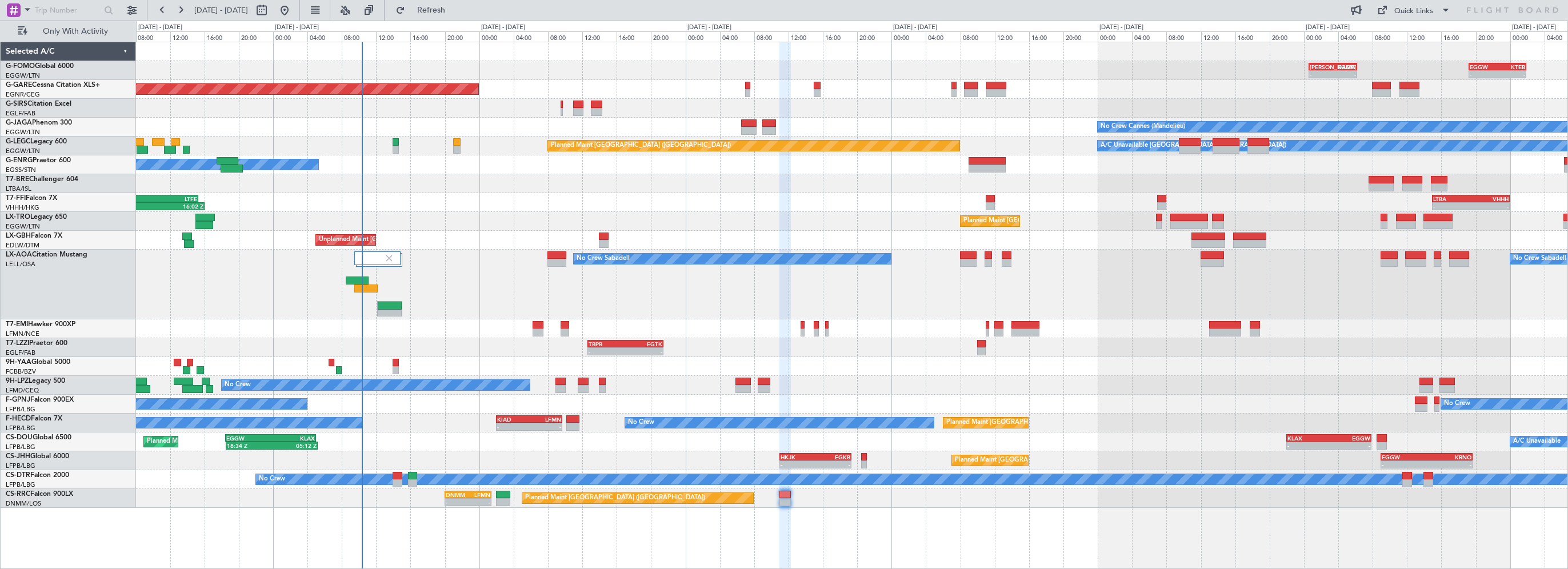
type input "0"
click at [137, 6] on button at bounding box center [131, 10] width 18 height 18
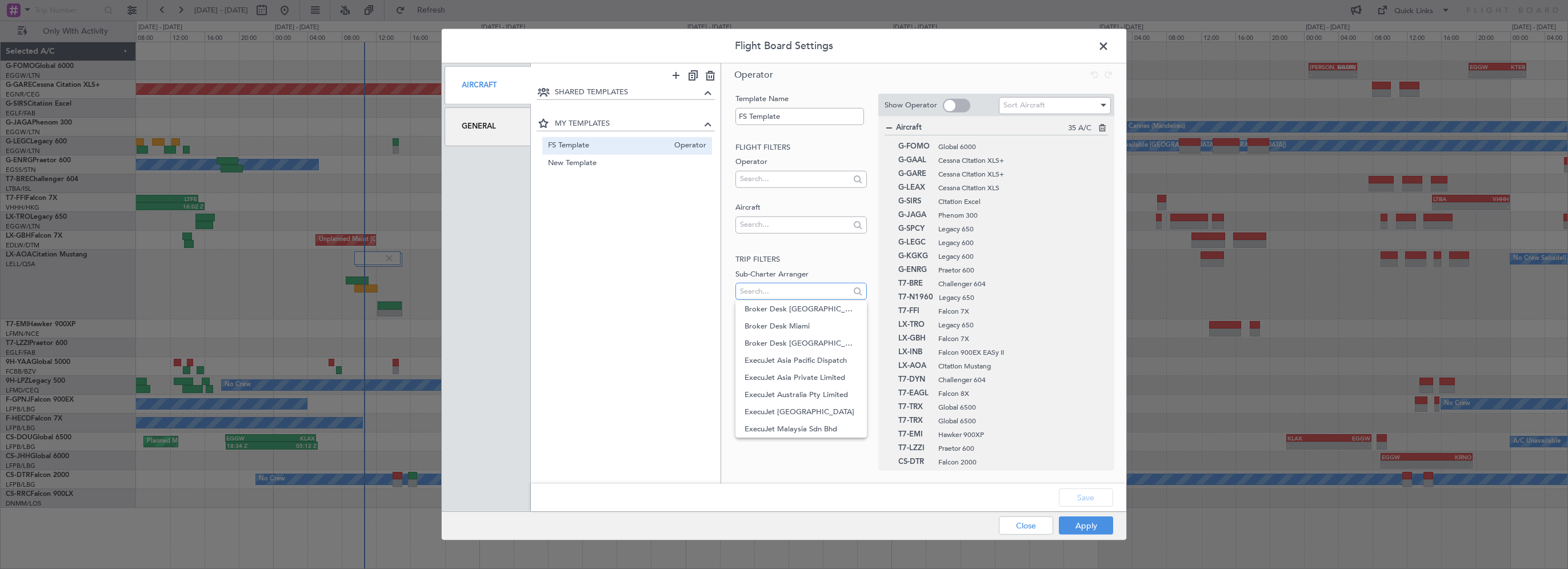
click at [768, 284] on input "text" at bounding box center [794, 291] width 109 height 17
type input "gvnor"
click at [748, 291] on input "gvnor" at bounding box center [794, 291] width 109 height 17
click at [784, 292] on input "gvnor" at bounding box center [794, 291] width 109 height 17
drag, startPoint x: 806, startPoint y: 292, endPoint x: 688, endPoint y: 300, distance: 118.3
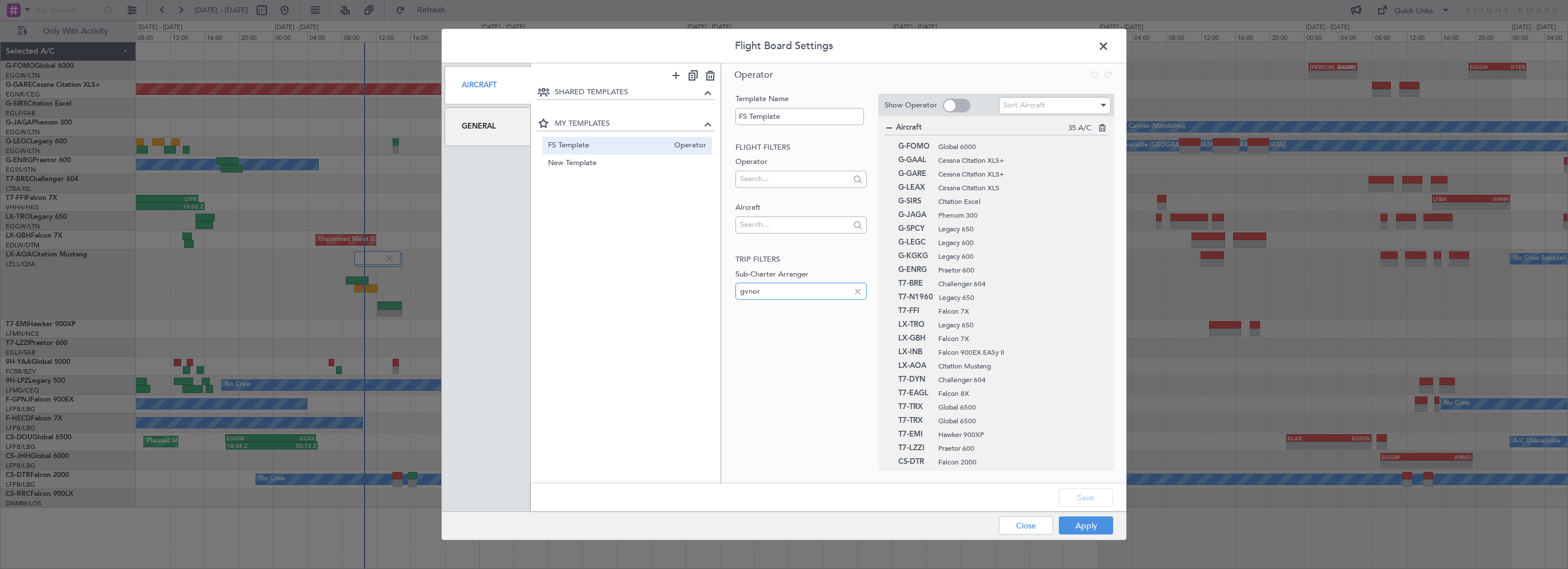
click at [688, 300] on div "SHARED TEMPLATES MY TEMPLATES FS Template Operator New Template Operator Operat…" at bounding box center [828, 273] width 596 height 420
click at [766, 221] on input "text" at bounding box center [794, 224] width 109 height 17
click at [744, 226] on input "gvnor" at bounding box center [794, 224] width 109 height 17
type input "vnor"
drag, startPoint x: 852, startPoint y: 451, endPoint x: 839, endPoint y: 439, distance: 17.7
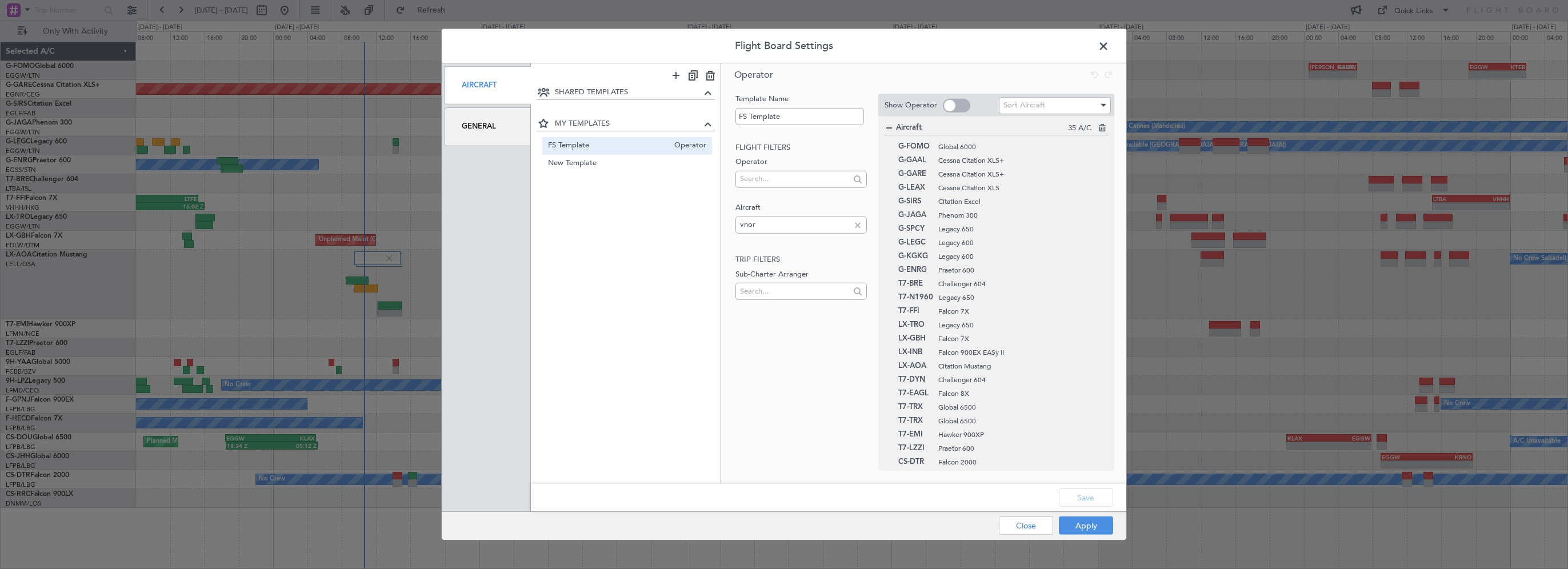
click at [851, 450] on div "Template Name FS Template Flight filters Operator Aircraft vnor Trip filters Su…" at bounding box center [924, 270] width 405 height 363
click at [1072, 531] on button "Apply" at bounding box center [1086, 525] width 54 height 18
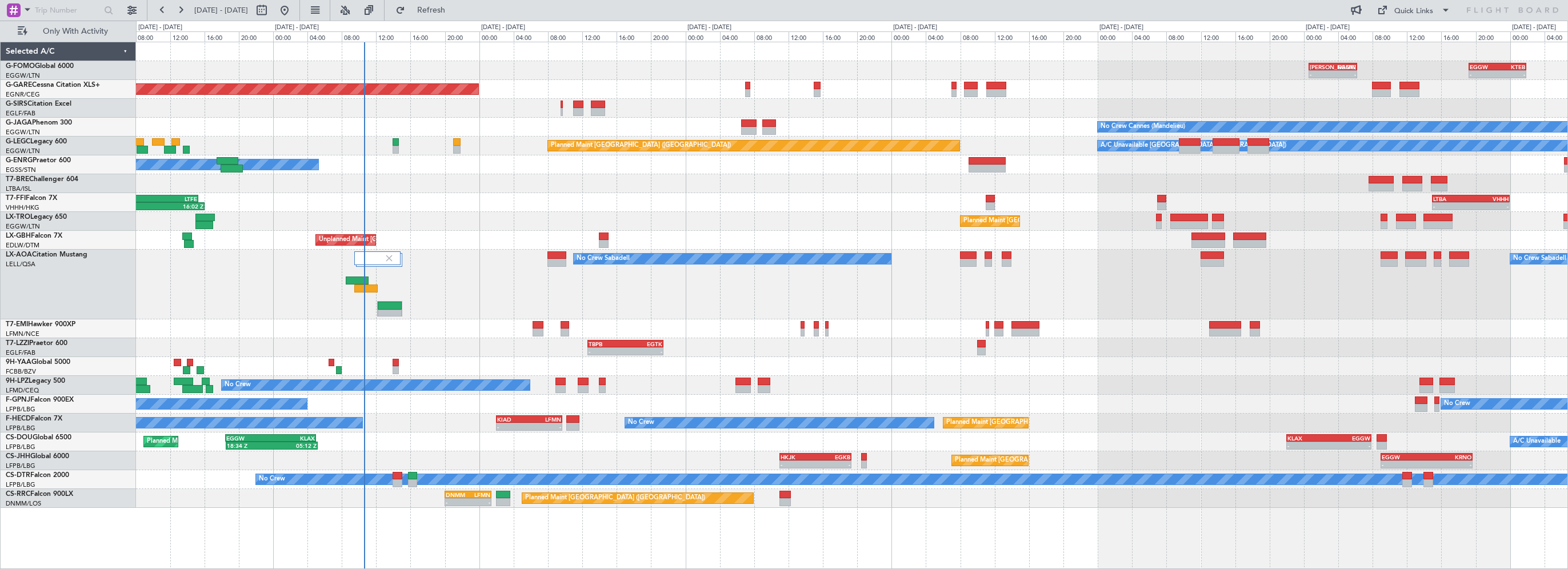
click at [237, 235] on div "Unplanned Maint [GEOGRAPHIC_DATA] ([GEOGRAPHIC_DATA])" at bounding box center [852, 240] width 1431 height 19
click at [455, 6] on span "Refresh" at bounding box center [431, 10] width 48 height 8
click at [728, 182] on div at bounding box center [852, 184] width 1431 height 19
drag, startPoint x: 470, startPoint y: 15, endPoint x: 423, endPoint y: 11, distance: 47.2
click at [455, 14] on span "Refresh" at bounding box center [431, 10] width 48 height 8
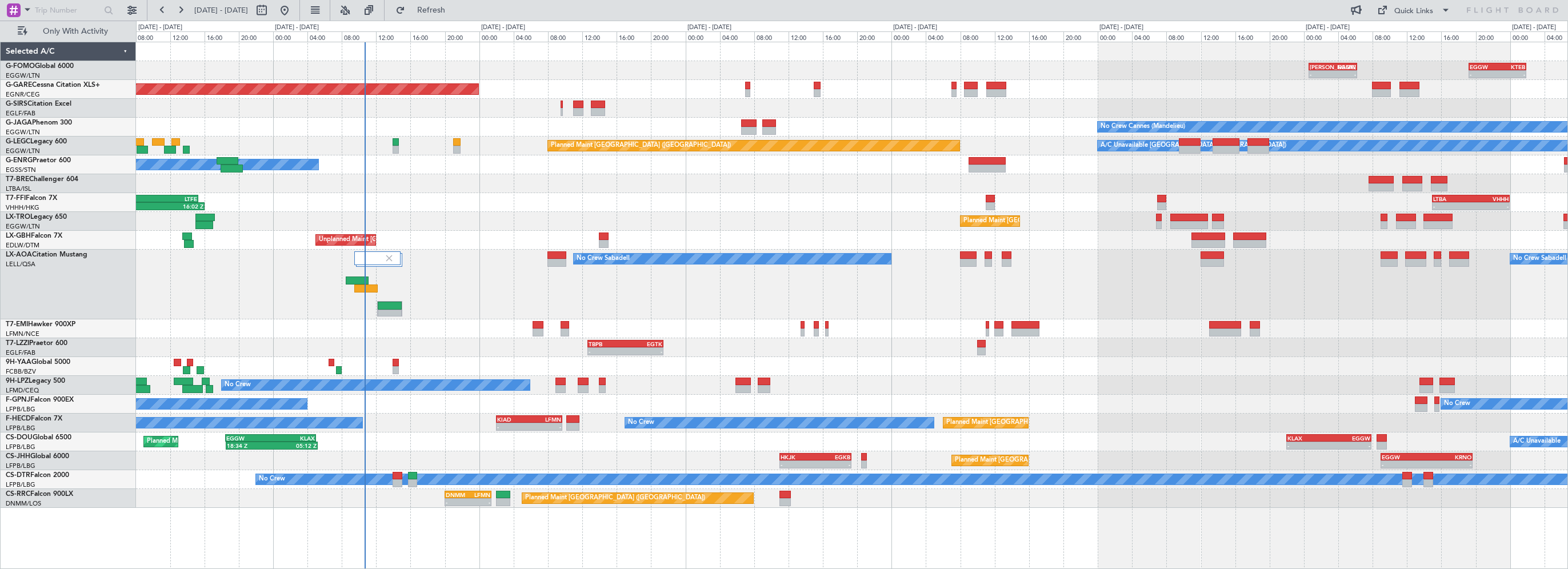
click at [420, 209] on div "05:09 Z 16:02 Z VHHH 04:30 Z LTFE 15:20 Z - - LTBA 15:00 Z VHHH 00:00 Z 08:37 Z…" at bounding box center [852, 202] width 1431 height 19
